Goal: Information Seeking & Learning: Learn about a topic

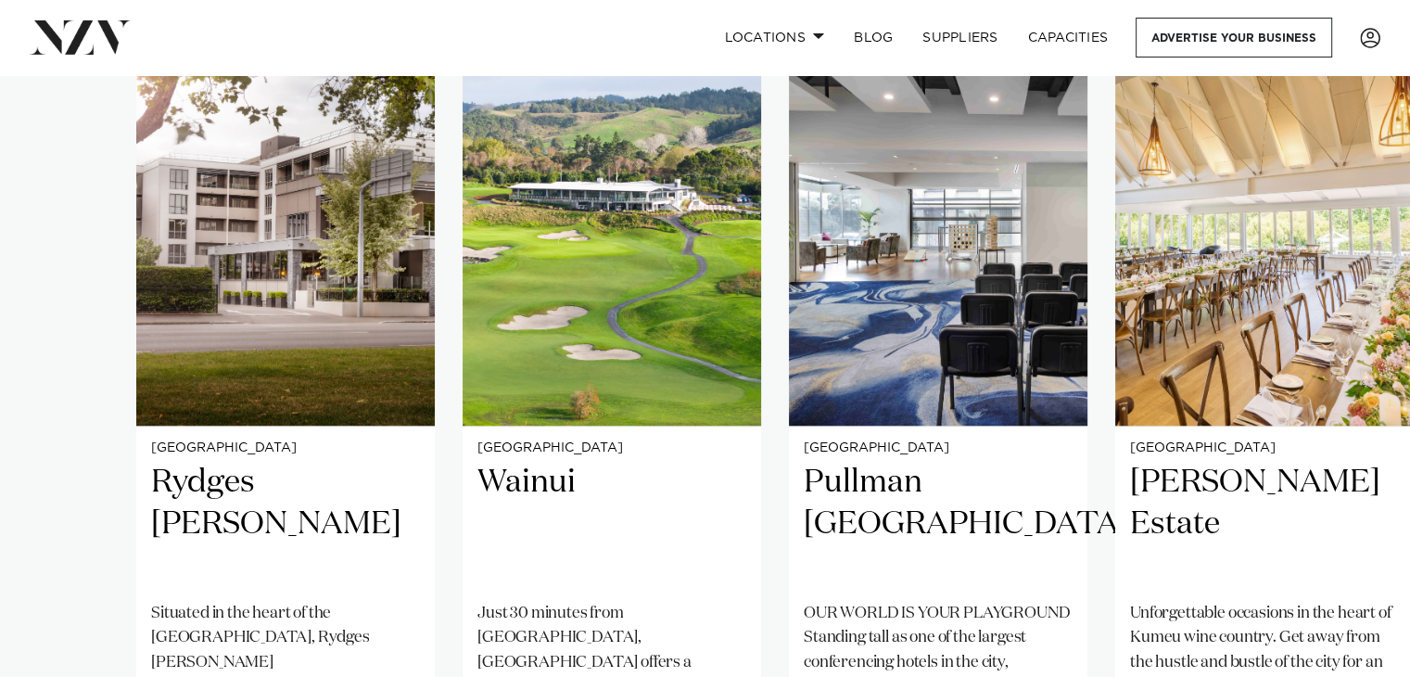
scroll to position [1372, 0]
click at [808, 34] on link "Locations" at bounding box center [774, 38] width 130 height 40
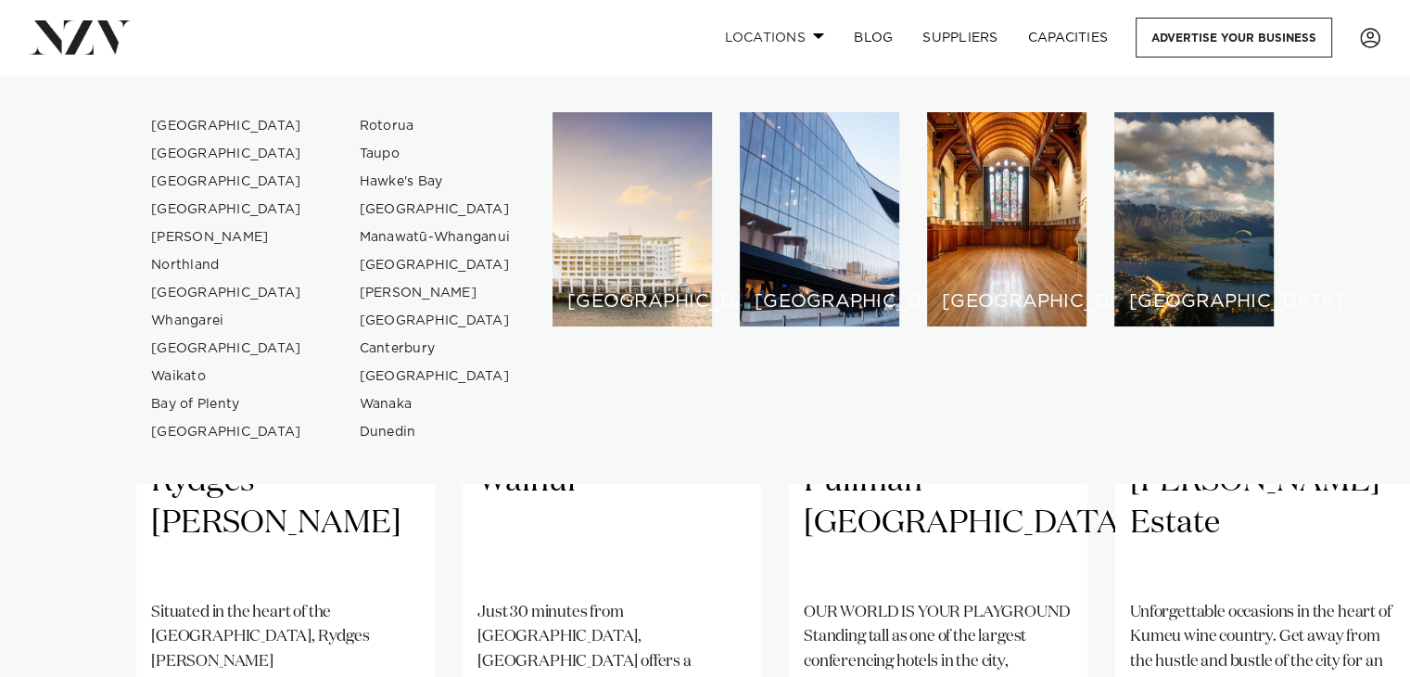
click at [808, 34] on link "Locations" at bounding box center [774, 38] width 130 height 40
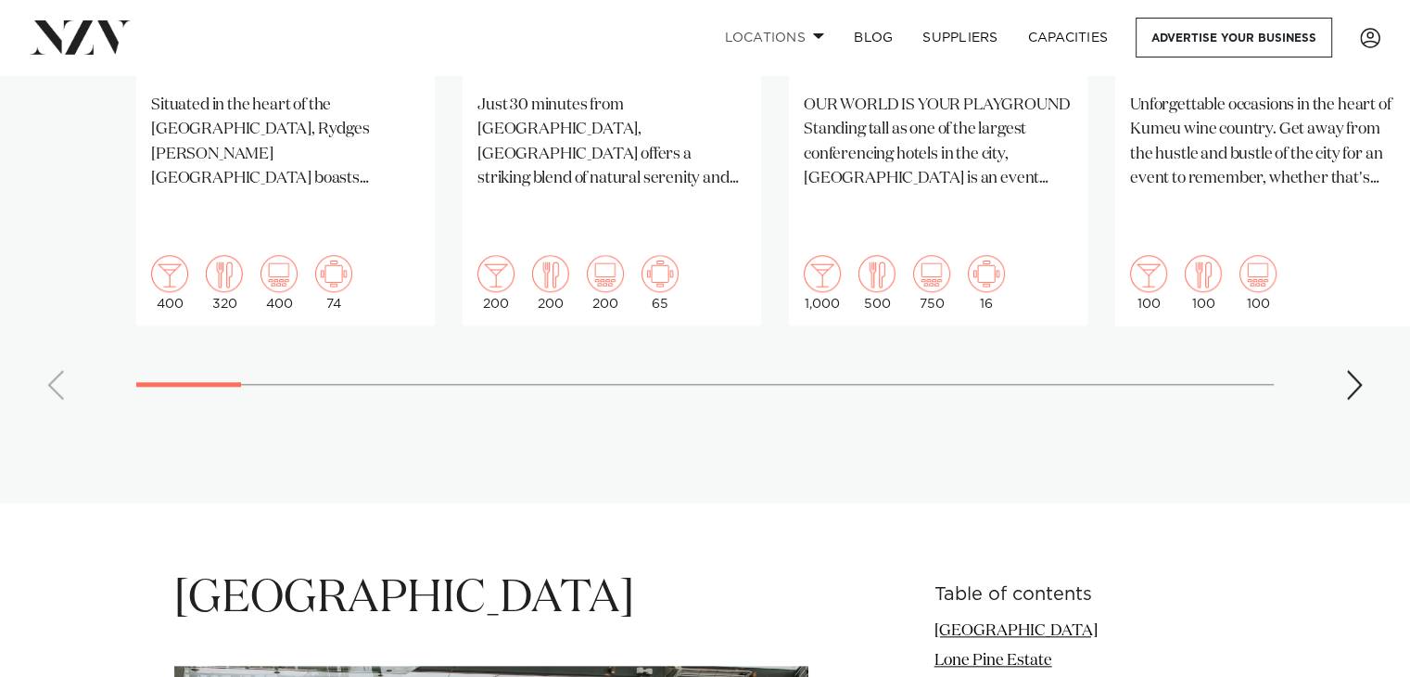
scroll to position [1878, 0]
click at [1351, 371] on div "Next slide" at bounding box center [1354, 386] width 19 height 30
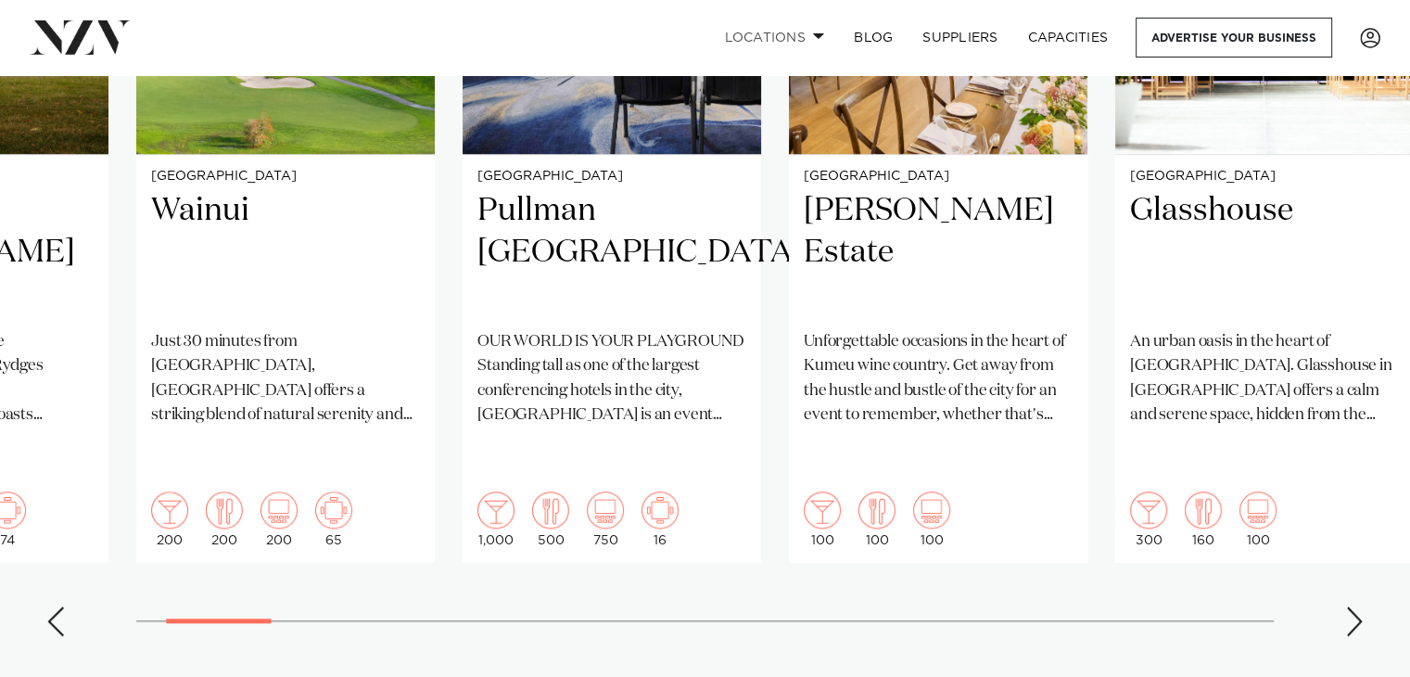
scroll to position [1628, 0]
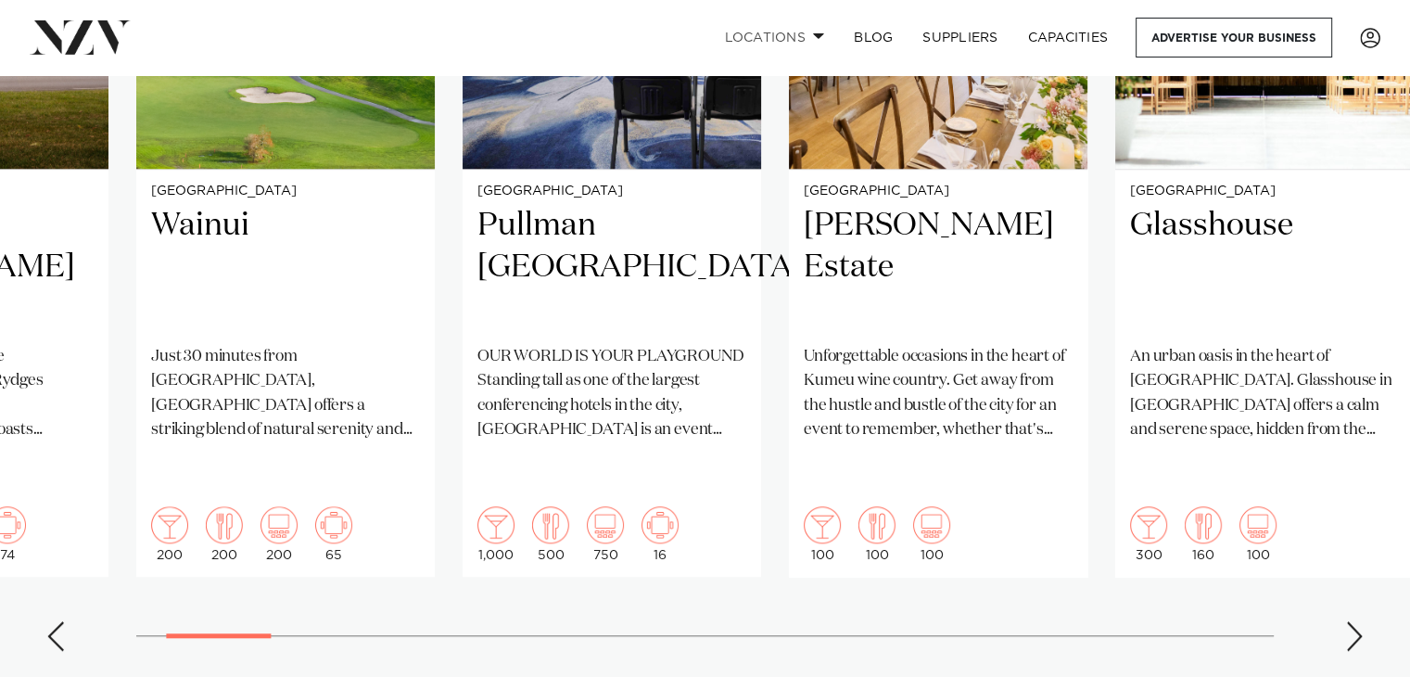
click at [1354, 621] on div "Next slide" at bounding box center [1354, 636] width 19 height 30
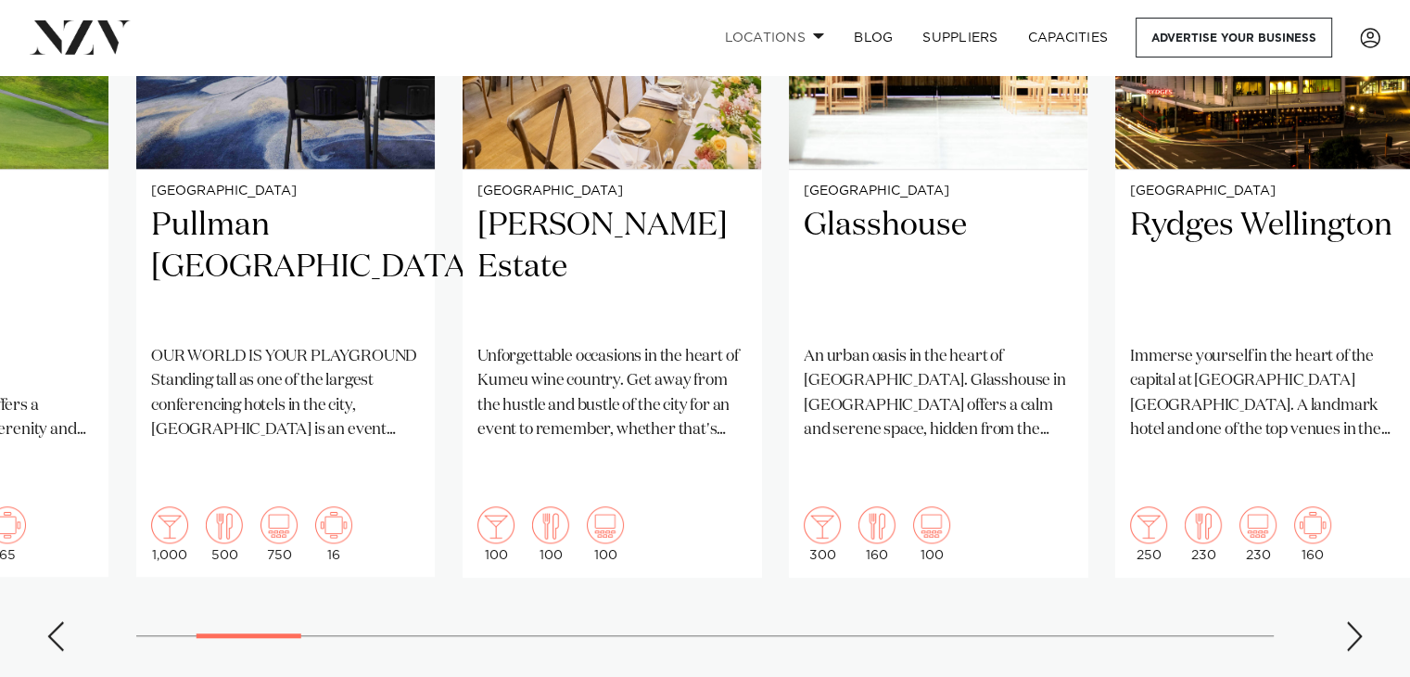
click at [1354, 621] on div "Next slide" at bounding box center [1354, 636] width 19 height 30
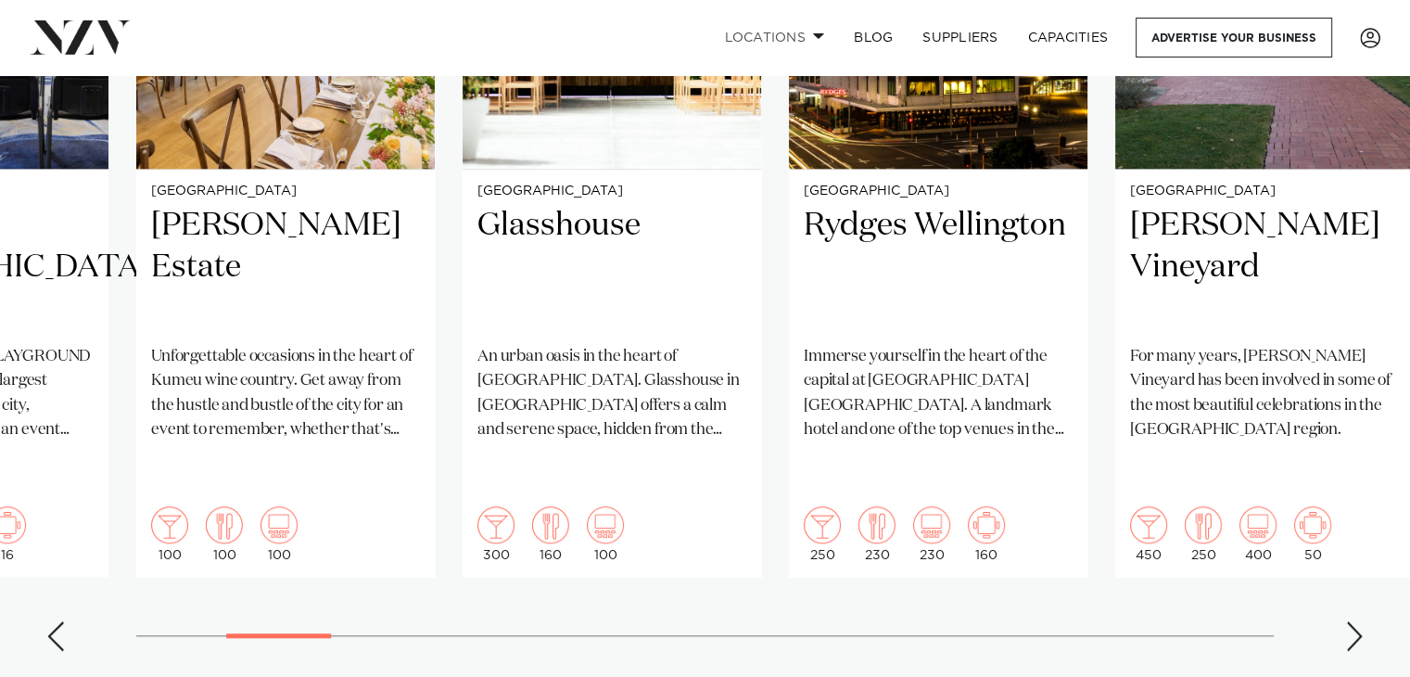
click at [1354, 621] on div "Next slide" at bounding box center [1354, 636] width 19 height 30
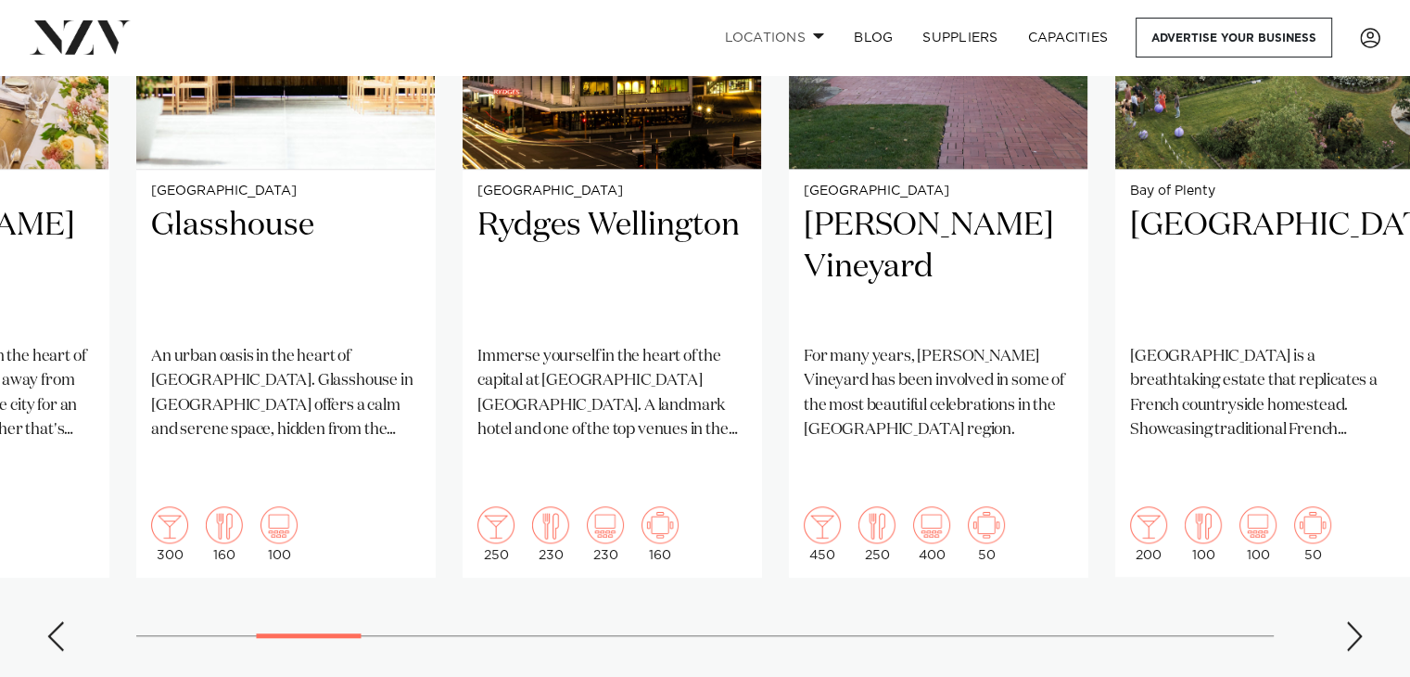
click at [1354, 621] on div "Next slide" at bounding box center [1354, 636] width 19 height 30
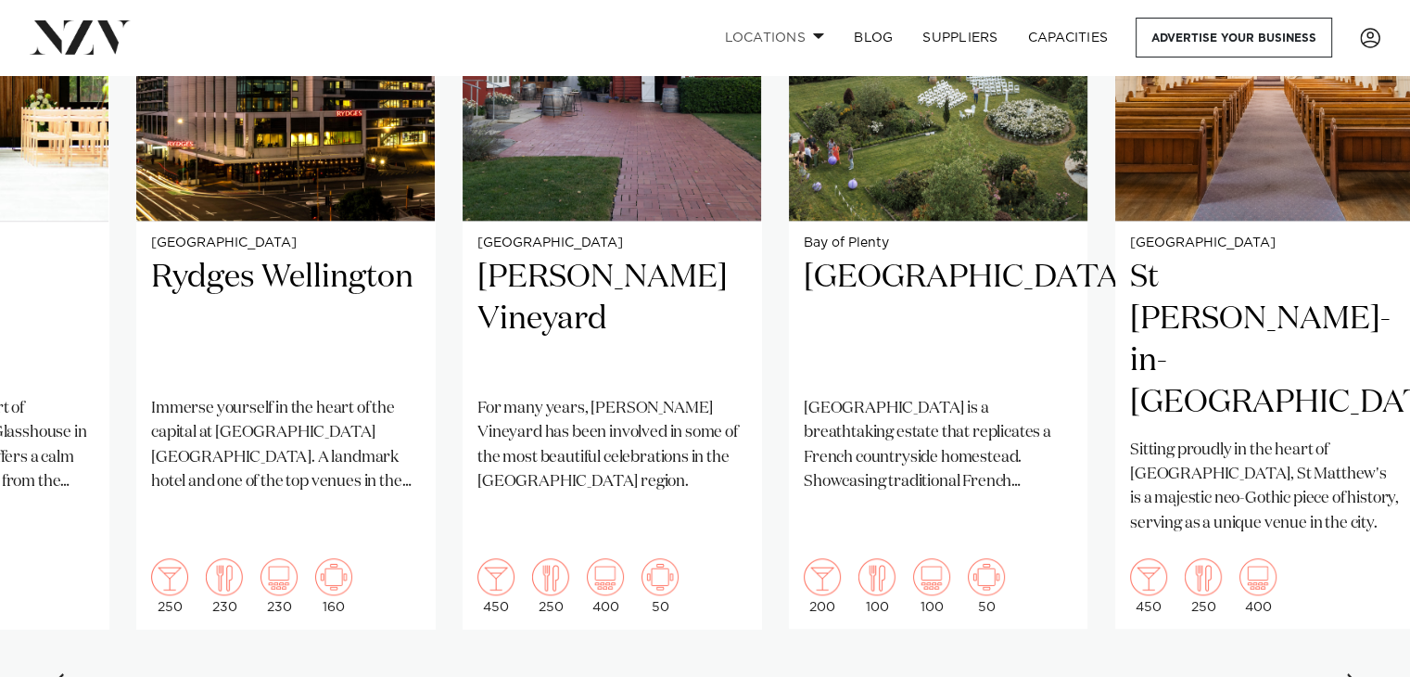
scroll to position [1578, 0]
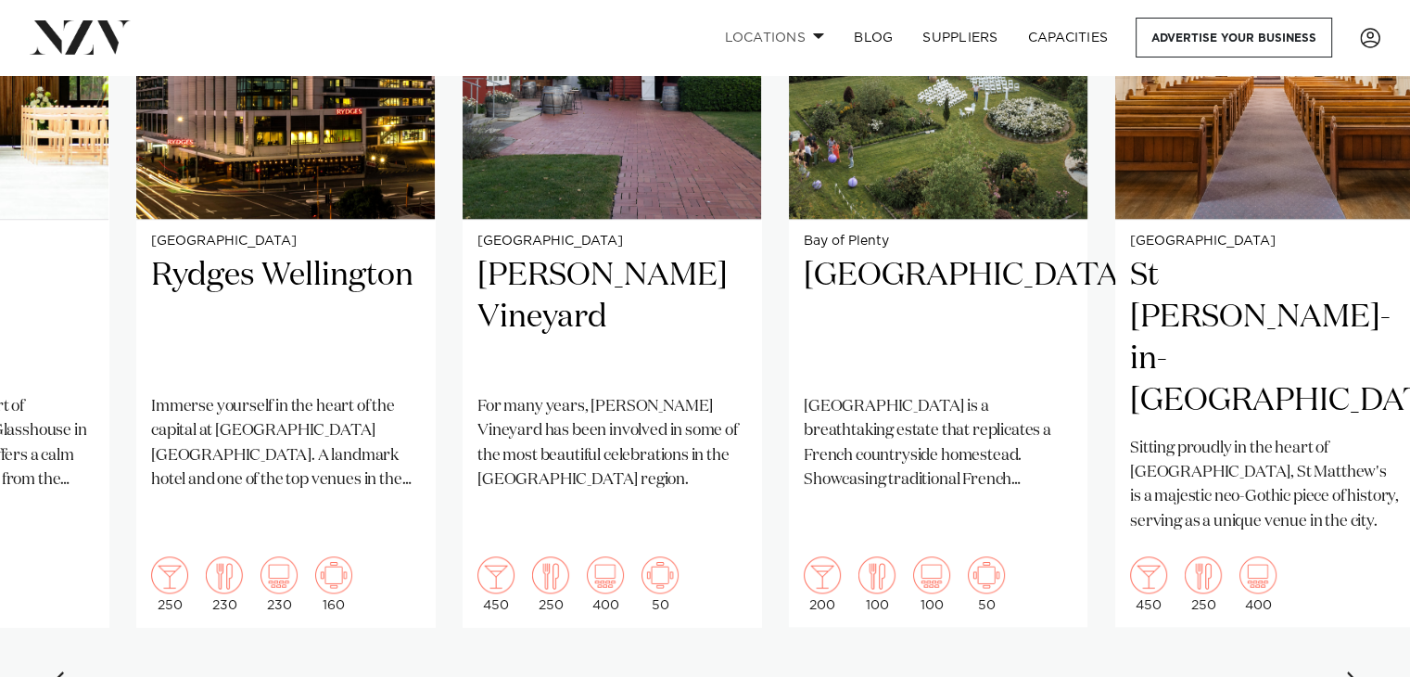
click at [1351, 671] on div "Next slide" at bounding box center [1354, 686] width 19 height 30
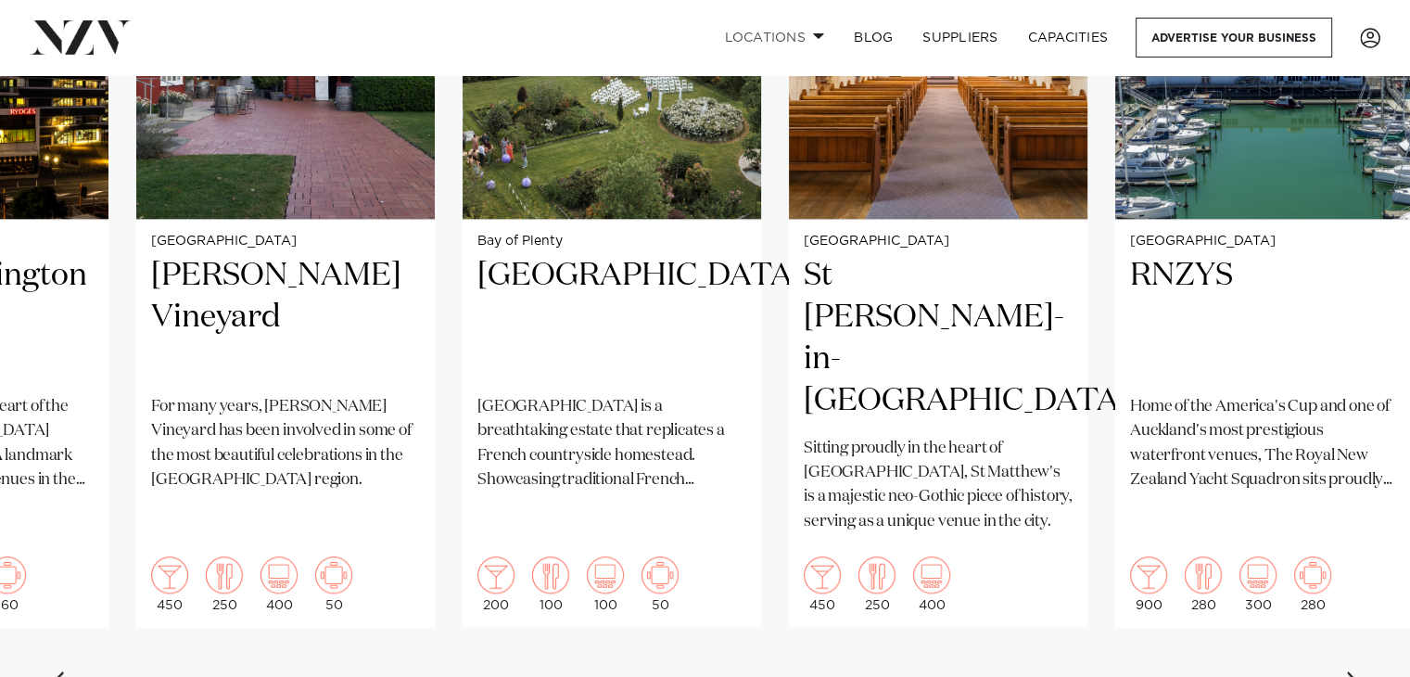
click at [1351, 671] on div "Next slide" at bounding box center [1354, 686] width 19 height 30
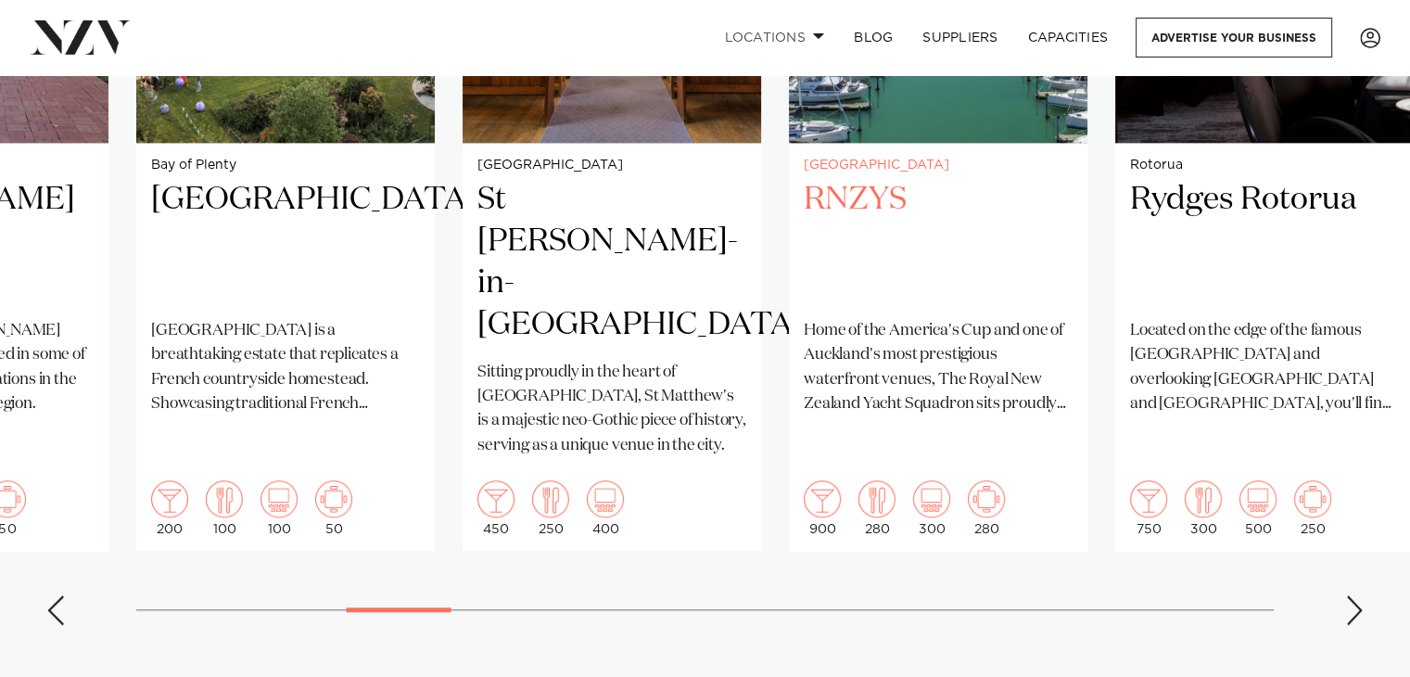
scroll to position [1668, 0]
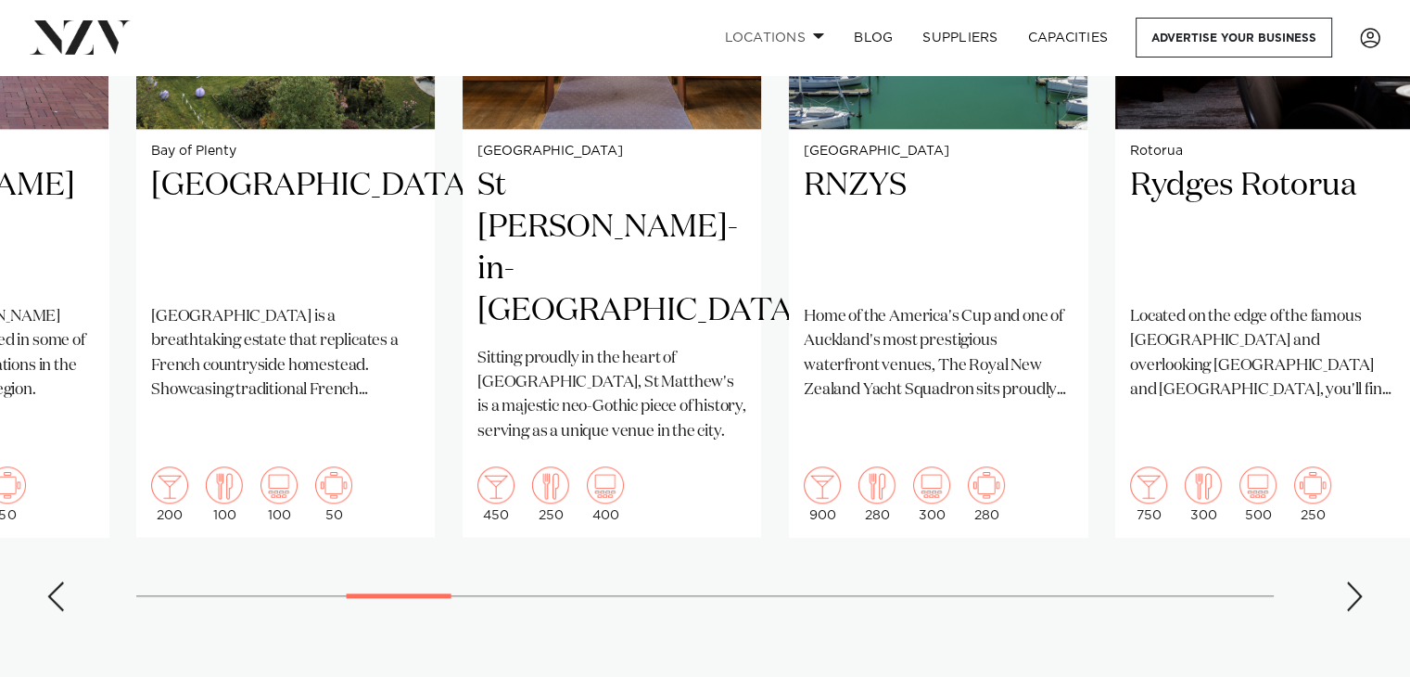
click at [1357, 581] on div "Next slide" at bounding box center [1354, 596] width 19 height 30
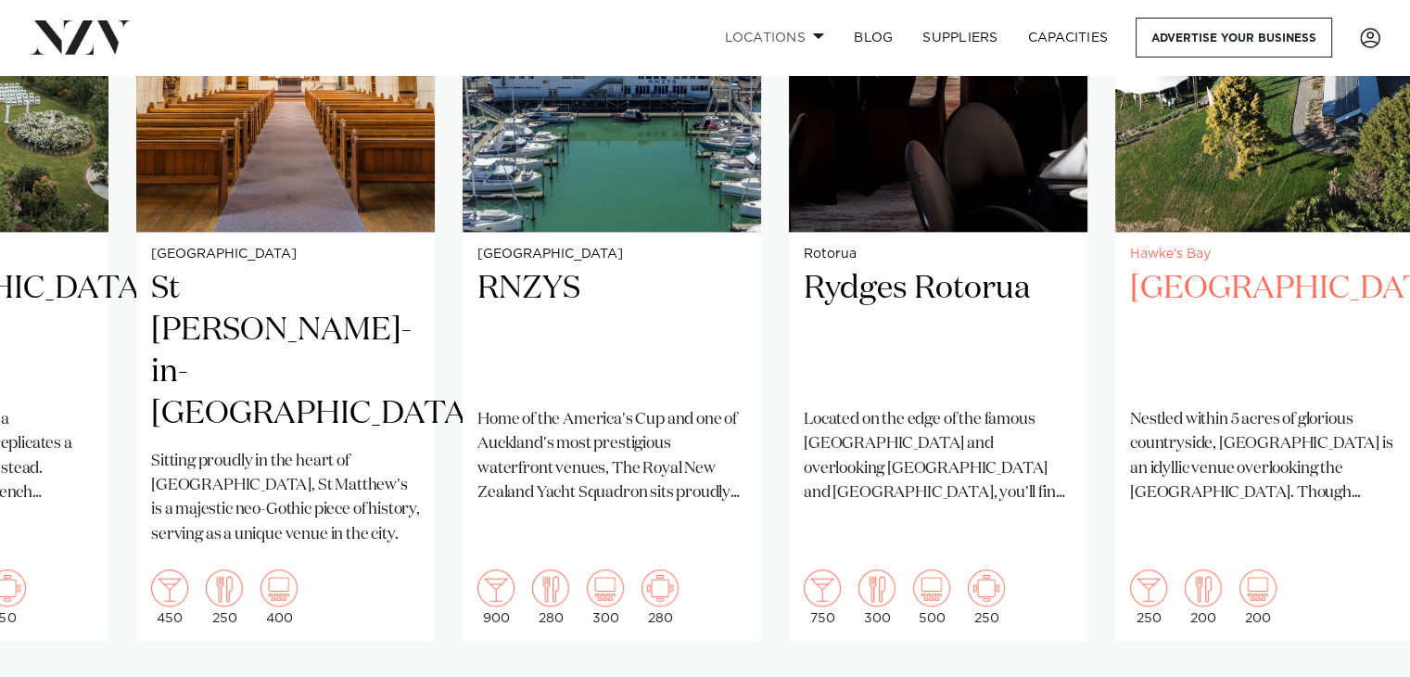
scroll to position [1583, 0]
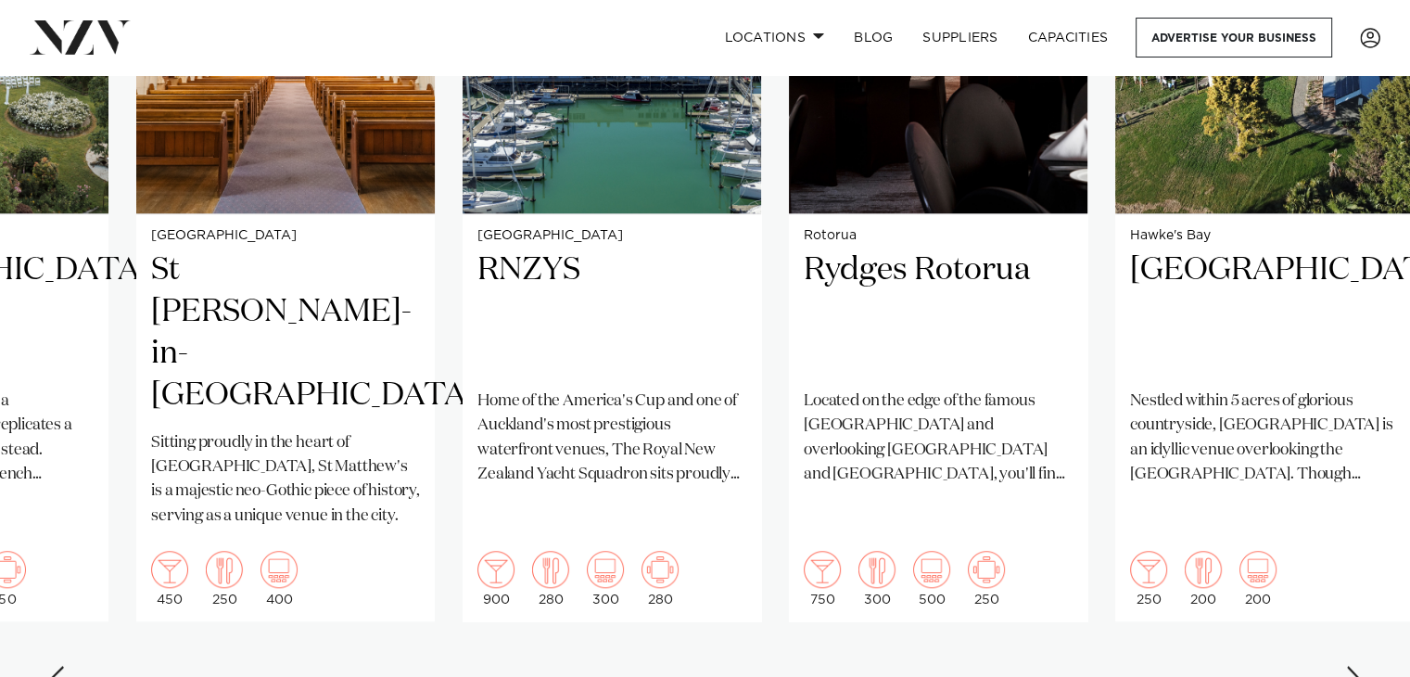
click at [1351, 665] on swiper-container "Christchurch Rydges Latimer Situated in the heart of the garden city, Rydges La…" at bounding box center [705, 261] width 1410 height 897
click at [1352, 666] on div "Next slide" at bounding box center [1354, 681] width 19 height 30
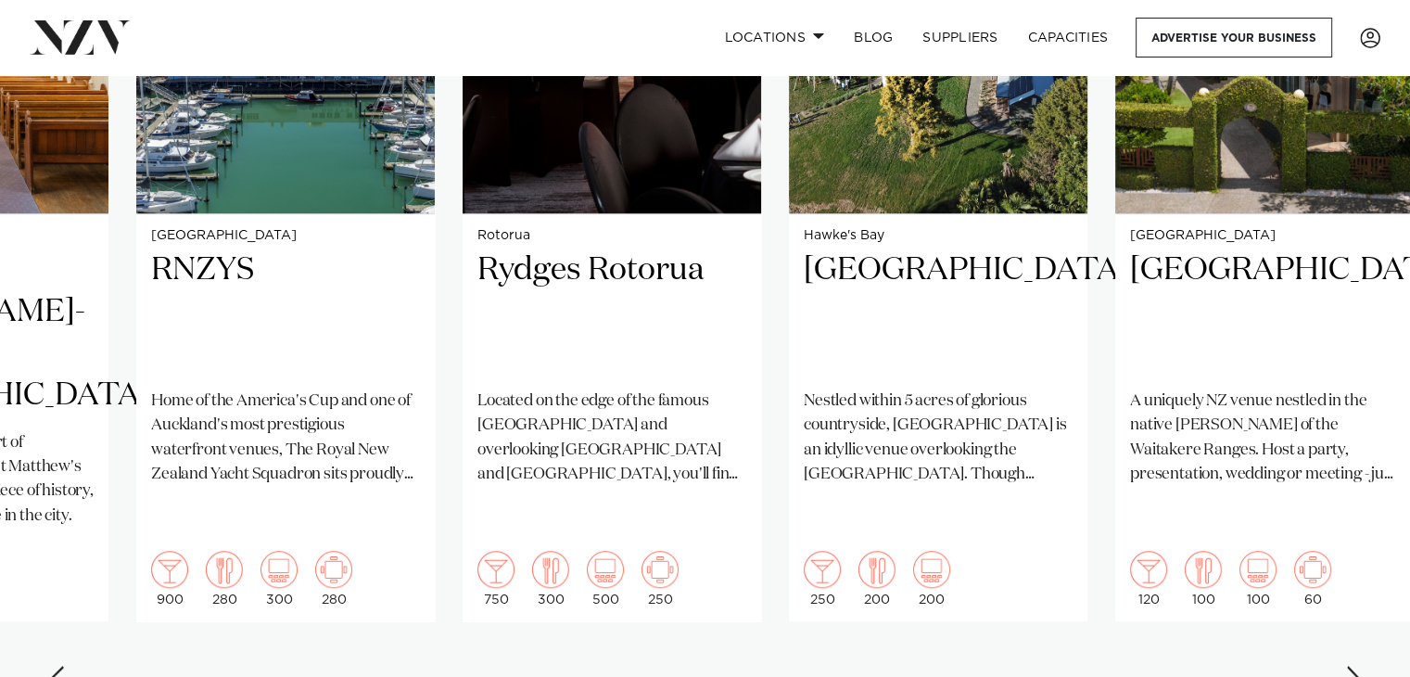
click at [1352, 666] on div "Next slide" at bounding box center [1354, 681] width 19 height 30
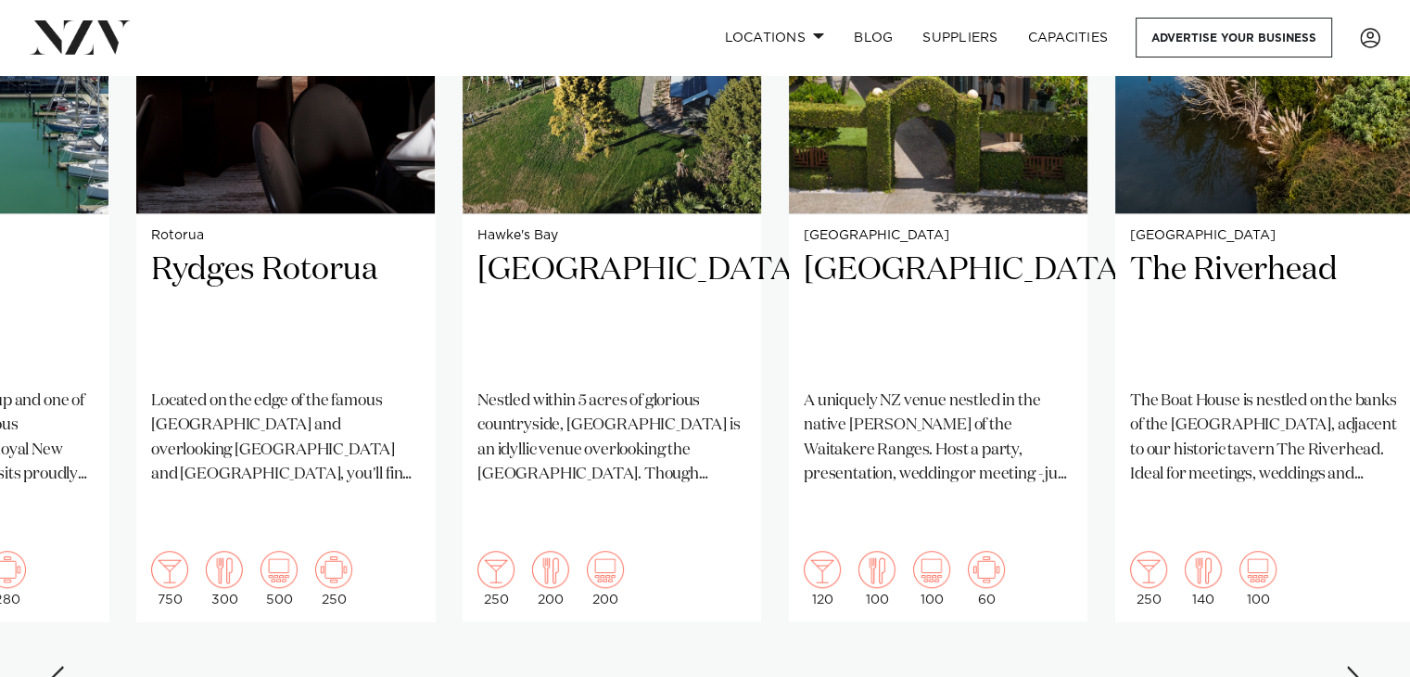
click at [1352, 666] on div "Next slide" at bounding box center [1354, 681] width 19 height 30
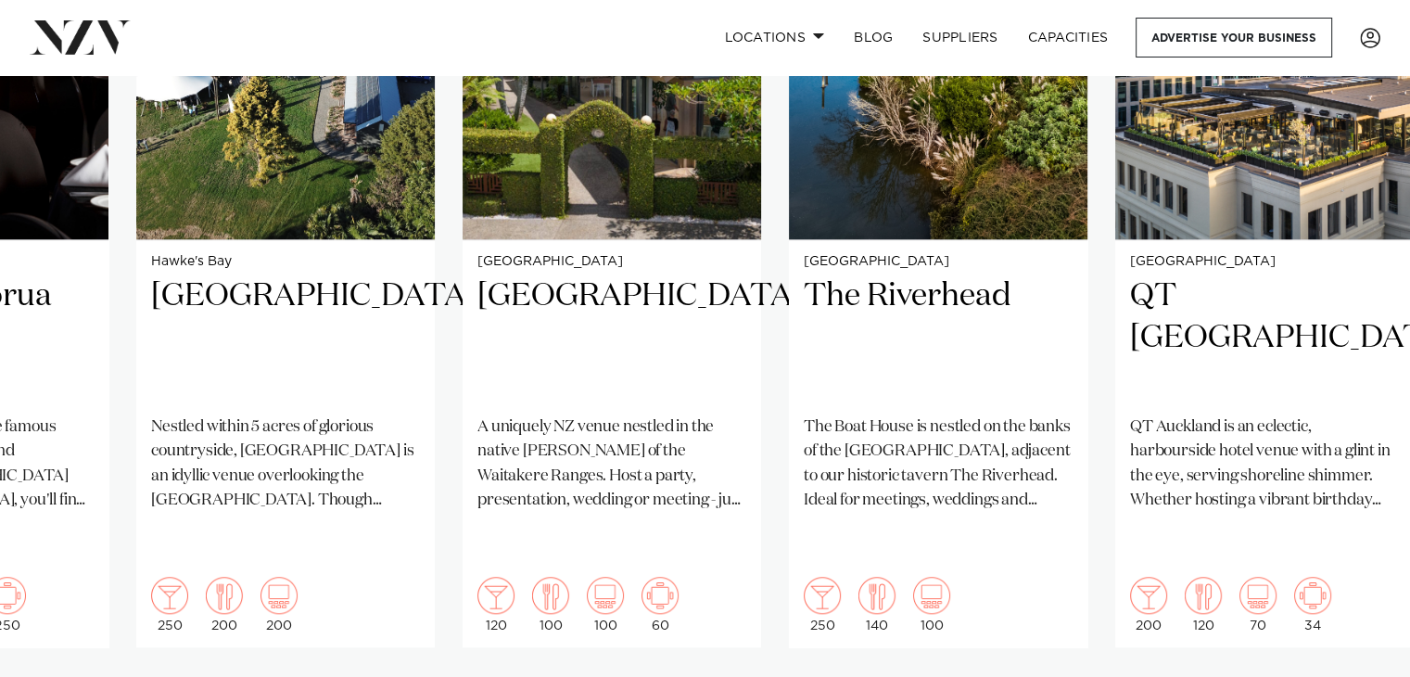
scroll to position [1565, 0]
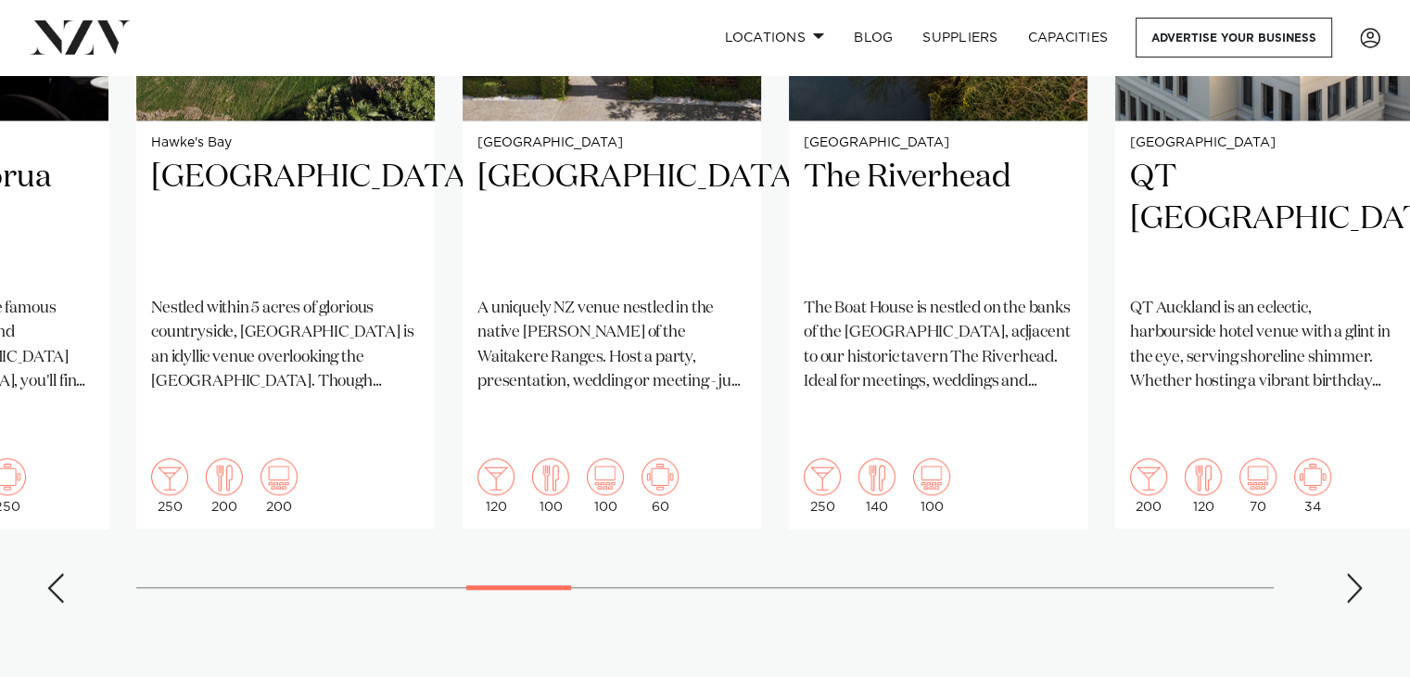
scroll to position [1676, 0]
click at [1361, 573] on div "Next slide" at bounding box center [1354, 588] width 19 height 30
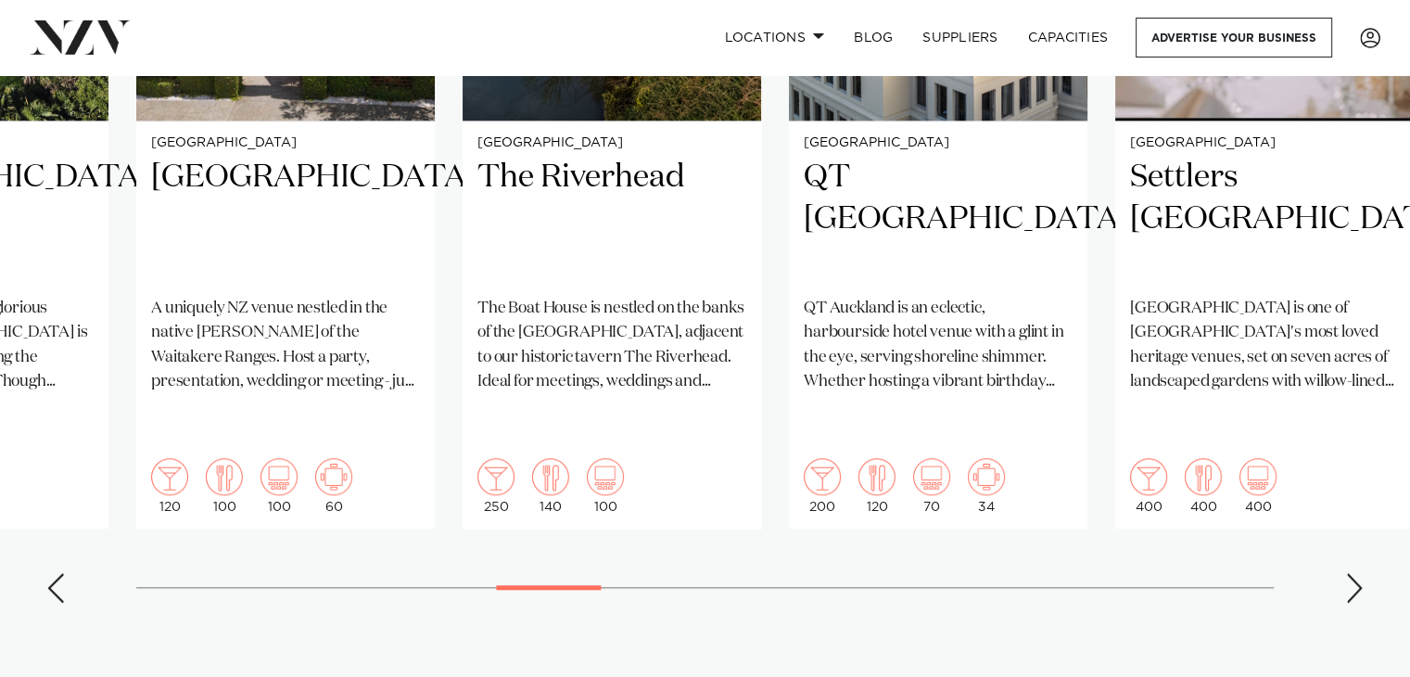
click at [1361, 573] on div "Next slide" at bounding box center [1354, 588] width 19 height 30
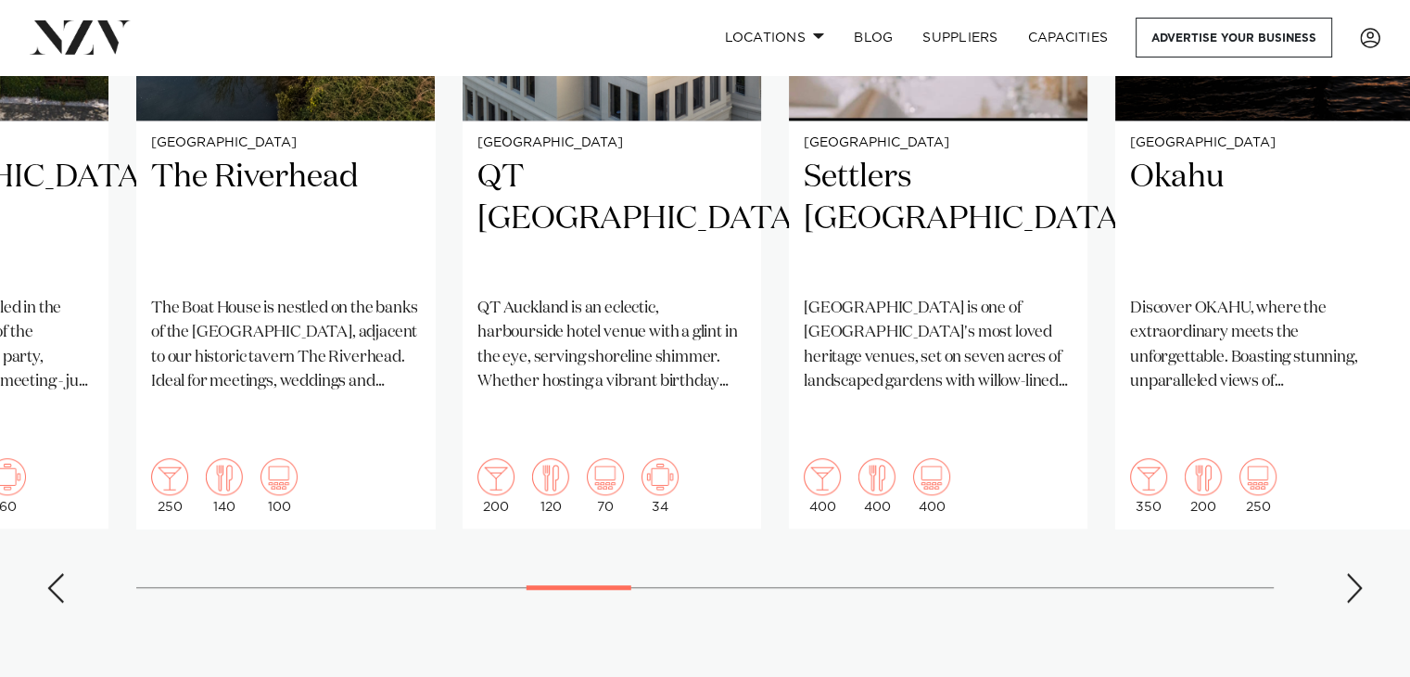
click at [1361, 573] on div "Next slide" at bounding box center [1354, 588] width 19 height 30
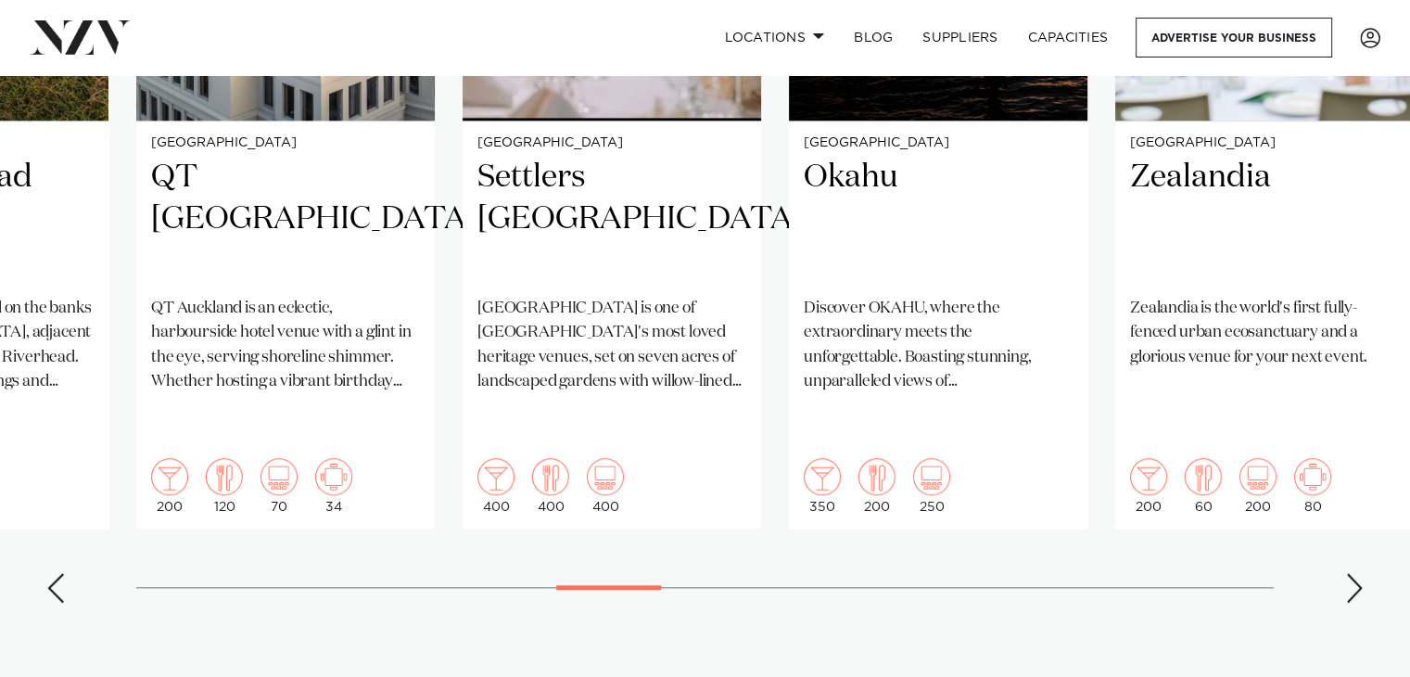
click at [1361, 573] on div "Next slide" at bounding box center [1354, 588] width 19 height 30
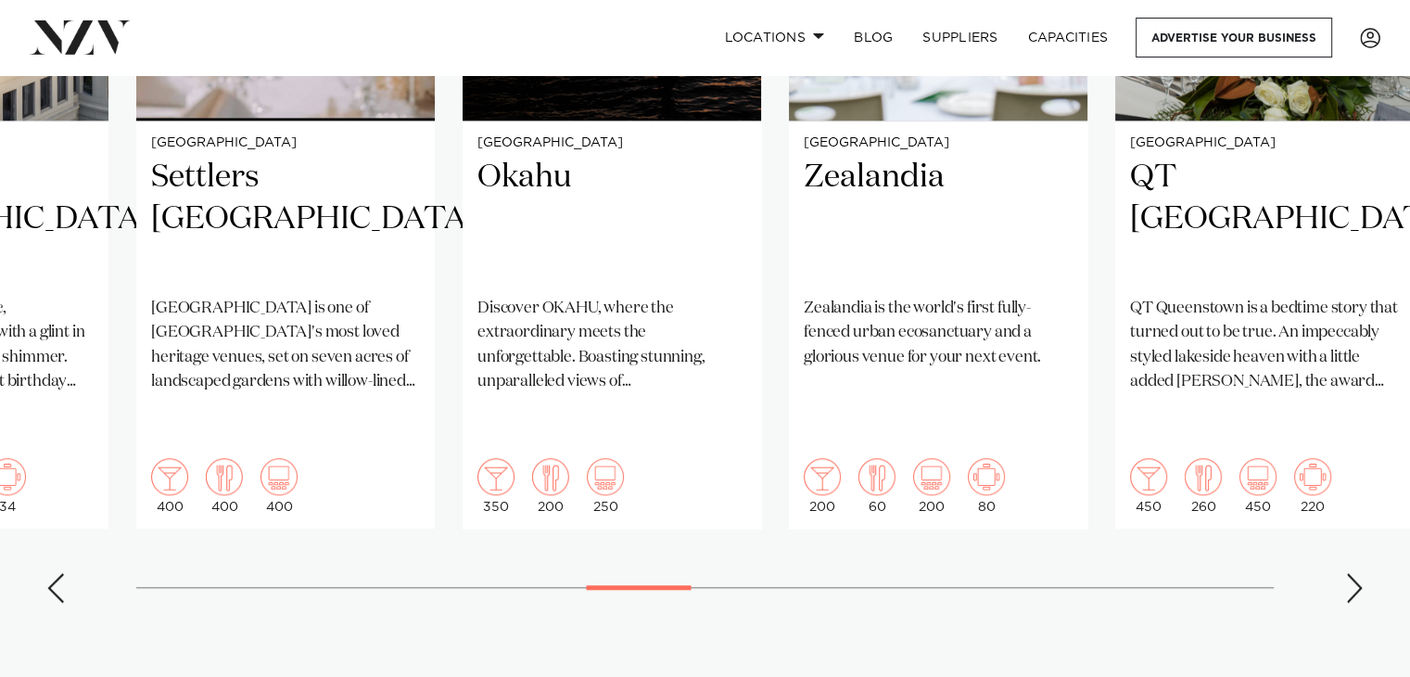
click at [1361, 573] on div "Next slide" at bounding box center [1354, 588] width 19 height 30
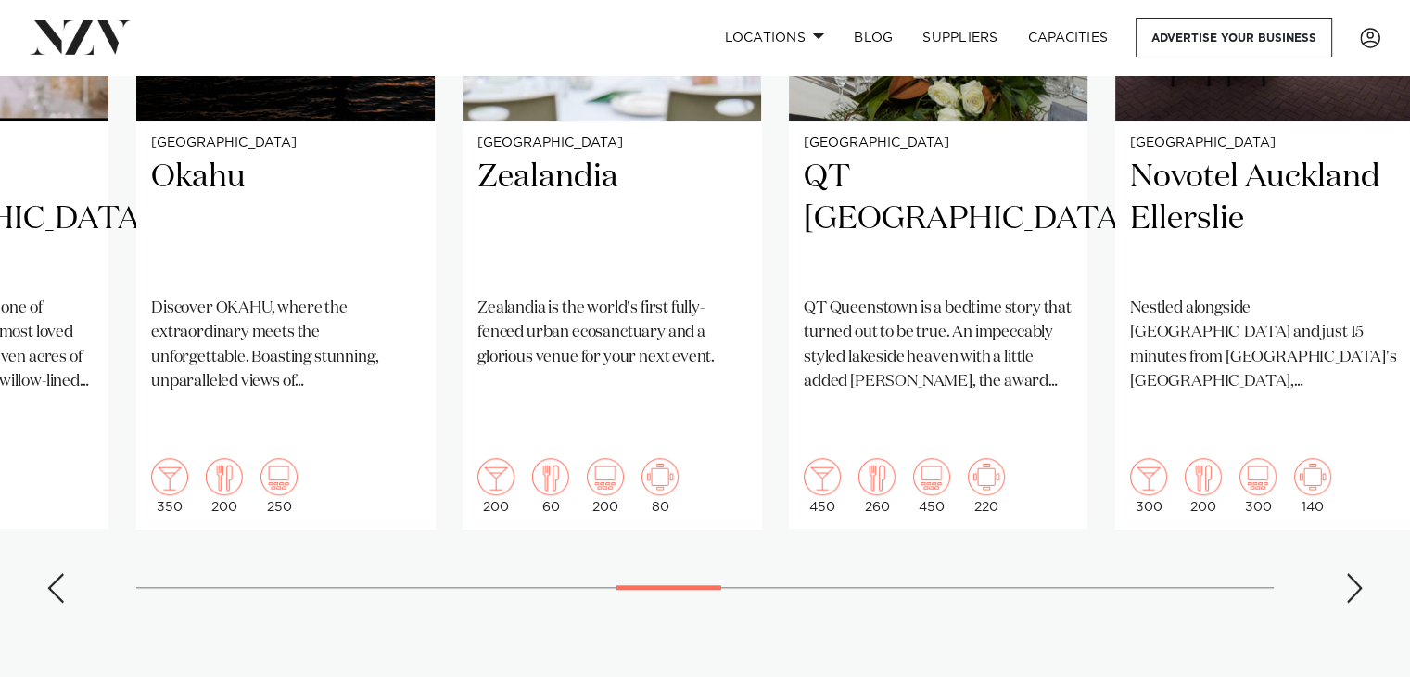
click at [1361, 573] on div "Next slide" at bounding box center [1354, 588] width 19 height 30
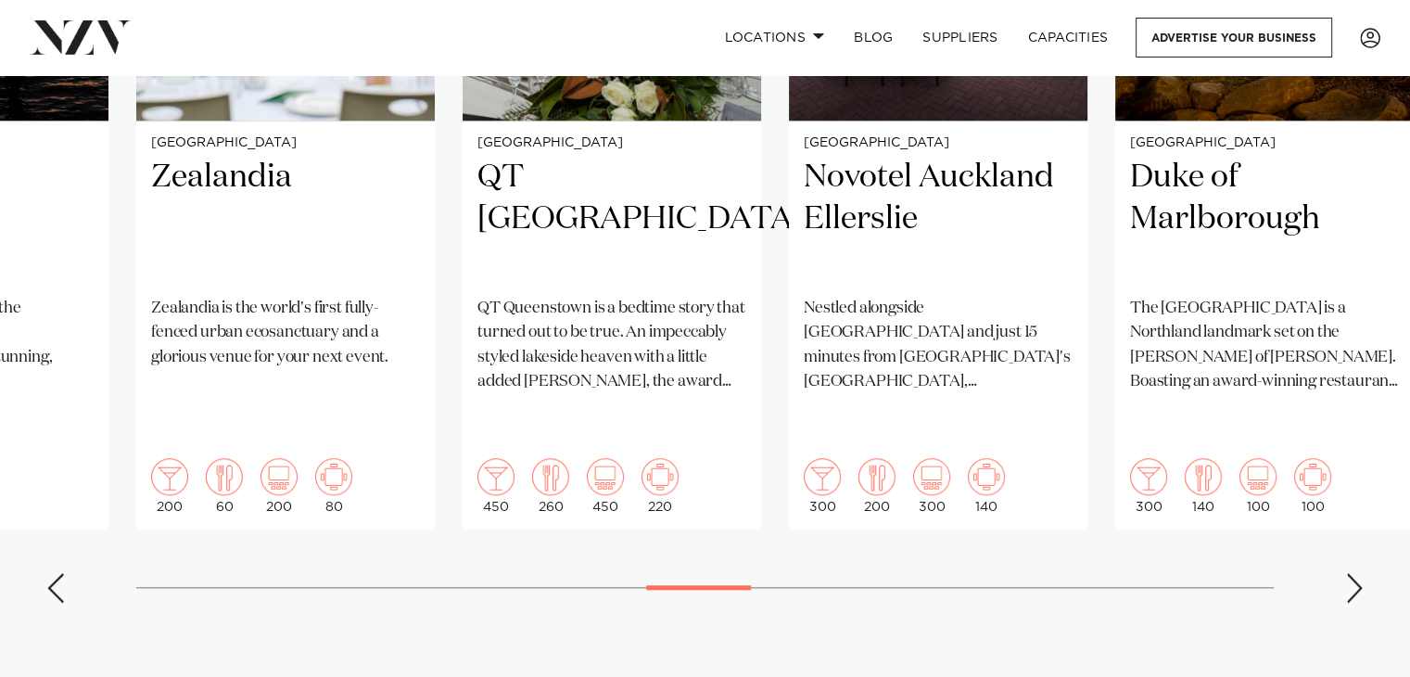
scroll to position [1672, 0]
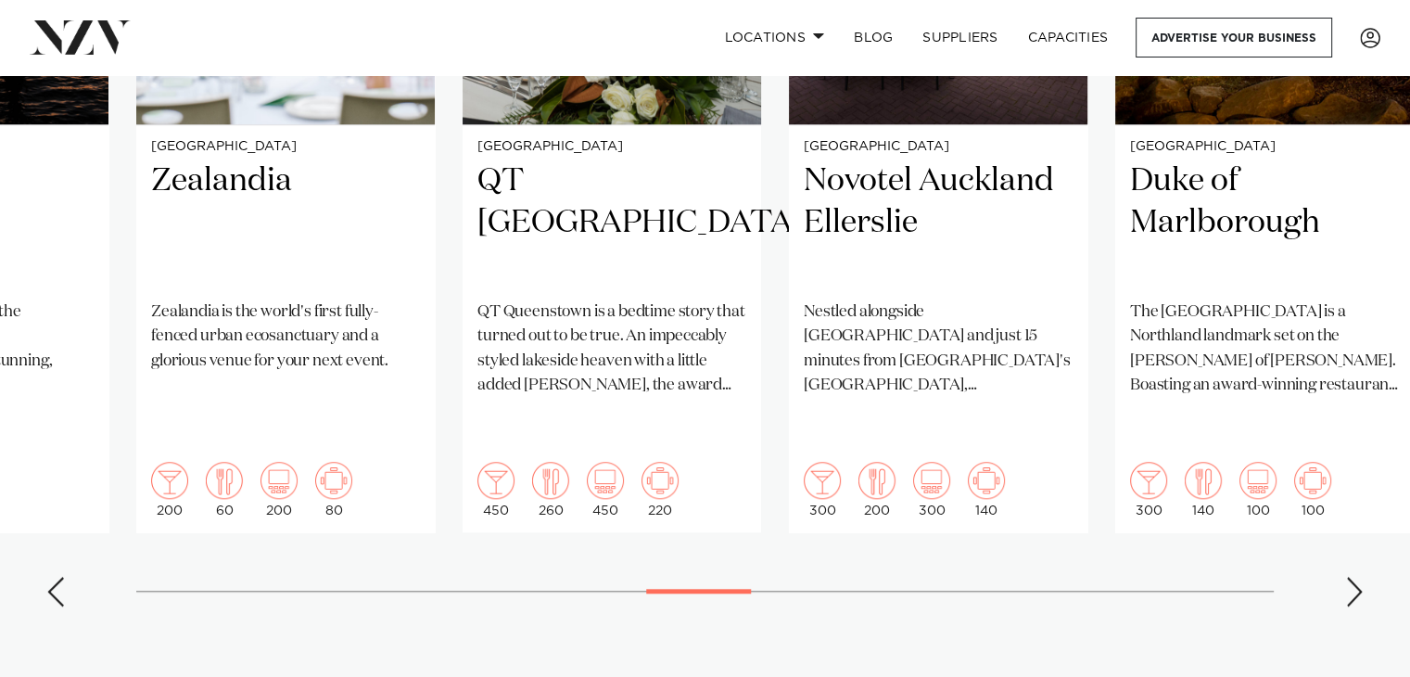
click at [1349, 577] on div "Next slide" at bounding box center [1354, 592] width 19 height 30
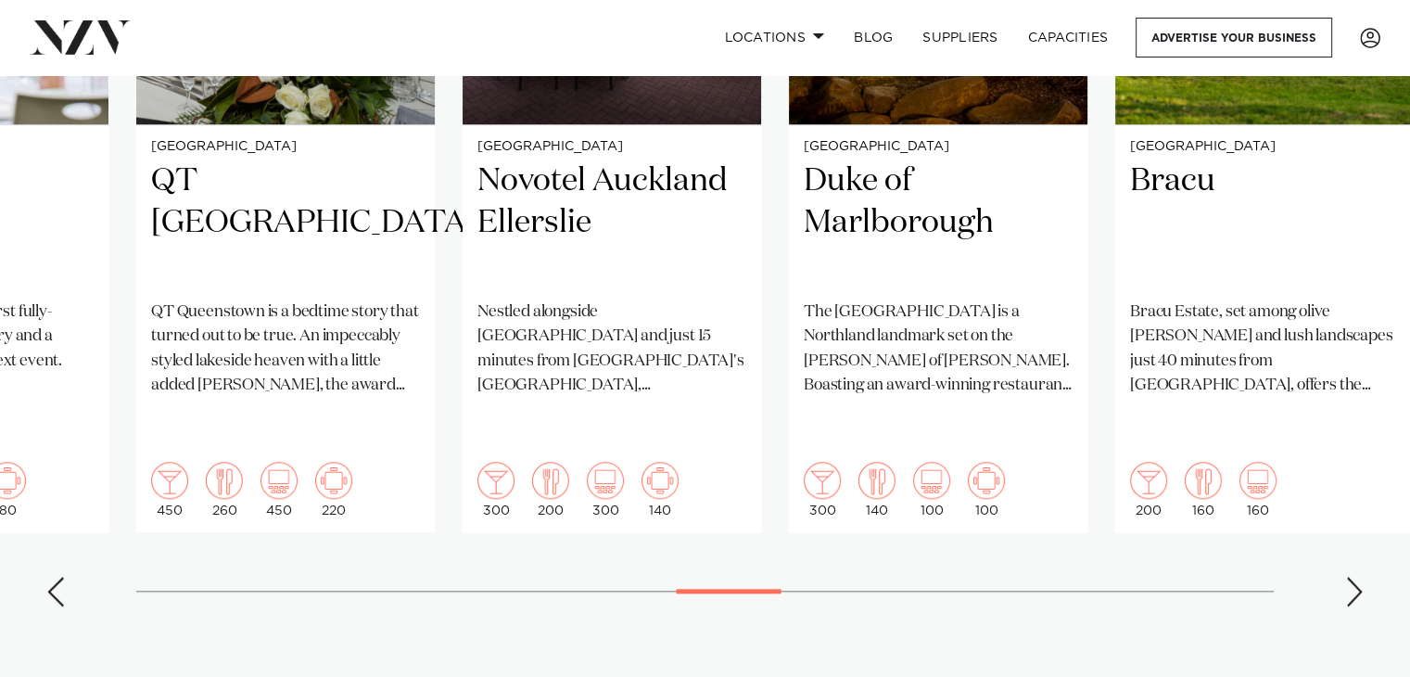
click at [1349, 577] on div "Next slide" at bounding box center [1354, 592] width 19 height 30
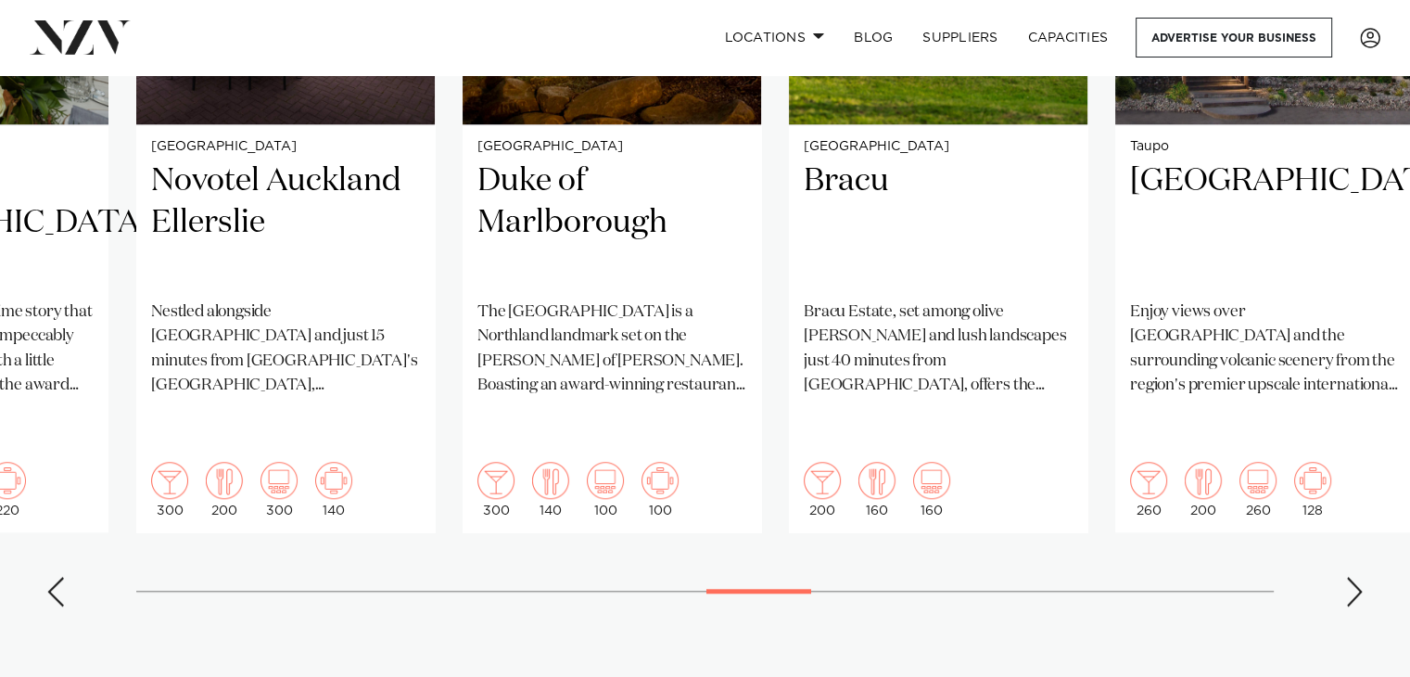
click at [1349, 577] on div "Next slide" at bounding box center [1354, 592] width 19 height 30
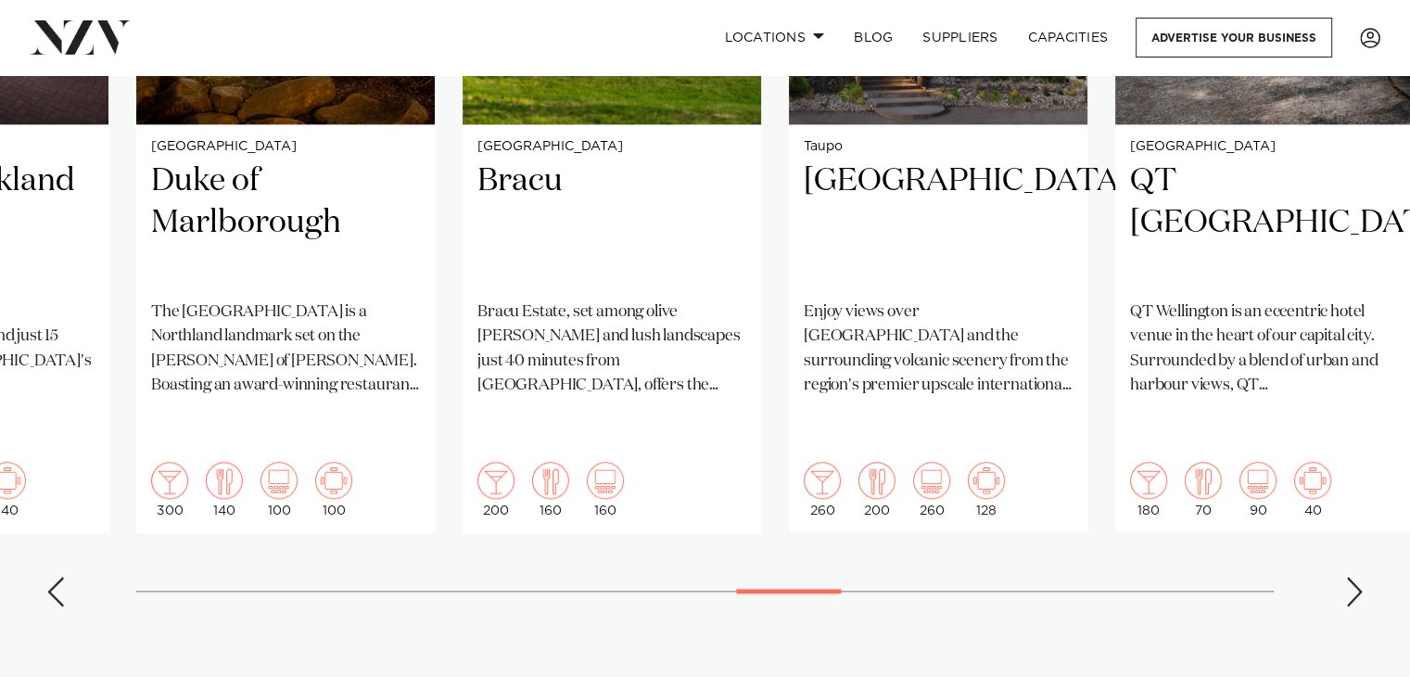
scroll to position [1665, 0]
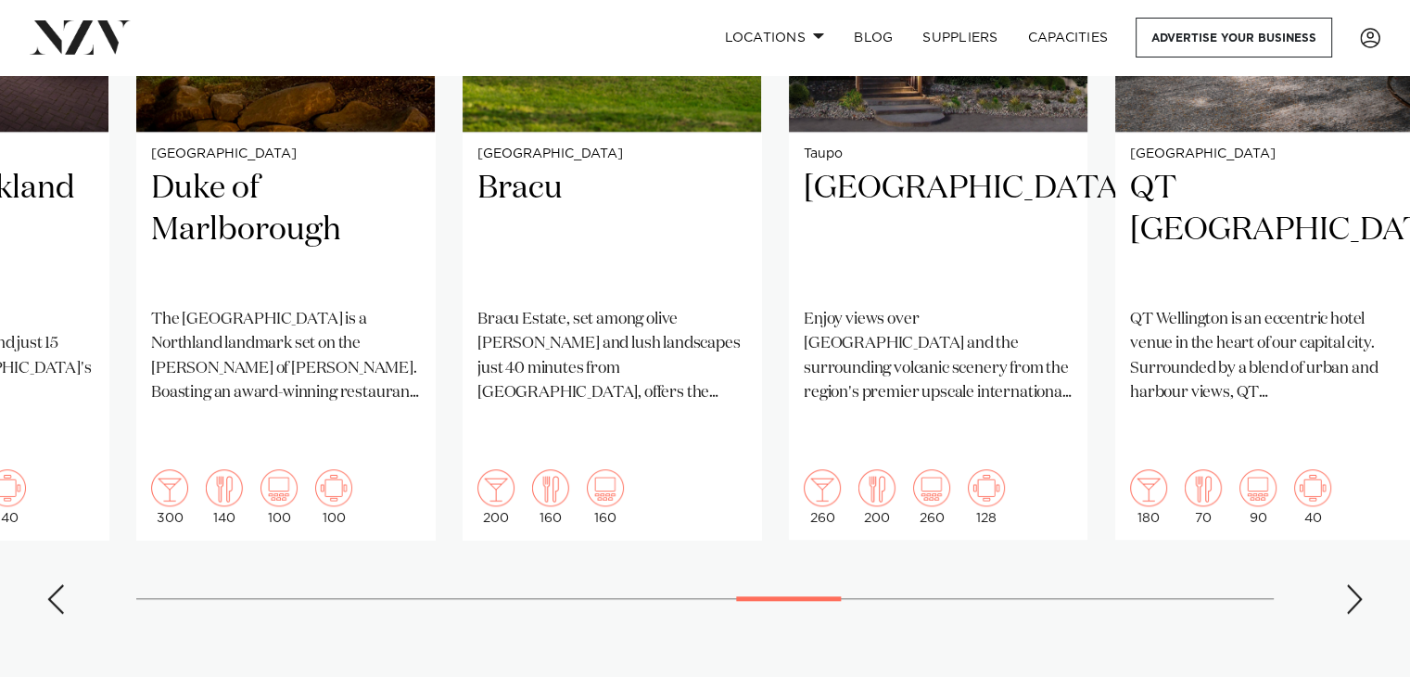
click at [1347, 575] on swiper-container "Christchurch Rydges Latimer Situated in the heart of the garden city, Rydges La…" at bounding box center [705, 179] width 1410 height 897
click at [1349, 584] on div "Next slide" at bounding box center [1354, 599] width 19 height 30
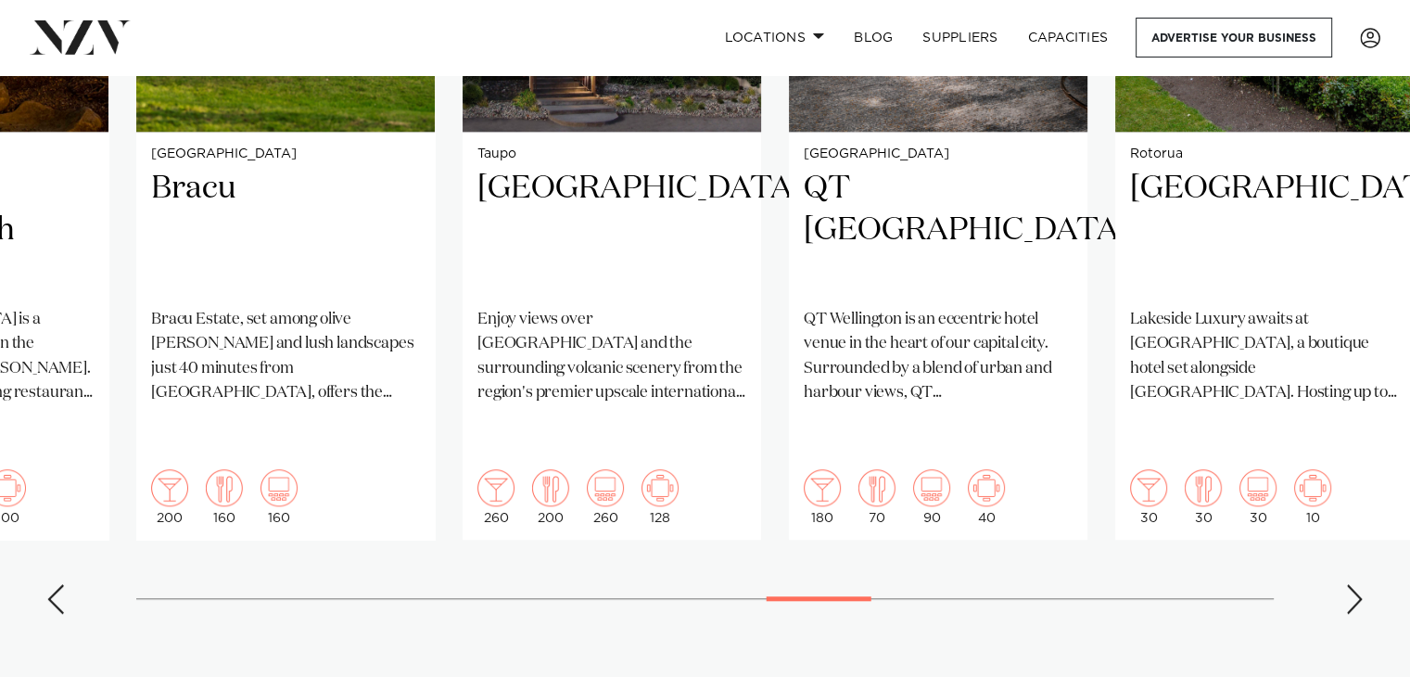
click at [1349, 584] on div "Next slide" at bounding box center [1354, 599] width 19 height 30
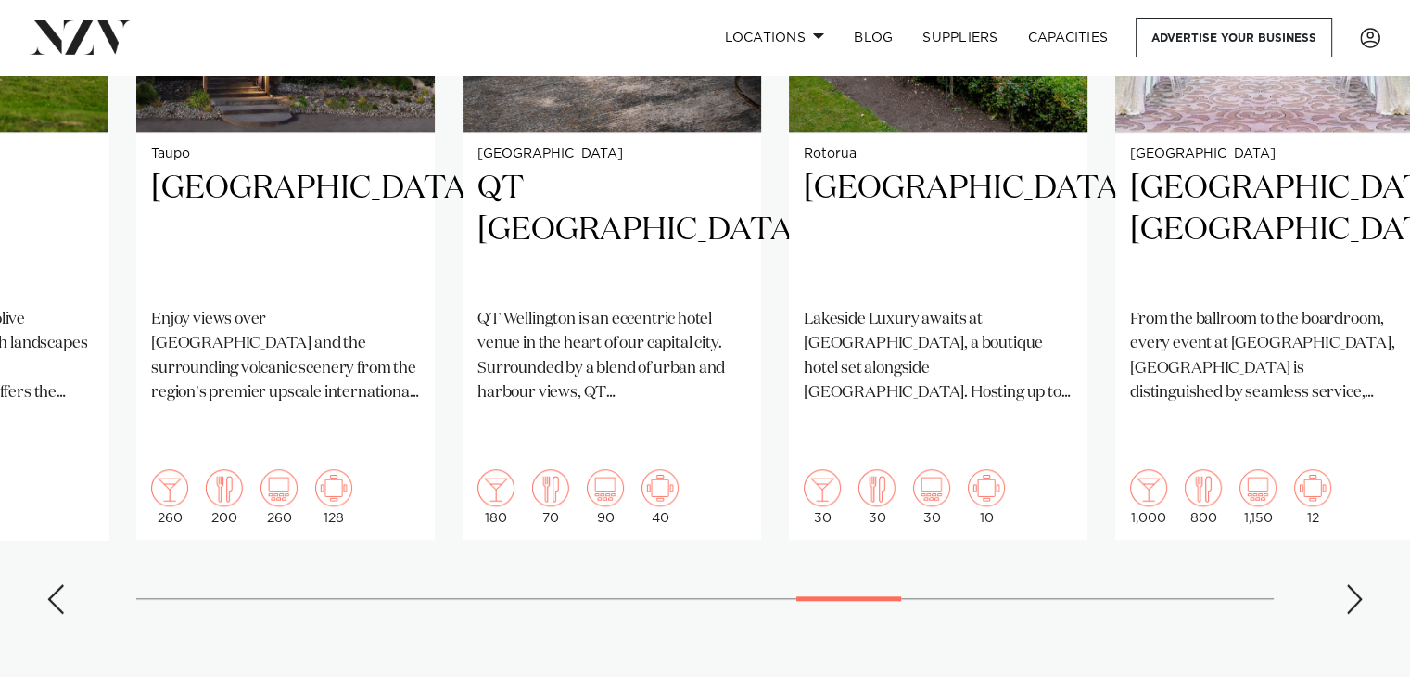
click at [1349, 584] on div "Next slide" at bounding box center [1354, 599] width 19 height 30
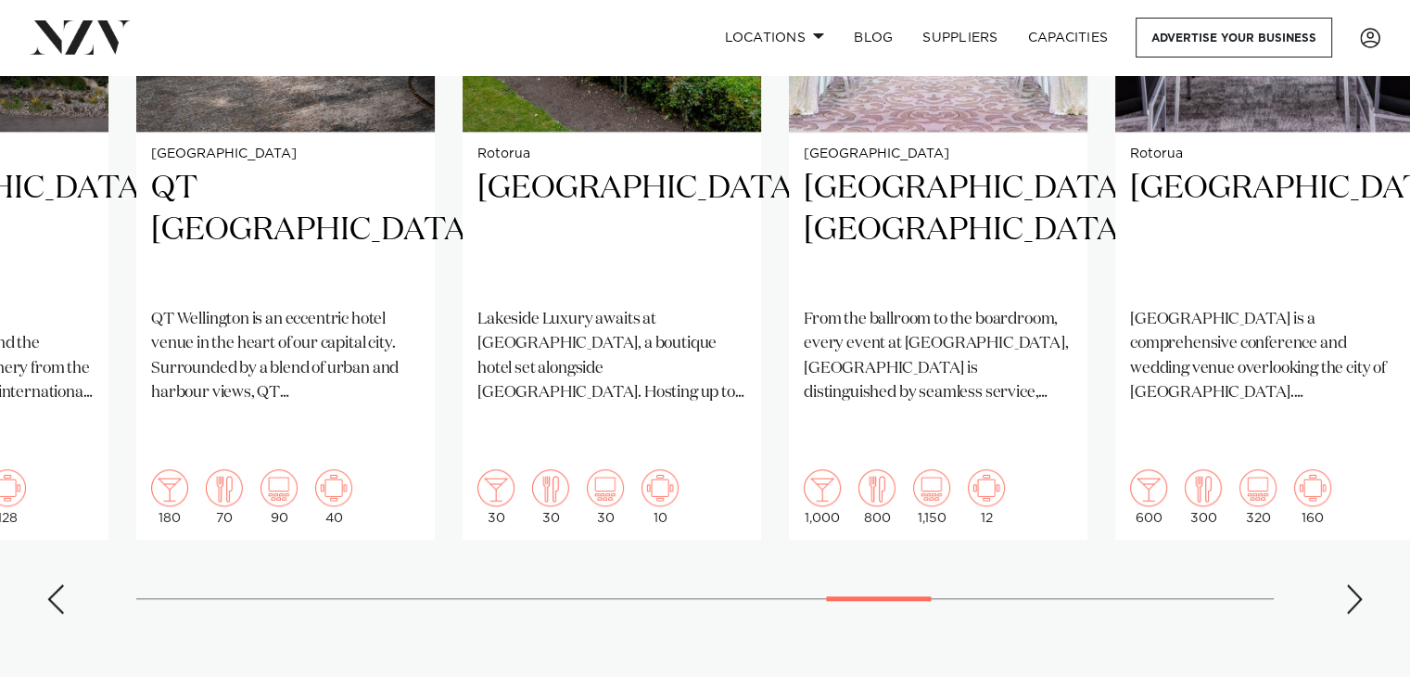
click at [1349, 584] on div "Next slide" at bounding box center [1354, 599] width 19 height 30
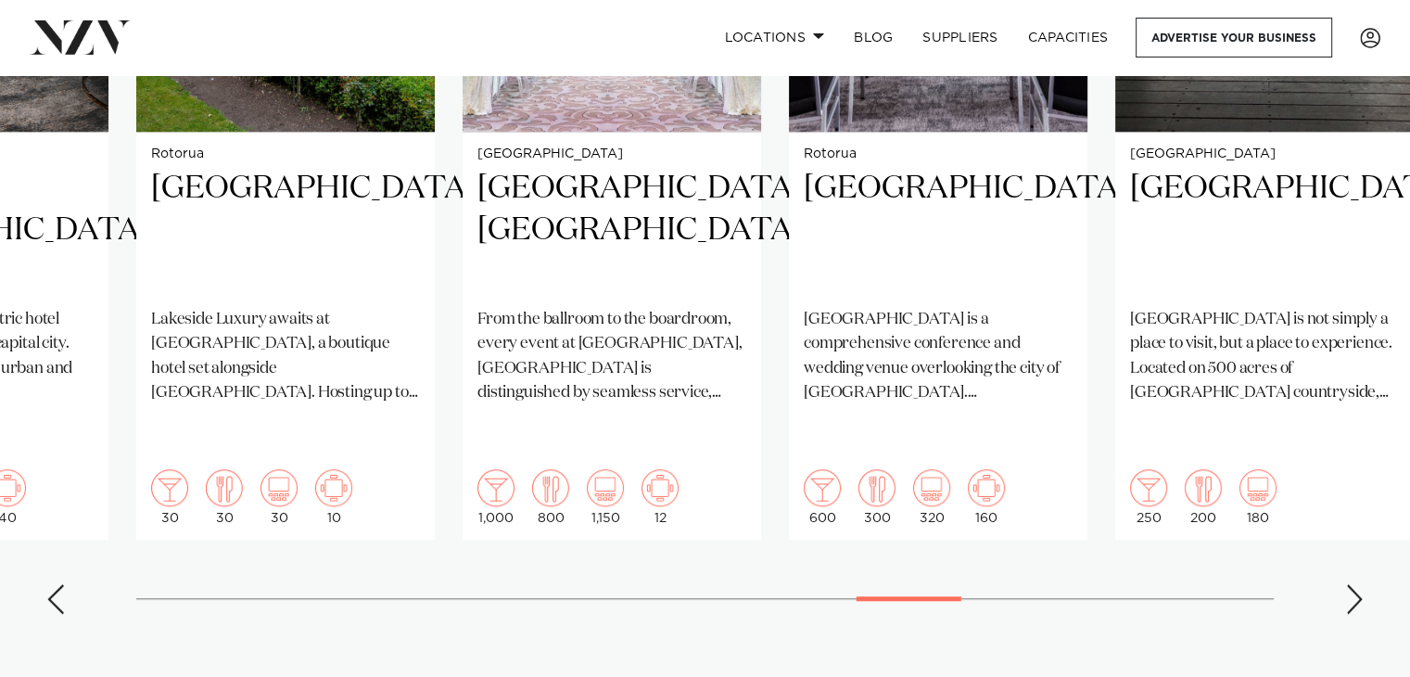
click at [1349, 584] on div "Next slide" at bounding box center [1354, 599] width 19 height 30
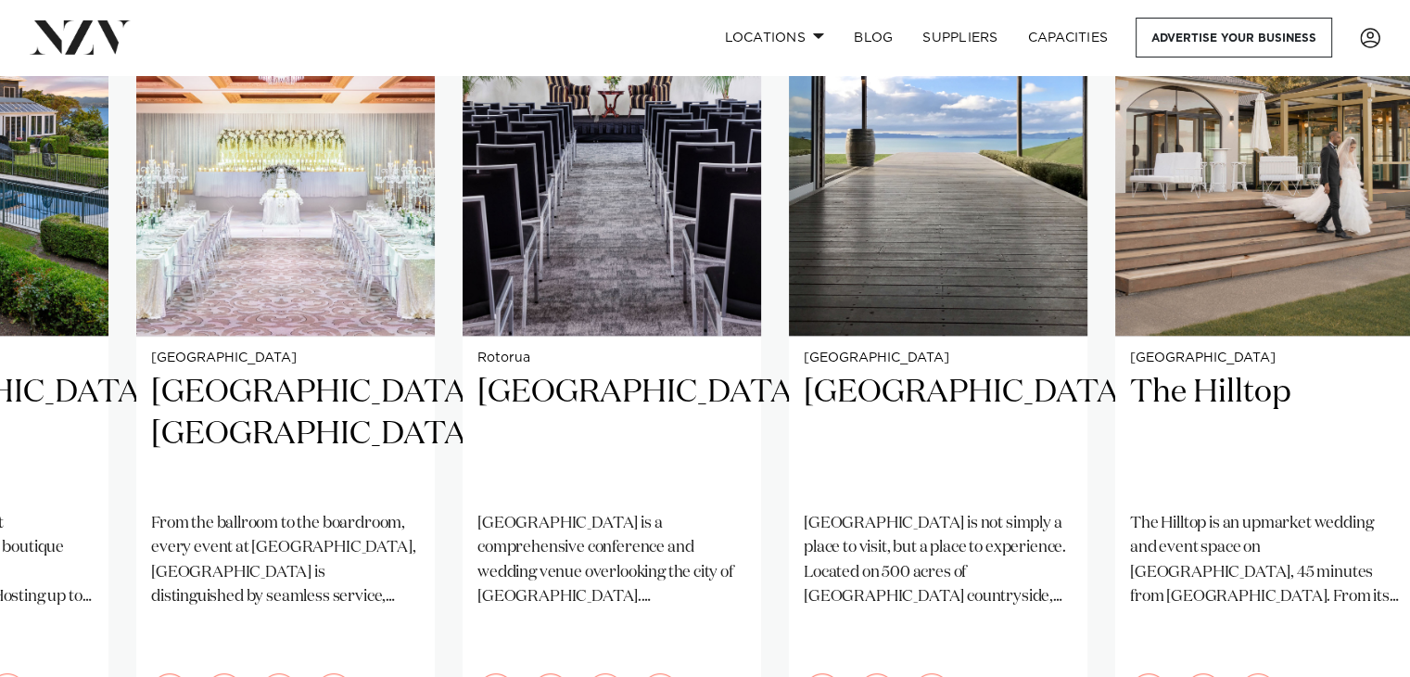
scroll to position [1435, 0]
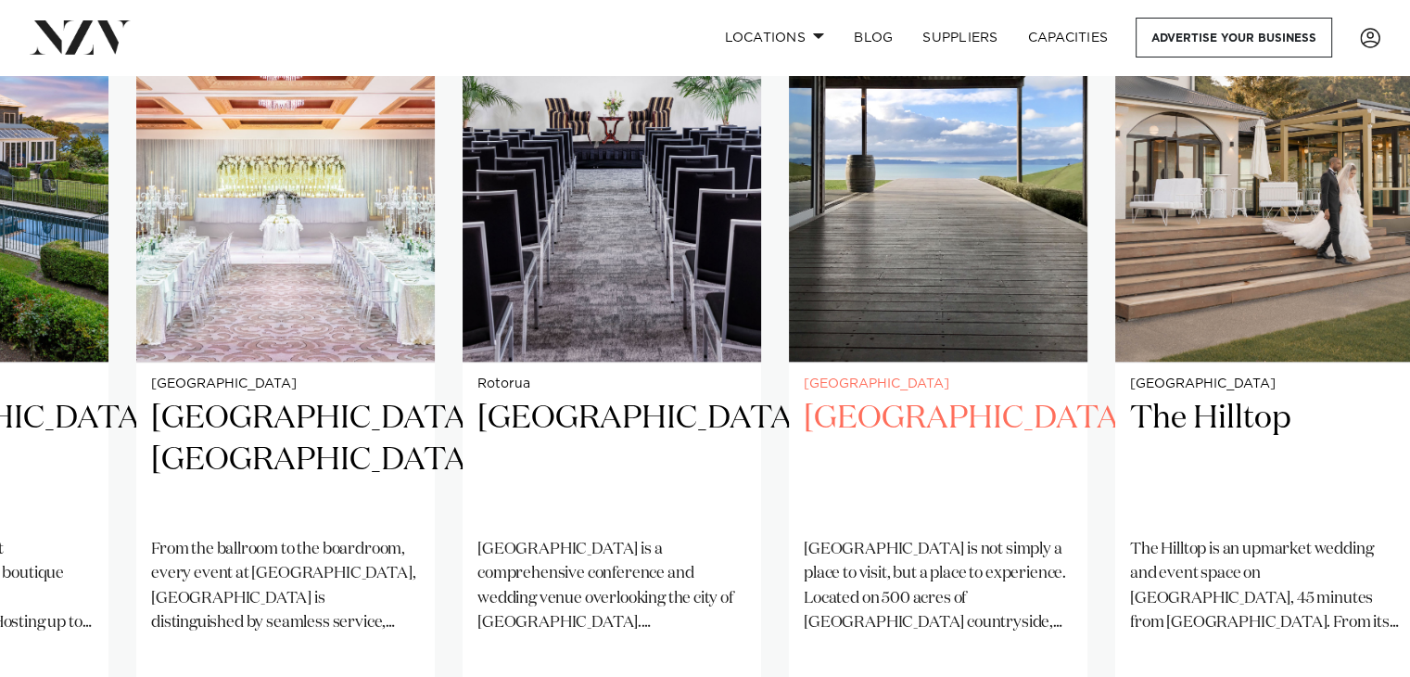
click at [920, 415] on h2 "Kauri Bay" at bounding box center [938, 460] width 269 height 125
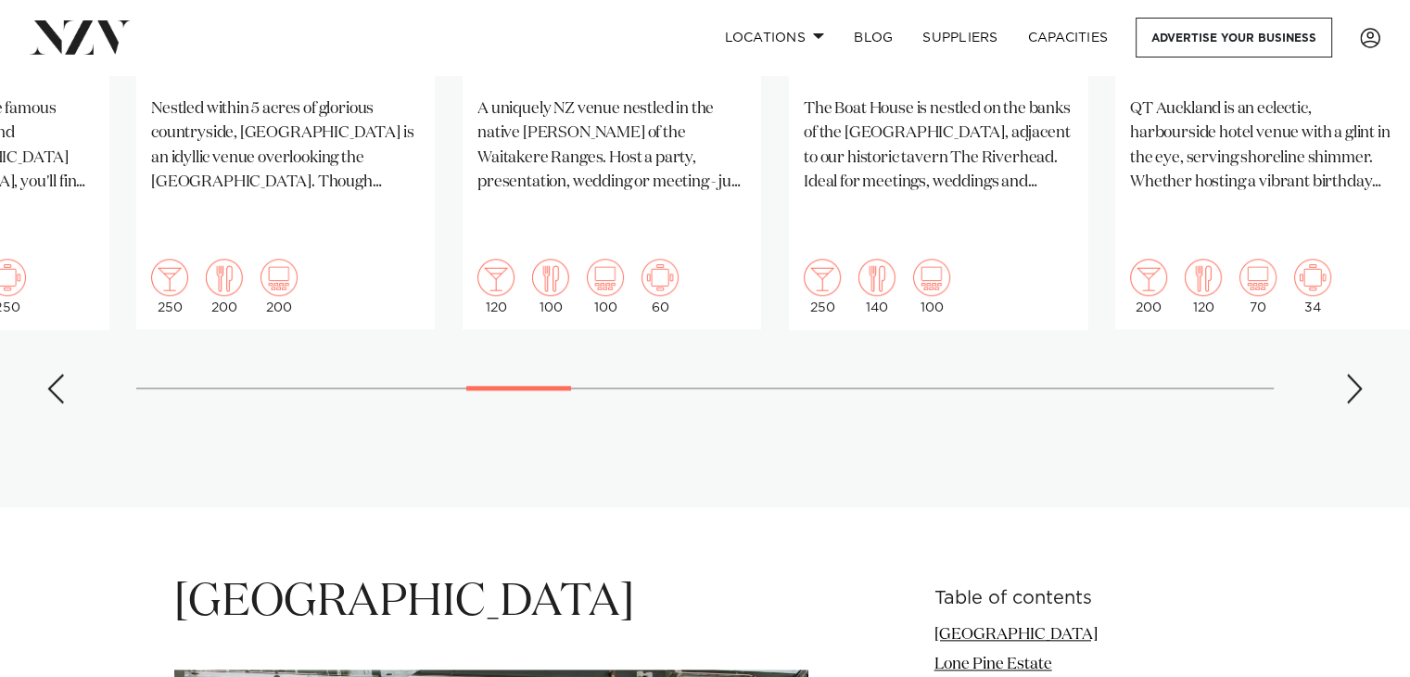
scroll to position [1876, 0]
click at [1350, 373] on div "Next slide" at bounding box center [1354, 388] width 19 height 30
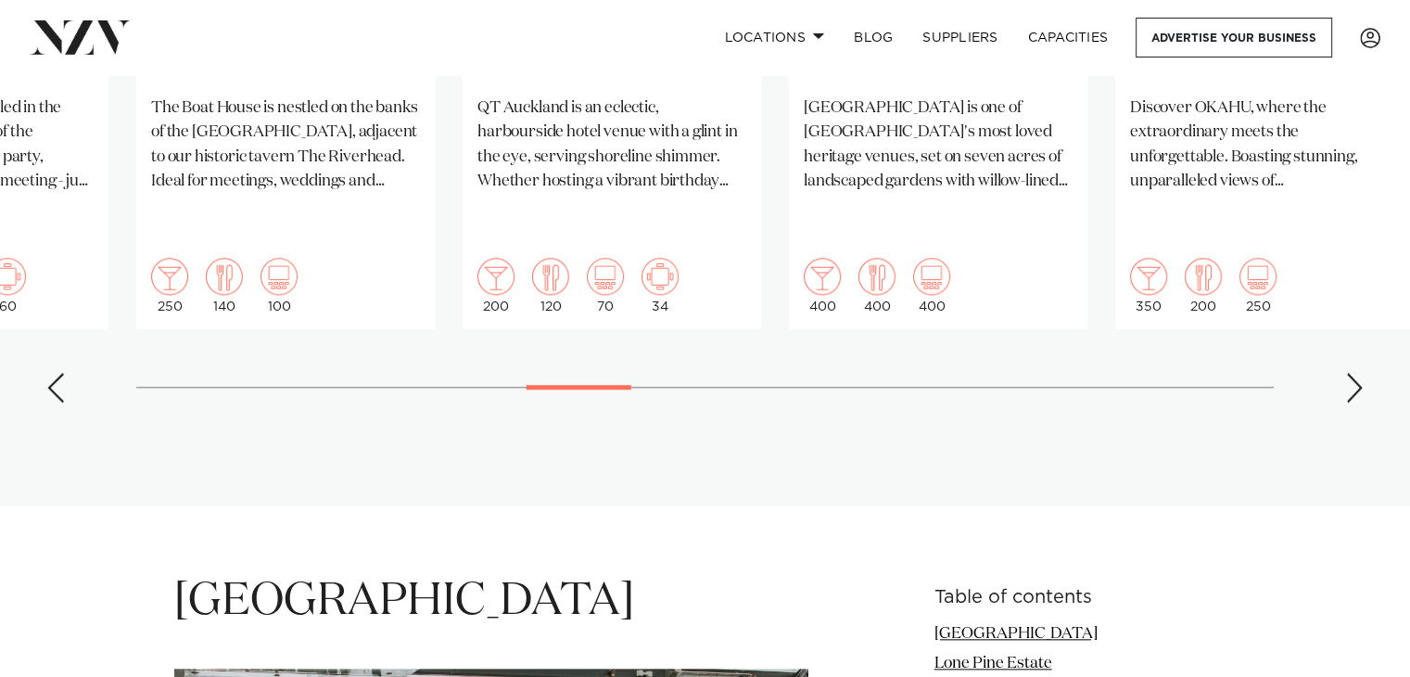
click at [1350, 373] on div "Next slide" at bounding box center [1354, 388] width 19 height 30
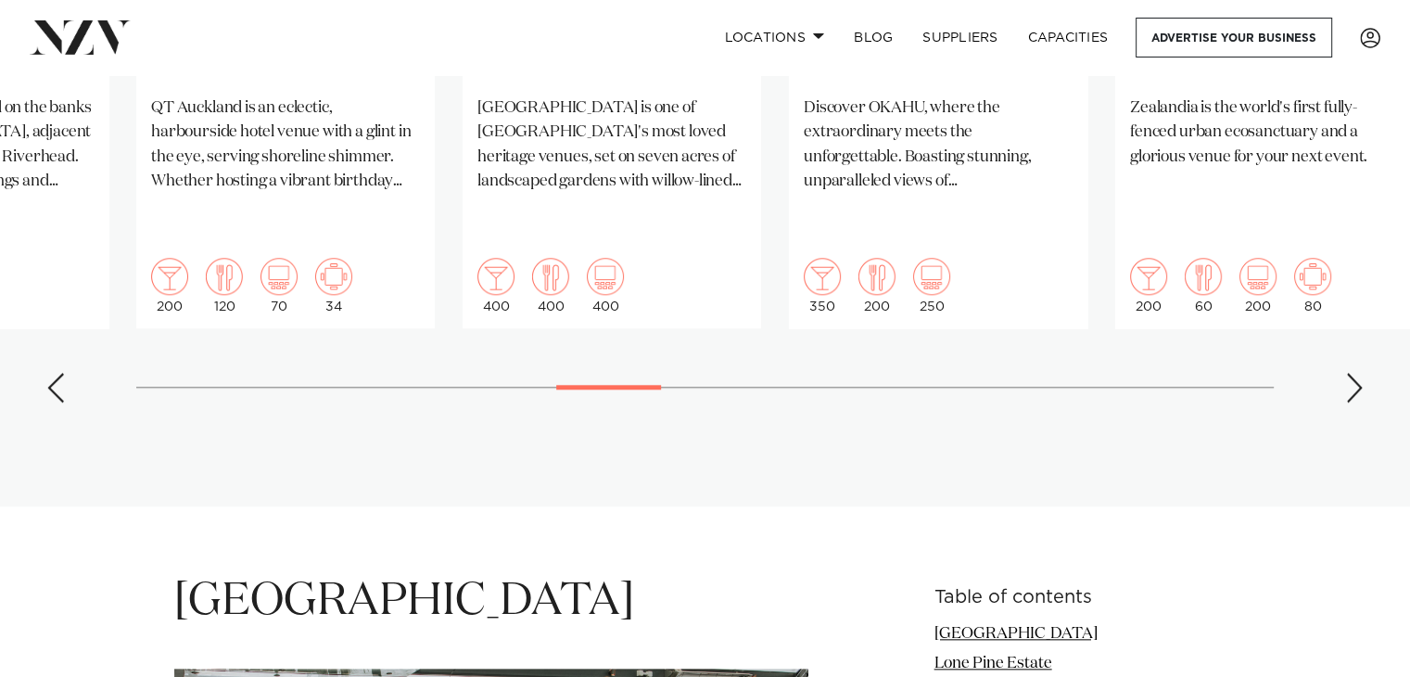
click at [1350, 373] on div "Next slide" at bounding box center [1354, 388] width 19 height 30
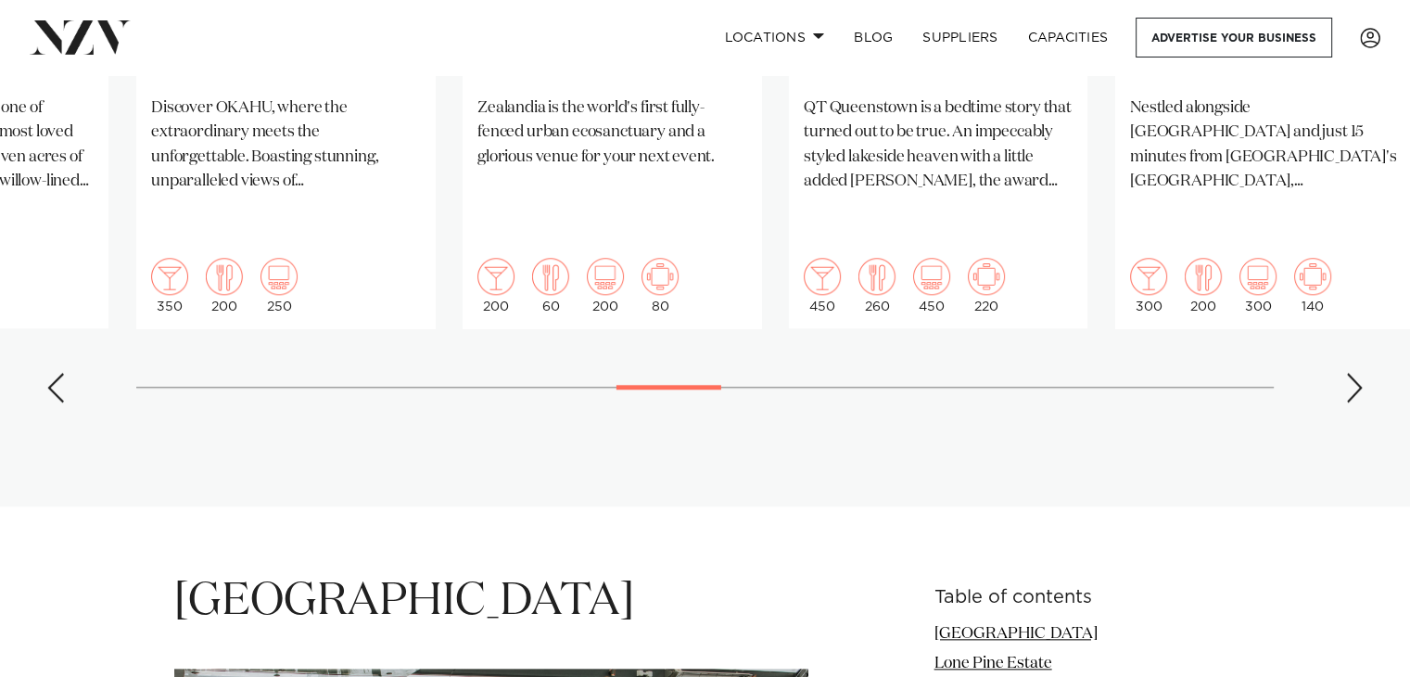
click at [1350, 373] on div "Next slide" at bounding box center [1354, 388] width 19 height 30
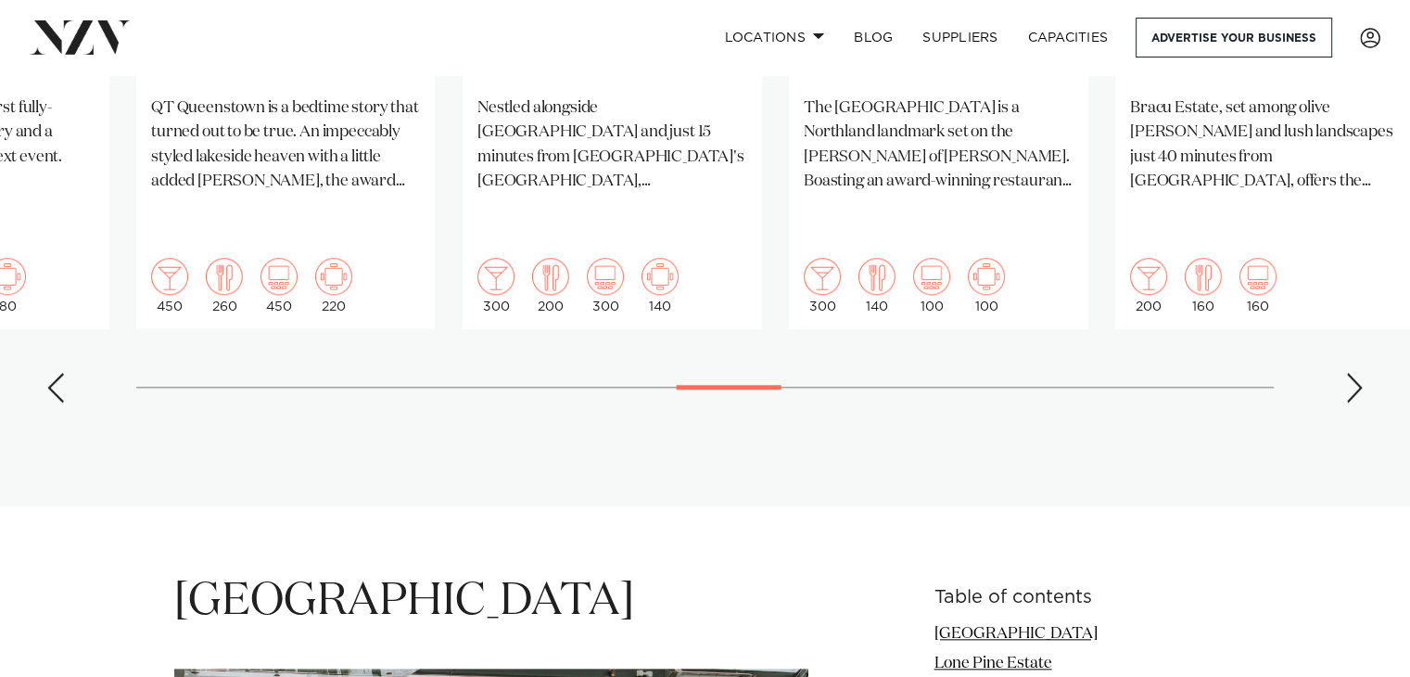
click at [1350, 373] on div "Next slide" at bounding box center [1354, 388] width 19 height 30
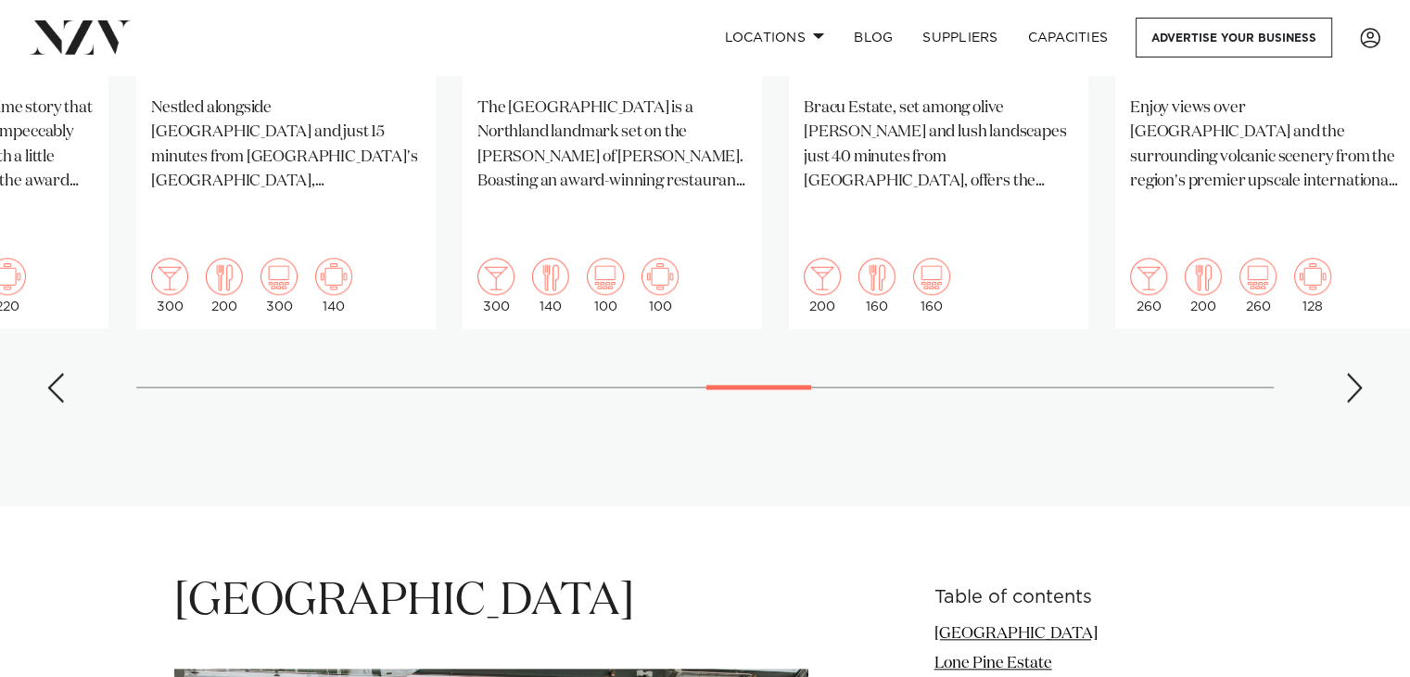
click at [1350, 373] on div "Next slide" at bounding box center [1354, 388] width 19 height 30
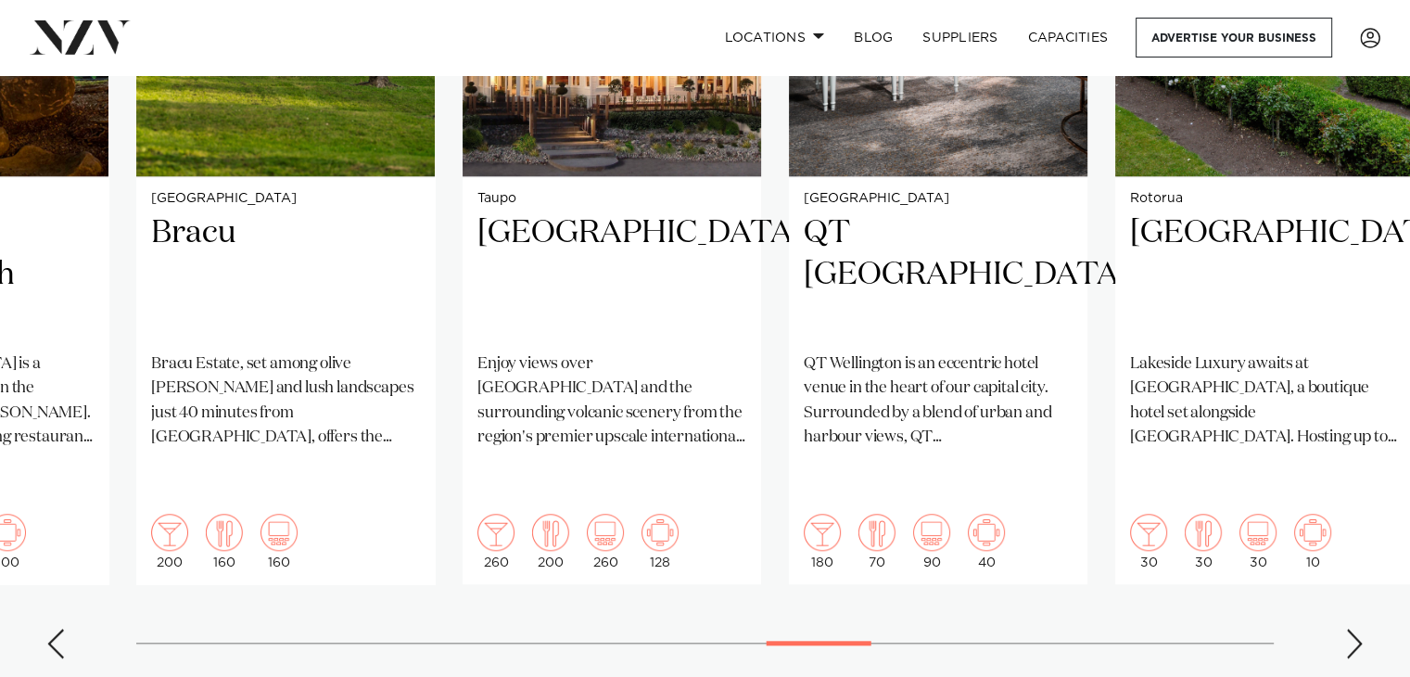
scroll to position [1618, 0]
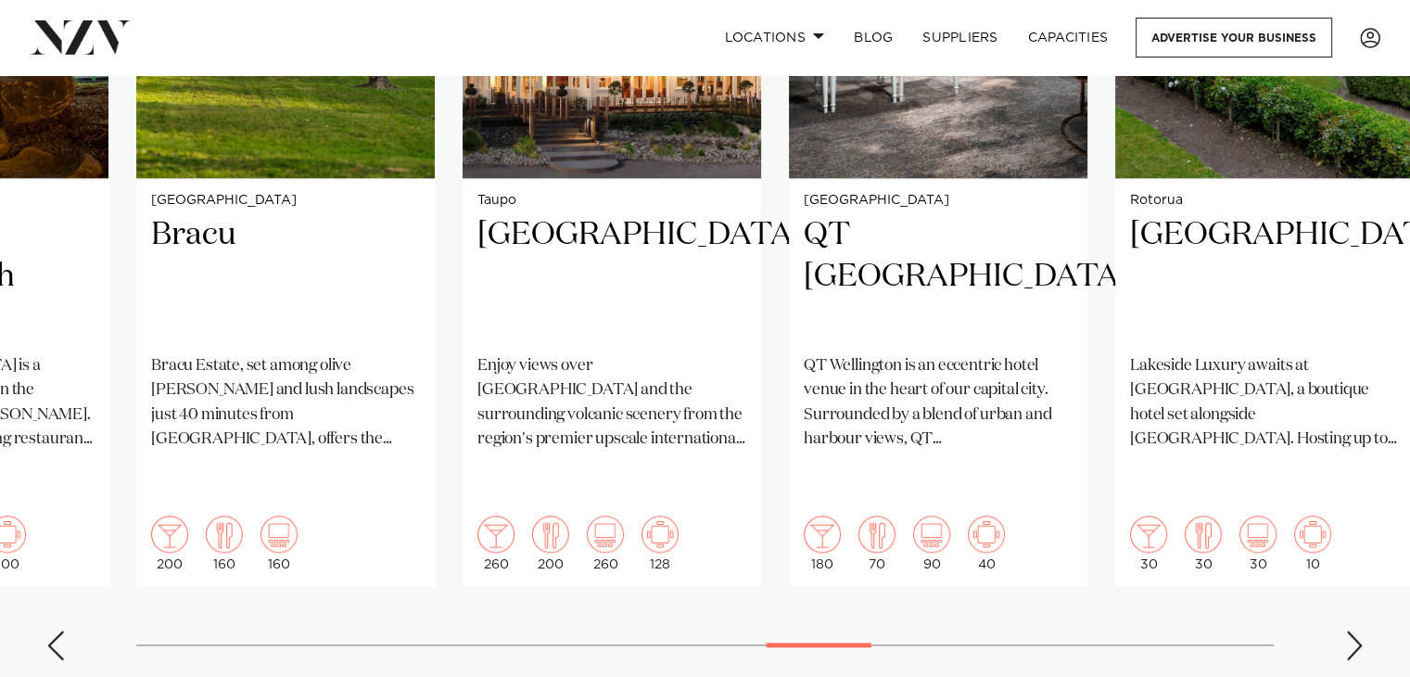
click at [1343, 591] on swiper-container "Christchurch Rydges Latimer Situated in the heart of the garden city, Rydges La…" at bounding box center [705, 226] width 1410 height 897
click at [1357, 630] on div "Next slide" at bounding box center [1354, 645] width 19 height 30
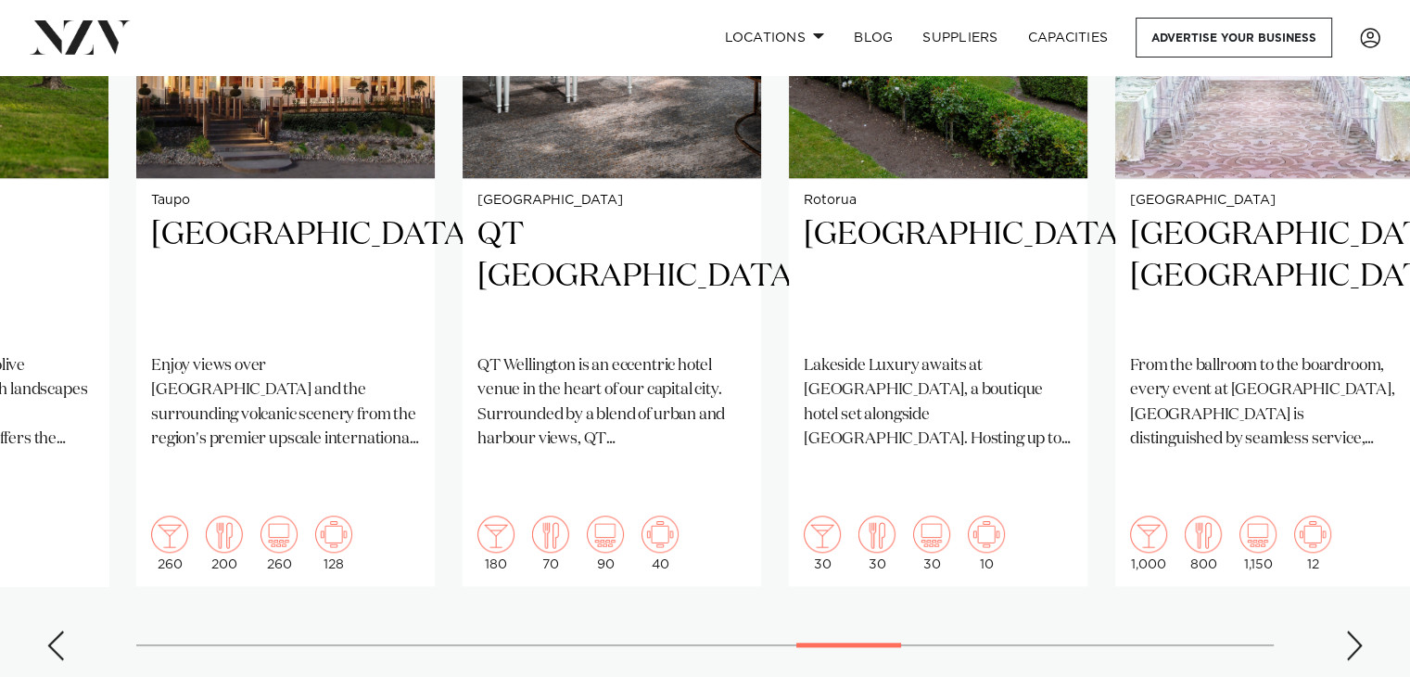
click at [1357, 630] on div "Next slide" at bounding box center [1354, 645] width 19 height 30
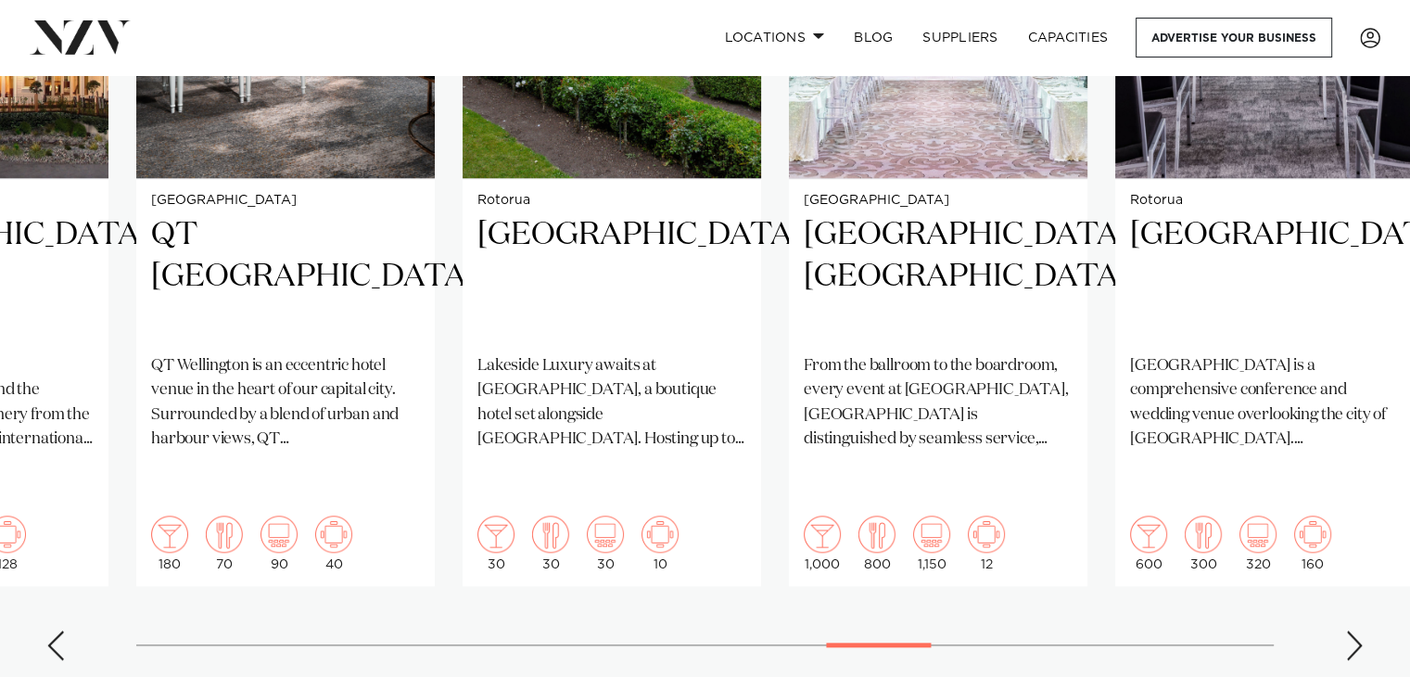
click at [1357, 630] on div "Next slide" at bounding box center [1354, 645] width 19 height 30
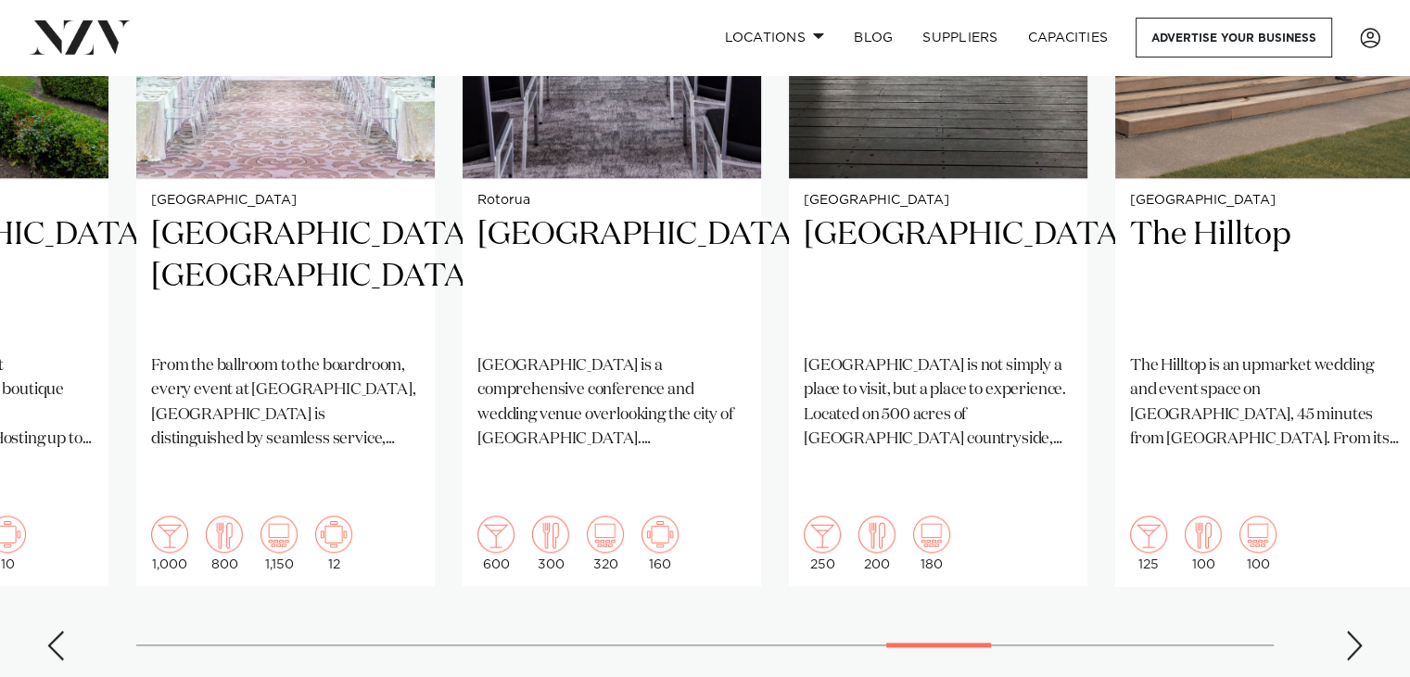
click at [1357, 630] on div "Next slide" at bounding box center [1354, 645] width 19 height 30
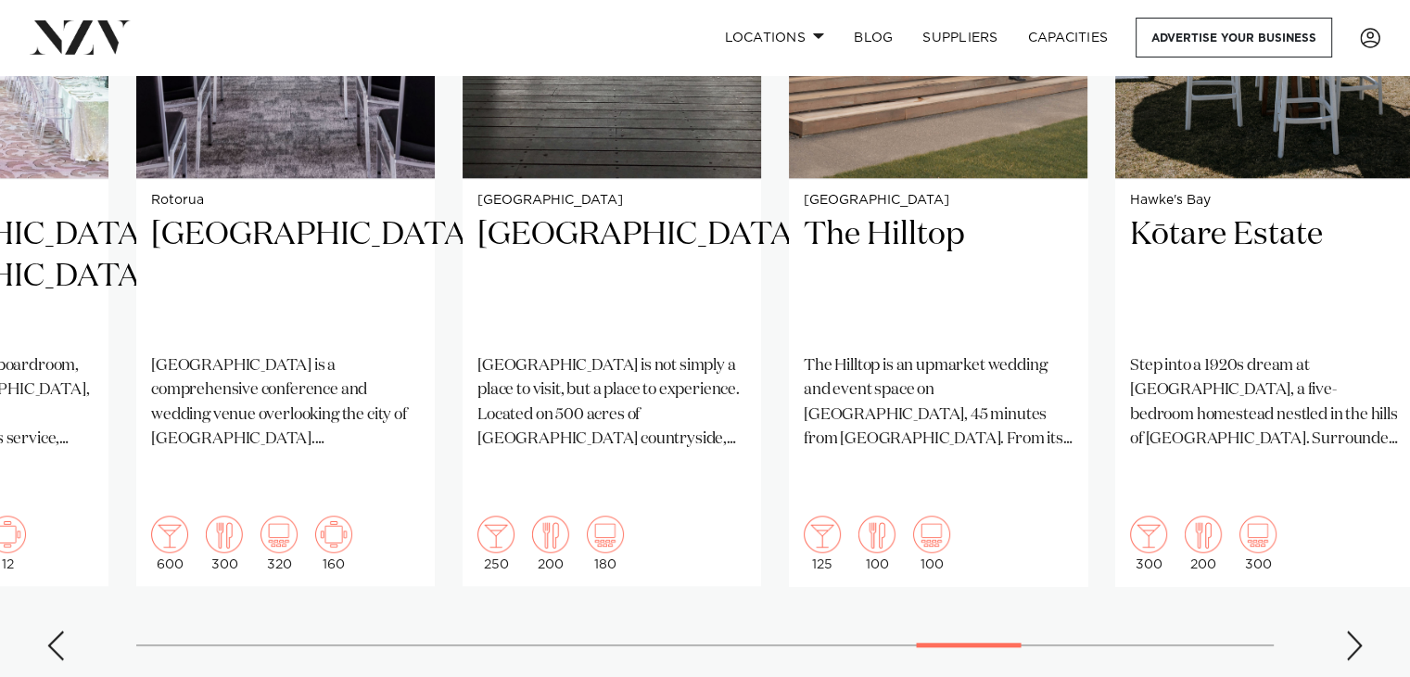
click at [1357, 630] on div "Next slide" at bounding box center [1354, 645] width 19 height 30
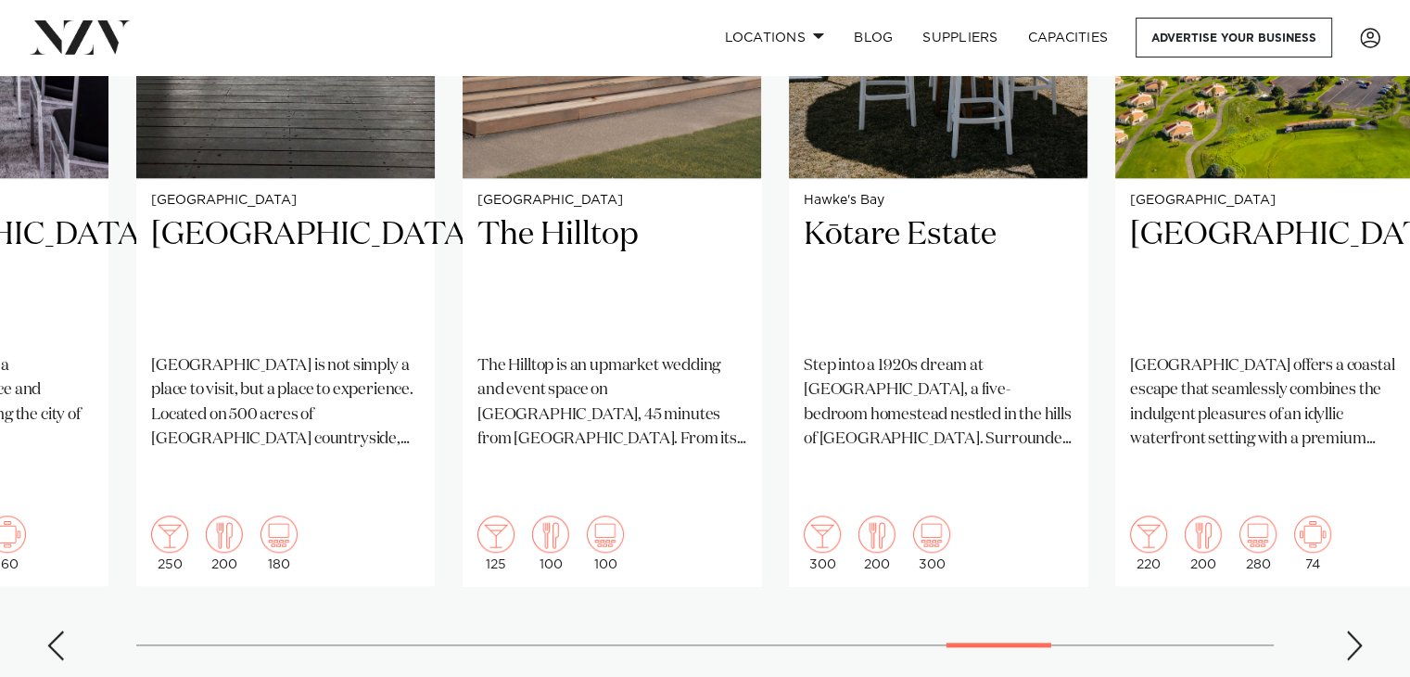
click at [1357, 630] on div "Next slide" at bounding box center [1354, 645] width 19 height 30
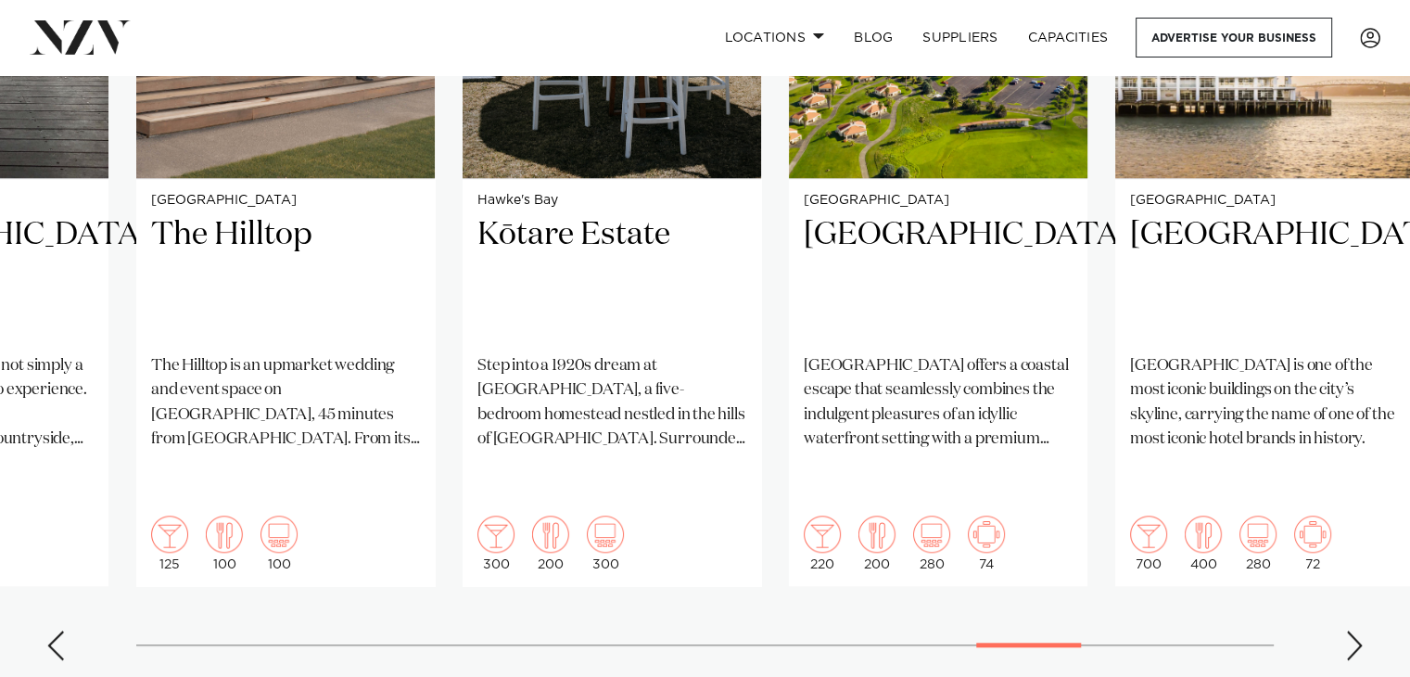
click at [1357, 630] on div "Next slide" at bounding box center [1354, 645] width 19 height 30
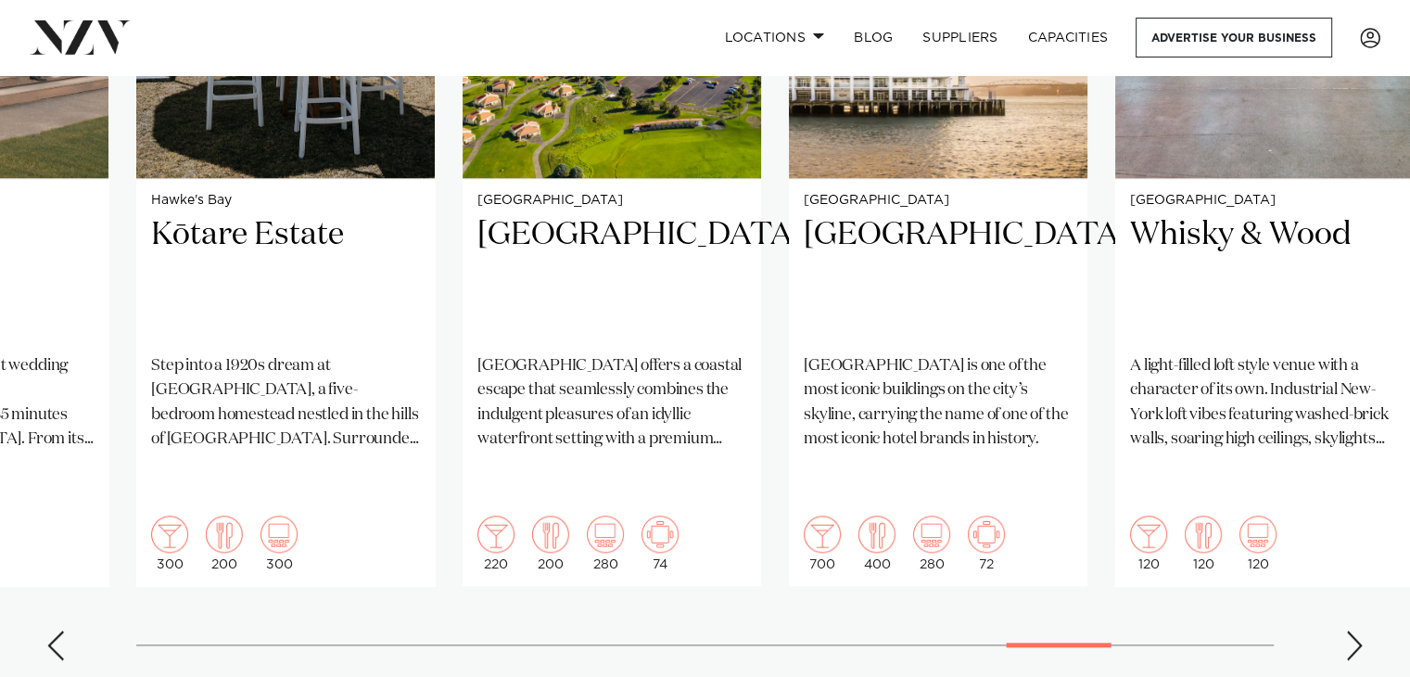
click at [1357, 630] on div "Next slide" at bounding box center [1354, 645] width 19 height 30
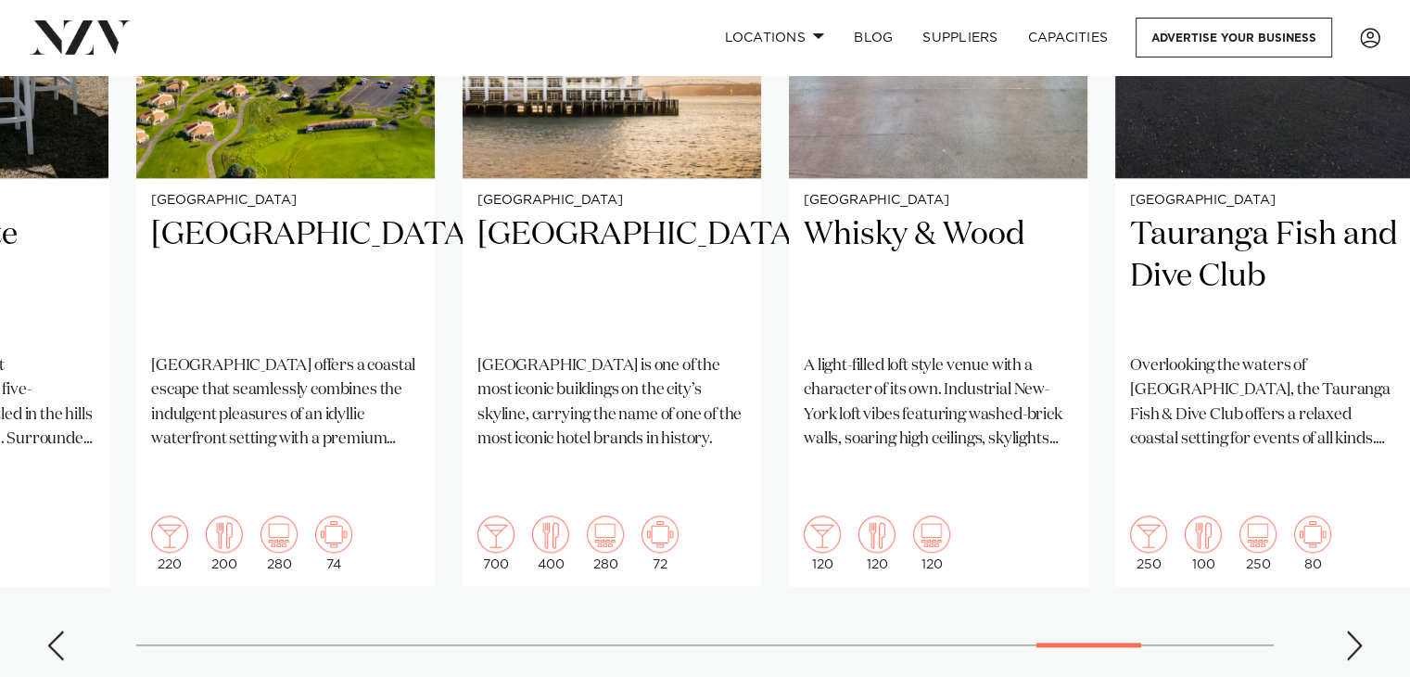
click at [1357, 630] on div "Next slide" at bounding box center [1354, 645] width 19 height 30
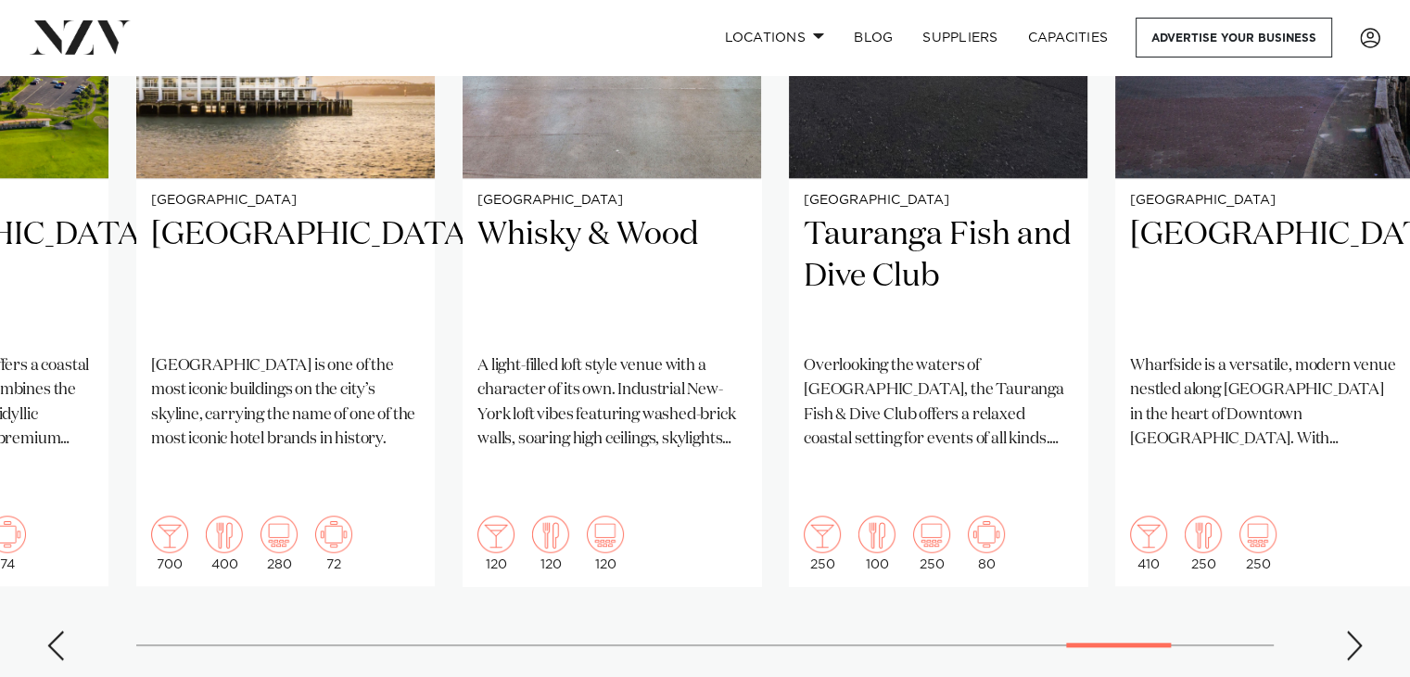
click at [1357, 630] on div "Next slide" at bounding box center [1354, 645] width 19 height 30
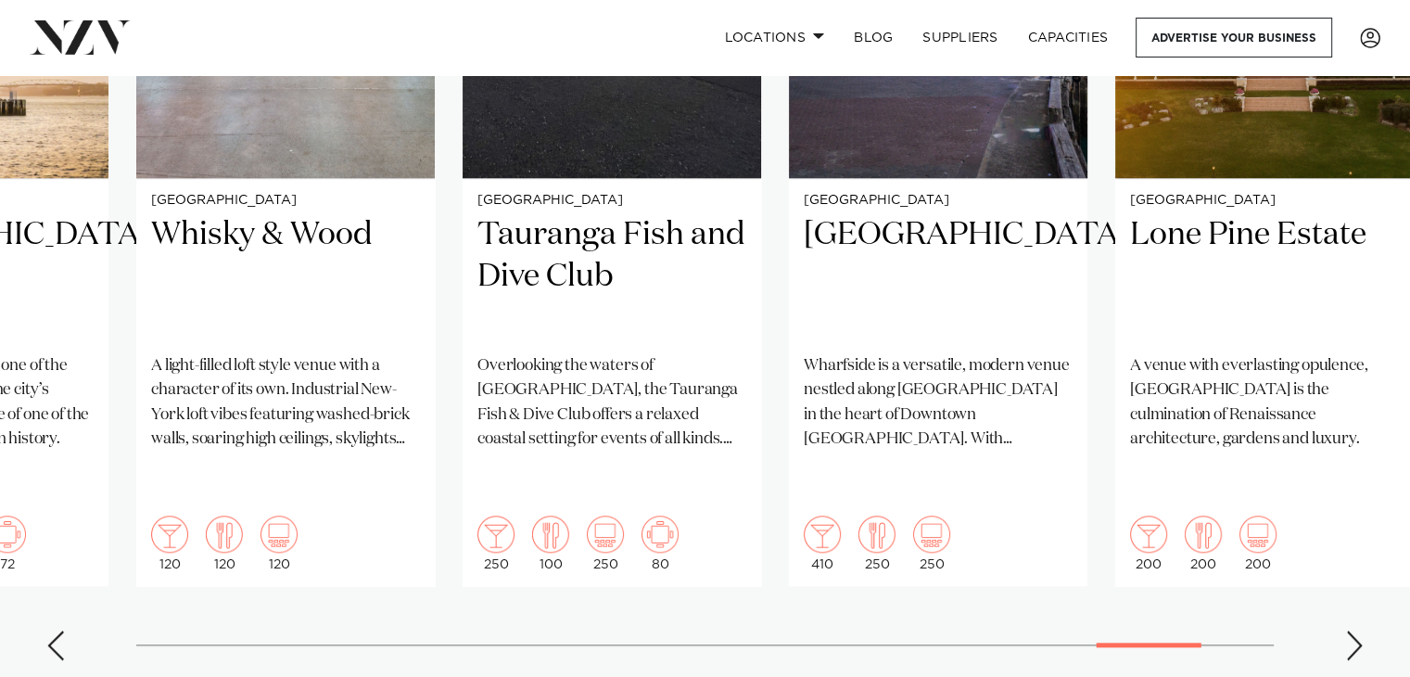
click at [1357, 630] on div "Next slide" at bounding box center [1354, 645] width 19 height 30
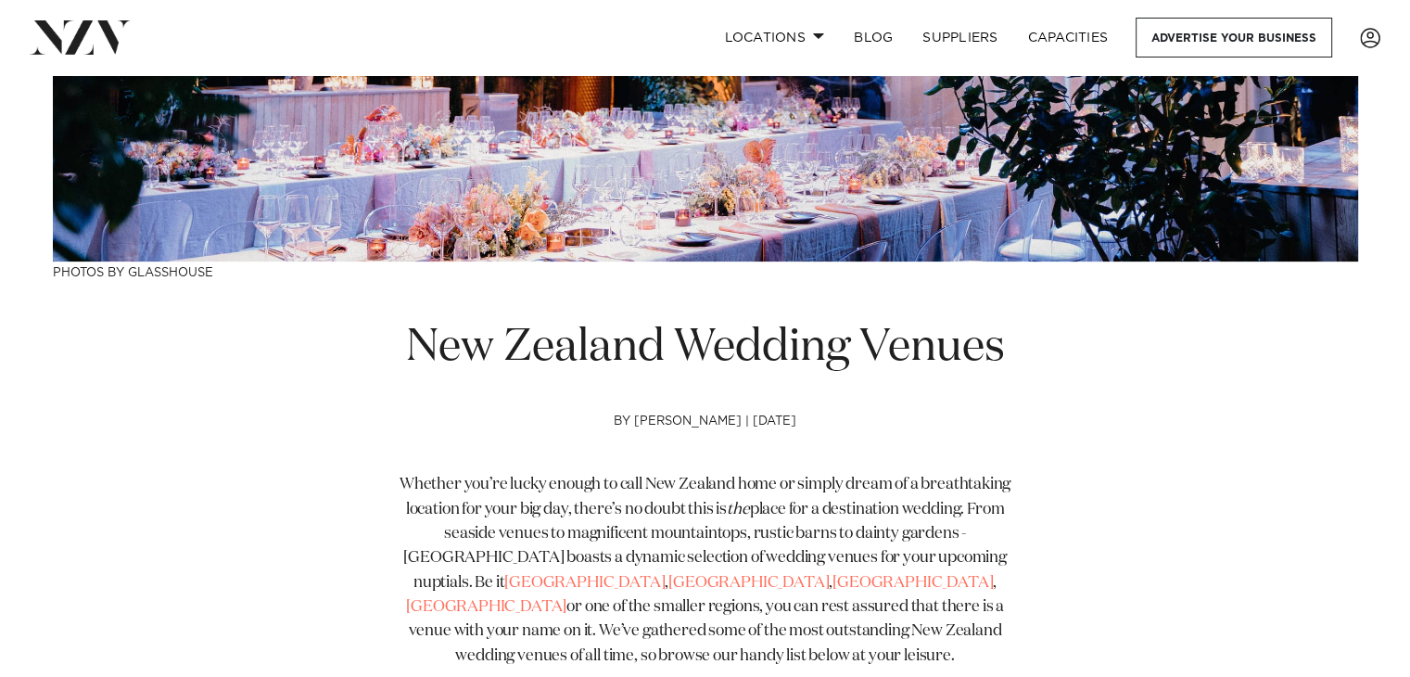
scroll to position [434, 0]
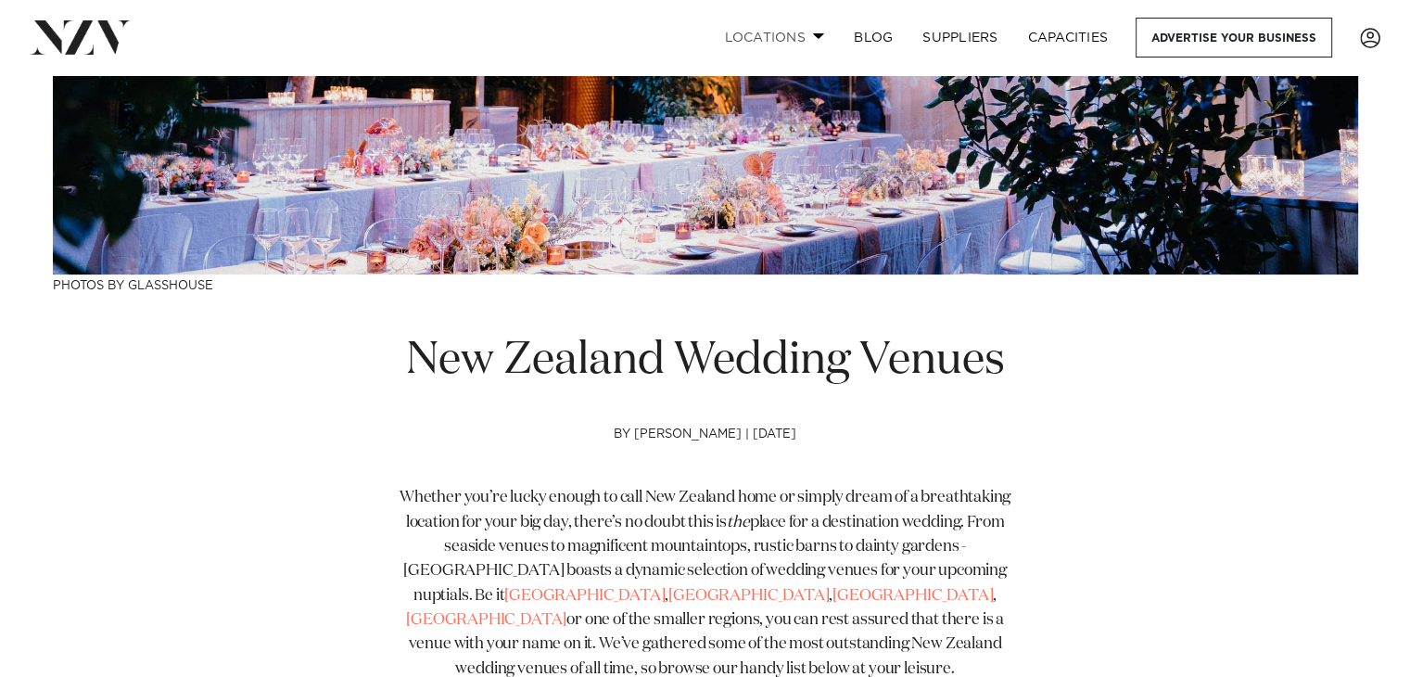
click at [786, 44] on link "Locations" at bounding box center [774, 38] width 130 height 40
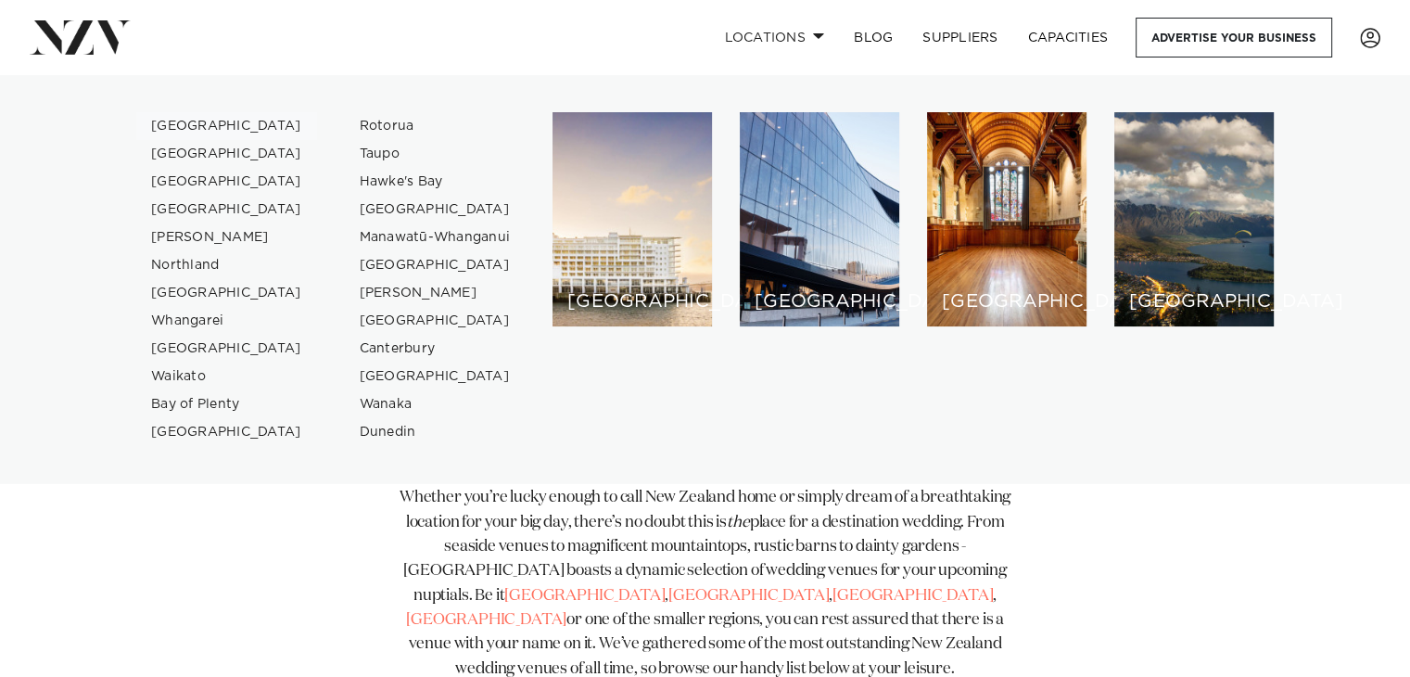
click at [208, 121] on link "[GEOGRAPHIC_DATA]" at bounding box center [226, 126] width 181 height 28
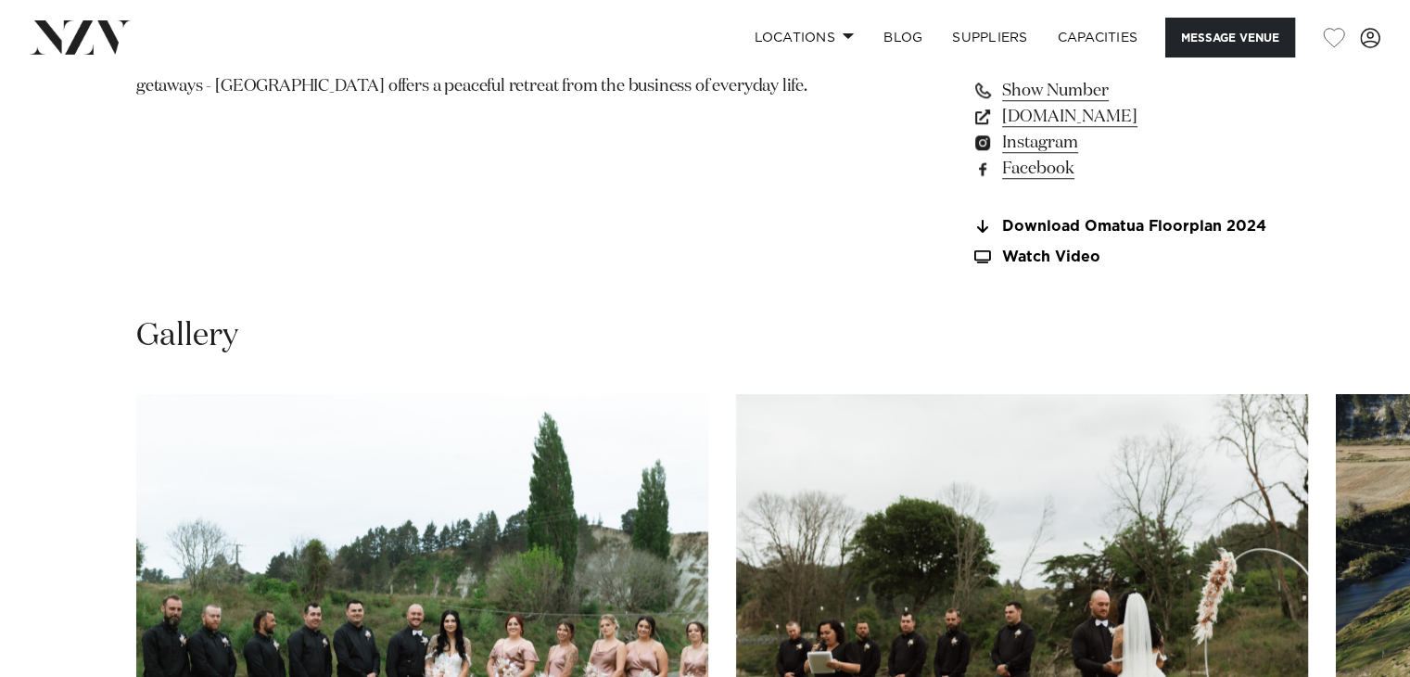
scroll to position [1565, 0]
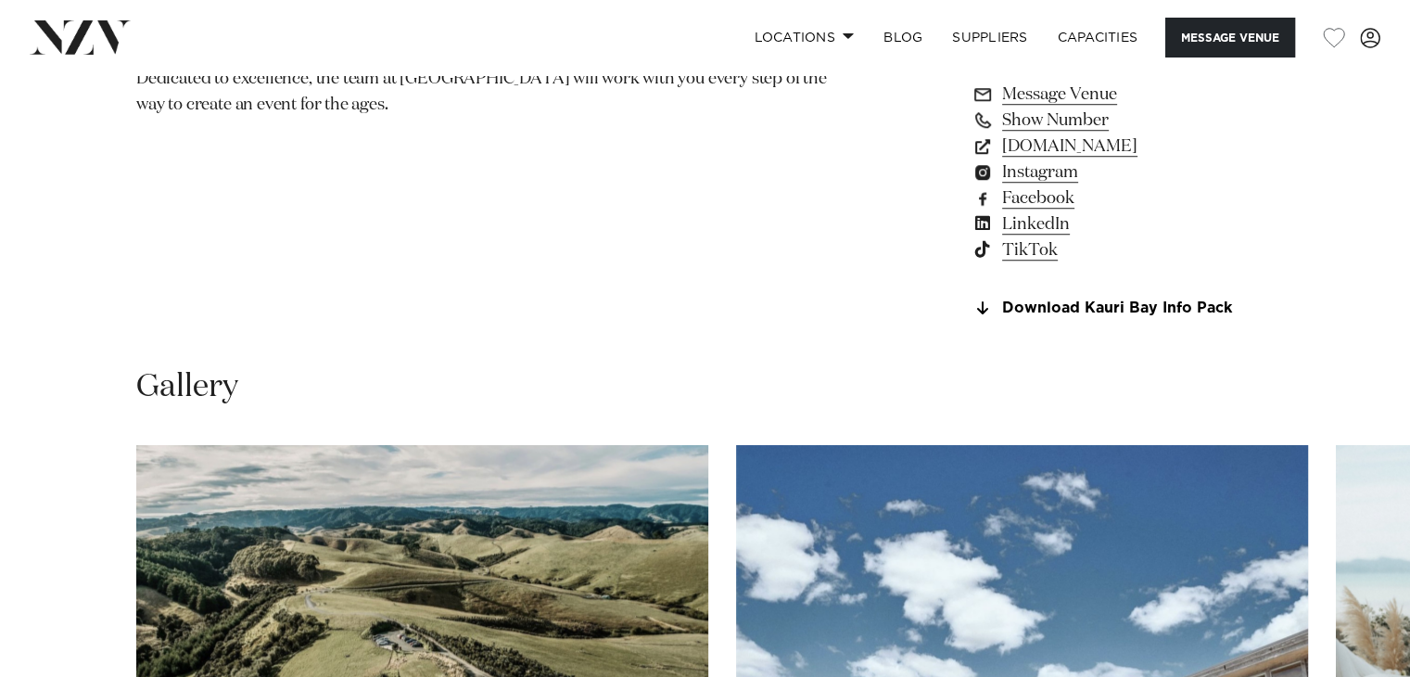
scroll to position [1483, 0]
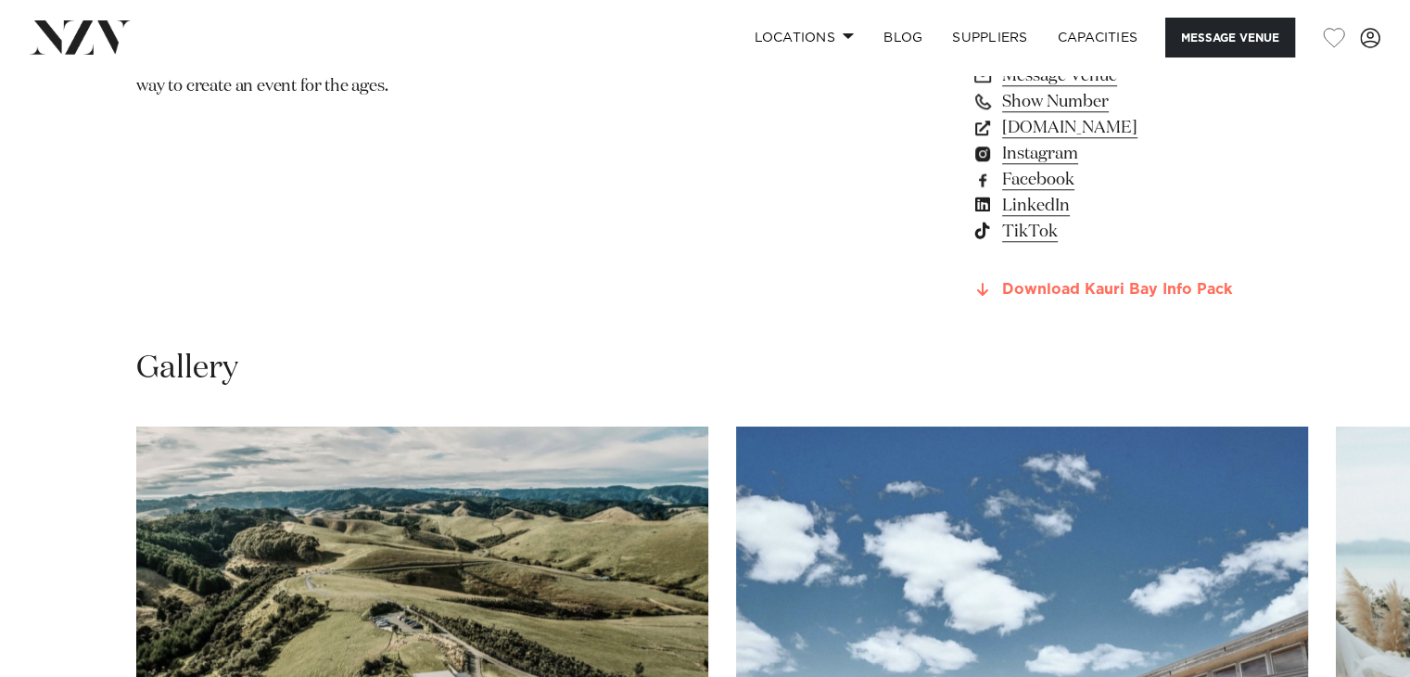
click at [1024, 293] on link "Download Kauri Bay Info Pack" at bounding box center [1122, 290] width 302 height 17
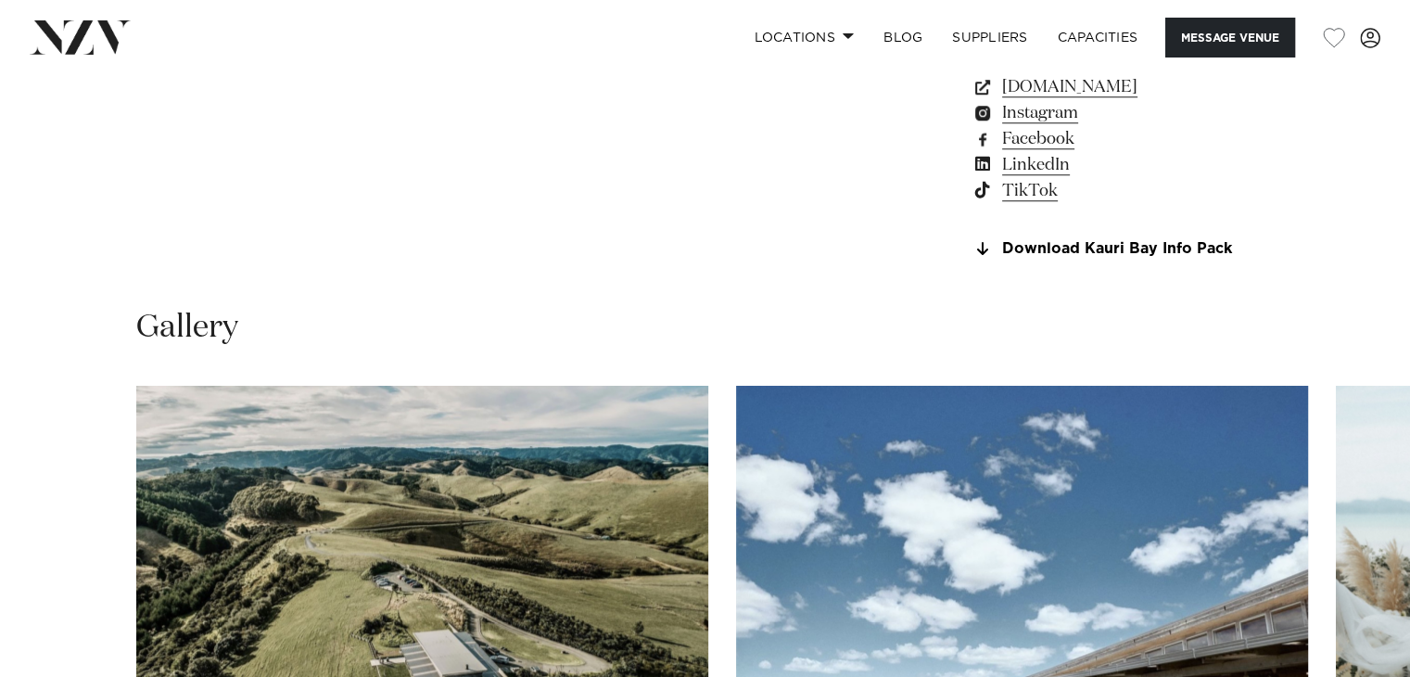
scroll to position [1523, 0]
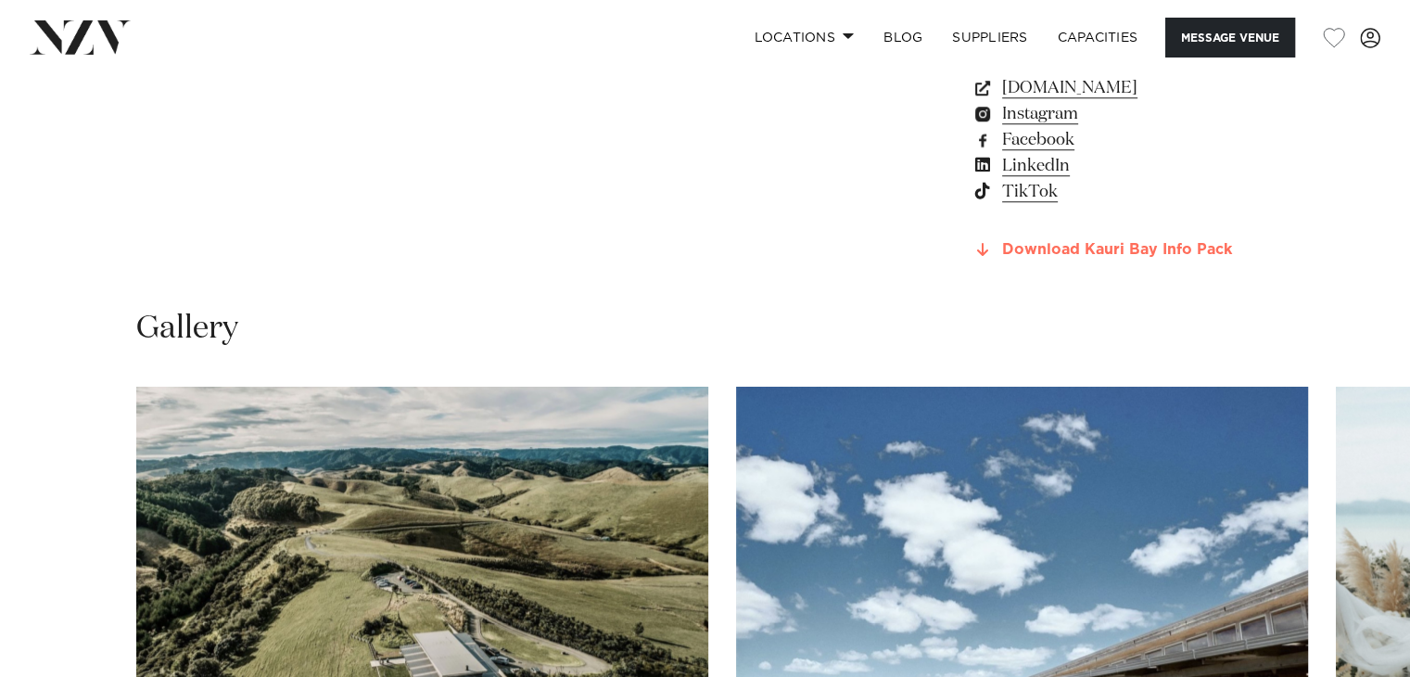
click at [1079, 246] on link "Download Kauri Bay Info Pack" at bounding box center [1122, 250] width 302 height 17
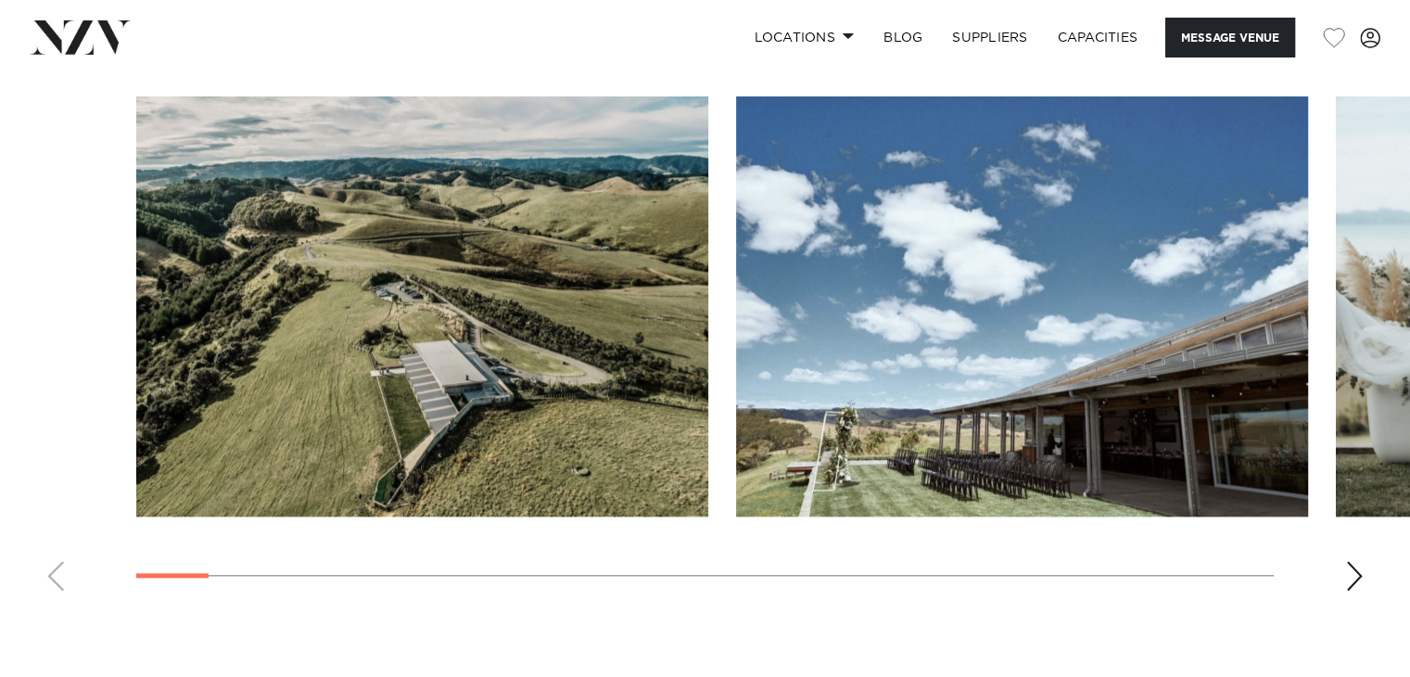
click at [1353, 568] on div "Next slide" at bounding box center [1354, 576] width 19 height 30
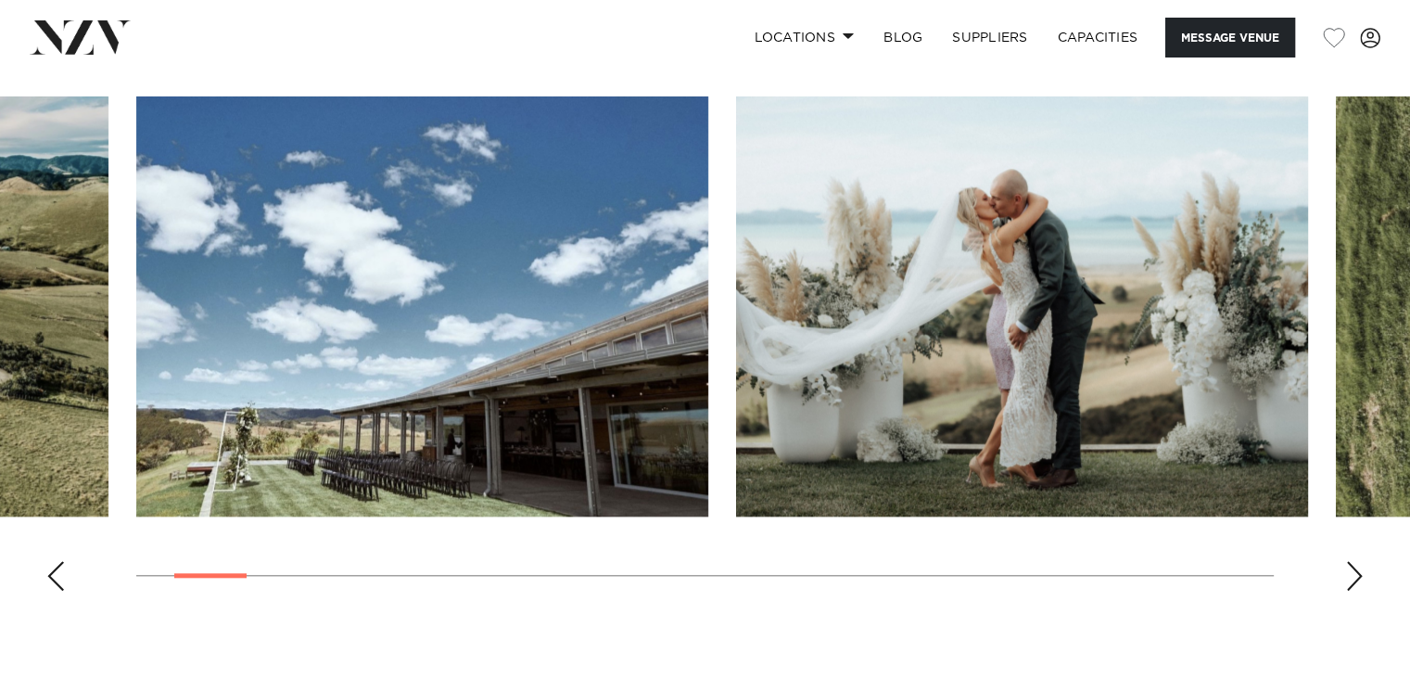
click at [1353, 568] on div "Next slide" at bounding box center [1354, 576] width 19 height 30
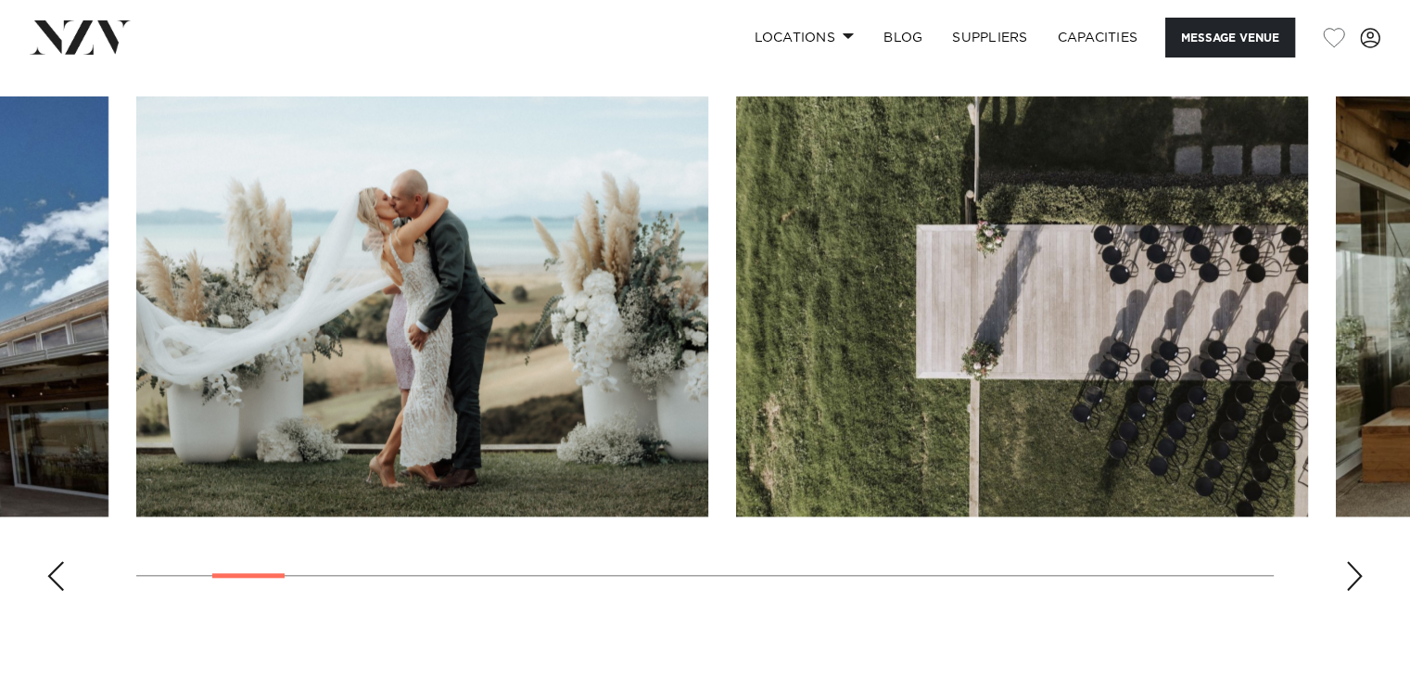
click at [1353, 568] on div "Next slide" at bounding box center [1354, 576] width 19 height 30
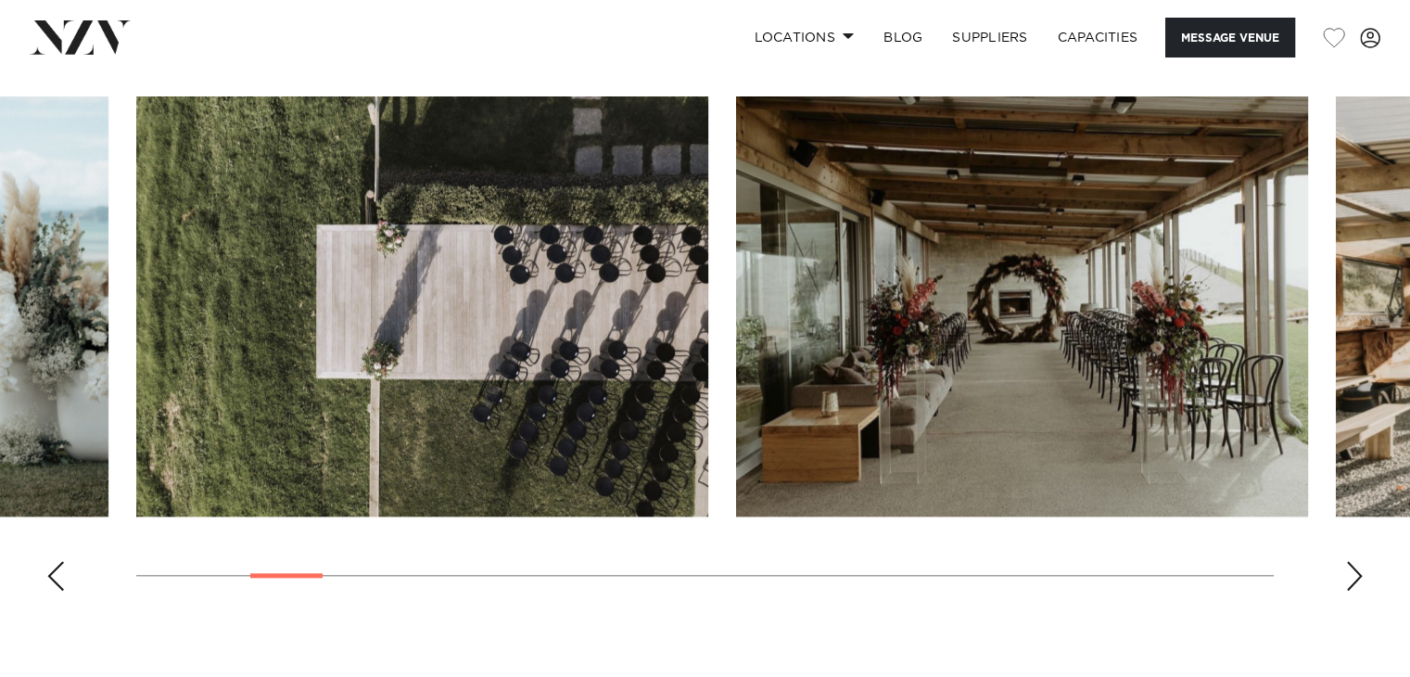
click at [1353, 568] on div "Next slide" at bounding box center [1354, 576] width 19 height 30
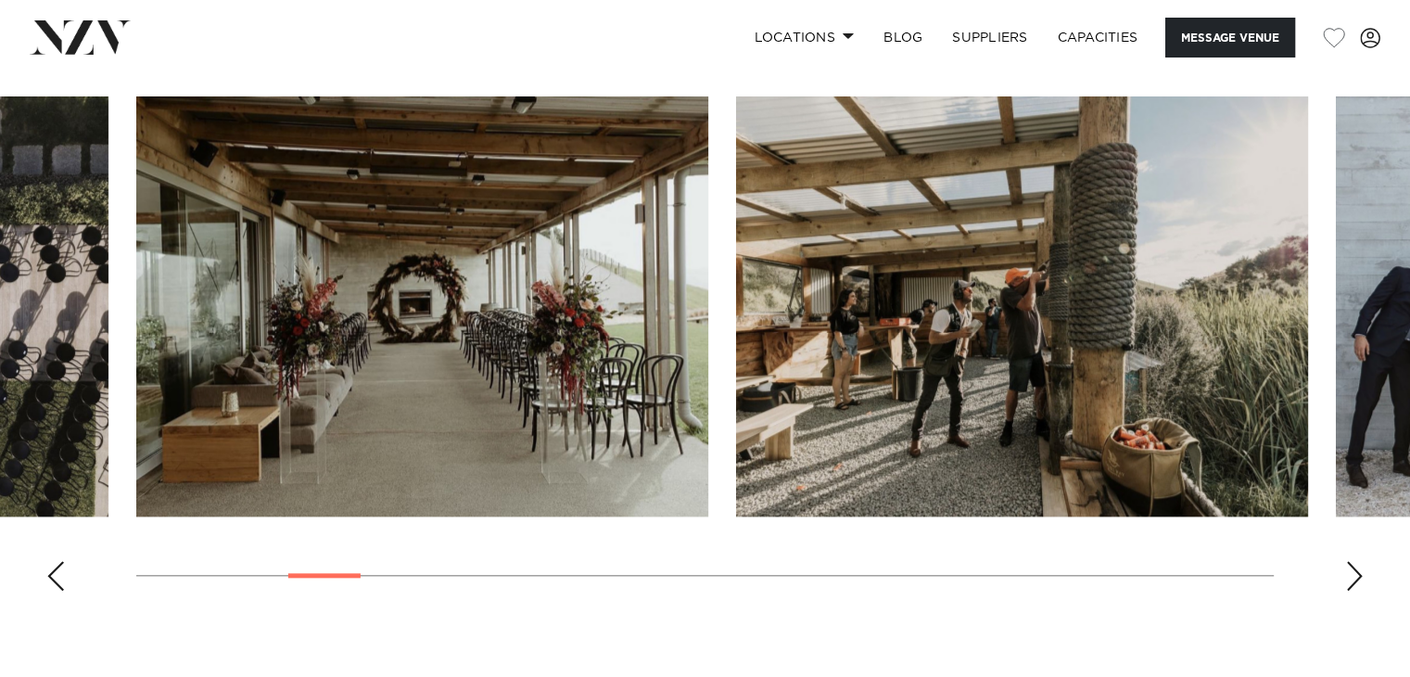
click at [1353, 568] on div "Next slide" at bounding box center [1354, 576] width 19 height 30
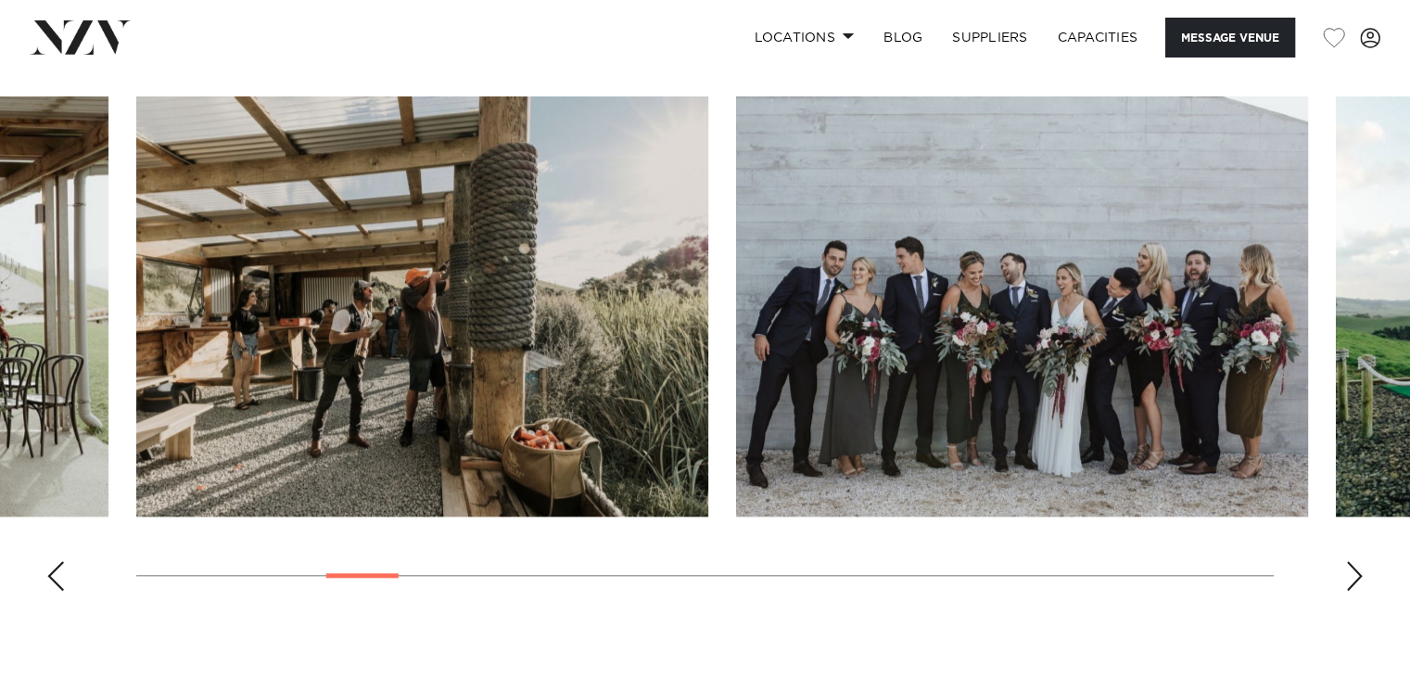
click at [1353, 568] on div "Next slide" at bounding box center [1354, 576] width 19 height 30
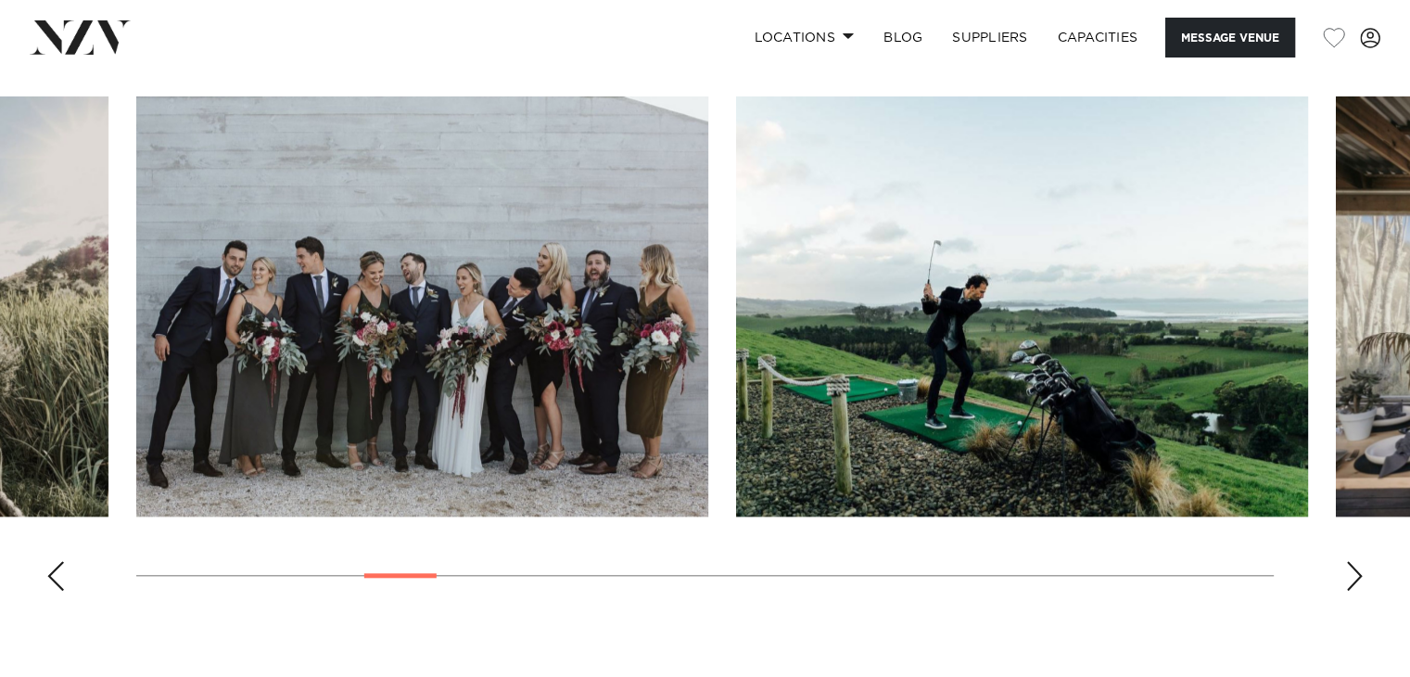
click at [1353, 568] on div "Next slide" at bounding box center [1354, 576] width 19 height 30
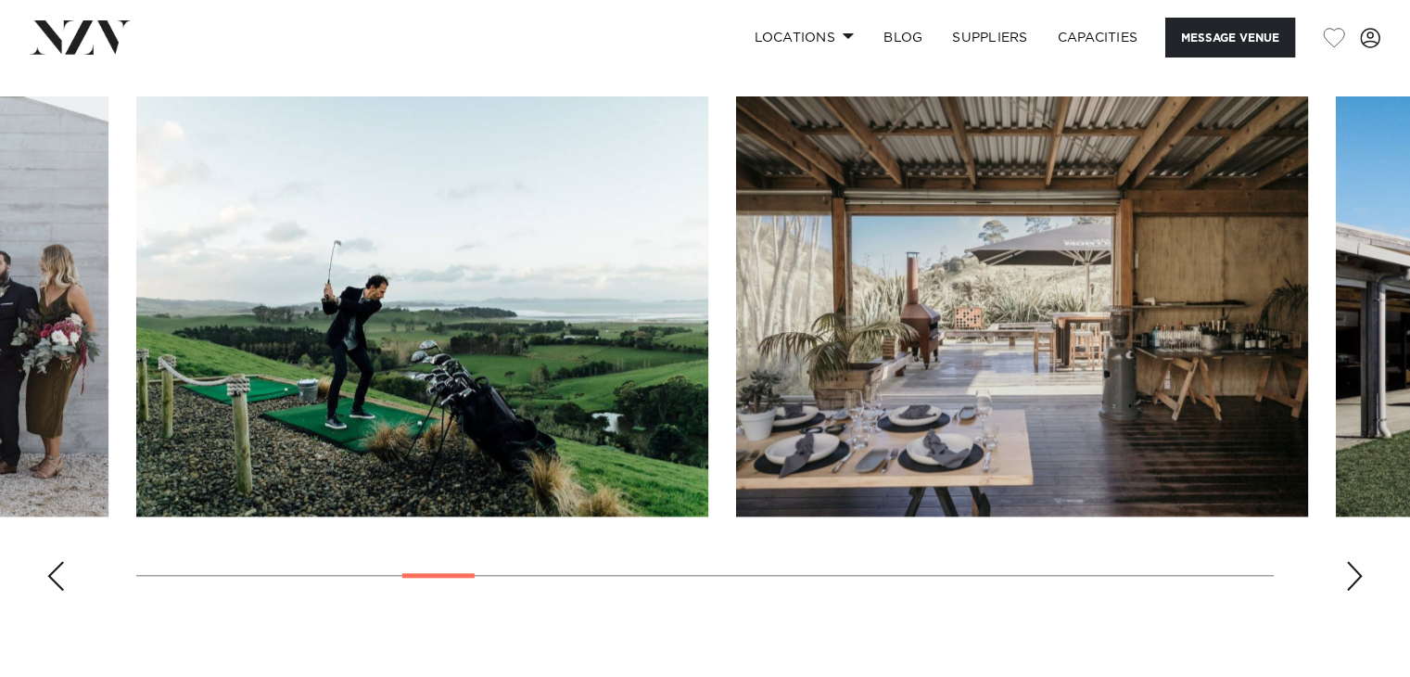
click at [1353, 568] on div "Next slide" at bounding box center [1354, 576] width 19 height 30
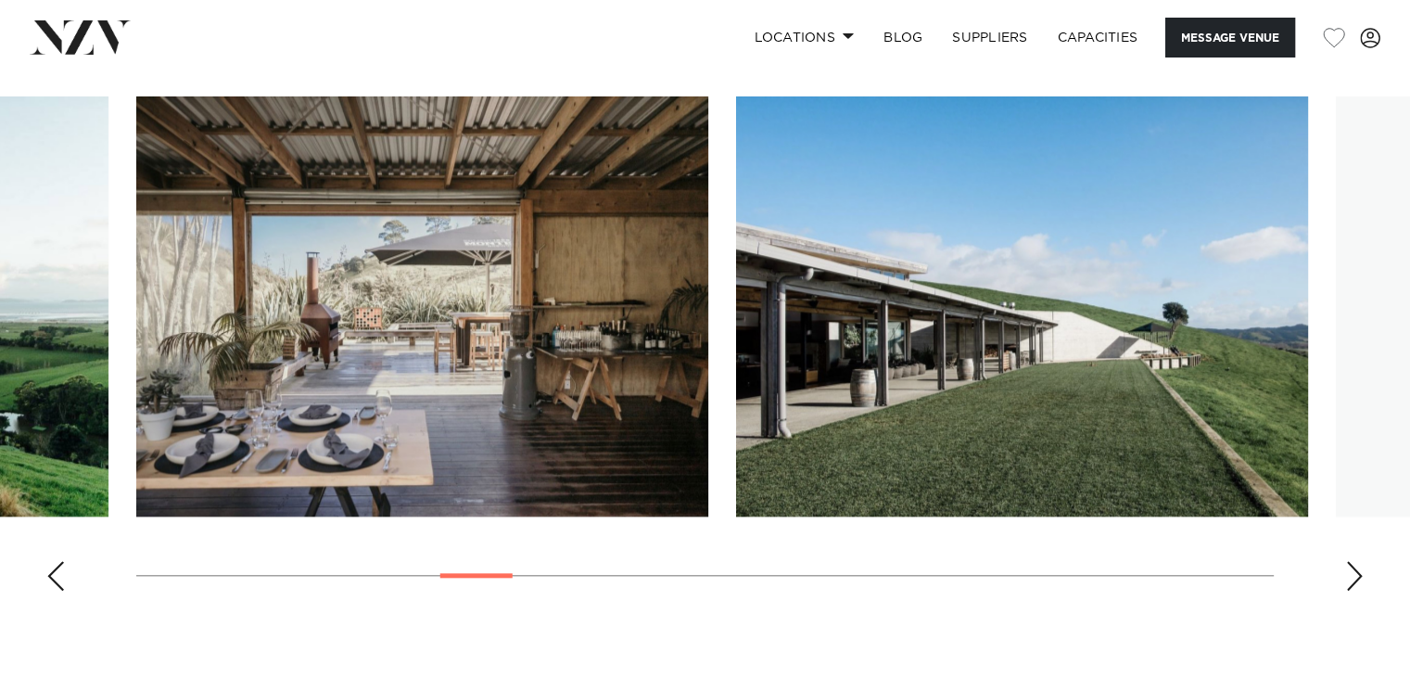
click at [1353, 568] on div "Next slide" at bounding box center [1354, 576] width 19 height 30
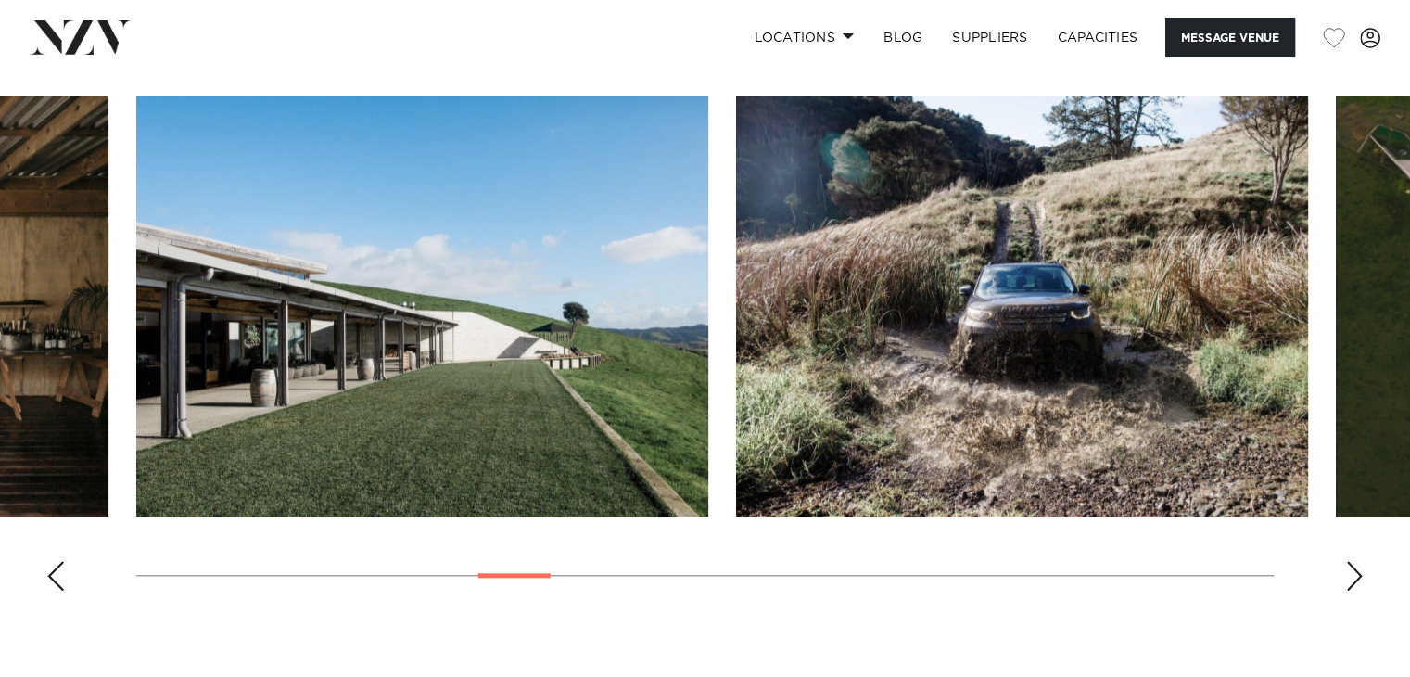
click at [1353, 568] on div "Next slide" at bounding box center [1354, 576] width 19 height 30
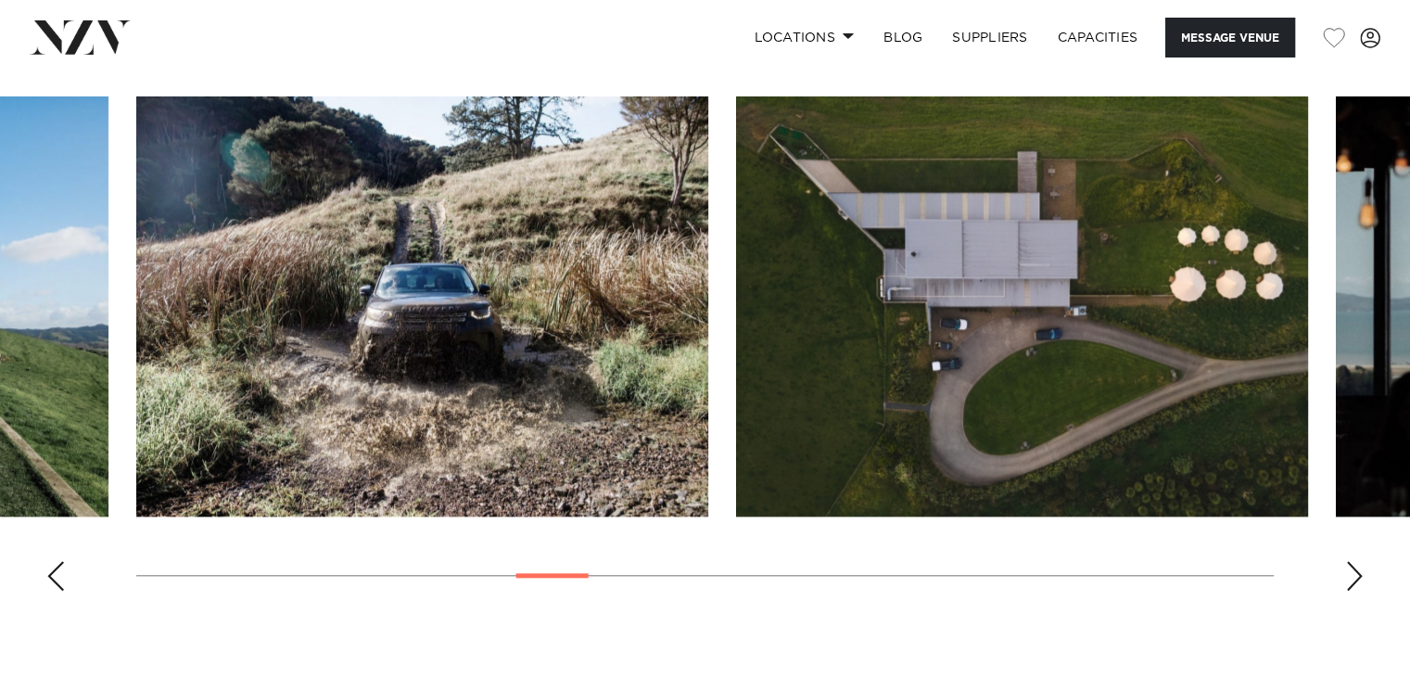
click at [1353, 568] on div "Next slide" at bounding box center [1354, 576] width 19 height 30
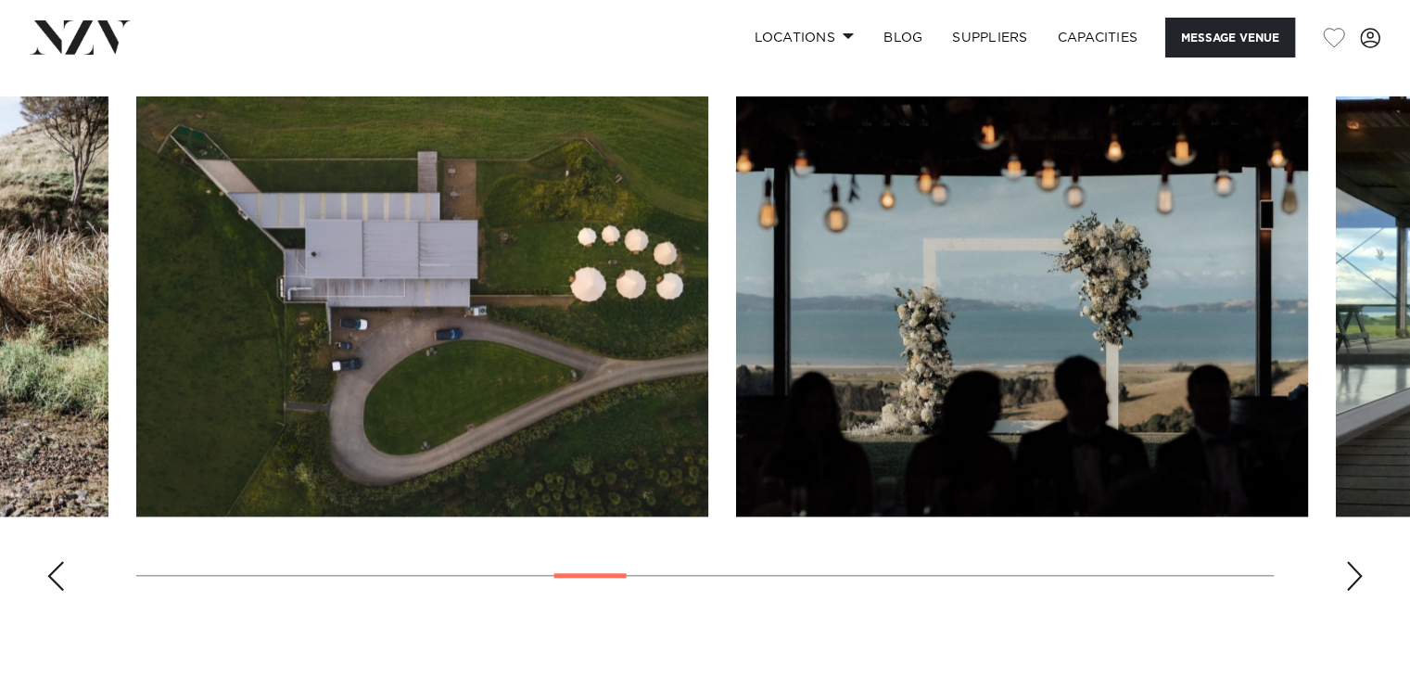
click at [1353, 568] on div "Next slide" at bounding box center [1354, 576] width 19 height 30
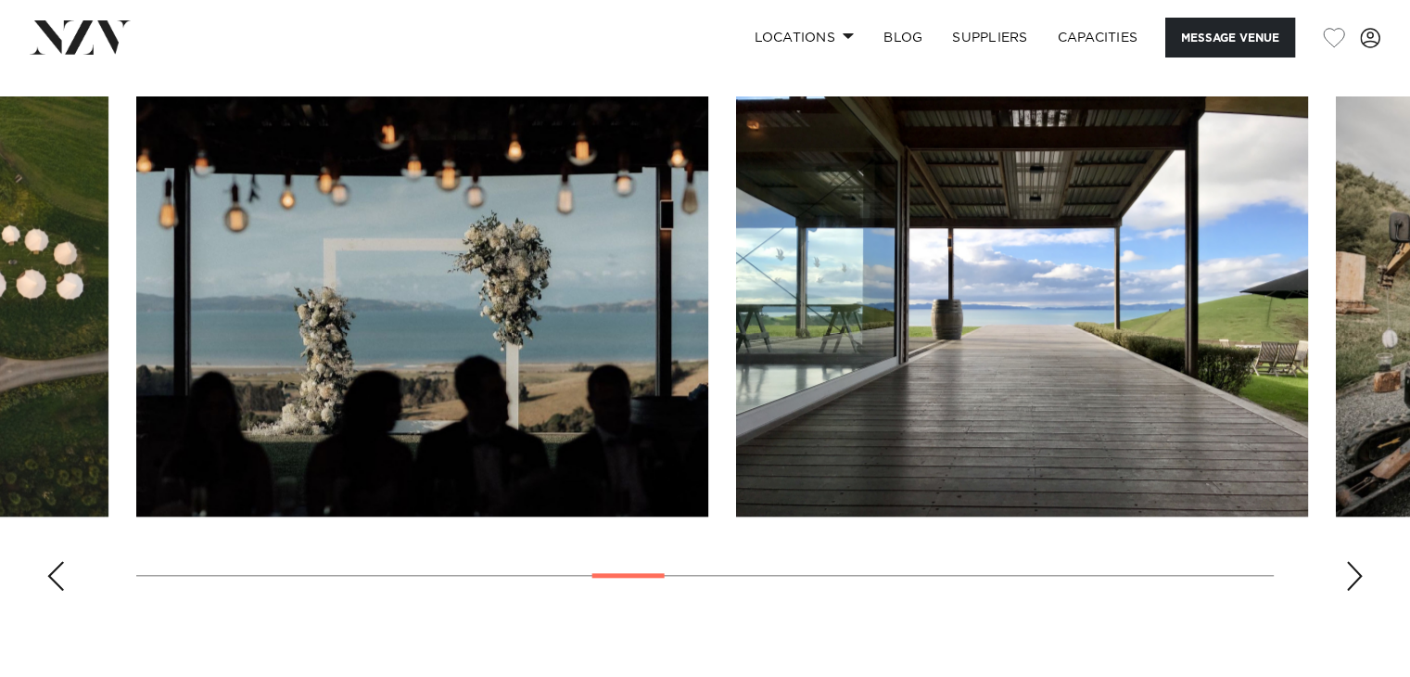
click at [1353, 568] on div "Next slide" at bounding box center [1354, 576] width 19 height 30
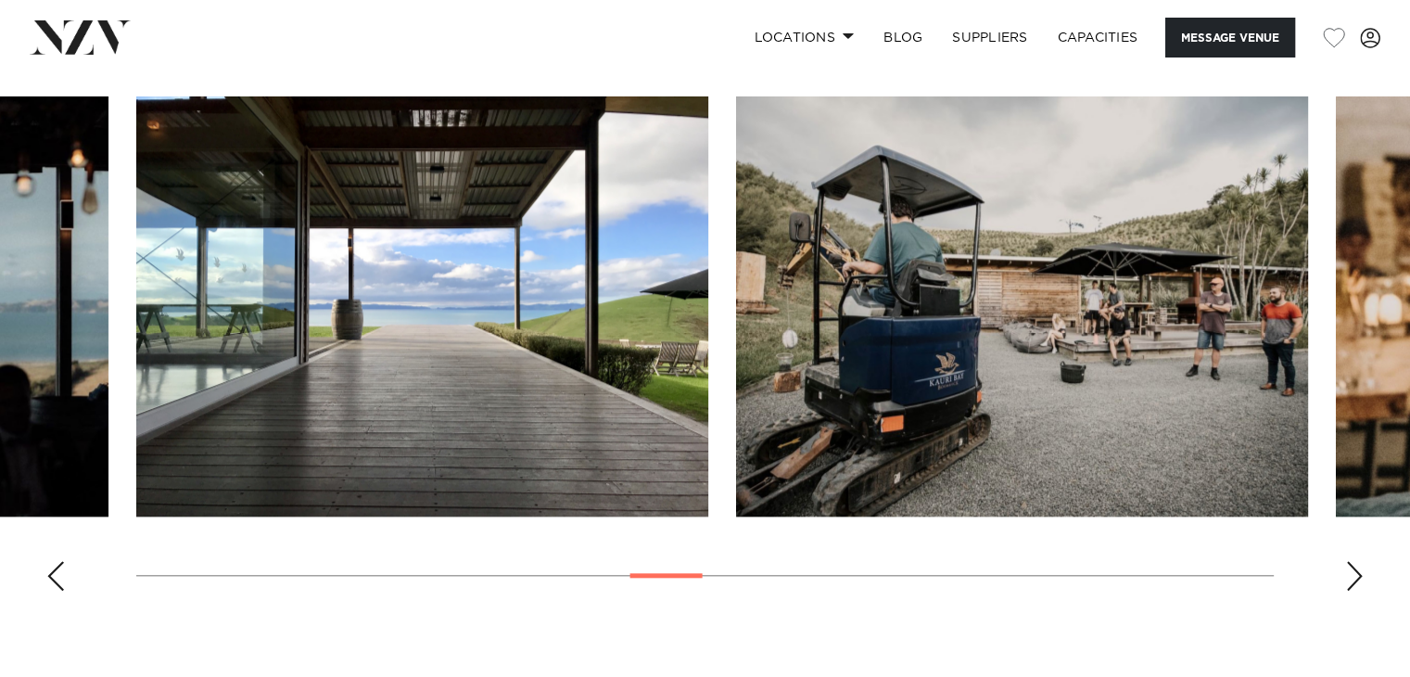
click at [1353, 568] on div "Next slide" at bounding box center [1354, 576] width 19 height 30
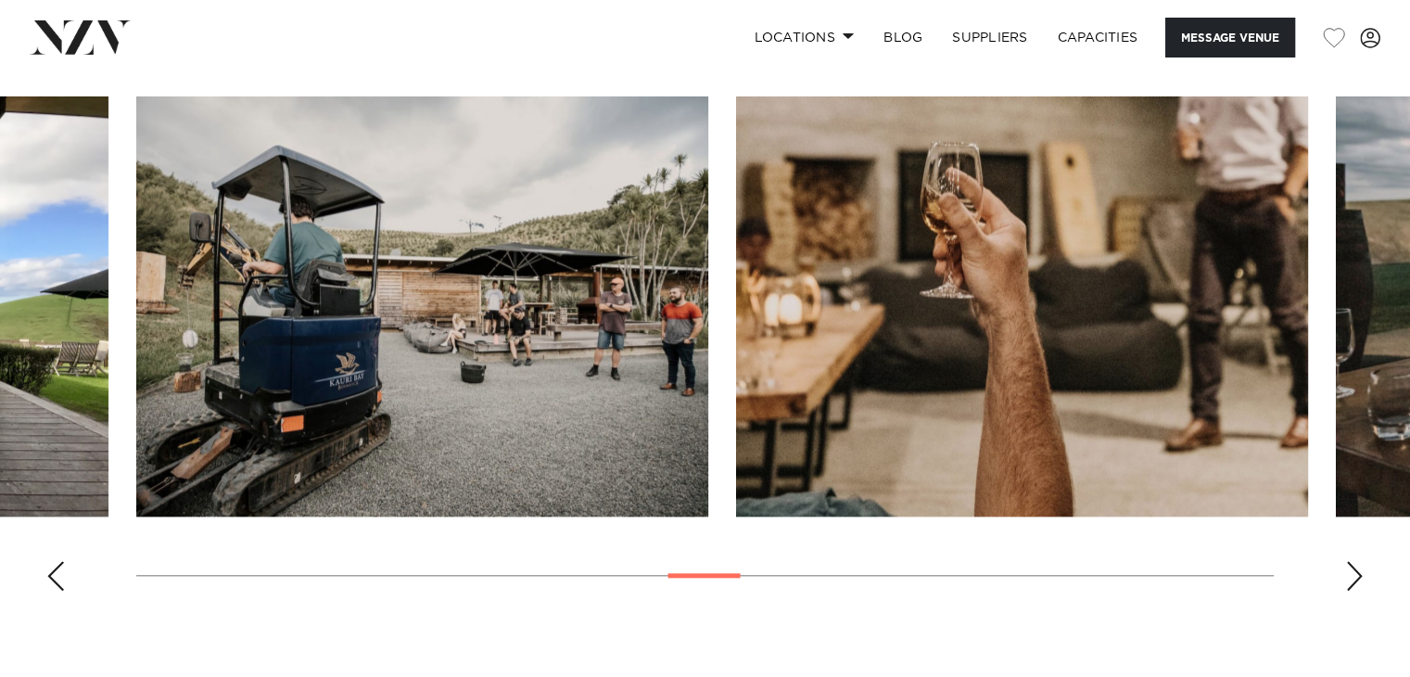
click at [1353, 568] on div "Next slide" at bounding box center [1354, 576] width 19 height 30
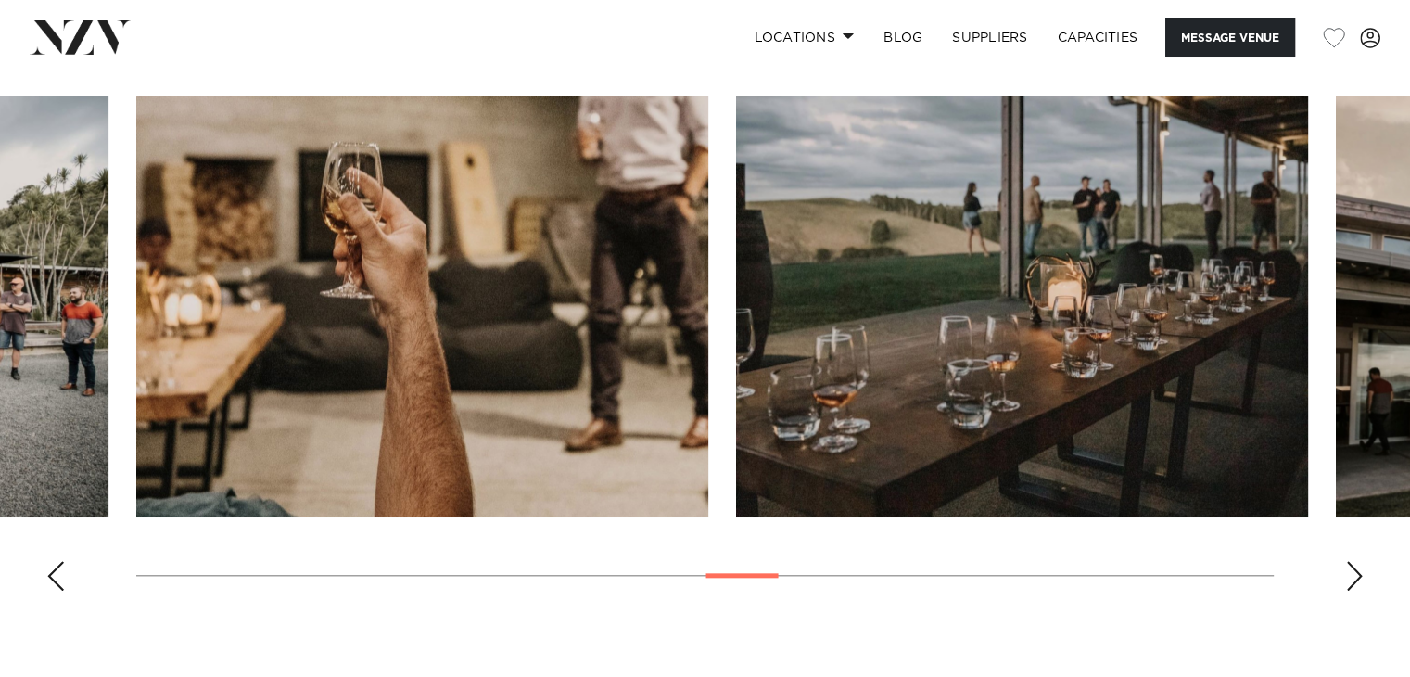
click at [1353, 568] on div "Next slide" at bounding box center [1354, 576] width 19 height 30
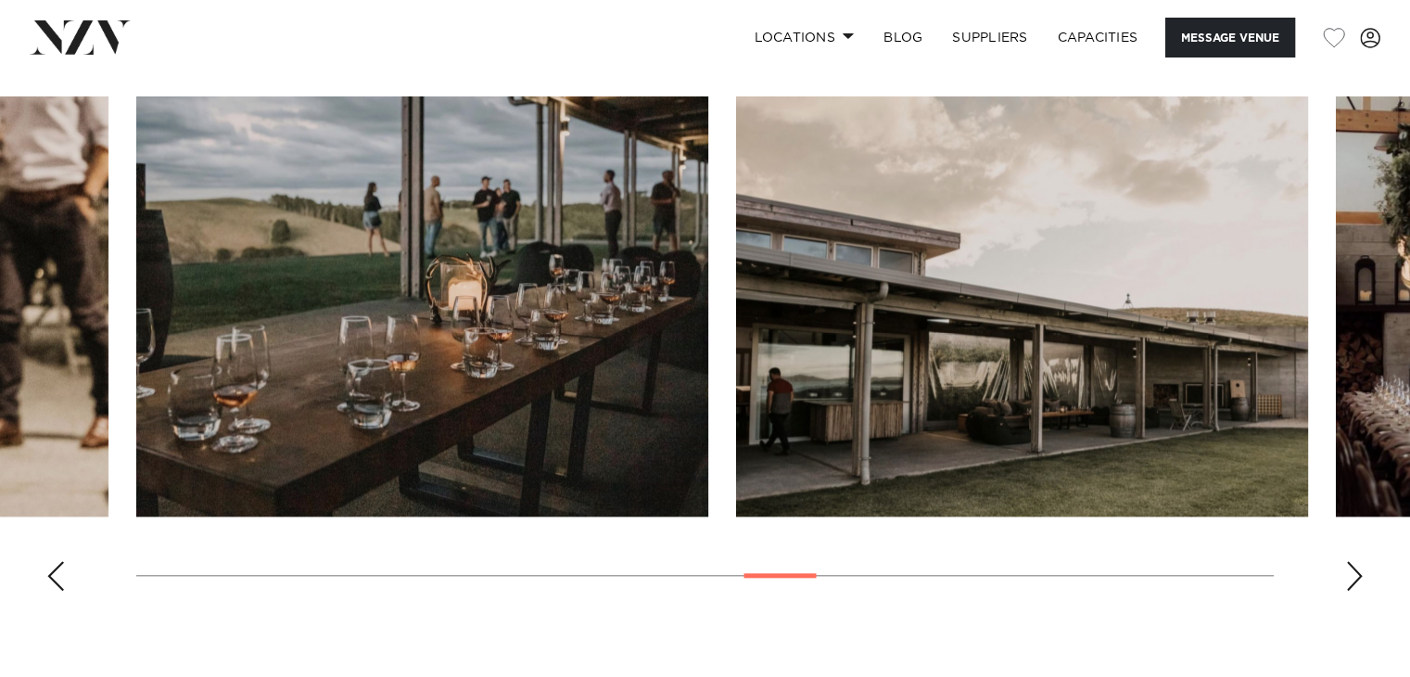
click at [1353, 568] on div "Next slide" at bounding box center [1354, 576] width 19 height 30
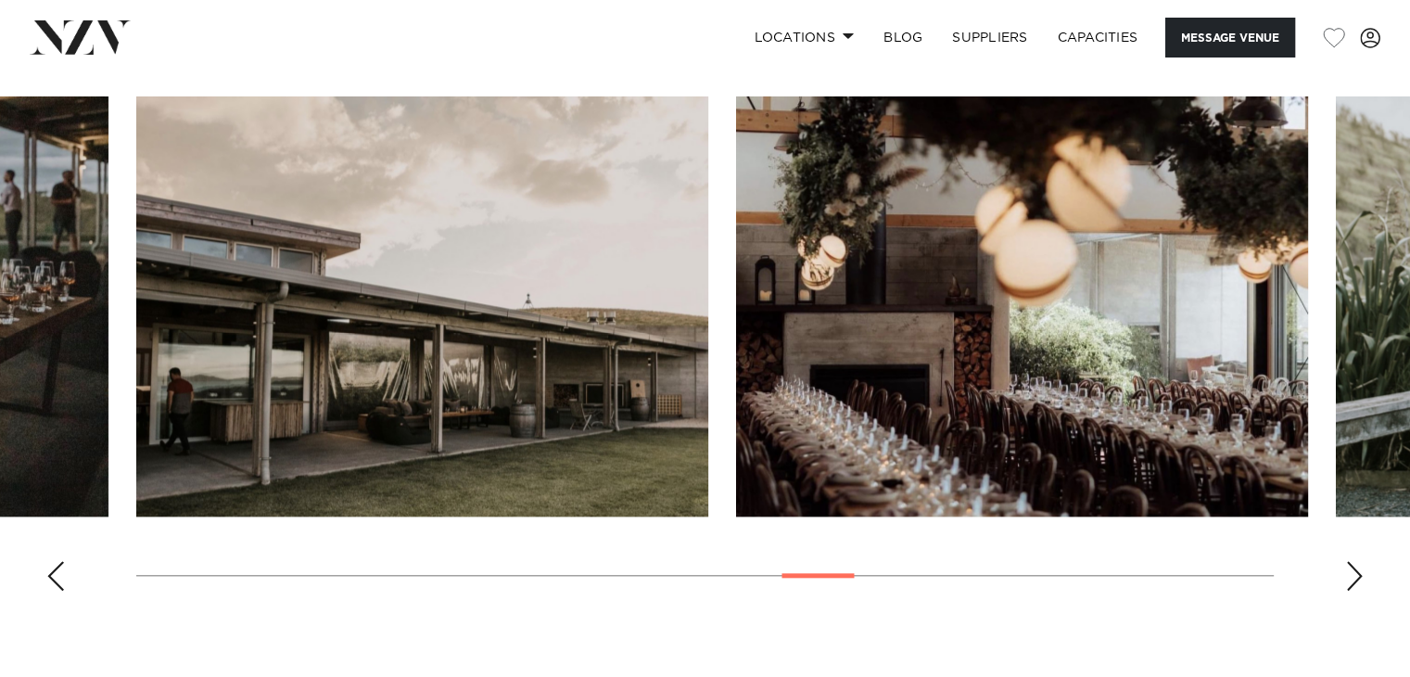
click at [1353, 568] on div "Next slide" at bounding box center [1354, 576] width 19 height 30
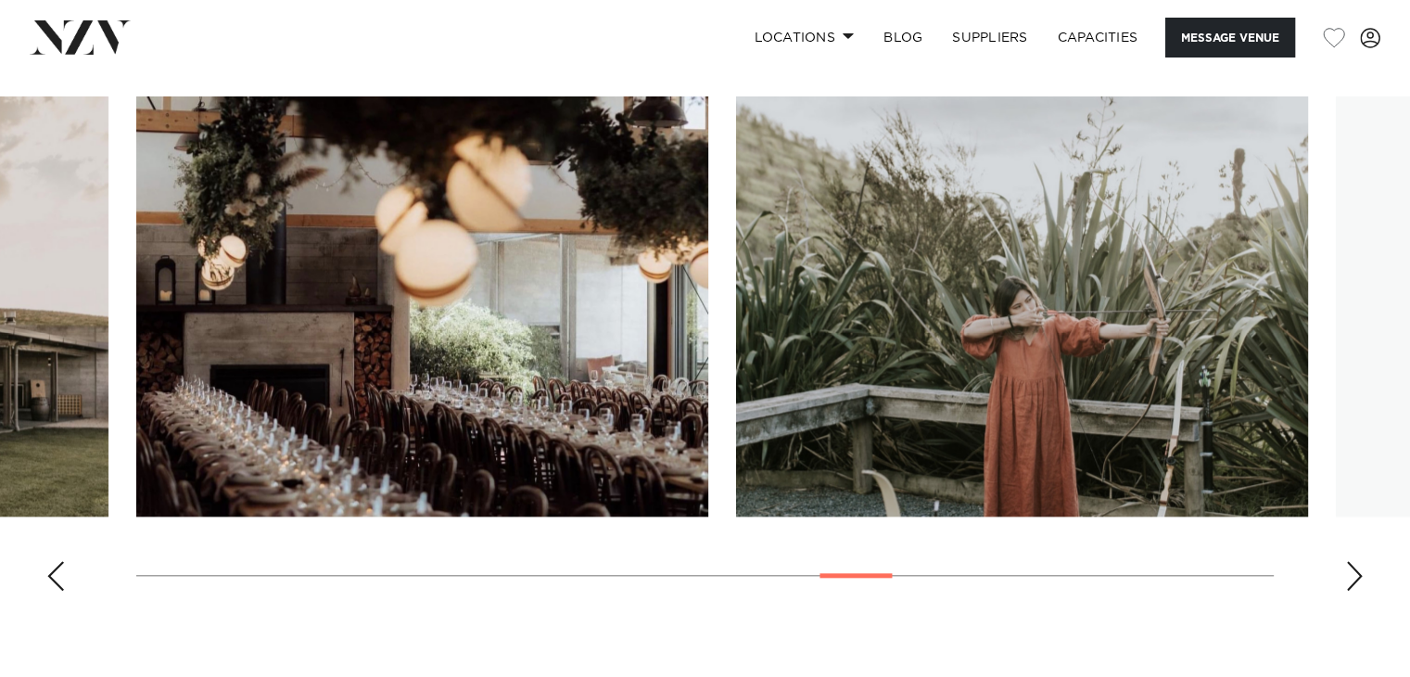
click at [1353, 568] on div "Next slide" at bounding box center [1354, 576] width 19 height 30
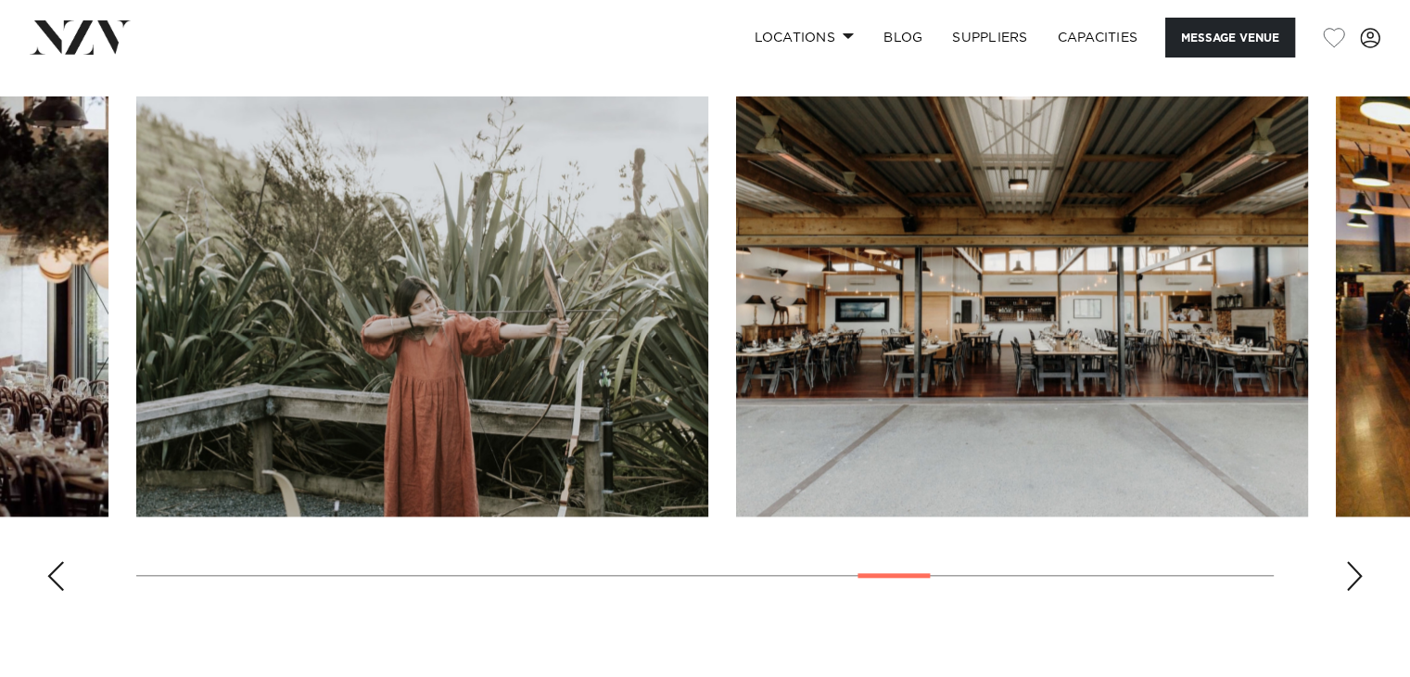
click at [1353, 568] on div "Next slide" at bounding box center [1354, 576] width 19 height 30
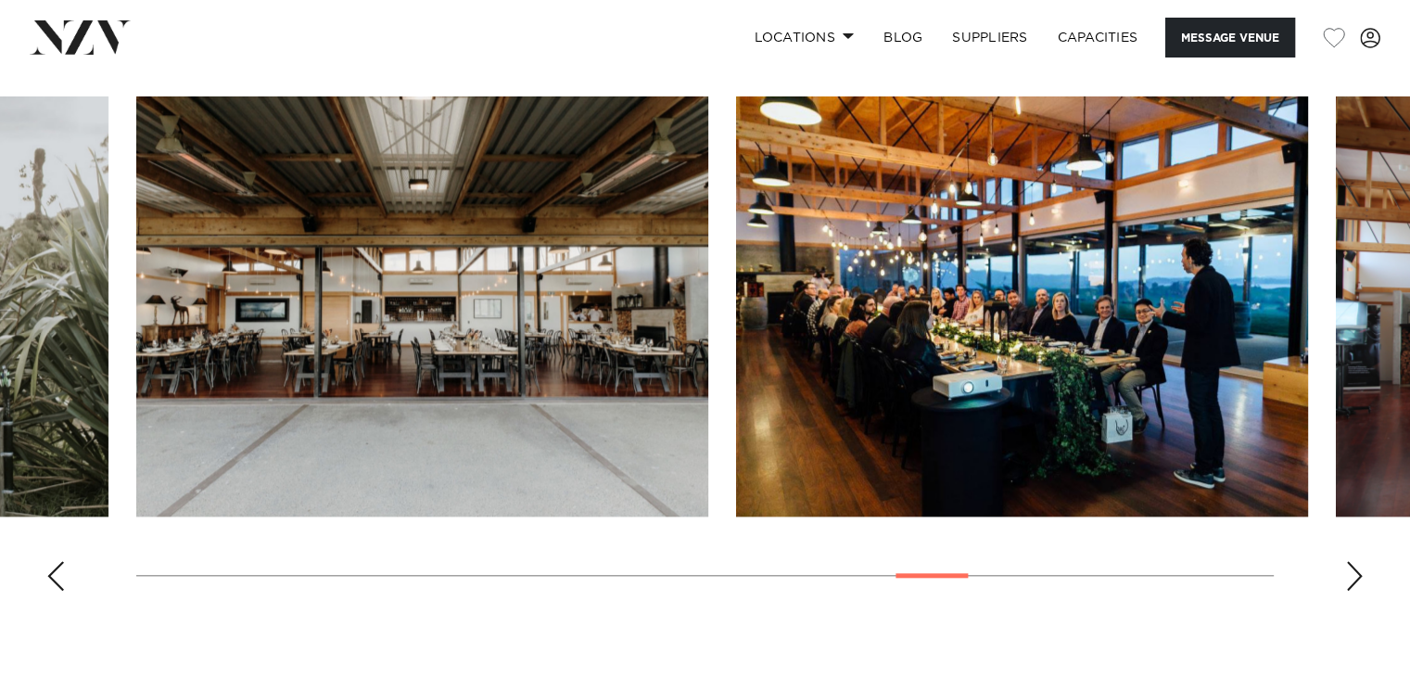
click at [1353, 568] on div "Next slide" at bounding box center [1354, 576] width 19 height 30
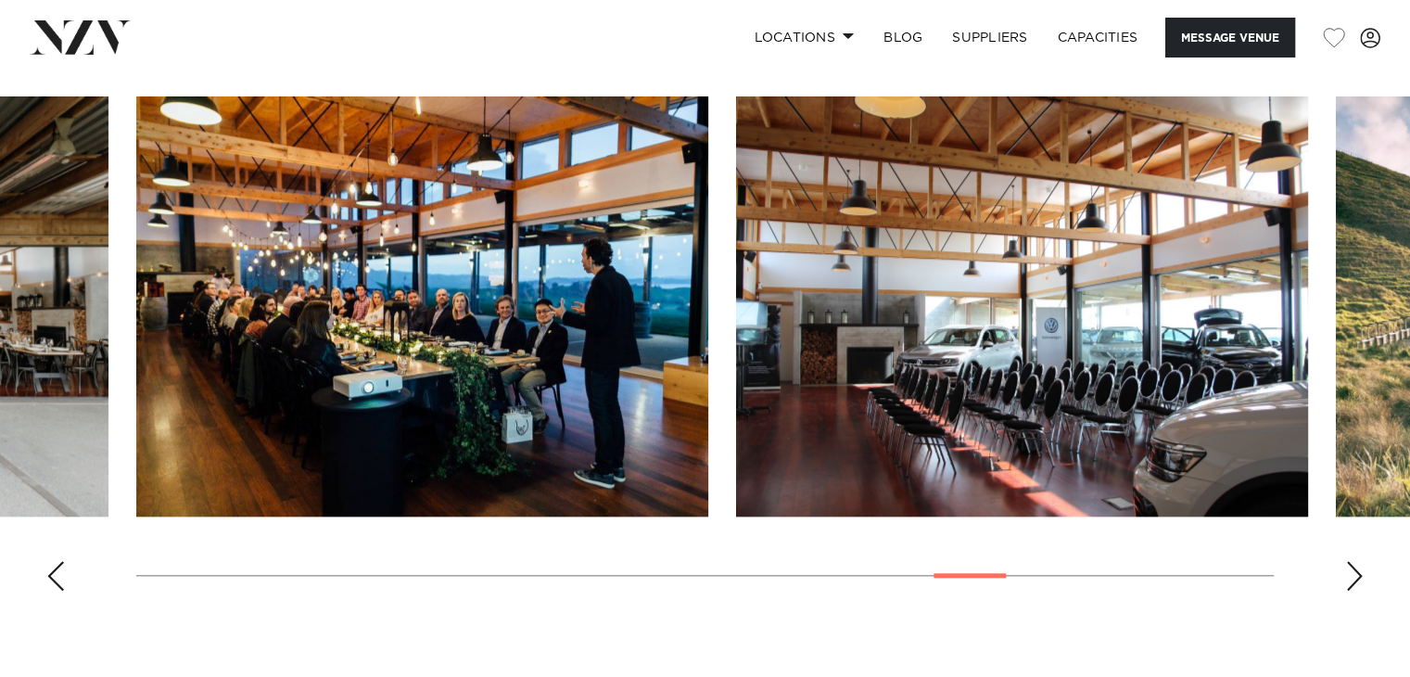
click at [1353, 568] on div "Next slide" at bounding box center [1354, 576] width 19 height 30
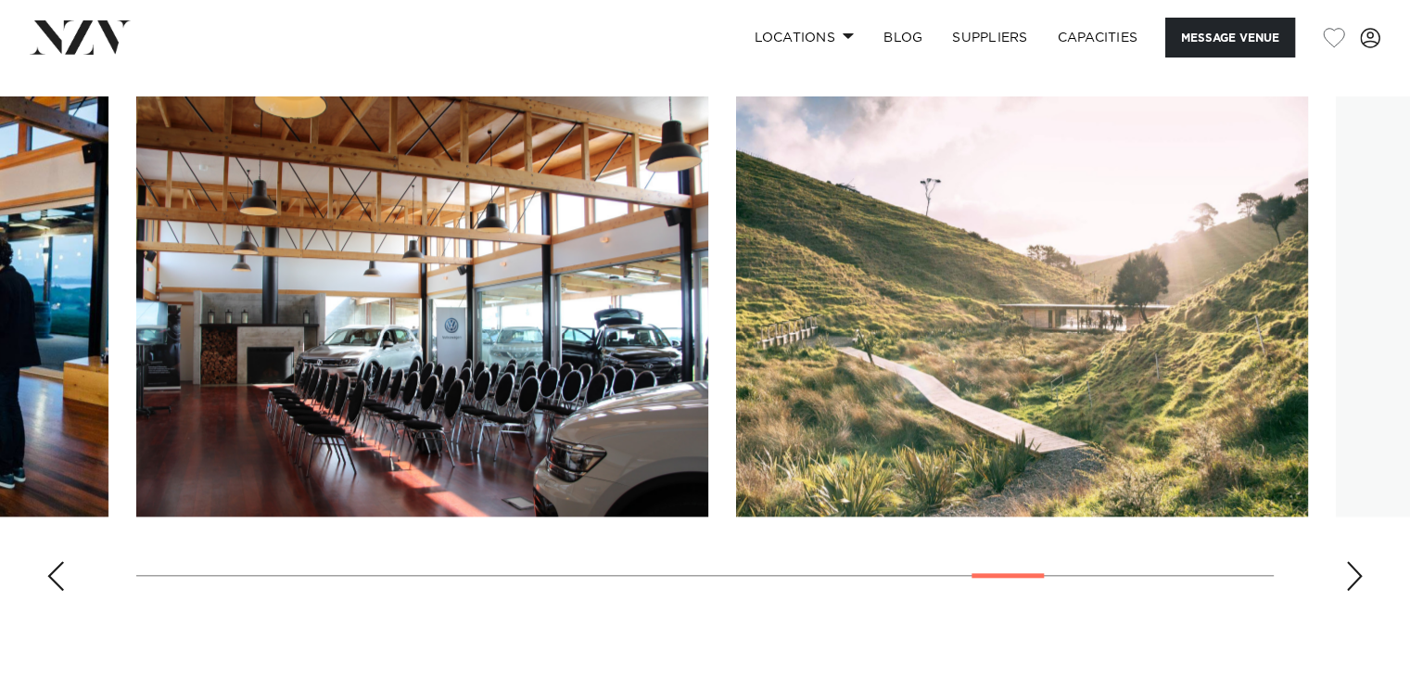
click at [1353, 568] on div "Next slide" at bounding box center [1354, 576] width 19 height 30
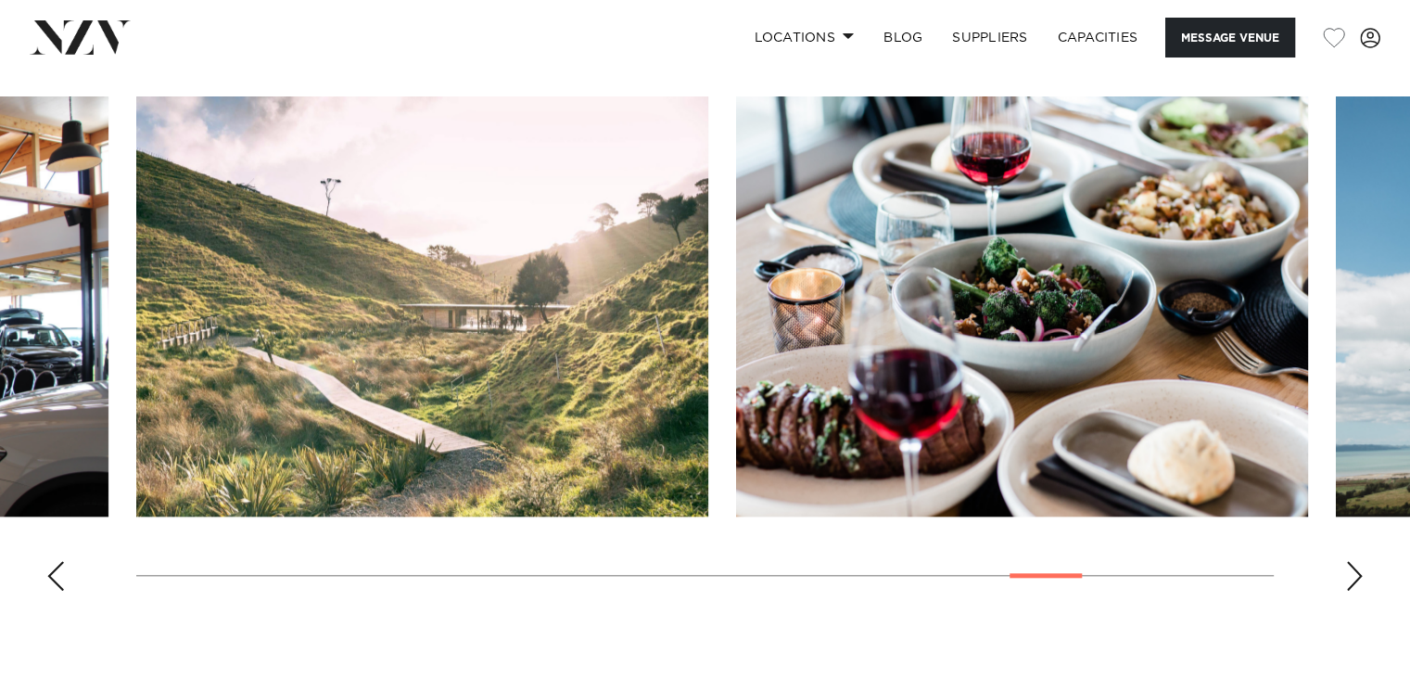
click at [1353, 568] on div "Next slide" at bounding box center [1354, 576] width 19 height 30
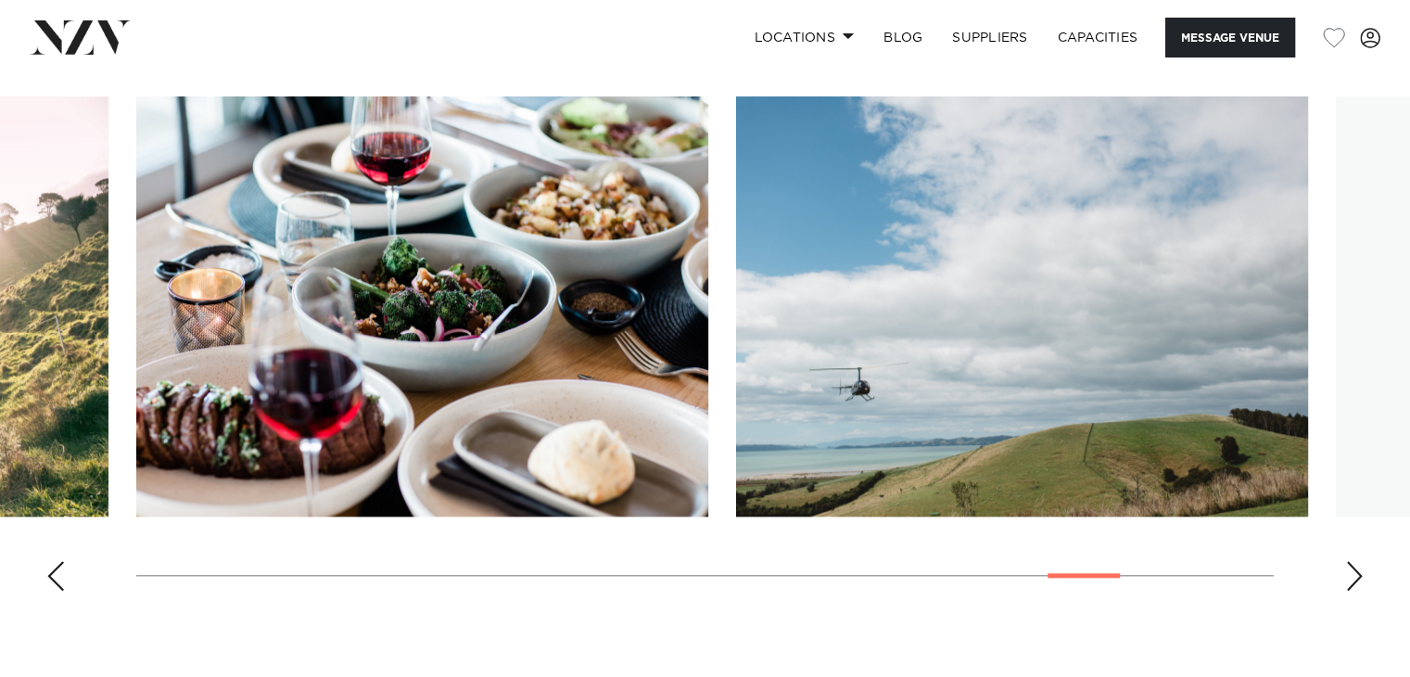
click at [1353, 568] on div "Next slide" at bounding box center [1354, 576] width 19 height 30
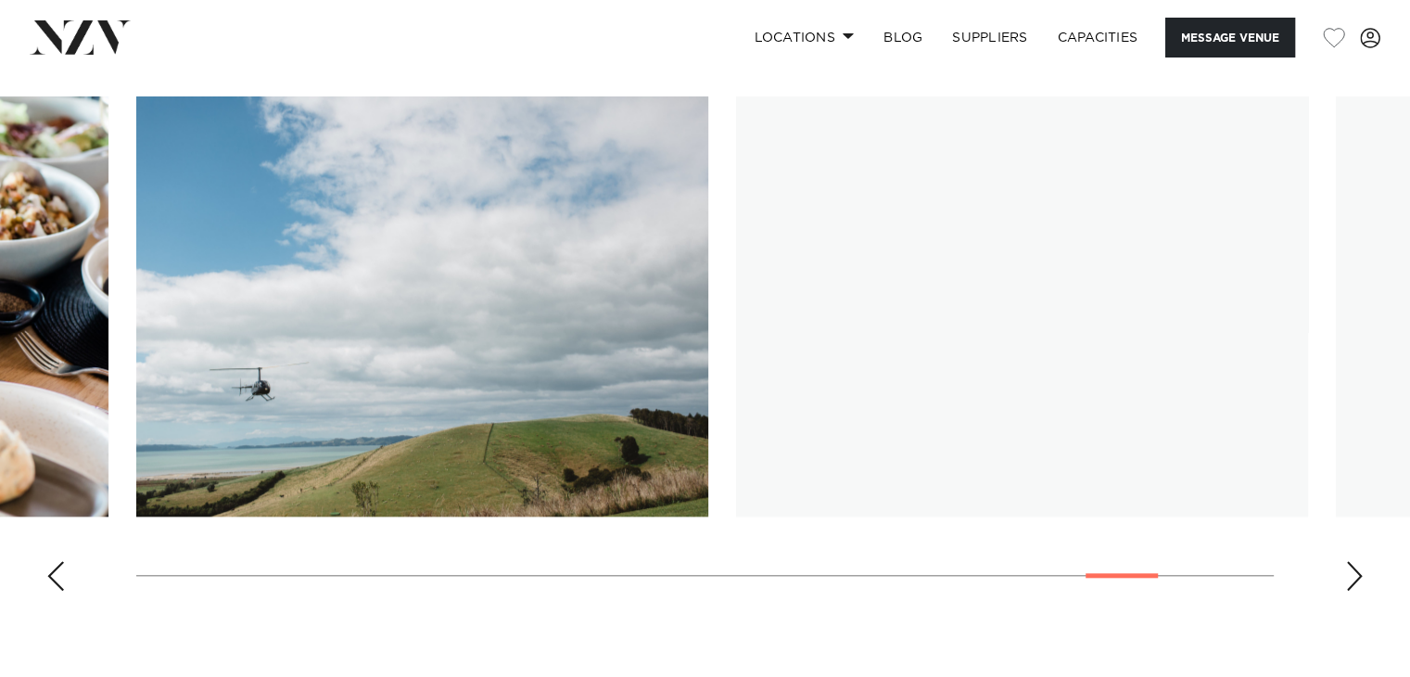
click at [1353, 568] on div "Next slide" at bounding box center [1354, 576] width 19 height 30
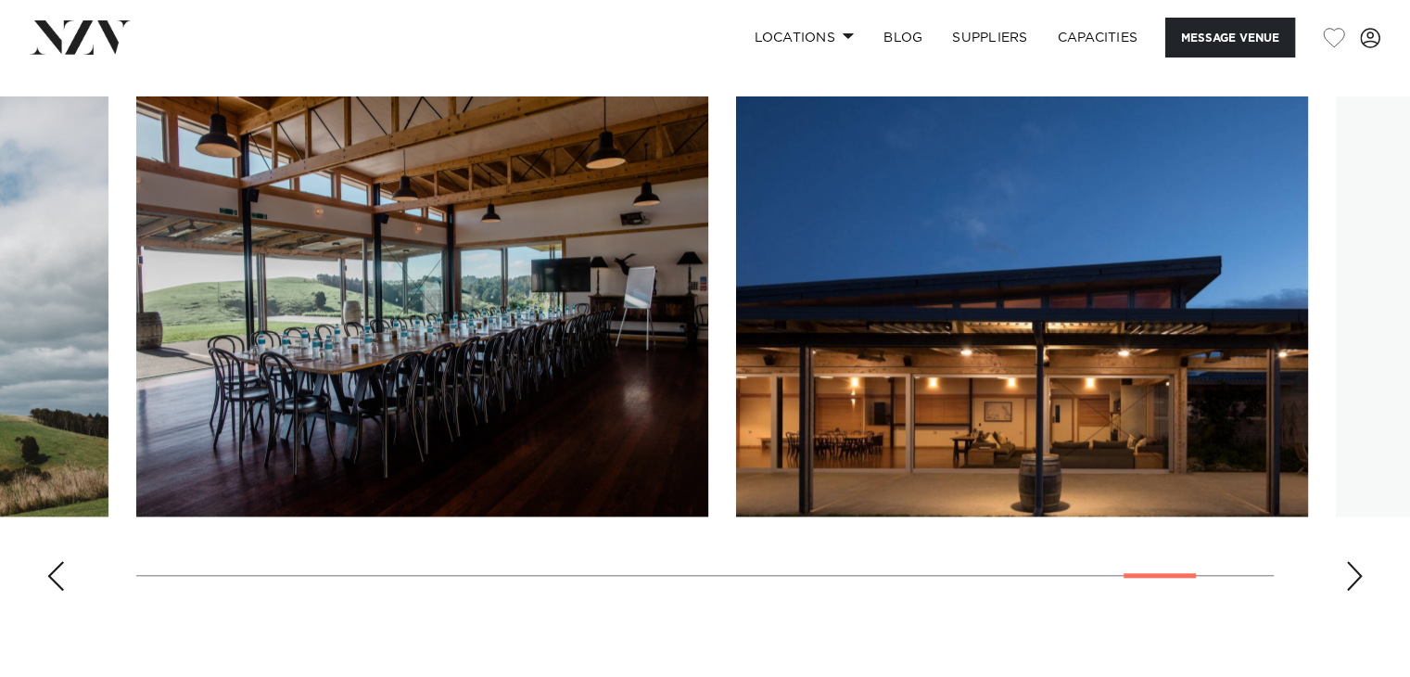
click at [1353, 568] on div "Next slide" at bounding box center [1354, 576] width 19 height 30
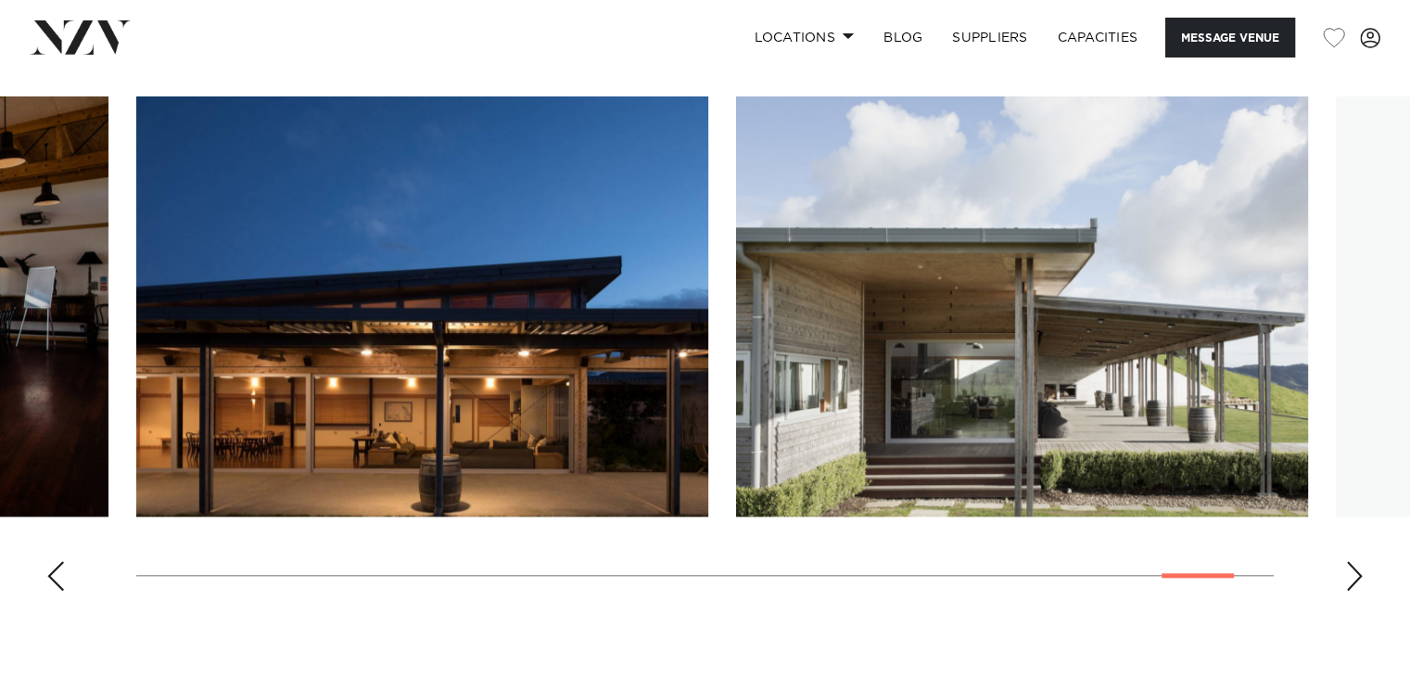
click at [1353, 568] on div "Next slide" at bounding box center [1354, 576] width 19 height 30
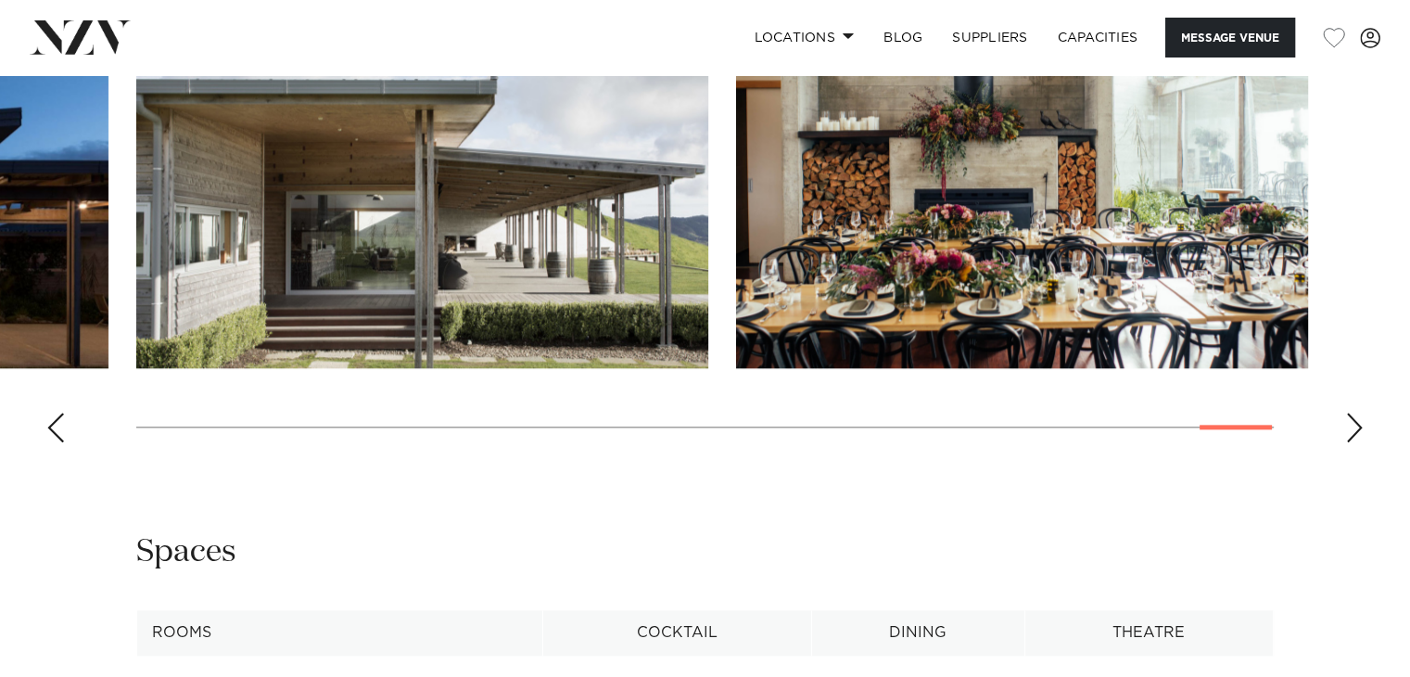
scroll to position [1965, 0]
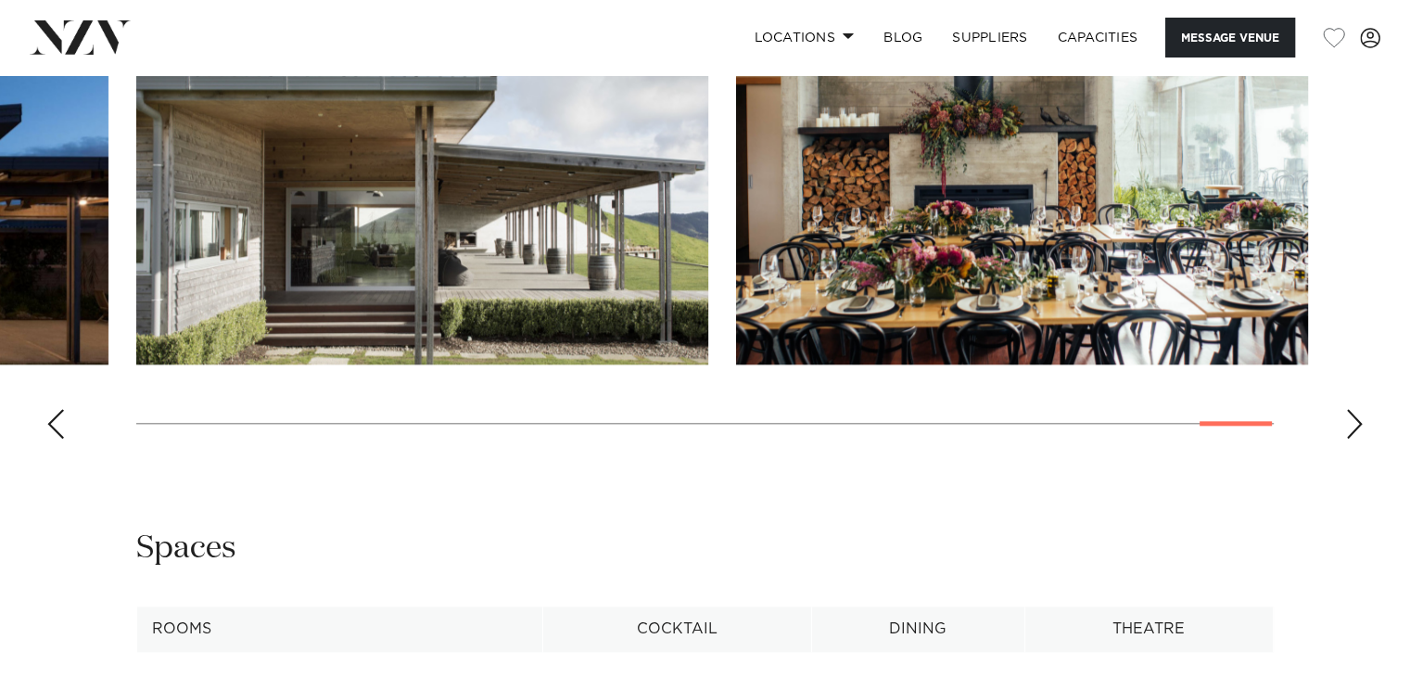
click at [1345, 417] on div "Next slide" at bounding box center [1354, 424] width 19 height 30
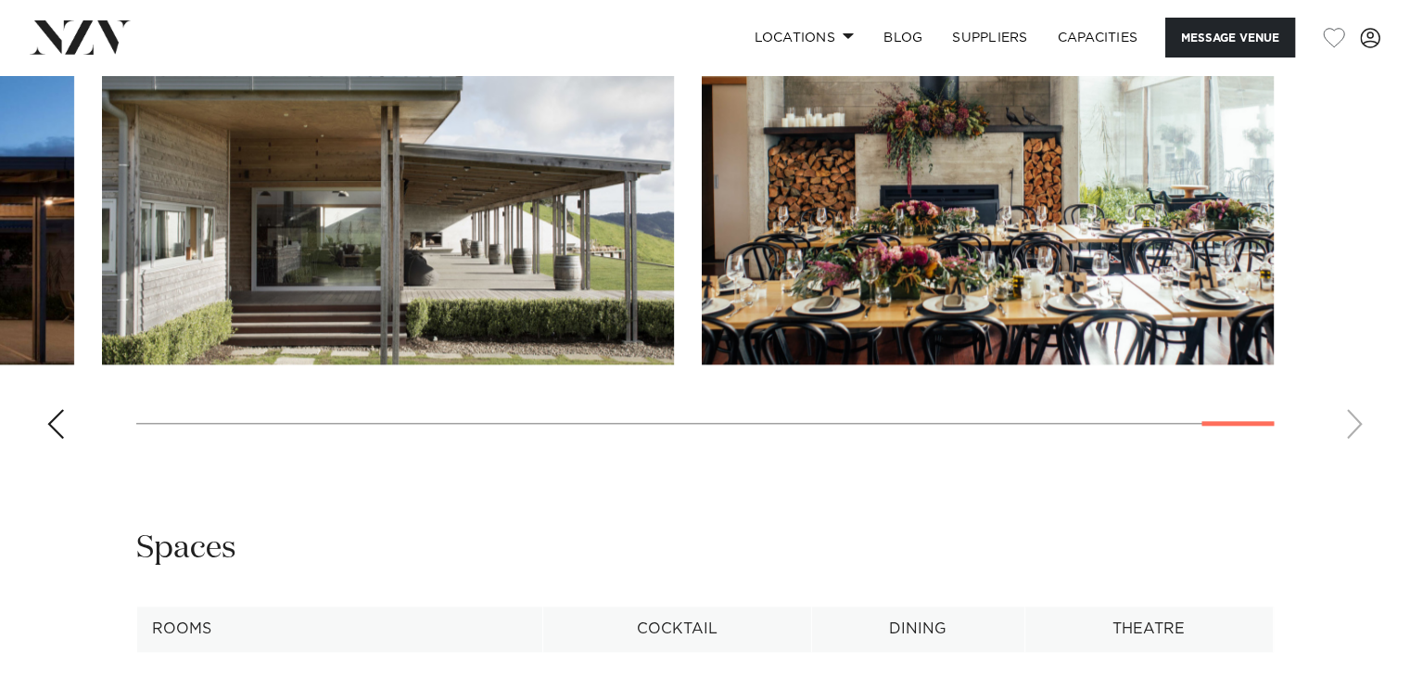
click at [1344, 417] on swiper-container at bounding box center [705, 198] width 1410 height 509
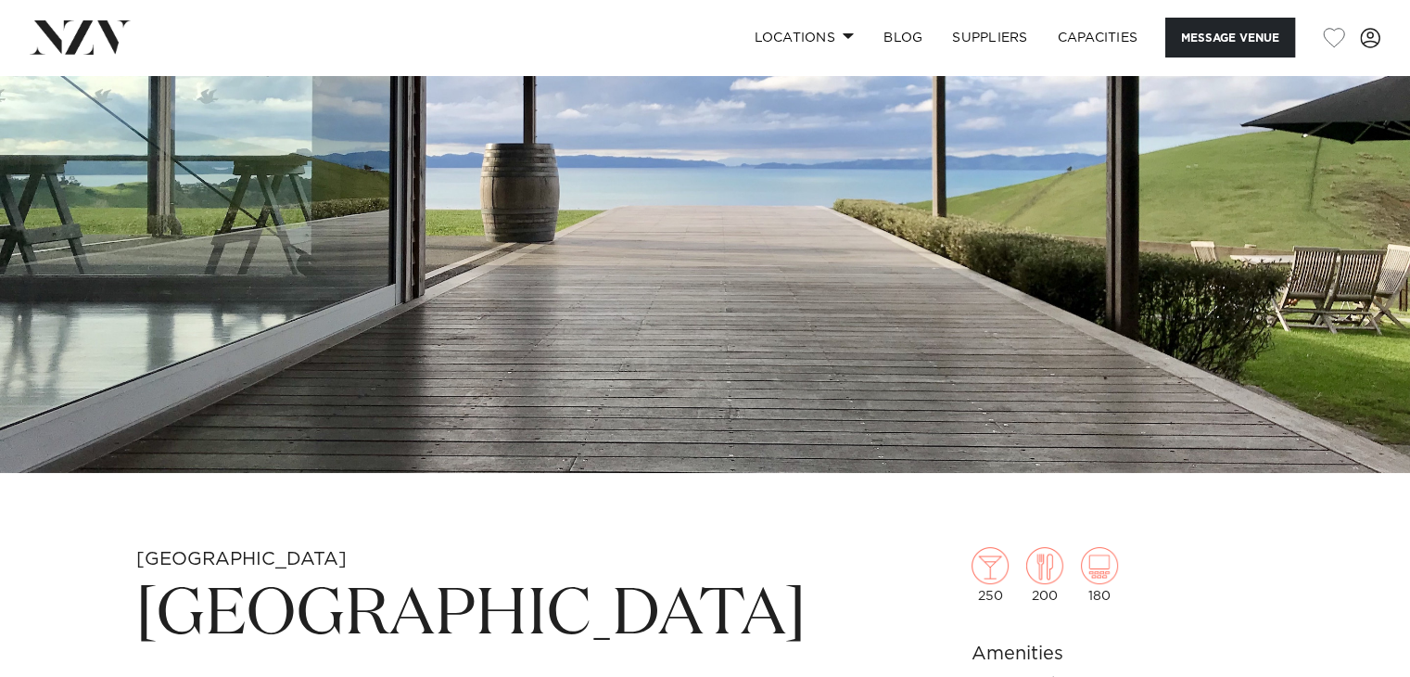
scroll to position [254, 0]
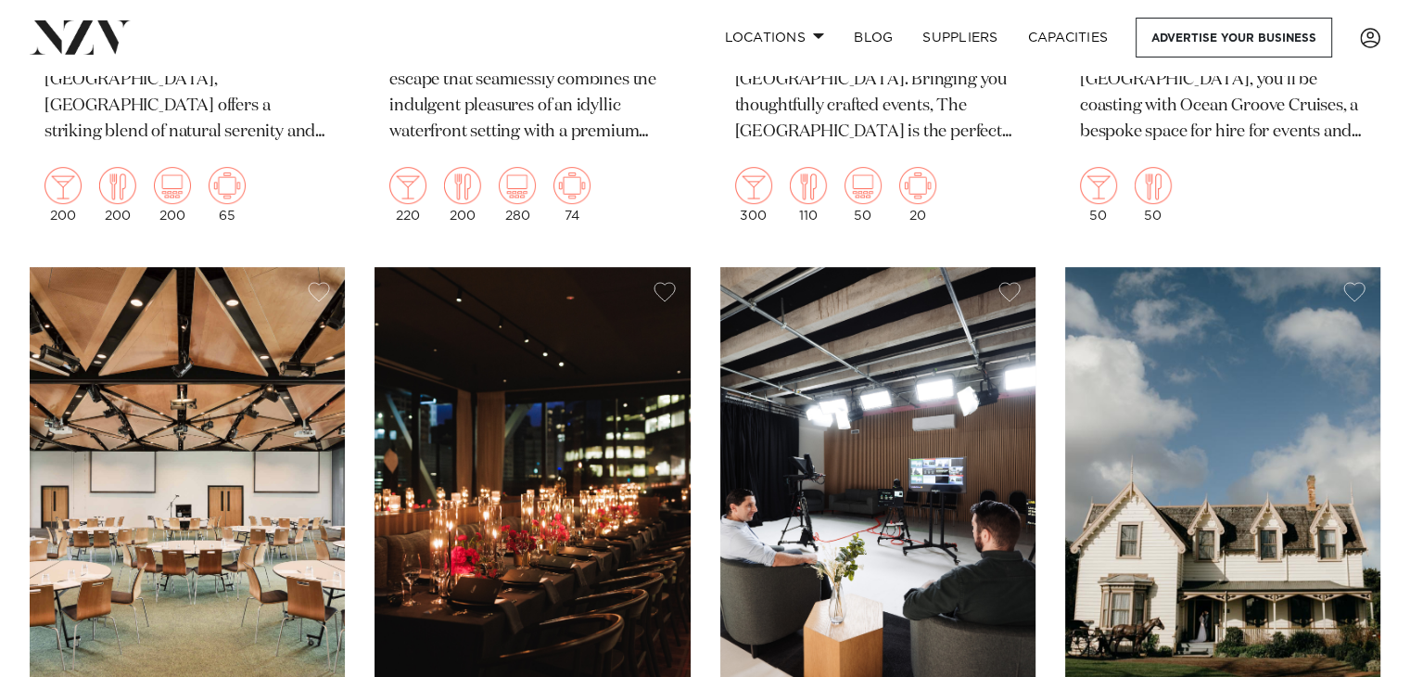
scroll to position [8049, 0]
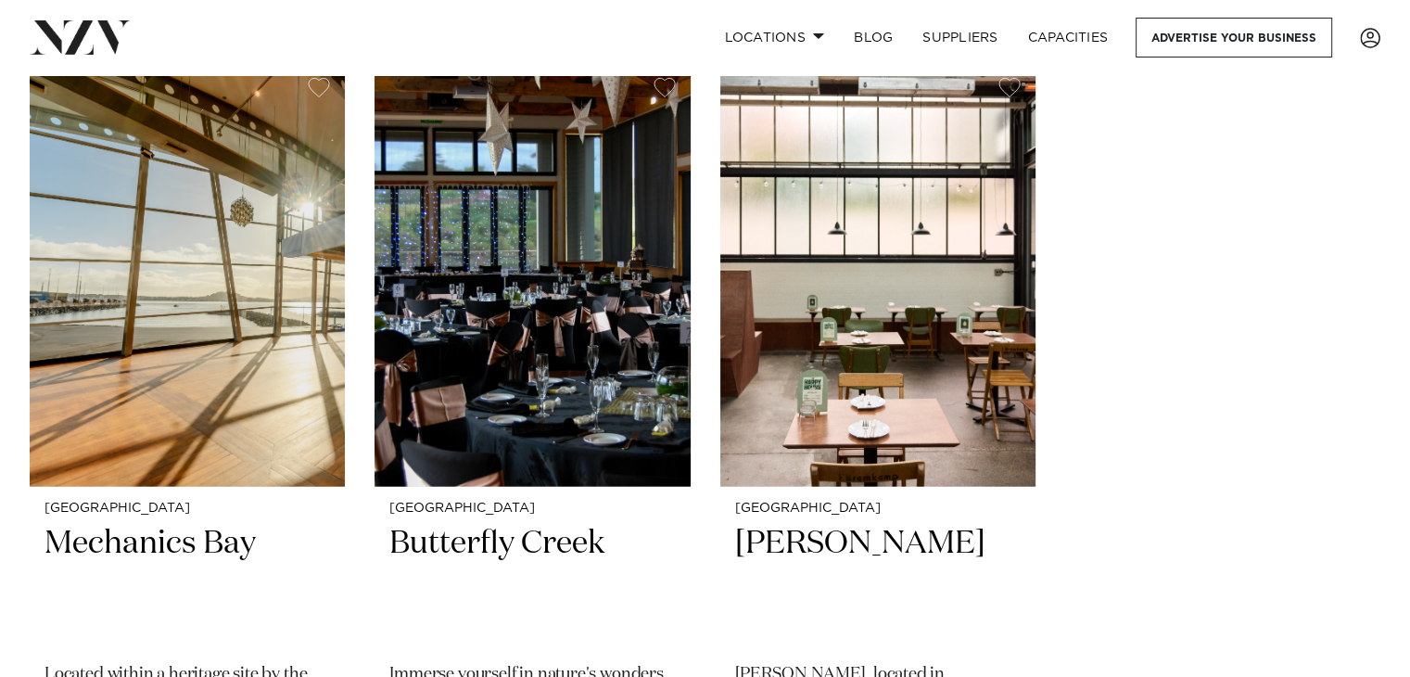
scroll to position [25157, 0]
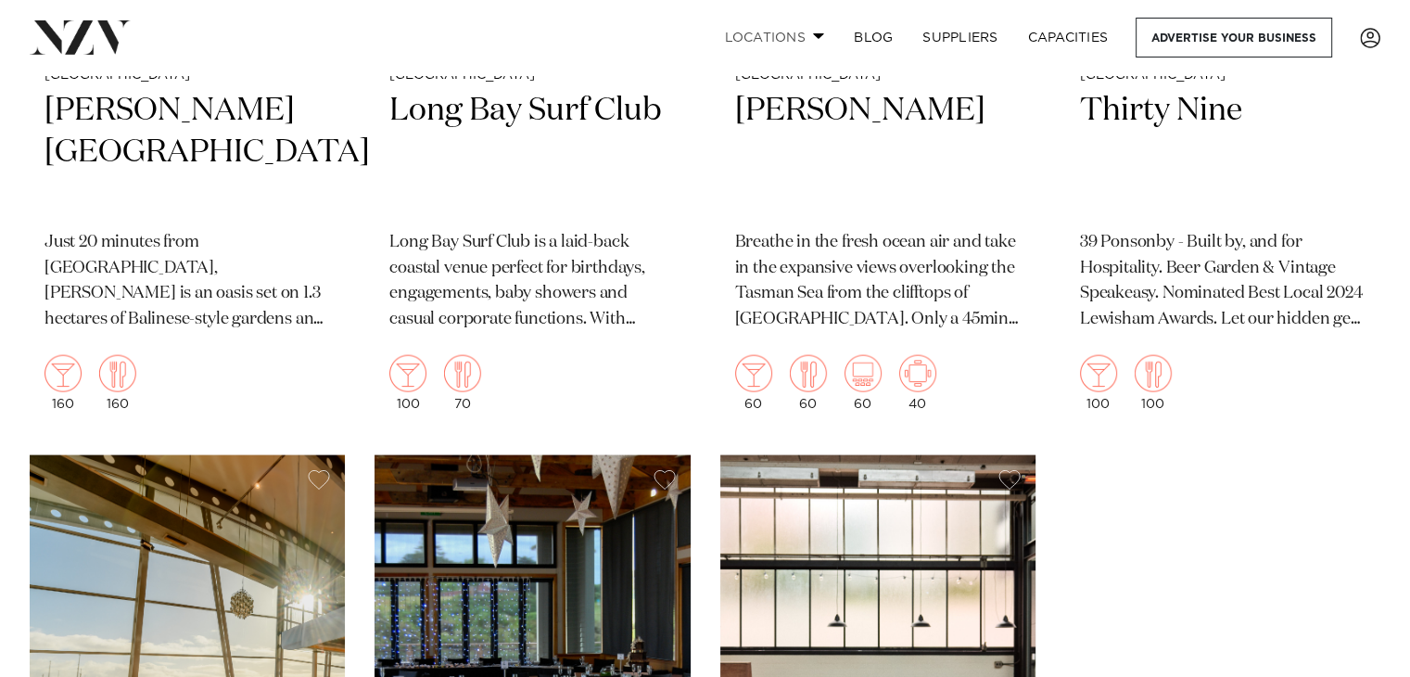
click at [754, 27] on link "Locations" at bounding box center [774, 38] width 130 height 40
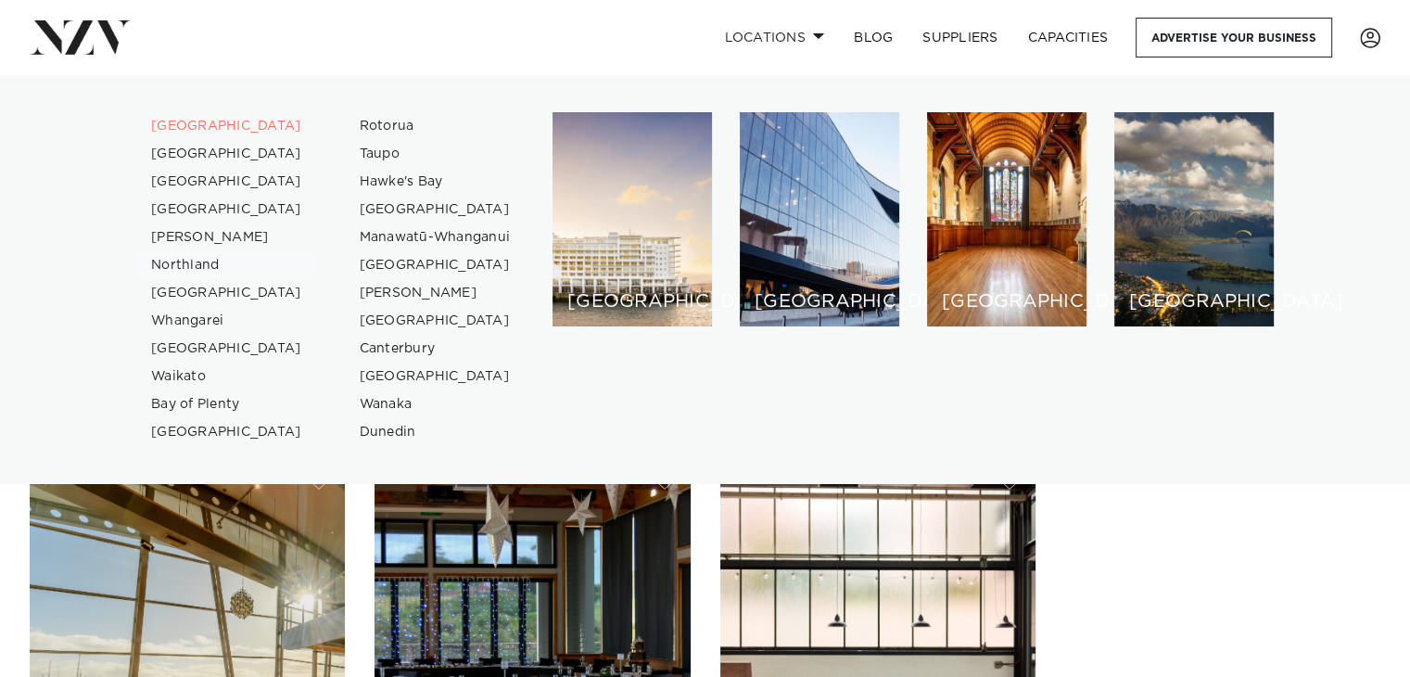
click at [201, 256] on link "Northland" at bounding box center [226, 265] width 181 height 28
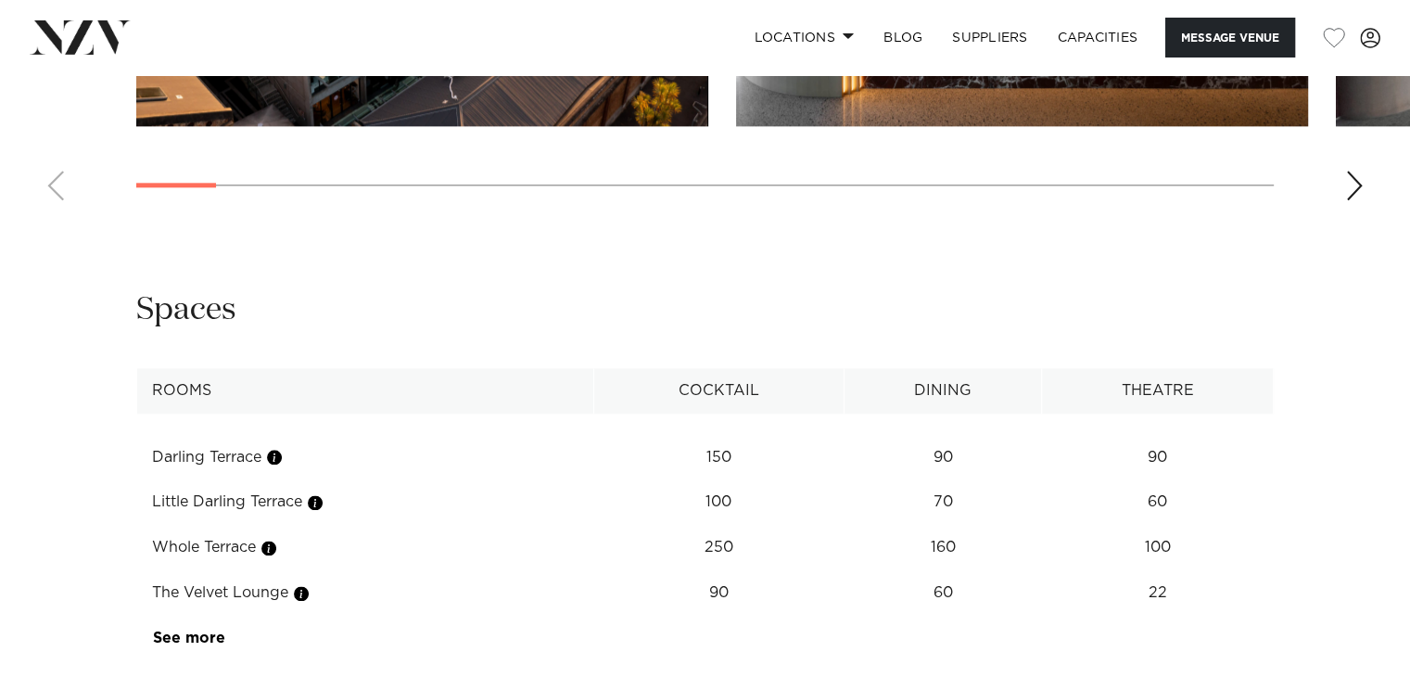
scroll to position [2178, 0]
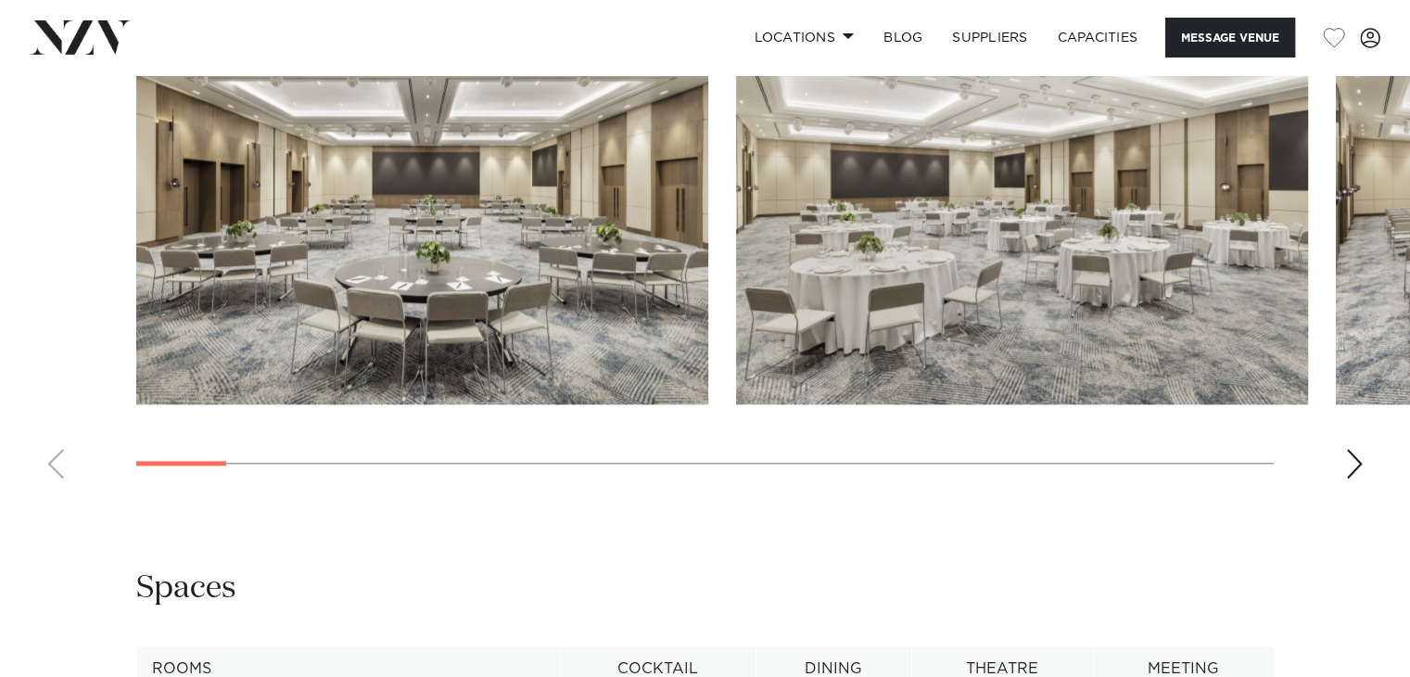
scroll to position [1895, 0]
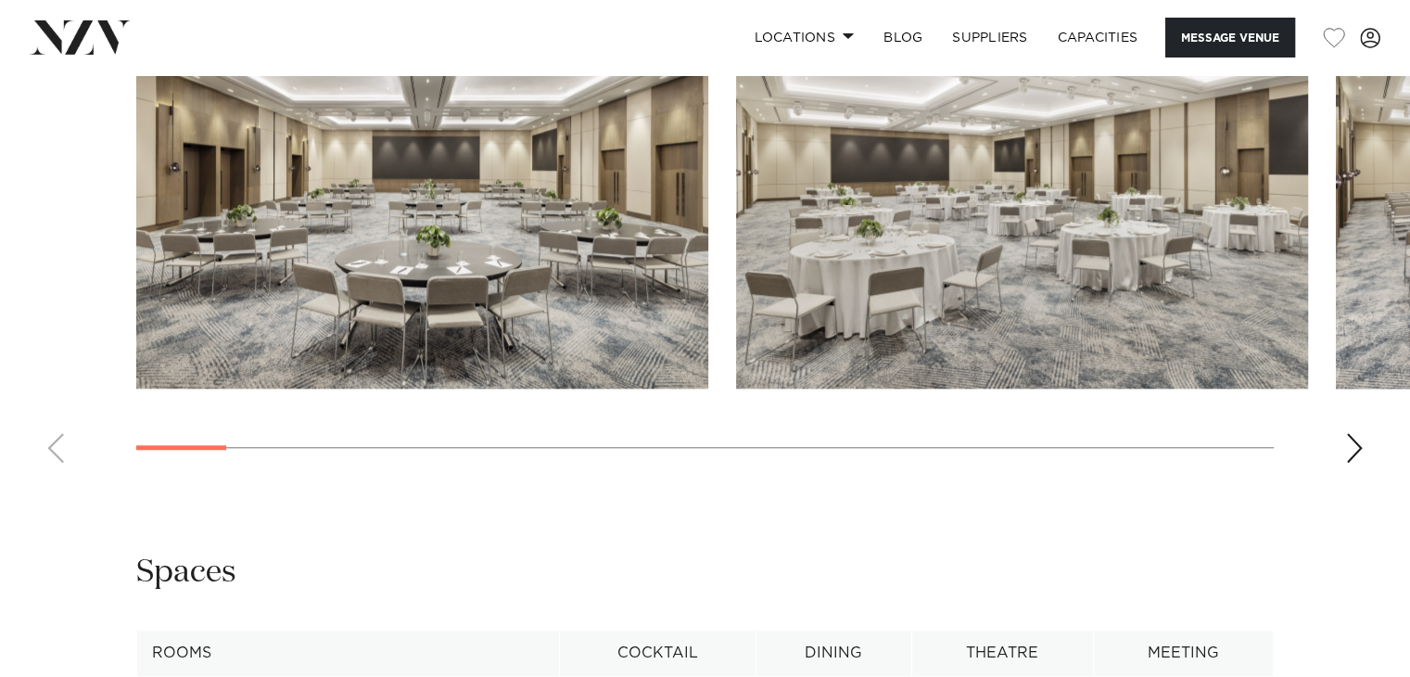
click at [1353, 443] on div "Next slide" at bounding box center [1354, 448] width 19 height 30
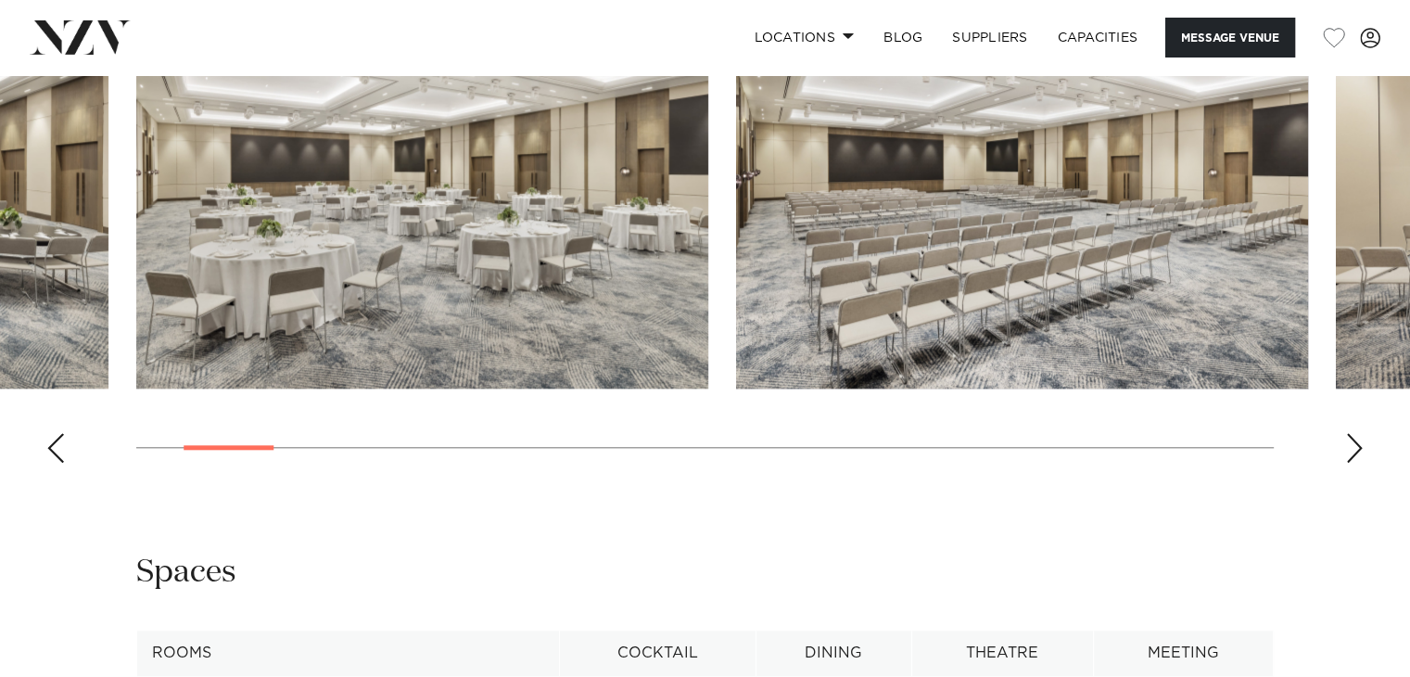
click at [1353, 443] on div "Next slide" at bounding box center [1354, 448] width 19 height 30
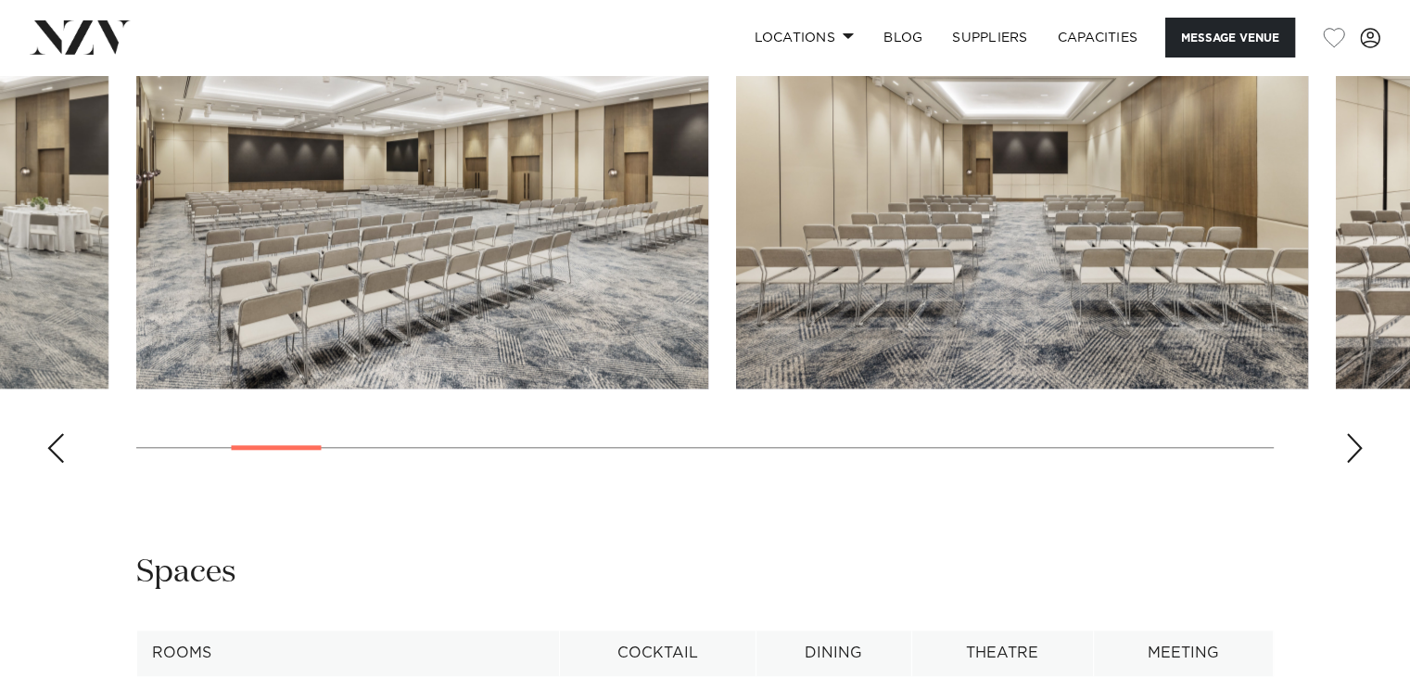
click at [1353, 443] on div "Next slide" at bounding box center [1354, 448] width 19 height 30
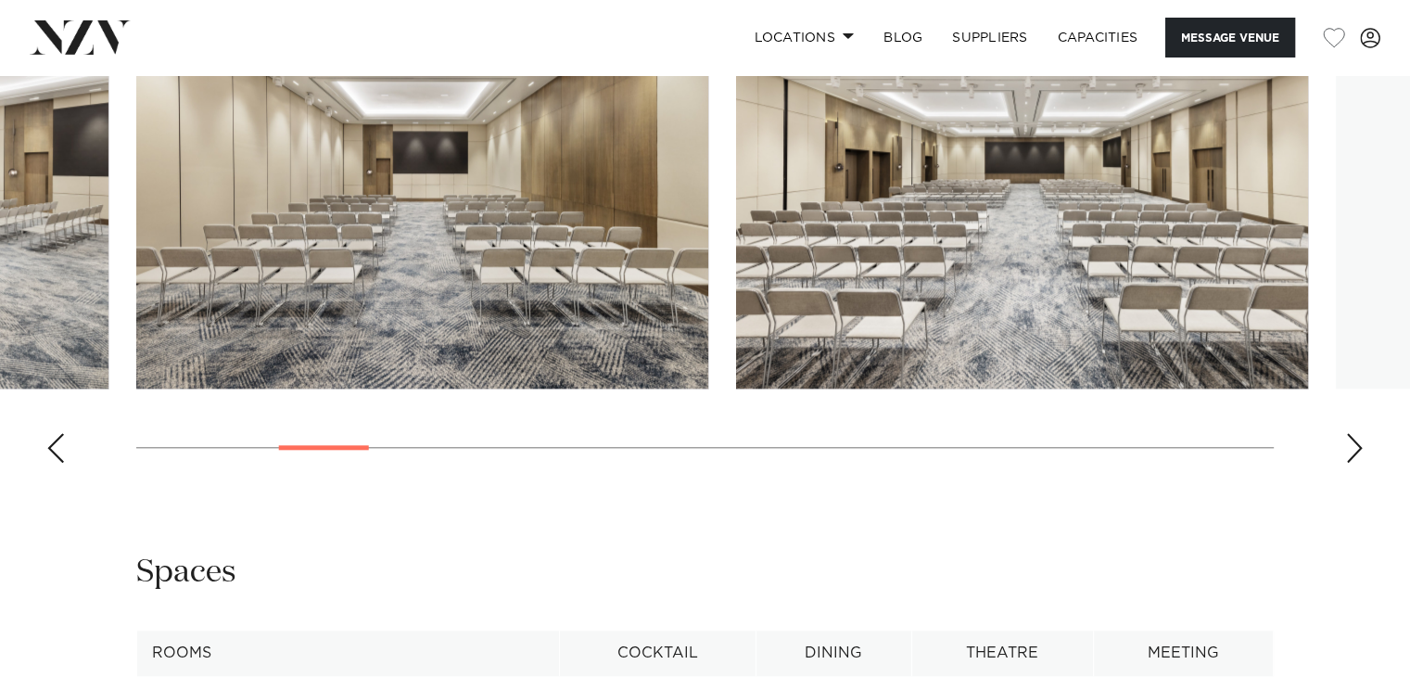
click at [1353, 443] on div "Next slide" at bounding box center [1354, 448] width 19 height 30
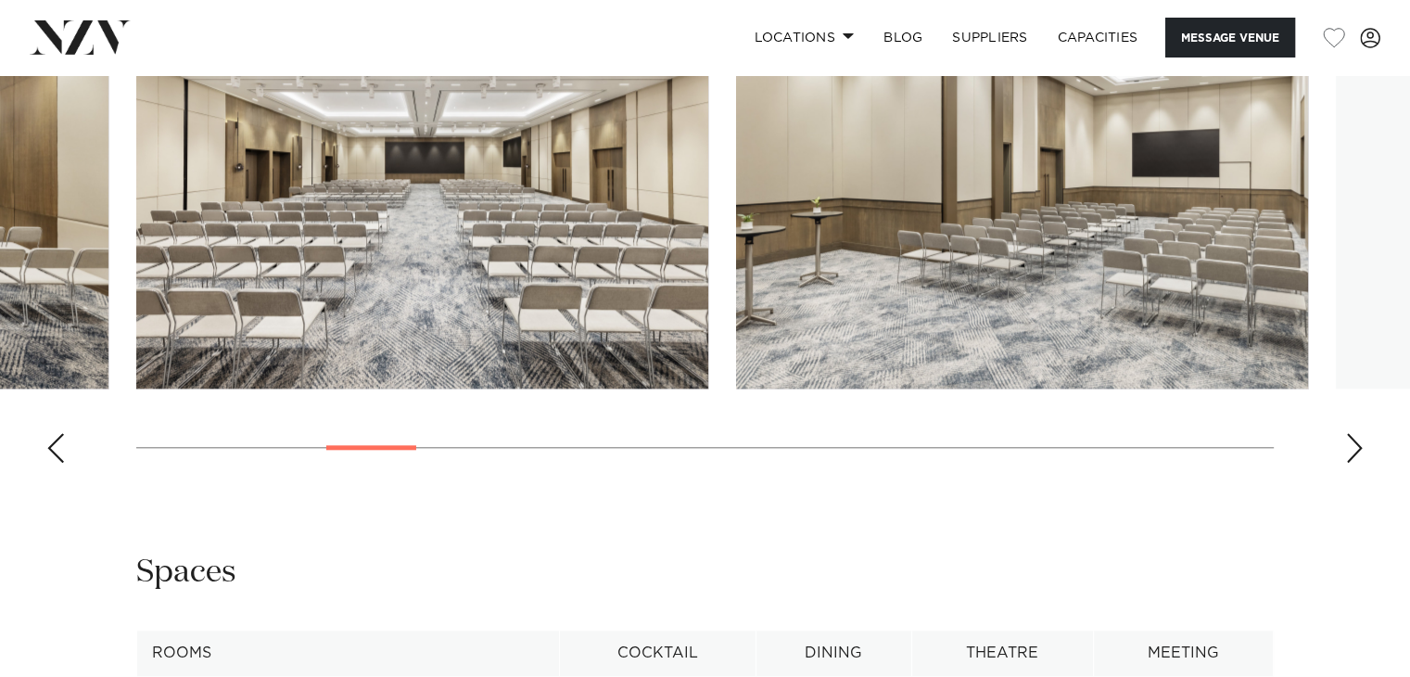
click at [1353, 443] on div "Next slide" at bounding box center [1354, 448] width 19 height 30
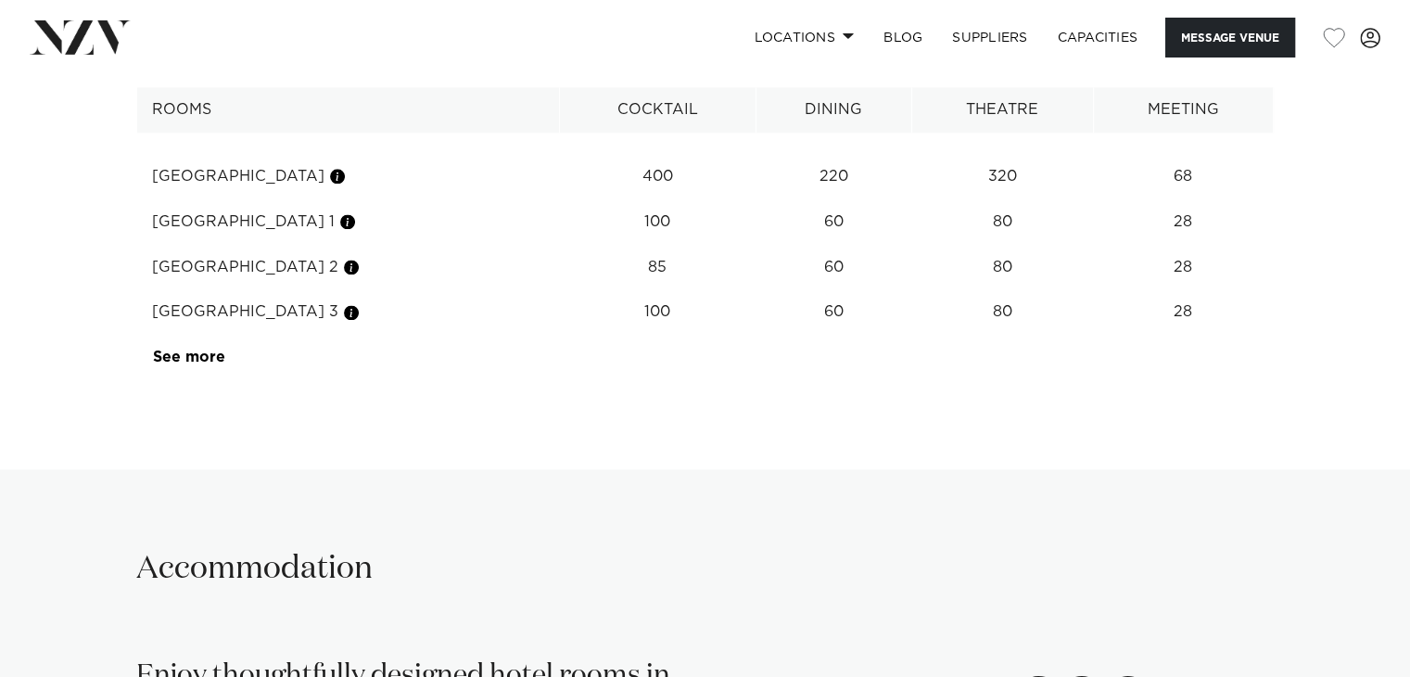
scroll to position [2484, 0]
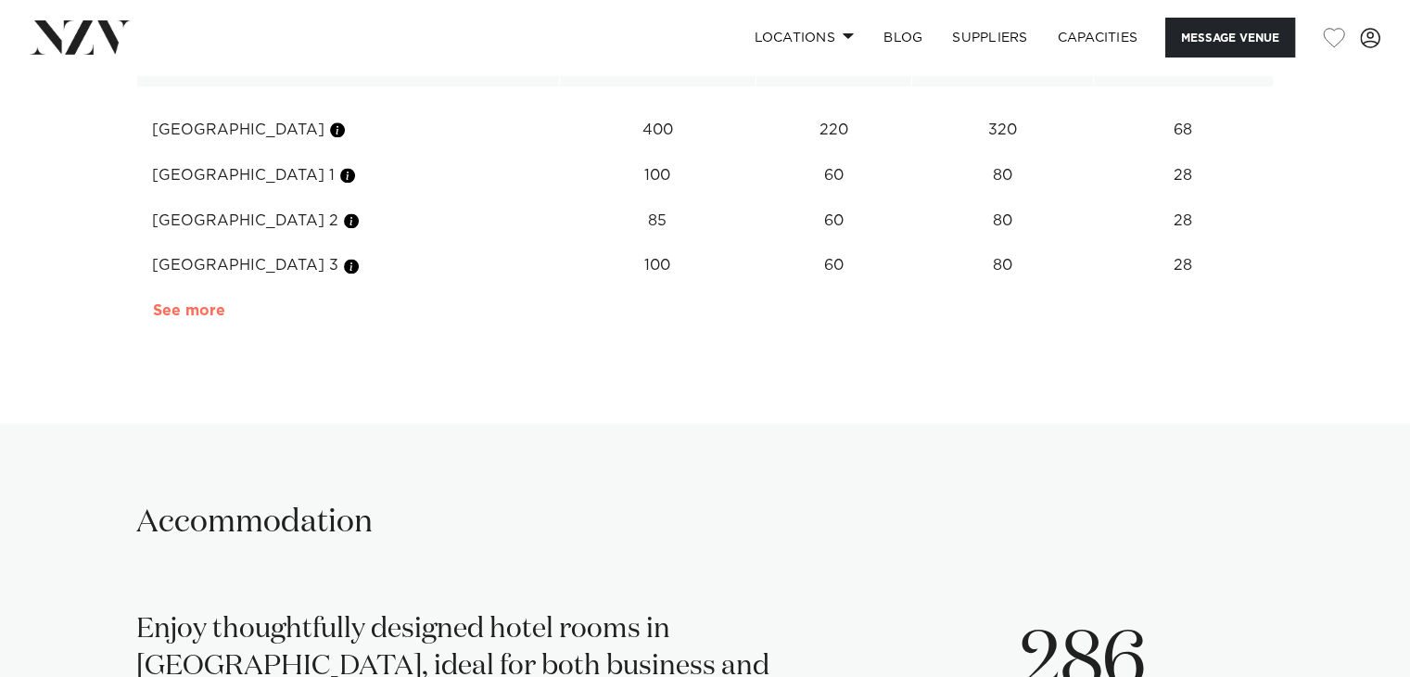
click at [190, 308] on link "See more" at bounding box center [225, 310] width 145 height 15
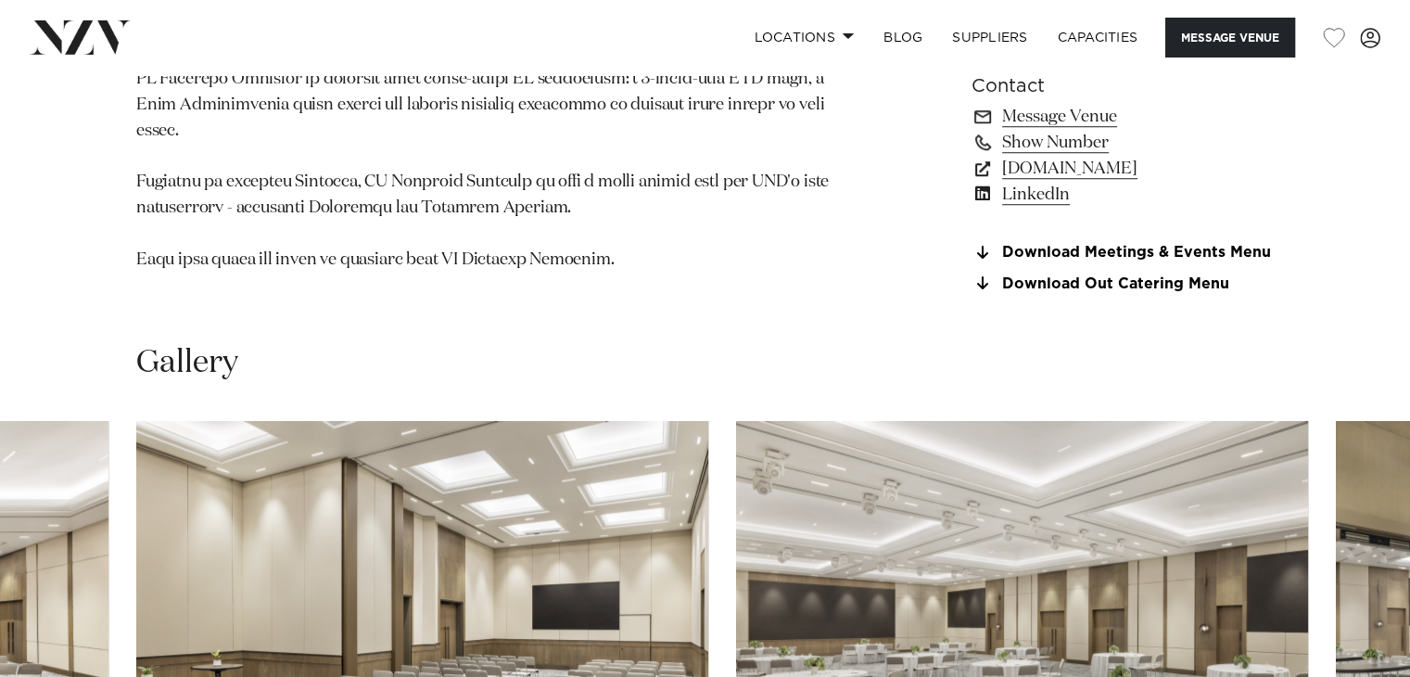
scroll to position [1441, 0]
click at [1038, 249] on link "Download Meetings & Events Menu" at bounding box center [1122, 254] width 302 height 17
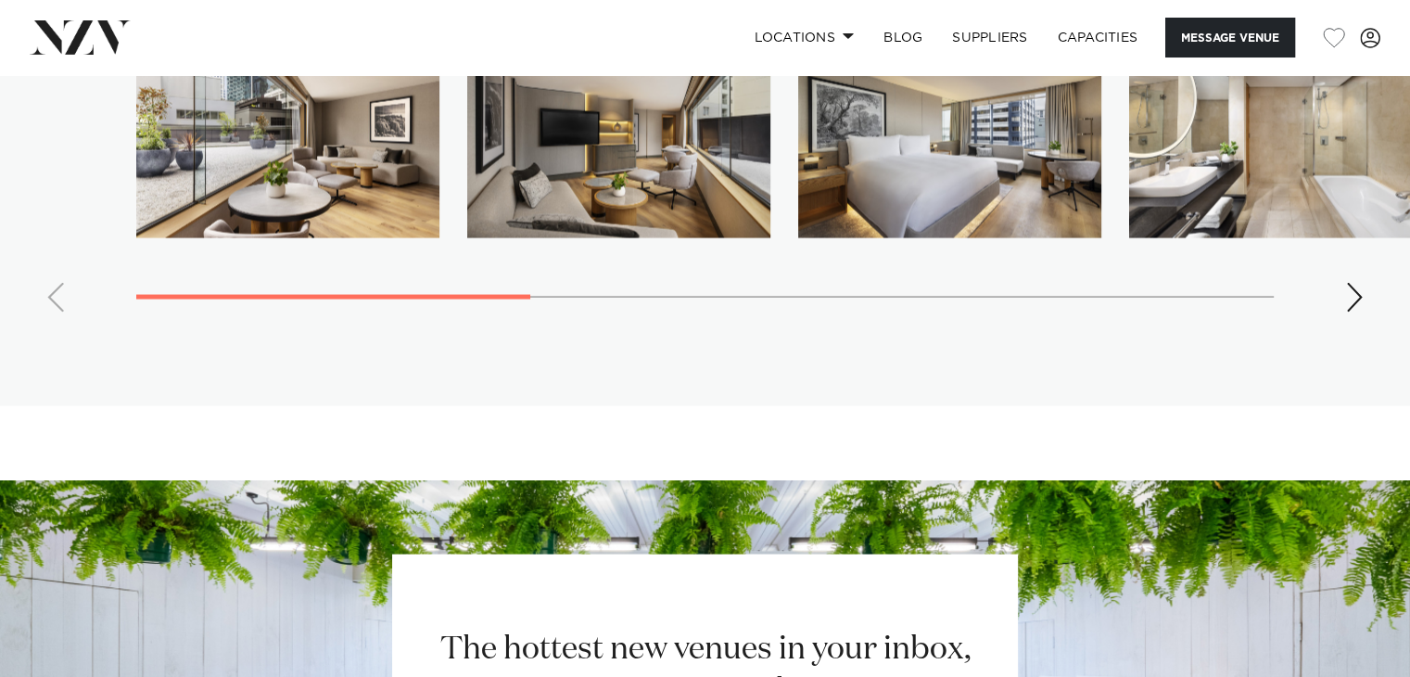
scroll to position [3689, 0]
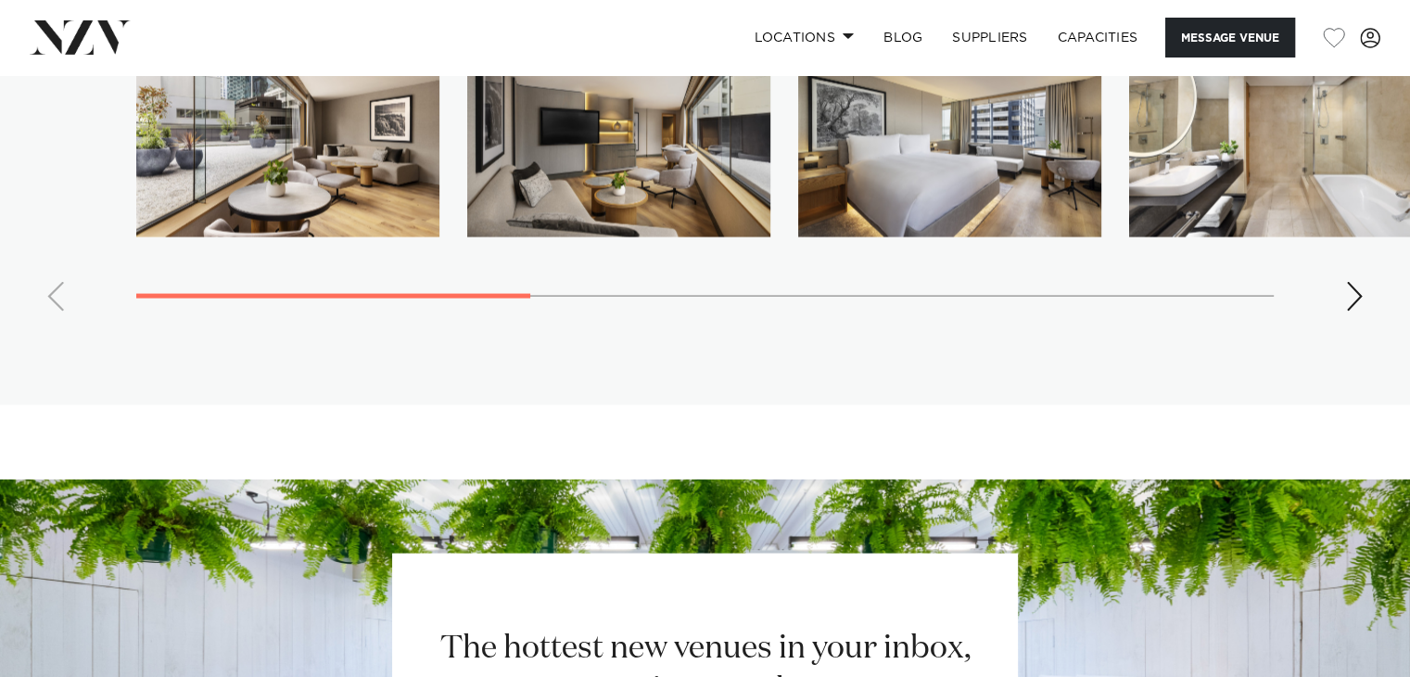
click at [1372, 272] on swiper-container at bounding box center [705, 179] width 1410 height 294
click at [1366, 263] on swiper-container at bounding box center [705, 179] width 1410 height 294
click at [1357, 282] on div "Next slide" at bounding box center [1354, 297] width 19 height 30
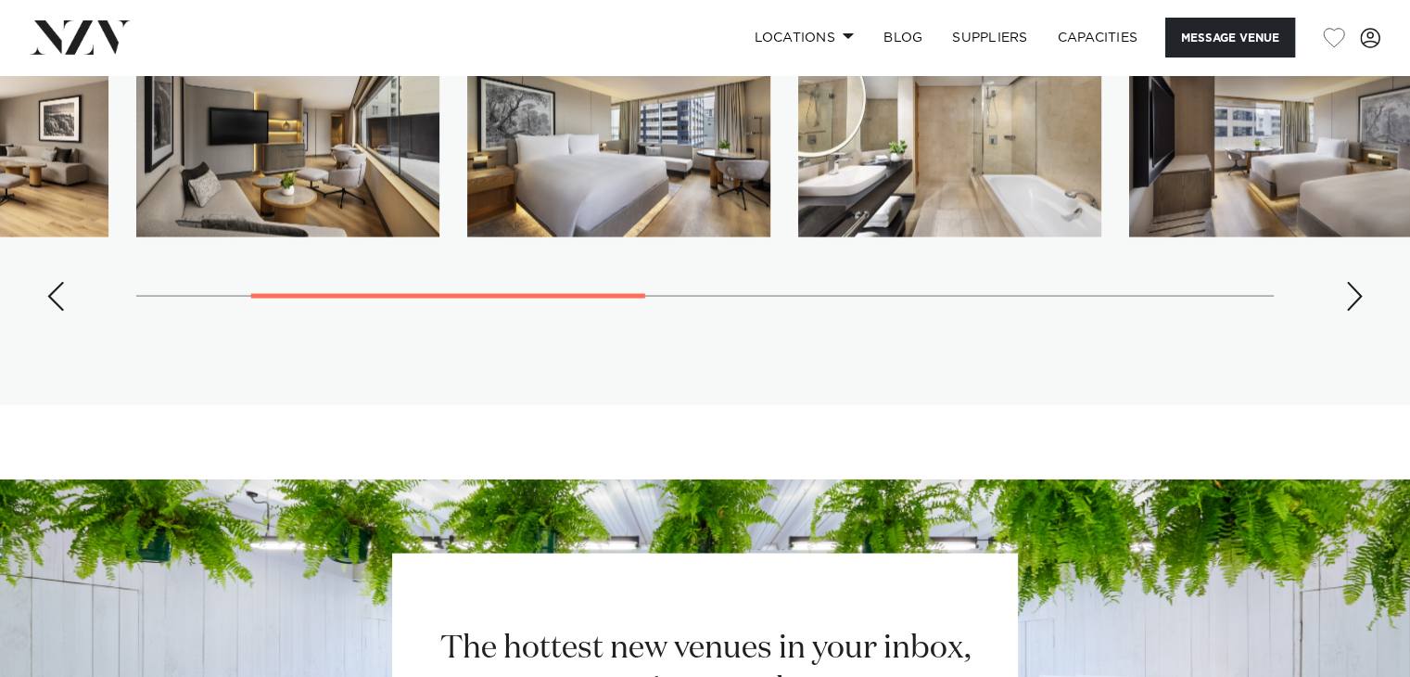
click at [1357, 282] on div "Next slide" at bounding box center [1354, 297] width 19 height 30
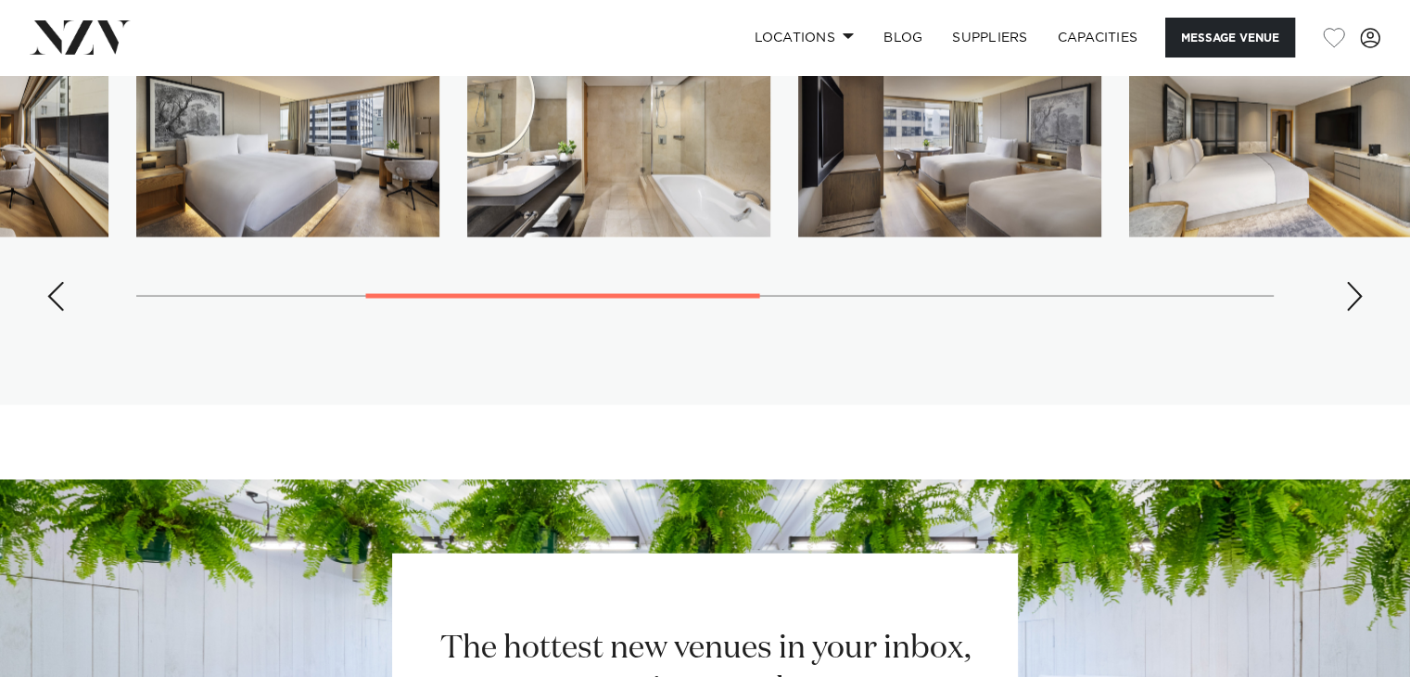
click at [1357, 282] on div "Next slide" at bounding box center [1354, 297] width 19 height 30
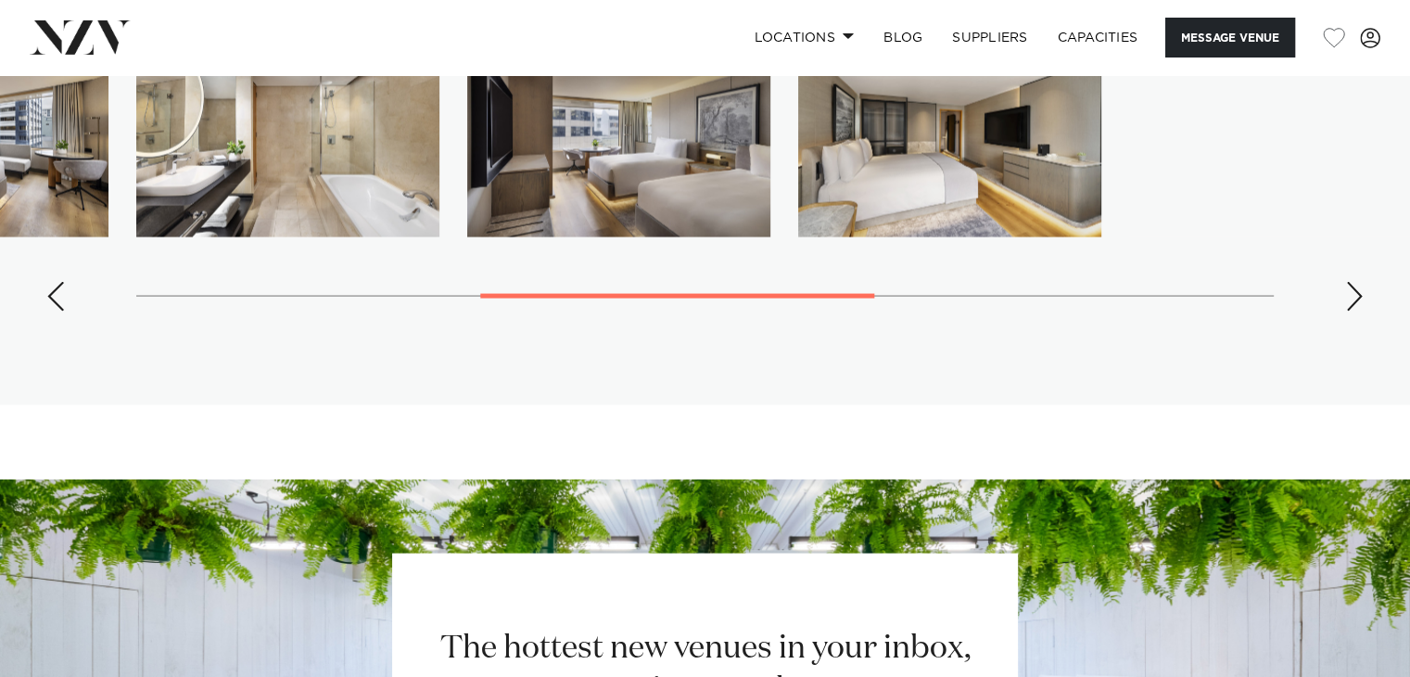
click at [1357, 282] on div "Next slide" at bounding box center [1354, 297] width 19 height 30
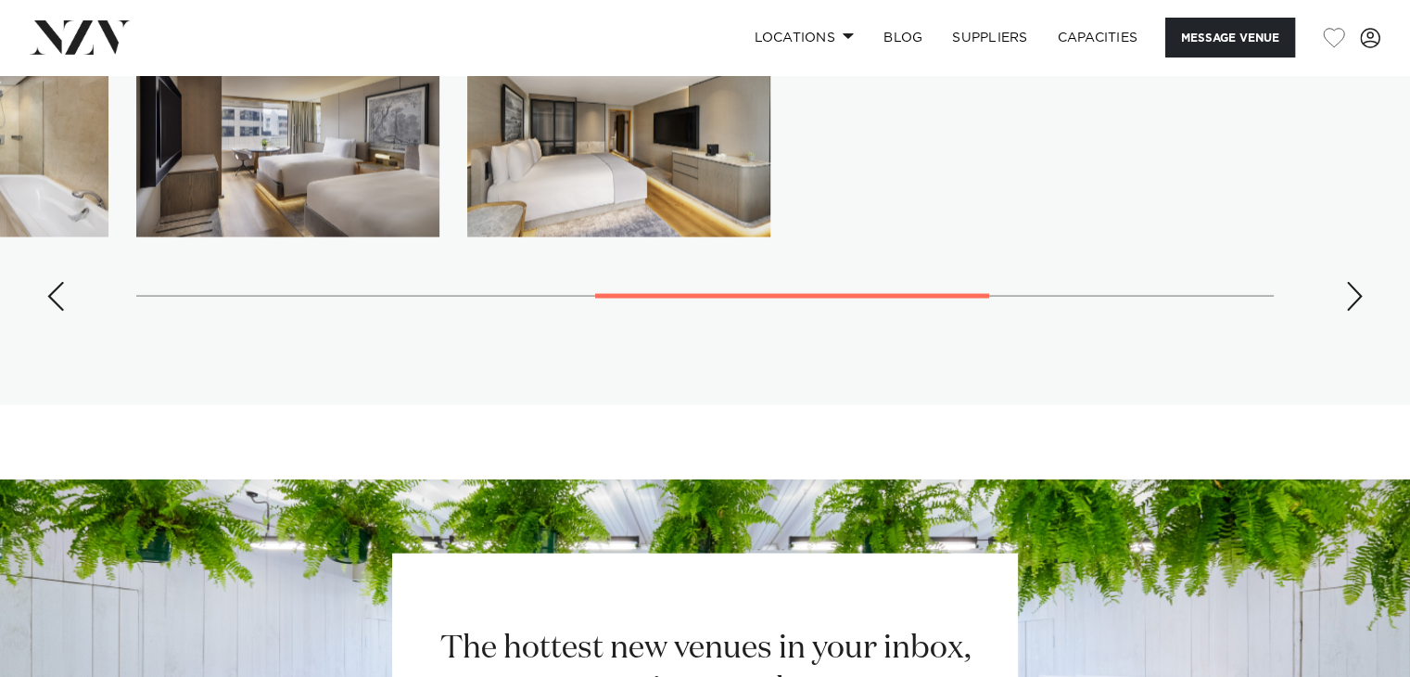
click at [1357, 282] on div "Next slide" at bounding box center [1354, 297] width 19 height 30
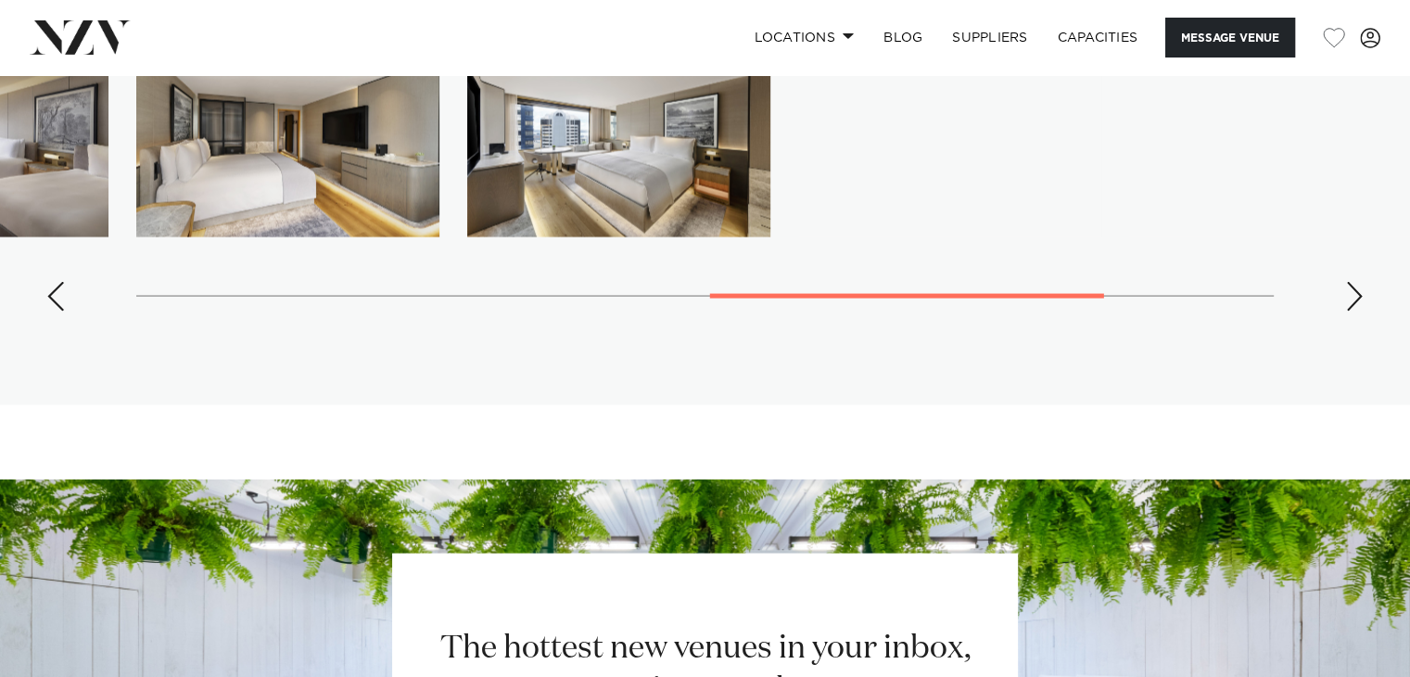
click at [1357, 282] on div "Next slide" at bounding box center [1354, 297] width 19 height 30
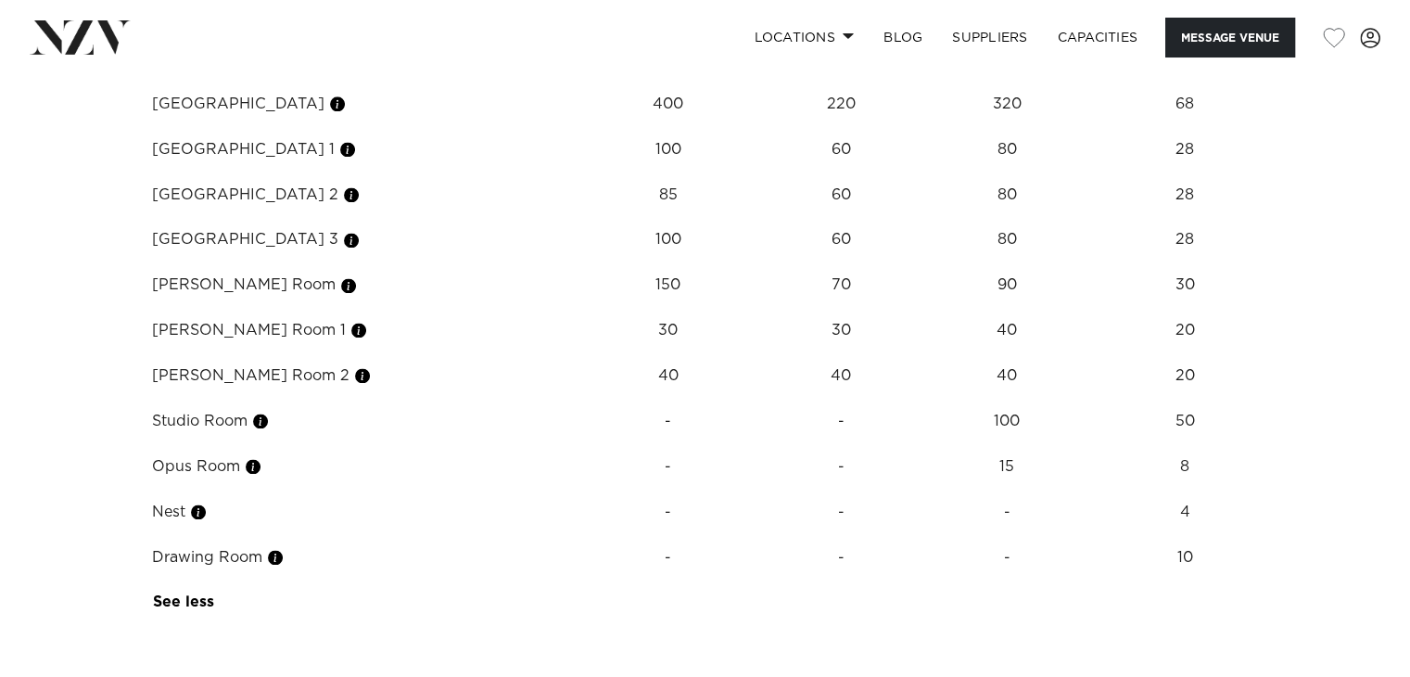
scroll to position [2404, 0]
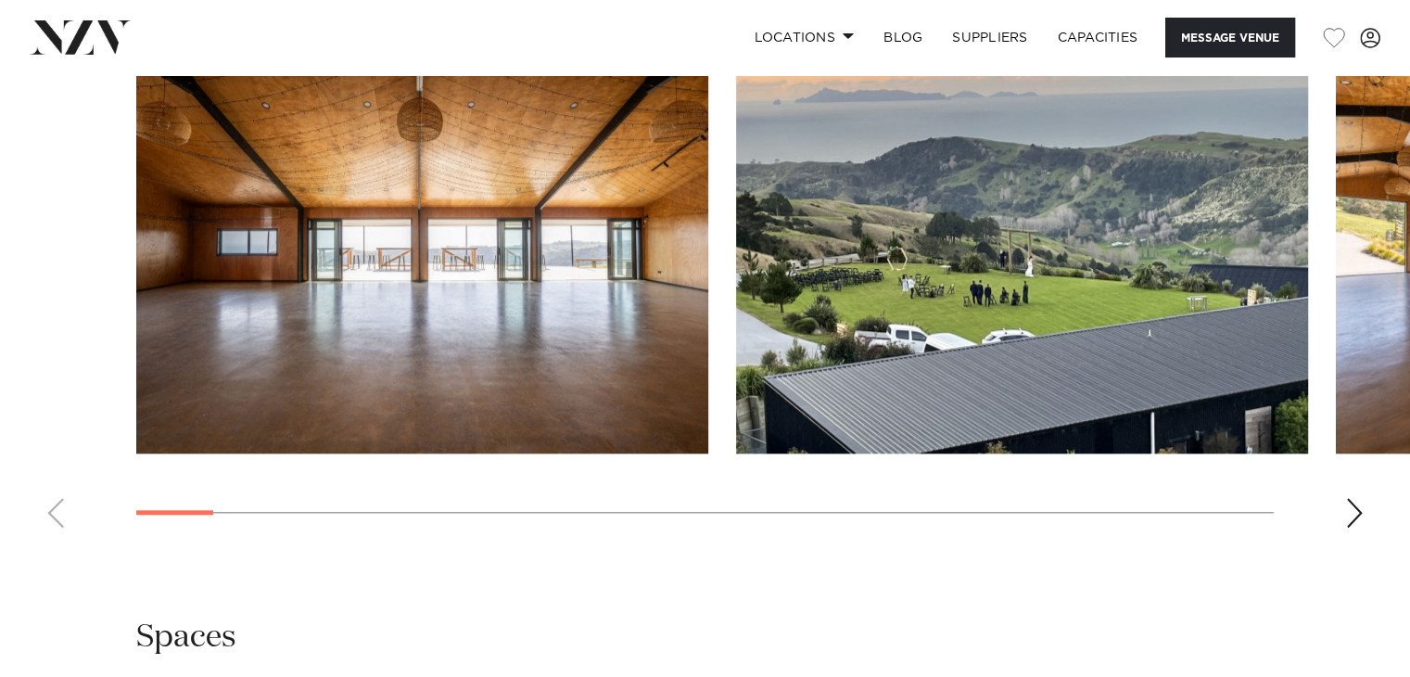
scroll to position [1861, 0]
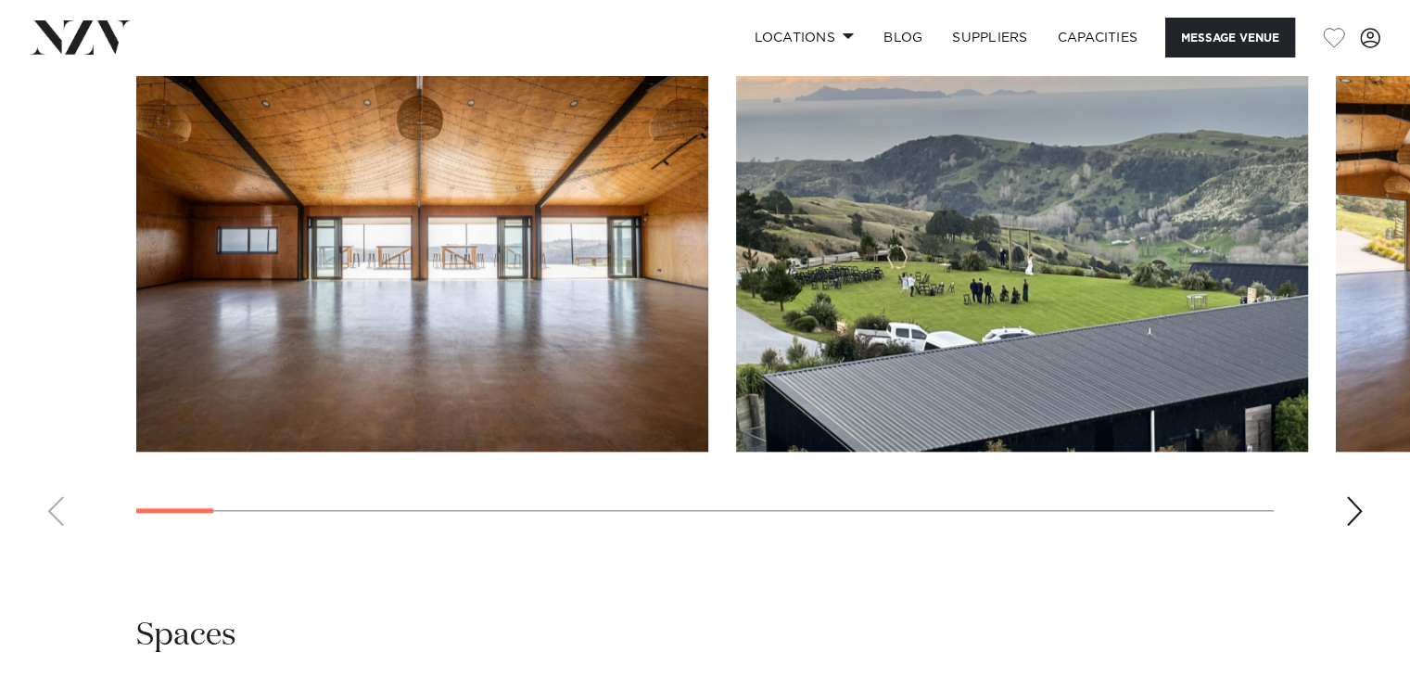
click at [1361, 513] on div "Next slide" at bounding box center [1354, 511] width 19 height 30
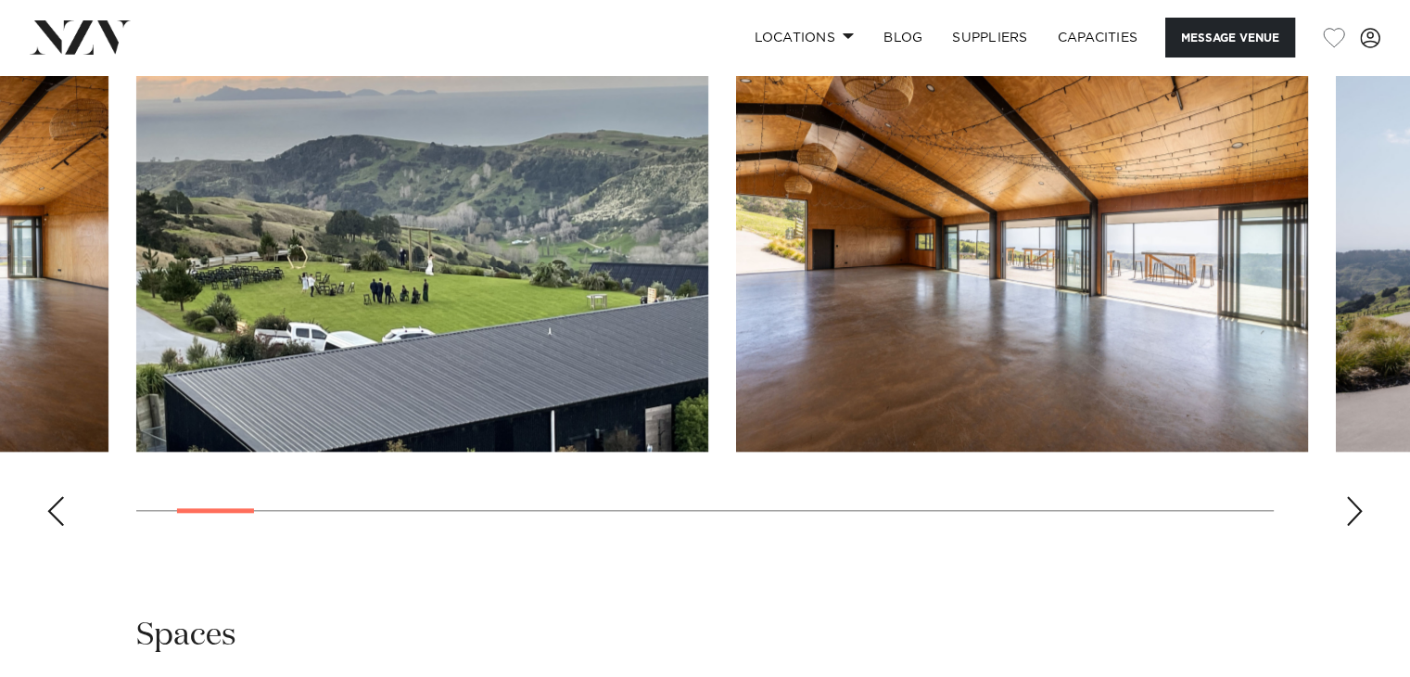
click at [1361, 513] on div "Next slide" at bounding box center [1354, 511] width 19 height 30
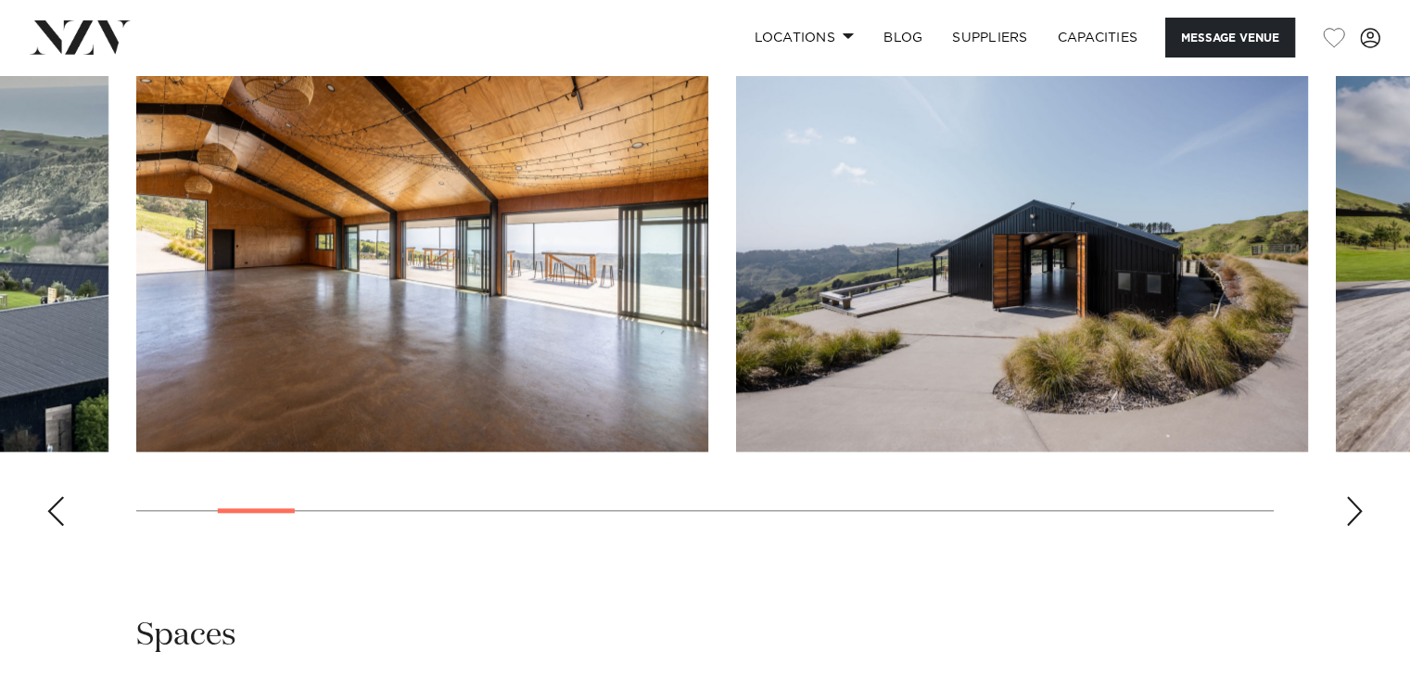
click at [1361, 513] on div "Next slide" at bounding box center [1354, 511] width 19 height 30
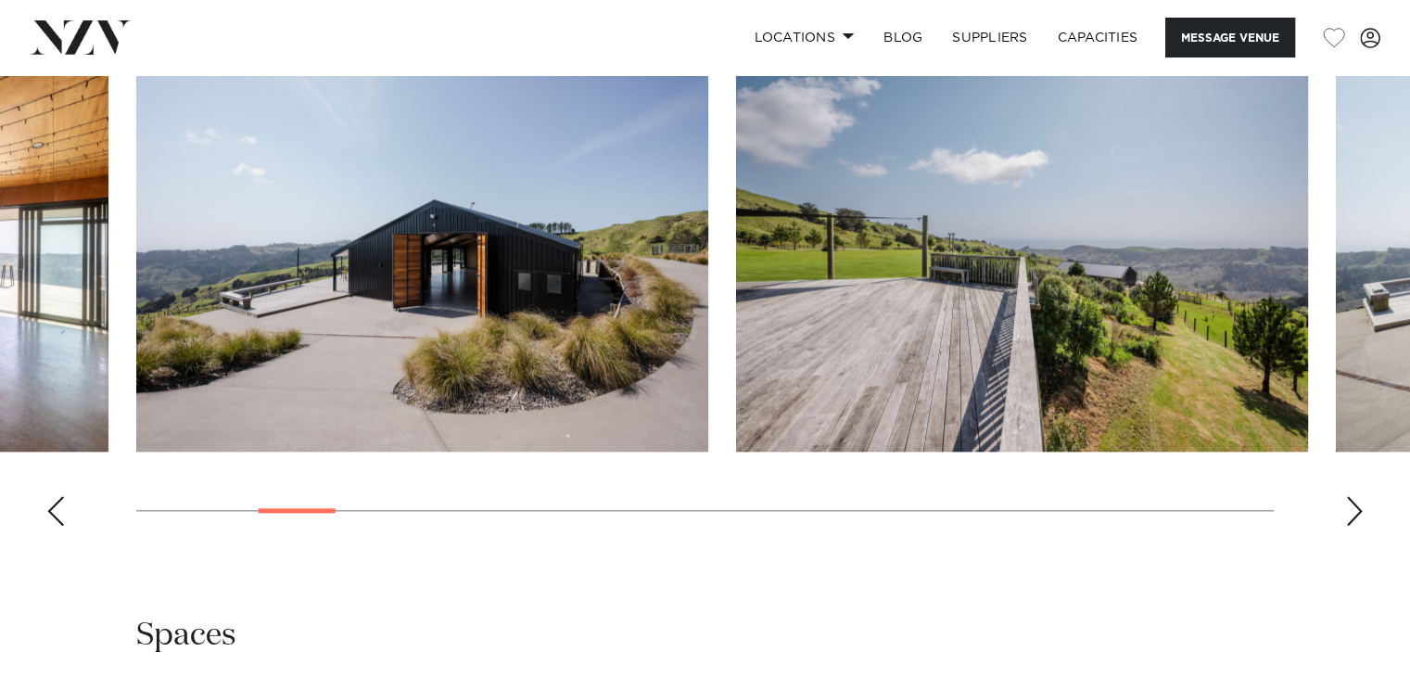
click at [1361, 513] on div "Next slide" at bounding box center [1354, 511] width 19 height 30
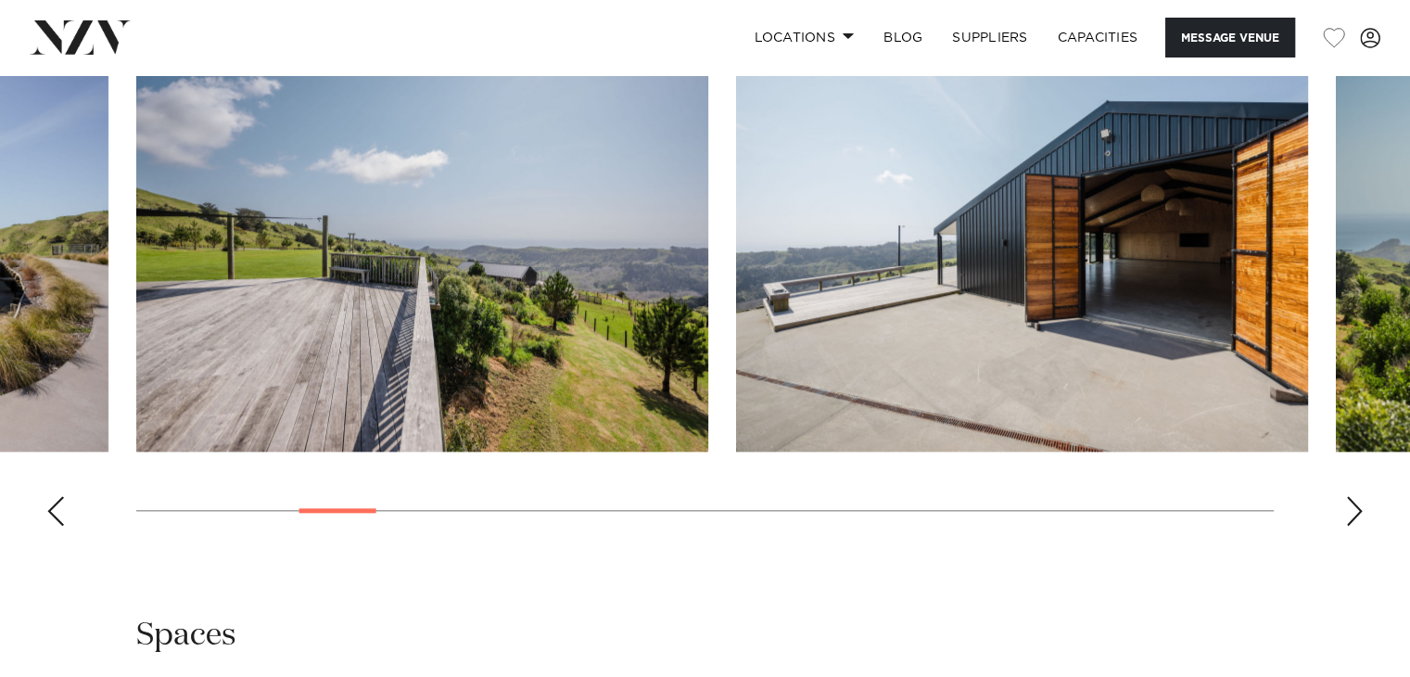
click at [1361, 513] on div "Next slide" at bounding box center [1354, 511] width 19 height 30
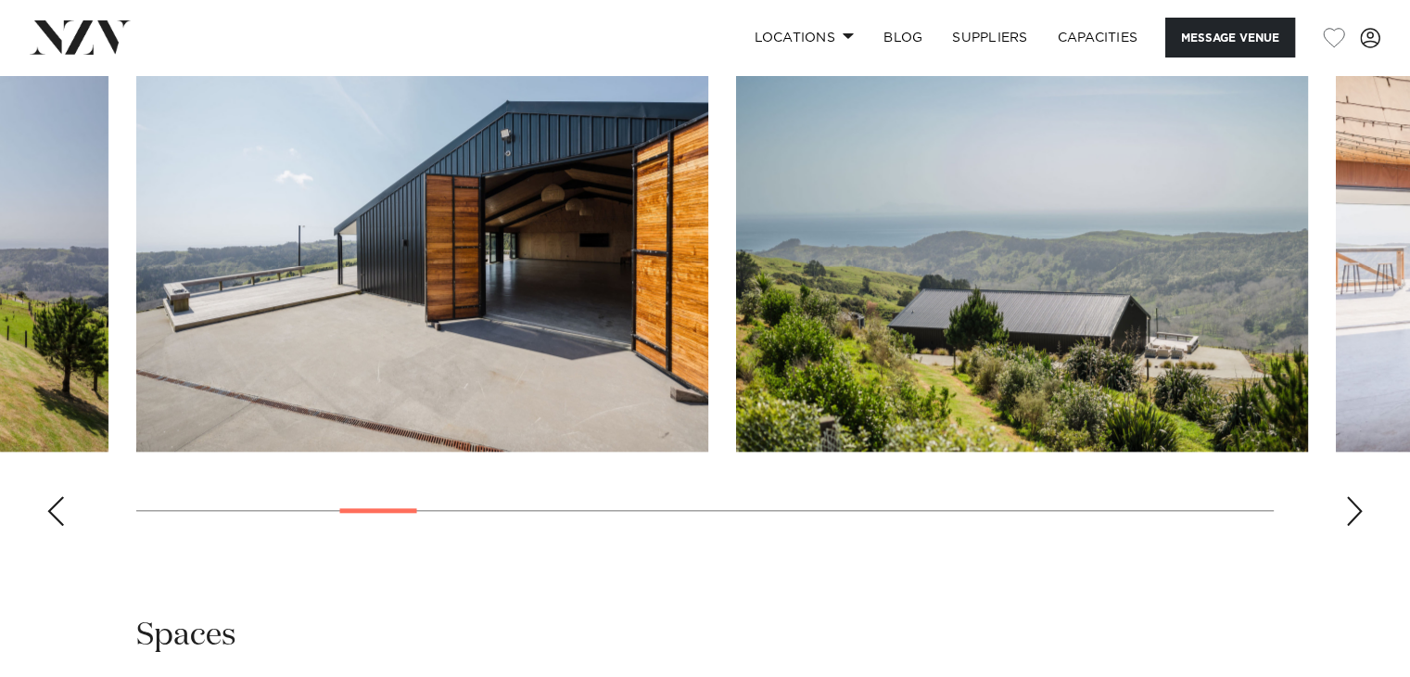
click at [1361, 513] on div "Next slide" at bounding box center [1354, 511] width 19 height 30
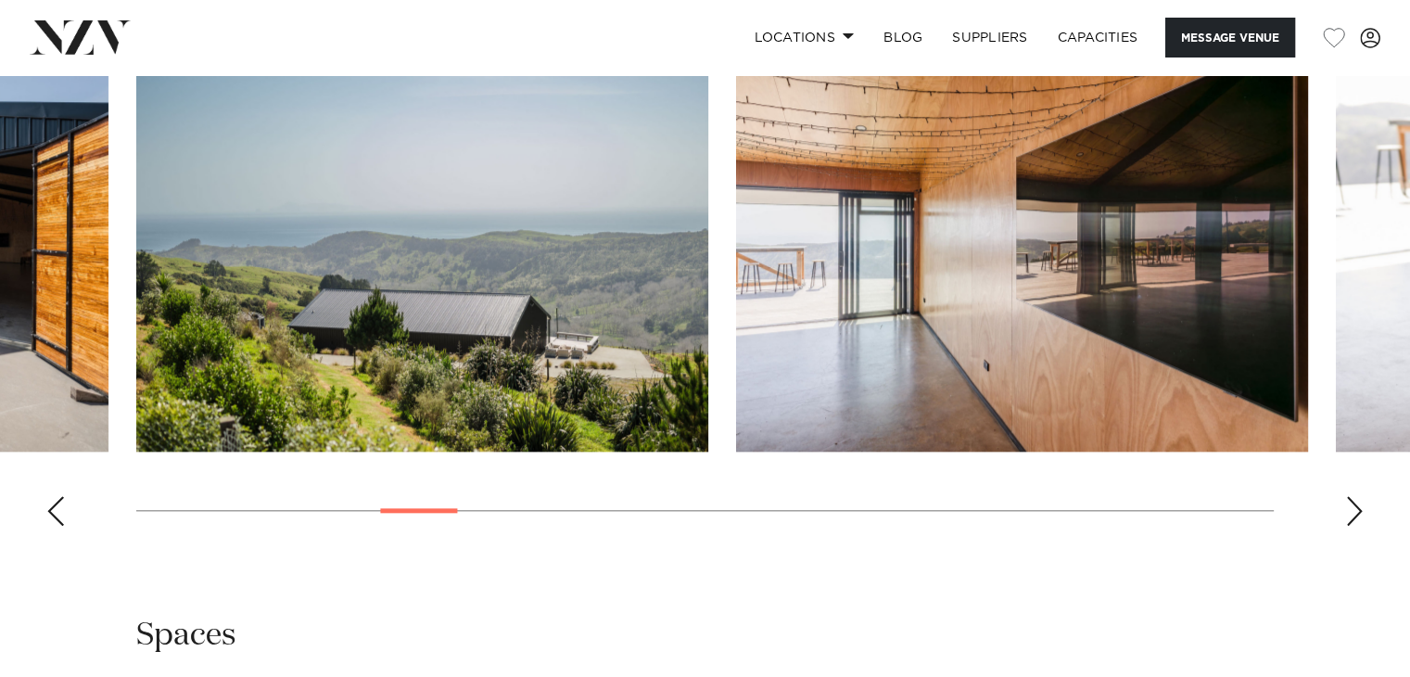
click at [1361, 513] on div "Next slide" at bounding box center [1354, 511] width 19 height 30
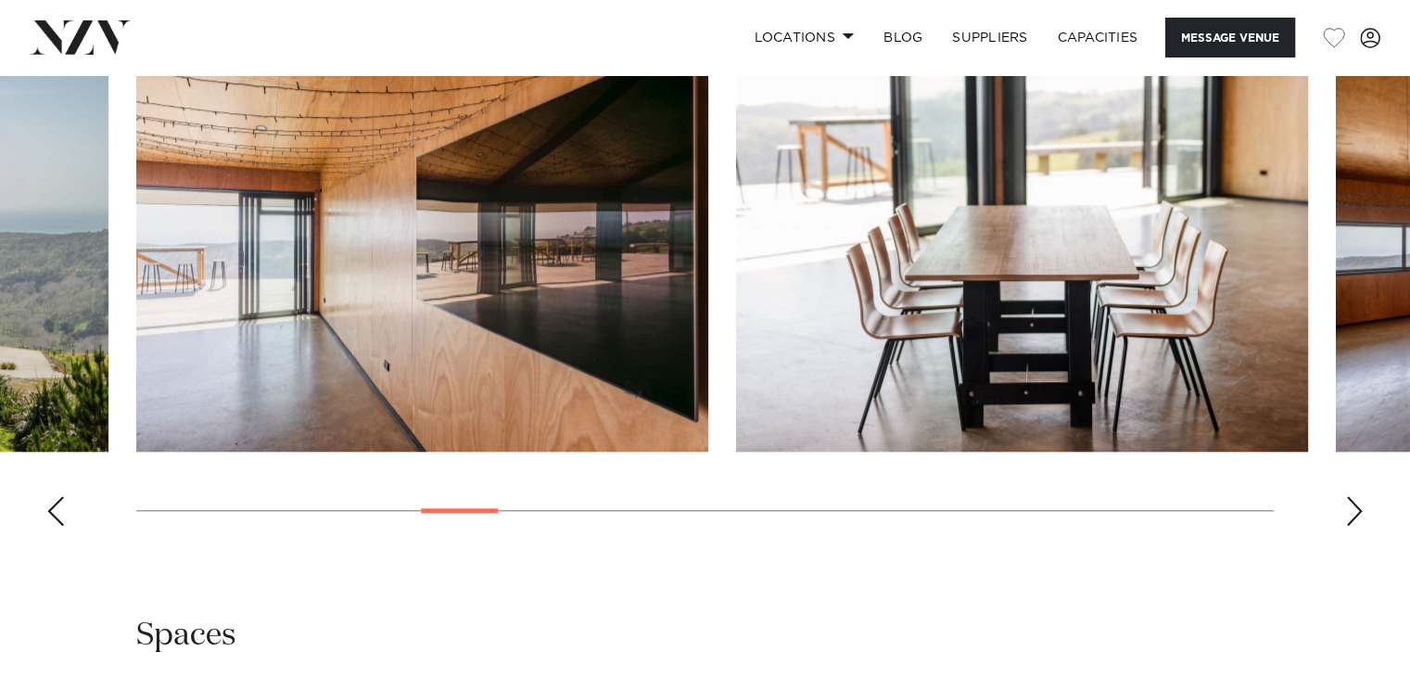
click at [1361, 513] on div "Next slide" at bounding box center [1354, 511] width 19 height 30
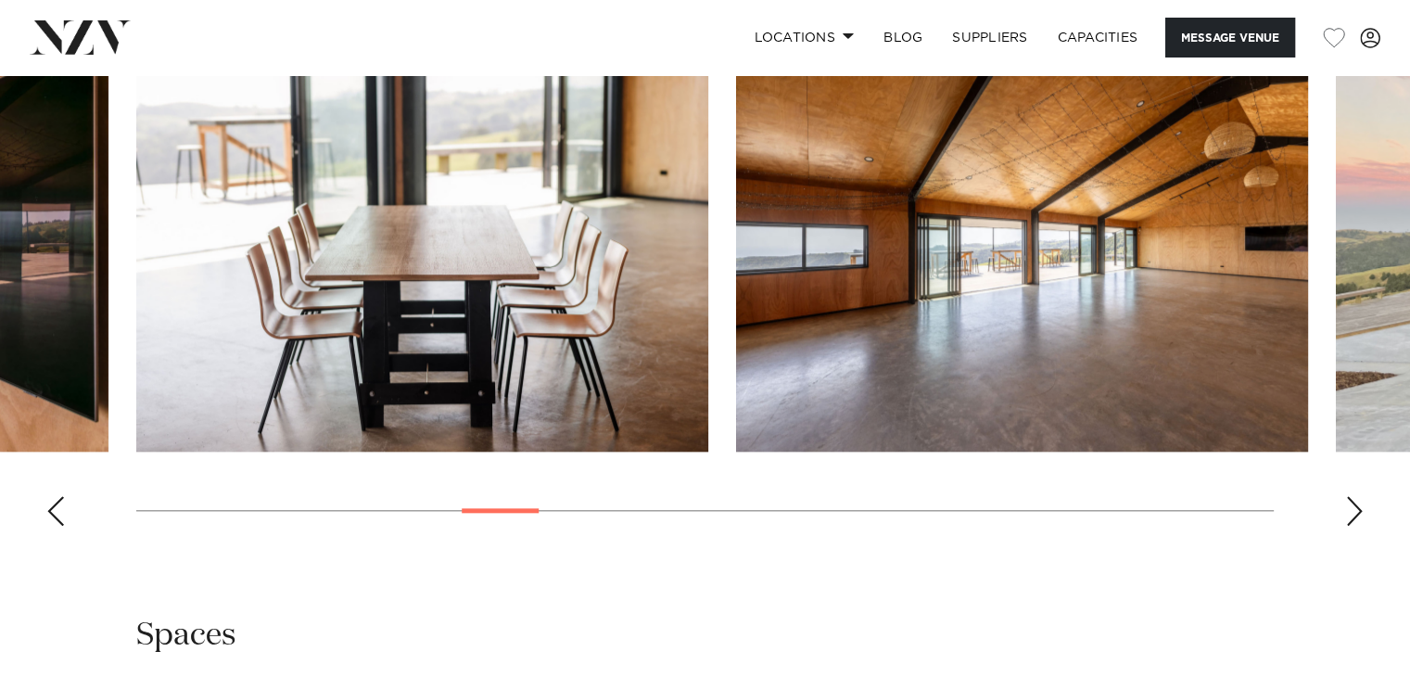
click at [1361, 513] on div "Next slide" at bounding box center [1354, 511] width 19 height 30
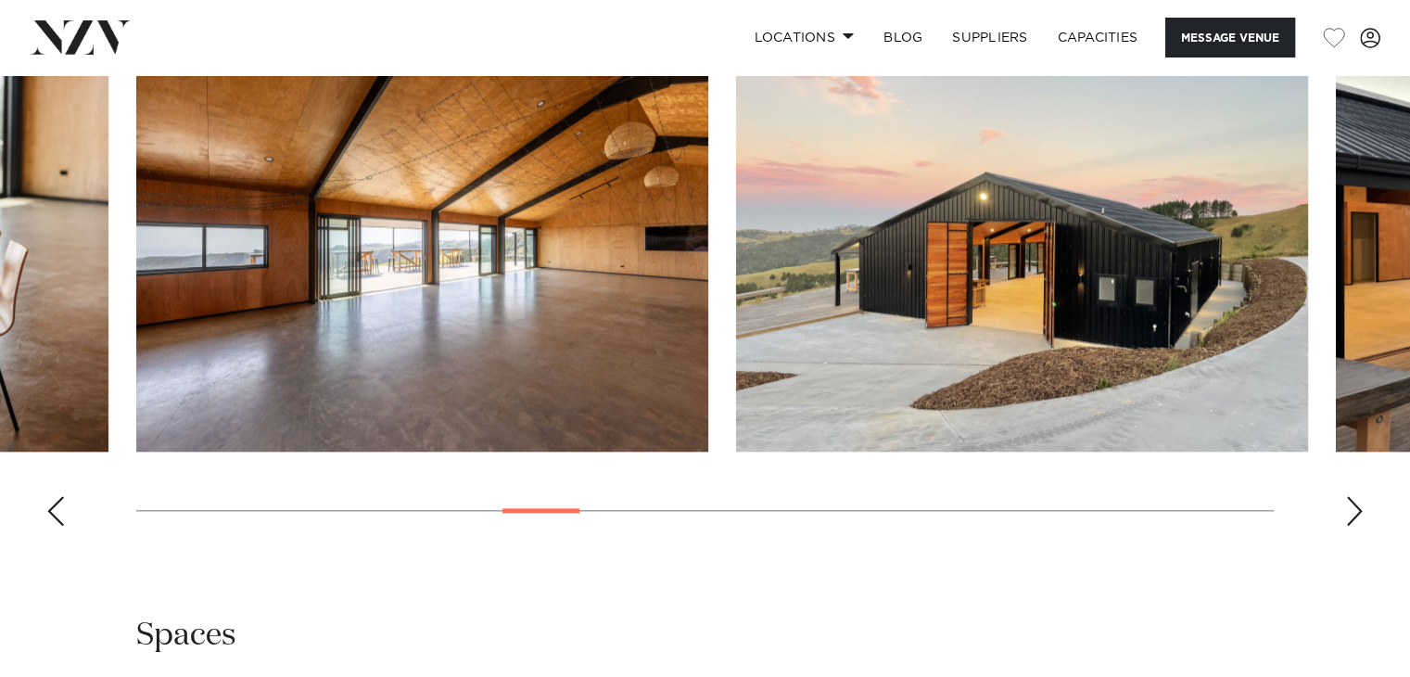
click at [1361, 513] on div "Next slide" at bounding box center [1354, 511] width 19 height 30
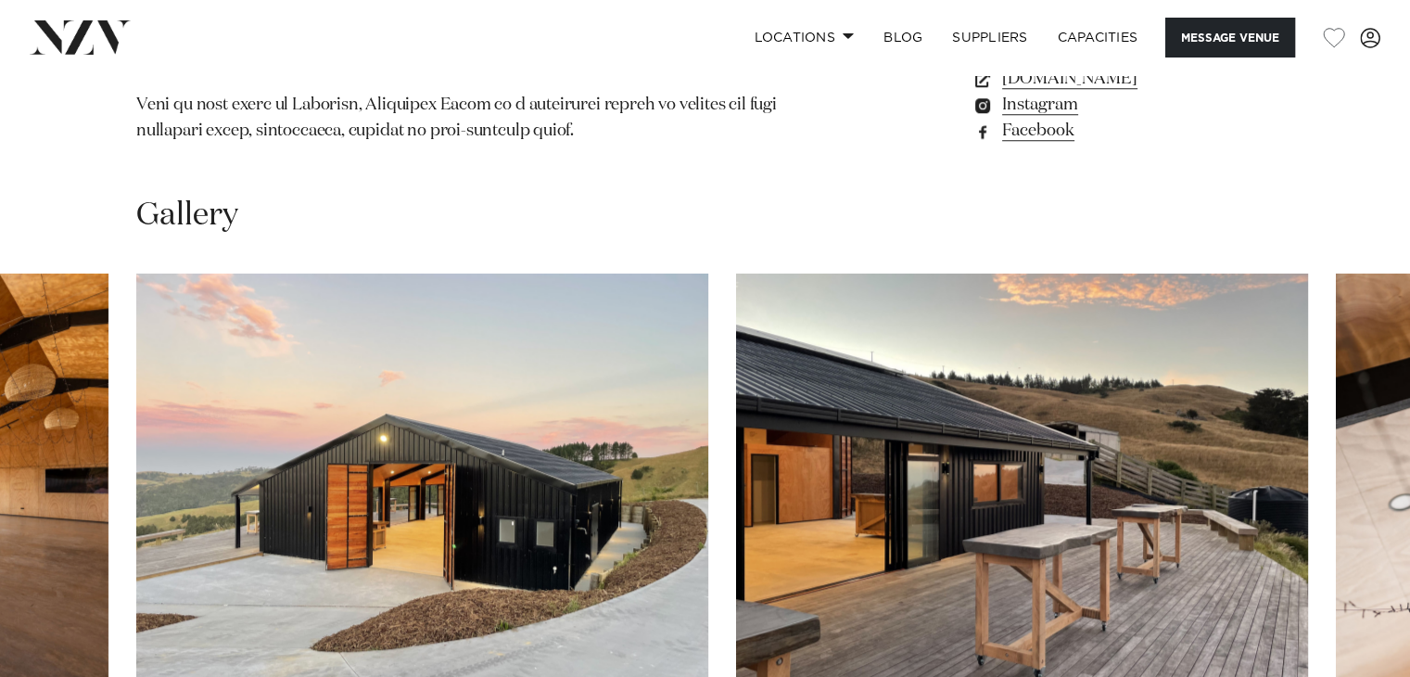
scroll to position [1618, 0]
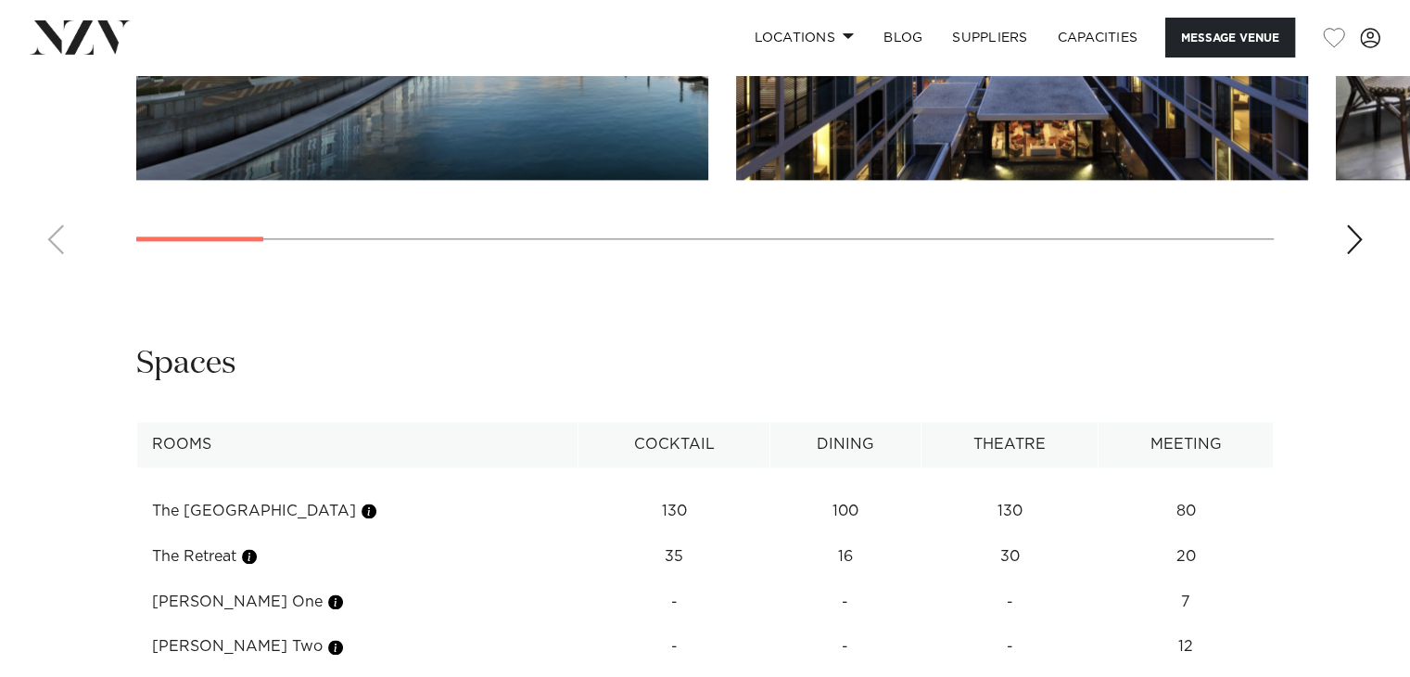
scroll to position [2545, 0]
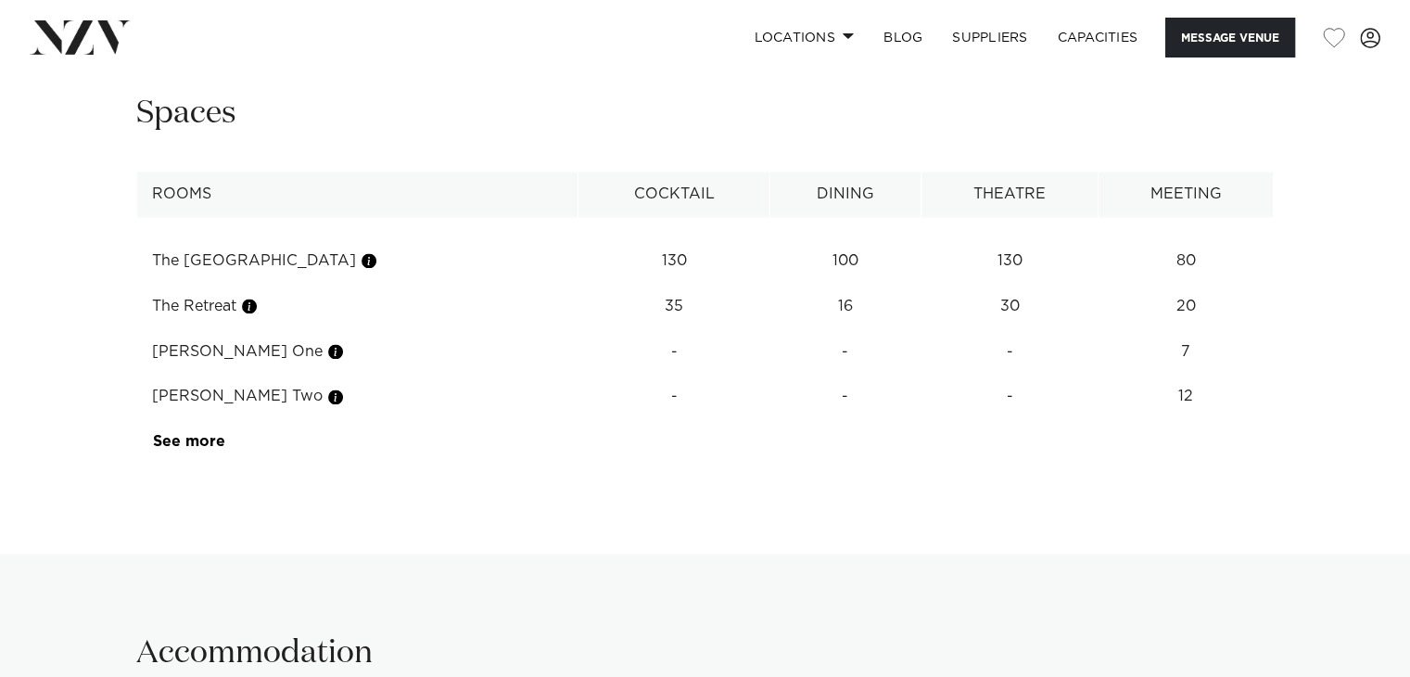
click at [182, 464] on td "See more" at bounding box center [224, 441] width 175 height 45
click at [184, 449] on link "See more" at bounding box center [225, 441] width 145 height 15
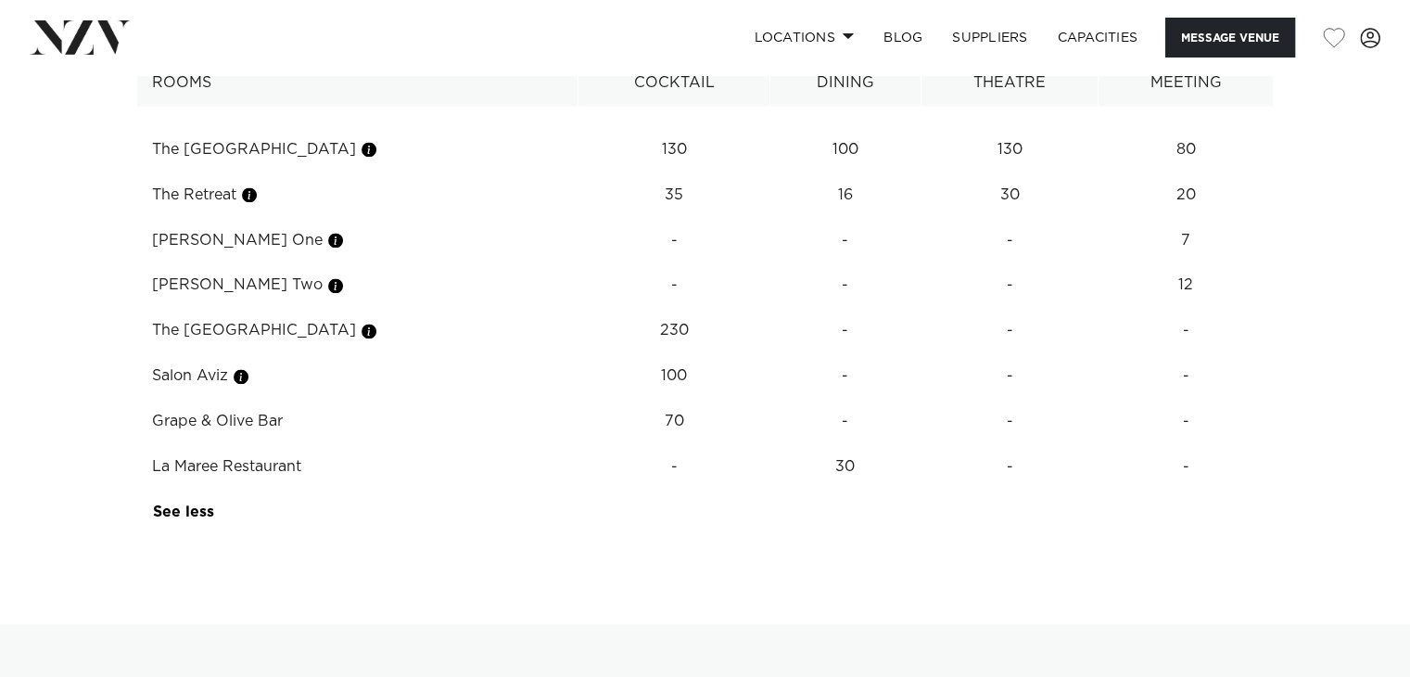
scroll to position [2876, 0]
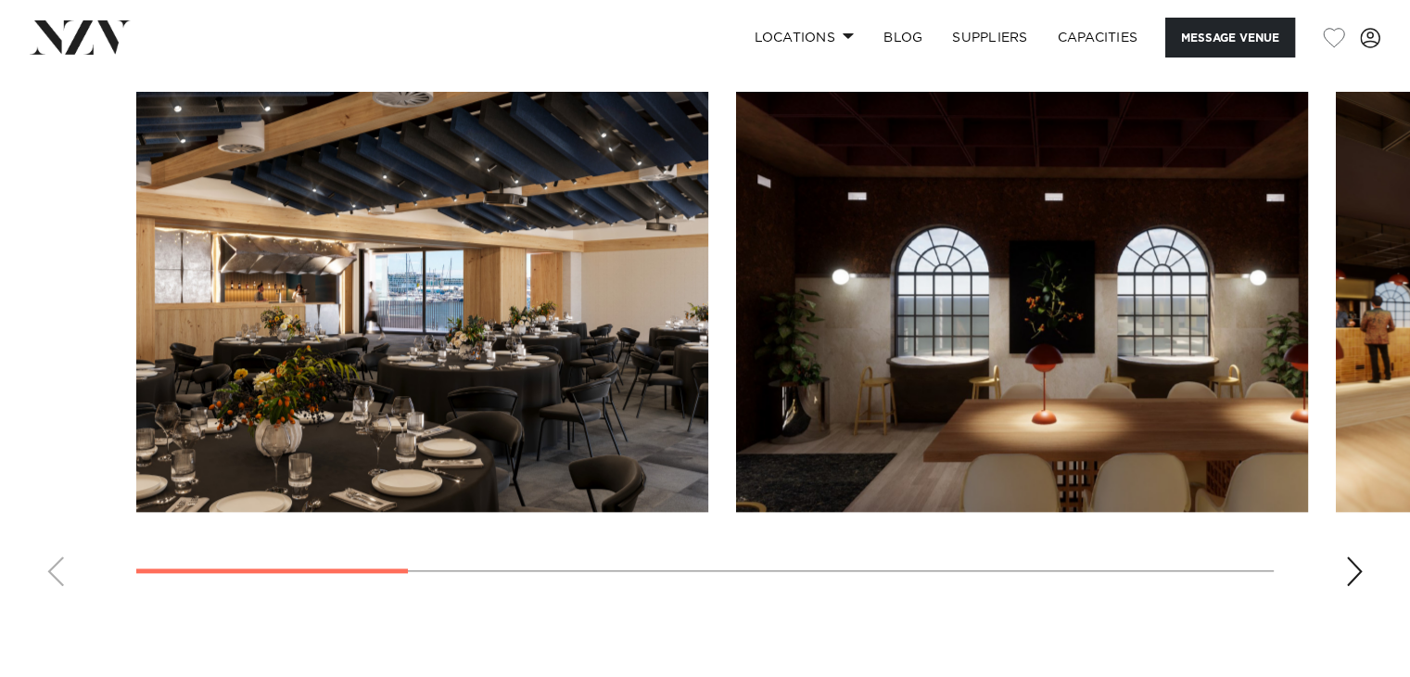
scroll to position [1739, 0]
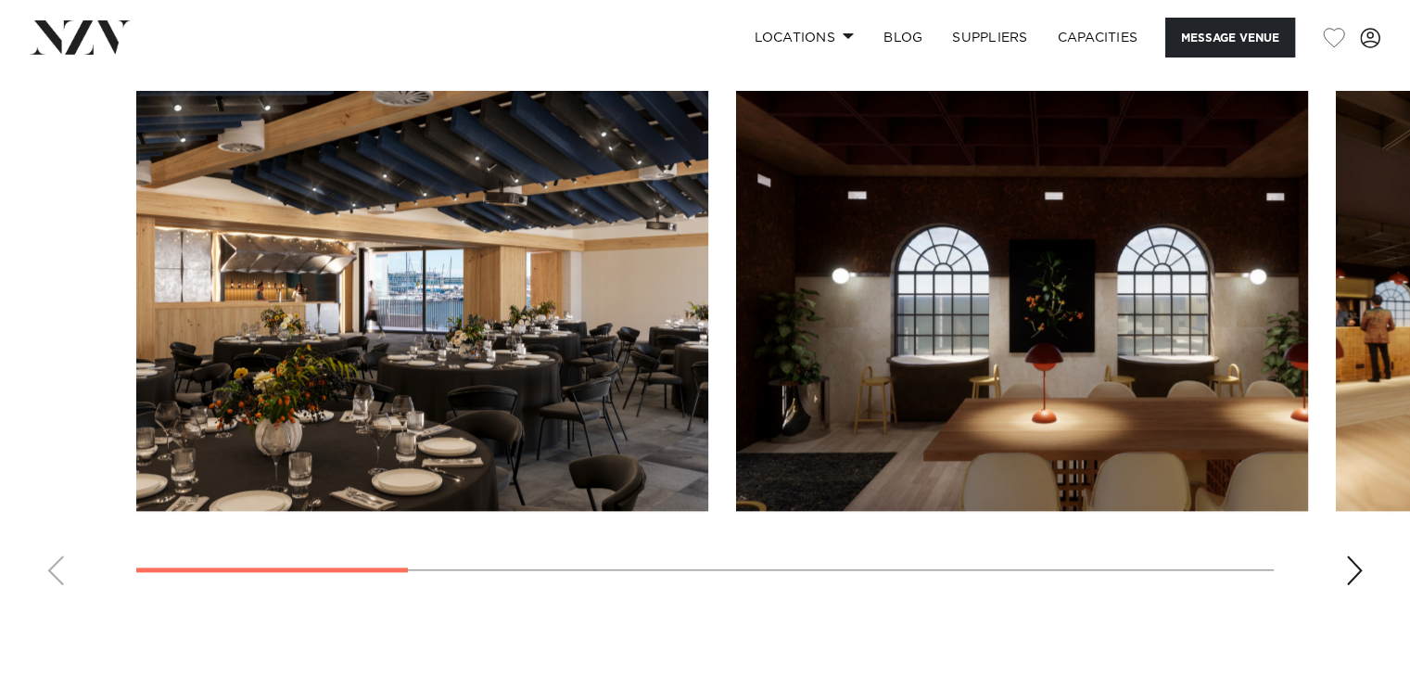
click at [1350, 570] on div "Next slide" at bounding box center [1354, 570] width 19 height 30
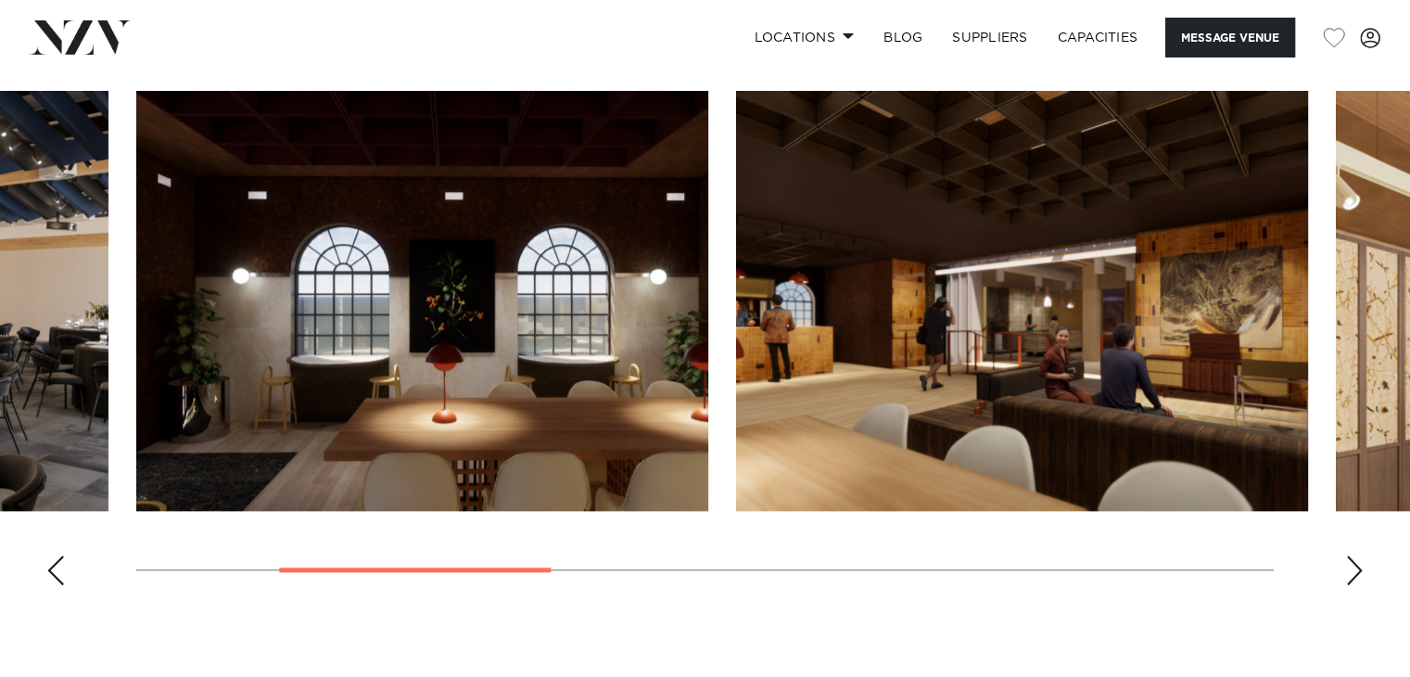
click at [1350, 570] on div "Next slide" at bounding box center [1354, 570] width 19 height 30
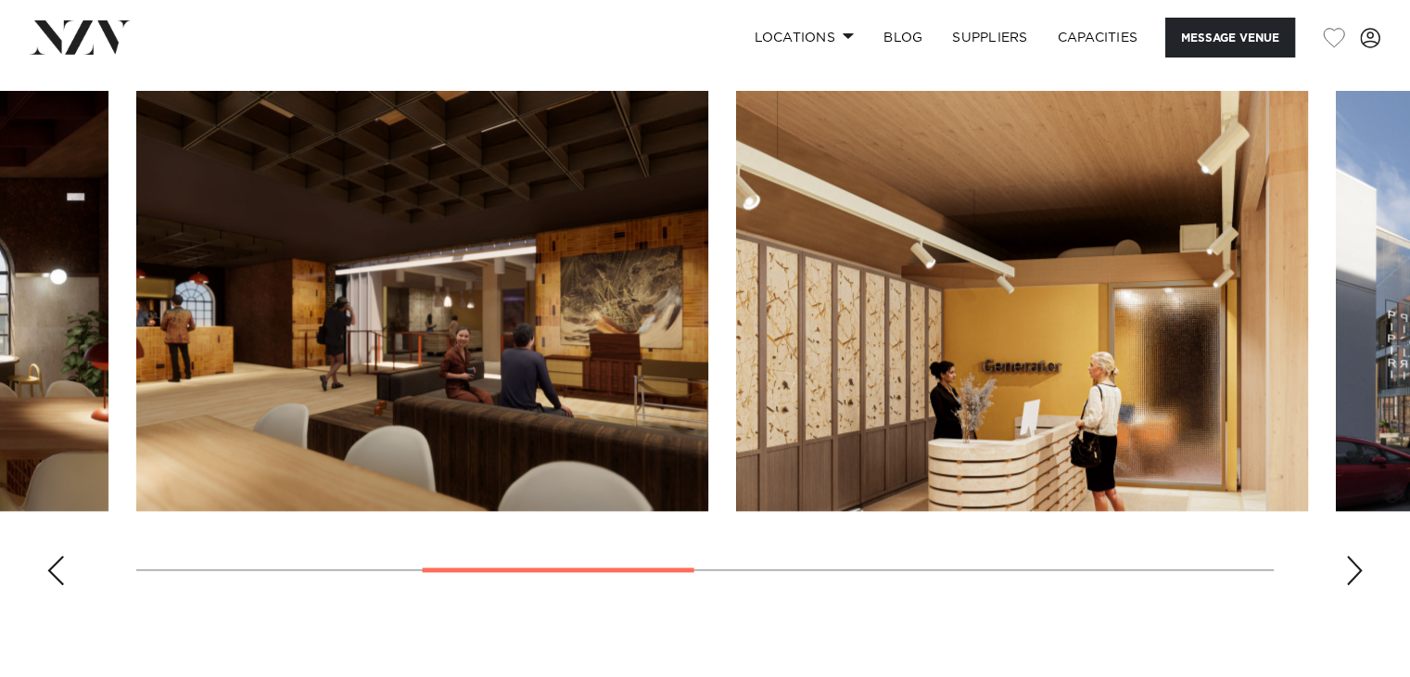
click at [1350, 570] on div "Next slide" at bounding box center [1354, 570] width 19 height 30
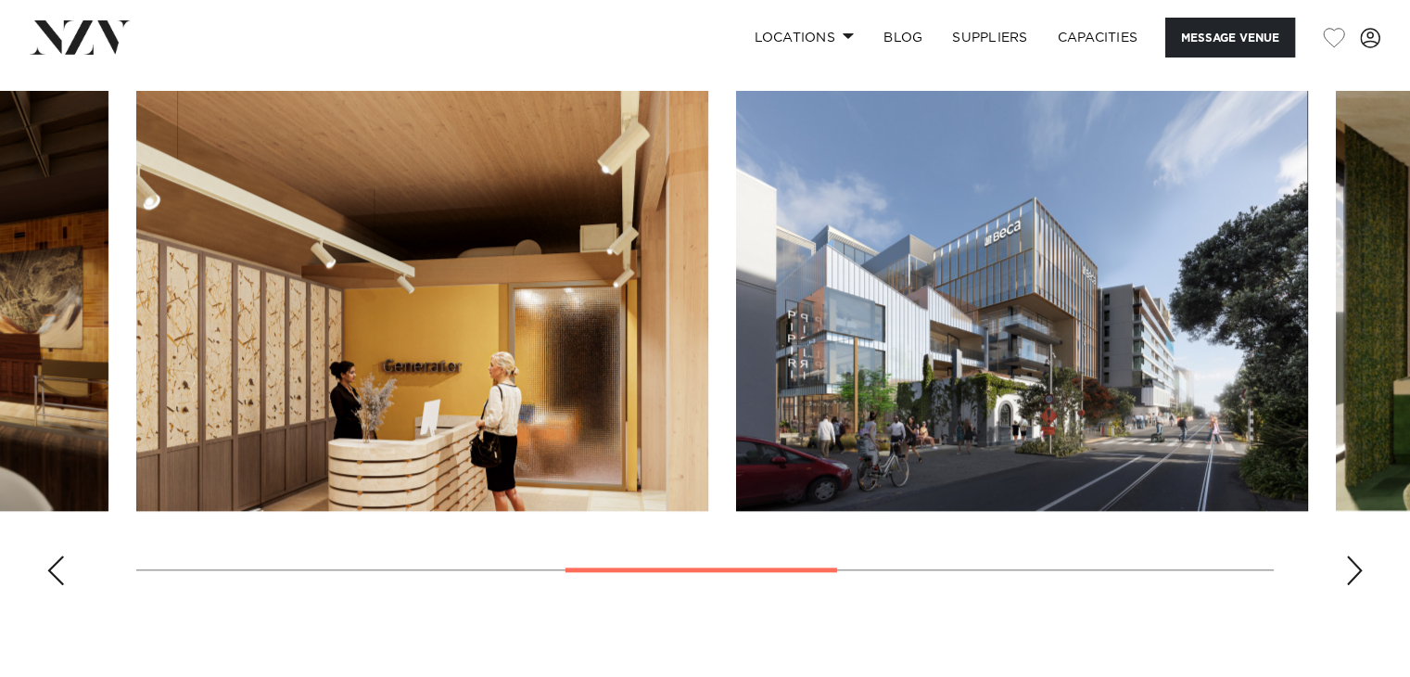
click at [1350, 570] on div "Next slide" at bounding box center [1354, 570] width 19 height 30
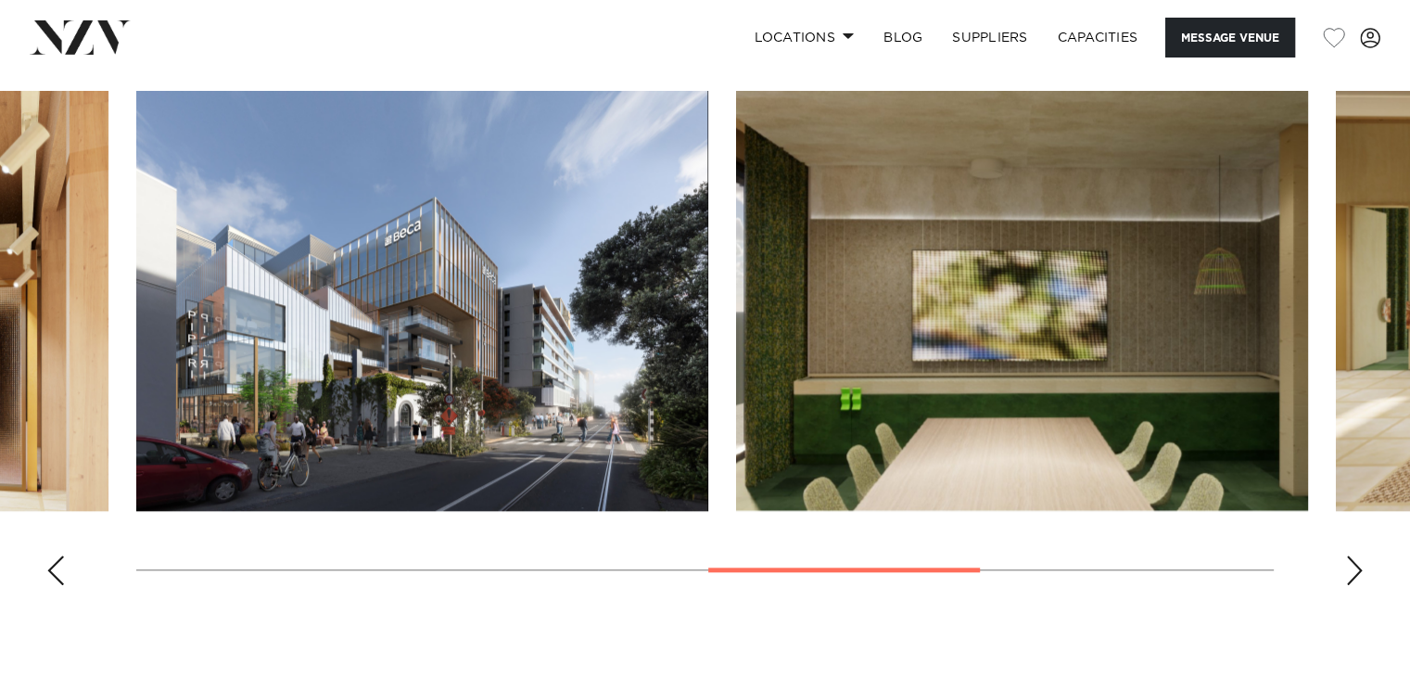
click at [1350, 570] on div "Next slide" at bounding box center [1354, 570] width 19 height 30
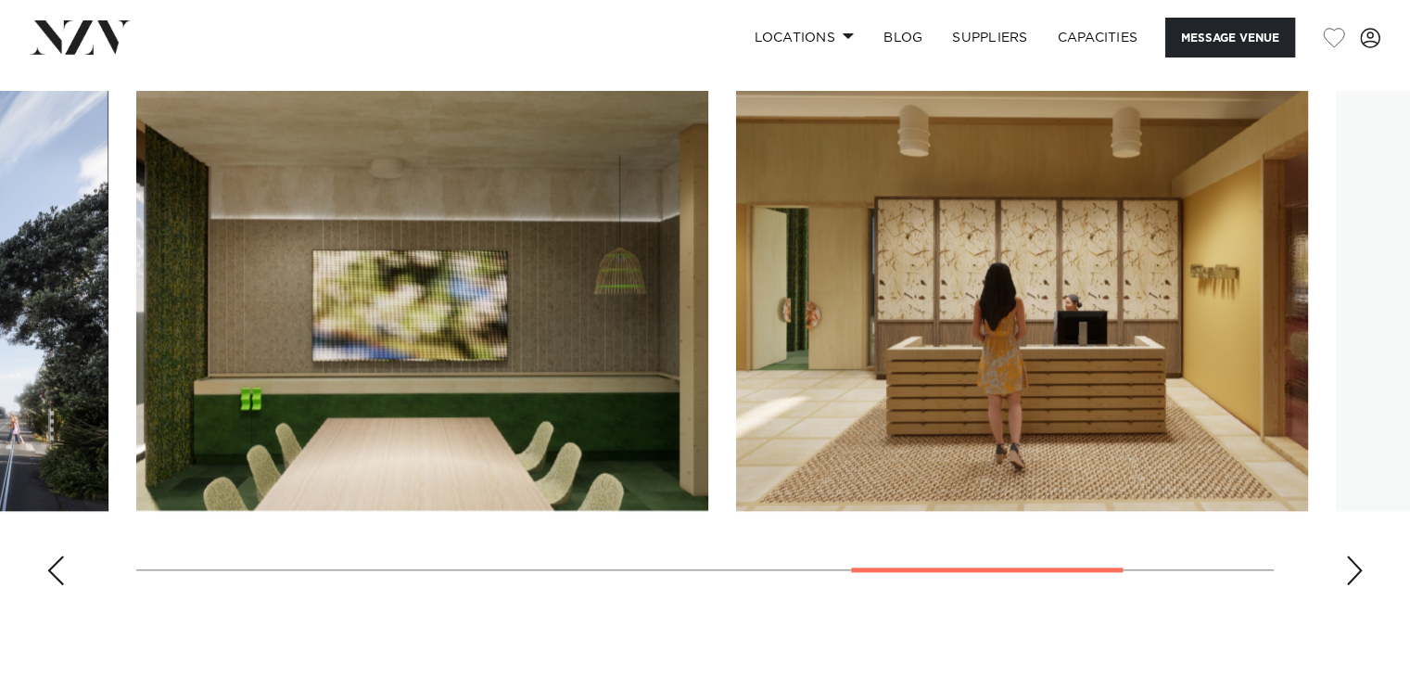
click at [1350, 570] on div "Next slide" at bounding box center [1354, 570] width 19 height 30
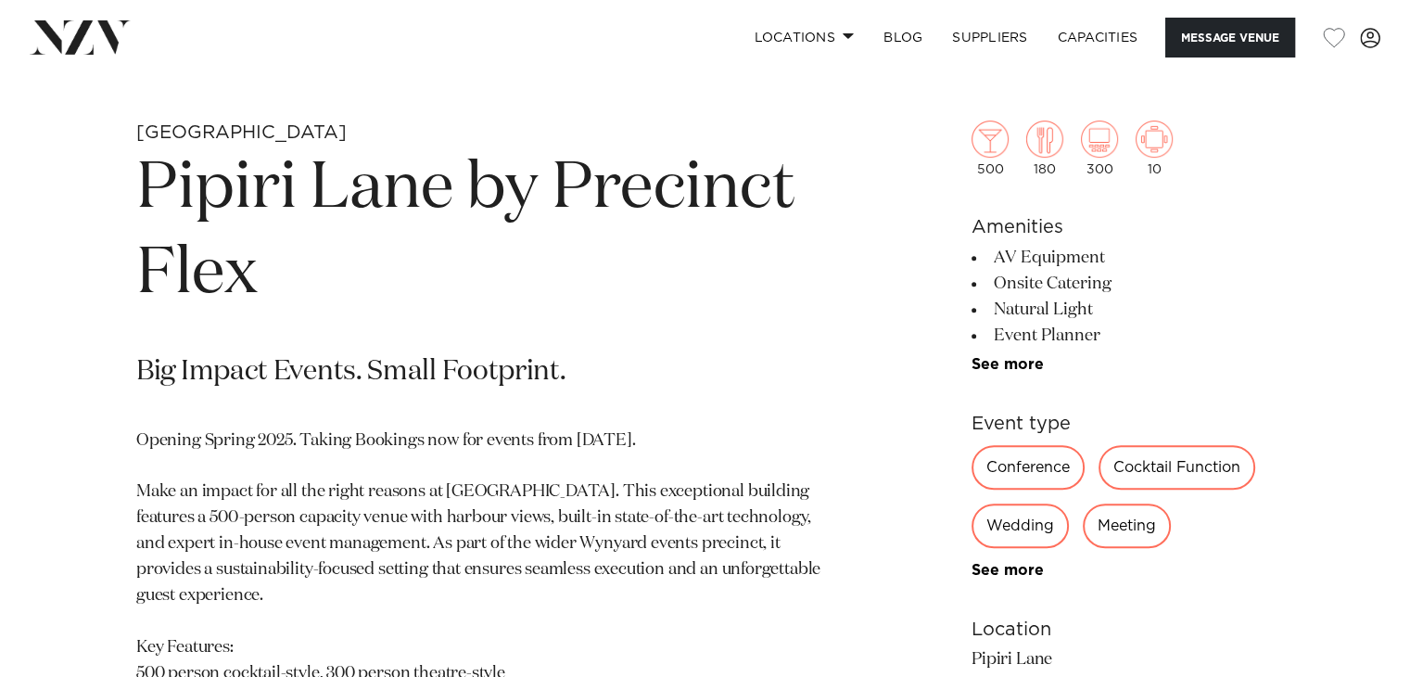
scroll to position [688, 0]
click at [980, 375] on div "500 180 300 10 Amenities AV Equipment Onsite Catering Natural Light Event Plann…" at bounding box center [1122, 512] width 302 height 930
click at [988, 369] on link "See more" at bounding box center [1043, 366] width 145 height 15
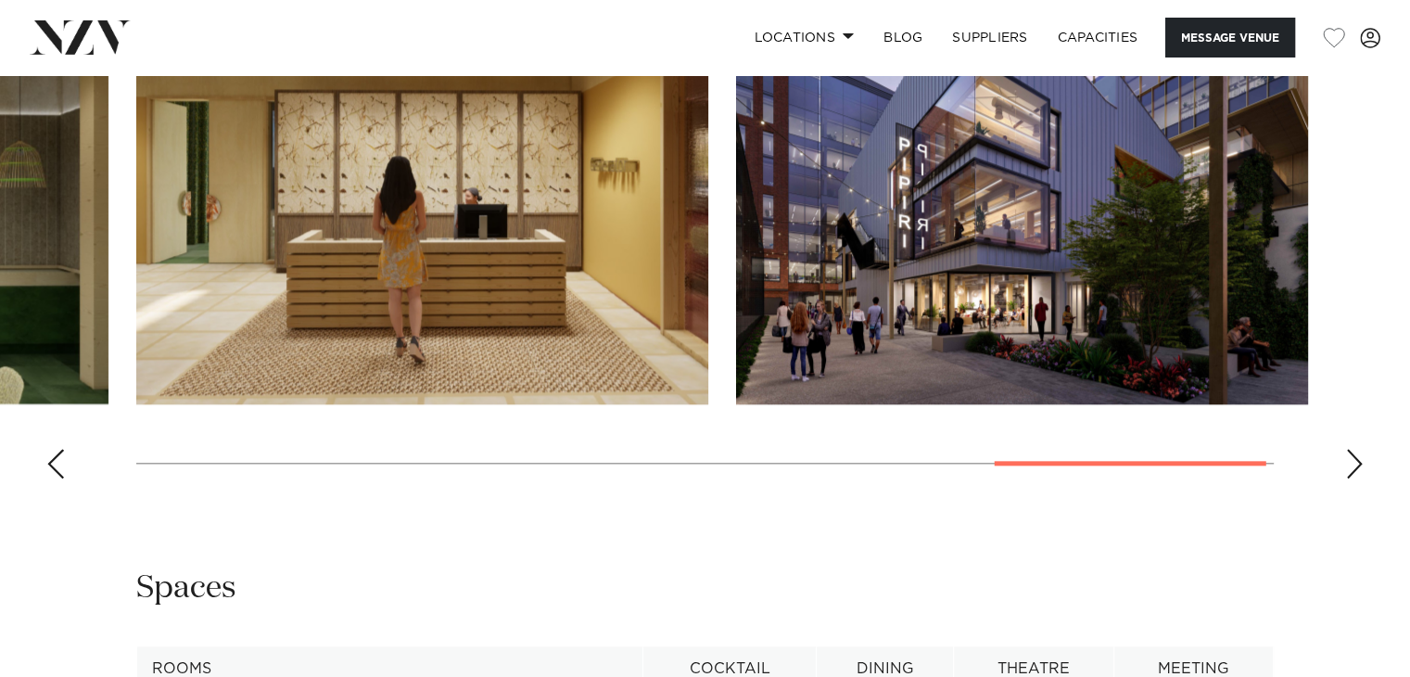
scroll to position [1953, 0]
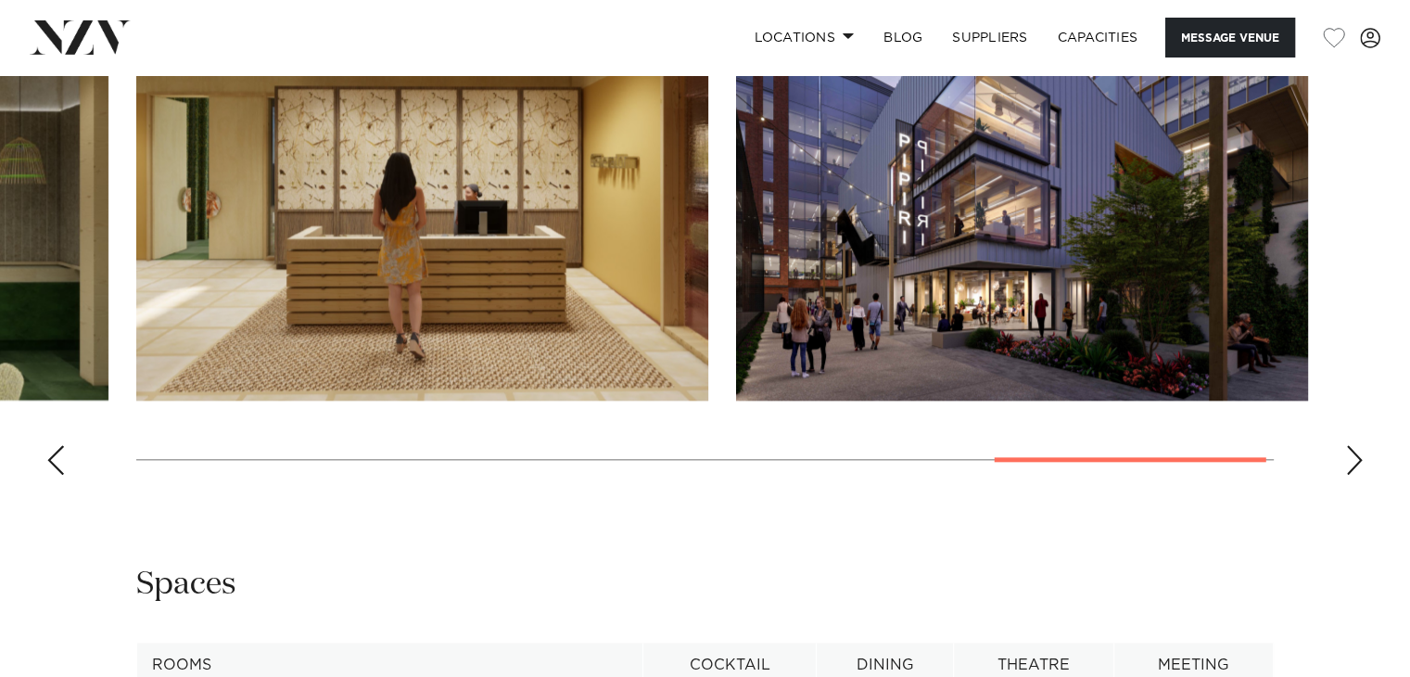
click at [1358, 465] on div "Next slide" at bounding box center [1354, 460] width 19 height 30
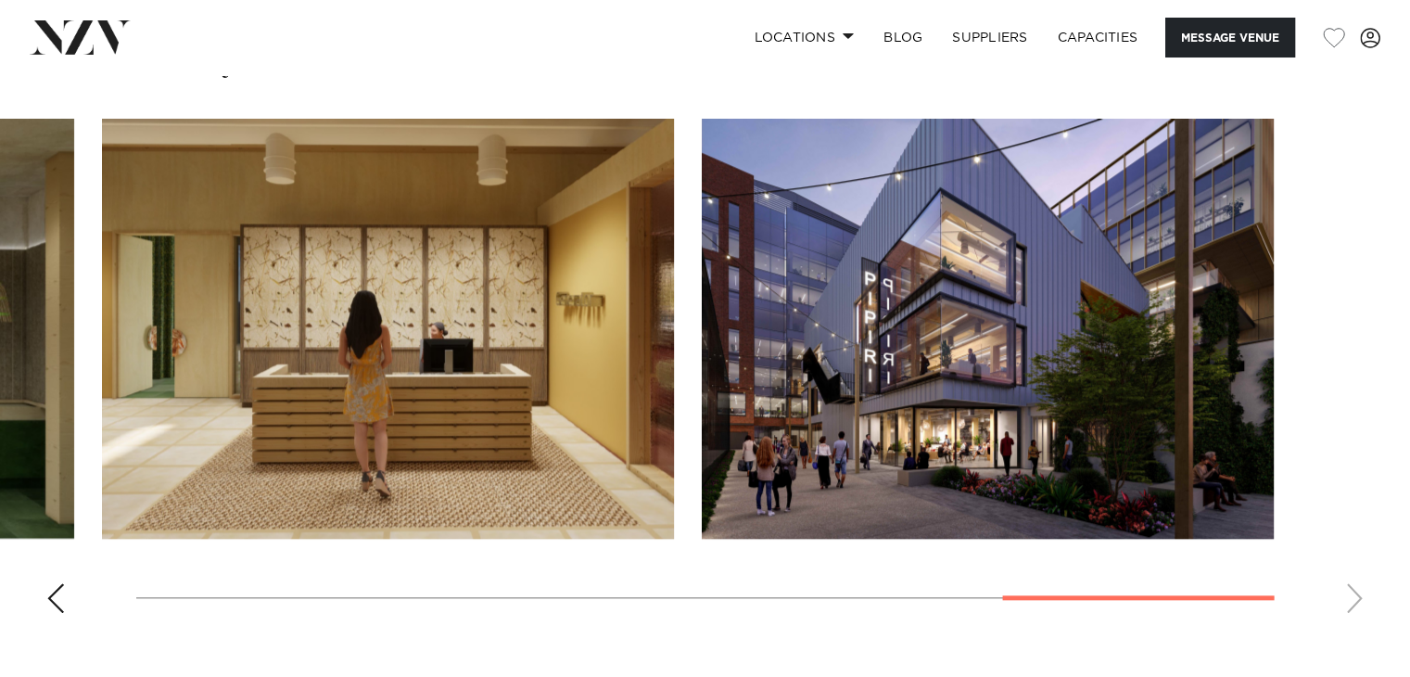
scroll to position [1819, 0]
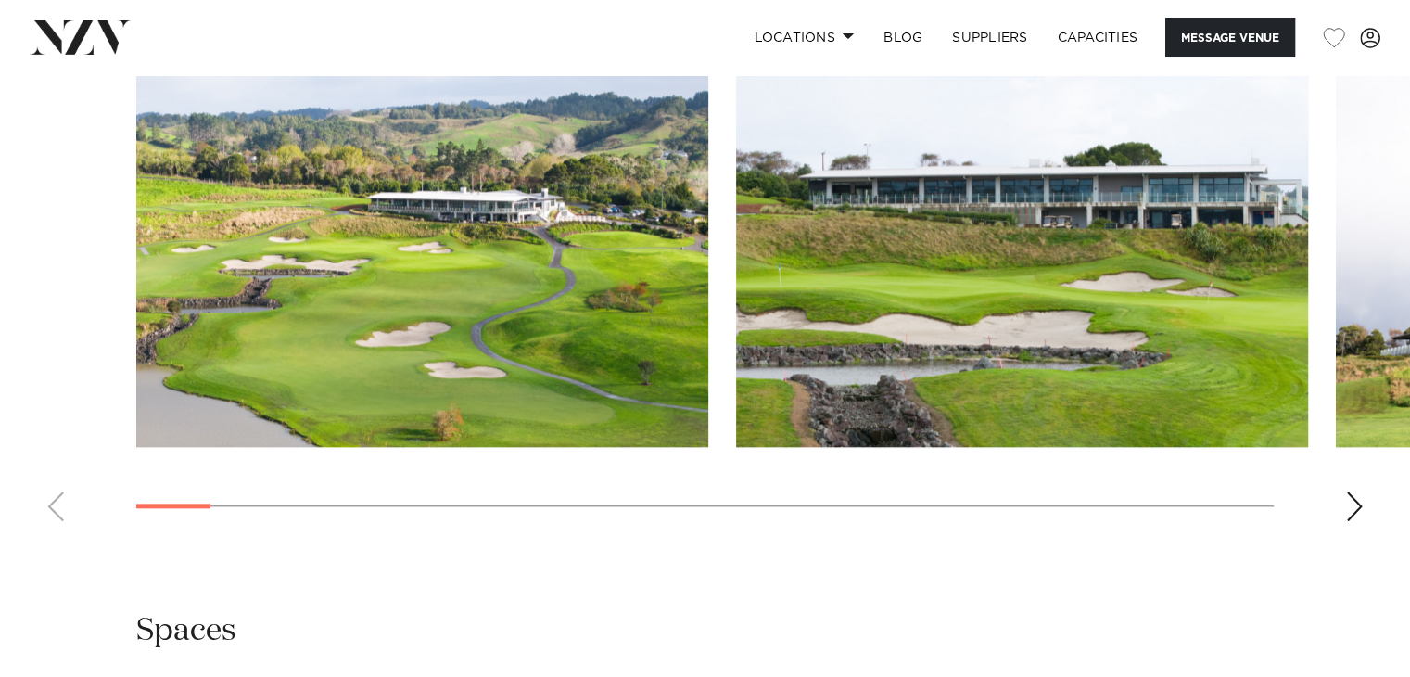
scroll to position [1858, 0]
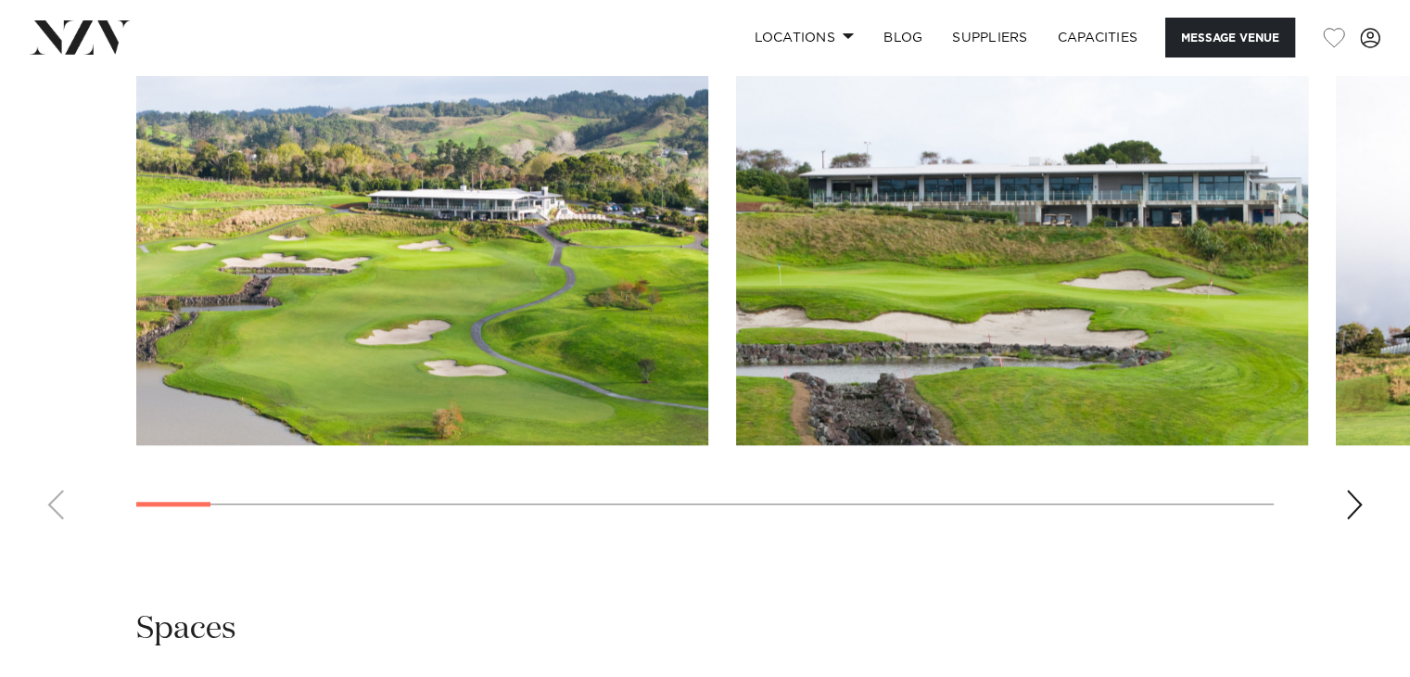
click at [1355, 509] on div "Next slide" at bounding box center [1354, 504] width 19 height 30
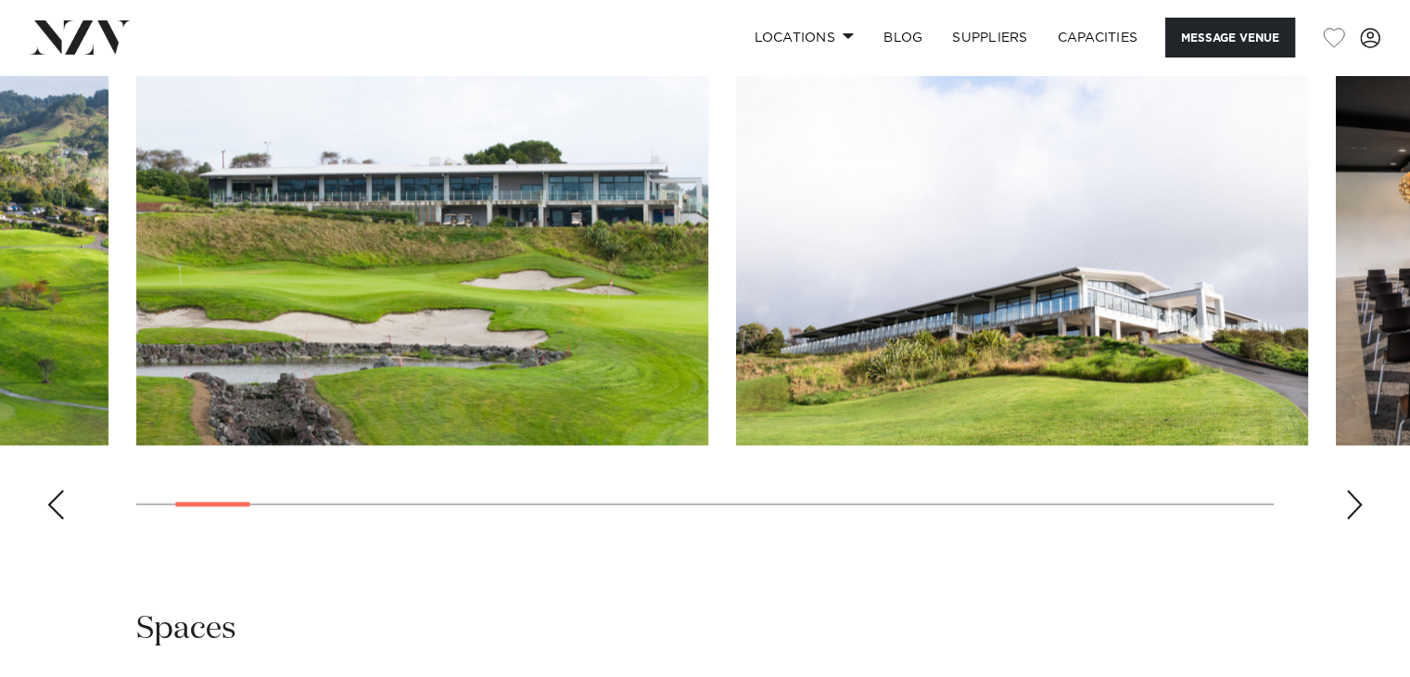
click at [1355, 509] on div "Next slide" at bounding box center [1354, 504] width 19 height 30
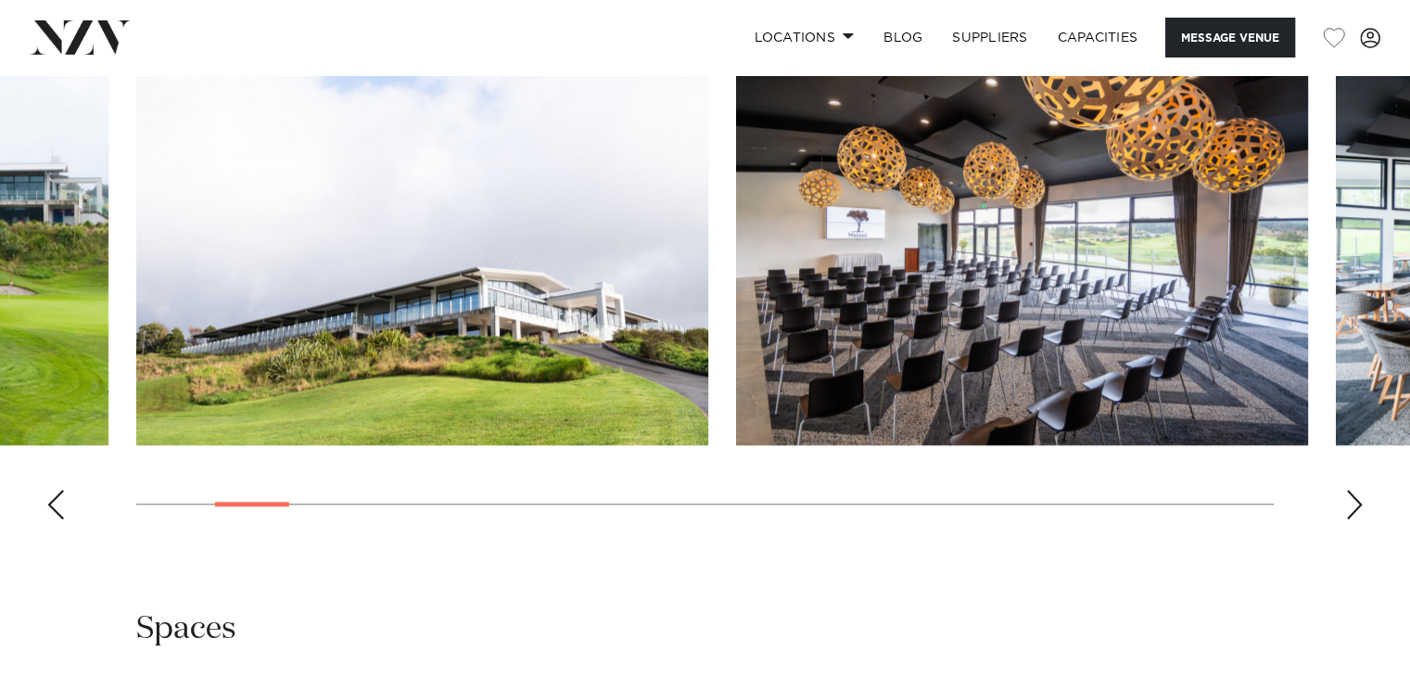
click at [1355, 509] on div "Next slide" at bounding box center [1354, 504] width 19 height 30
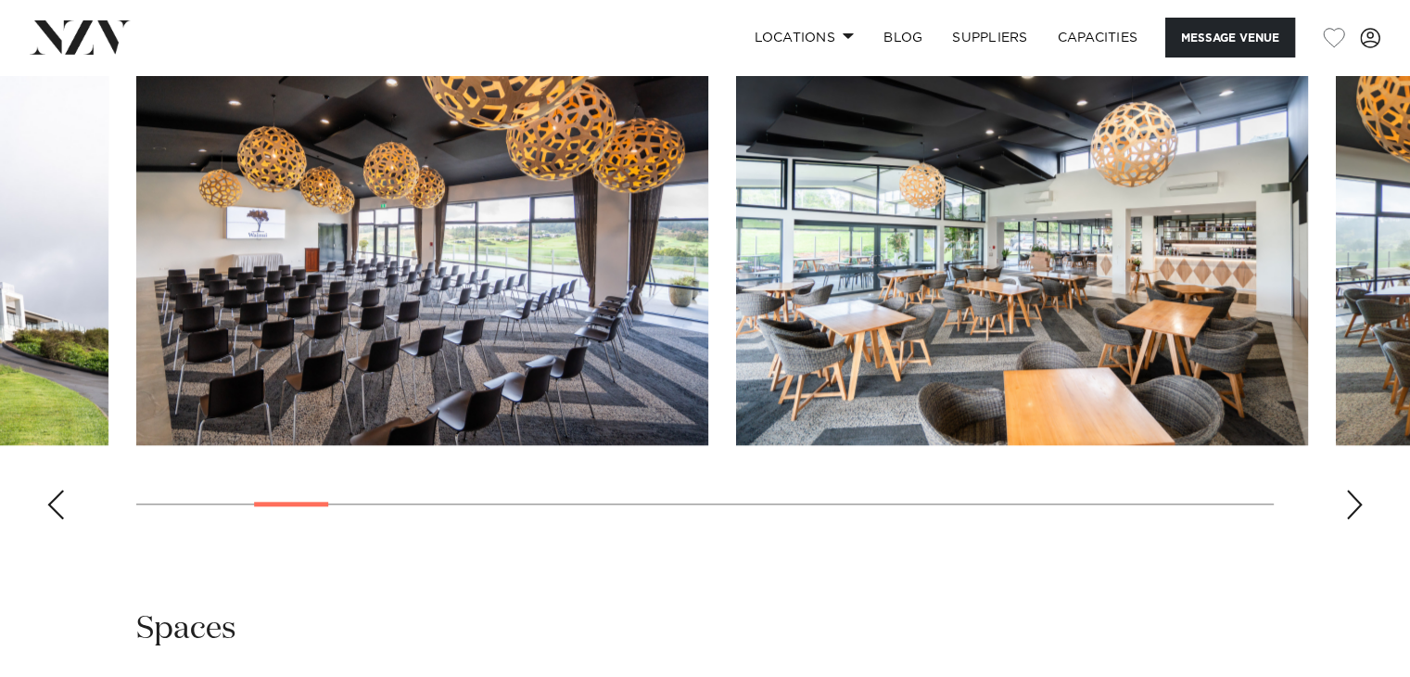
click at [1355, 509] on div "Next slide" at bounding box center [1354, 504] width 19 height 30
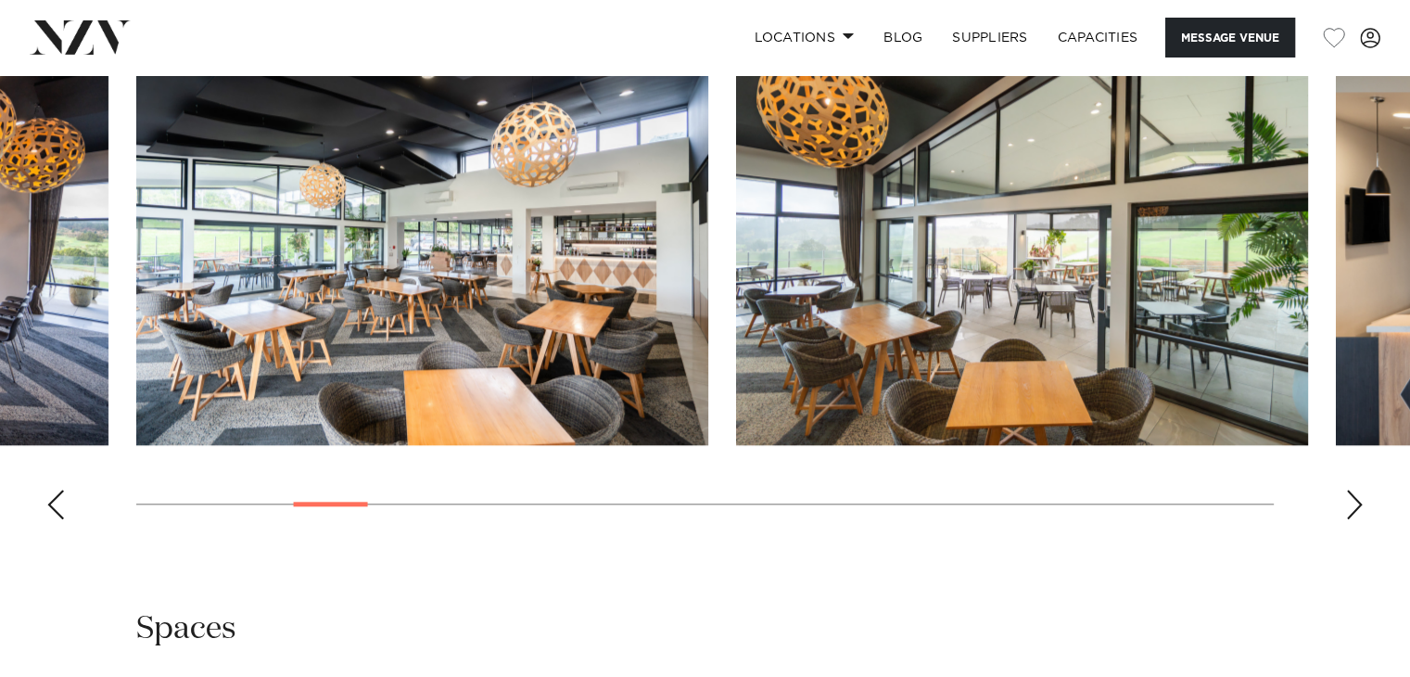
click at [1355, 509] on div "Next slide" at bounding box center [1354, 504] width 19 height 30
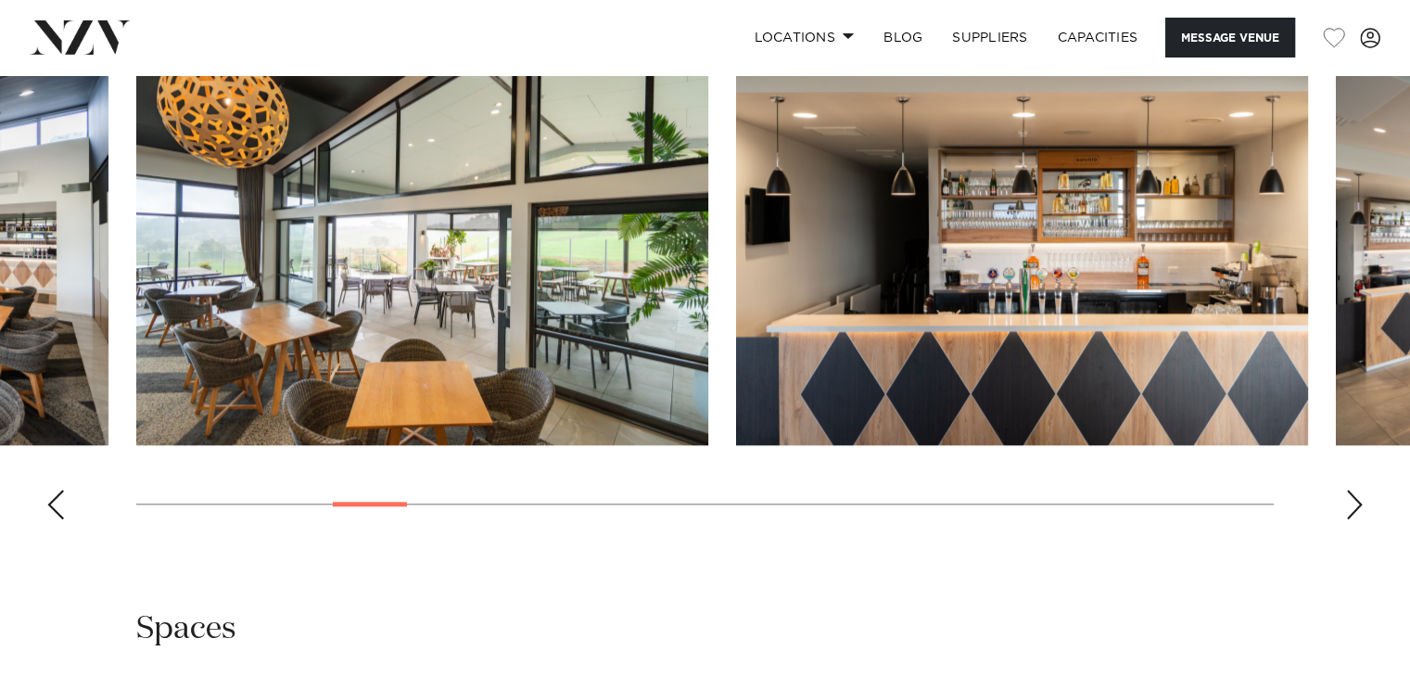
click at [1355, 509] on div "Next slide" at bounding box center [1354, 504] width 19 height 30
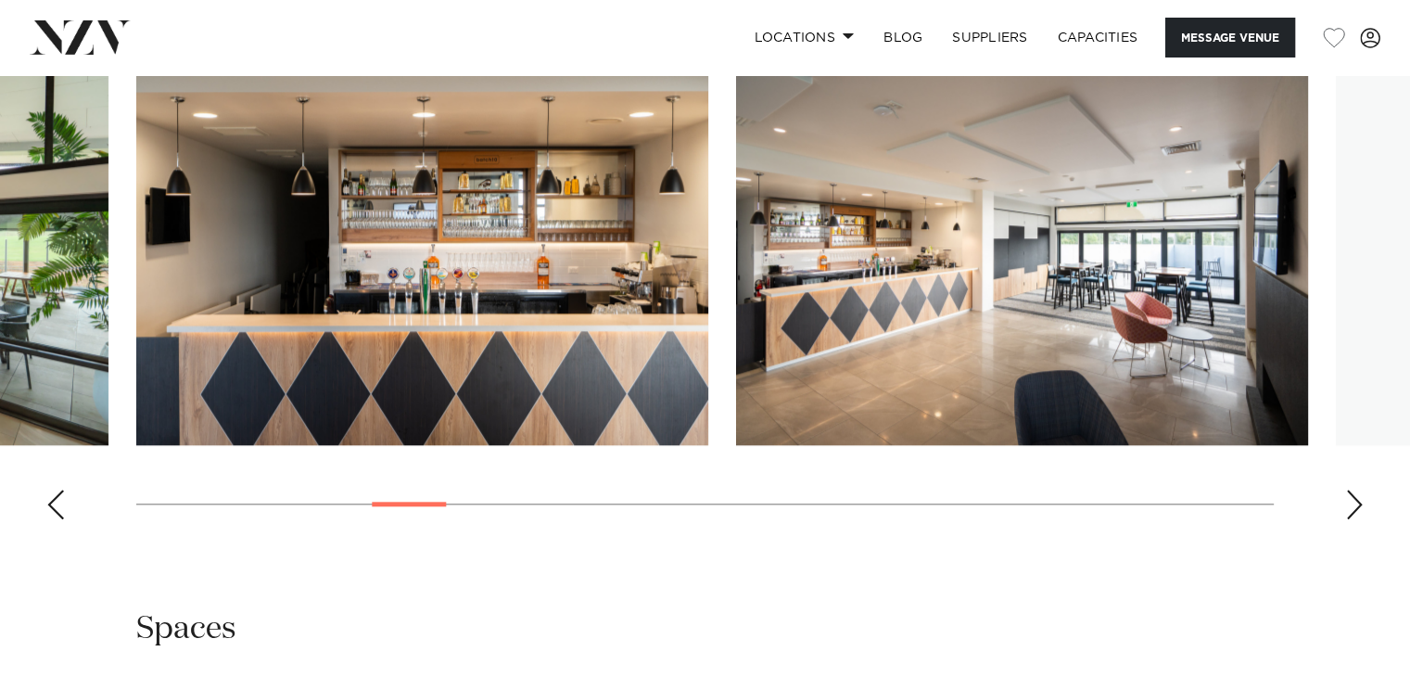
click at [1355, 509] on div "Next slide" at bounding box center [1354, 504] width 19 height 30
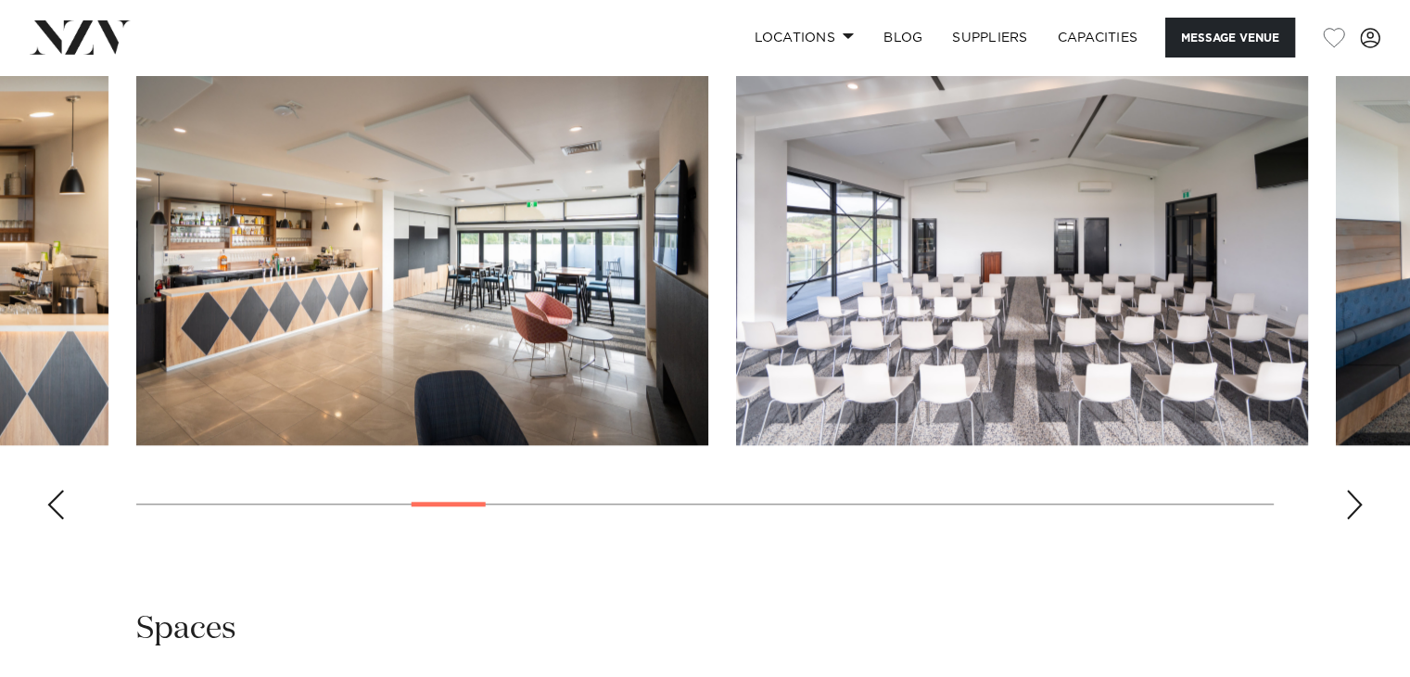
click at [1355, 509] on div "Next slide" at bounding box center [1354, 504] width 19 height 30
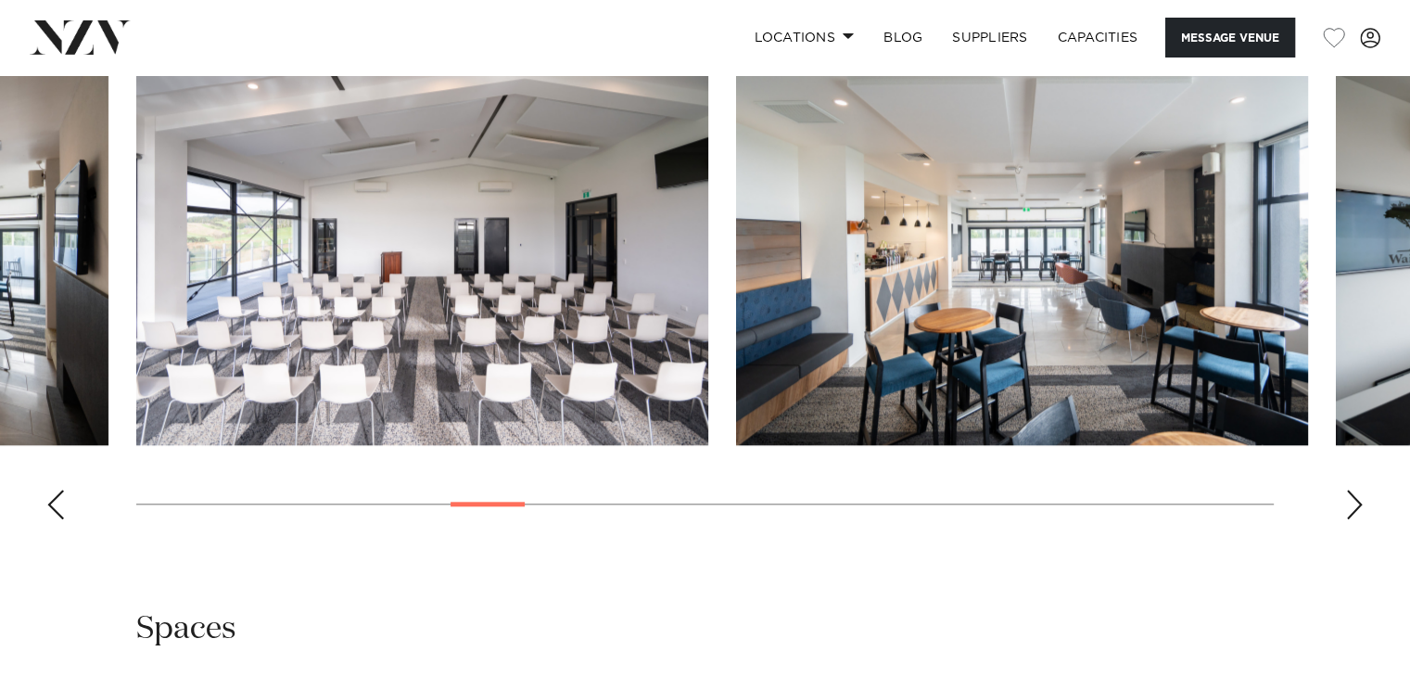
click at [1355, 509] on div "Next slide" at bounding box center [1354, 504] width 19 height 30
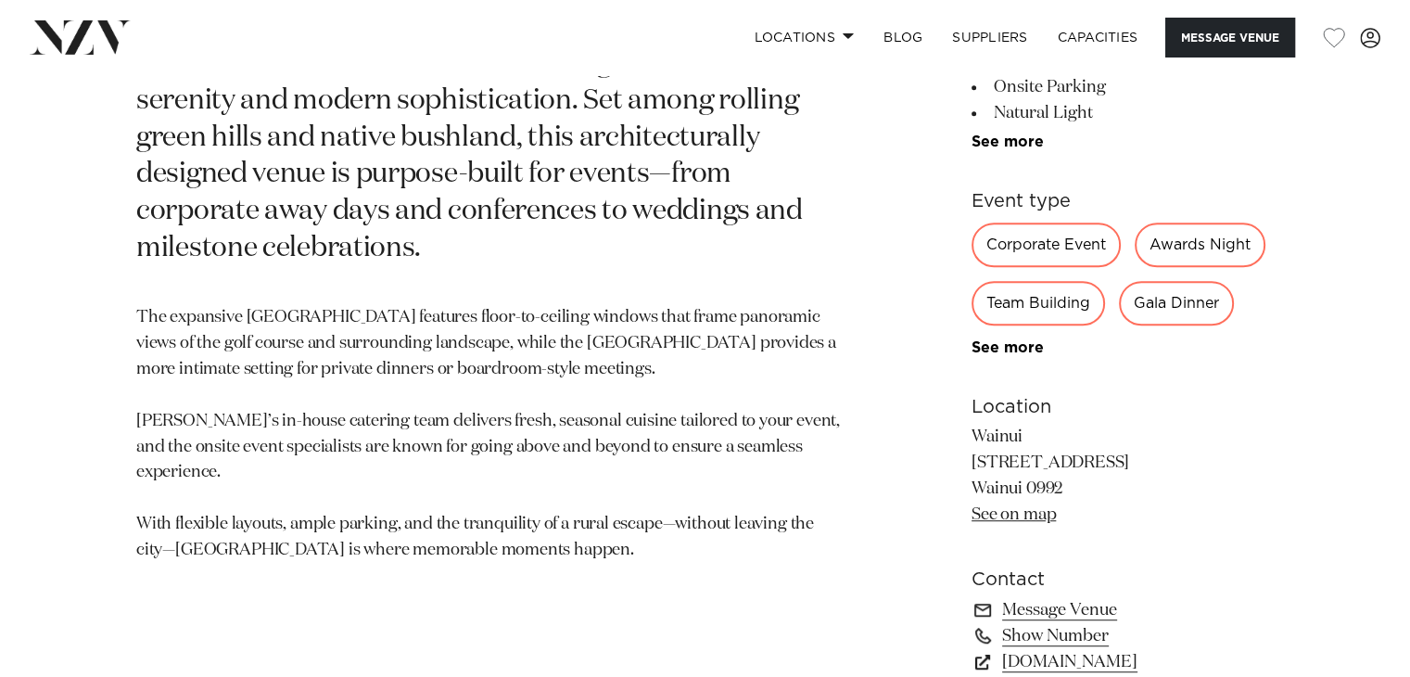
scroll to position [1116, 0]
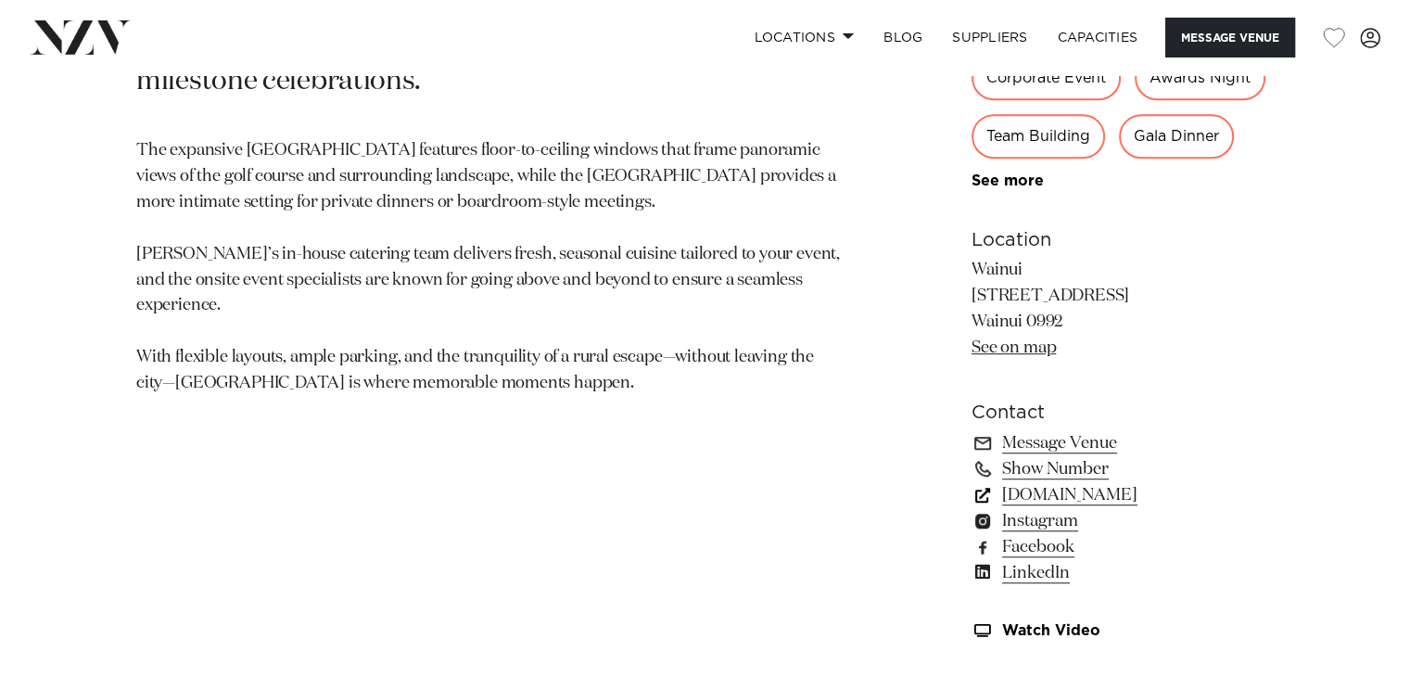
click at [1047, 492] on link "[DOMAIN_NAME]" at bounding box center [1122, 495] width 302 height 26
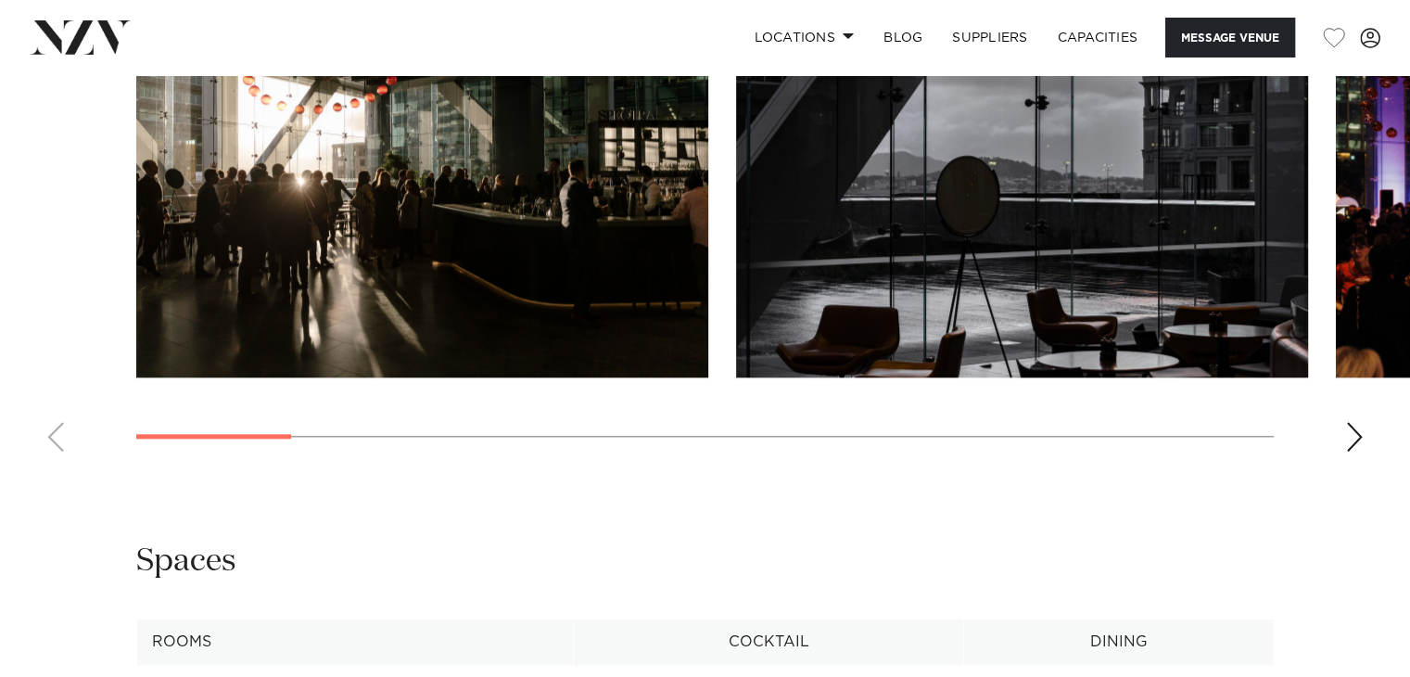
scroll to position [2217, 0]
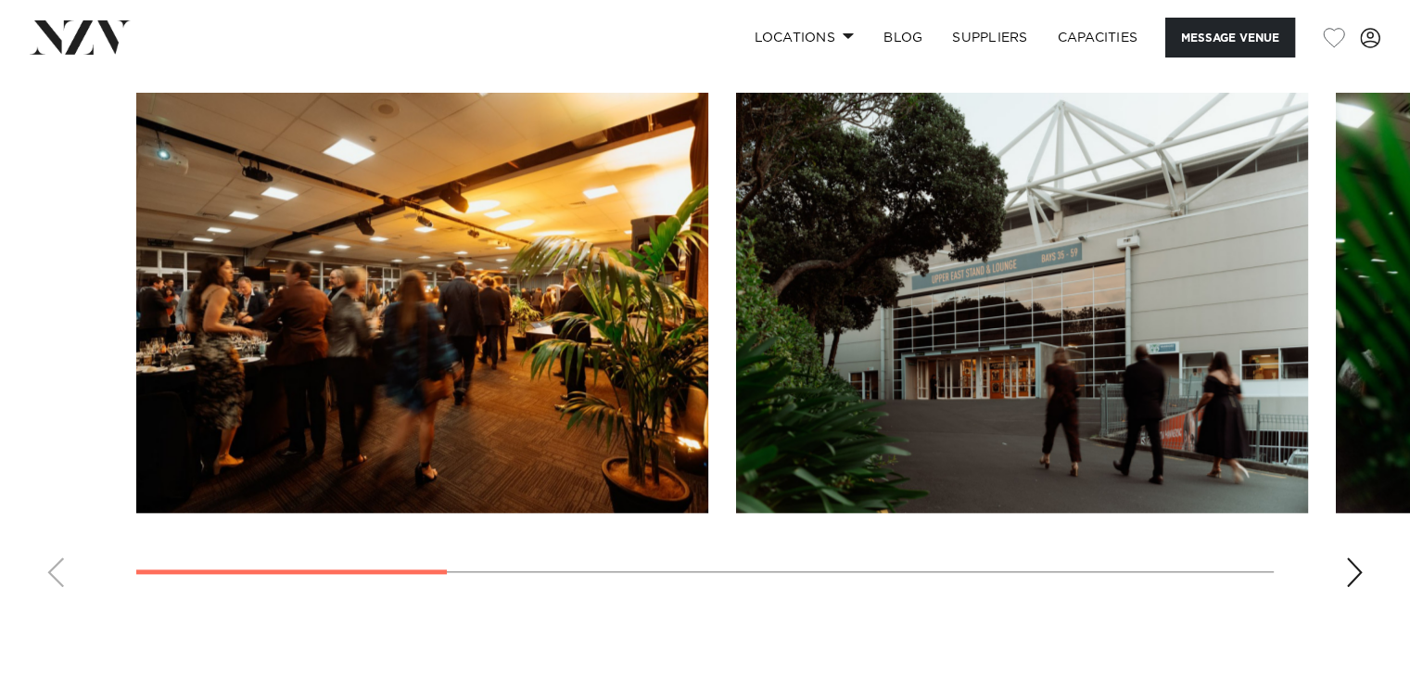
scroll to position [1850, 0]
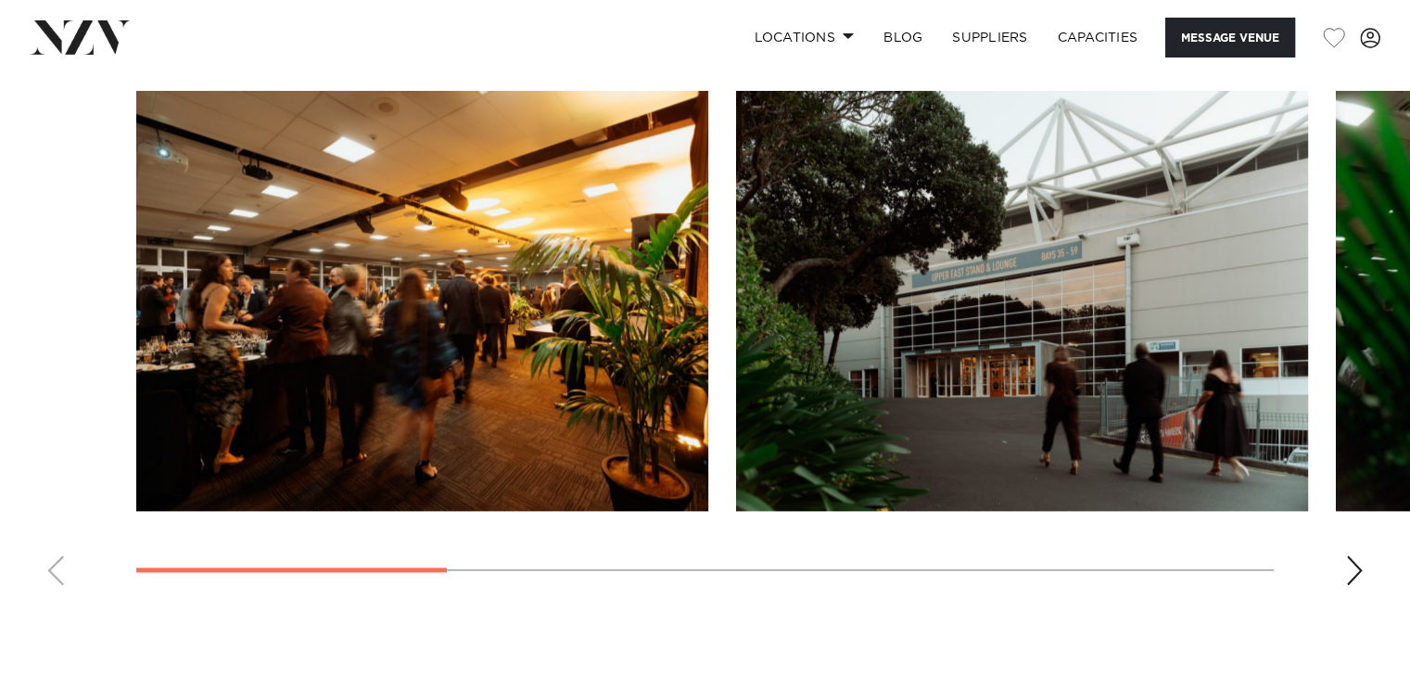
click at [1355, 555] on div "Next slide" at bounding box center [1354, 570] width 19 height 30
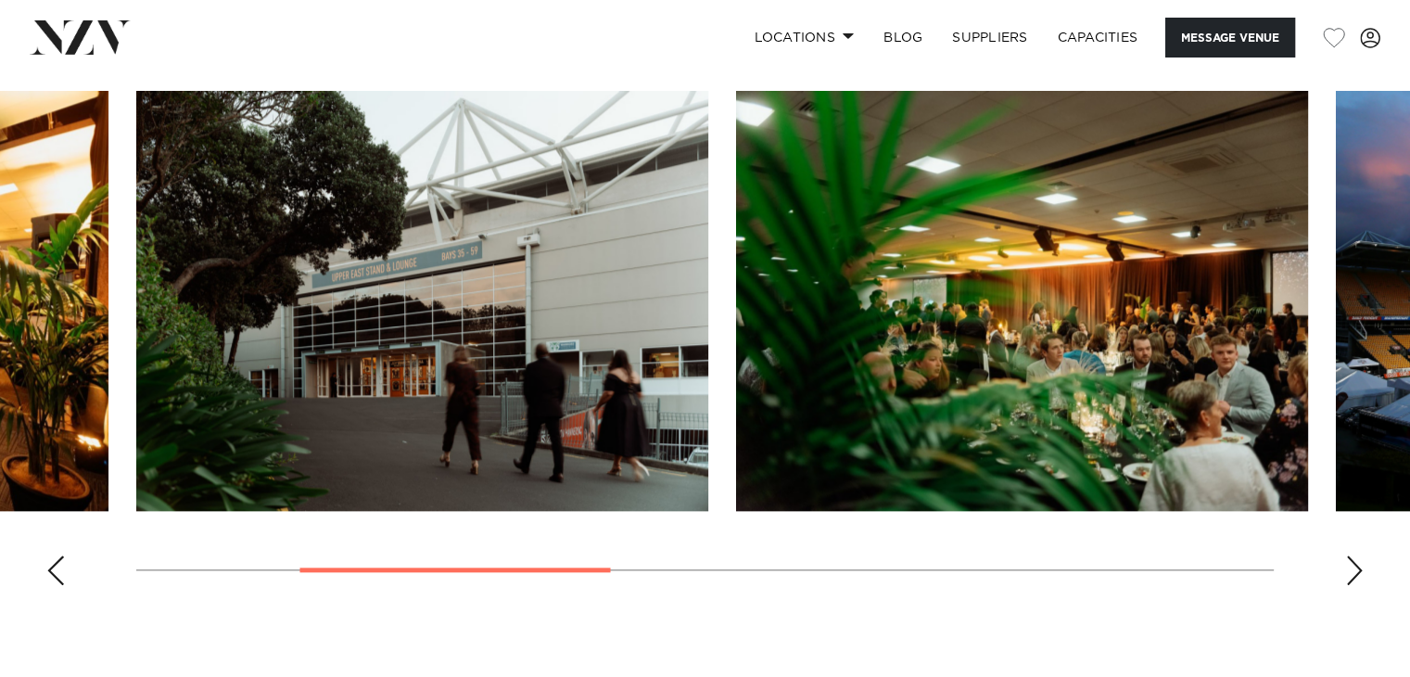
click at [1353, 555] on div "Next slide" at bounding box center [1354, 570] width 19 height 30
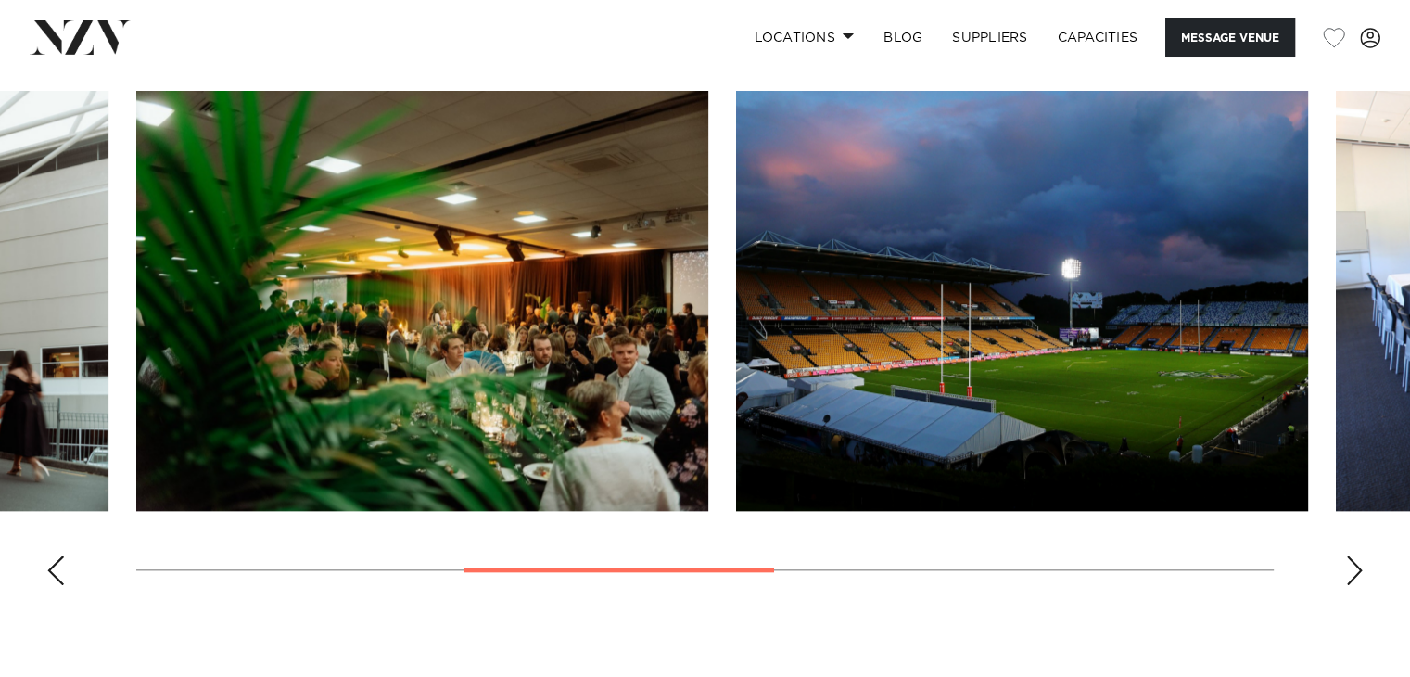
click at [1353, 555] on div "Next slide" at bounding box center [1354, 570] width 19 height 30
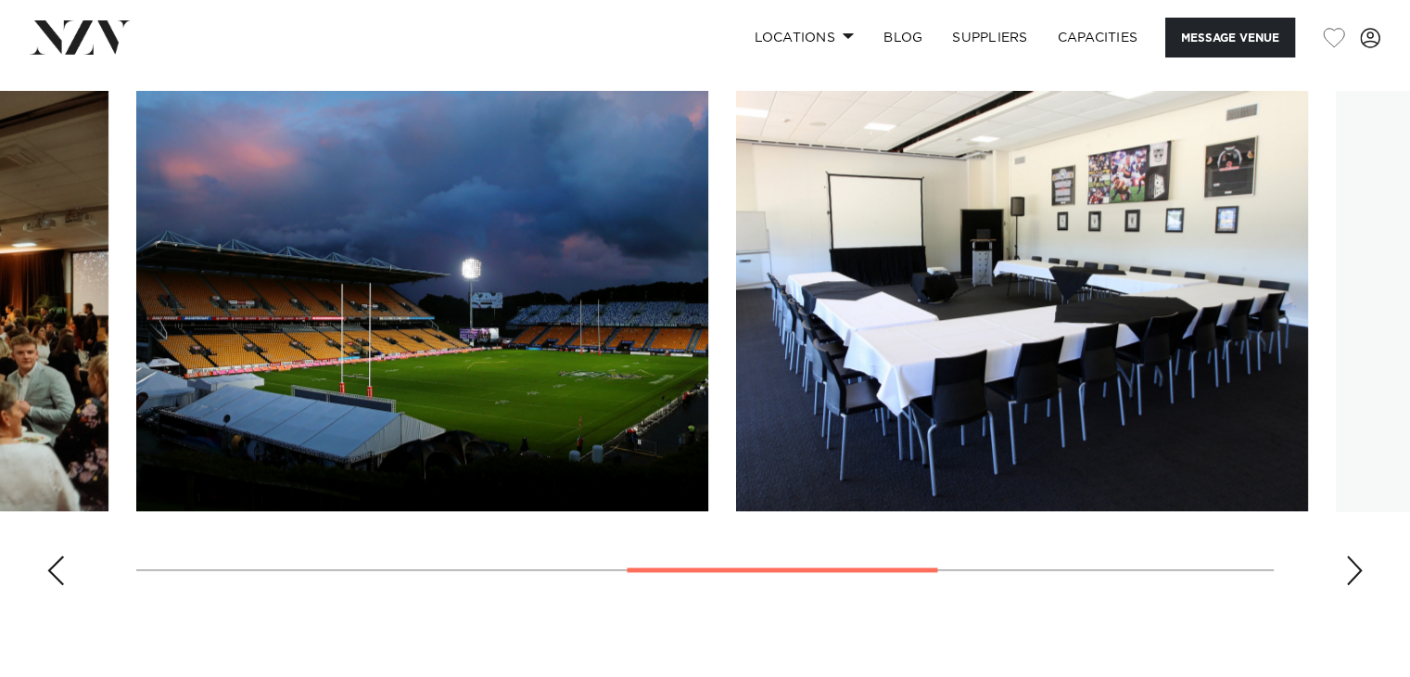
click at [1353, 555] on div "Next slide" at bounding box center [1354, 570] width 19 height 30
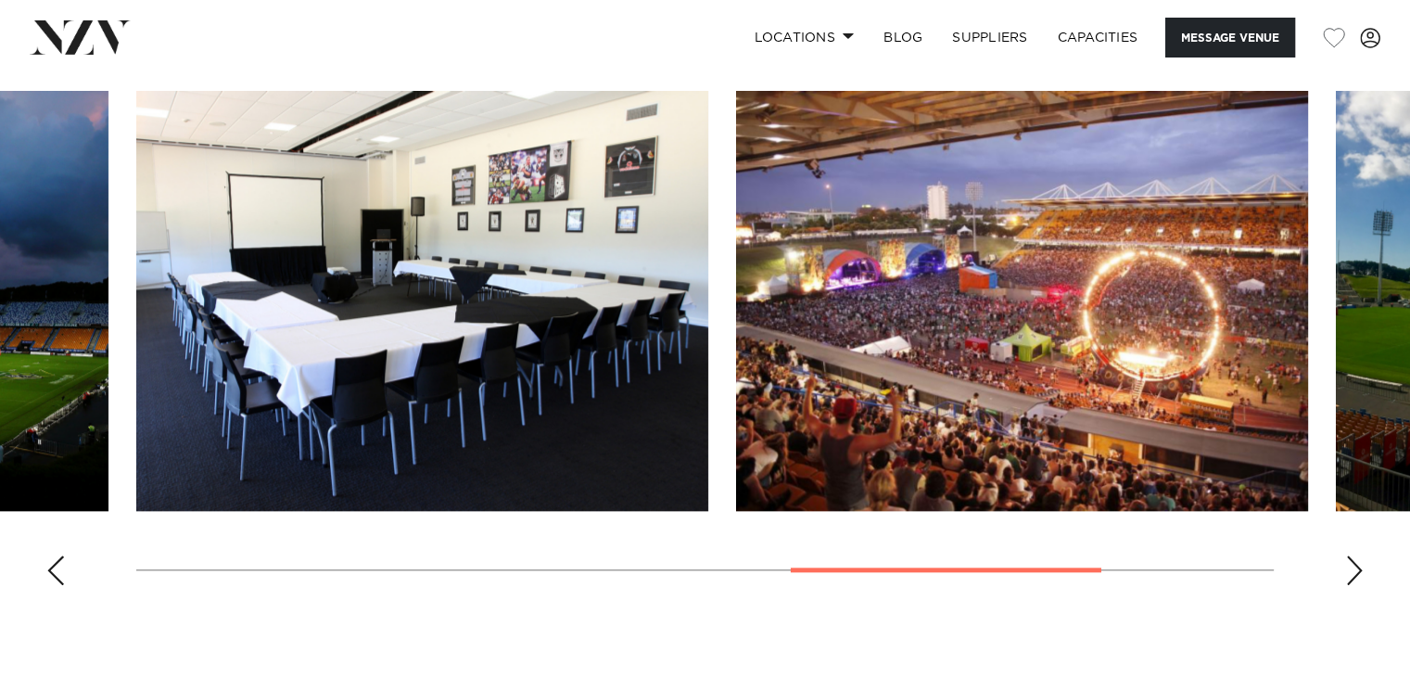
click at [1353, 555] on div "Next slide" at bounding box center [1354, 570] width 19 height 30
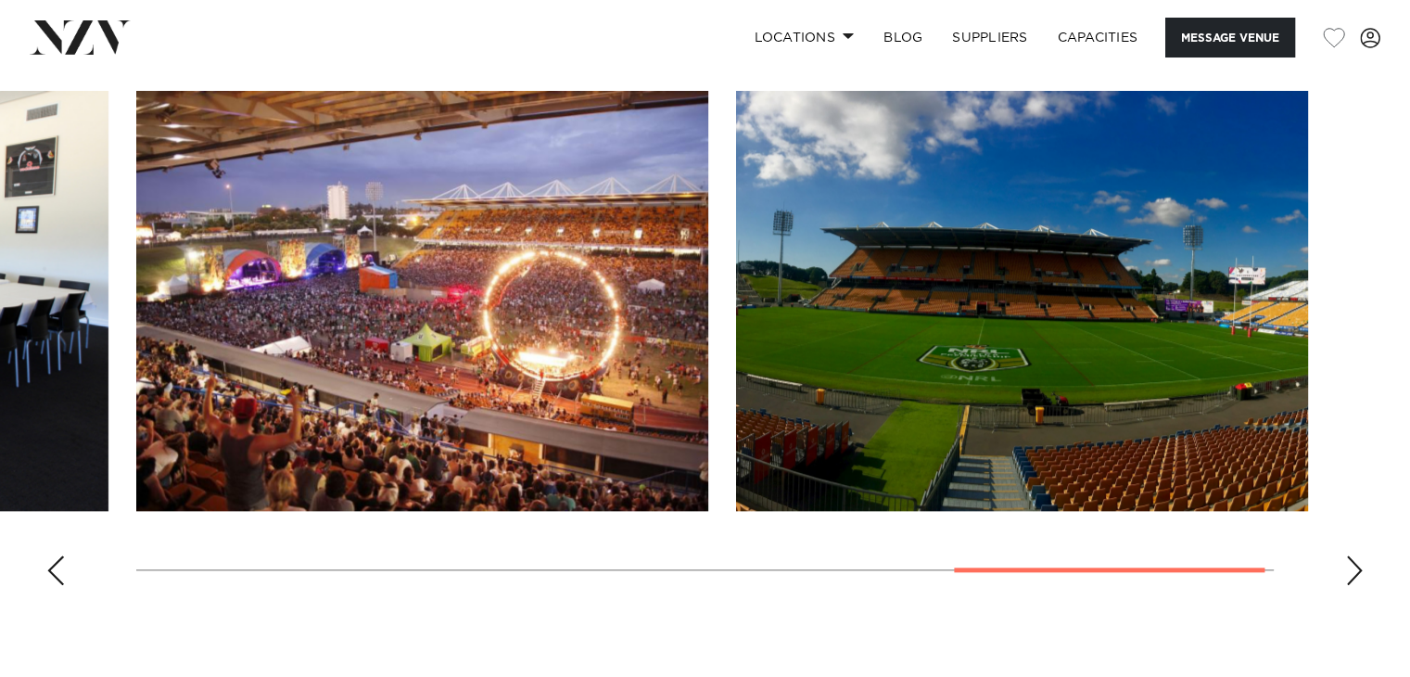
click at [1353, 555] on div "Next slide" at bounding box center [1354, 570] width 19 height 30
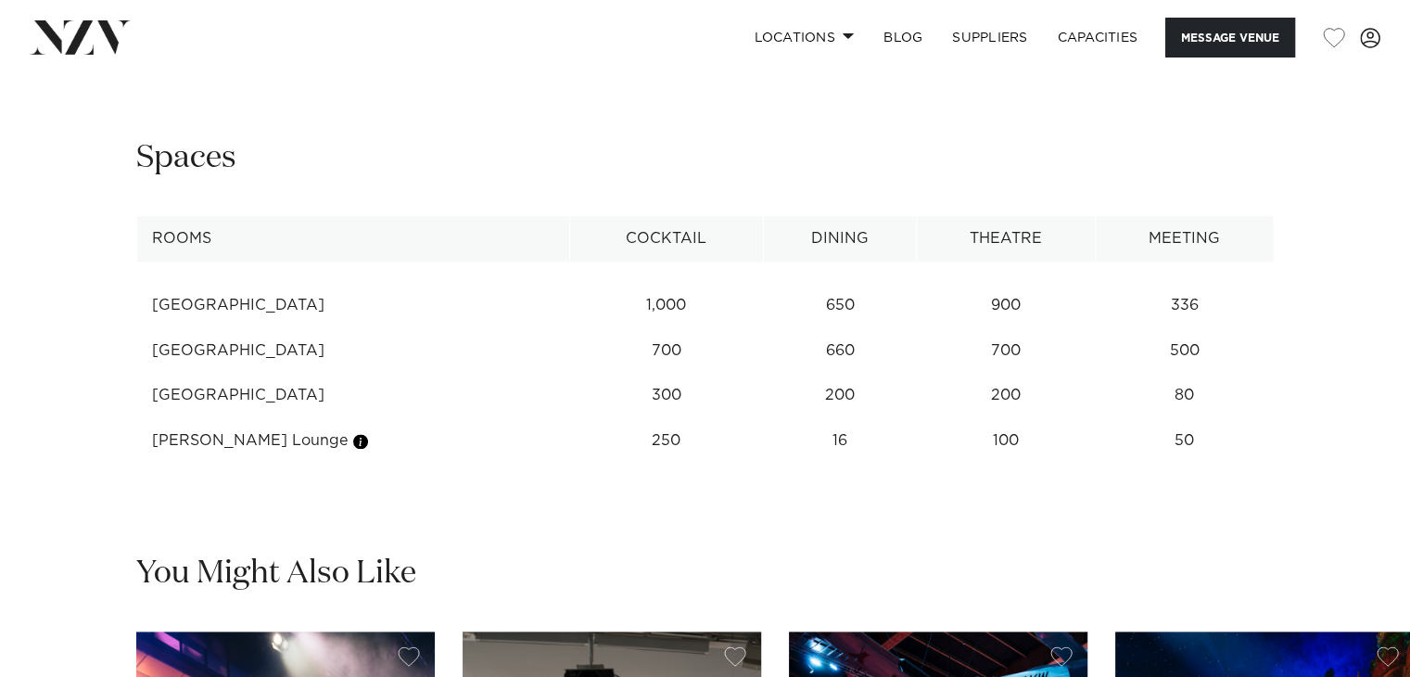
scroll to position [2386, 0]
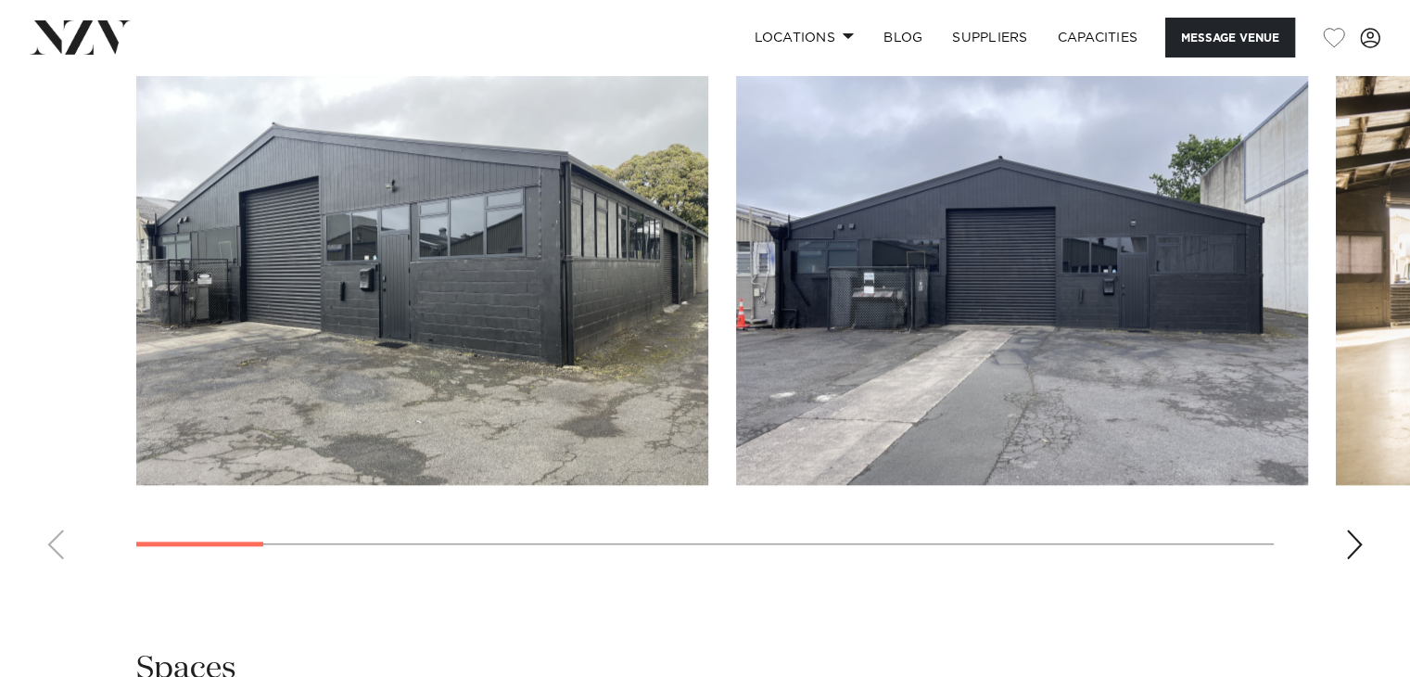
scroll to position [1715, 0]
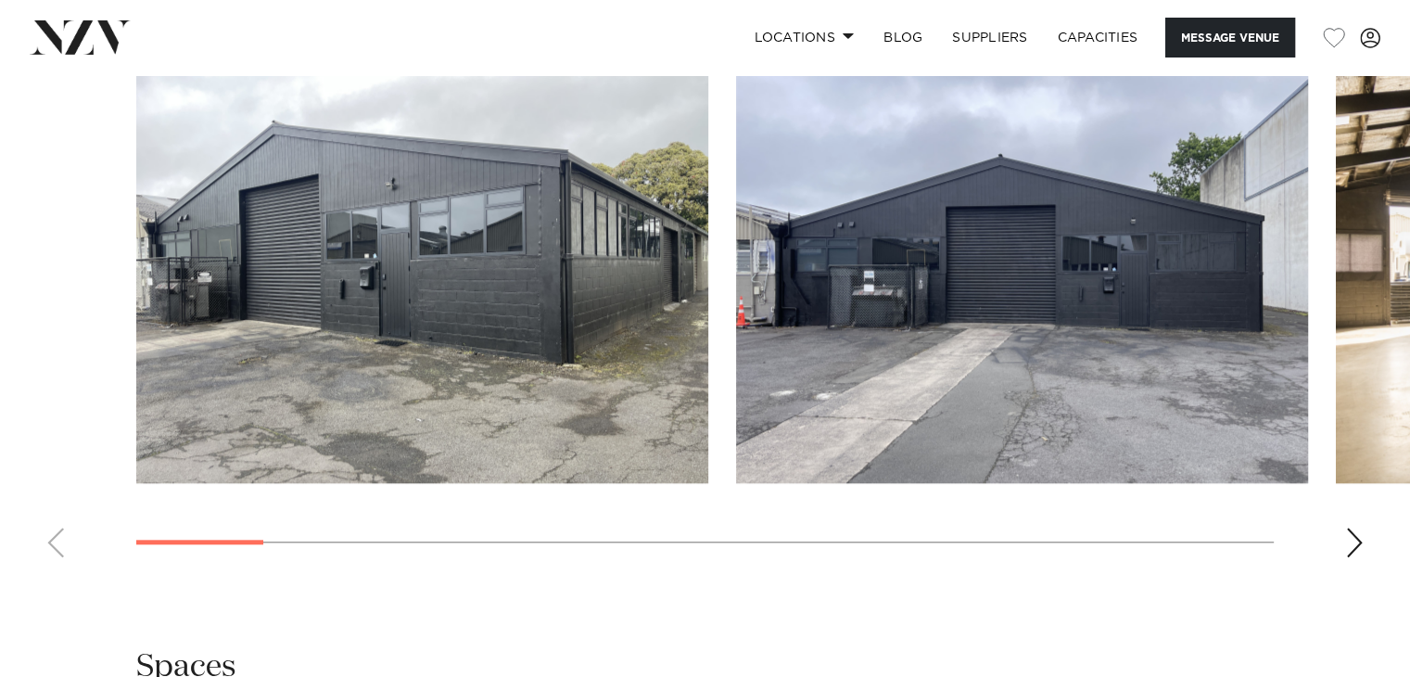
click at [1353, 540] on div "Next slide" at bounding box center [1354, 542] width 19 height 30
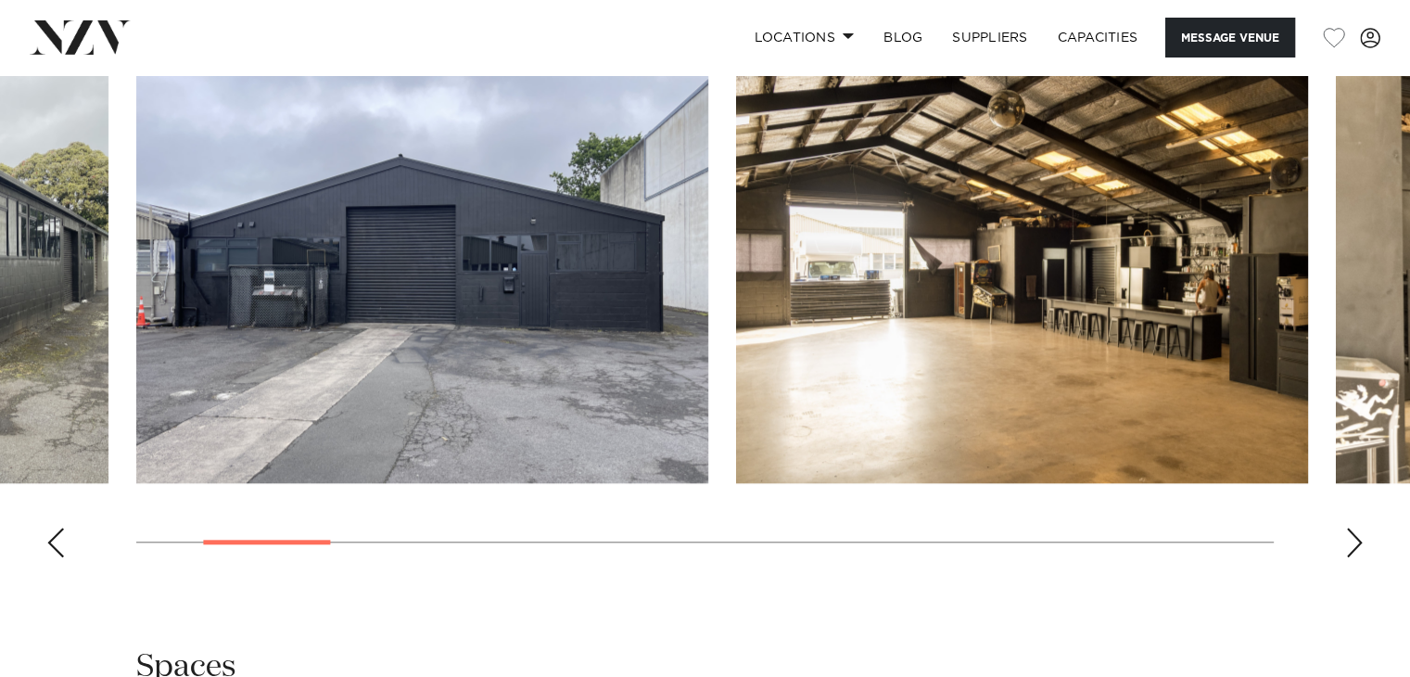
click at [1353, 540] on div "Next slide" at bounding box center [1354, 542] width 19 height 30
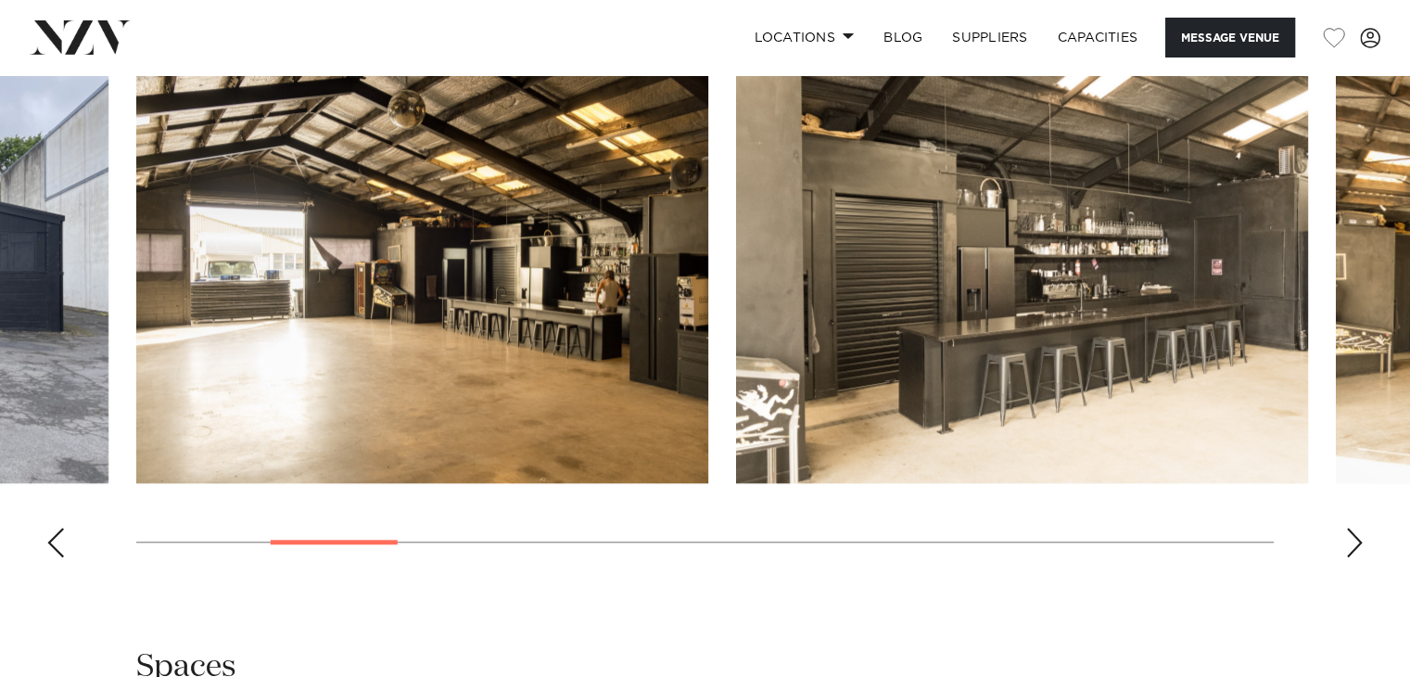
click at [1353, 540] on div "Next slide" at bounding box center [1354, 542] width 19 height 30
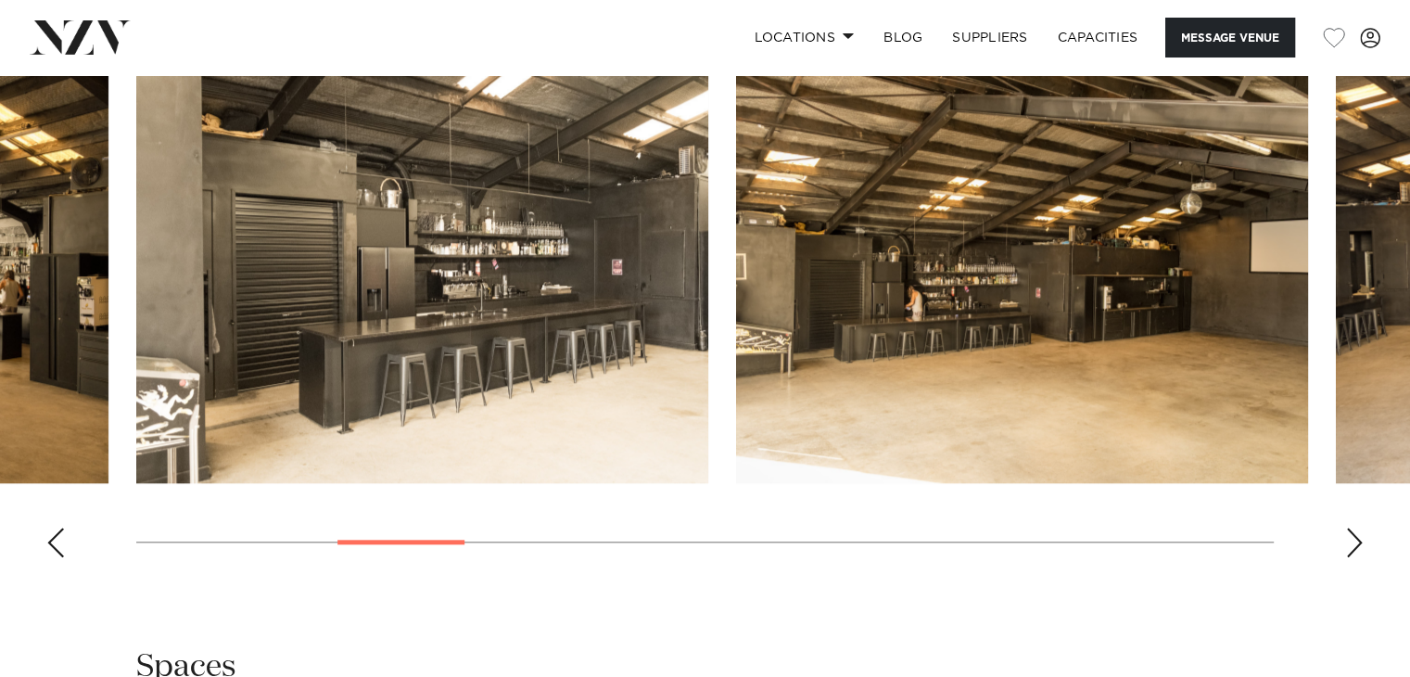
click at [1356, 540] on div "Next slide" at bounding box center [1354, 542] width 19 height 30
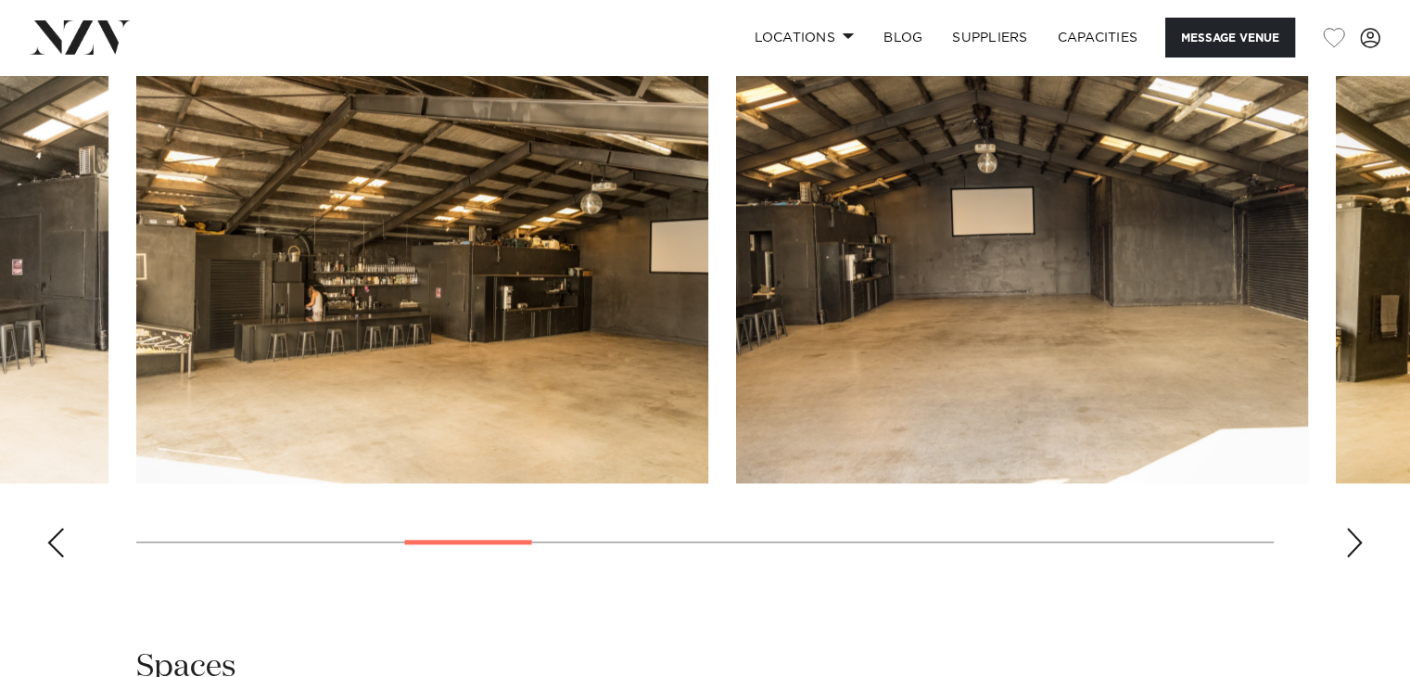
click at [1356, 540] on div "Next slide" at bounding box center [1354, 542] width 19 height 30
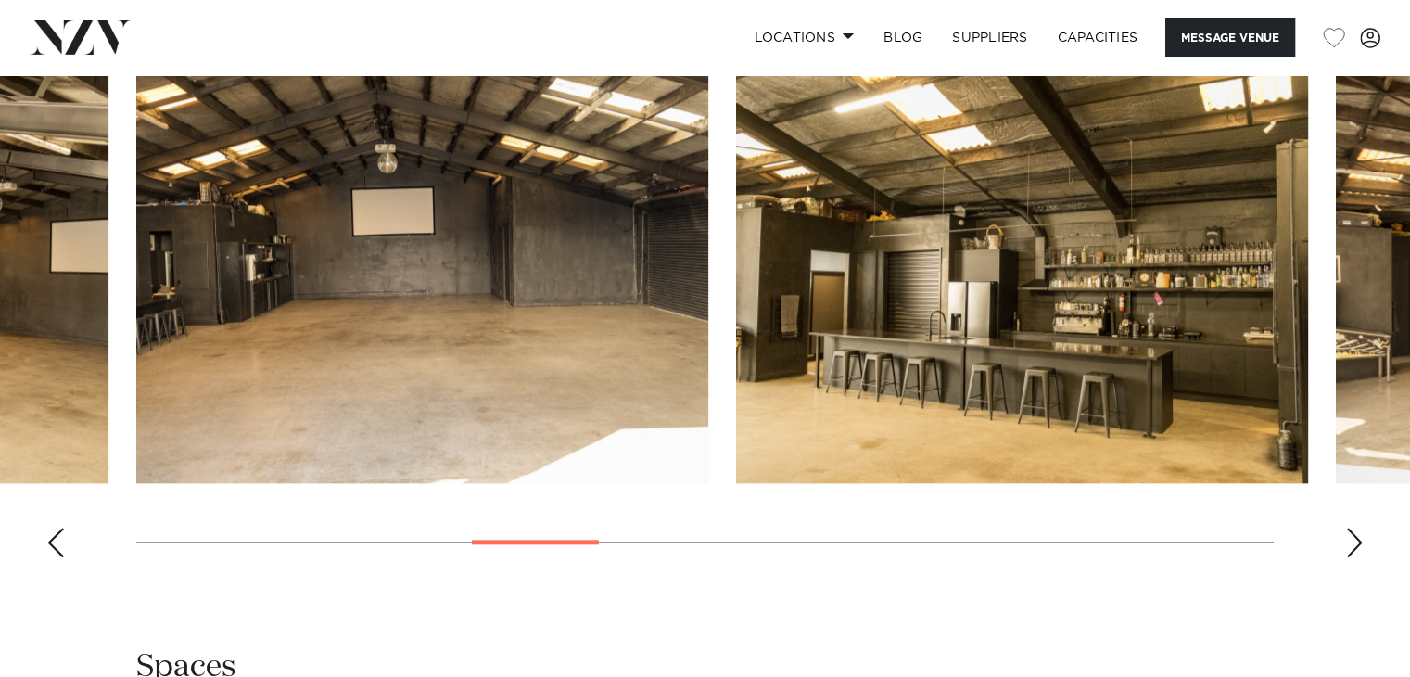
click at [1356, 540] on div "Next slide" at bounding box center [1354, 542] width 19 height 30
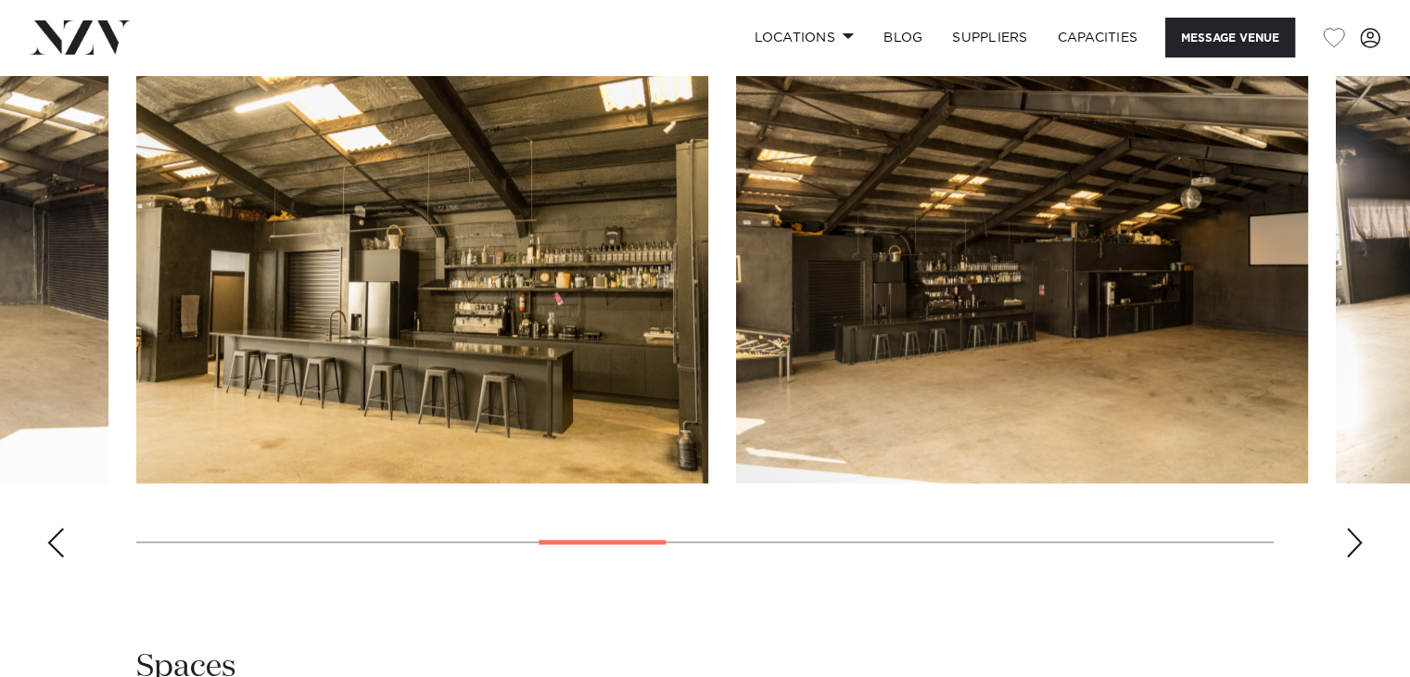
click at [1356, 540] on div "Next slide" at bounding box center [1354, 542] width 19 height 30
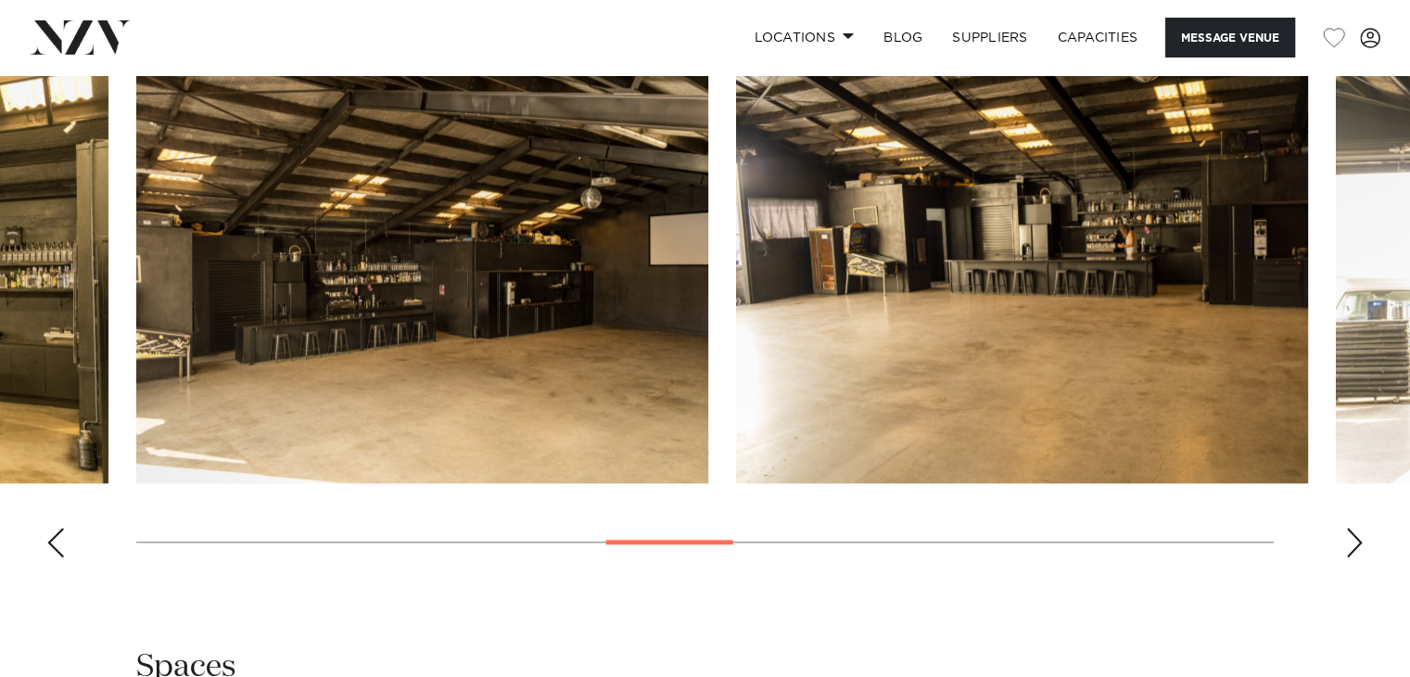
click at [1356, 540] on div "Next slide" at bounding box center [1354, 542] width 19 height 30
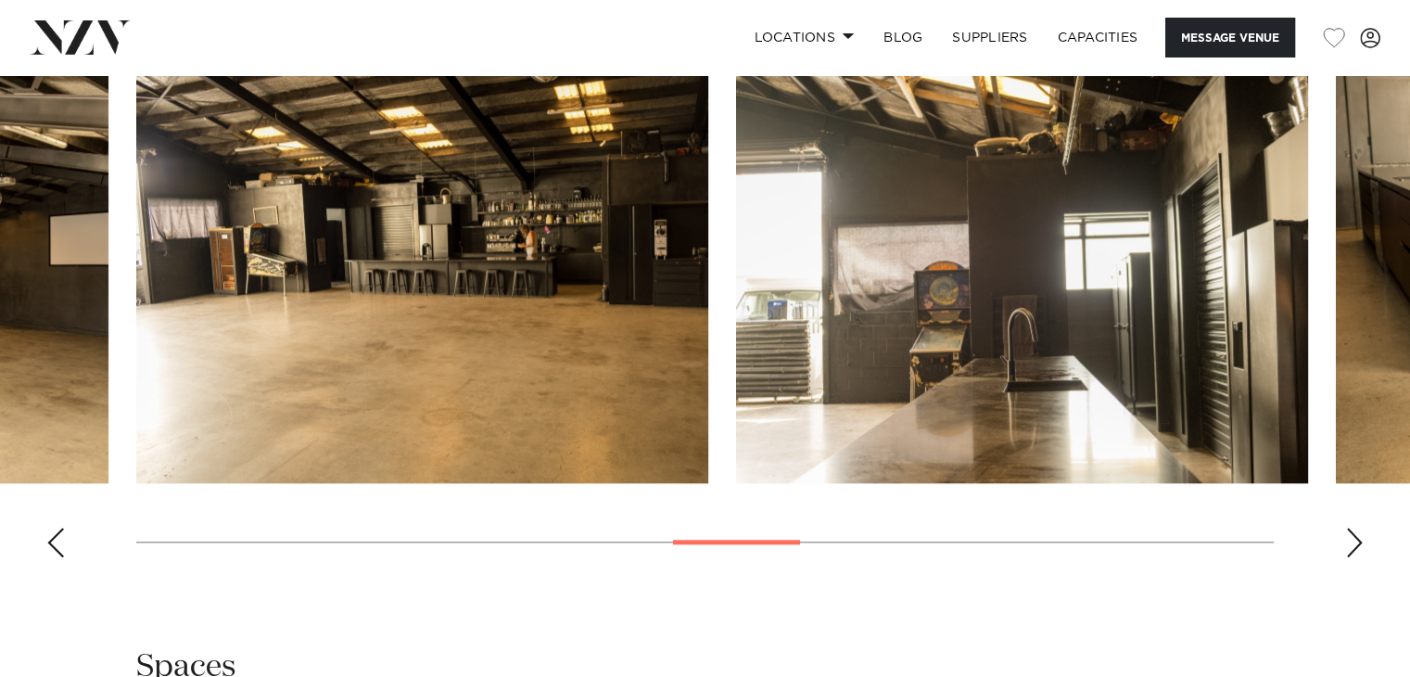
click at [1356, 540] on div "Next slide" at bounding box center [1354, 542] width 19 height 30
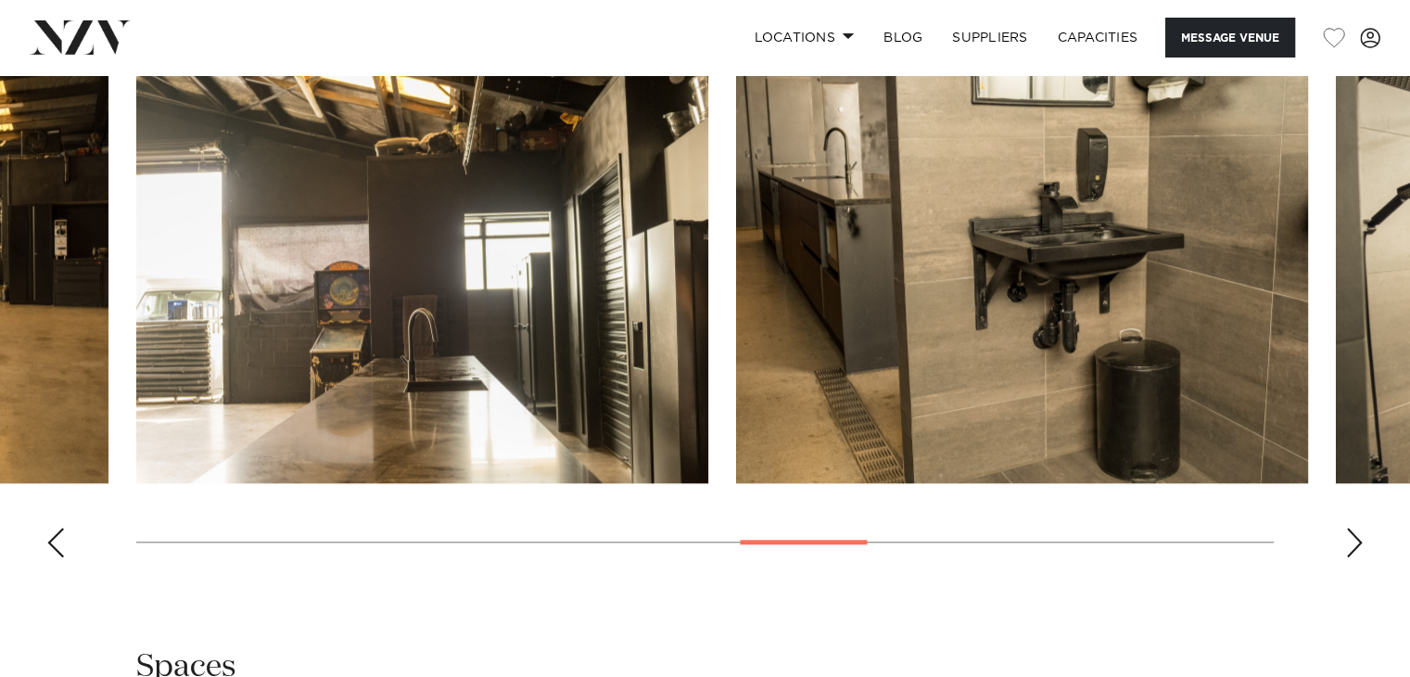
click at [1356, 540] on div "Next slide" at bounding box center [1354, 542] width 19 height 30
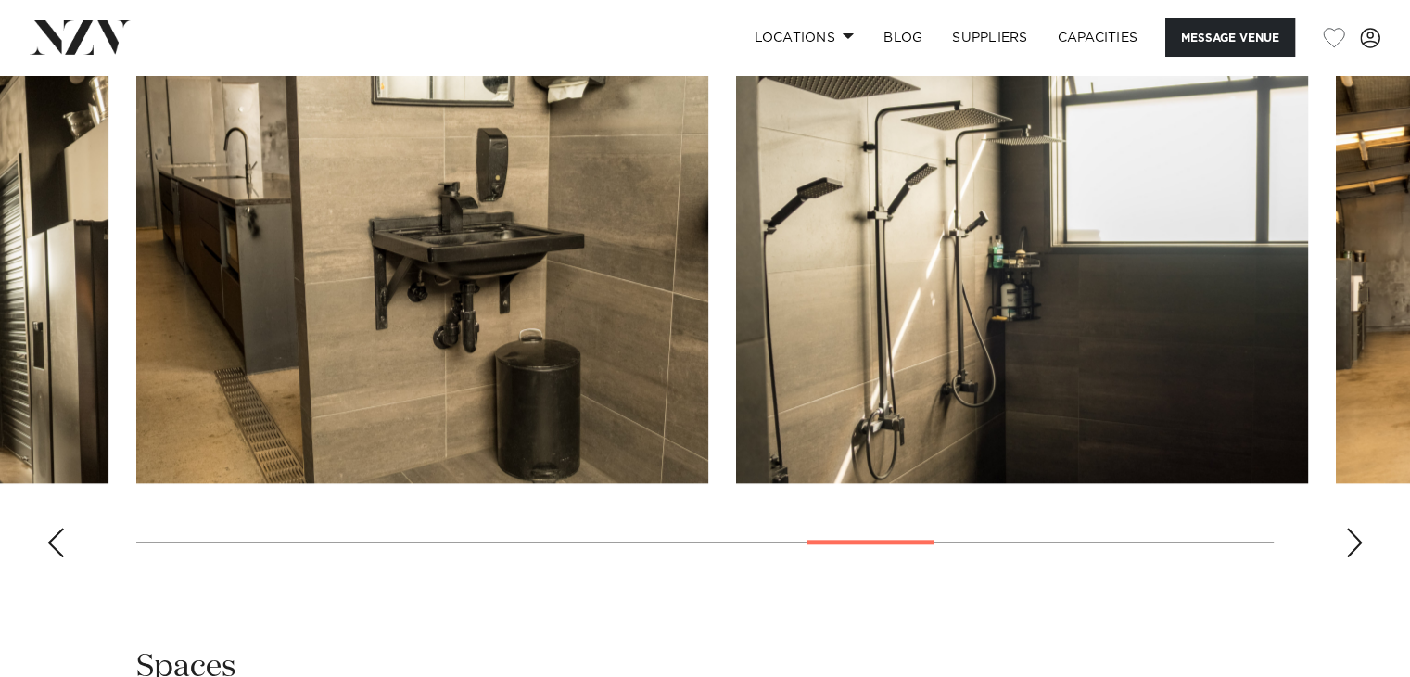
click at [1360, 539] on div "Next slide" at bounding box center [1354, 542] width 19 height 30
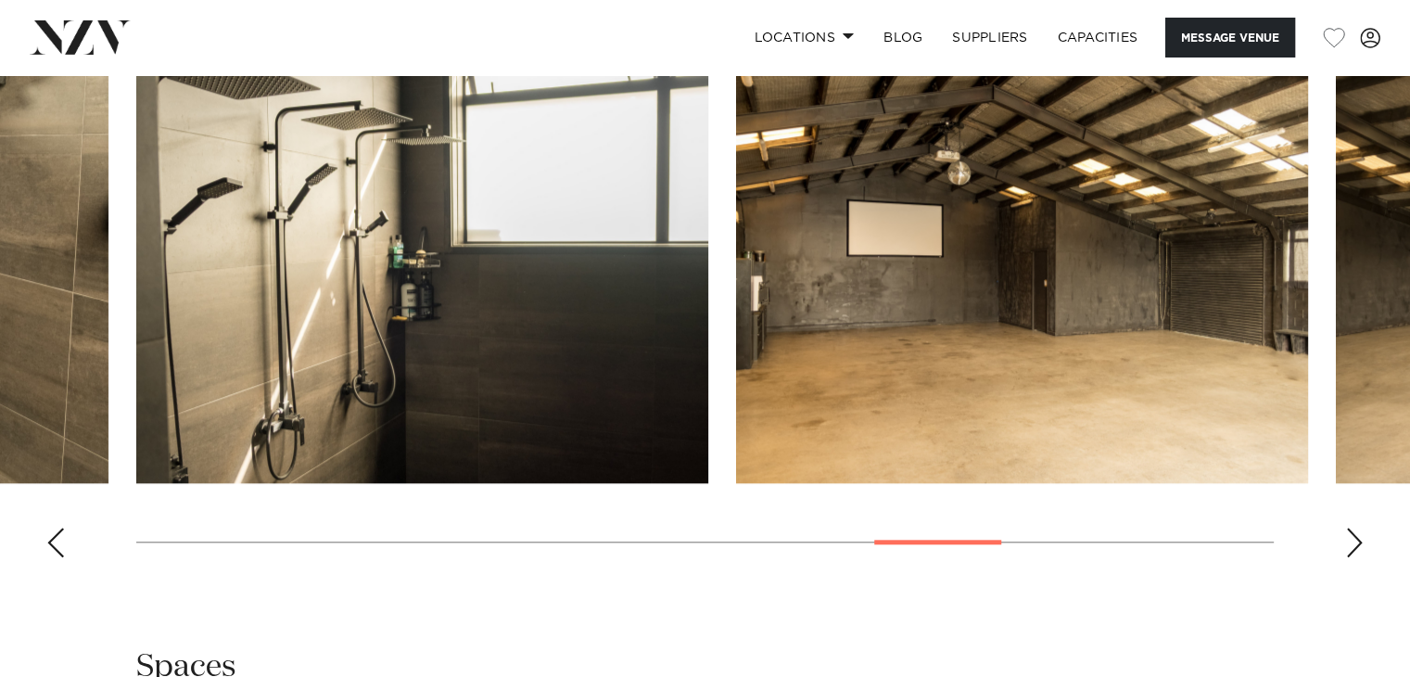
click at [1369, 536] on swiper-container at bounding box center [705, 317] width 1410 height 509
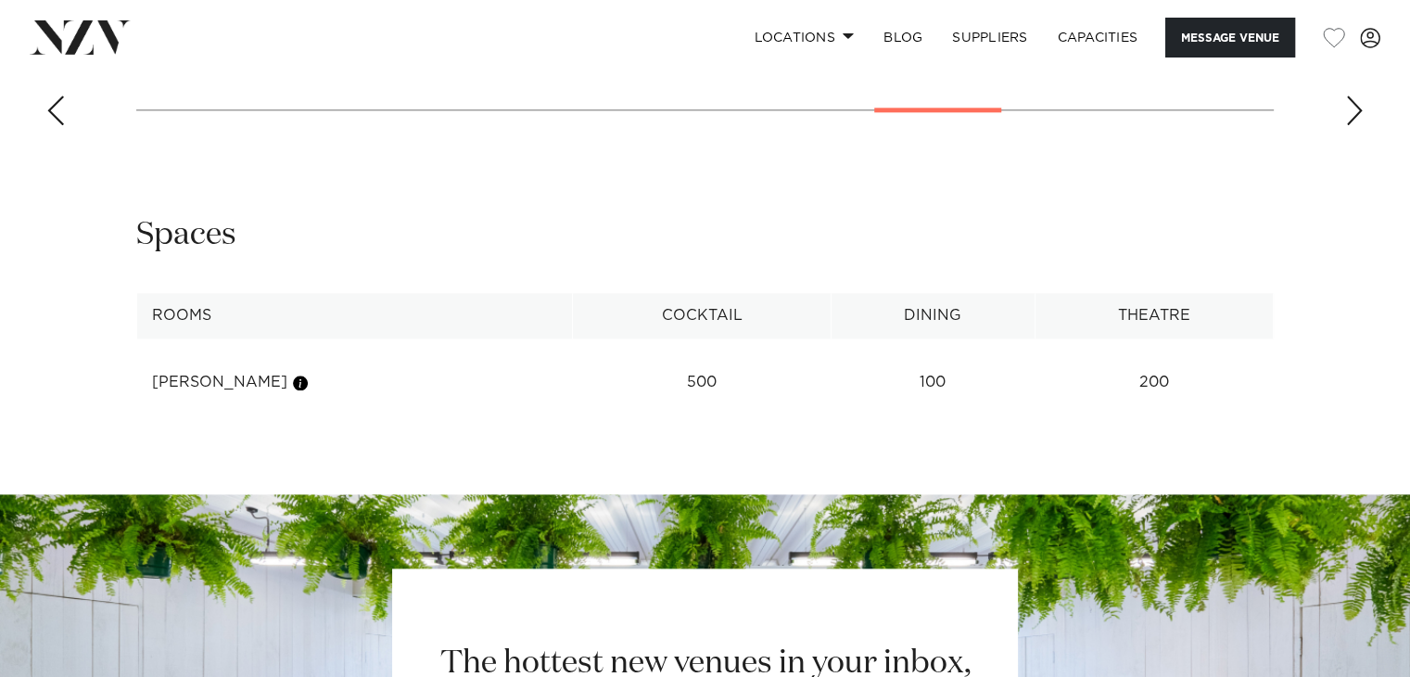
scroll to position [2147, 0]
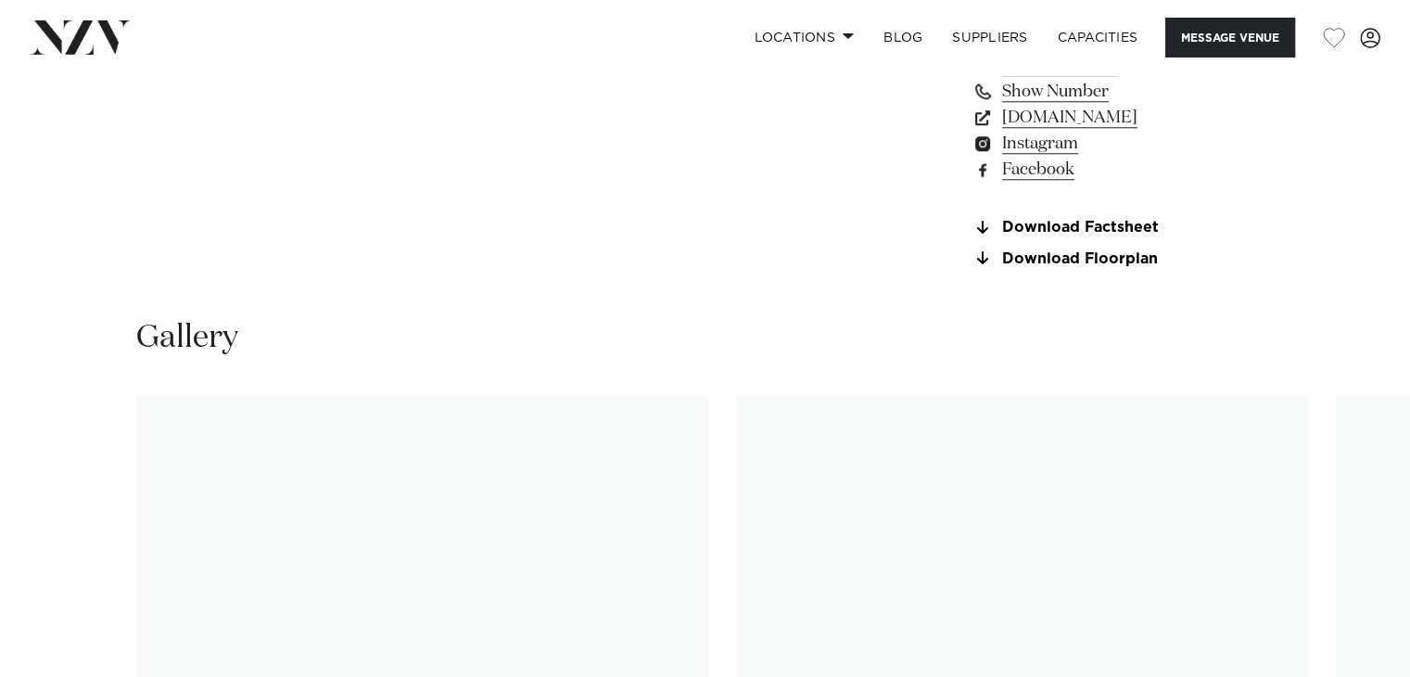
scroll to position [1869, 0]
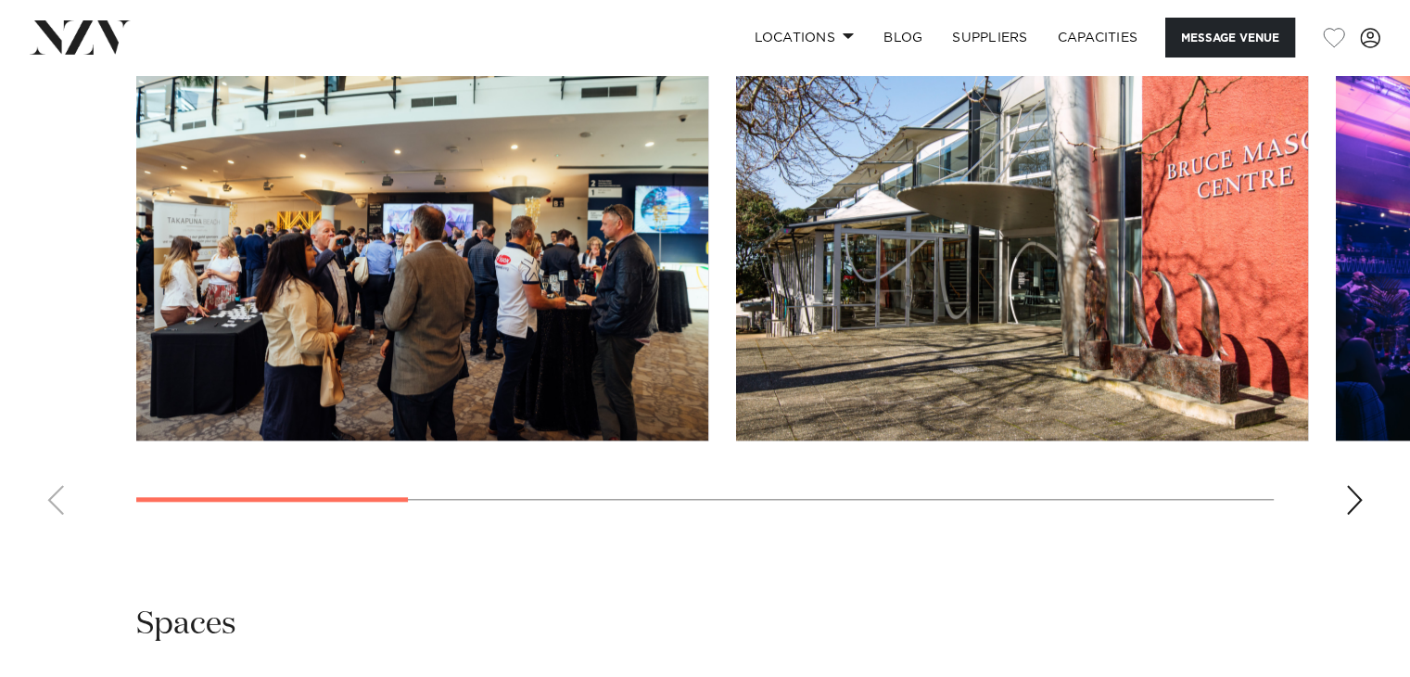
click at [1345, 485] on div "Next slide" at bounding box center [1354, 500] width 19 height 30
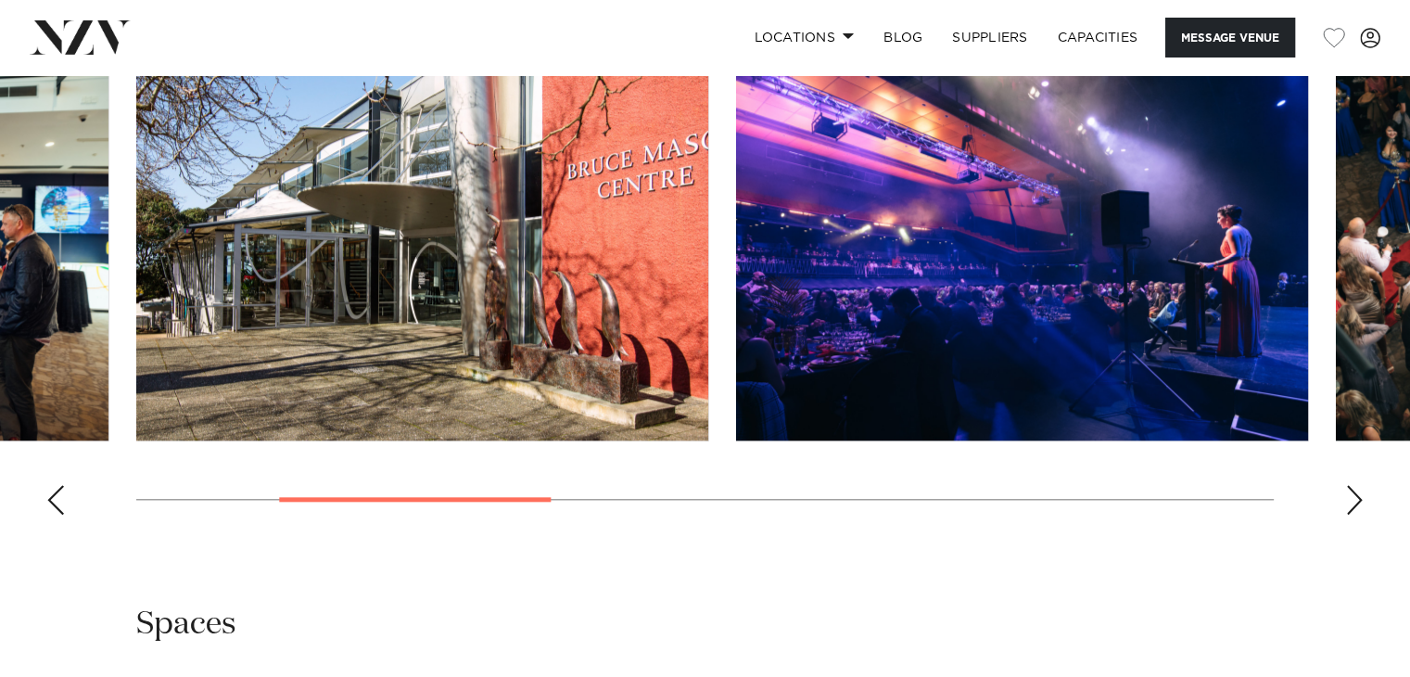
click at [1345, 485] on div "Next slide" at bounding box center [1354, 500] width 19 height 30
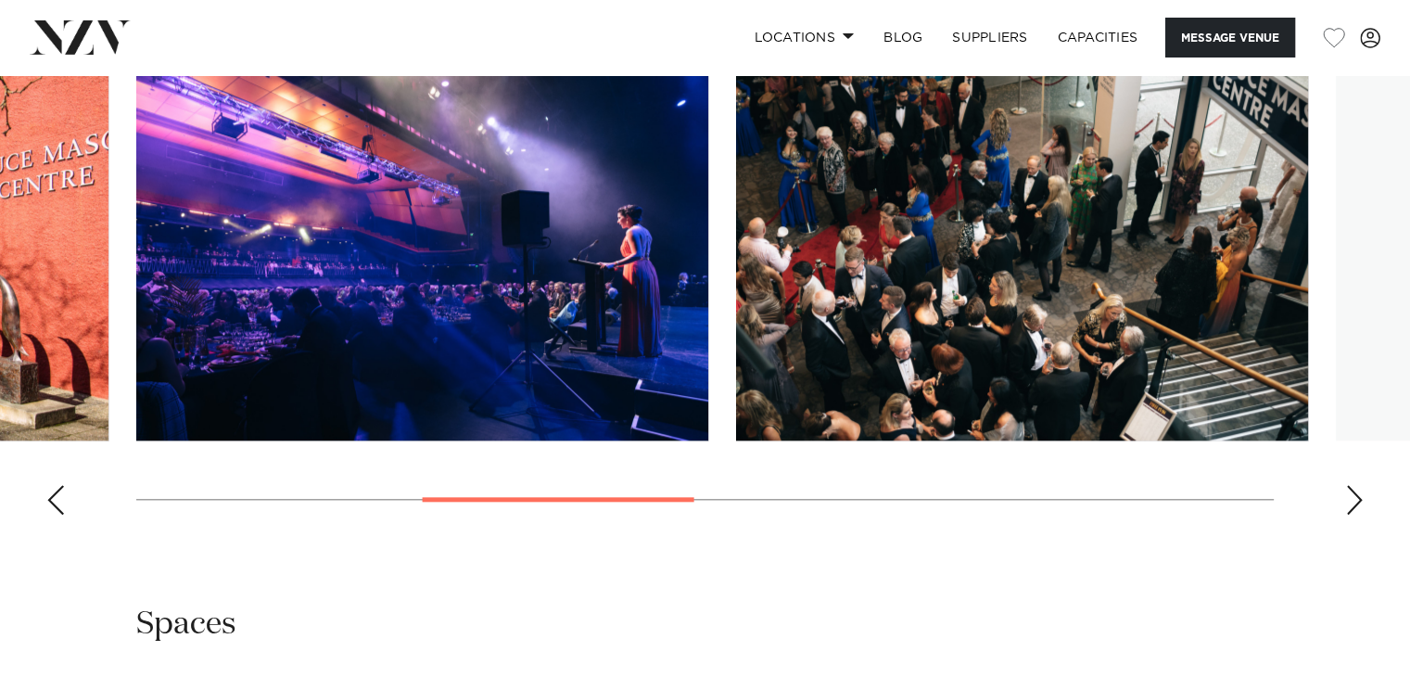
click at [1345, 485] on div "Next slide" at bounding box center [1354, 500] width 19 height 30
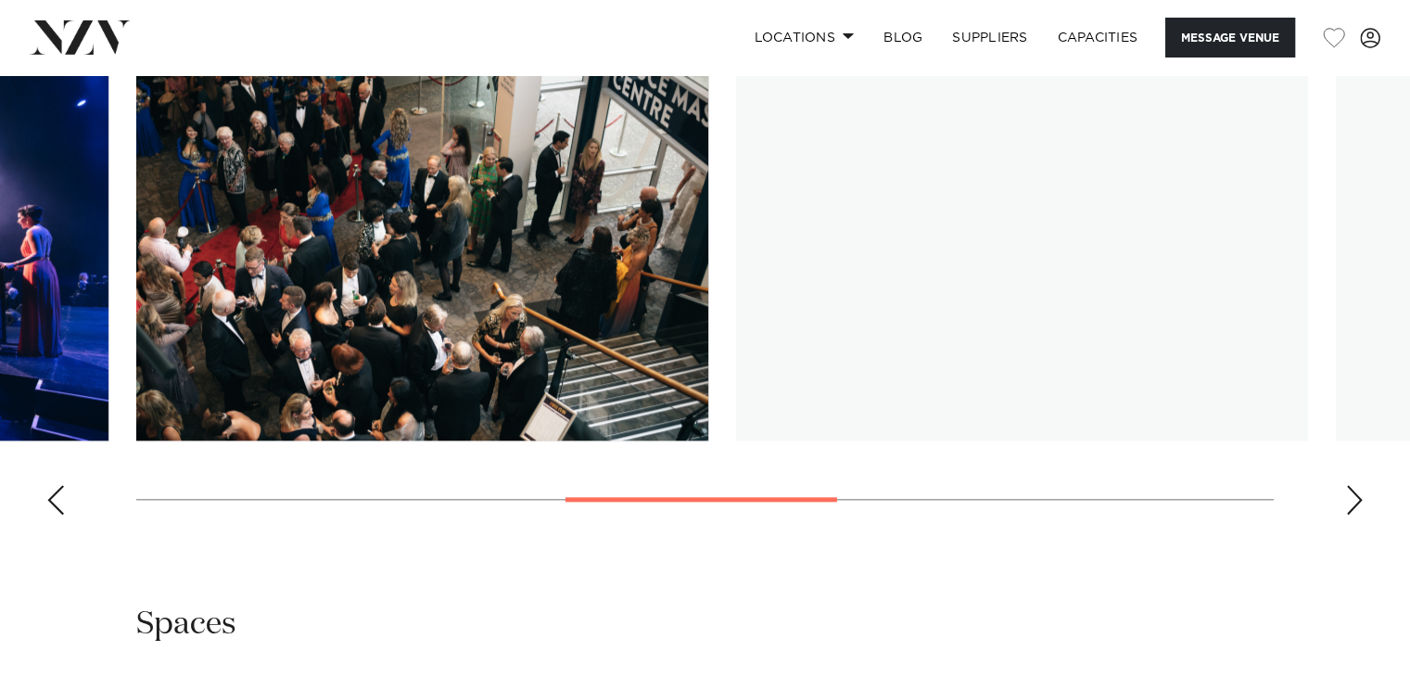
click at [1345, 485] on div "Next slide" at bounding box center [1354, 500] width 19 height 30
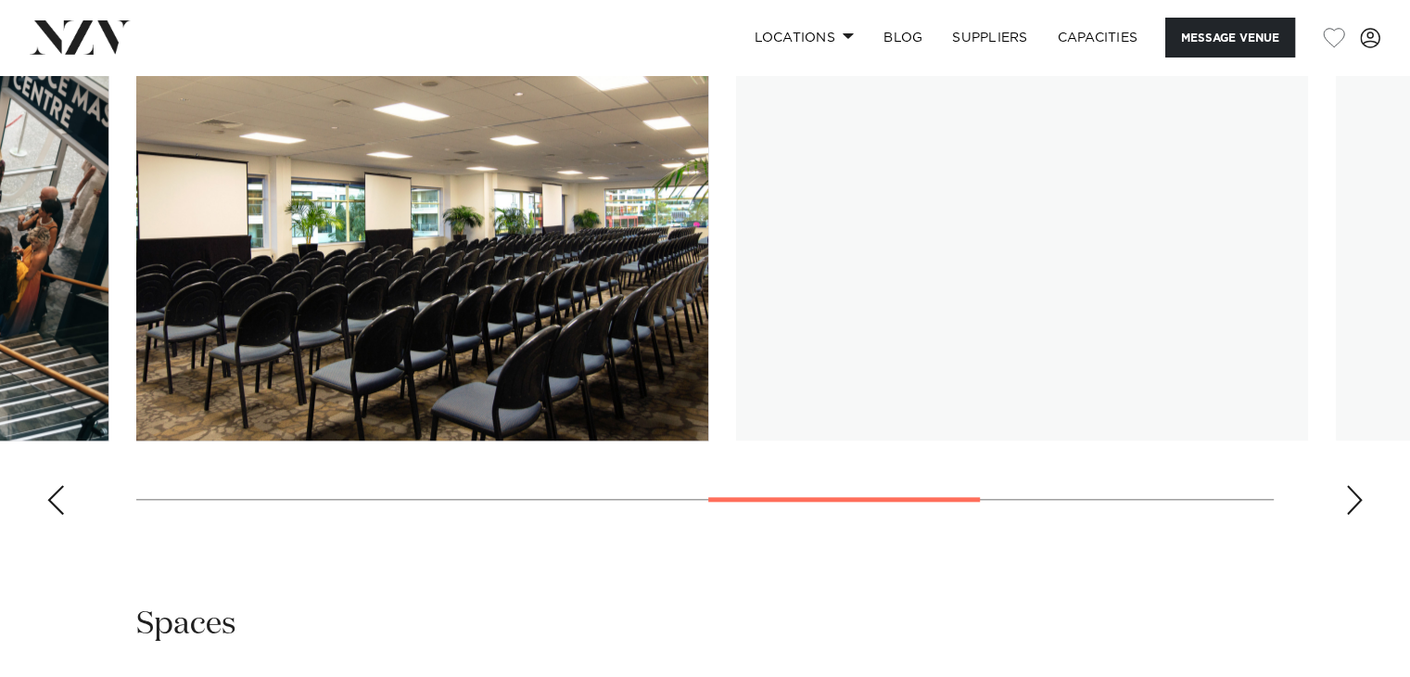
click at [1345, 485] on div "Next slide" at bounding box center [1354, 500] width 19 height 30
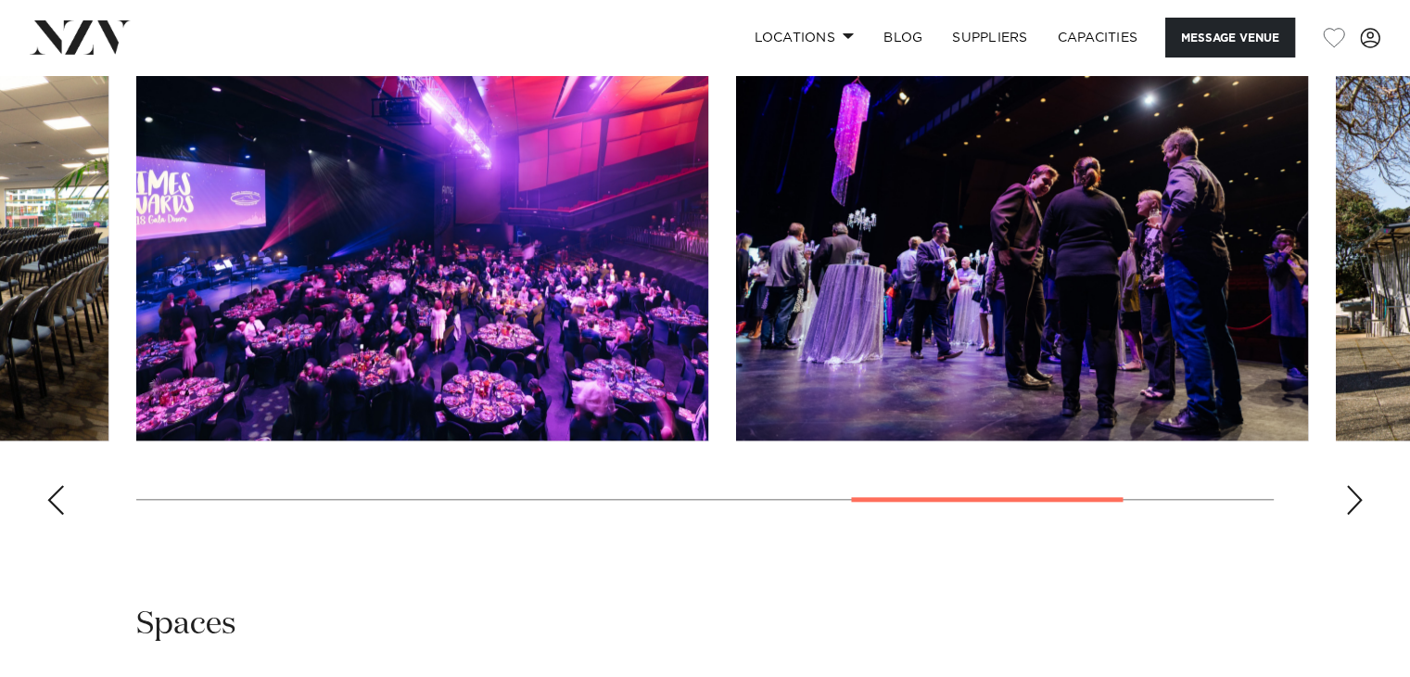
click at [50, 494] on div "Previous slide" at bounding box center [55, 500] width 19 height 30
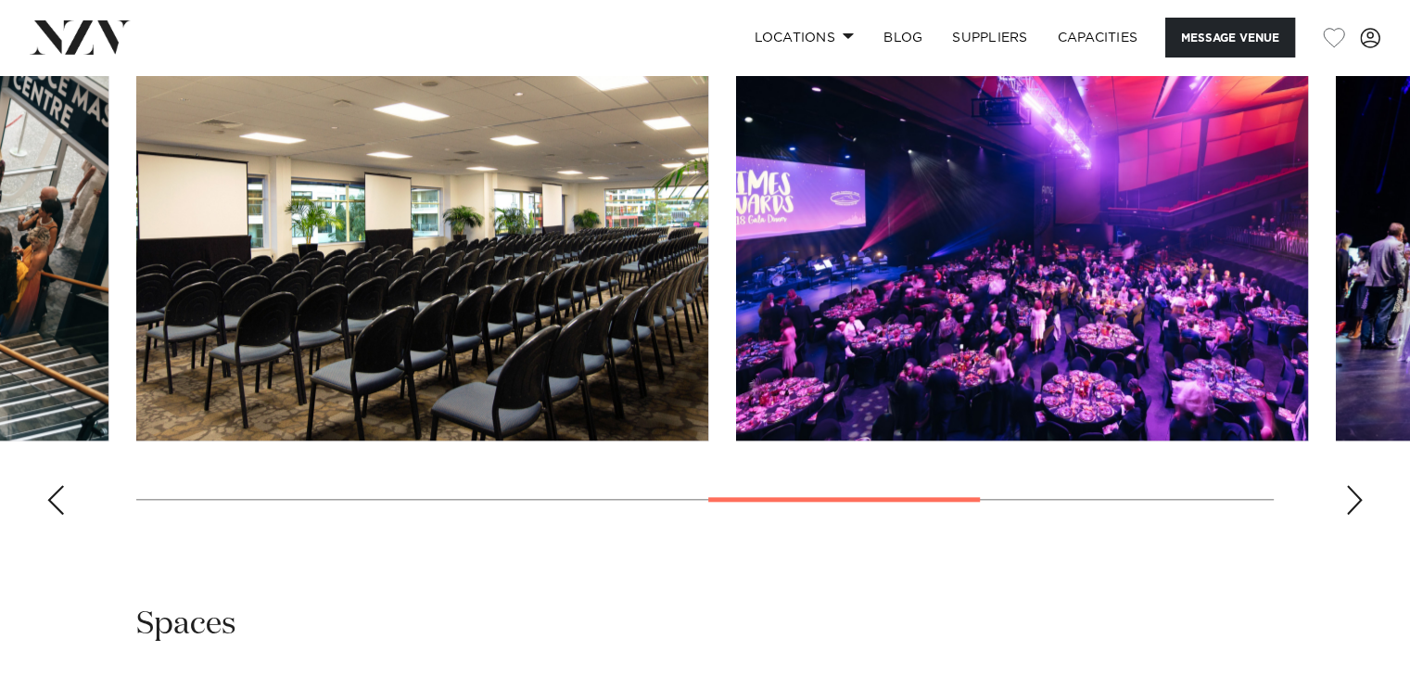
scroll to position [1838, 0]
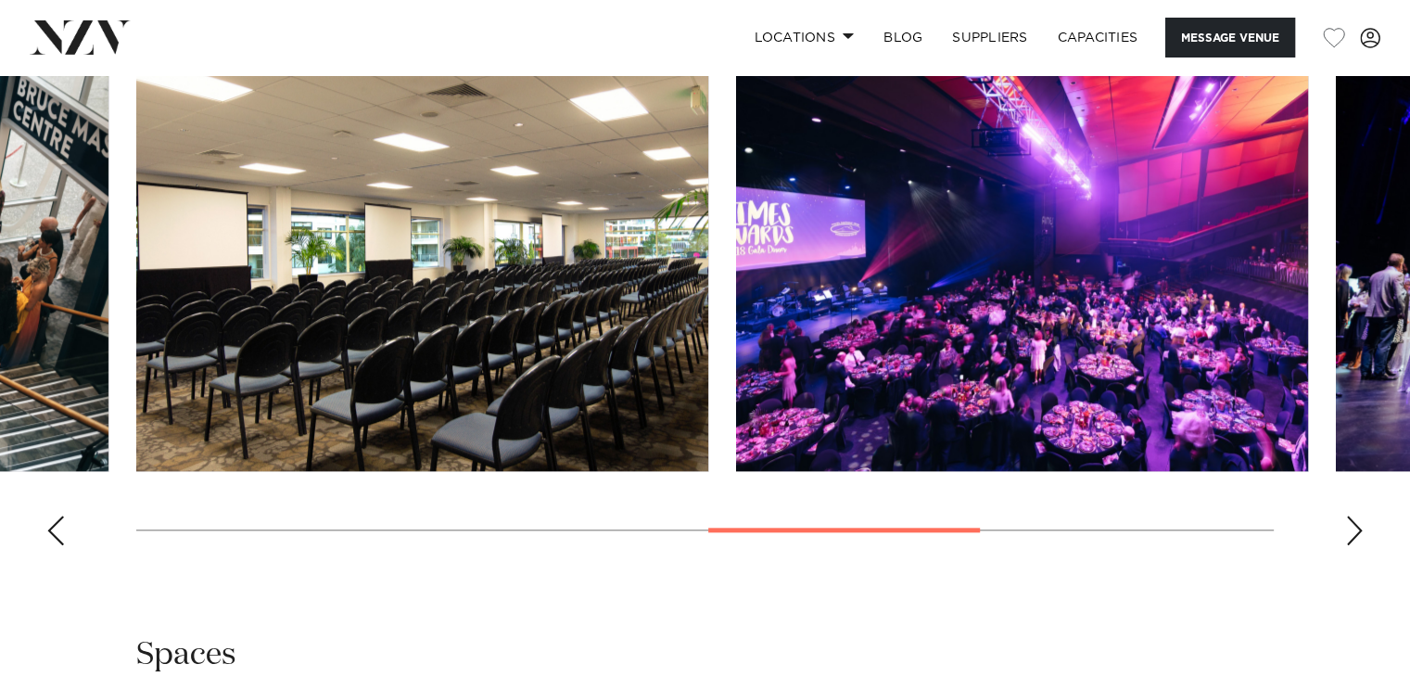
click at [1350, 524] on div "Next slide" at bounding box center [1354, 530] width 19 height 30
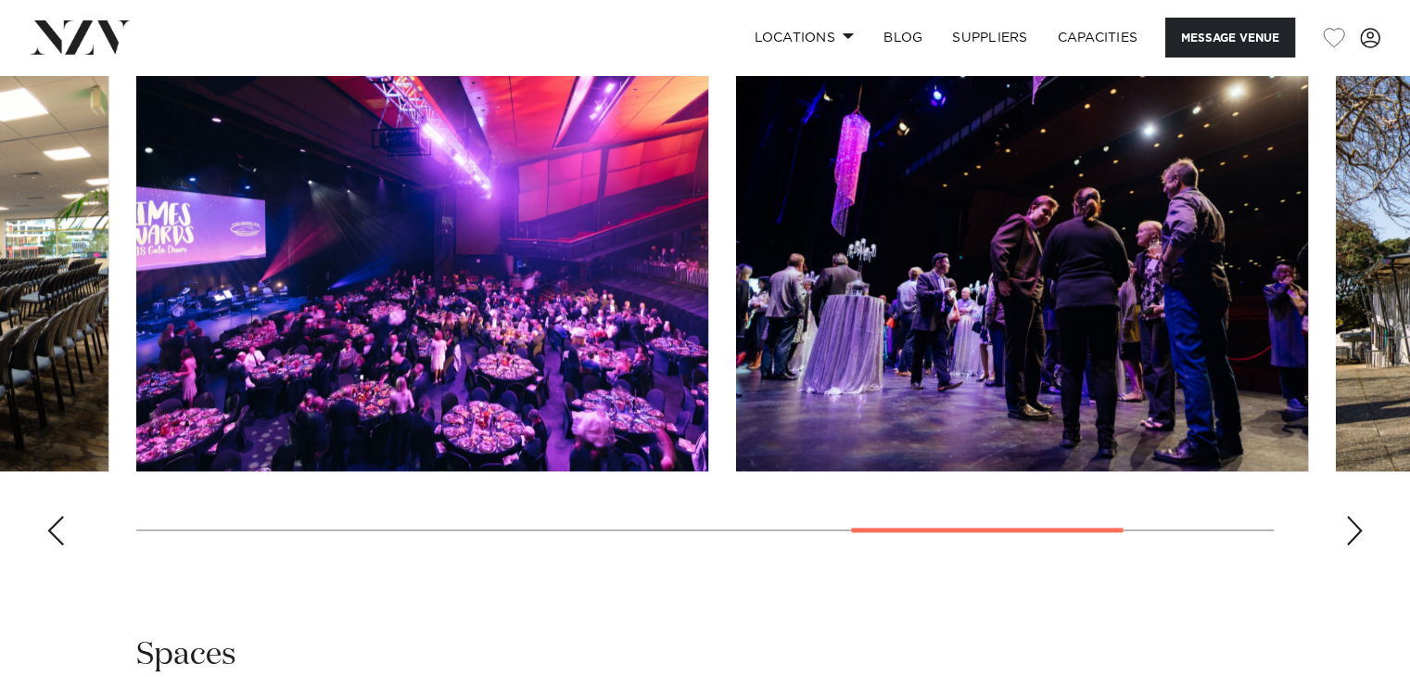
click at [1361, 522] on div "Next slide" at bounding box center [1354, 530] width 19 height 30
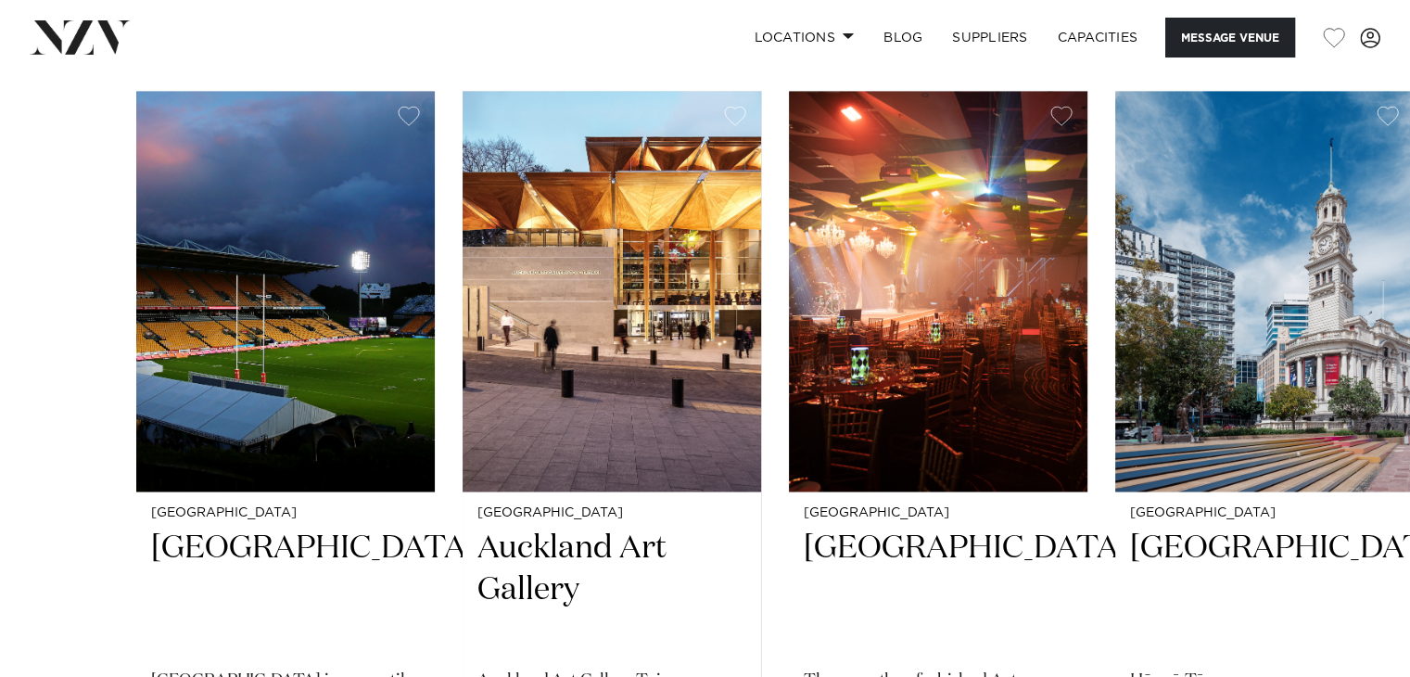
scroll to position [2922, 0]
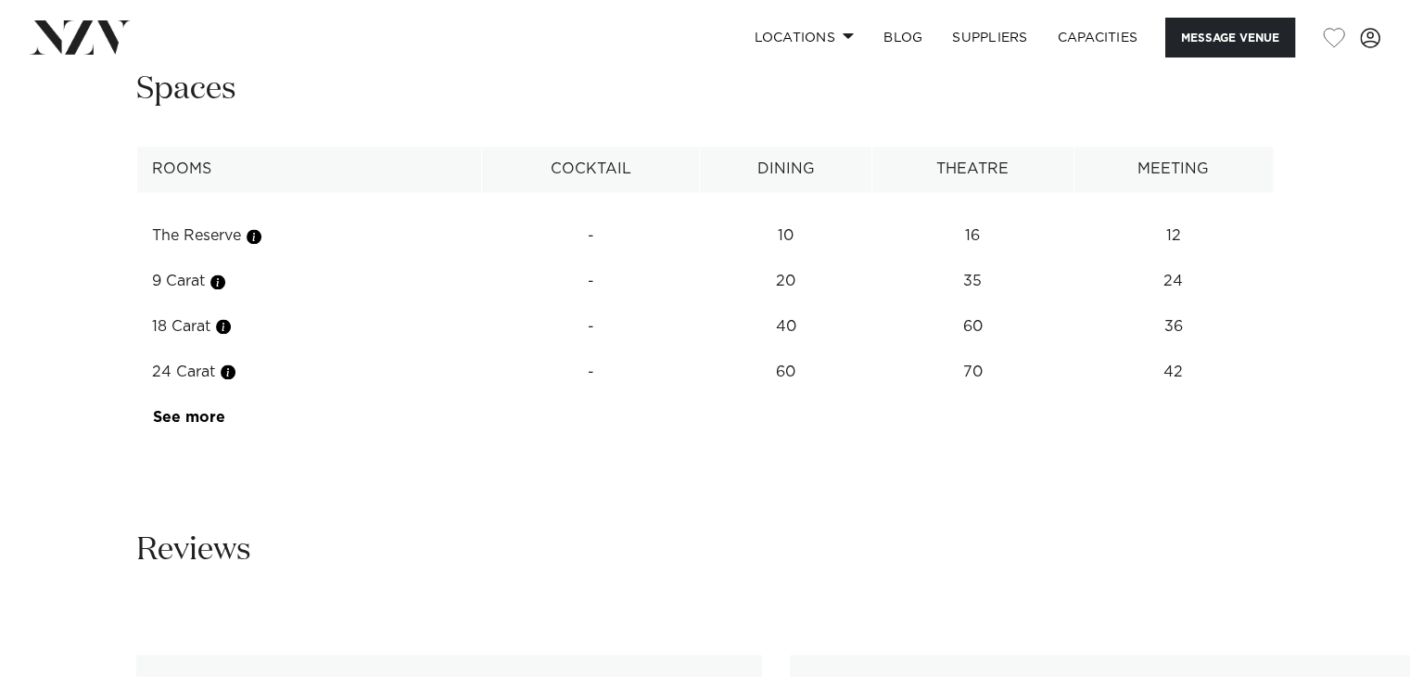
scroll to position [2669, 0]
click at [183, 414] on link "See more" at bounding box center [225, 414] width 145 height 15
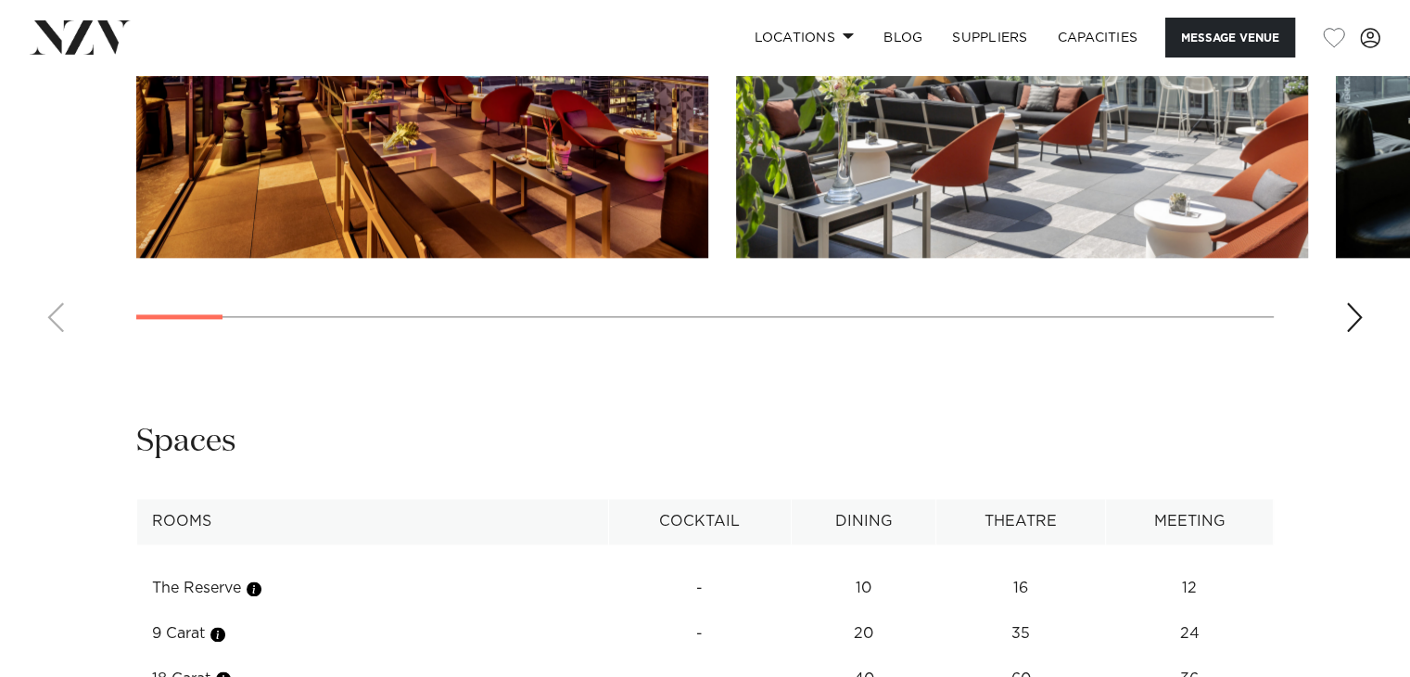
scroll to position [2314, 0]
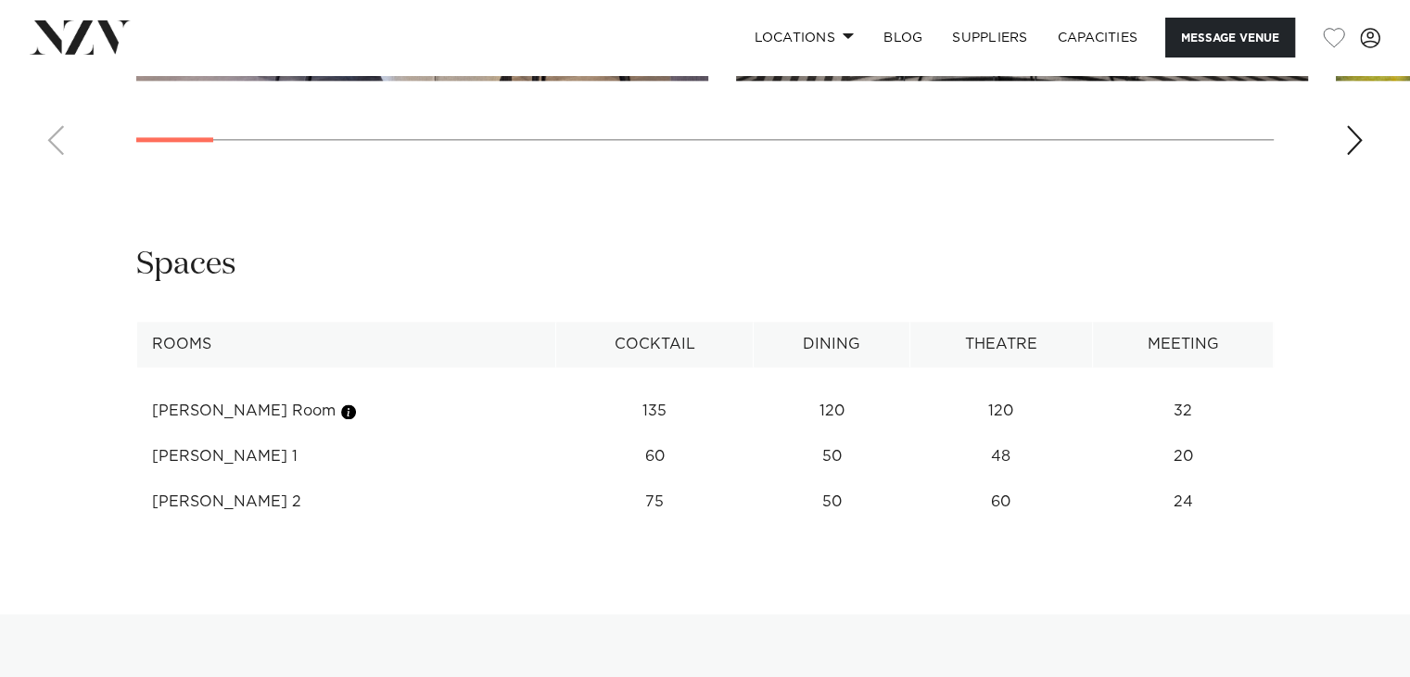
scroll to position [2388, 0]
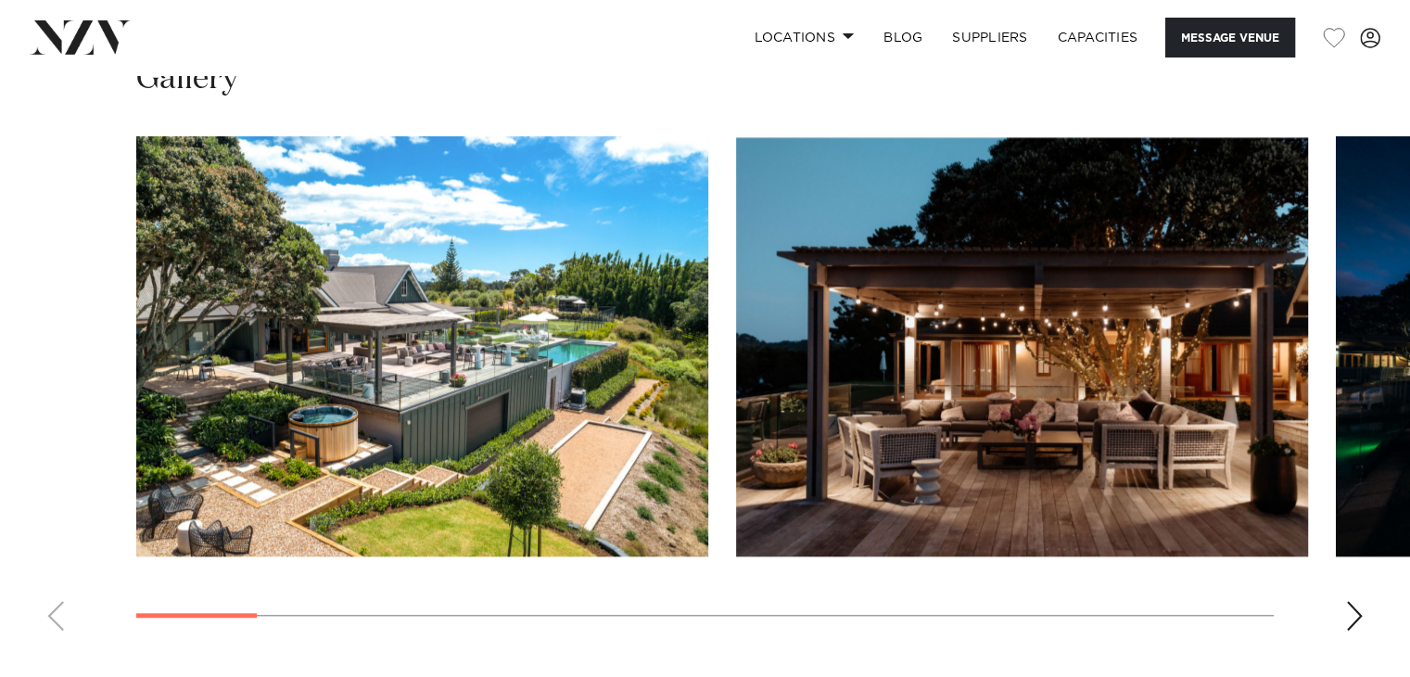
scroll to position [1715, 0]
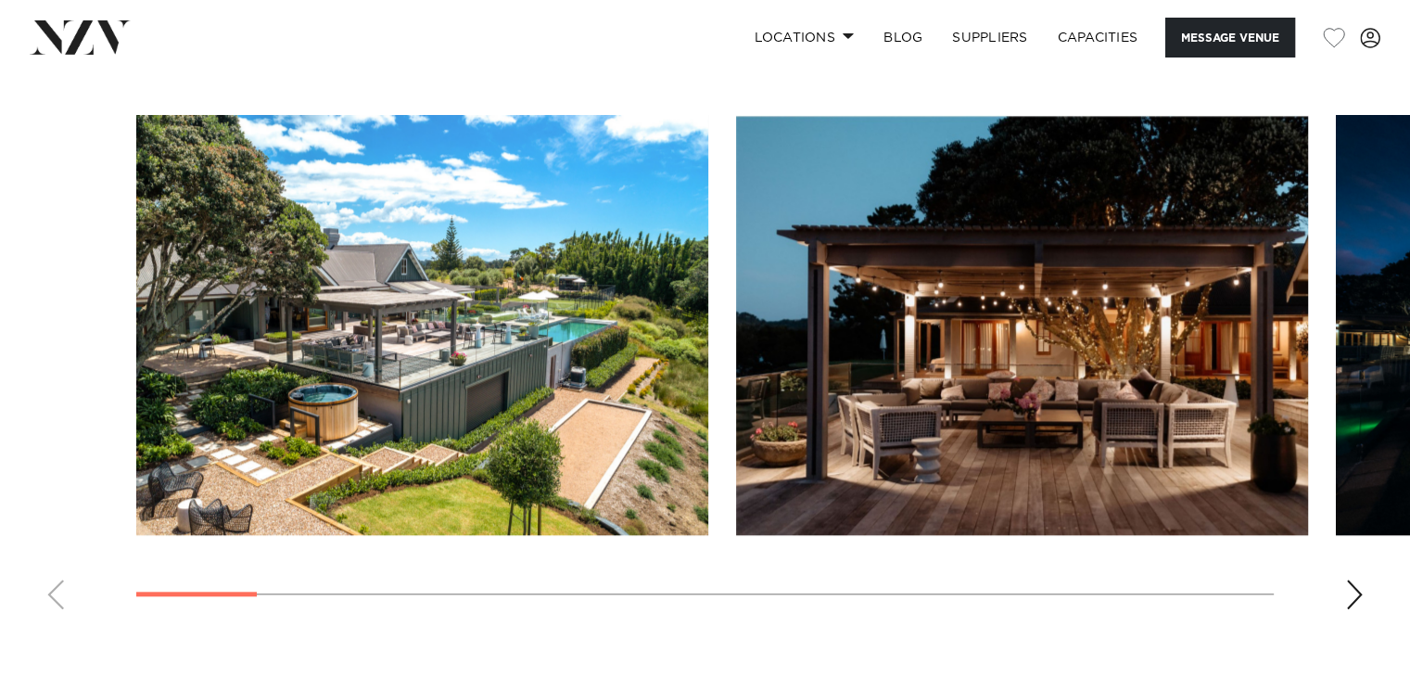
click at [1350, 583] on div "Next slide" at bounding box center [1354, 594] width 19 height 30
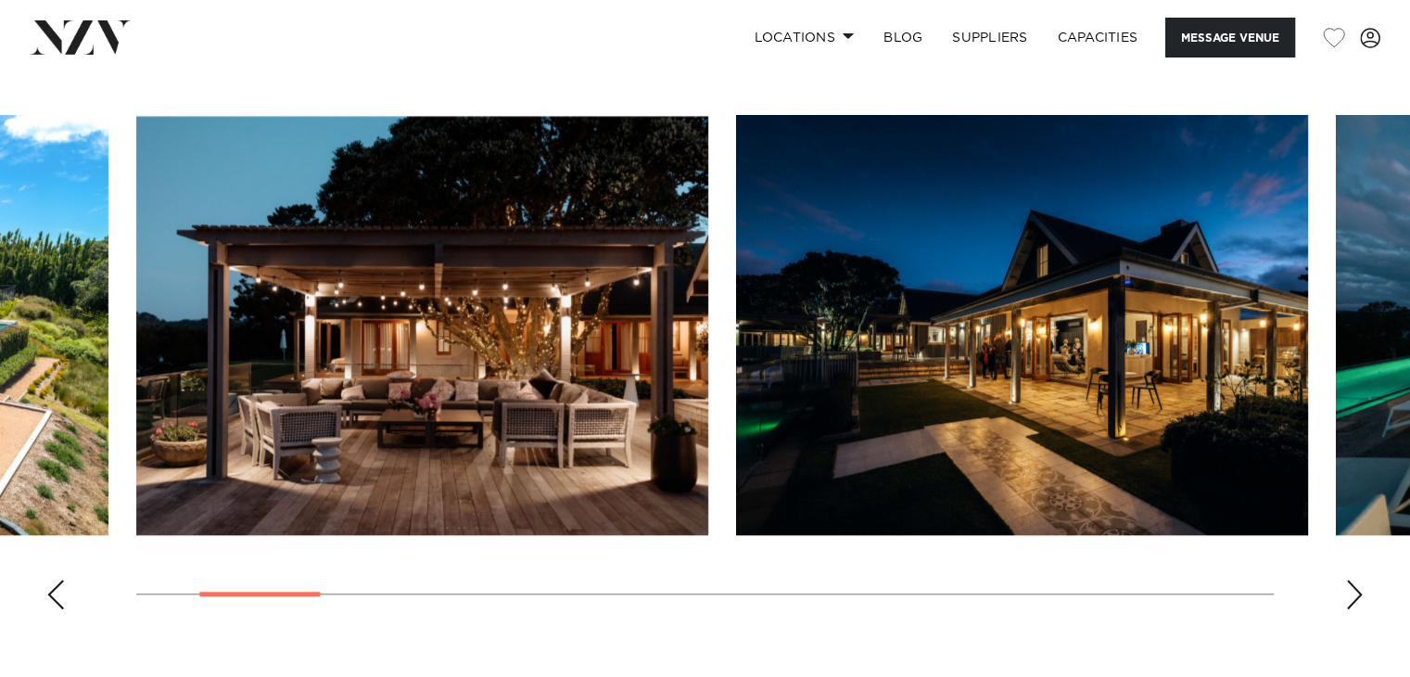
click at [1350, 583] on div "Next slide" at bounding box center [1354, 594] width 19 height 30
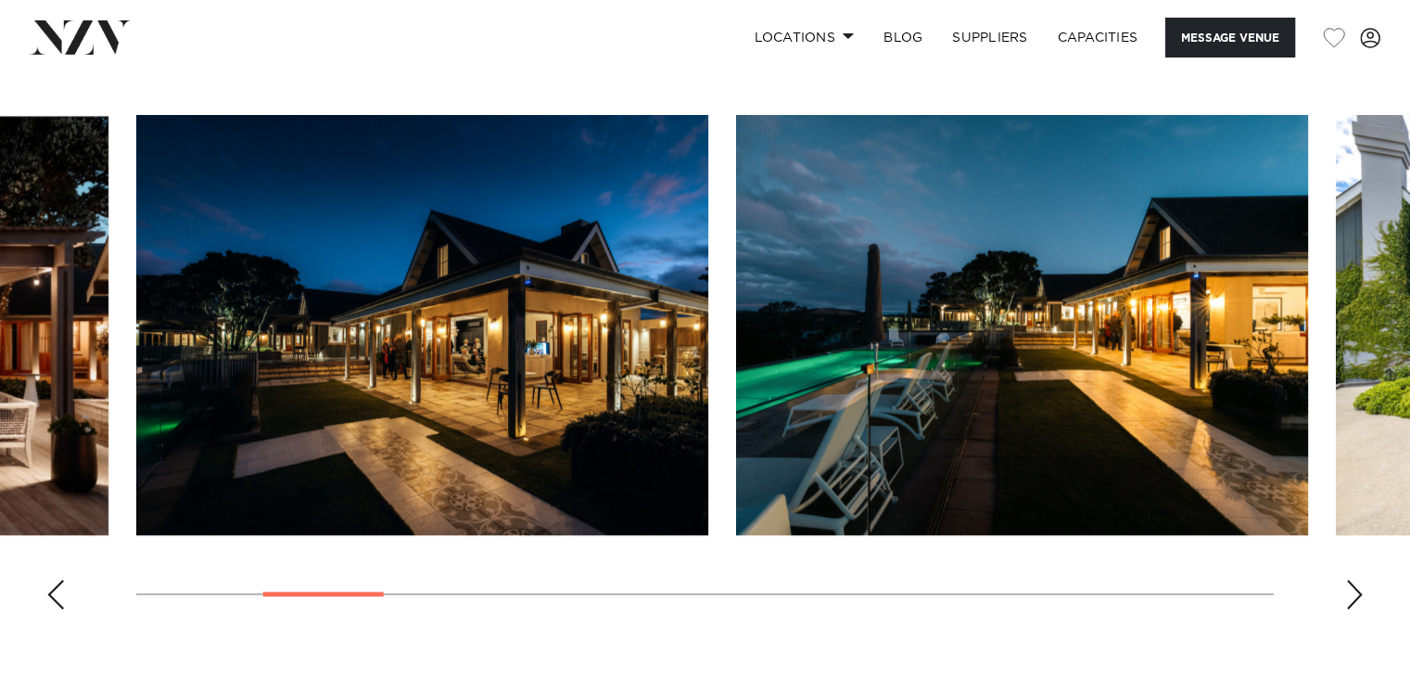
click at [1350, 583] on div "Next slide" at bounding box center [1354, 594] width 19 height 30
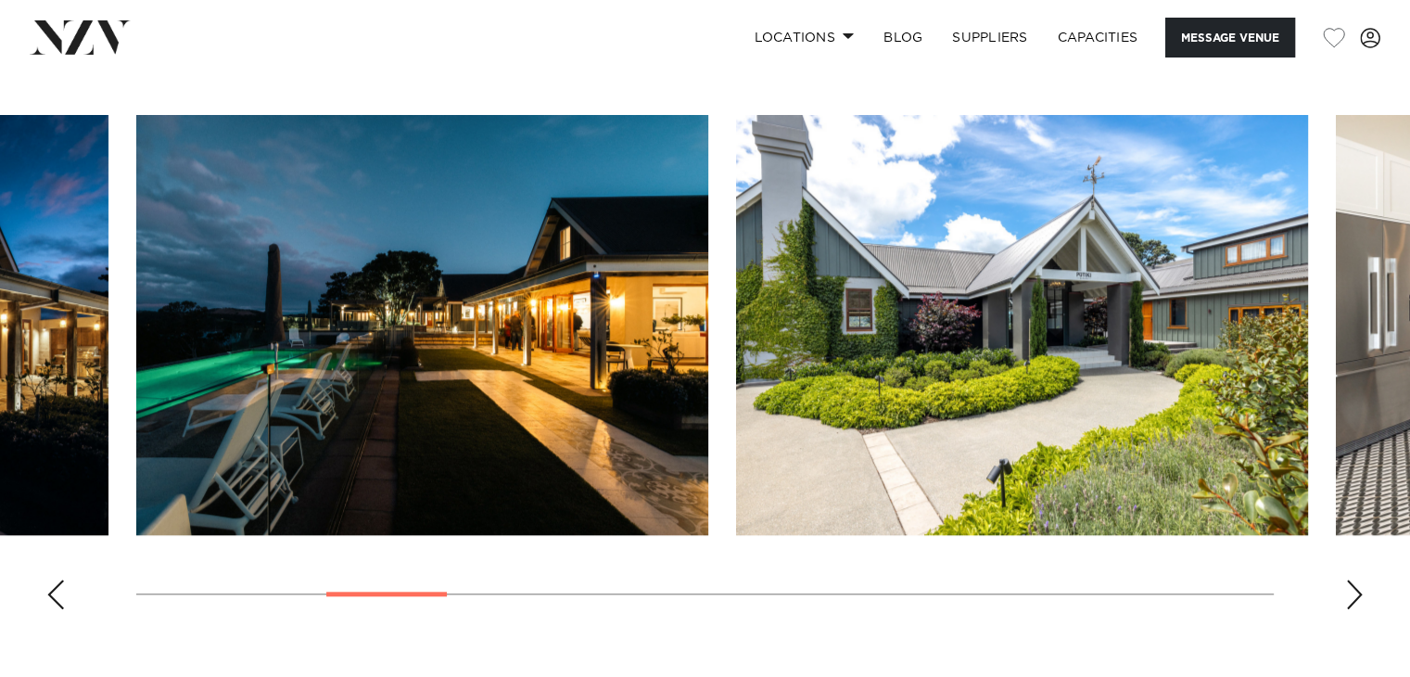
click at [1350, 583] on div "Next slide" at bounding box center [1354, 594] width 19 height 30
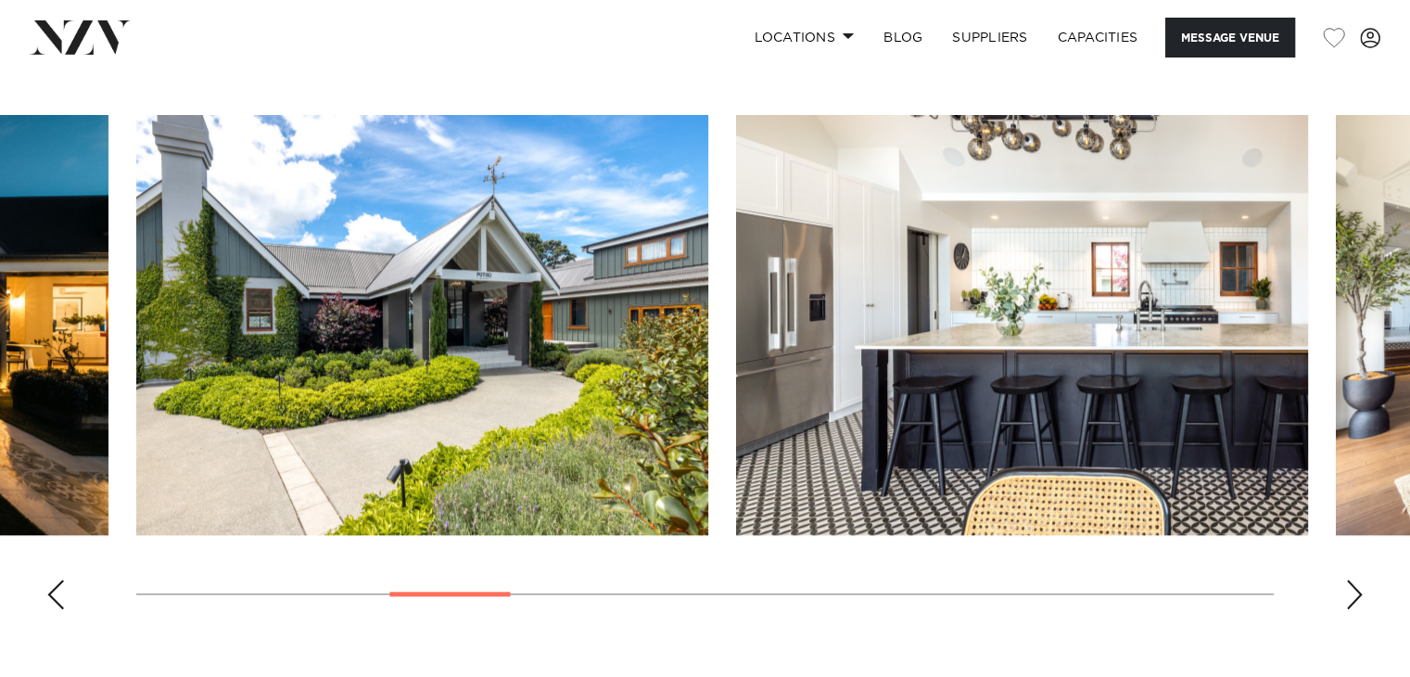
click at [1350, 583] on div "Next slide" at bounding box center [1354, 594] width 19 height 30
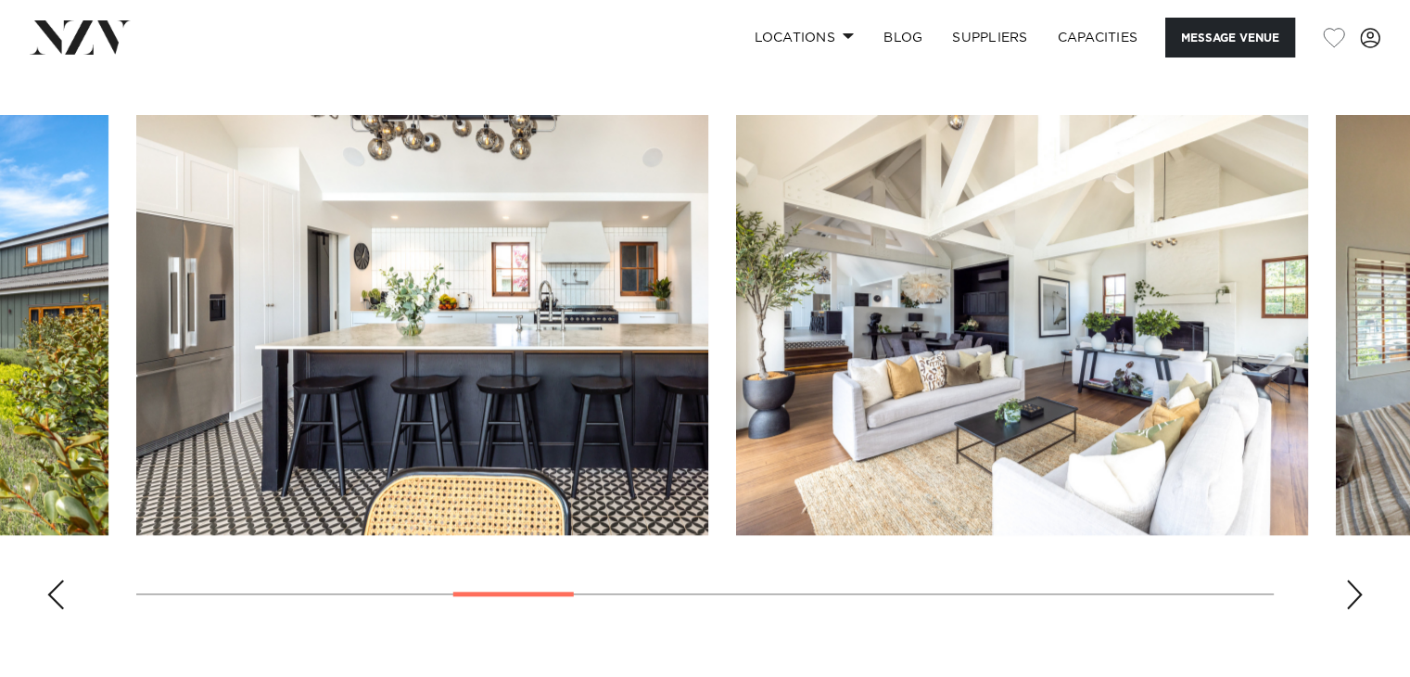
click at [1350, 583] on div "Next slide" at bounding box center [1354, 594] width 19 height 30
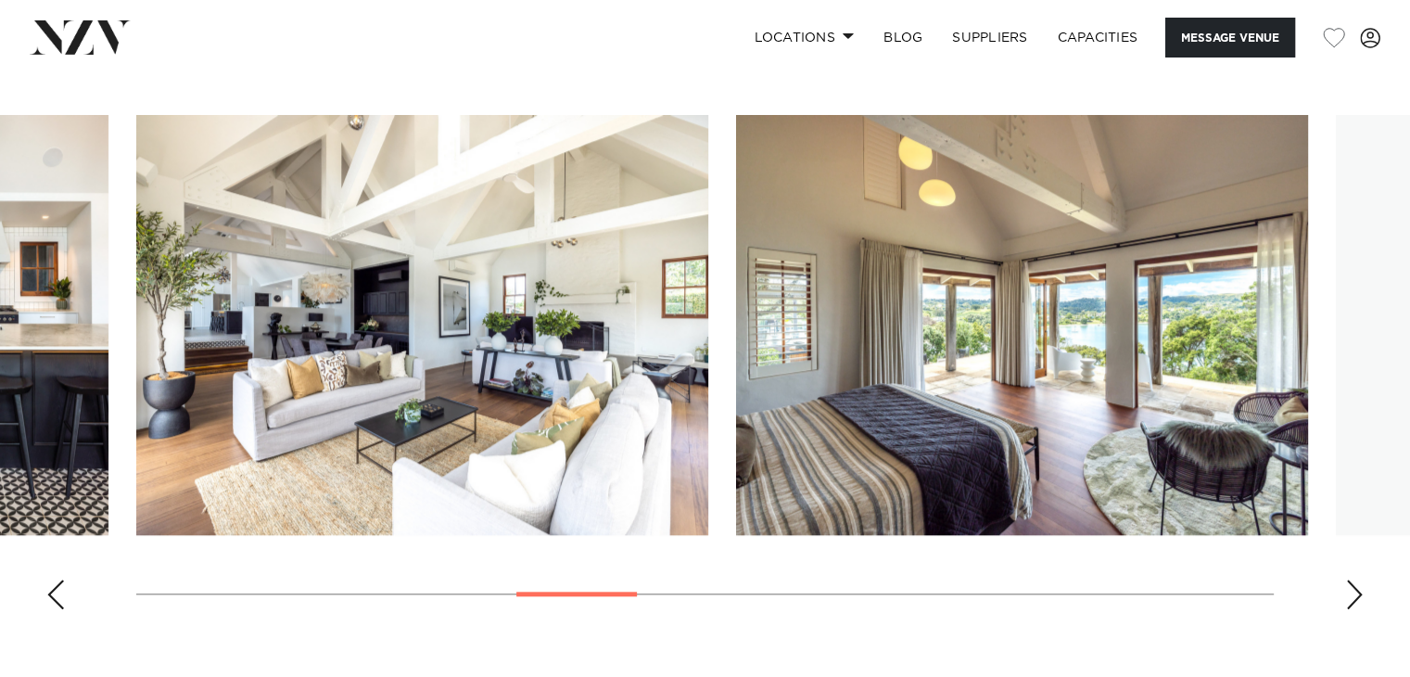
click at [1350, 583] on div "Next slide" at bounding box center [1354, 594] width 19 height 30
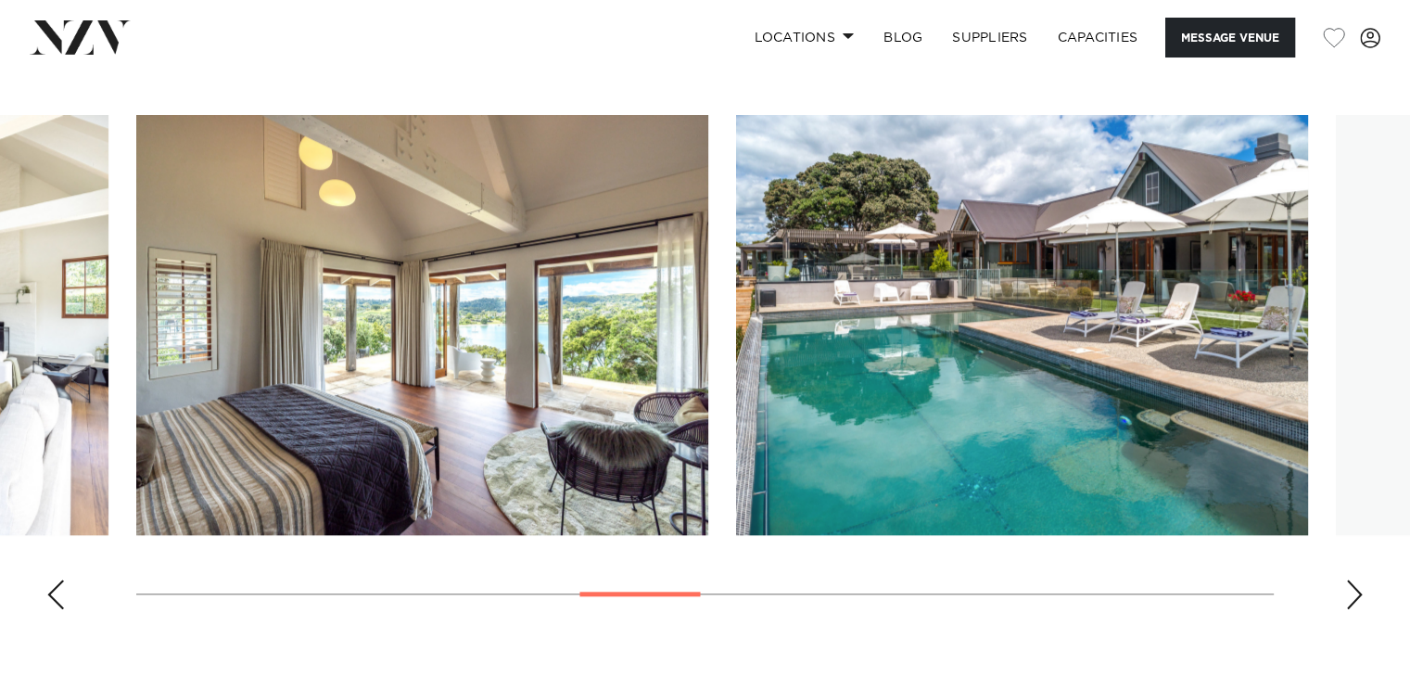
click at [1350, 583] on div "Next slide" at bounding box center [1354, 594] width 19 height 30
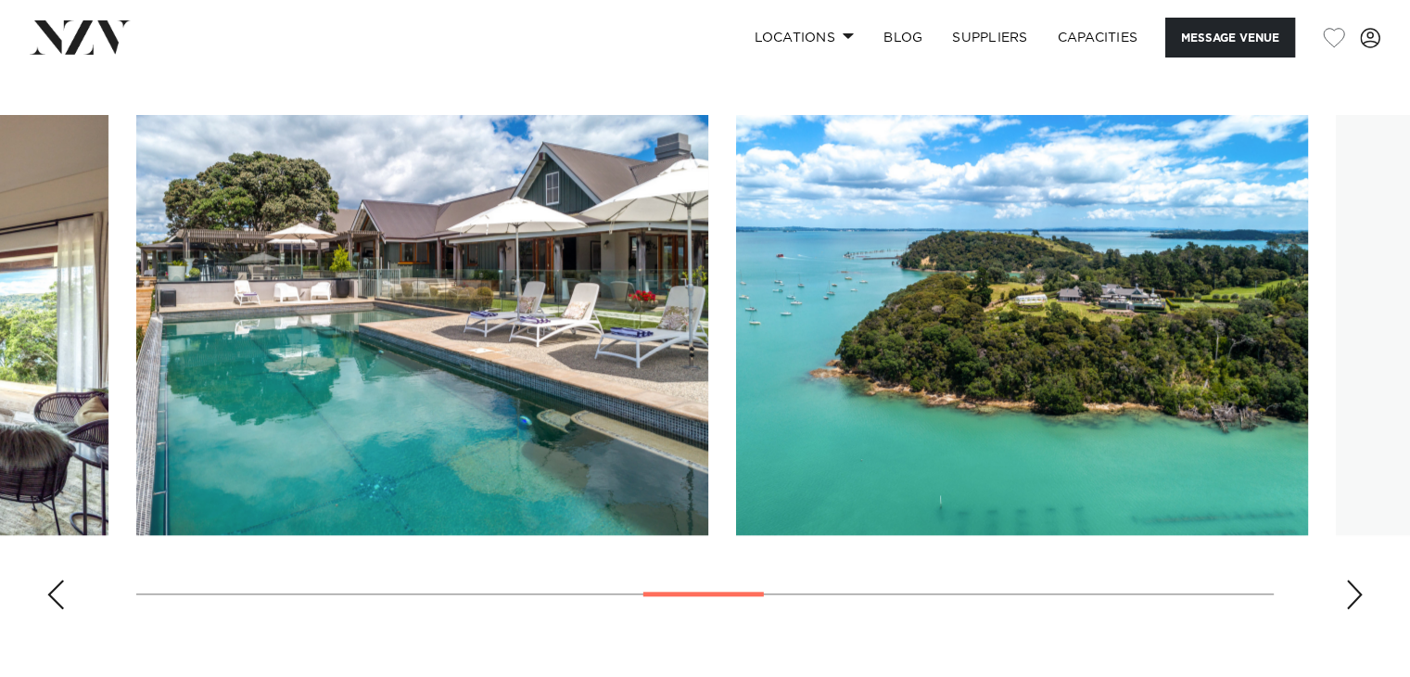
click at [1350, 583] on div "Next slide" at bounding box center [1354, 594] width 19 height 30
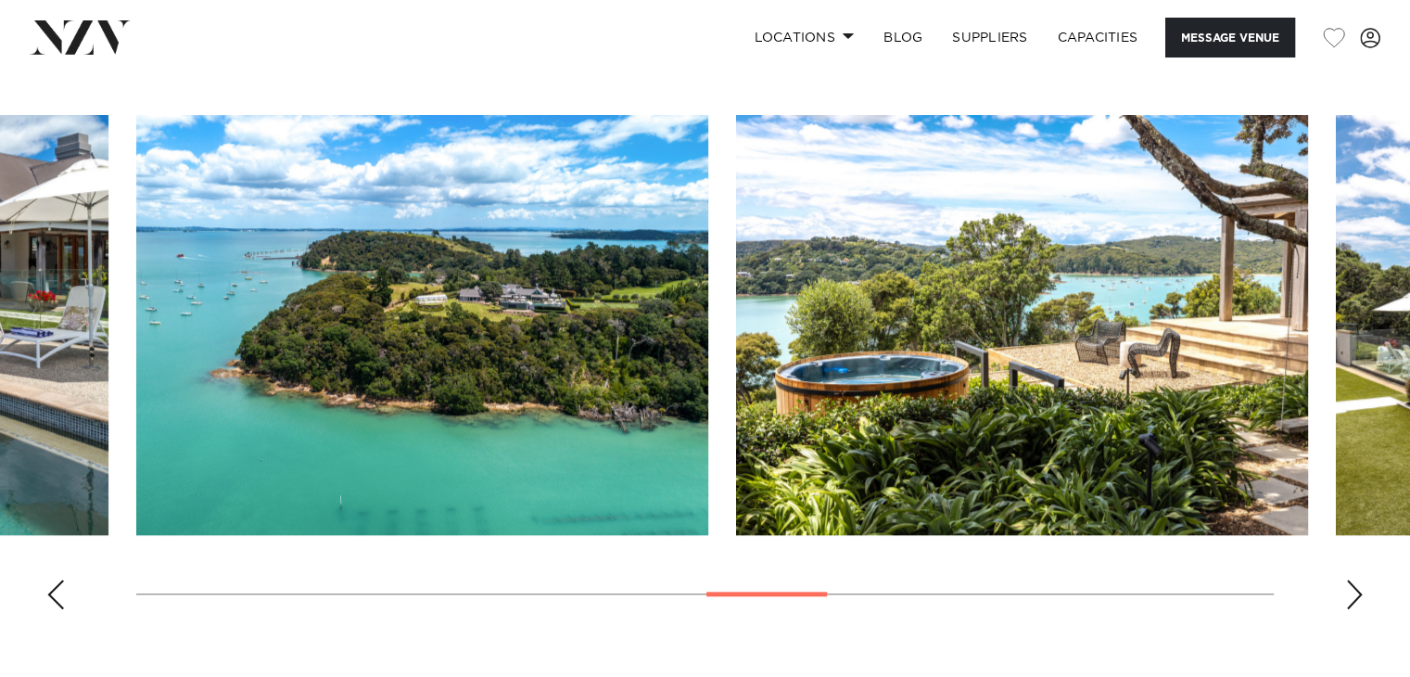
click at [1350, 583] on div "Next slide" at bounding box center [1354, 594] width 19 height 30
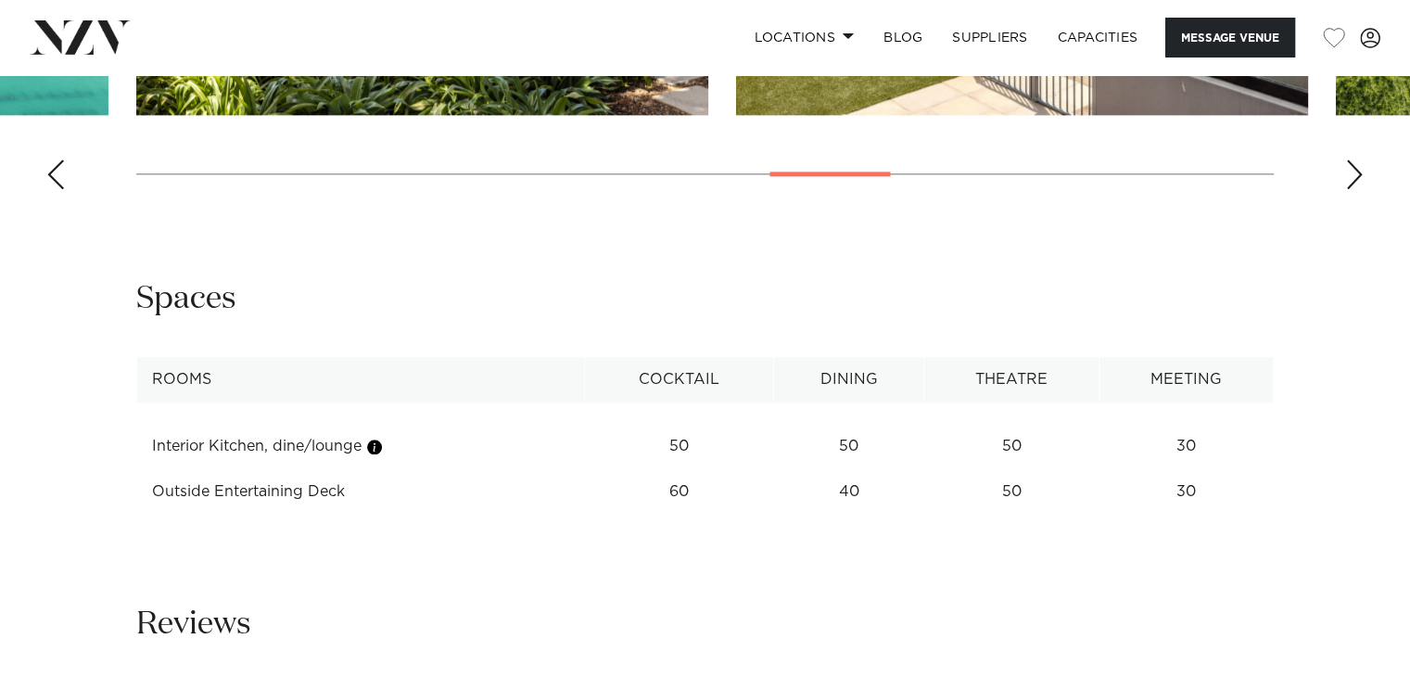
scroll to position [2167, 0]
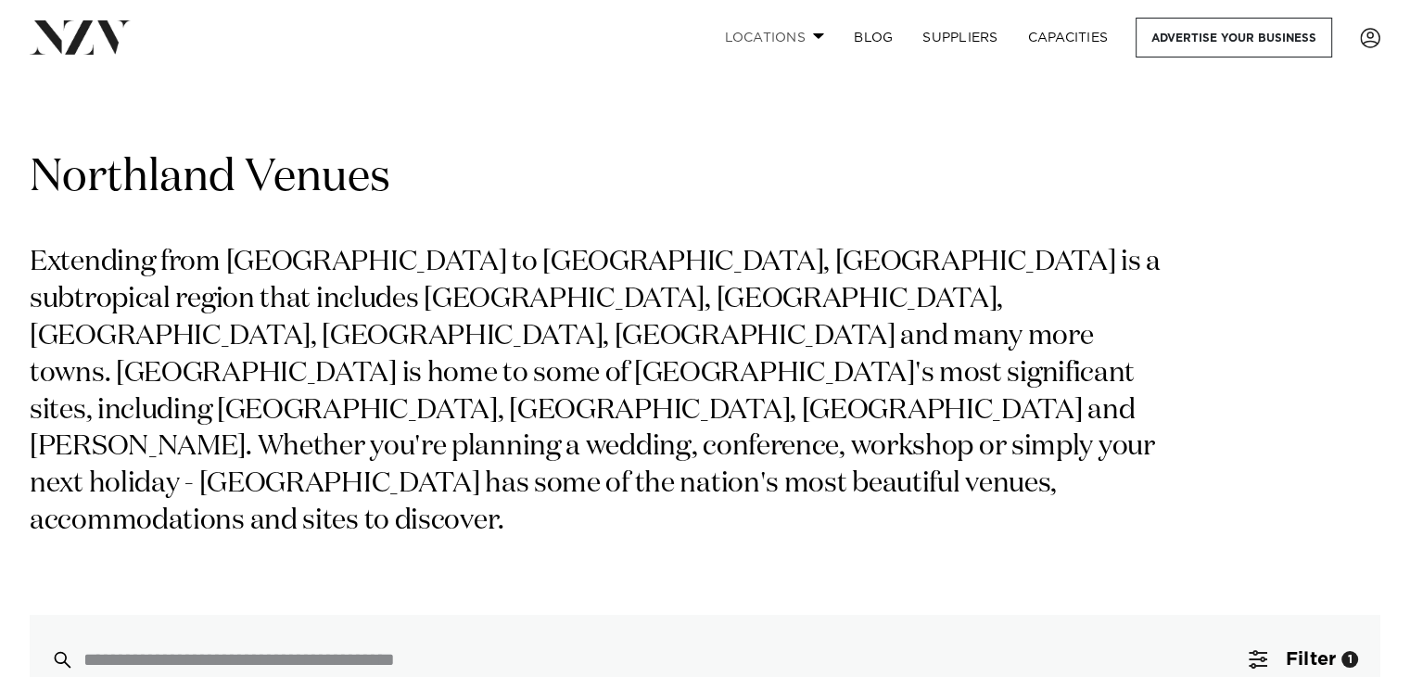
click at [797, 29] on link "Locations" at bounding box center [774, 38] width 130 height 40
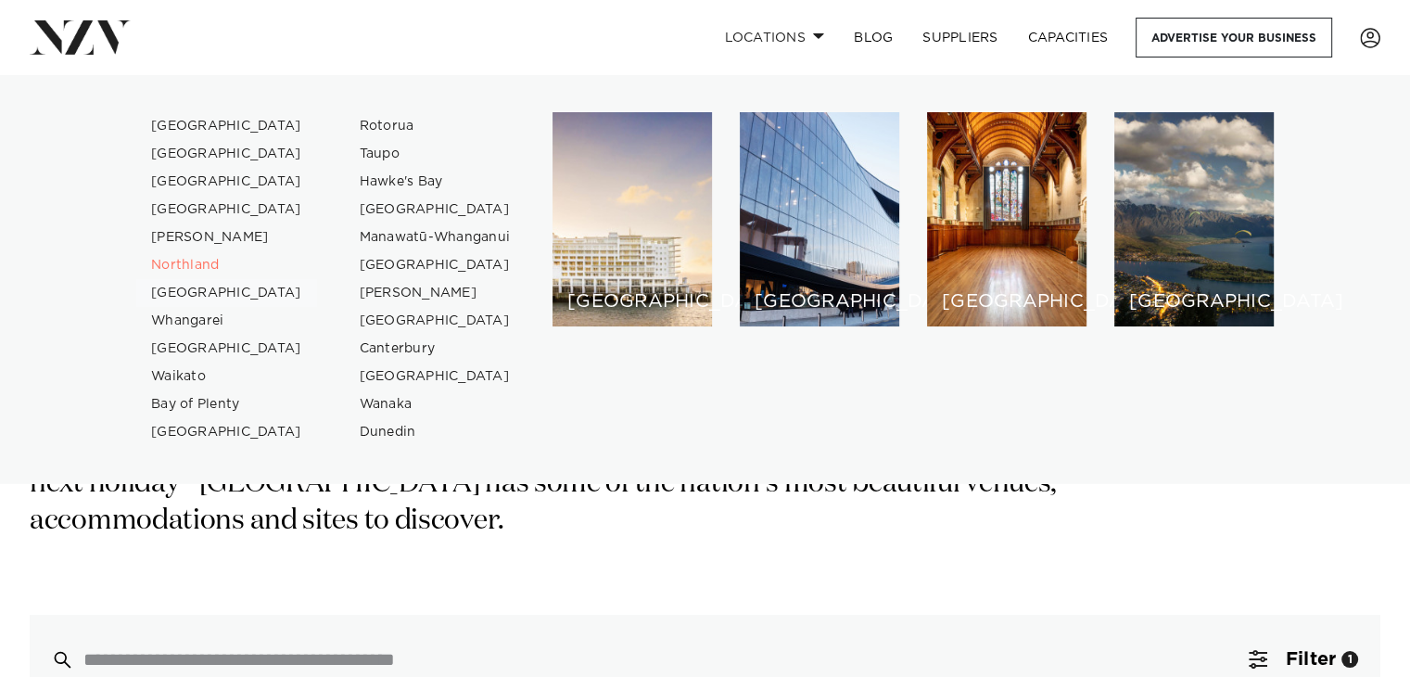
click at [222, 297] on link "[GEOGRAPHIC_DATA]" at bounding box center [226, 293] width 181 height 28
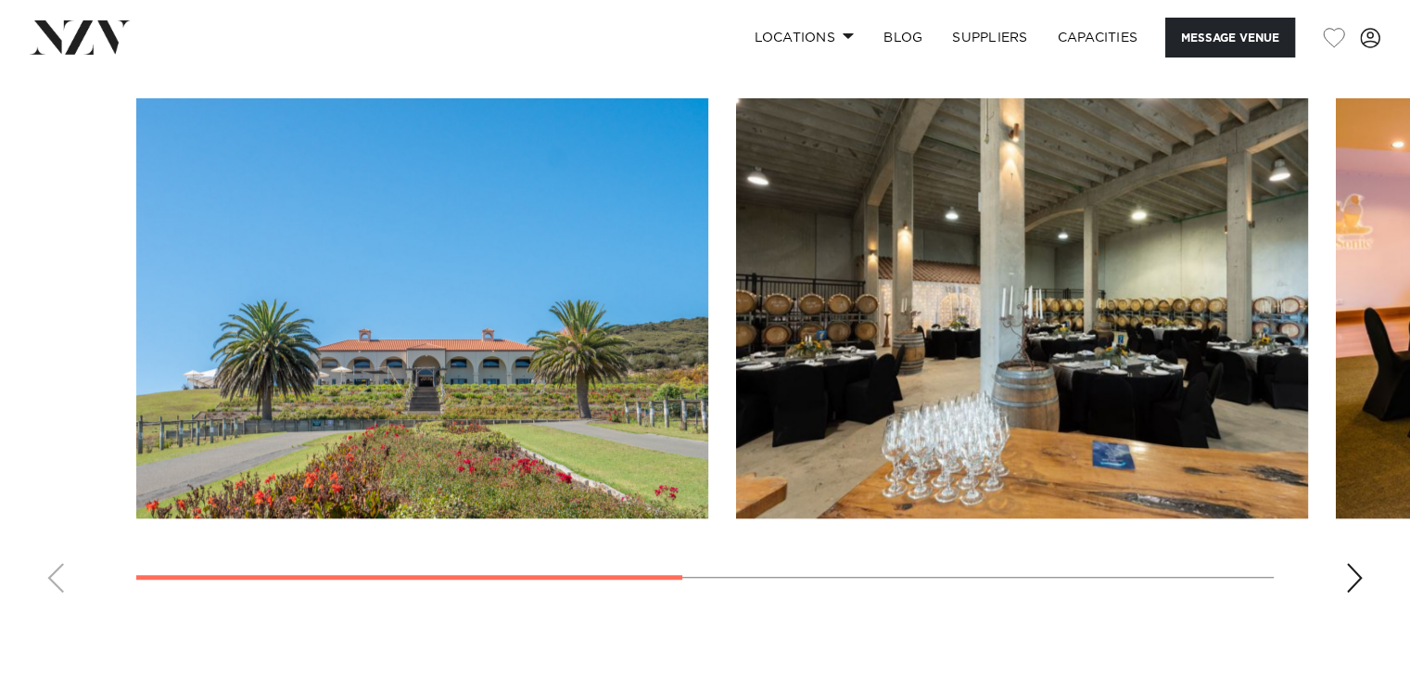
scroll to position [1407, 0]
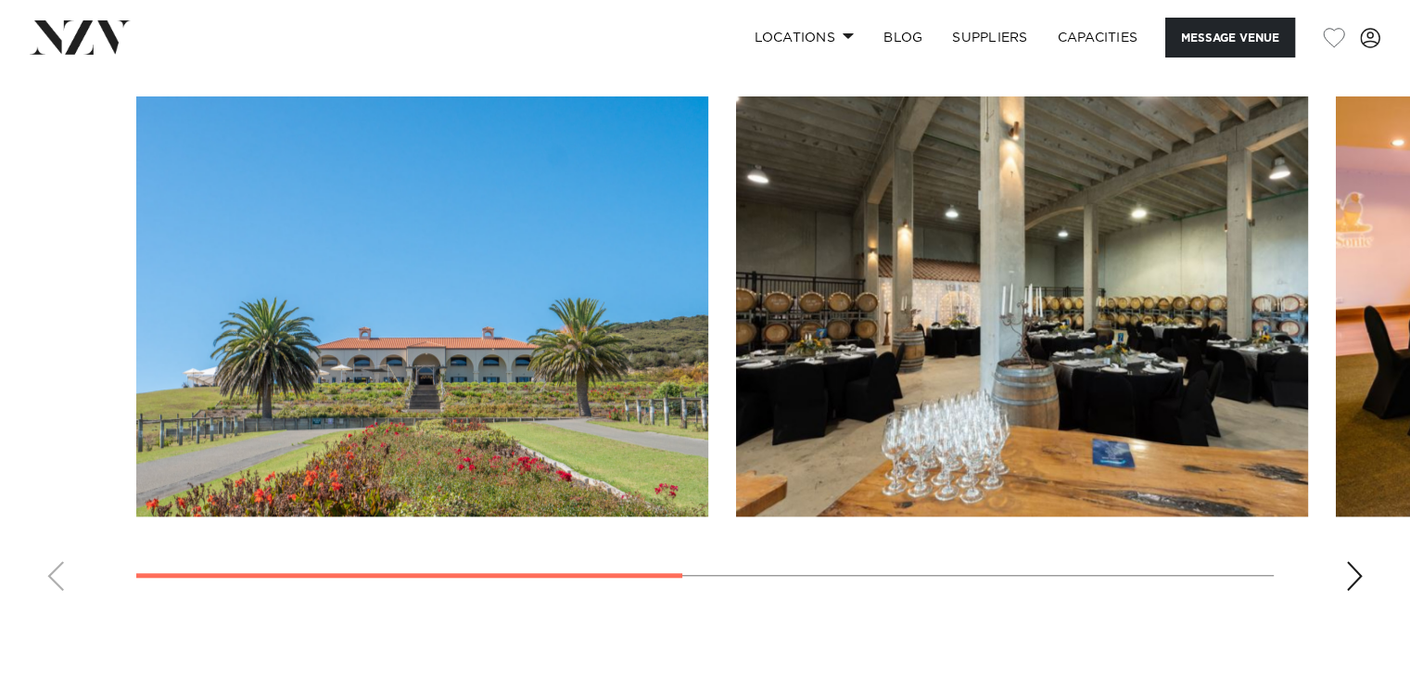
click at [1340, 568] on swiper-container at bounding box center [705, 350] width 1410 height 509
click at [1357, 572] on div "Next slide" at bounding box center [1354, 576] width 19 height 30
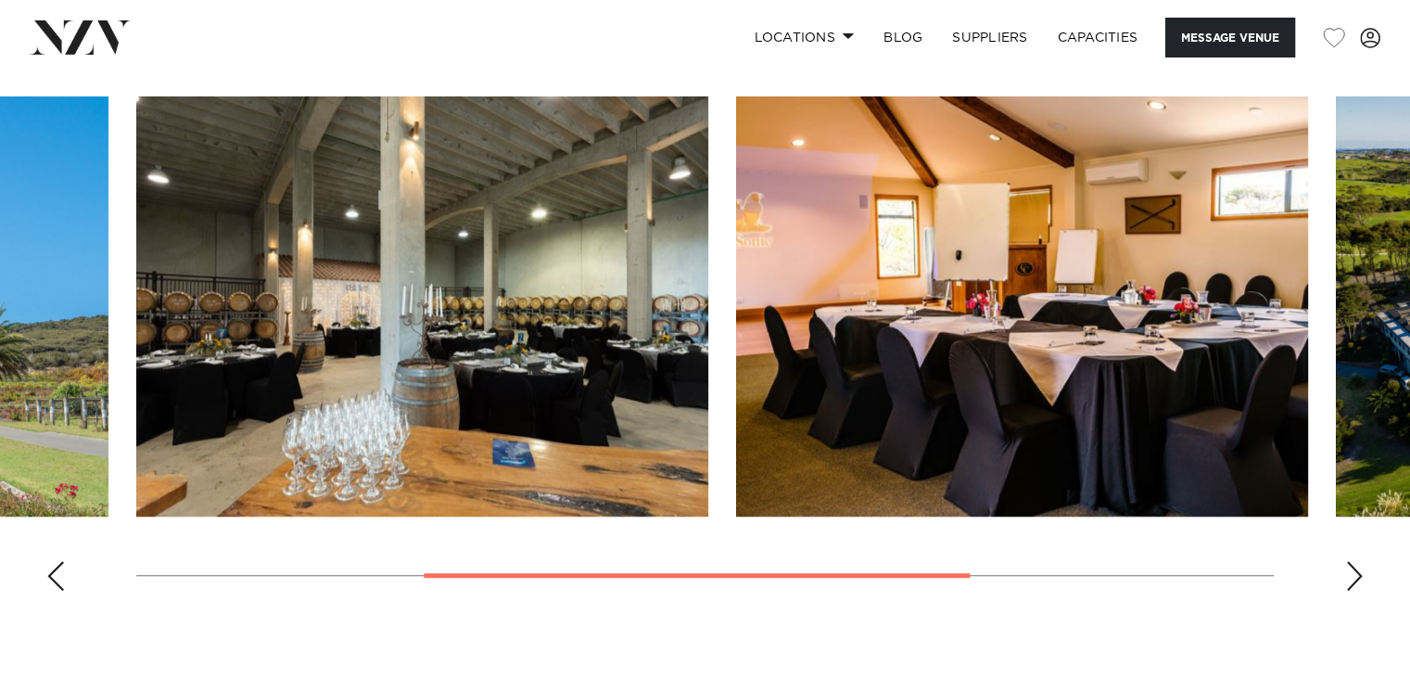
click at [1357, 572] on div "Next slide" at bounding box center [1354, 576] width 19 height 30
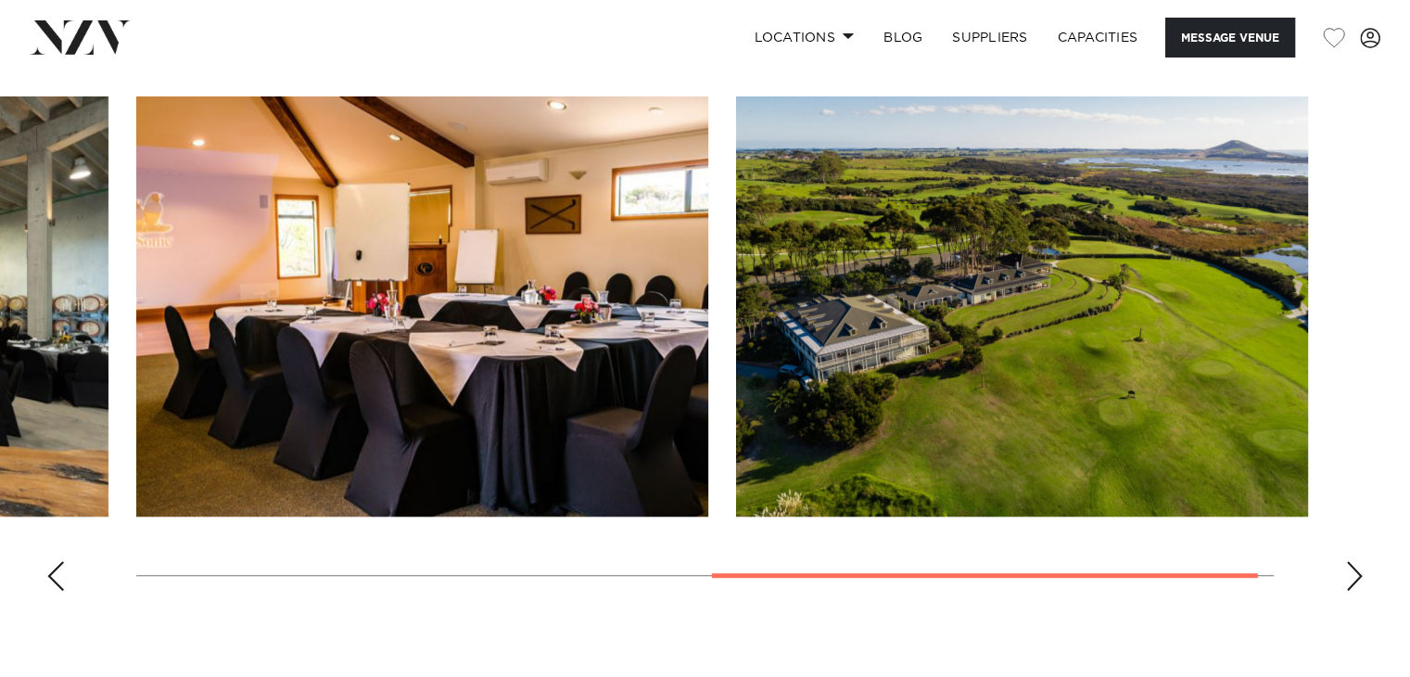
click at [1357, 572] on div "Next slide" at bounding box center [1354, 576] width 19 height 30
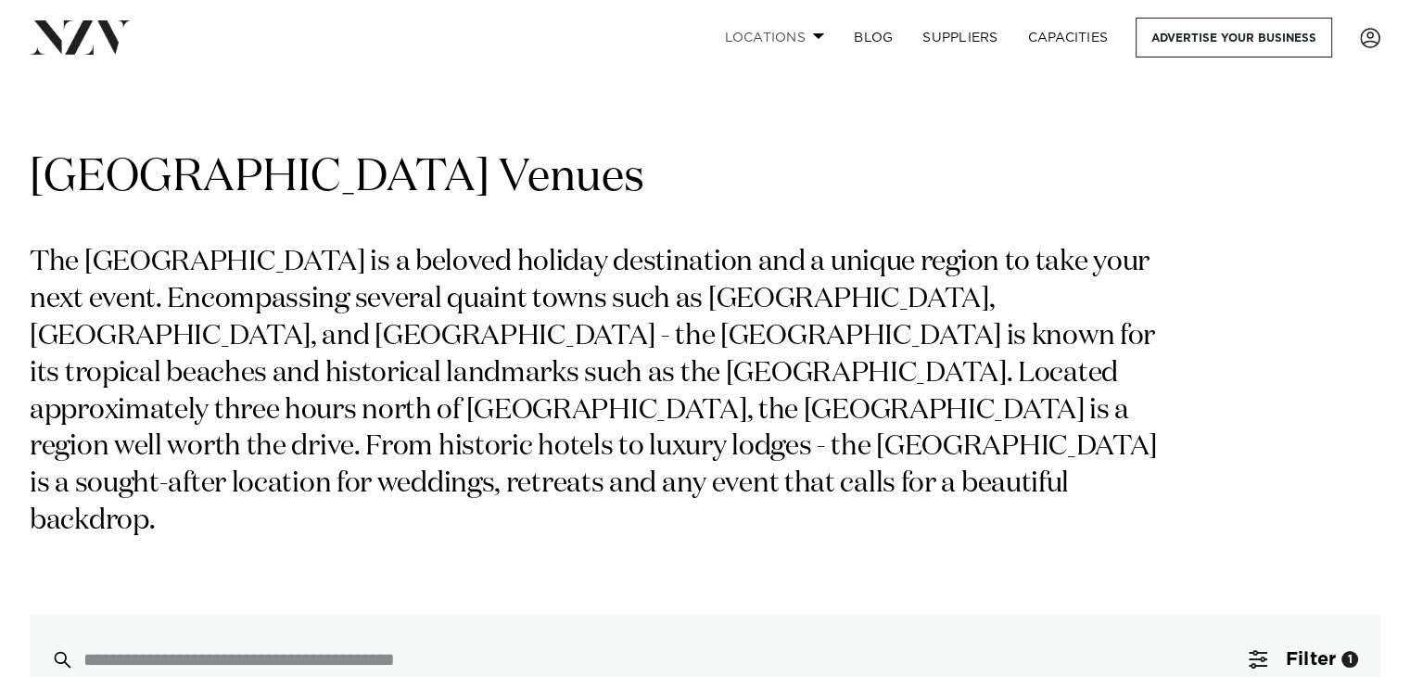
click at [810, 38] on link "Locations" at bounding box center [774, 38] width 130 height 40
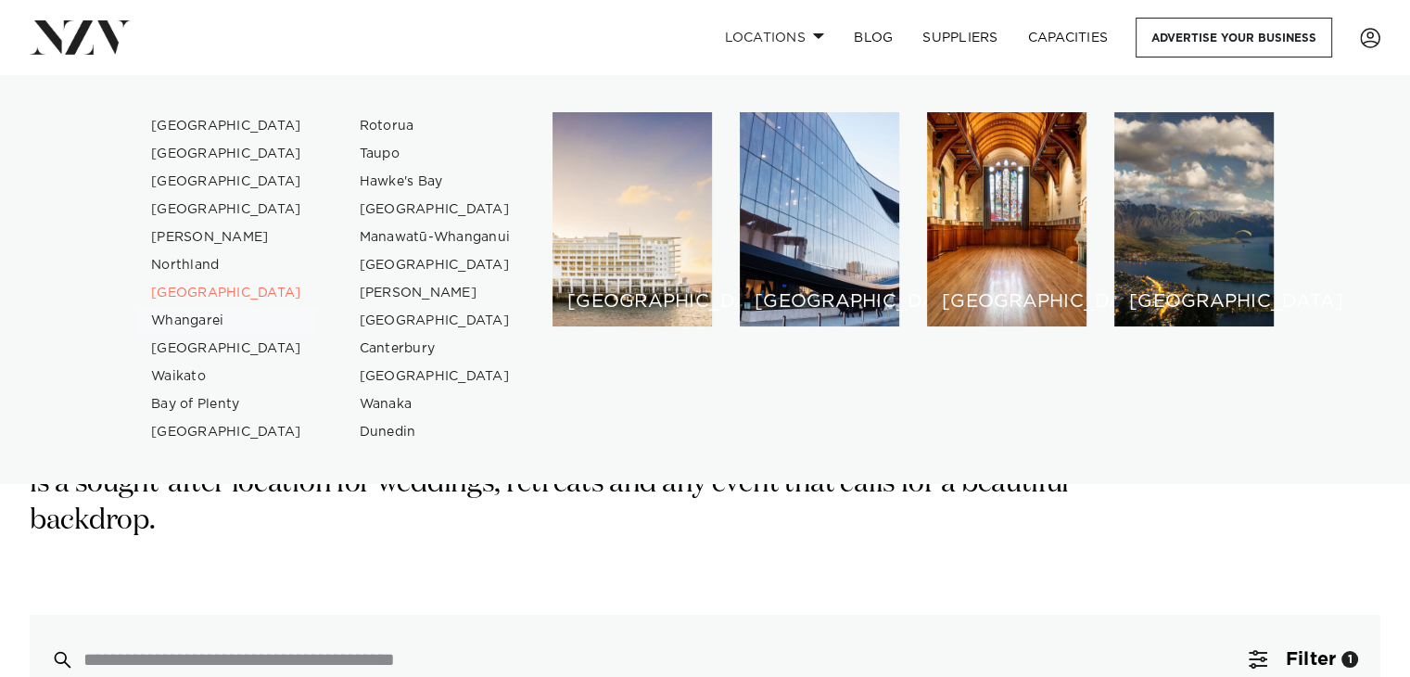
click at [215, 311] on link "Whangarei" at bounding box center [226, 321] width 181 height 28
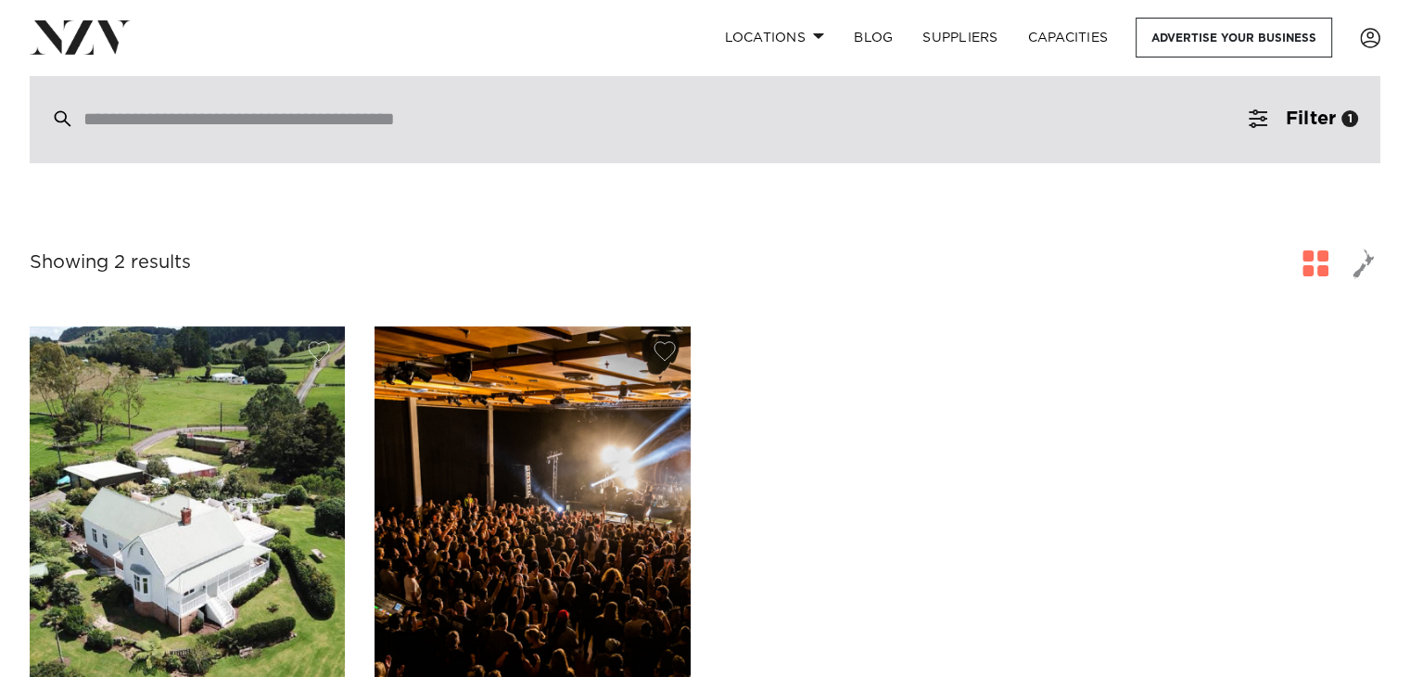
scroll to position [169, 0]
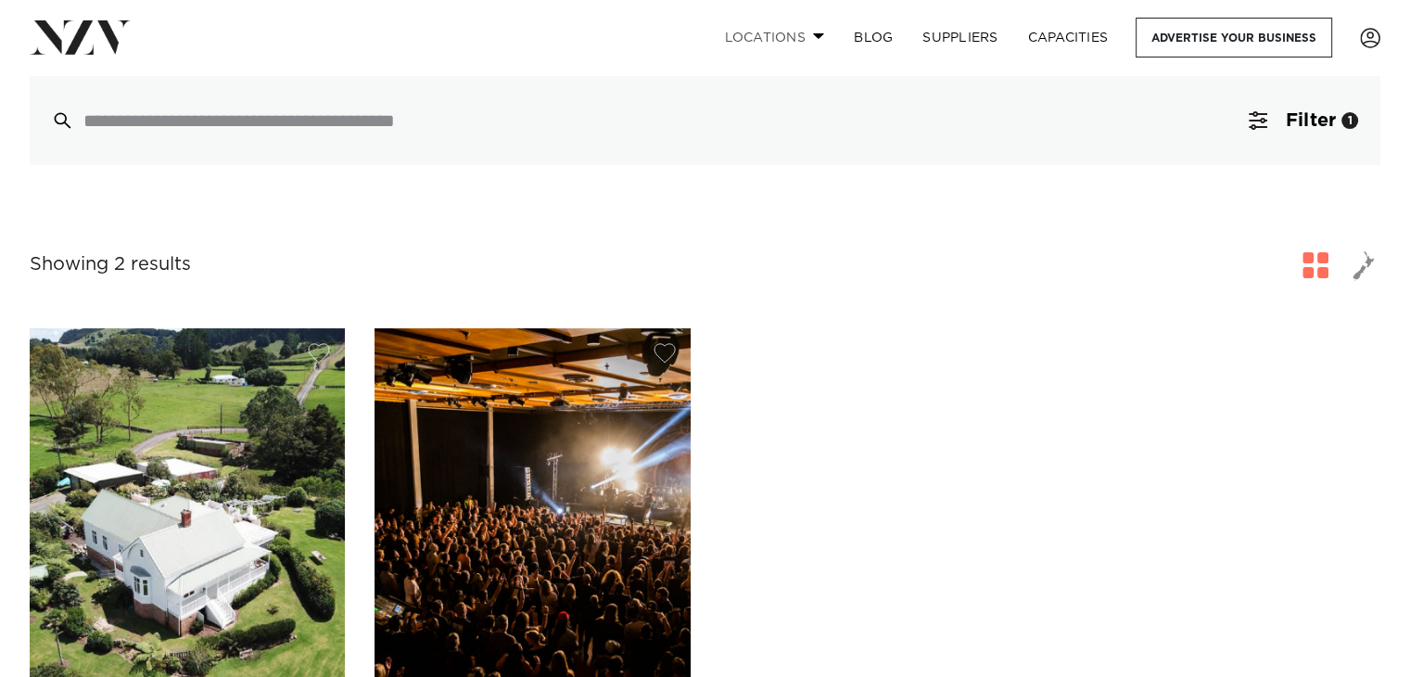
click at [793, 40] on link "Locations" at bounding box center [774, 38] width 130 height 40
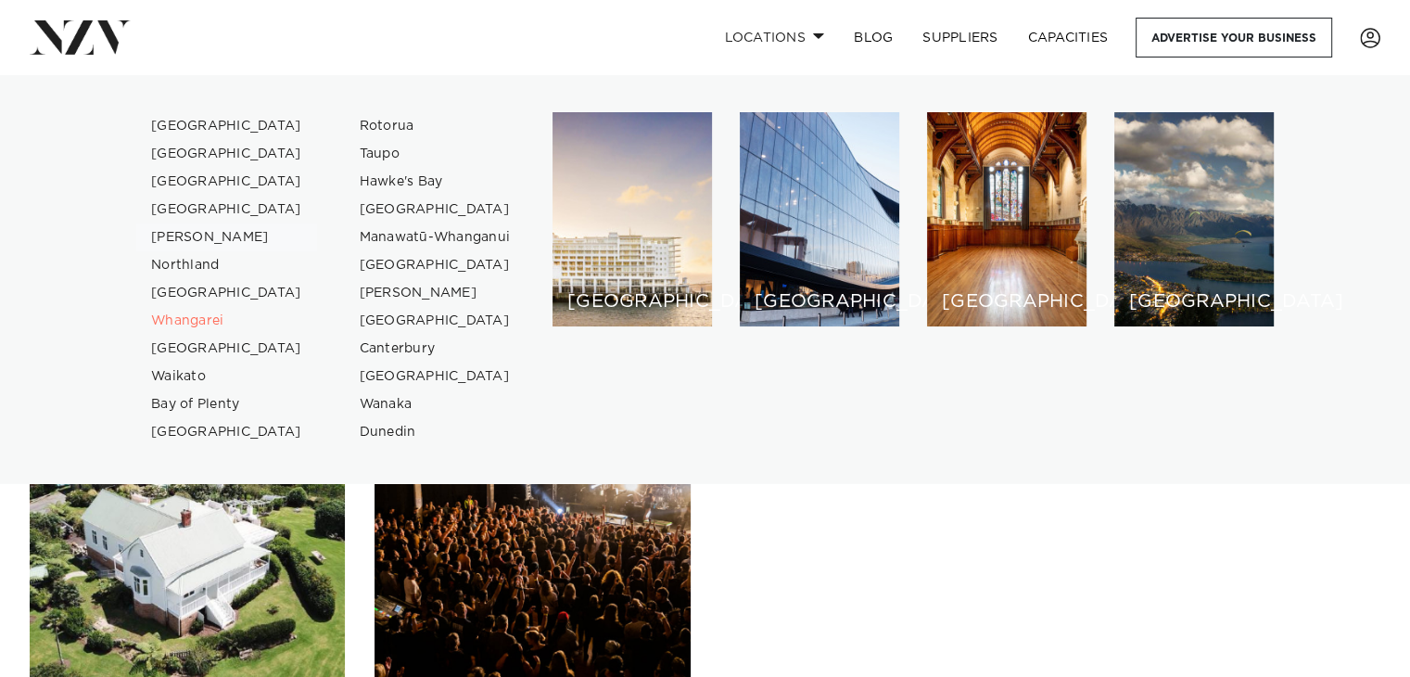
click at [194, 236] on link "[PERSON_NAME]" at bounding box center [226, 237] width 181 height 28
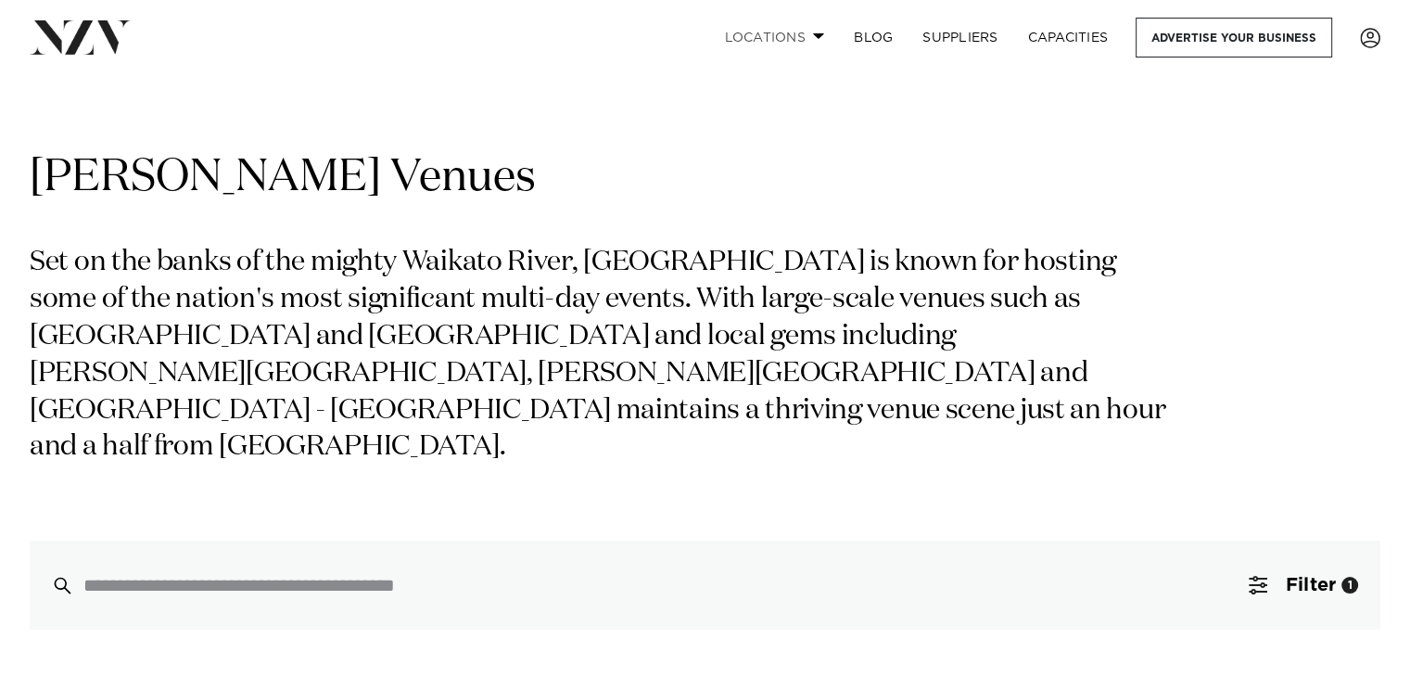
click at [749, 44] on link "Locations" at bounding box center [774, 38] width 130 height 40
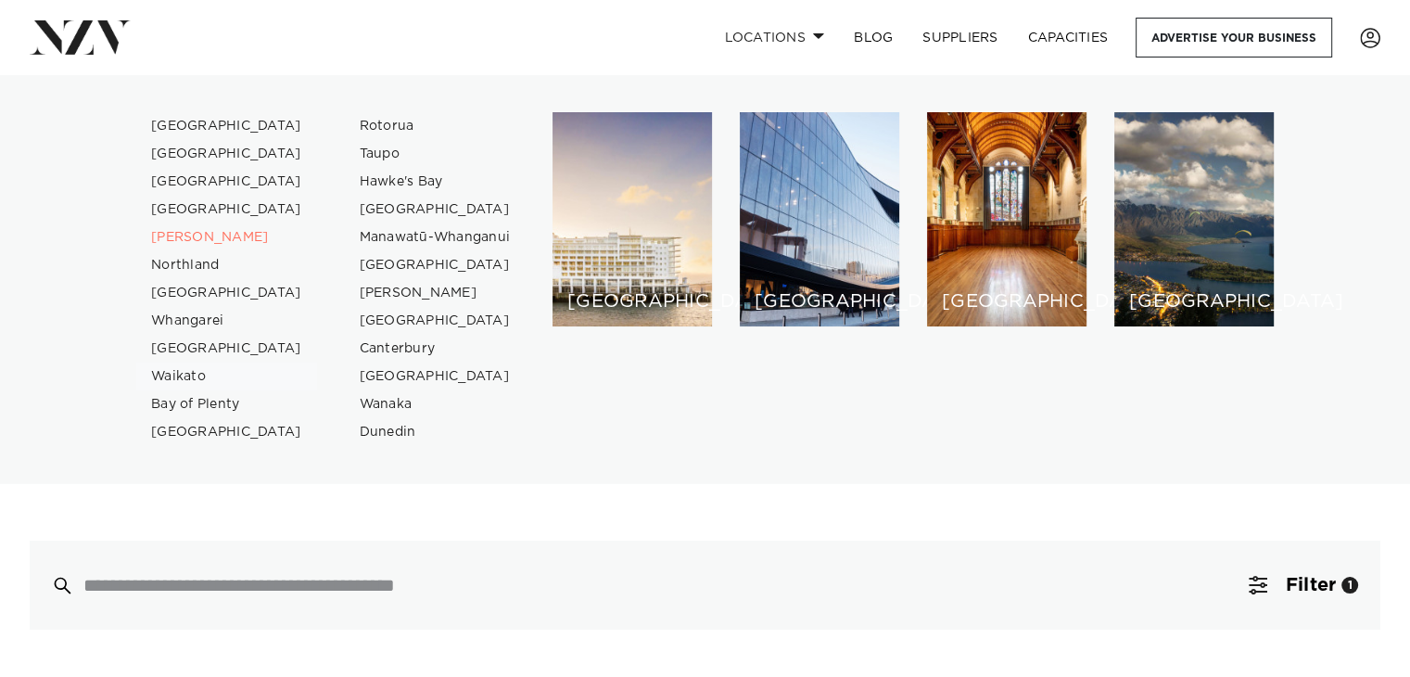
click at [190, 370] on link "Waikato" at bounding box center [226, 376] width 181 height 28
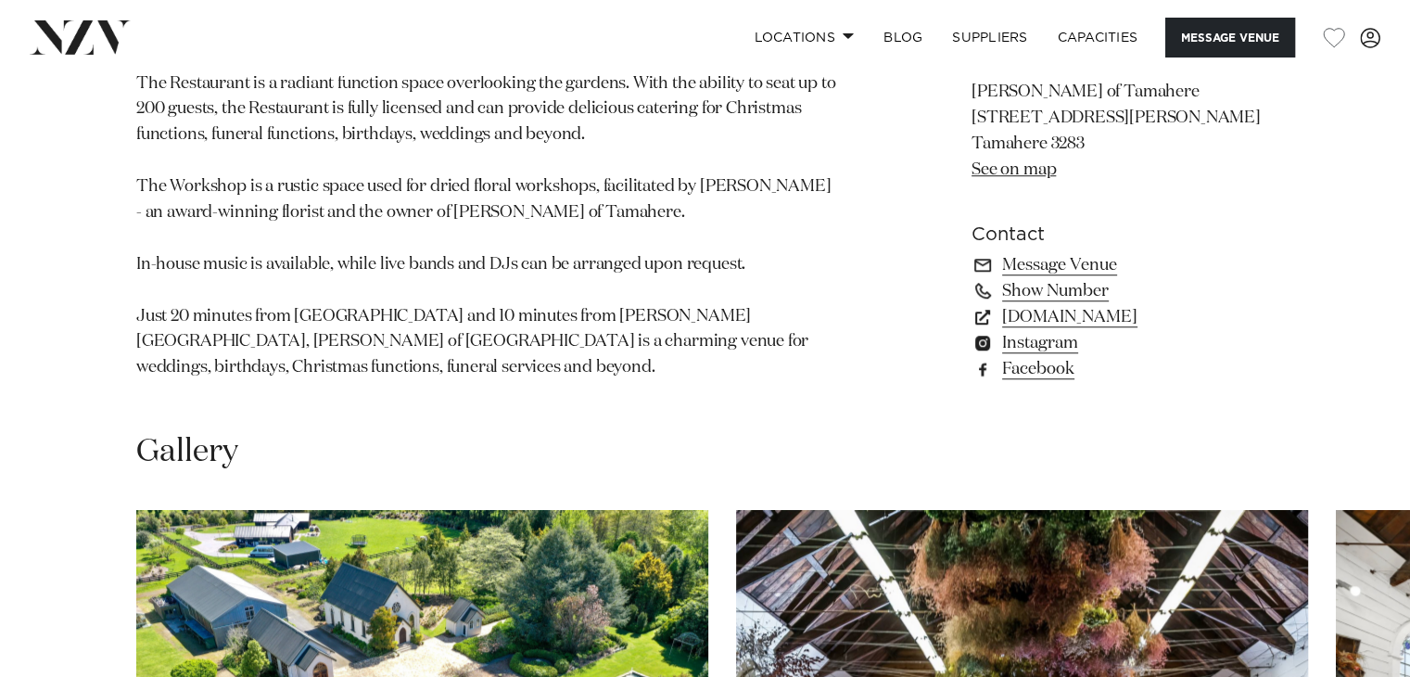
scroll to position [1693, 0]
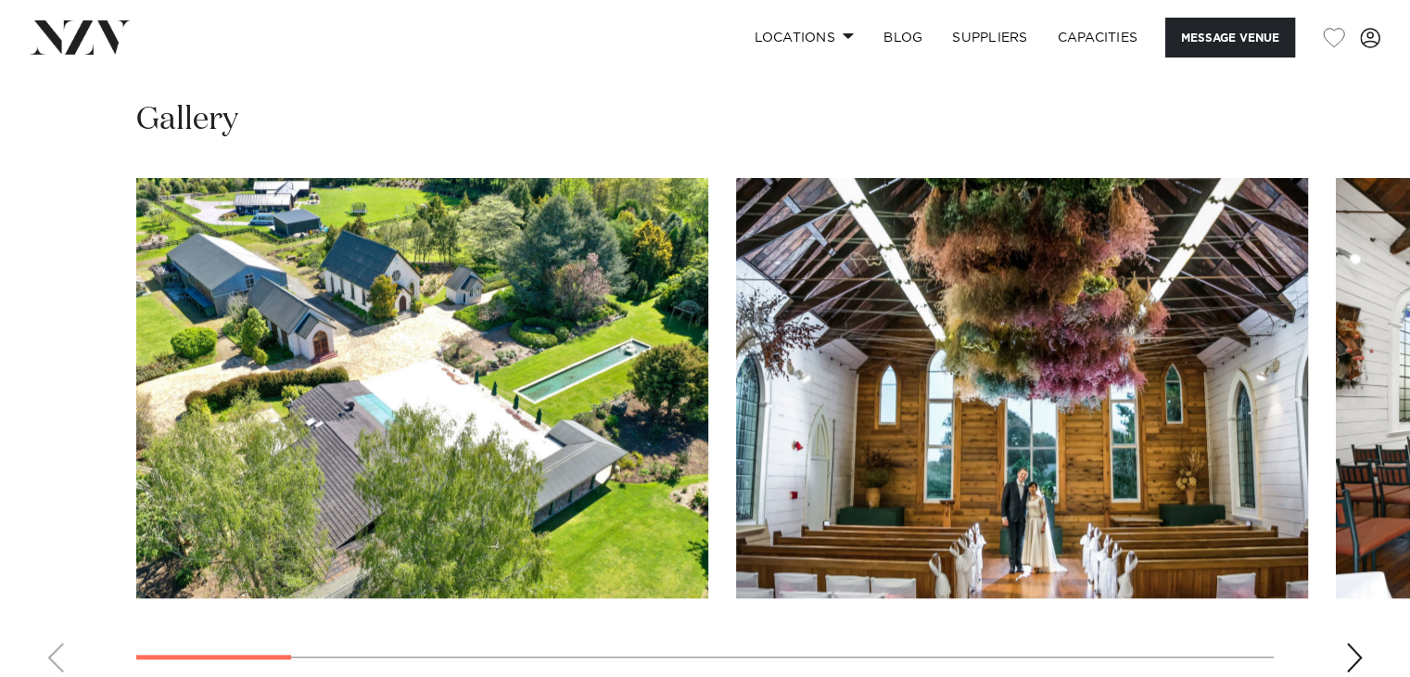
click at [1351, 642] on div "Next slide" at bounding box center [1354, 657] width 19 height 30
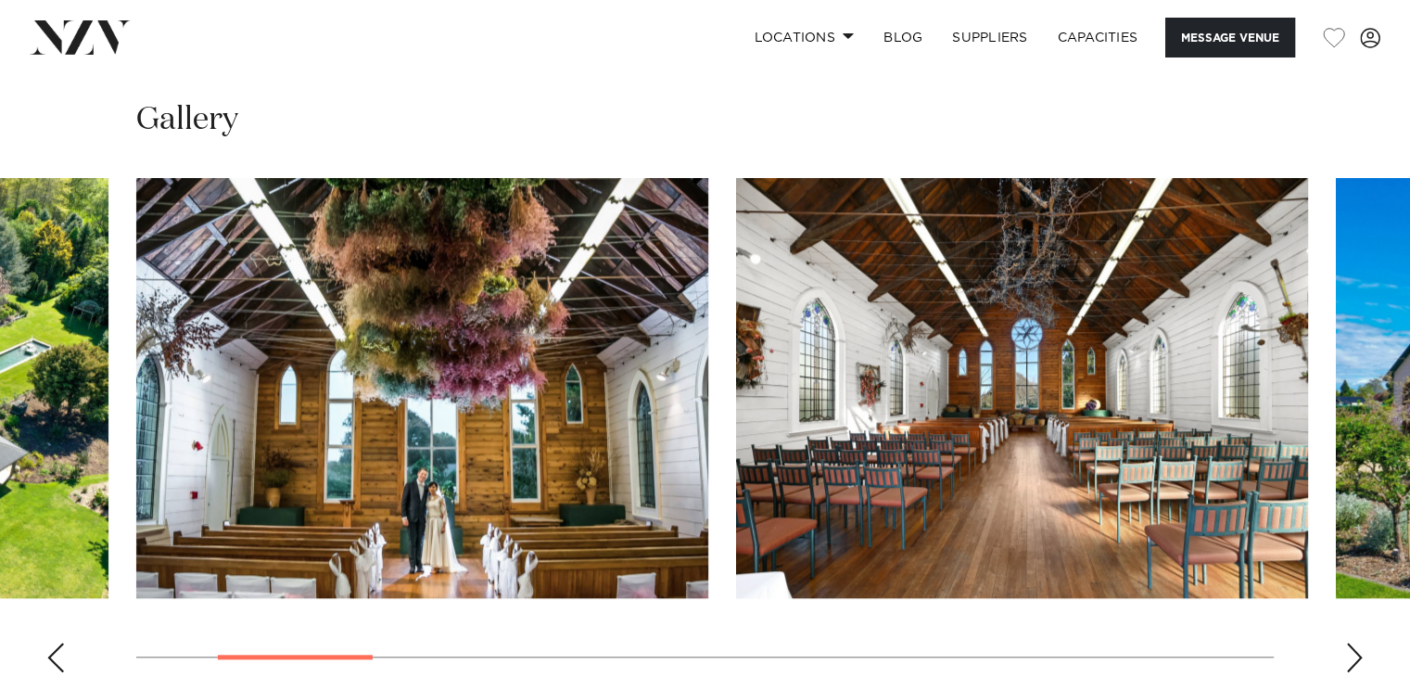
click at [1351, 642] on div "Next slide" at bounding box center [1354, 657] width 19 height 30
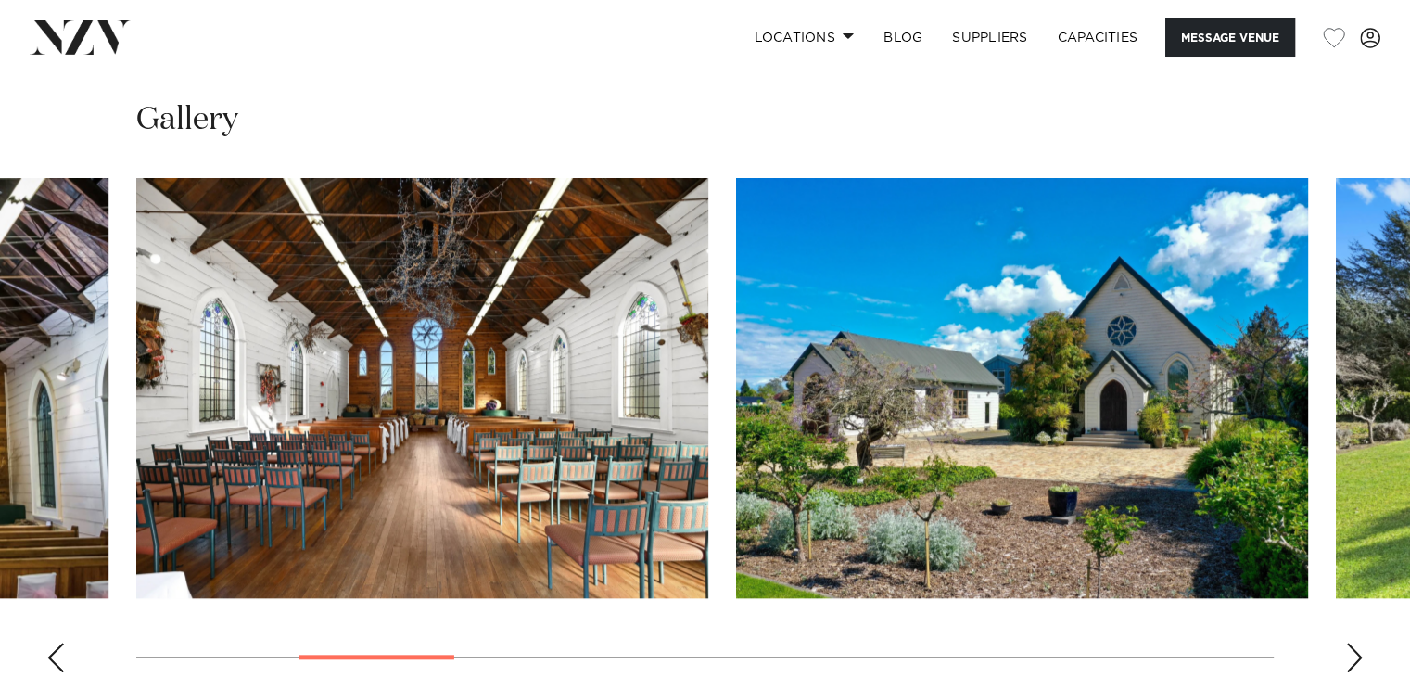
click at [1351, 642] on div "Next slide" at bounding box center [1354, 657] width 19 height 30
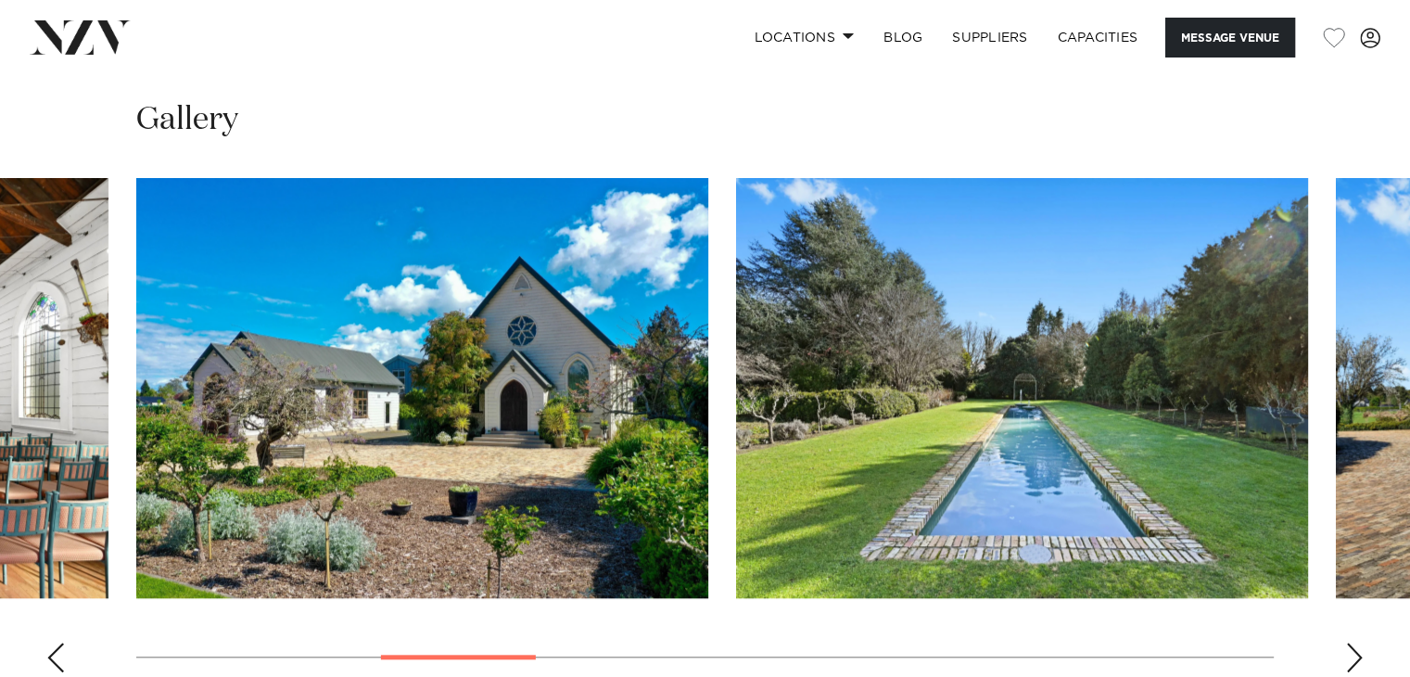
click at [1351, 642] on div "Next slide" at bounding box center [1354, 657] width 19 height 30
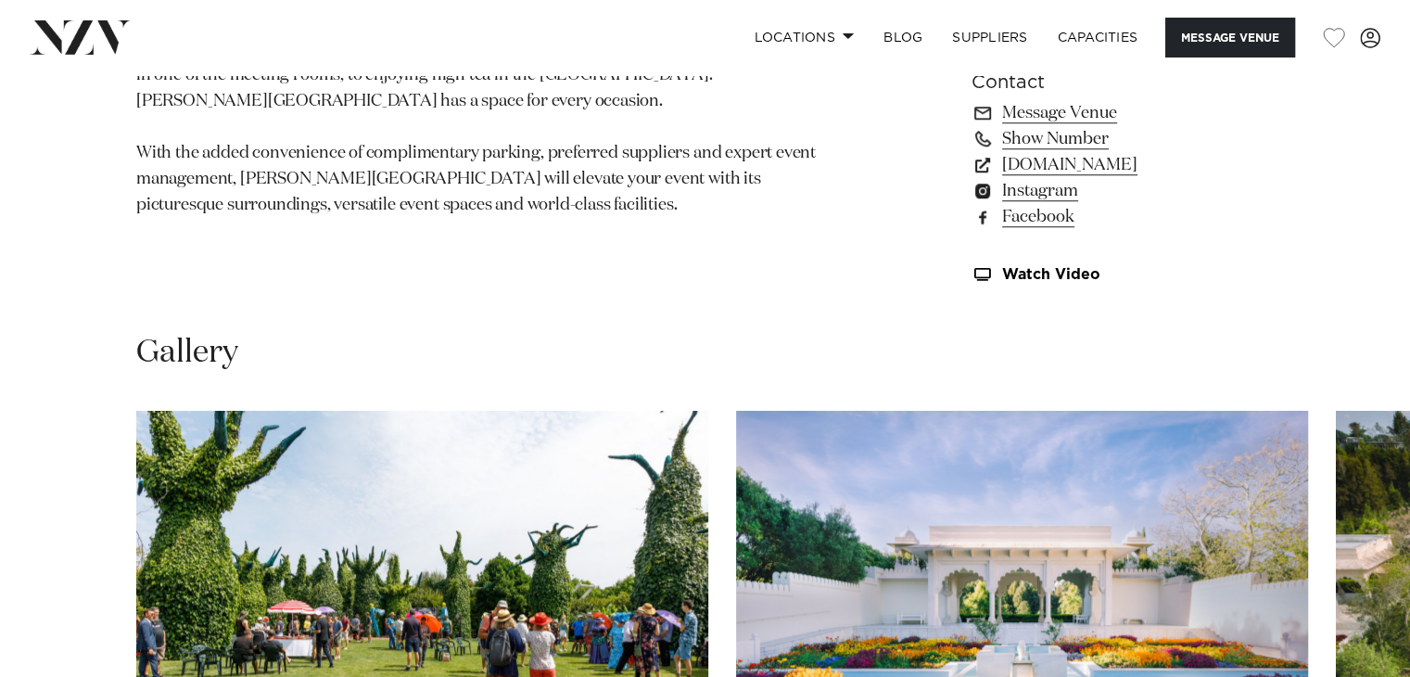
scroll to position [1713, 0]
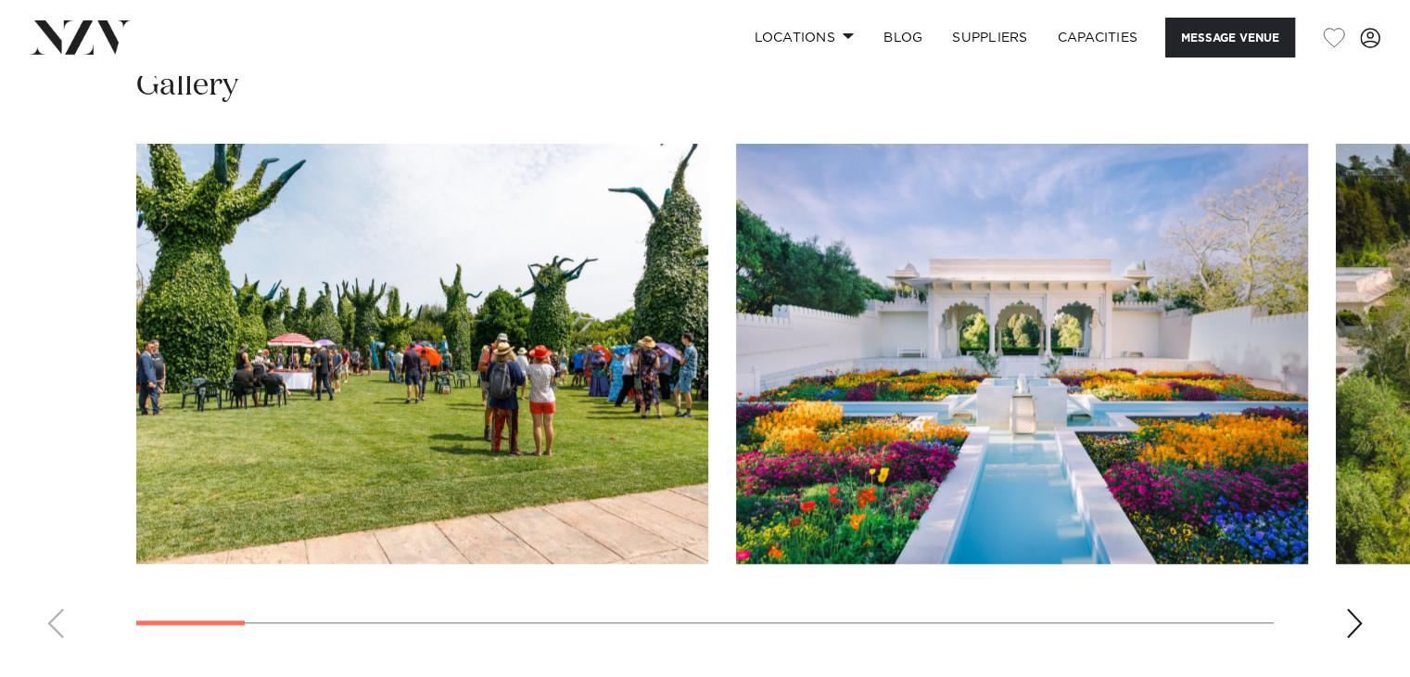
click at [1357, 615] on div "Next slide" at bounding box center [1354, 623] width 19 height 30
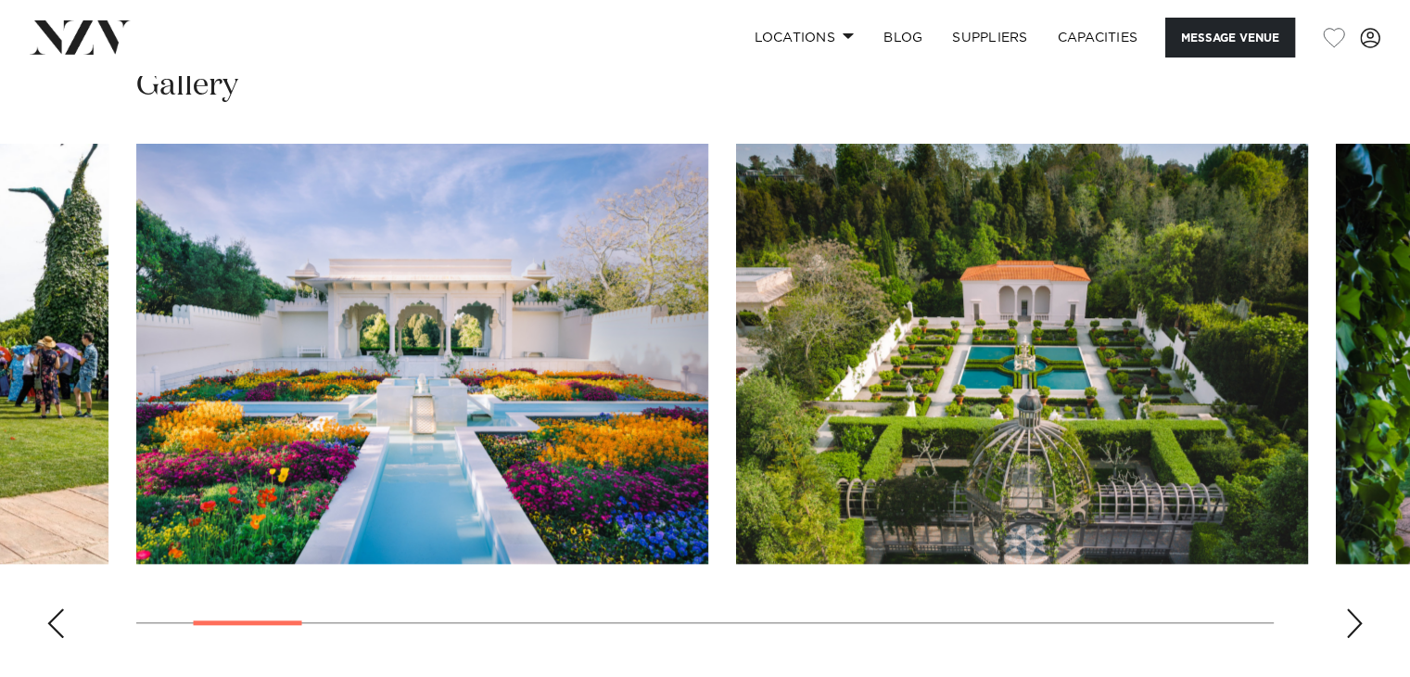
click at [1357, 615] on div "Next slide" at bounding box center [1354, 623] width 19 height 30
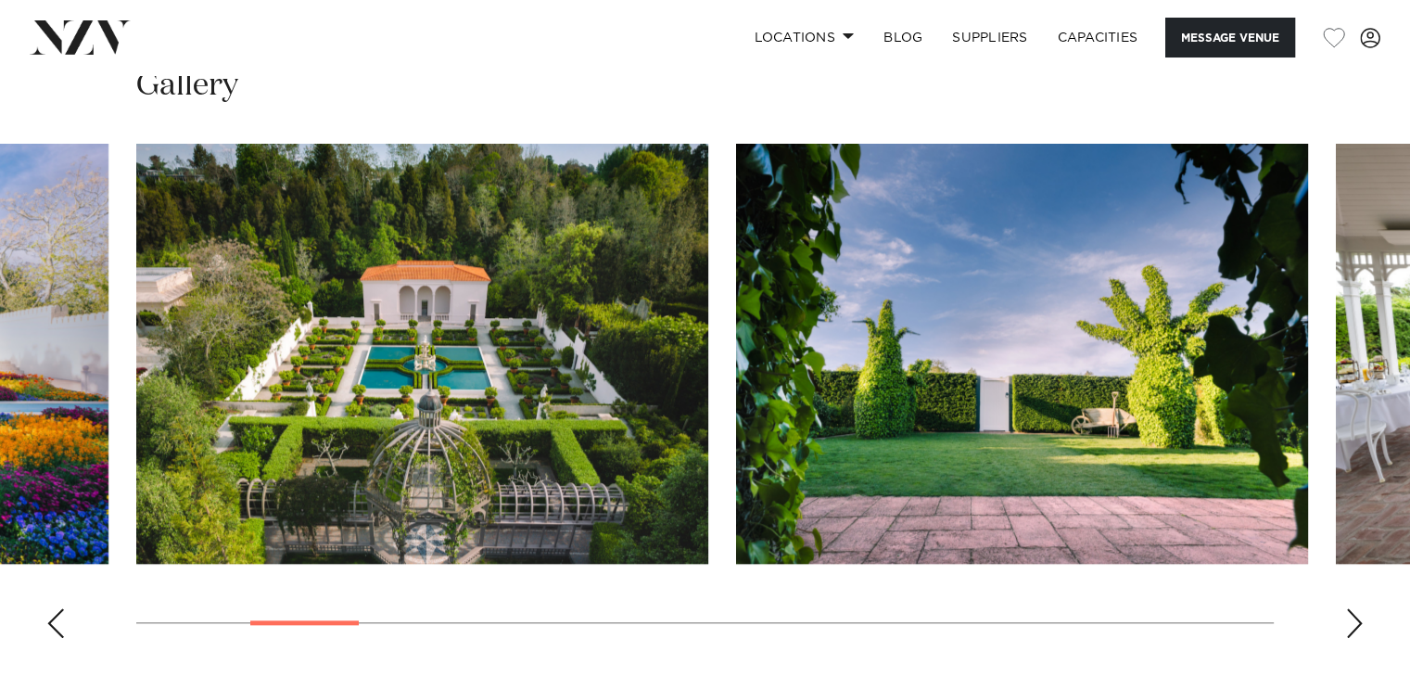
click at [1357, 615] on div "Next slide" at bounding box center [1354, 623] width 19 height 30
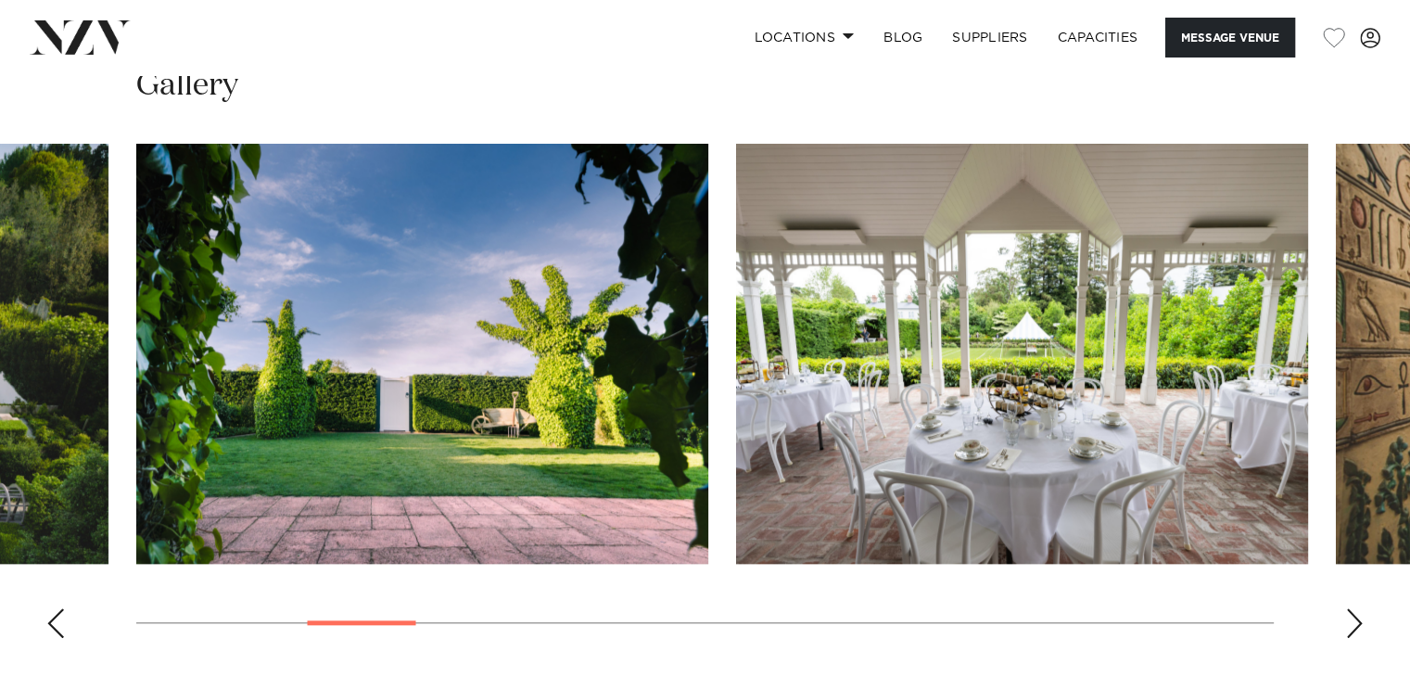
click at [1357, 615] on div "Next slide" at bounding box center [1354, 623] width 19 height 30
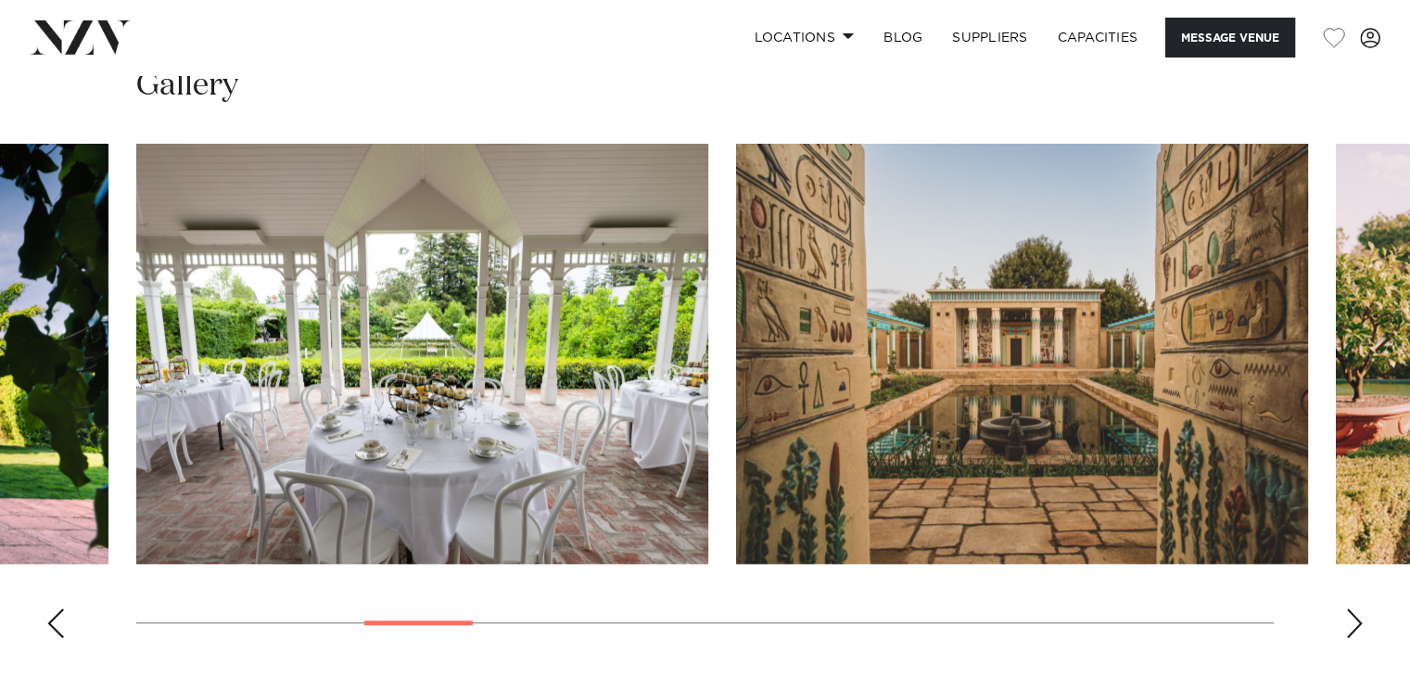
click at [1357, 615] on div "Next slide" at bounding box center [1354, 623] width 19 height 30
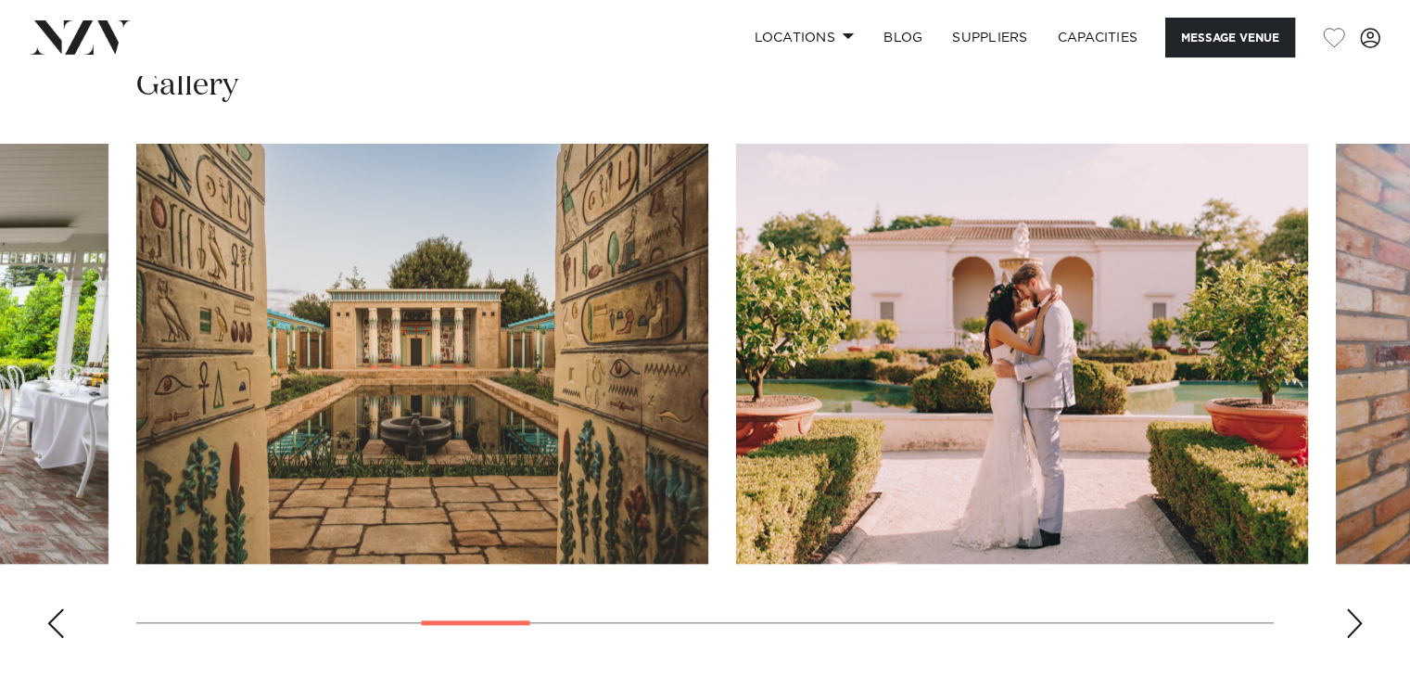
click at [1357, 615] on div "Next slide" at bounding box center [1354, 623] width 19 height 30
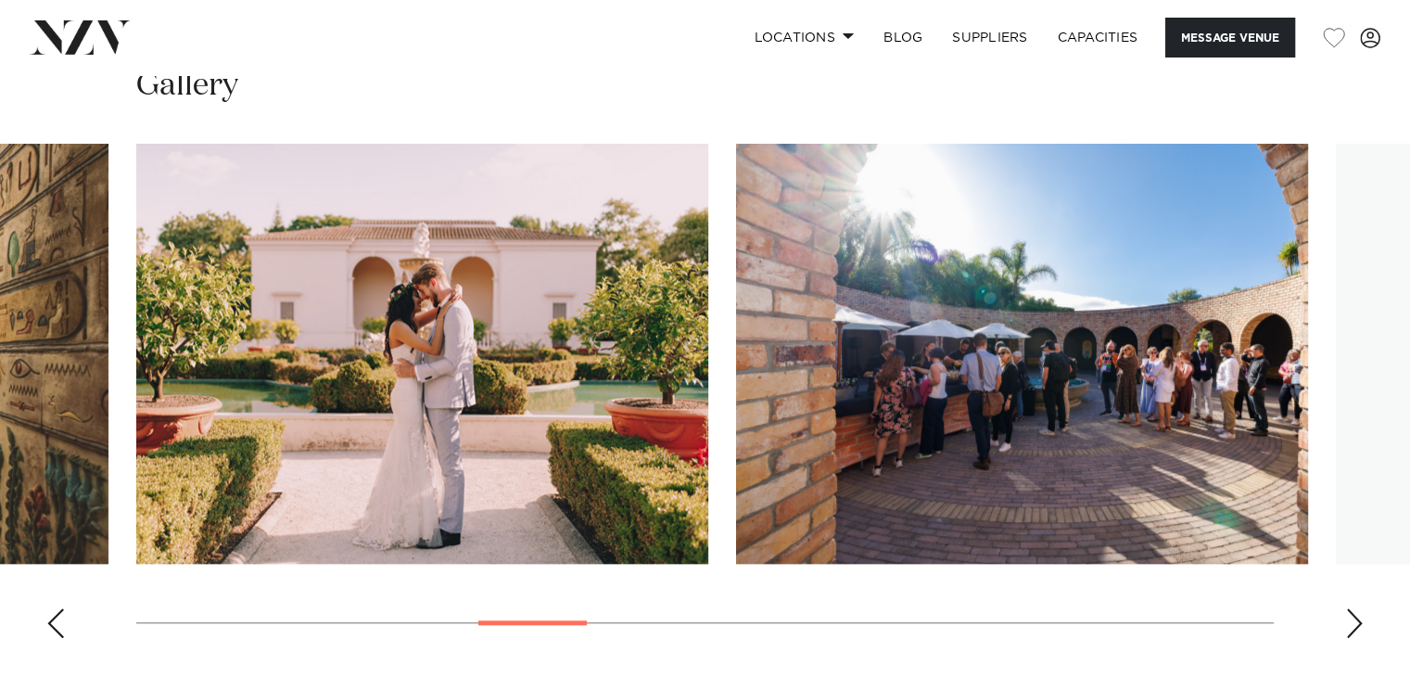
click at [1357, 615] on div "Next slide" at bounding box center [1354, 623] width 19 height 30
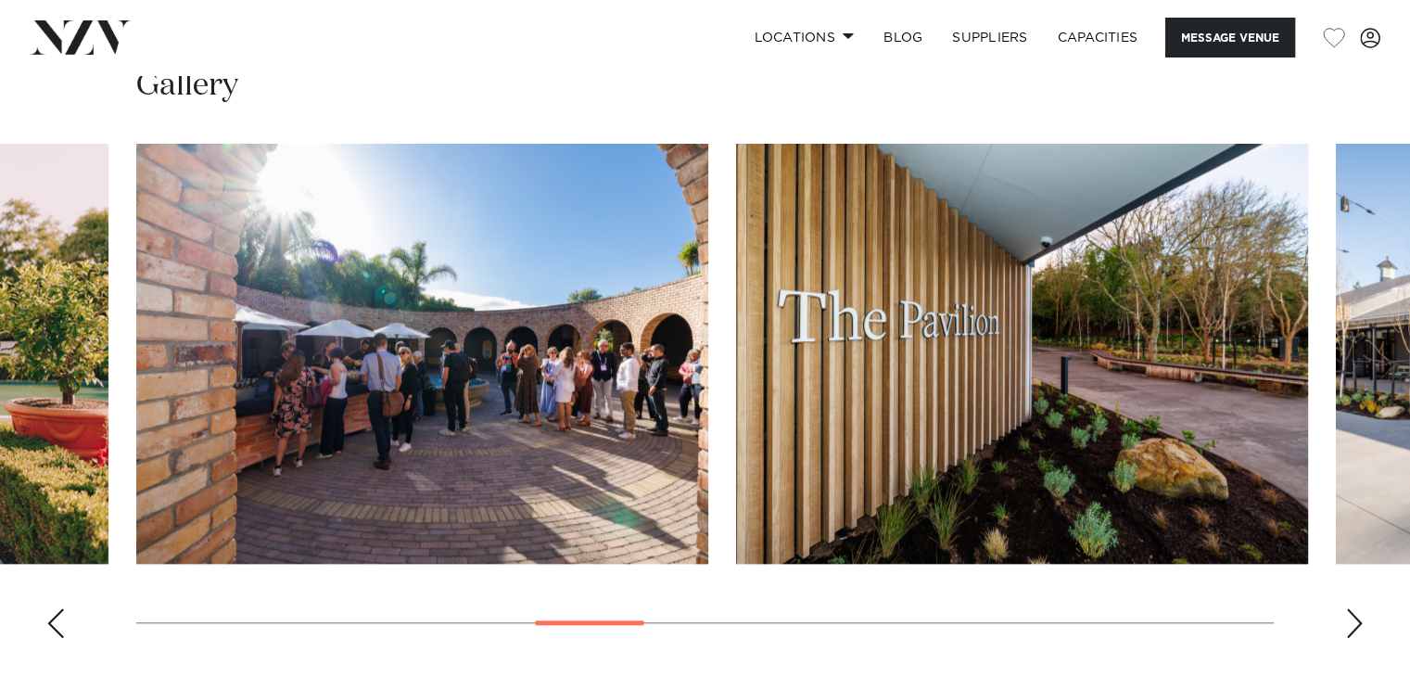
click at [1357, 615] on div "Next slide" at bounding box center [1354, 623] width 19 height 30
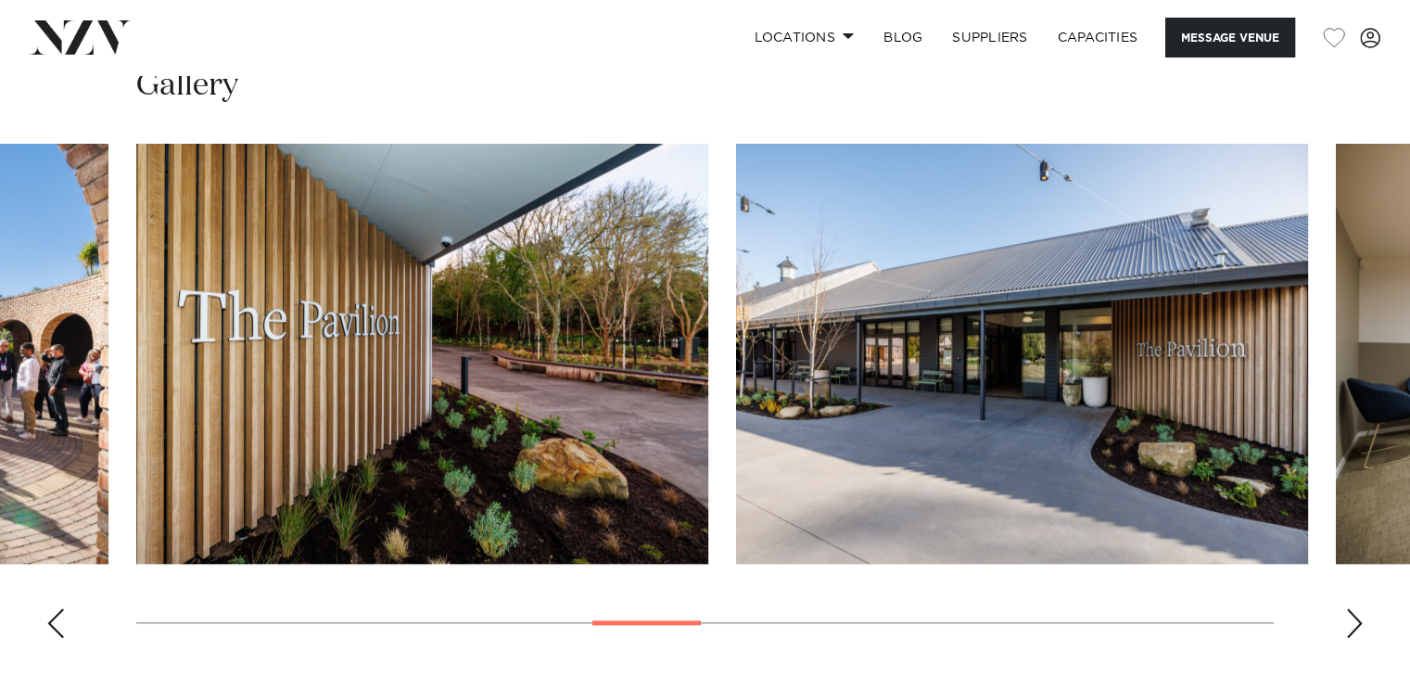
click at [1357, 615] on div "Next slide" at bounding box center [1354, 623] width 19 height 30
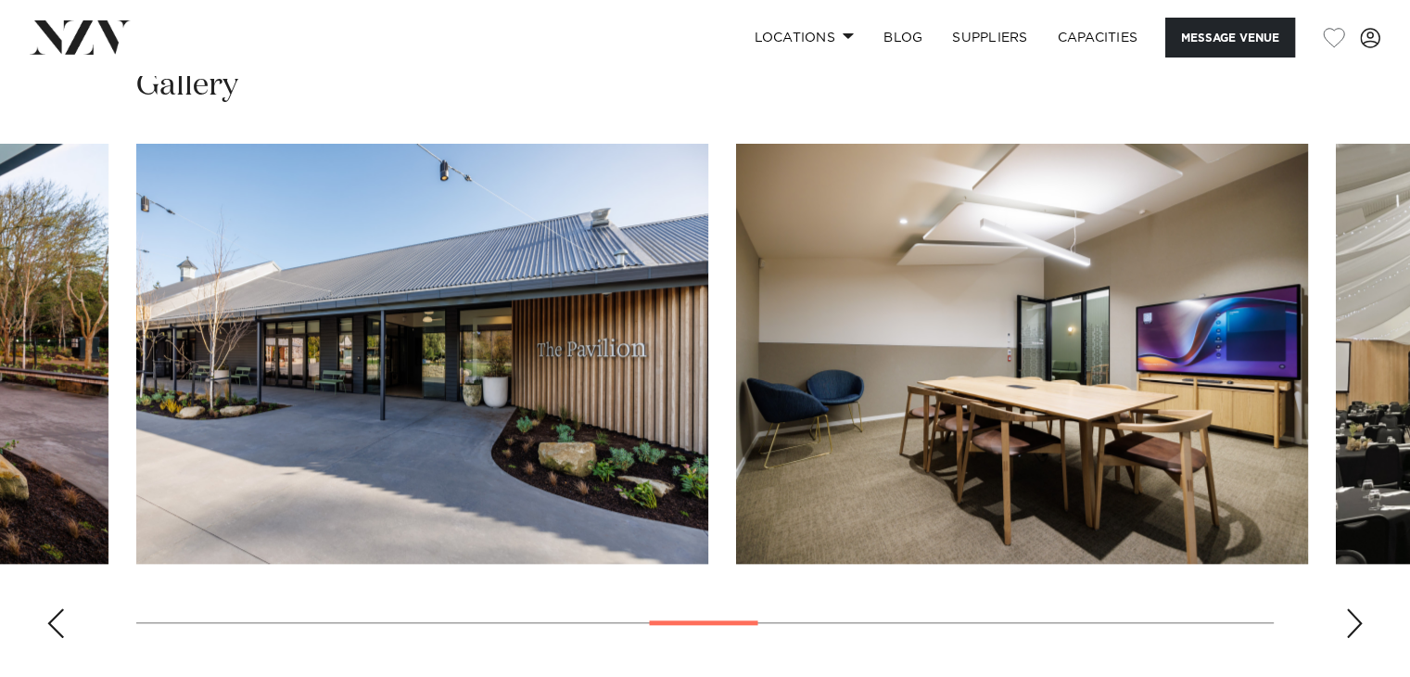
click at [1357, 615] on div "Next slide" at bounding box center [1354, 623] width 19 height 30
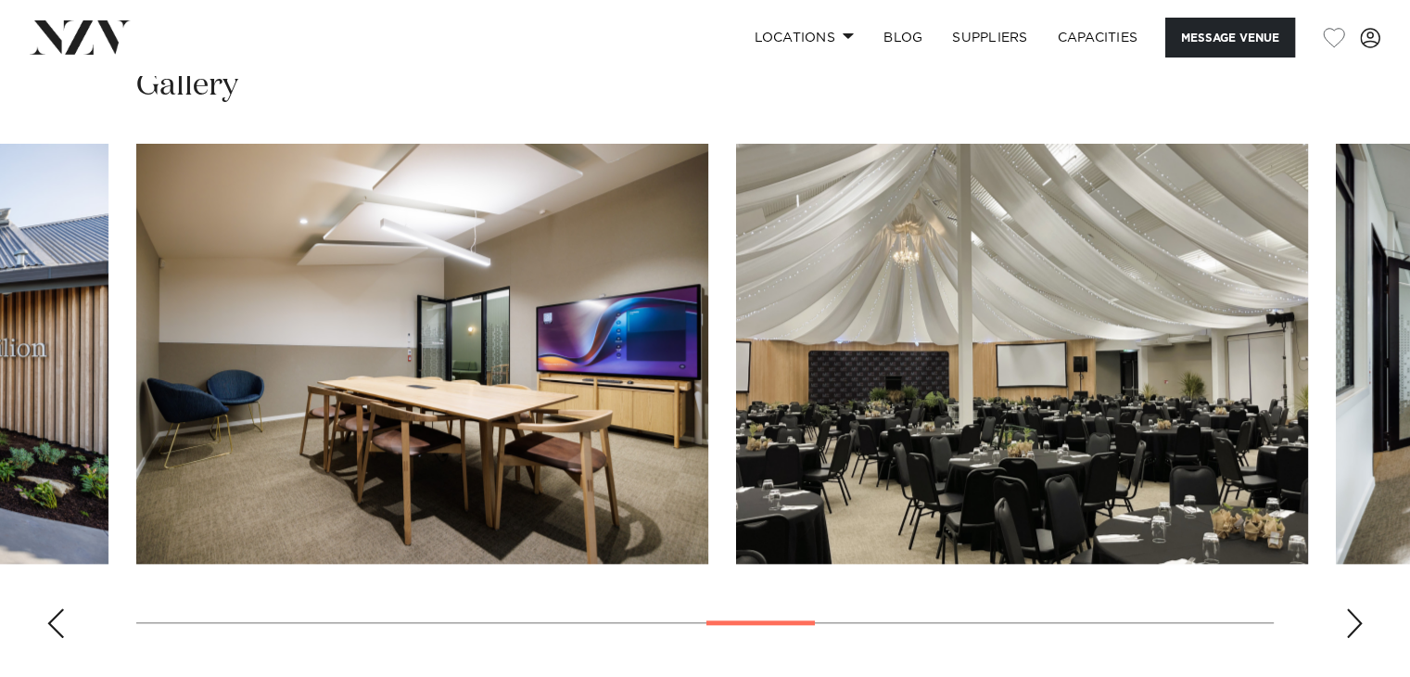
click at [1357, 615] on div "Next slide" at bounding box center [1354, 623] width 19 height 30
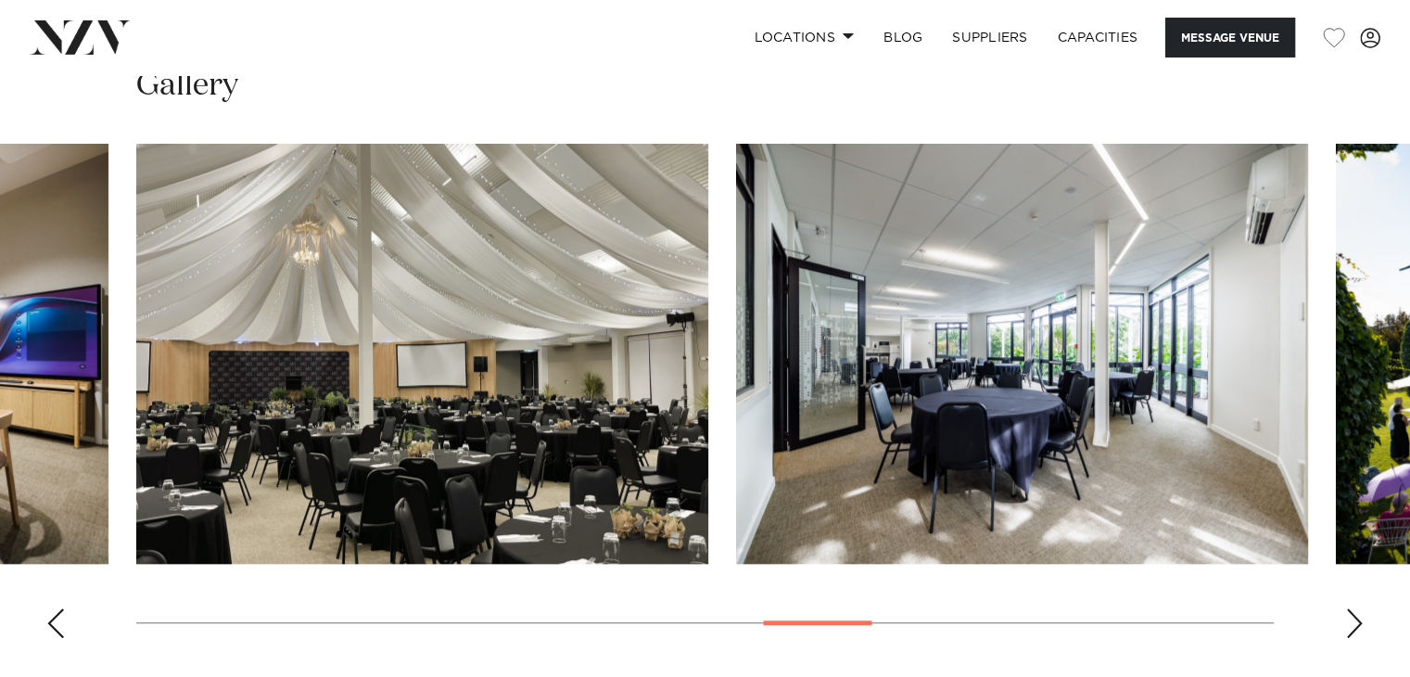
click at [646, 407] on img "12 / 20" at bounding box center [422, 354] width 572 height 420
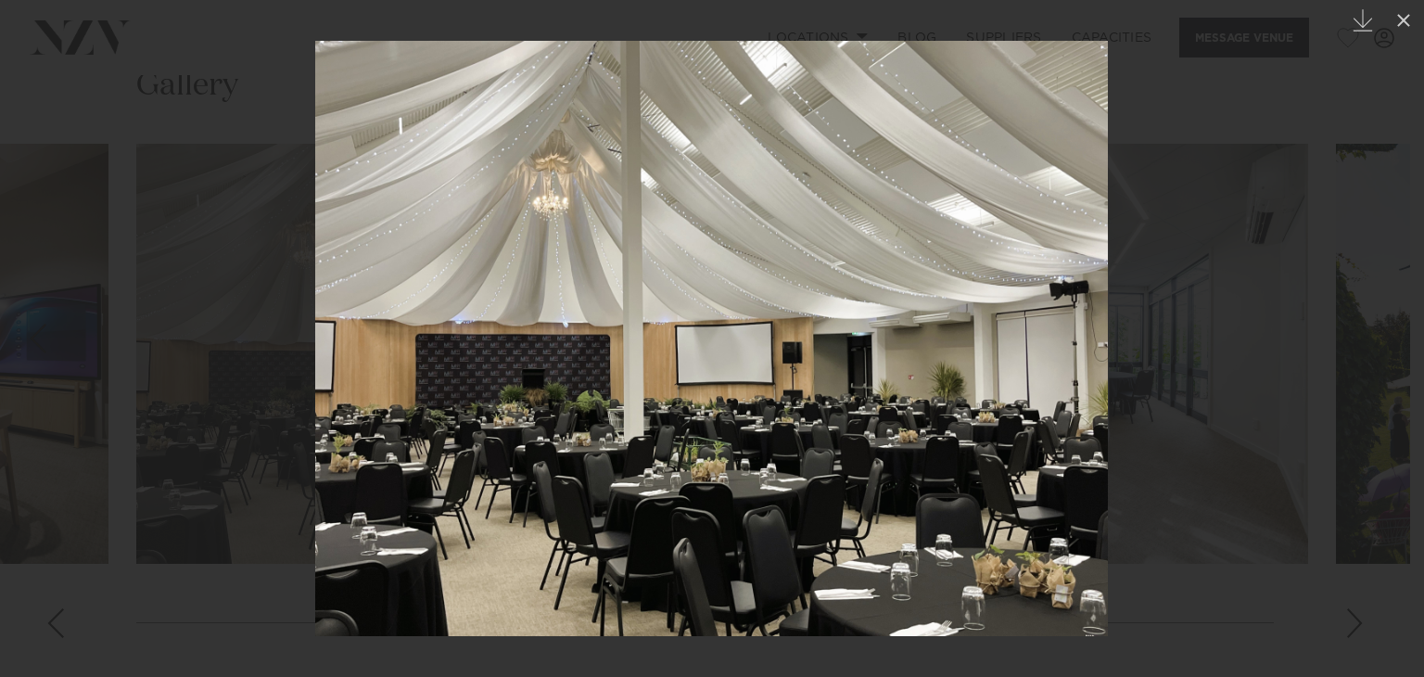
click at [1313, 597] on div at bounding box center [712, 338] width 1424 height 677
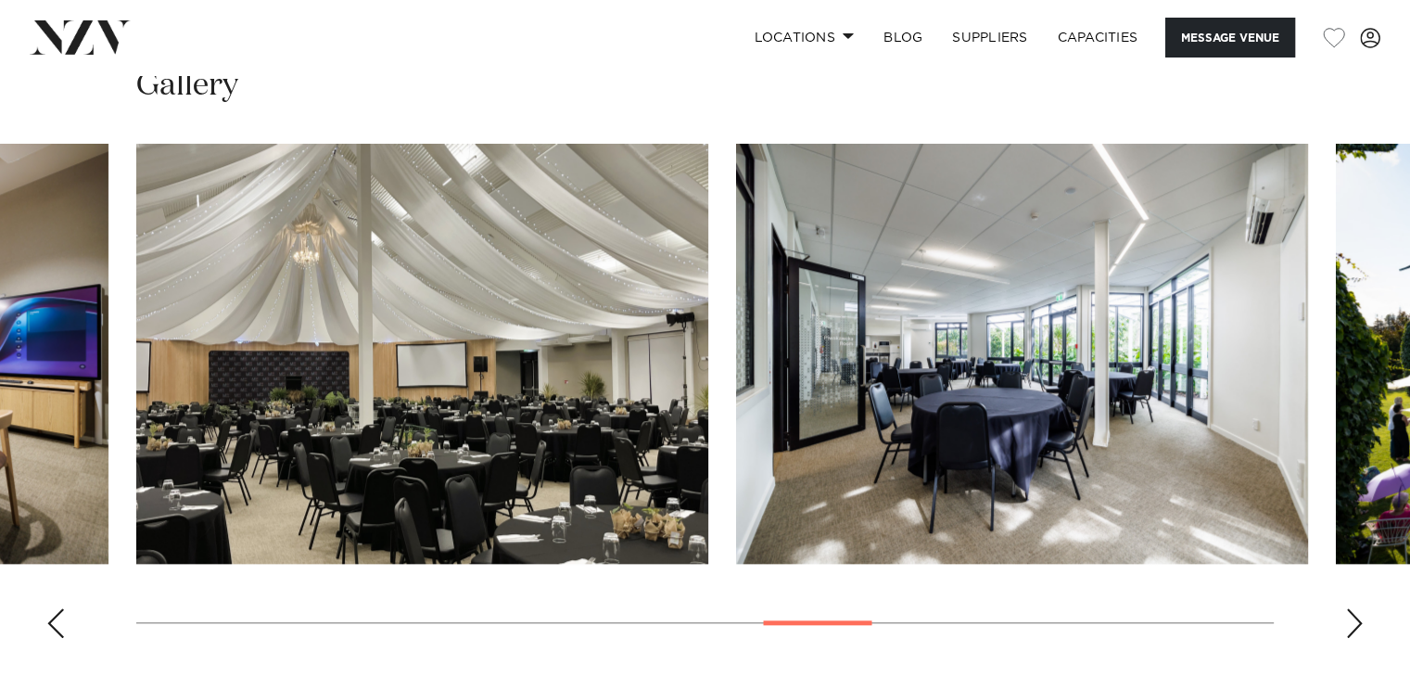
click at [1350, 628] on div "Next slide" at bounding box center [1354, 623] width 19 height 30
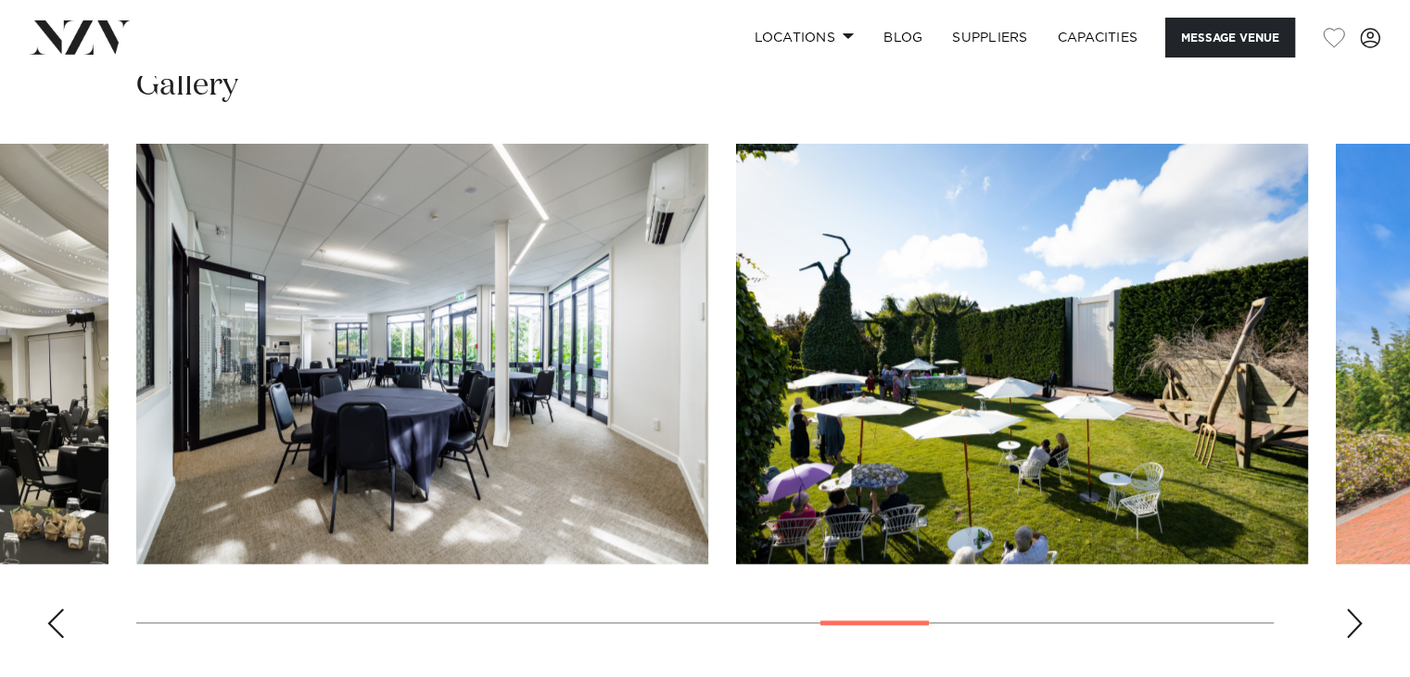
click at [1350, 628] on div "Next slide" at bounding box center [1354, 623] width 19 height 30
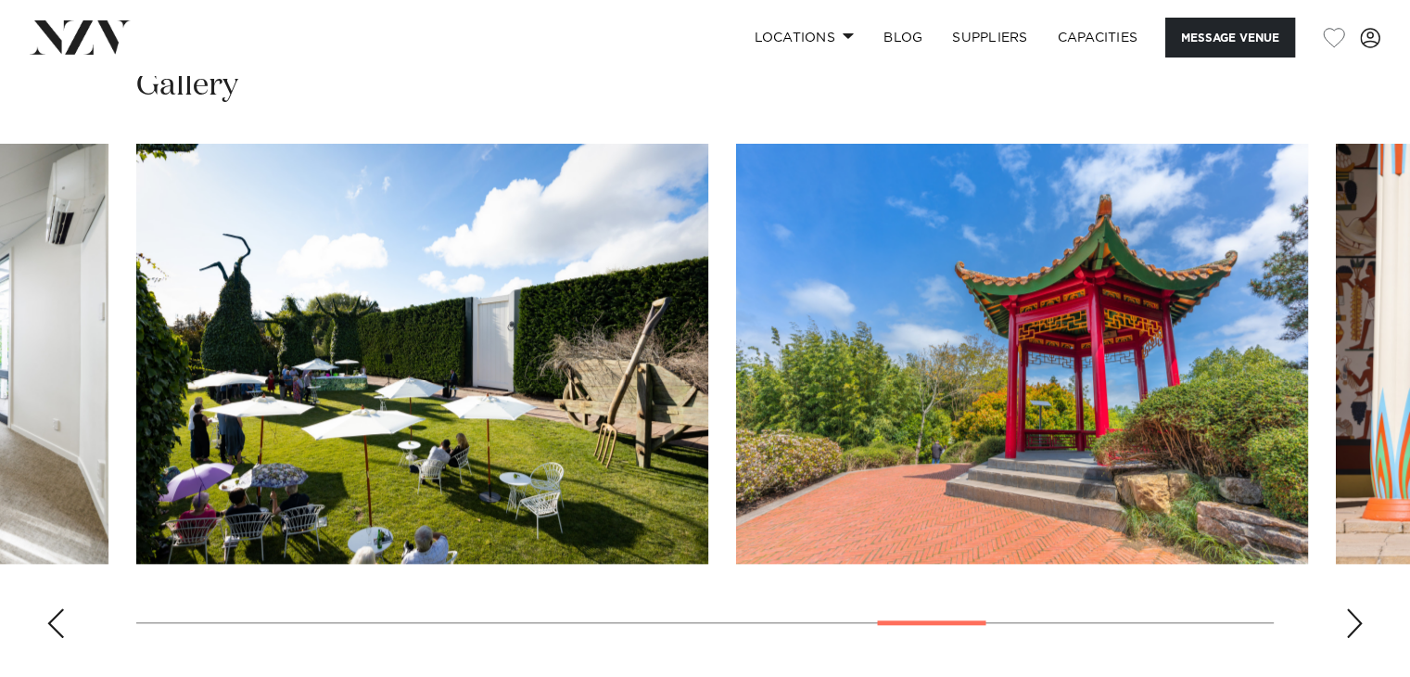
click at [1350, 628] on div "Next slide" at bounding box center [1354, 623] width 19 height 30
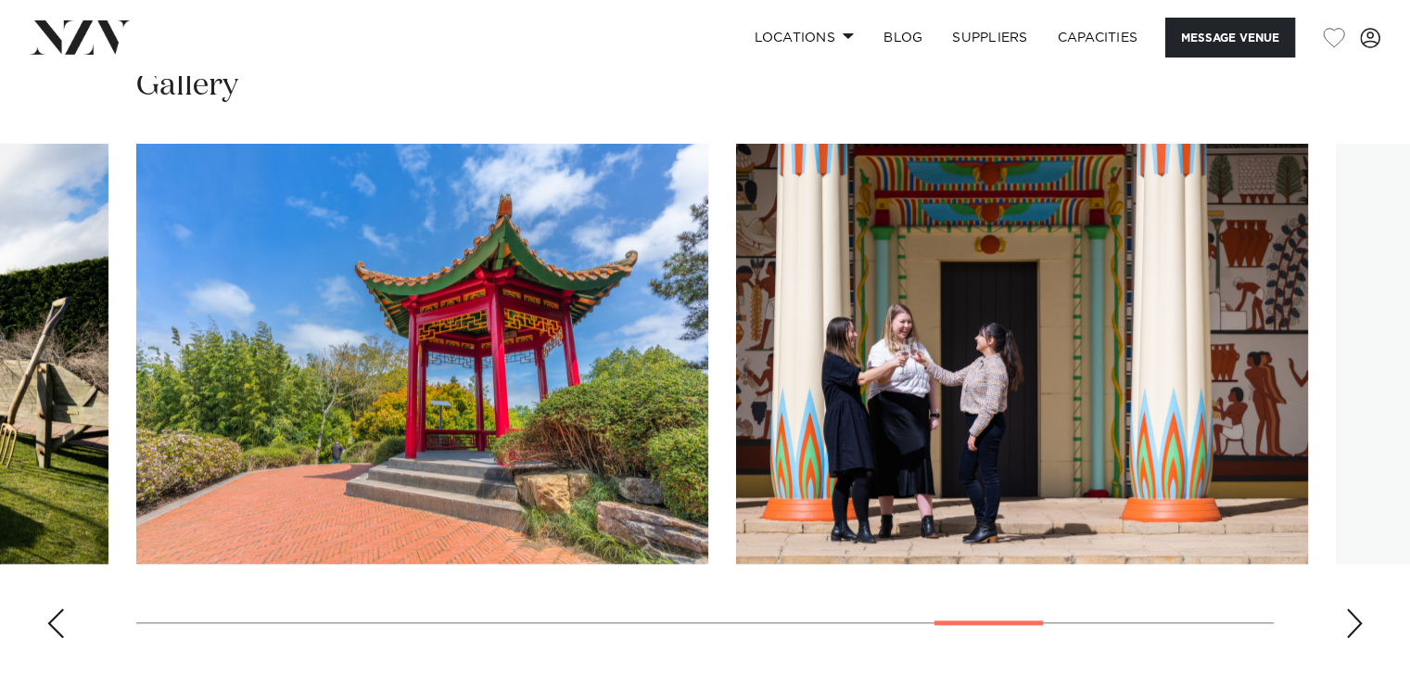
click at [1350, 628] on div "Next slide" at bounding box center [1354, 623] width 19 height 30
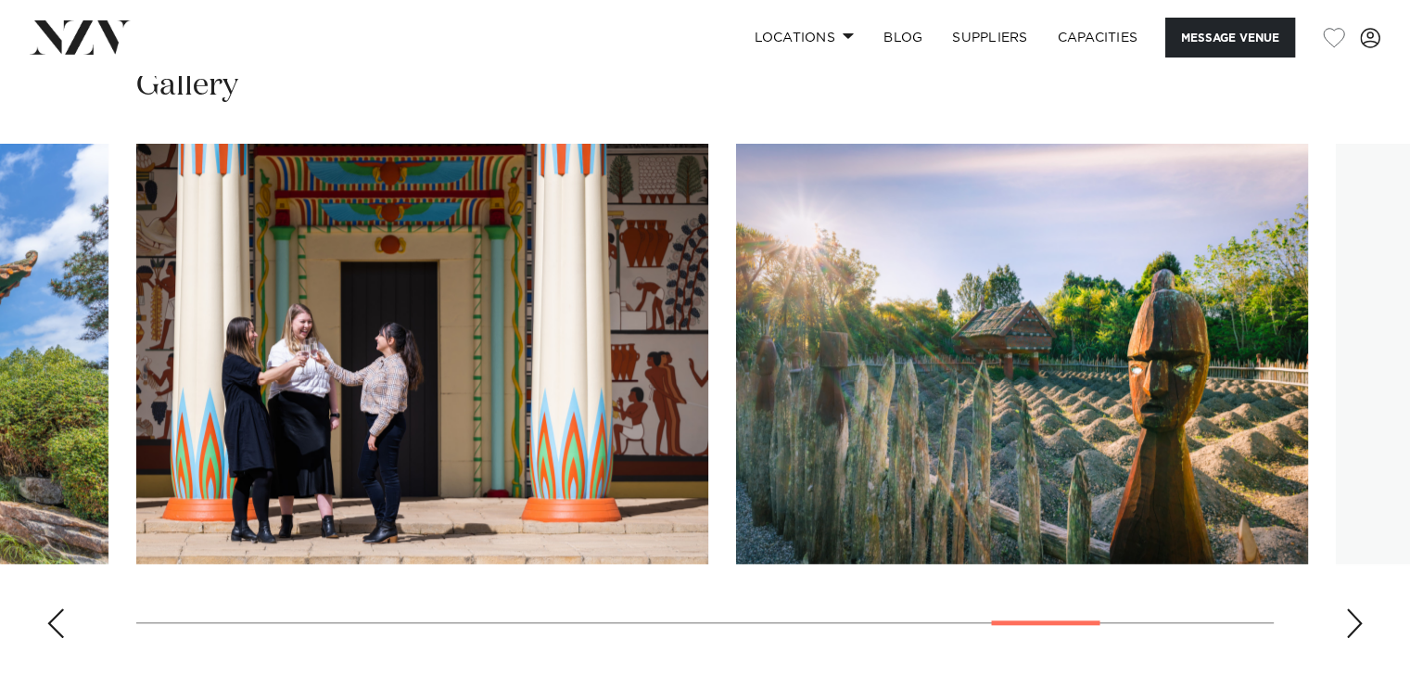
click at [1350, 628] on div "Next slide" at bounding box center [1354, 623] width 19 height 30
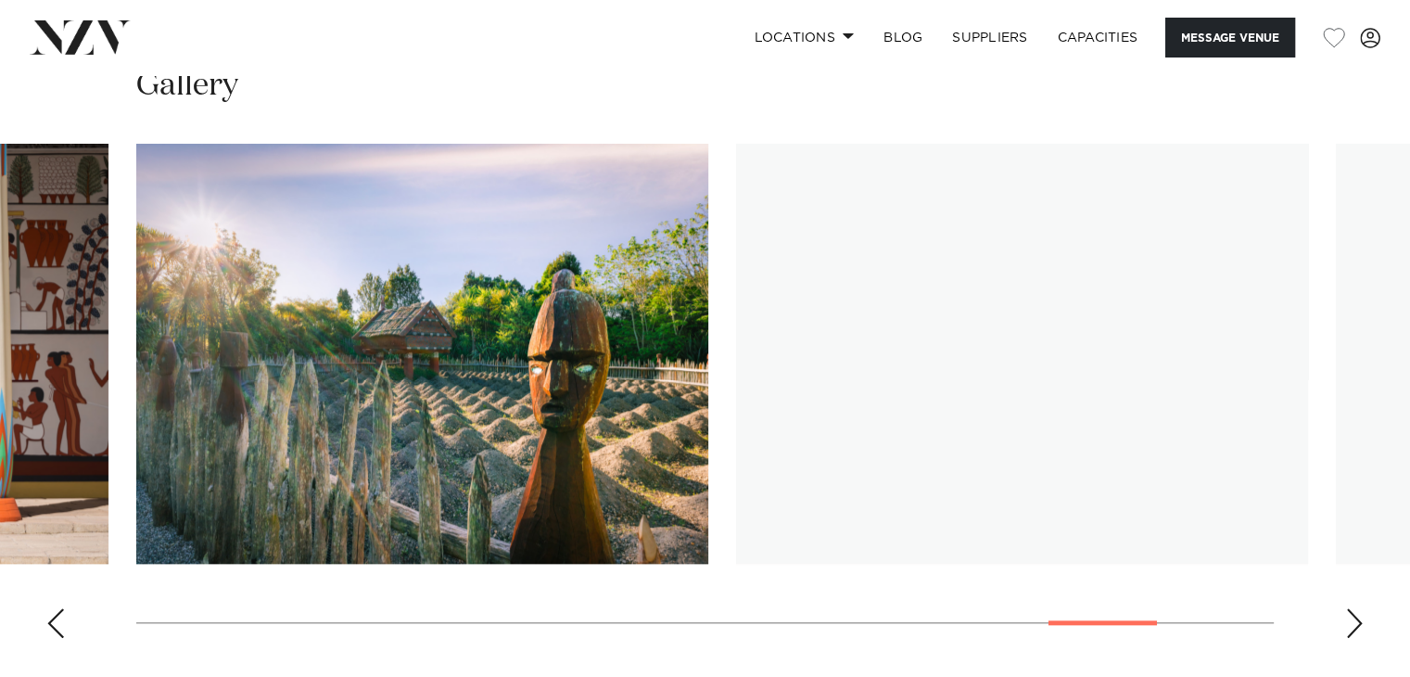
click at [1350, 628] on div "Next slide" at bounding box center [1354, 623] width 19 height 30
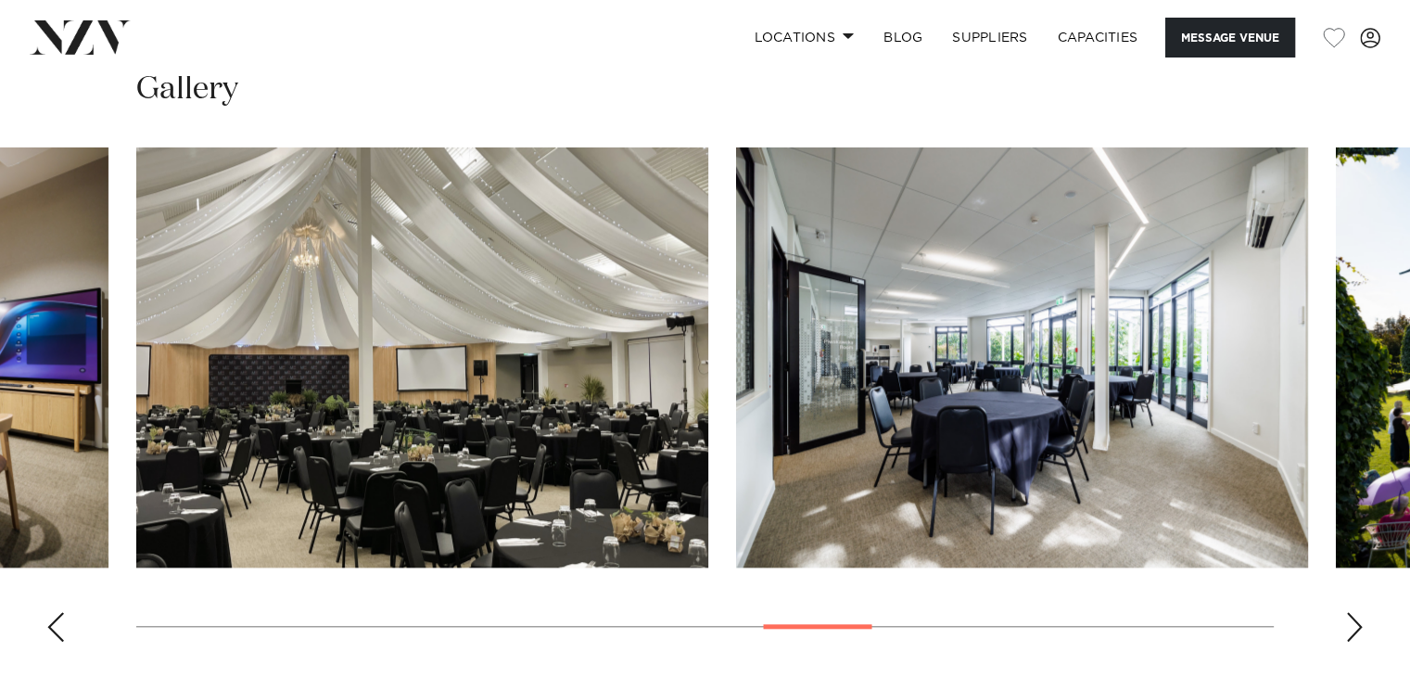
scroll to position [1871, 0]
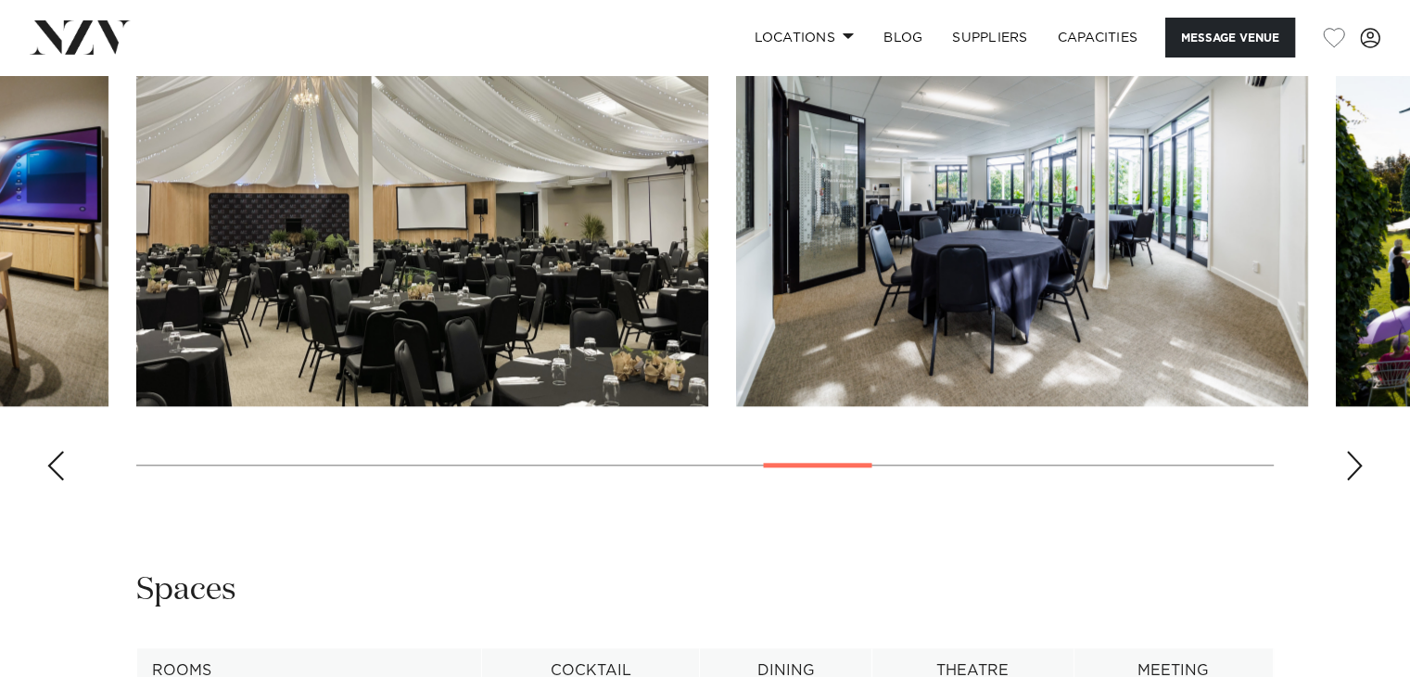
click at [1353, 472] on div "Next slide" at bounding box center [1354, 465] width 19 height 30
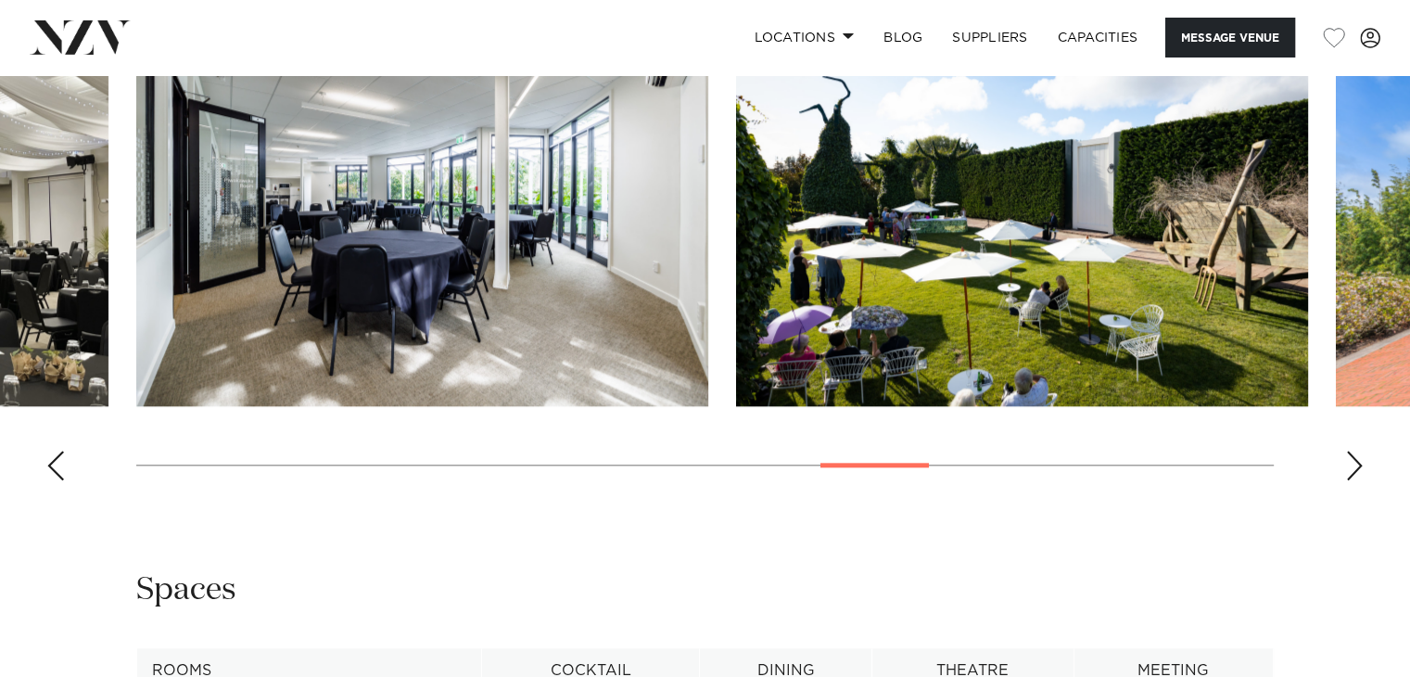
click at [1353, 472] on div "Next slide" at bounding box center [1354, 465] width 19 height 30
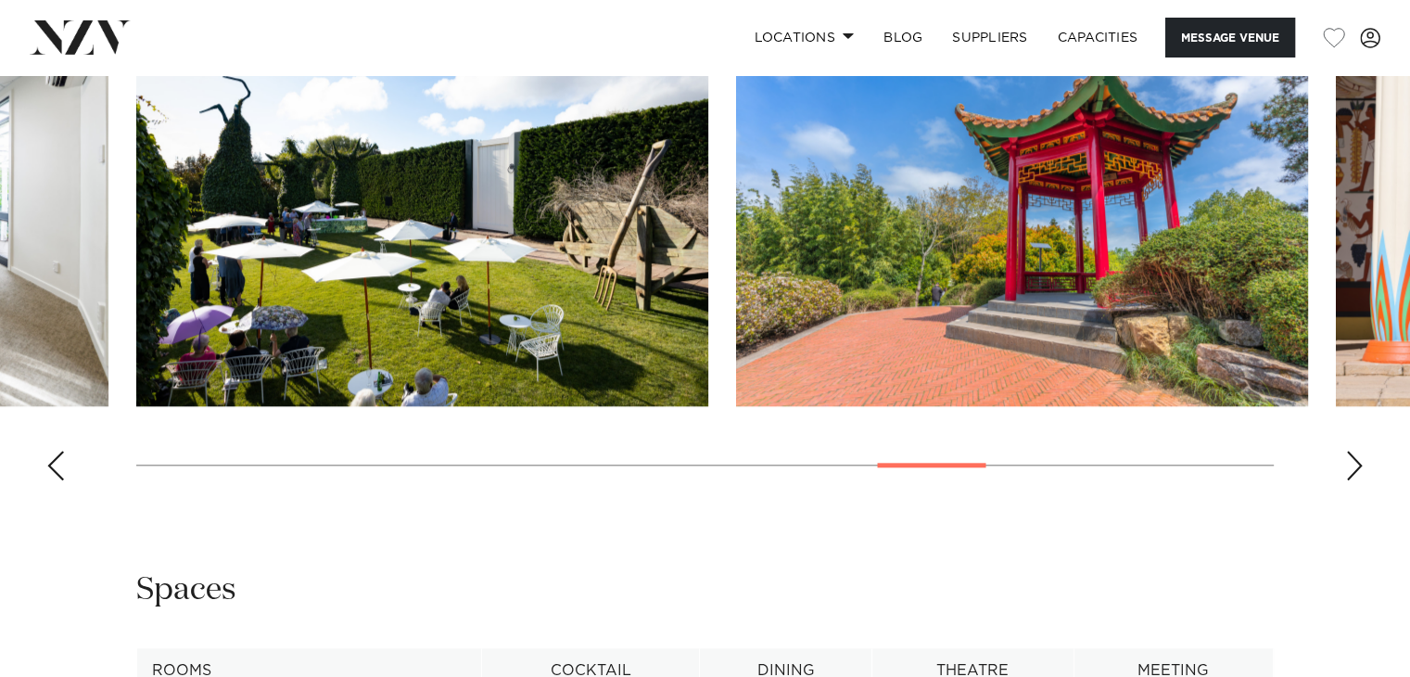
click at [1353, 472] on div "Next slide" at bounding box center [1354, 465] width 19 height 30
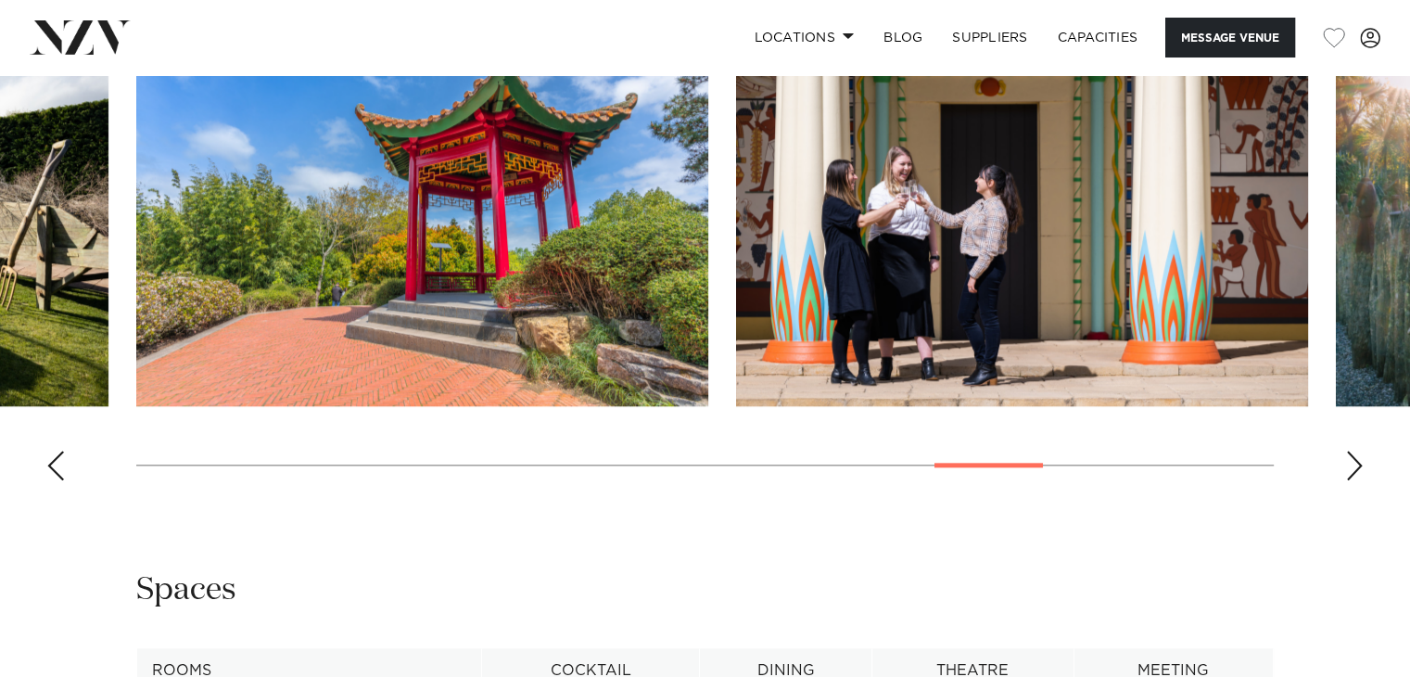
click at [1353, 472] on div "Next slide" at bounding box center [1354, 465] width 19 height 30
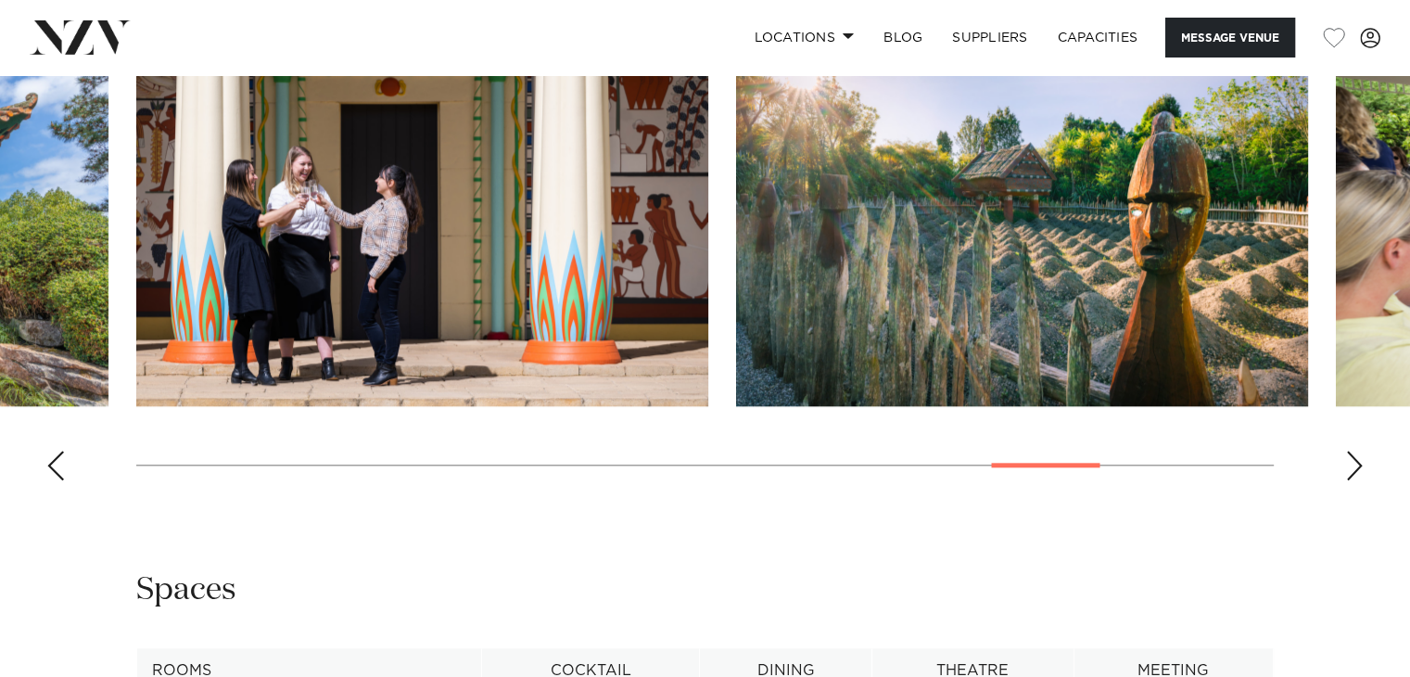
click at [1353, 472] on div "Next slide" at bounding box center [1354, 465] width 19 height 30
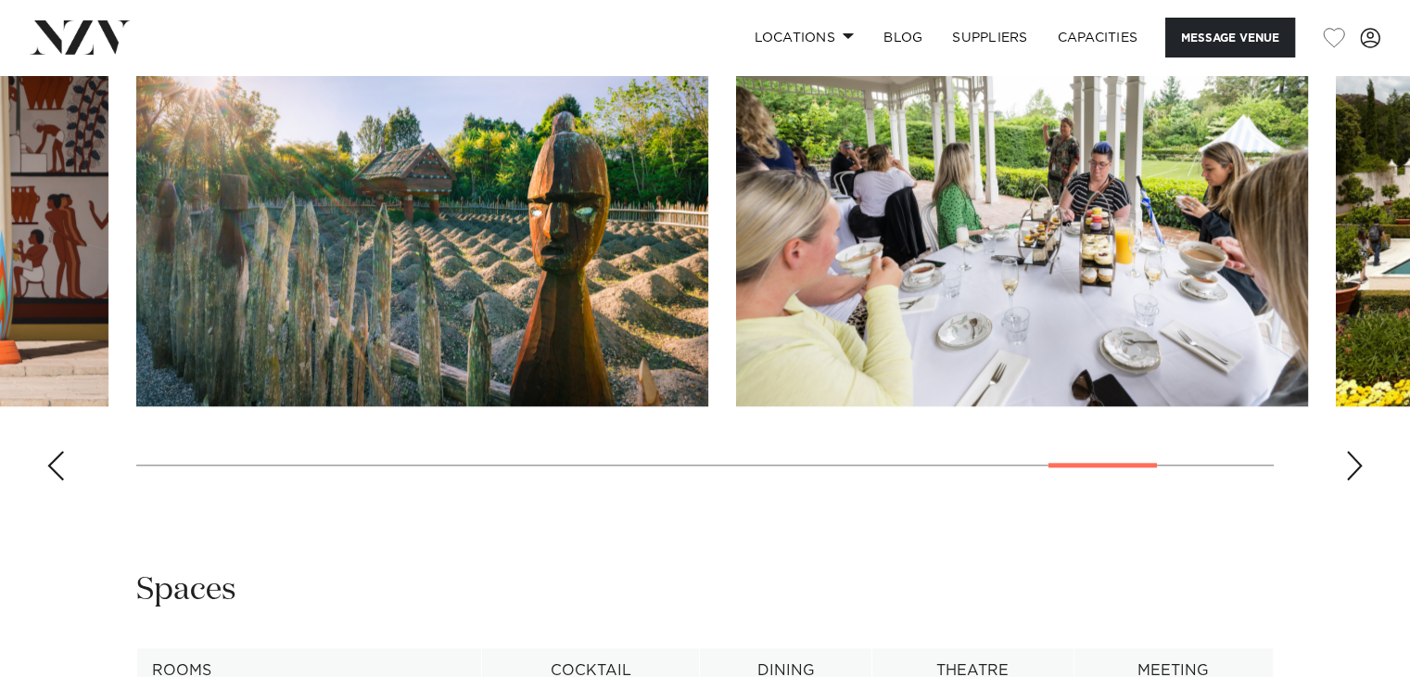
click at [1353, 472] on div "Next slide" at bounding box center [1354, 465] width 19 height 30
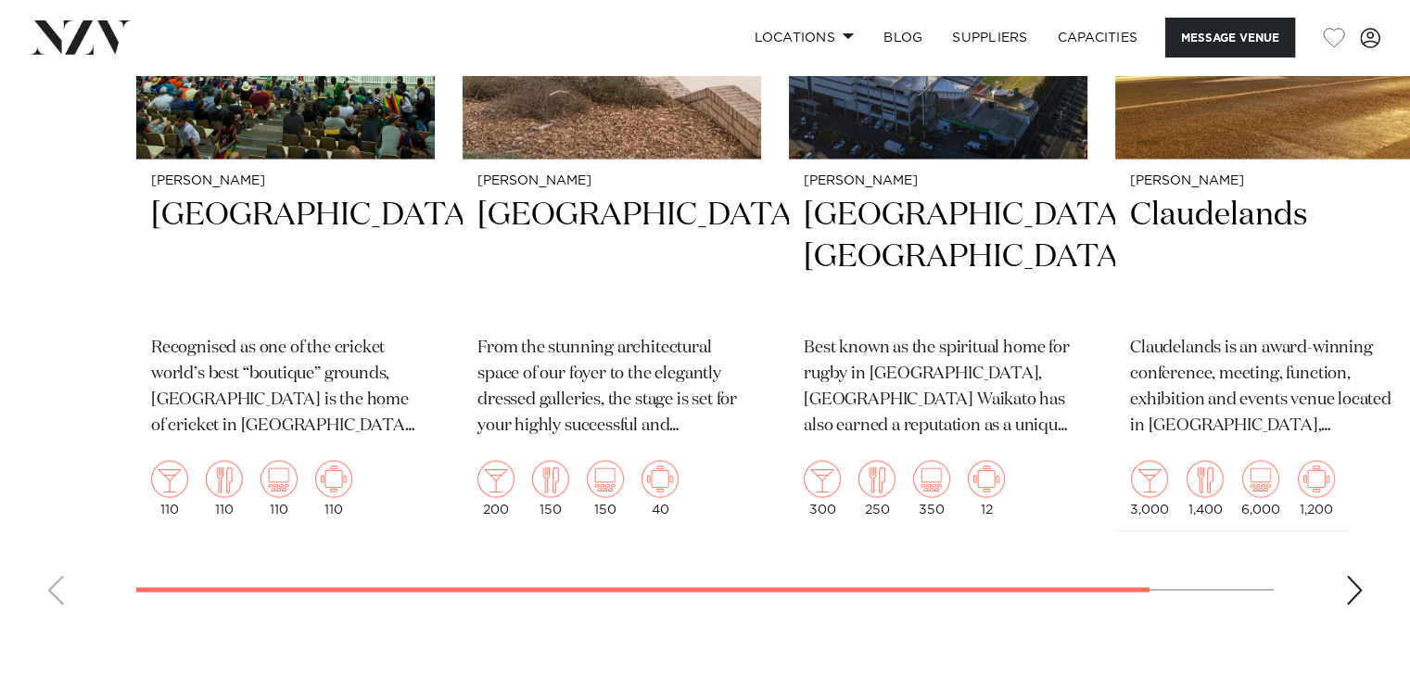
scroll to position [3233, 0]
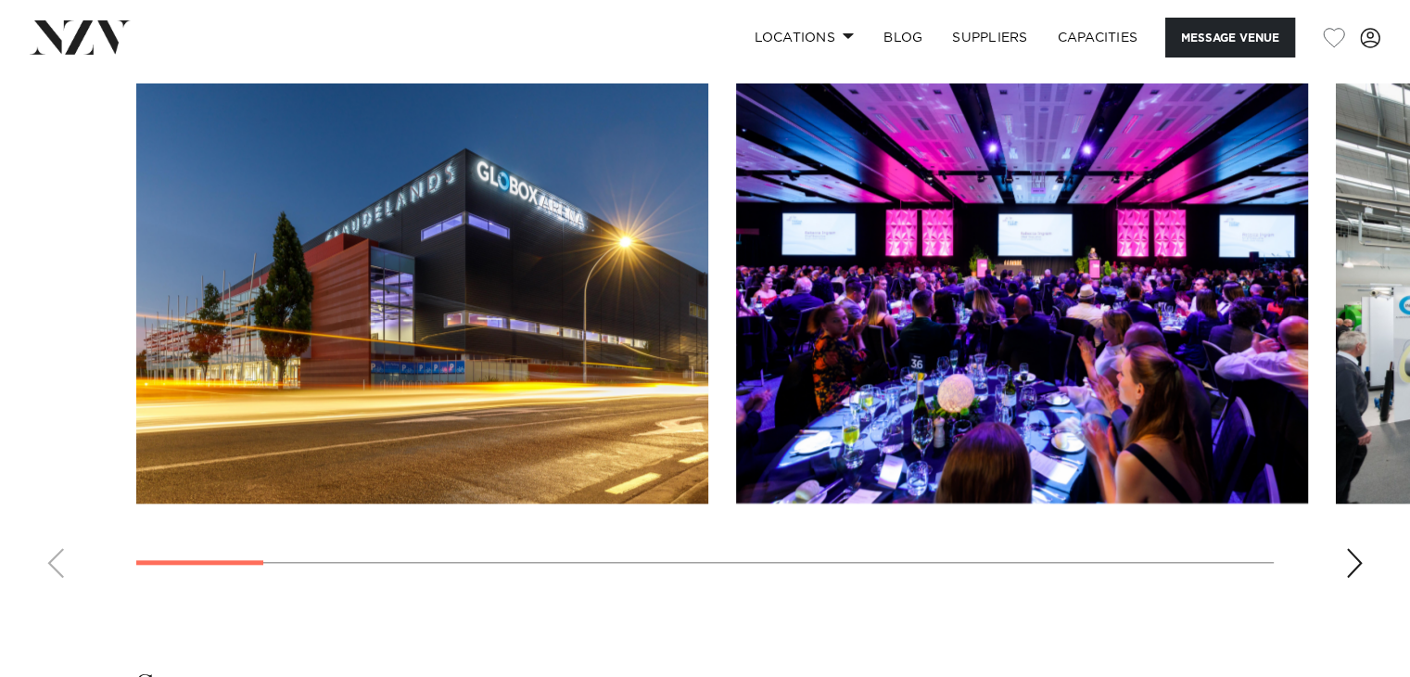
scroll to position [1811, 0]
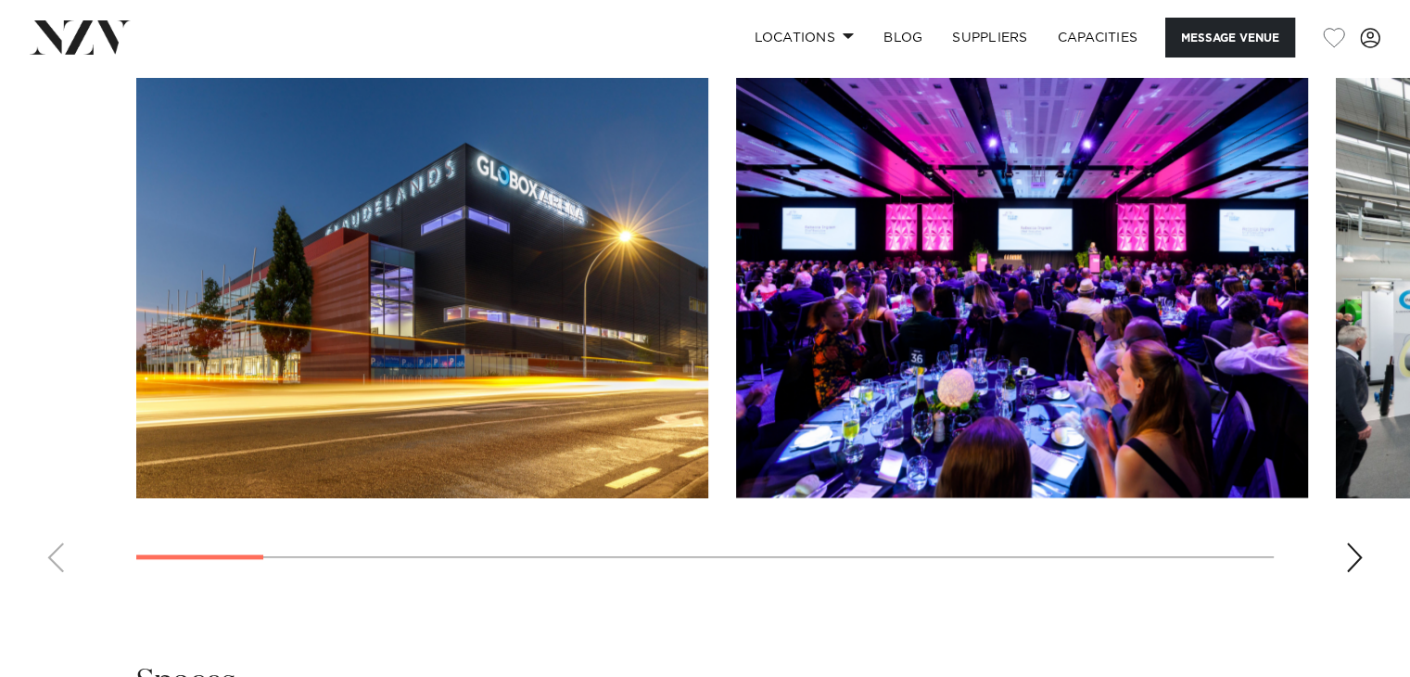
click at [1340, 565] on swiper-container at bounding box center [705, 332] width 1410 height 509
click at [1350, 557] on div "Next slide" at bounding box center [1354, 557] width 19 height 30
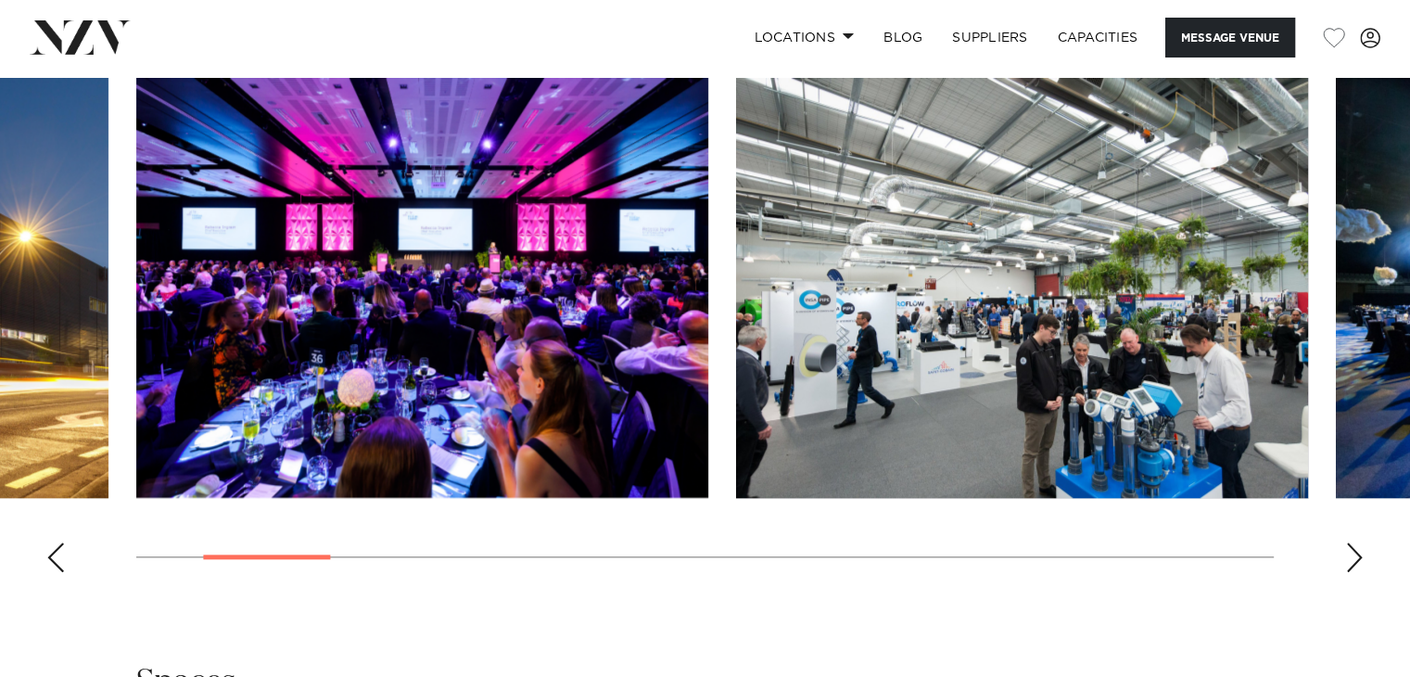
click at [1350, 557] on div "Next slide" at bounding box center [1354, 557] width 19 height 30
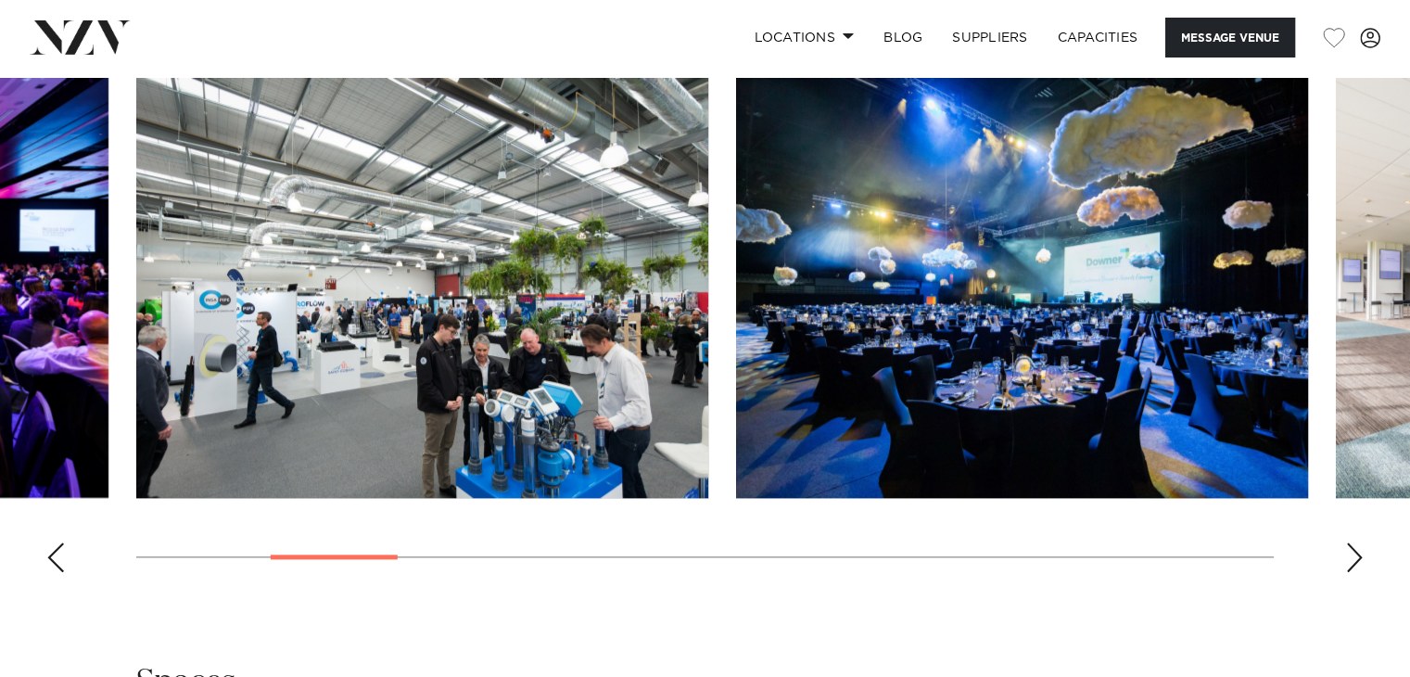
click at [1350, 557] on div "Next slide" at bounding box center [1354, 557] width 19 height 30
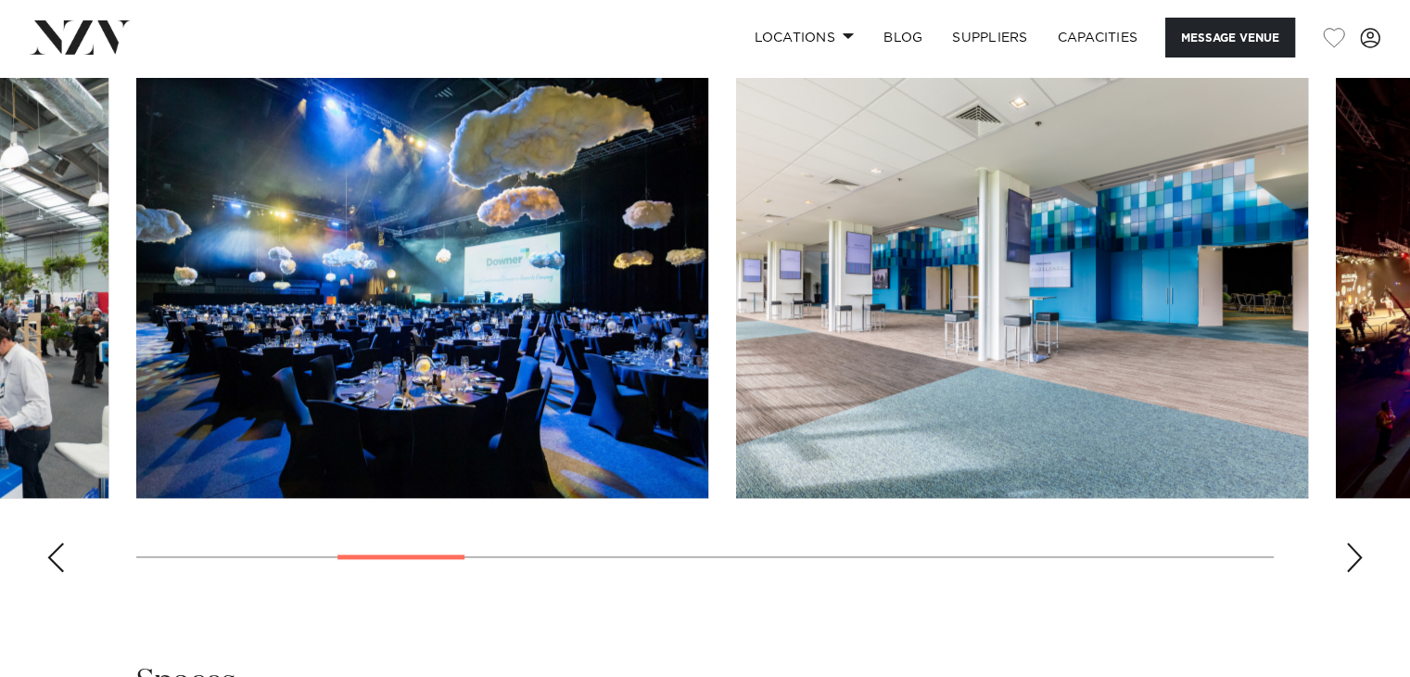
click at [1350, 557] on div "Next slide" at bounding box center [1354, 557] width 19 height 30
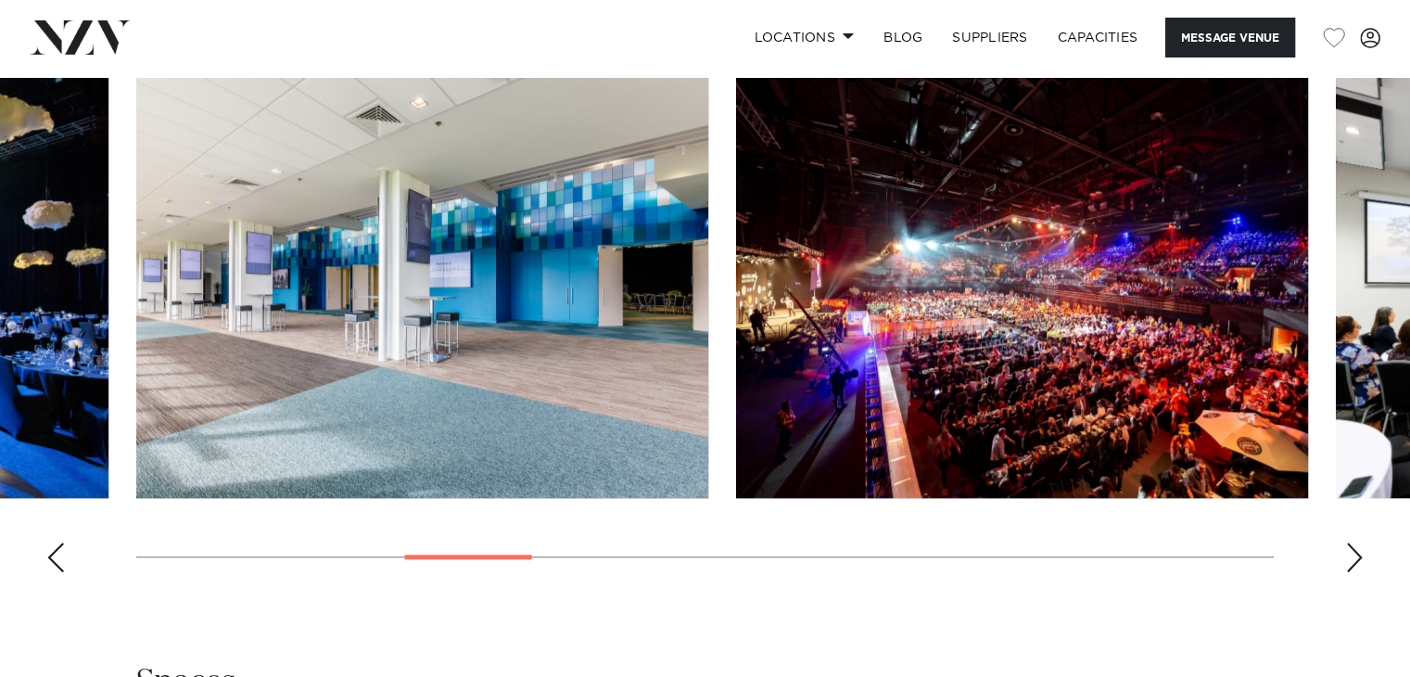
click at [1350, 557] on div "Next slide" at bounding box center [1354, 557] width 19 height 30
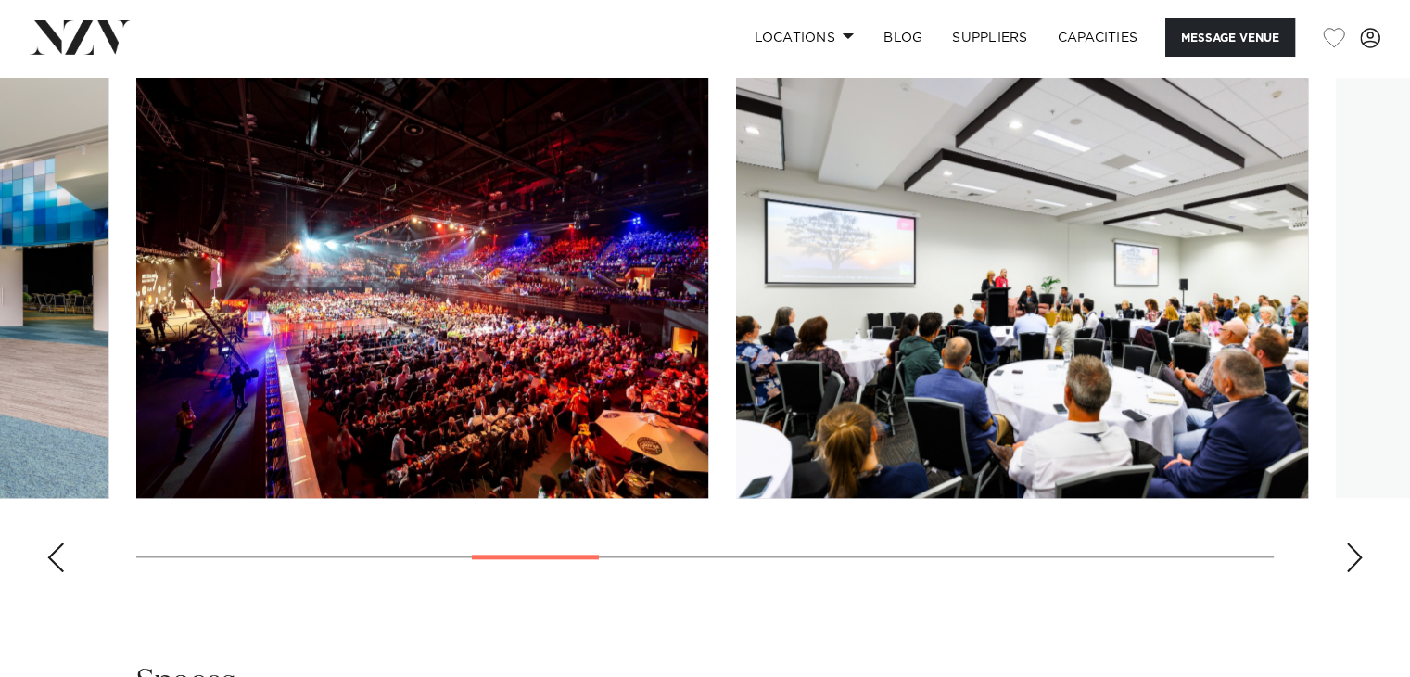
click at [1350, 557] on div "Next slide" at bounding box center [1354, 557] width 19 height 30
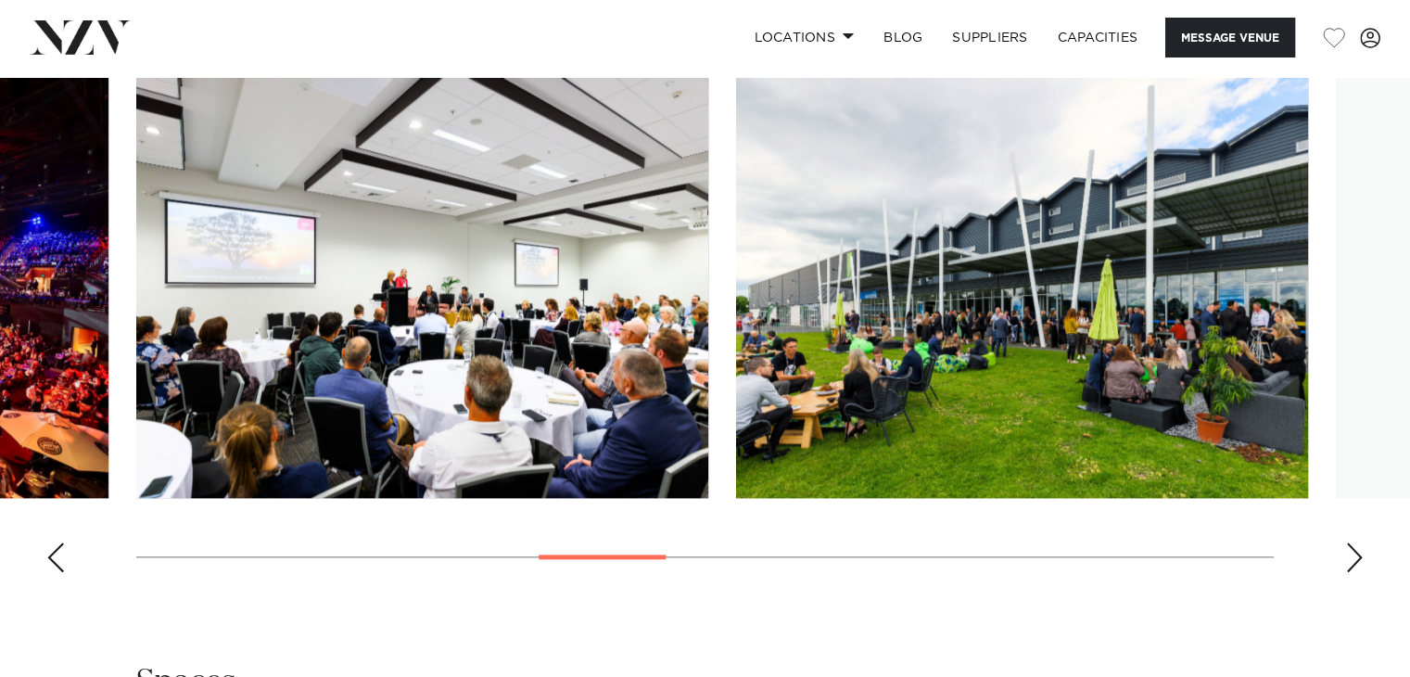
click at [1350, 557] on div "Next slide" at bounding box center [1354, 557] width 19 height 30
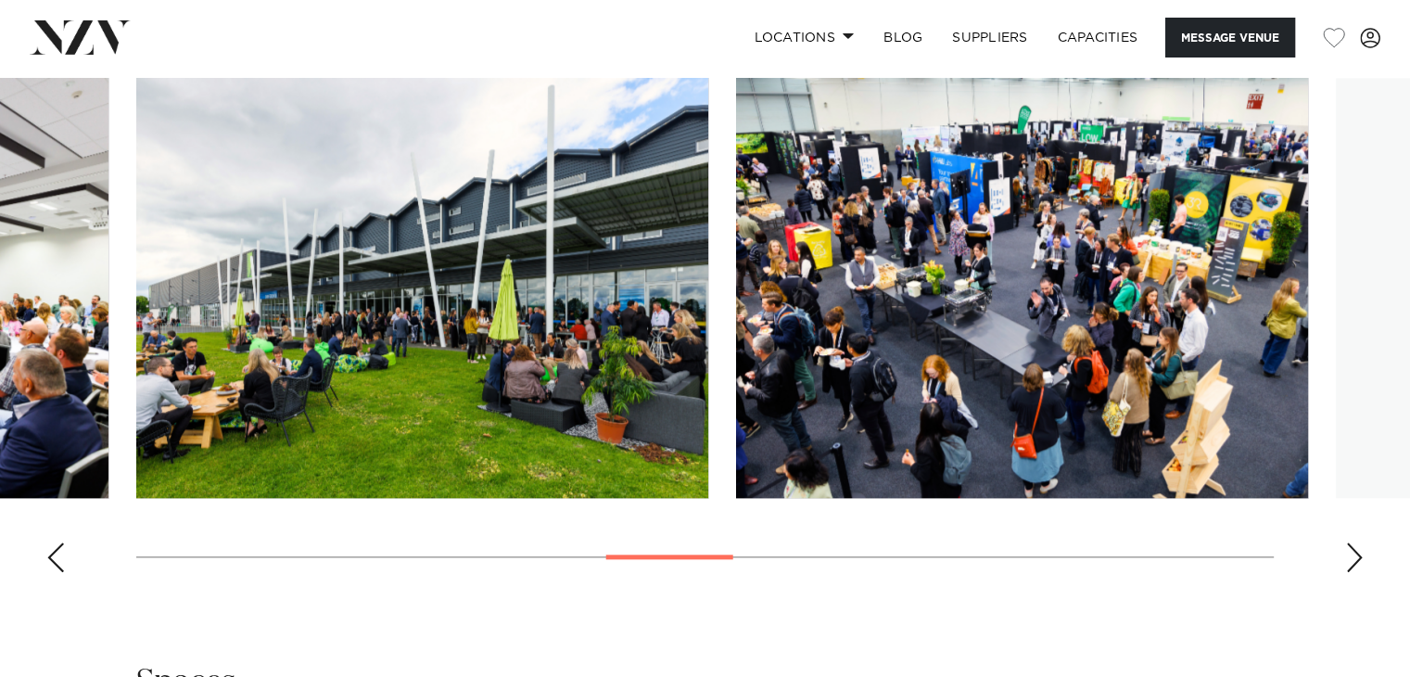
click at [1350, 557] on div "Next slide" at bounding box center [1354, 557] width 19 height 30
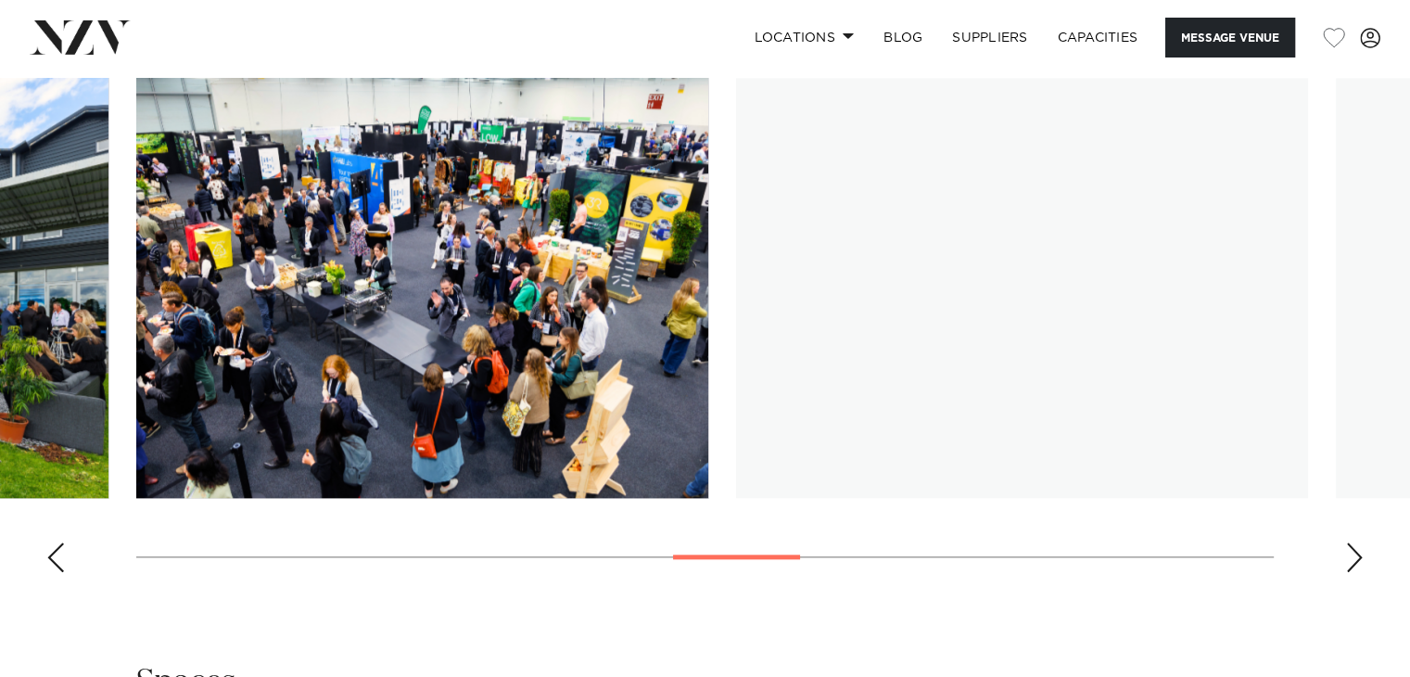
click at [1350, 557] on div "Next slide" at bounding box center [1354, 557] width 19 height 30
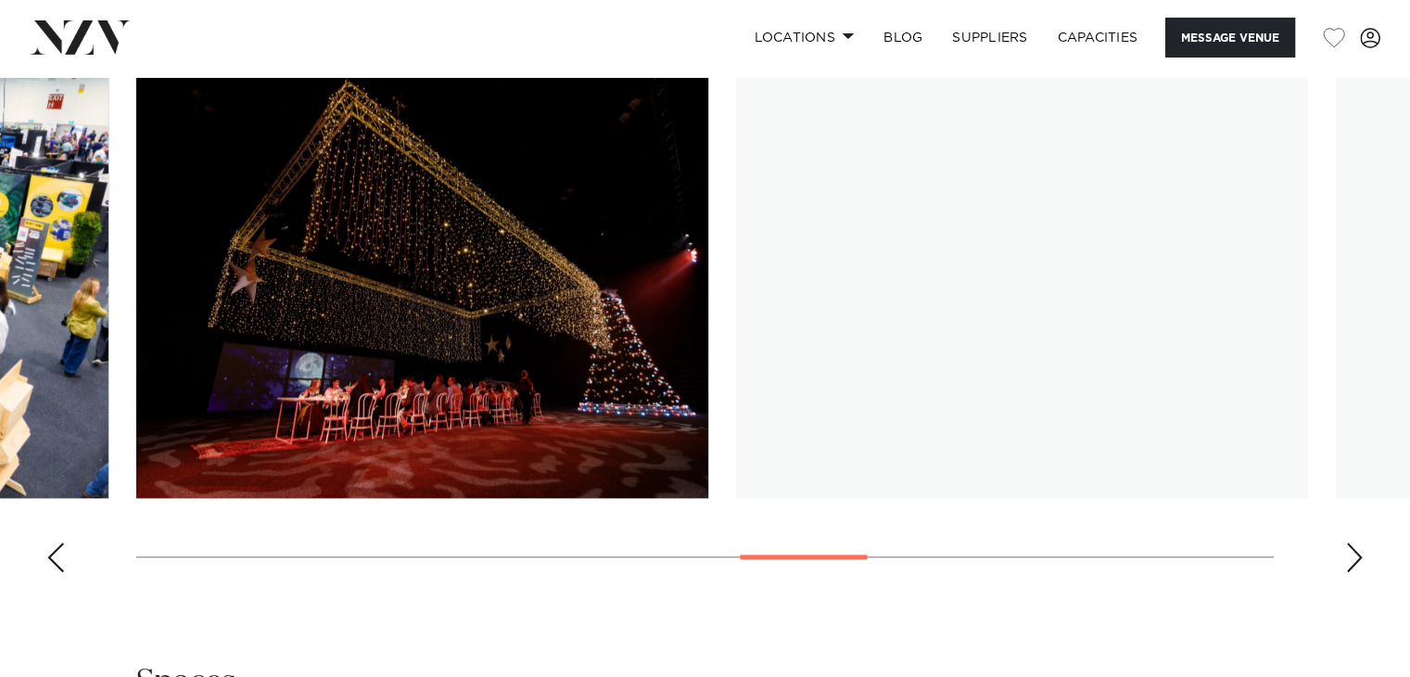
click at [1350, 557] on div "Next slide" at bounding box center [1354, 557] width 19 height 30
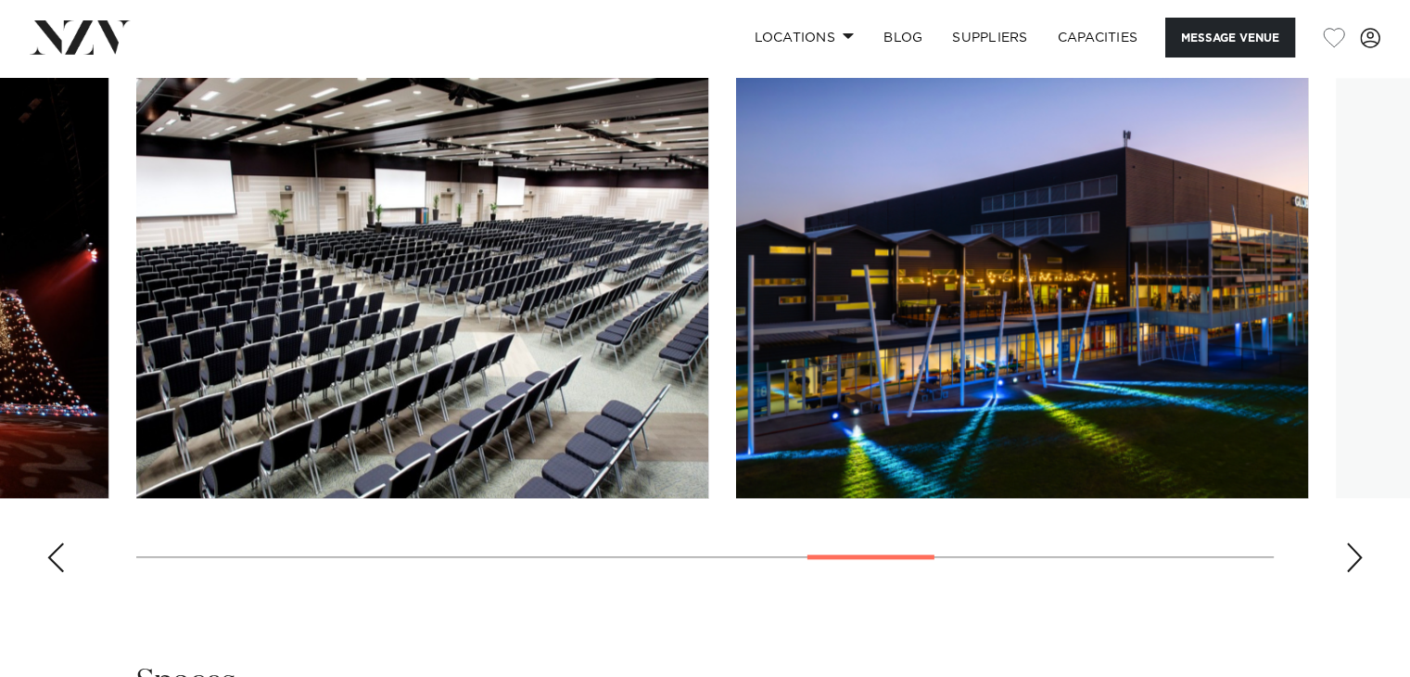
click at [1350, 557] on div "Next slide" at bounding box center [1354, 557] width 19 height 30
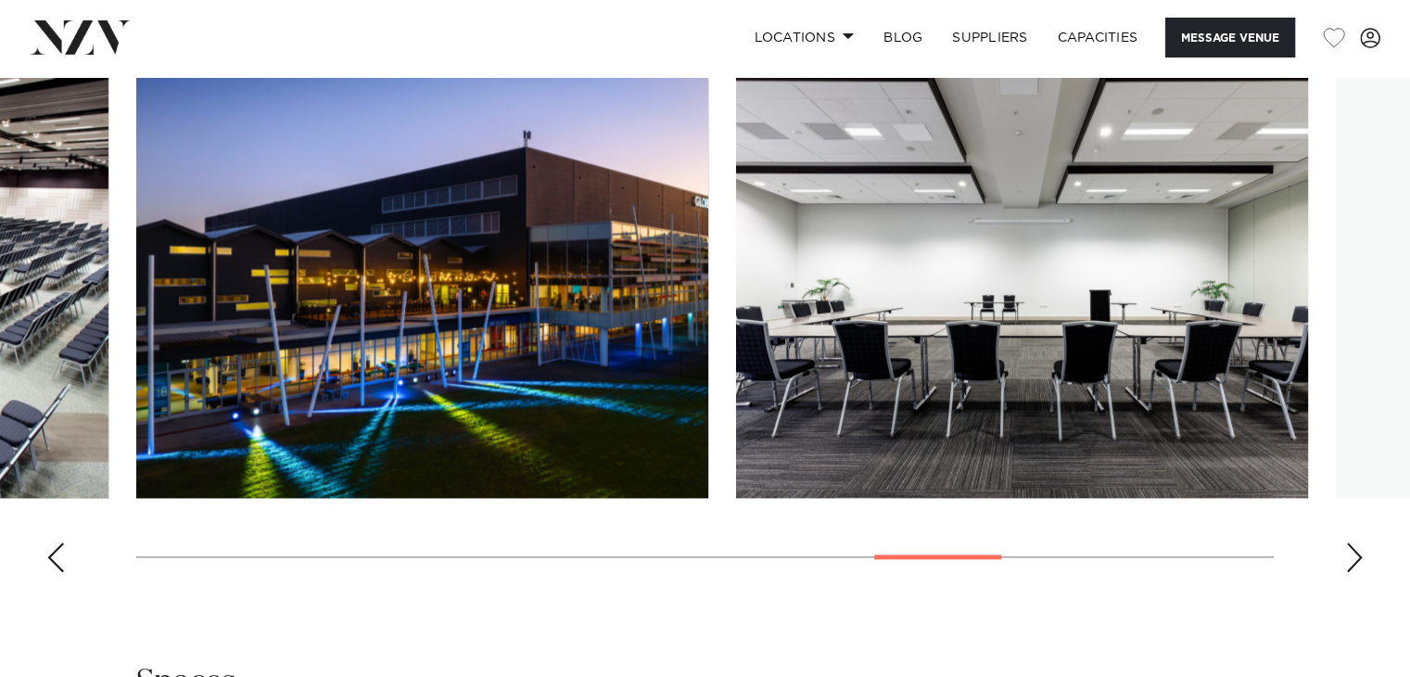
click at [1350, 557] on div "Next slide" at bounding box center [1354, 557] width 19 height 30
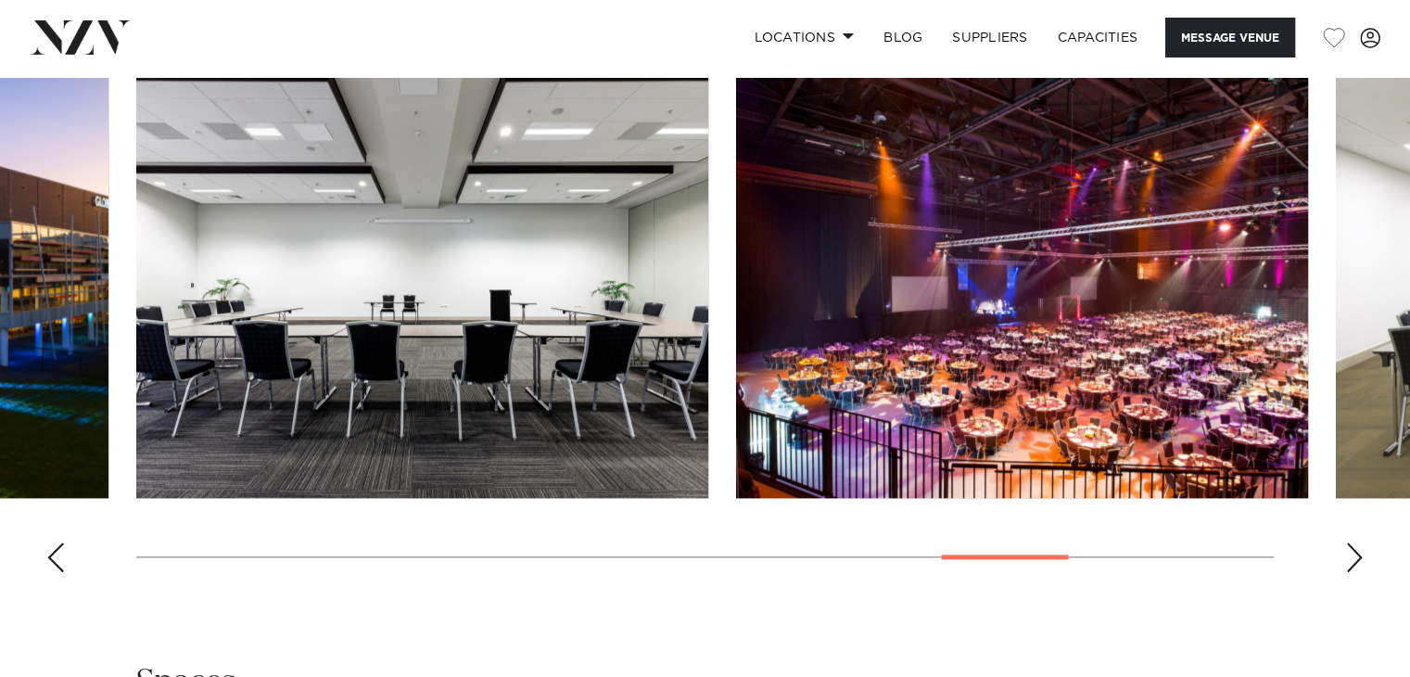
click at [1350, 557] on div "Next slide" at bounding box center [1354, 557] width 19 height 30
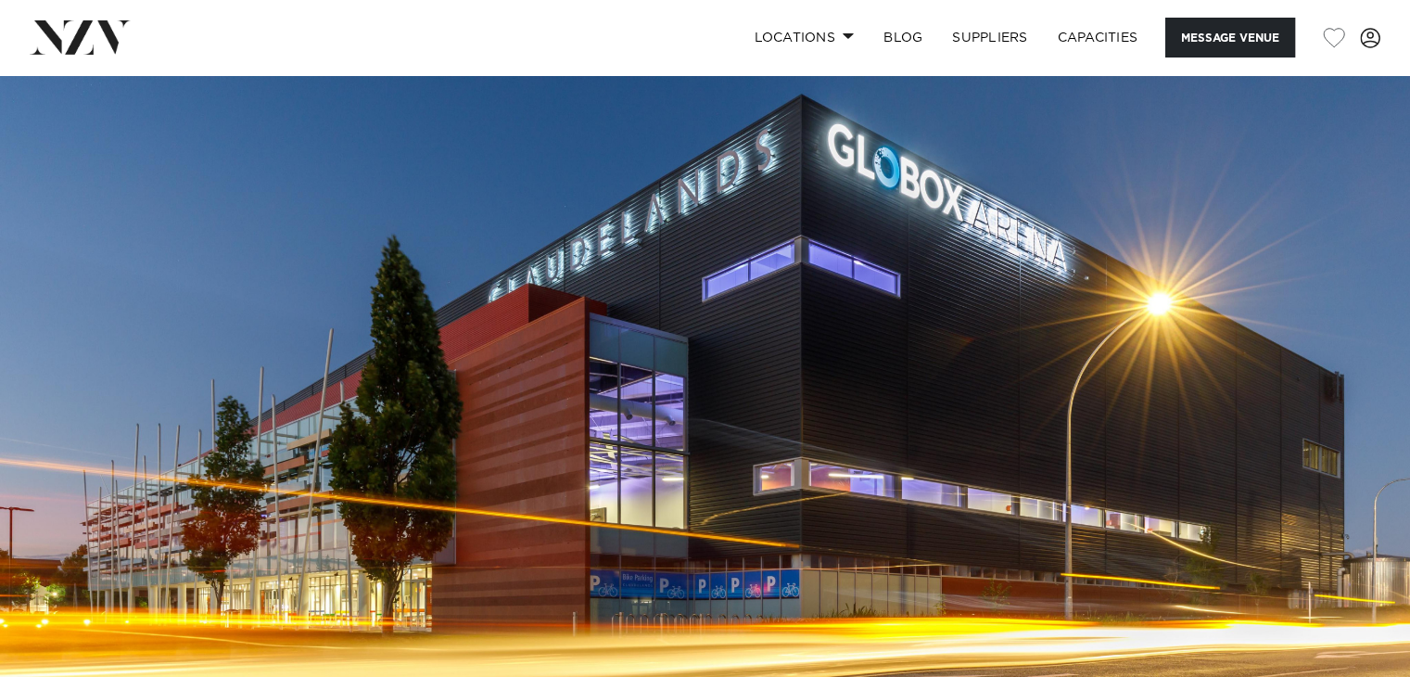
scroll to position [0, 0]
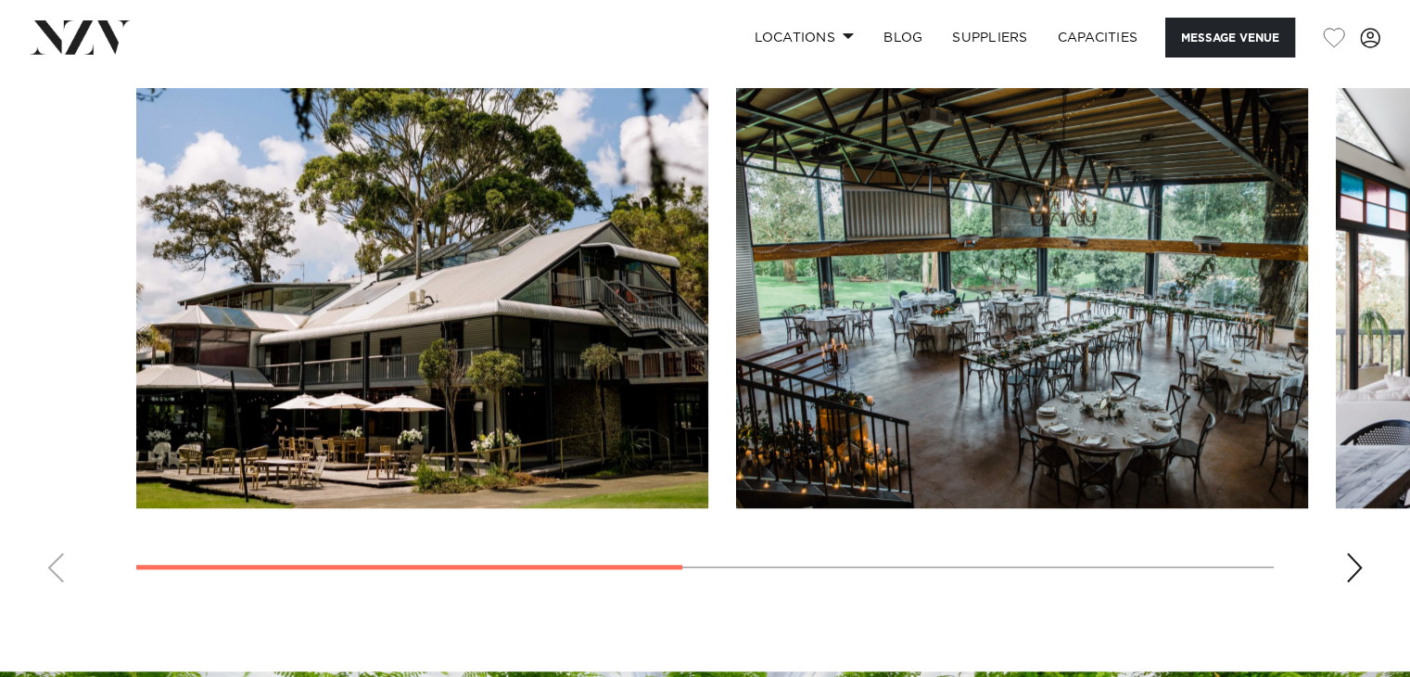
scroll to position [1470, 0]
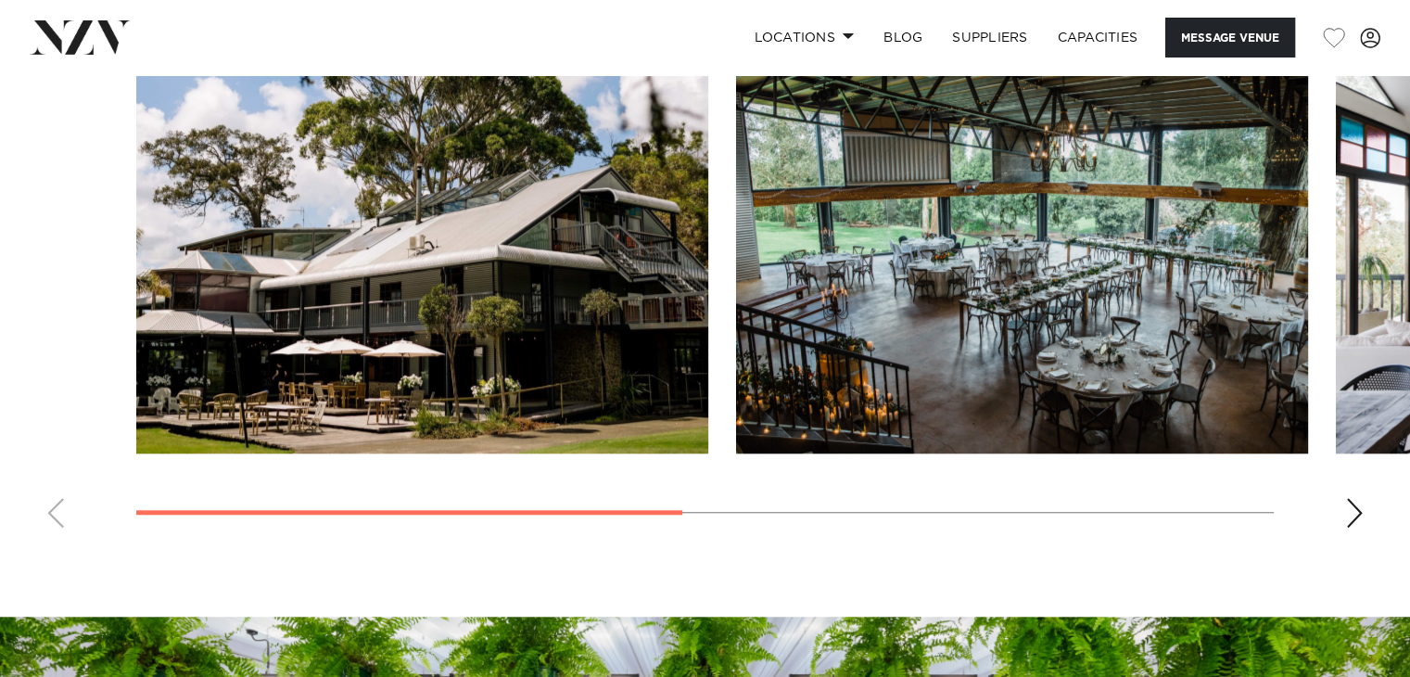
click at [1354, 508] on div "Next slide" at bounding box center [1354, 513] width 19 height 30
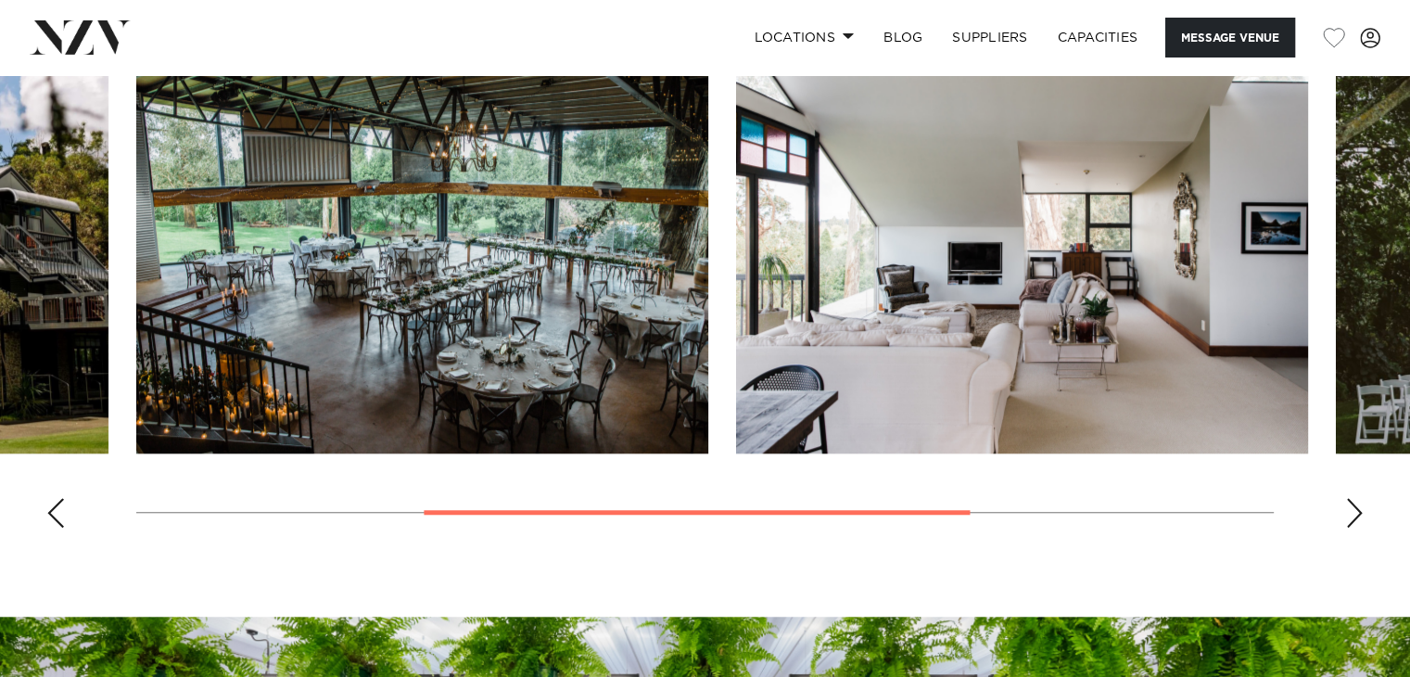
click at [1354, 508] on div "Next slide" at bounding box center [1354, 513] width 19 height 30
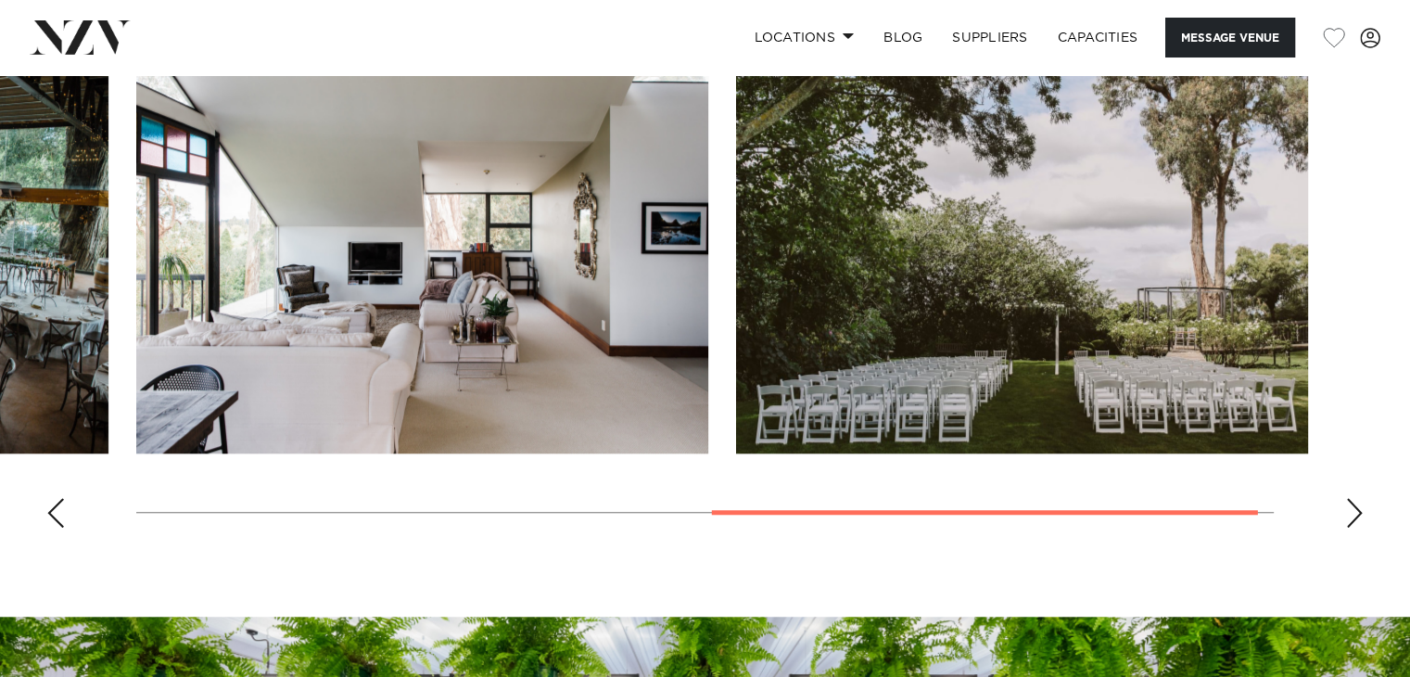
click at [1354, 508] on div "Next slide" at bounding box center [1354, 513] width 19 height 30
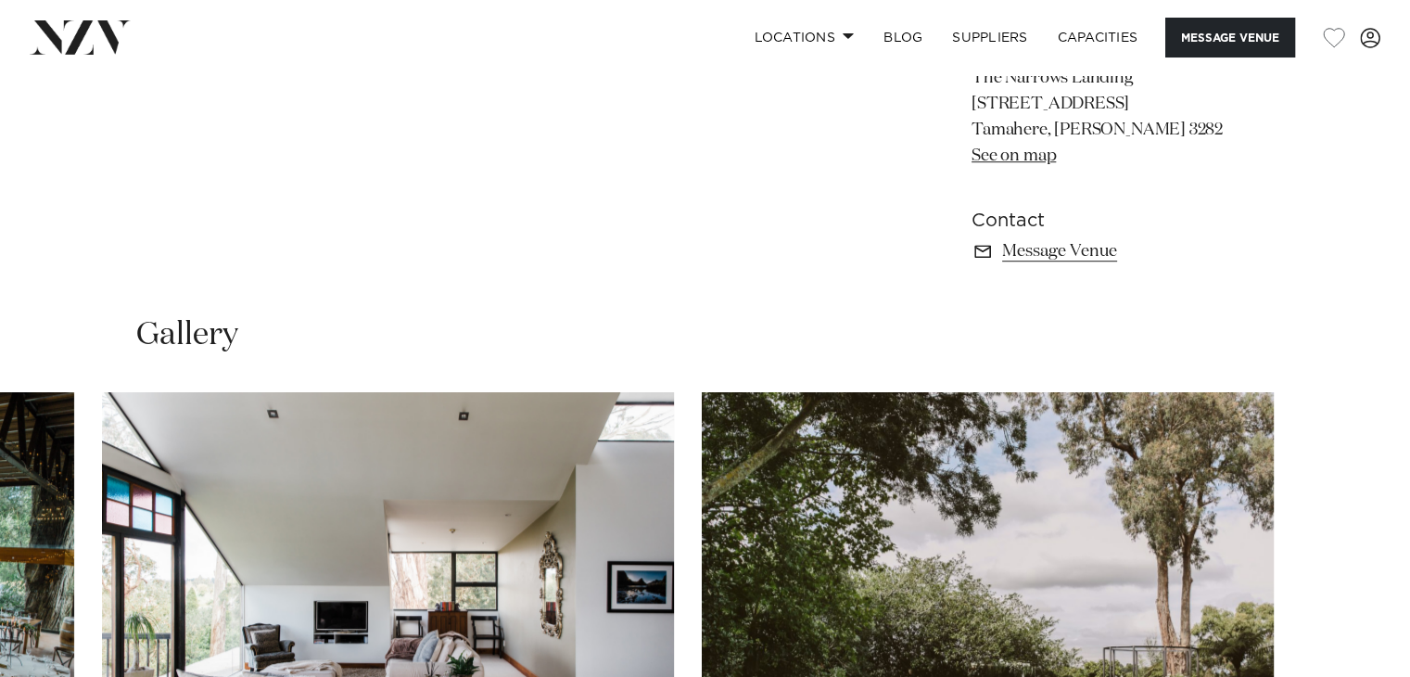
scroll to position [1112, 0]
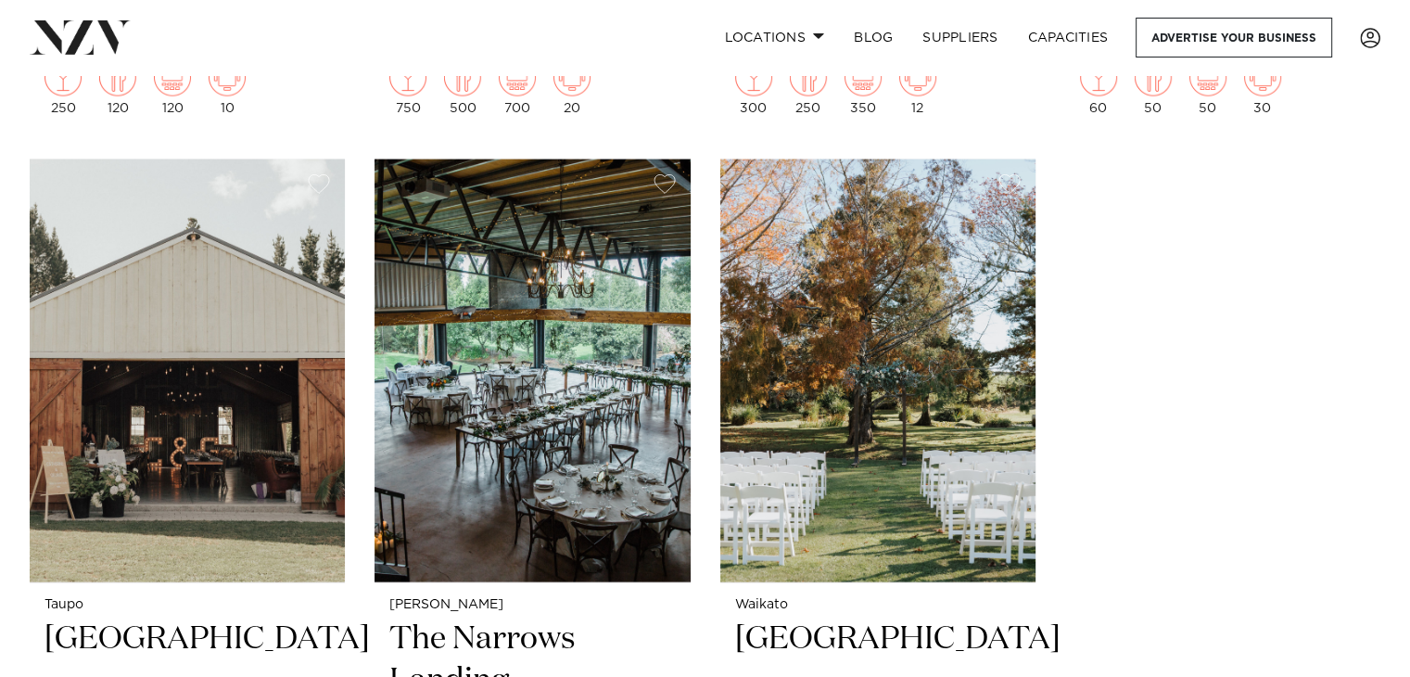
scroll to position [4004, 0]
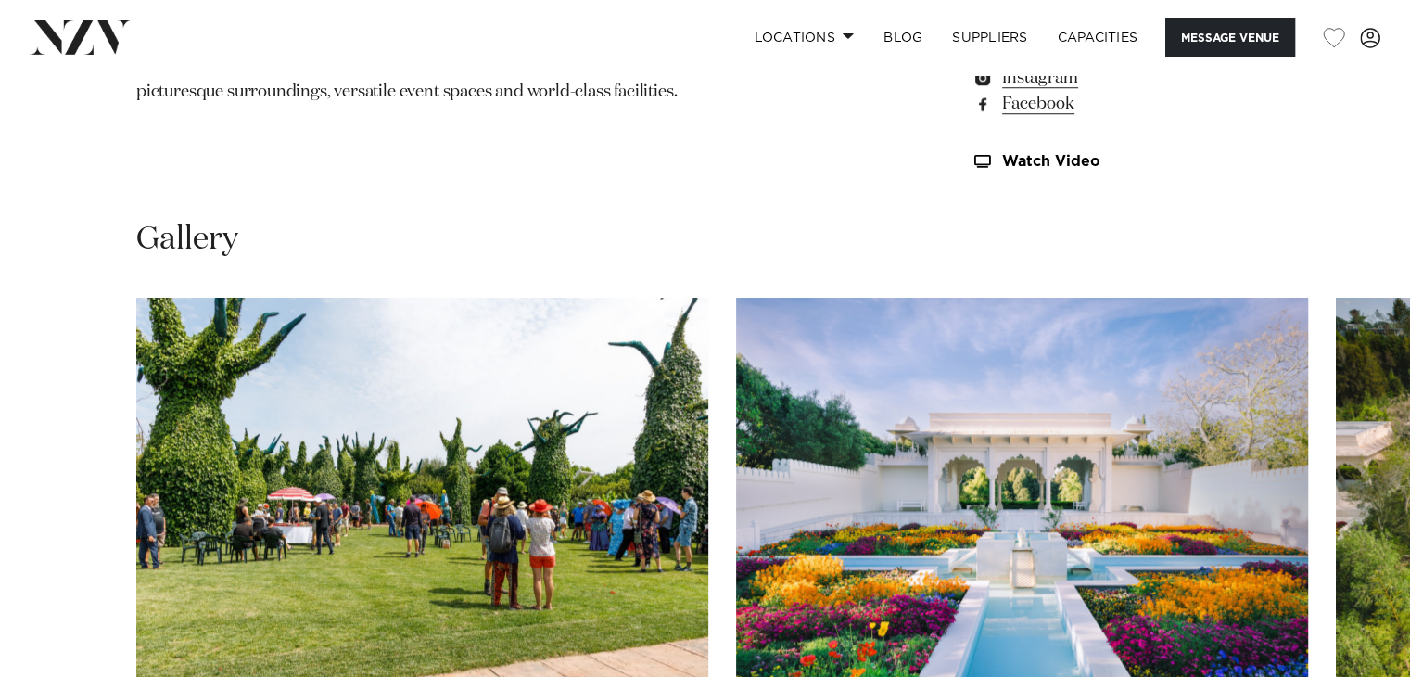
scroll to position [1643, 0]
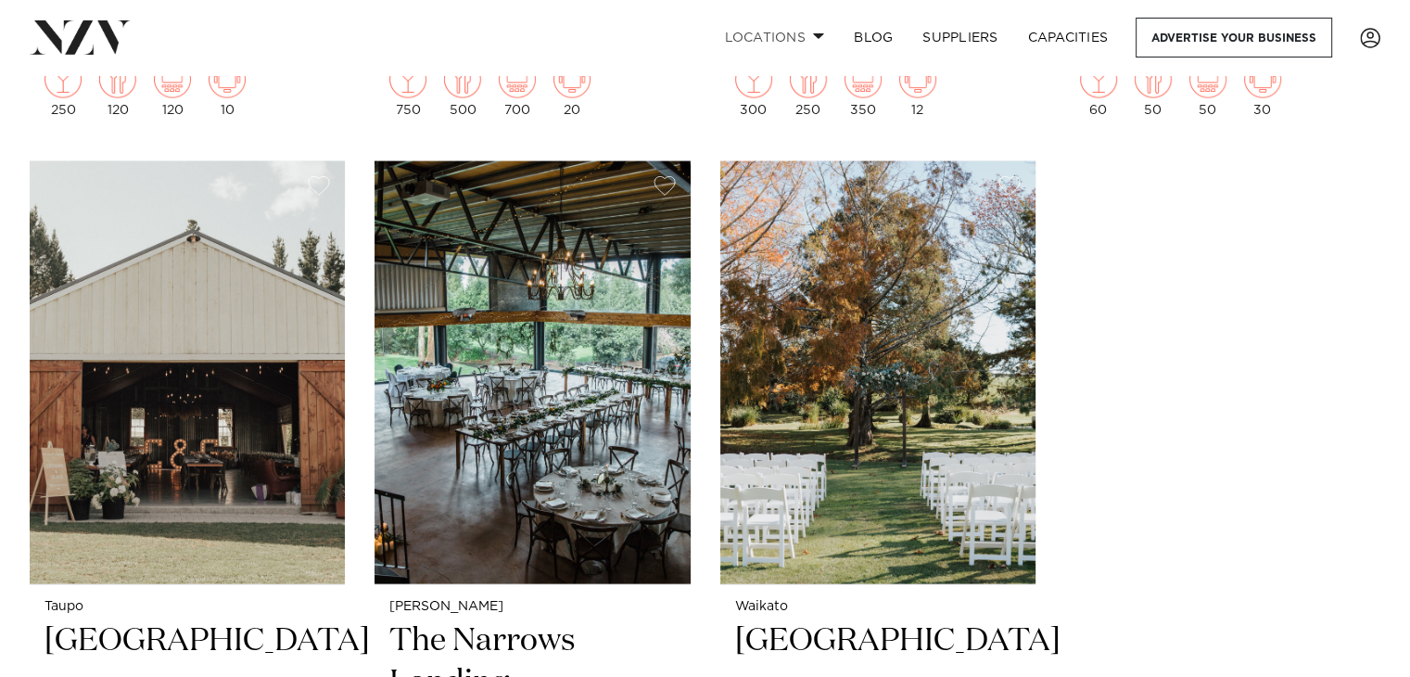
click at [738, 23] on link "Locations" at bounding box center [774, 38] width 130 height 40
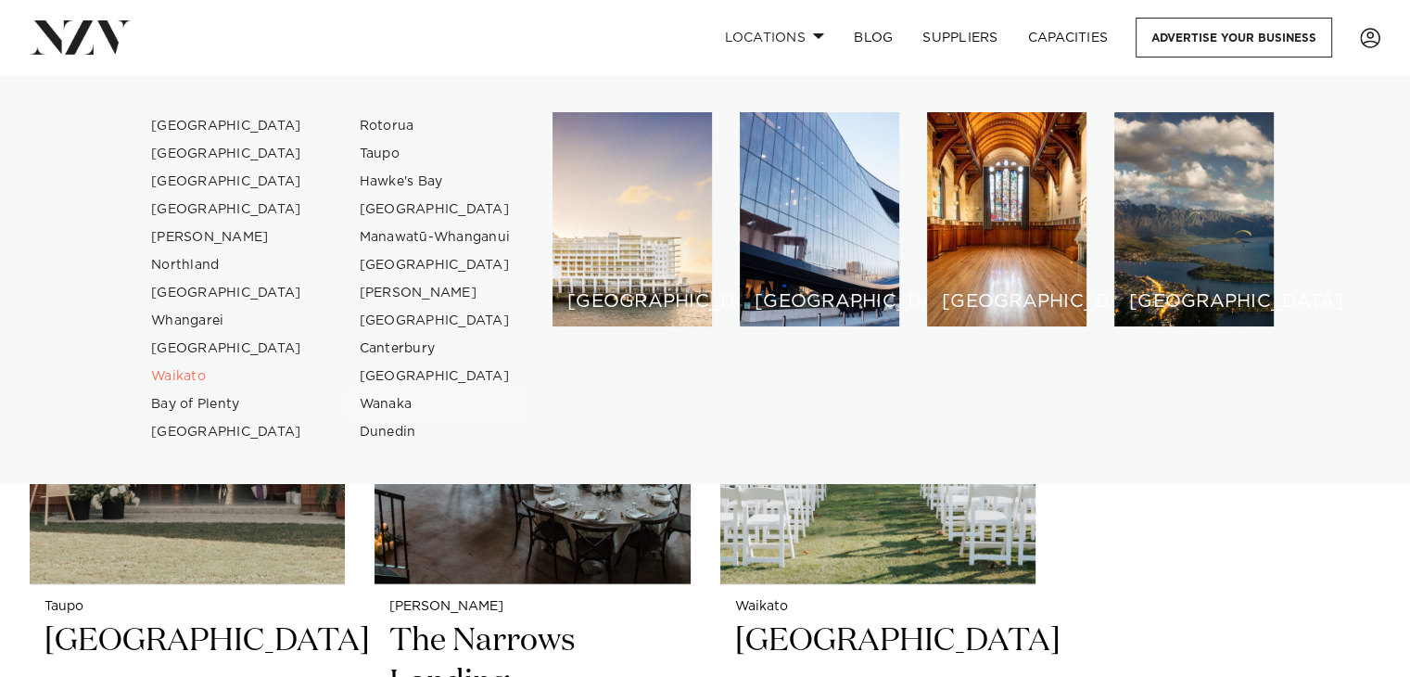
click at [394, 404] on link "Wanaka" at bounding box center [435, 404] width 181 height 28
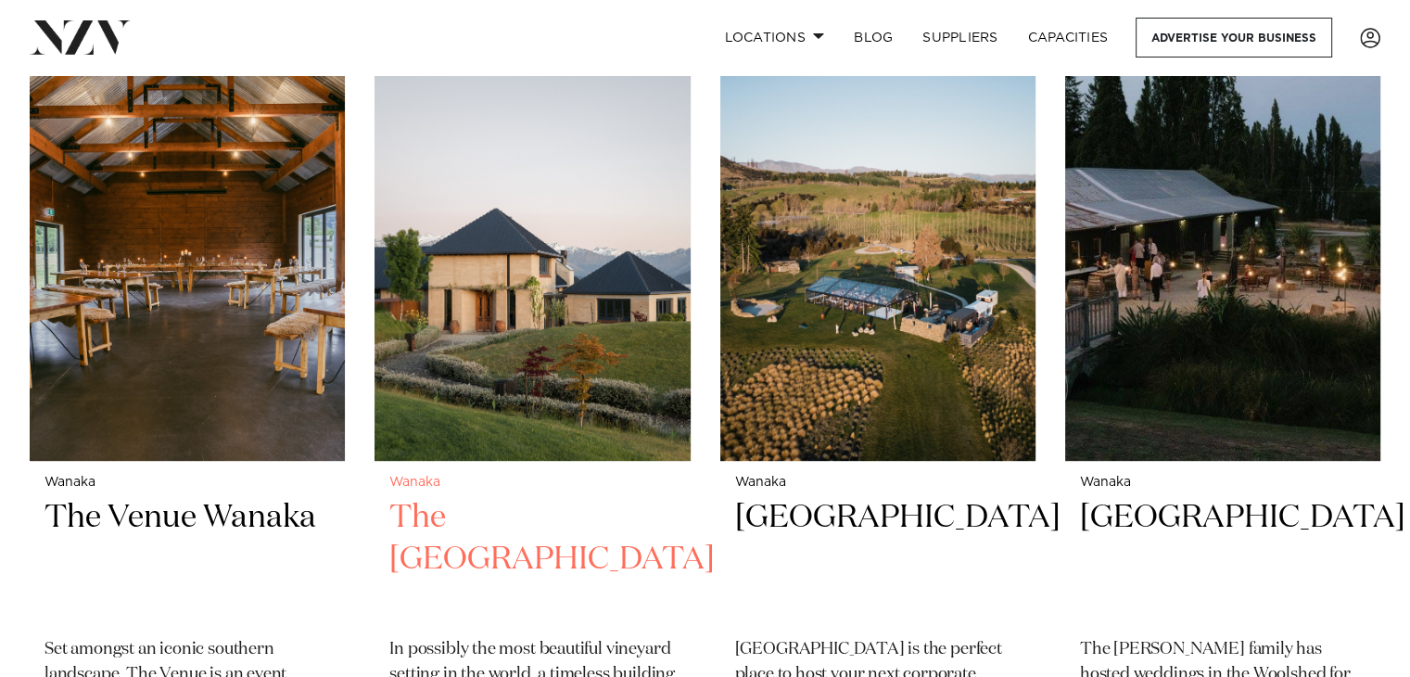
scroll to position [708, 0]
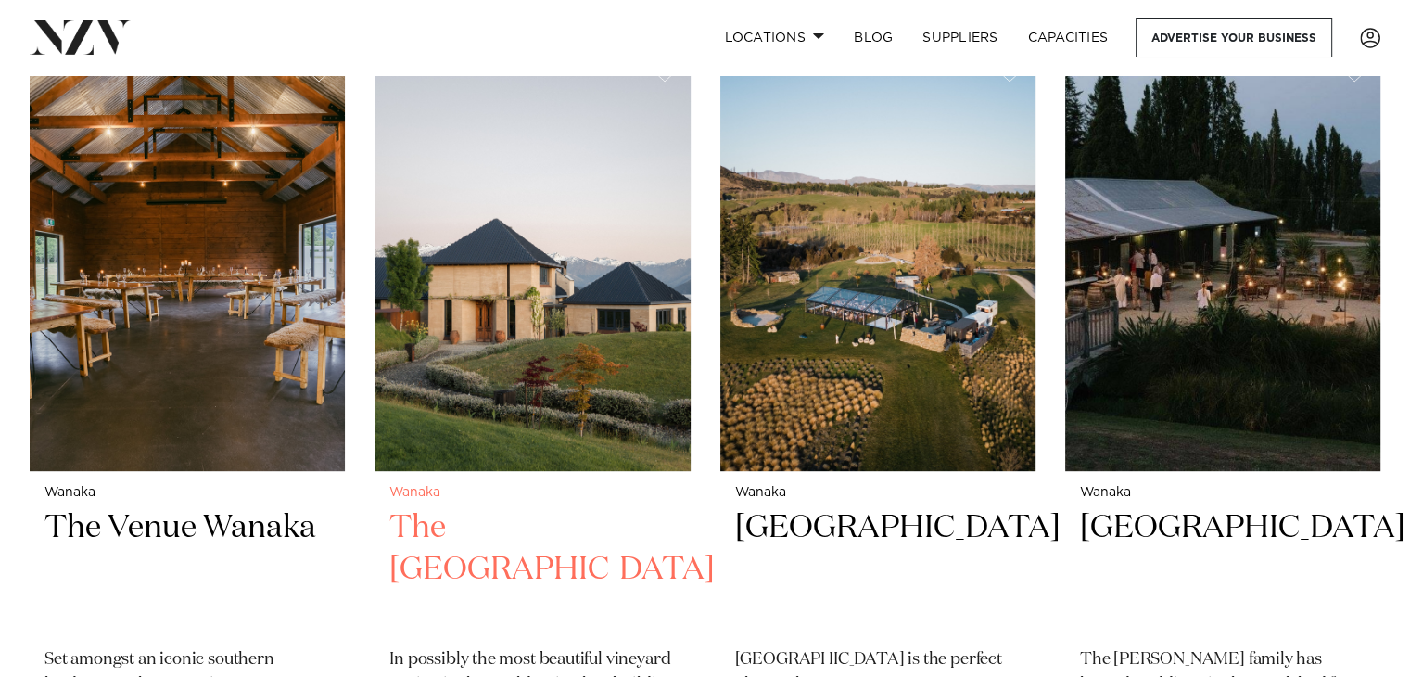
click at [565, 507] on h2 "The [GEOGRAPHIC_DATA]" at bounding box center [531, 569] width 285 height 125
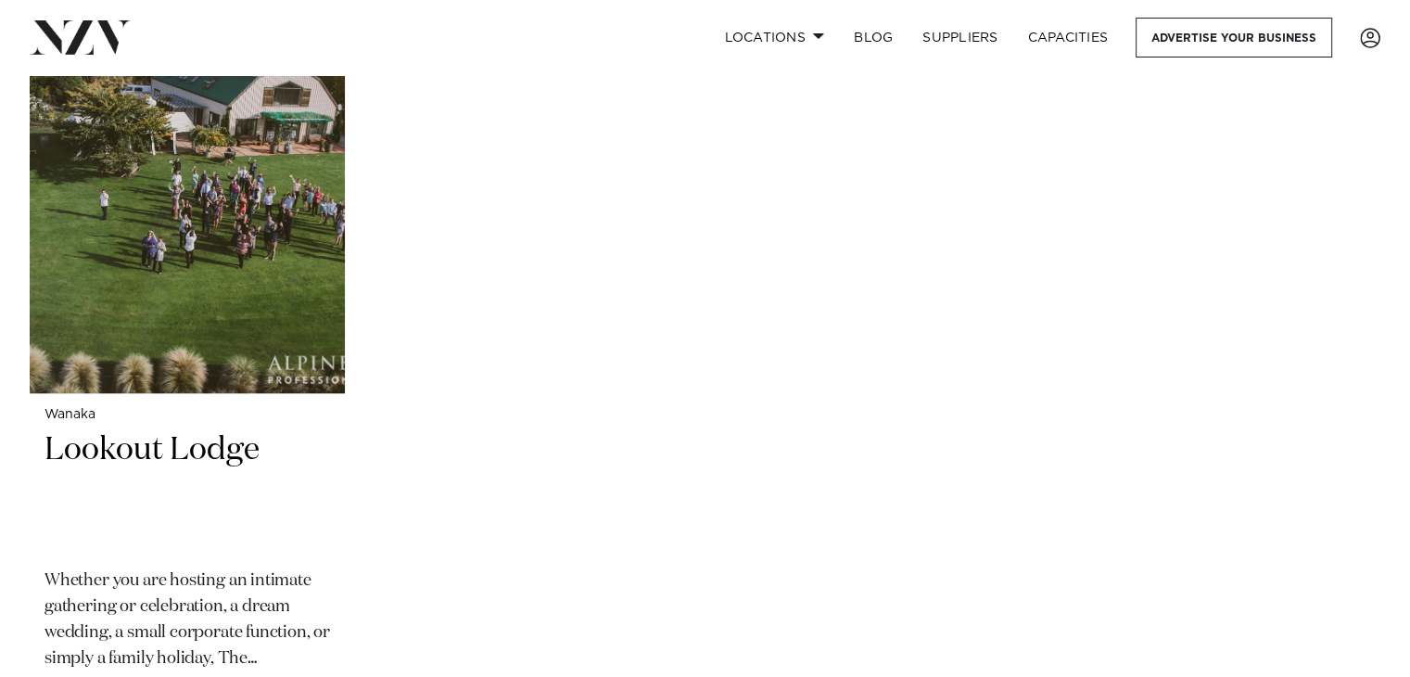
scroll to position [1607, 0]
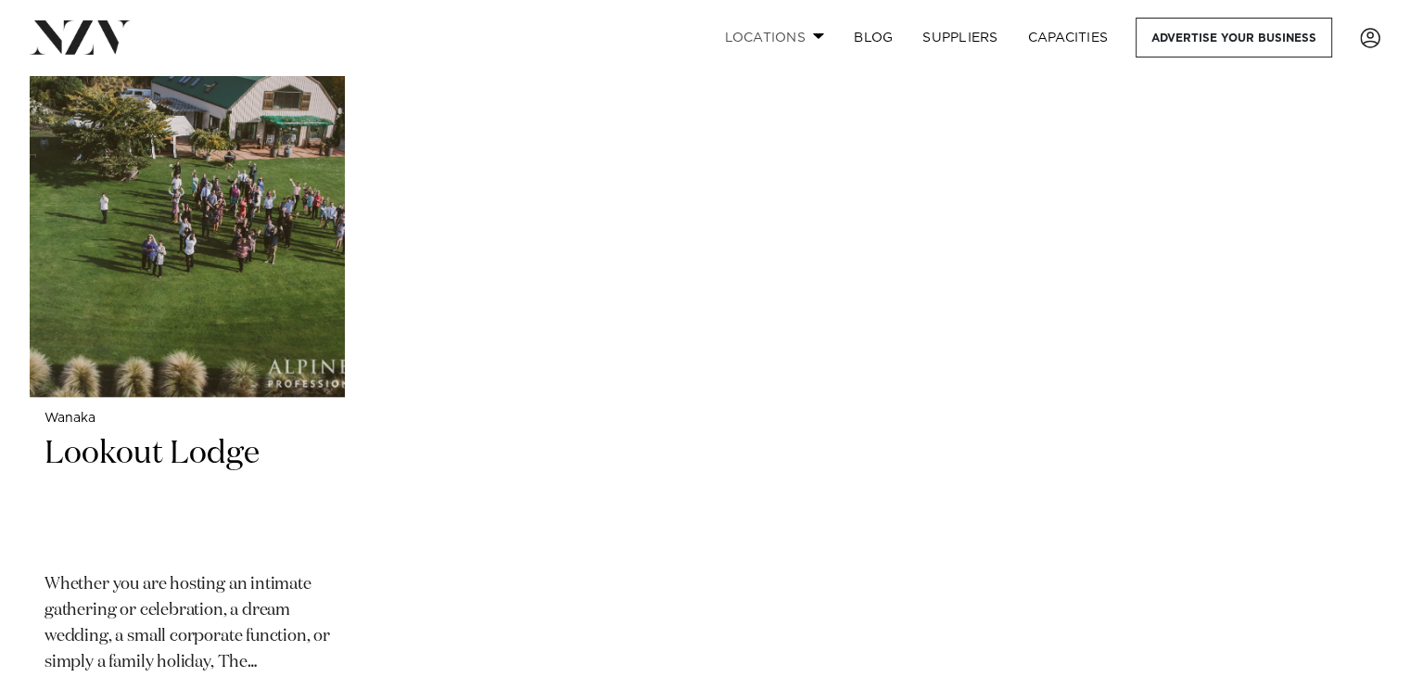
click at [777, 39] on link "Locations" at bounding box center [774, 38] width 130 height 40
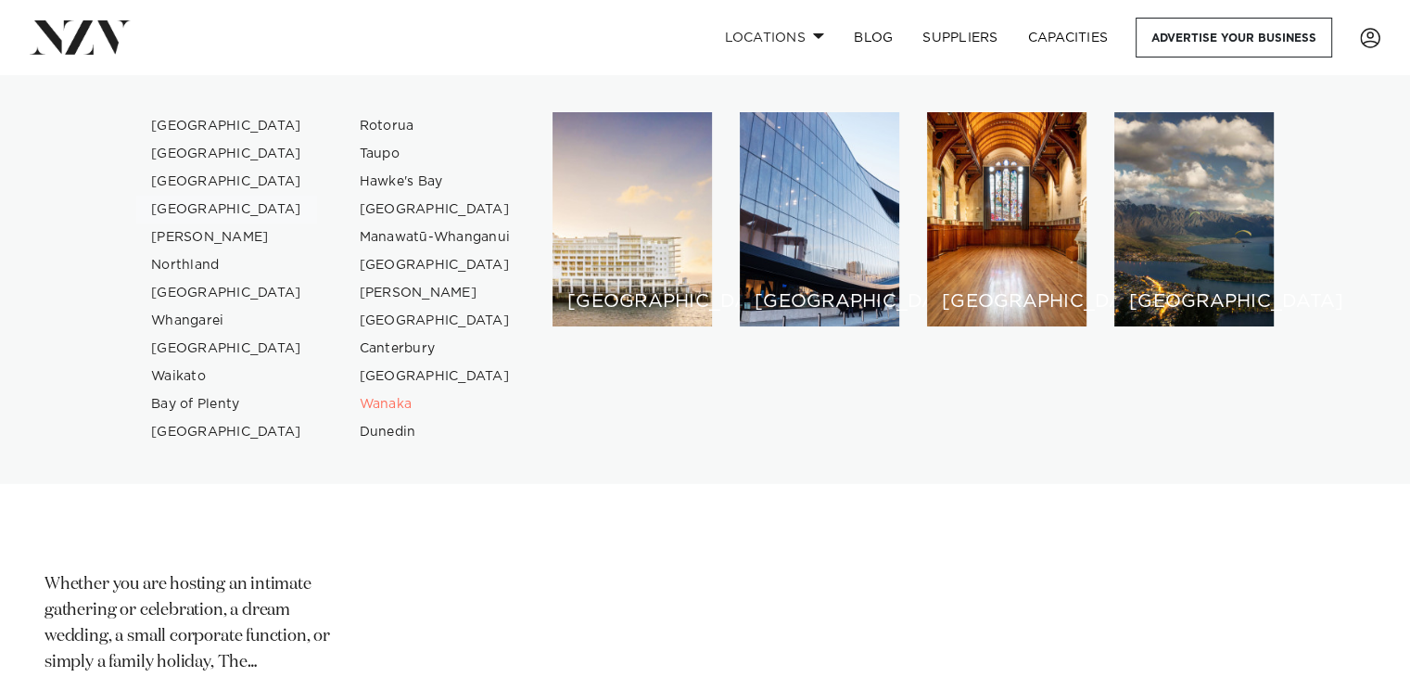
click at [181, 209] on link "[GEOGRAPHIC_DATA]" at bounding box center [226, 210] width 181 height 28
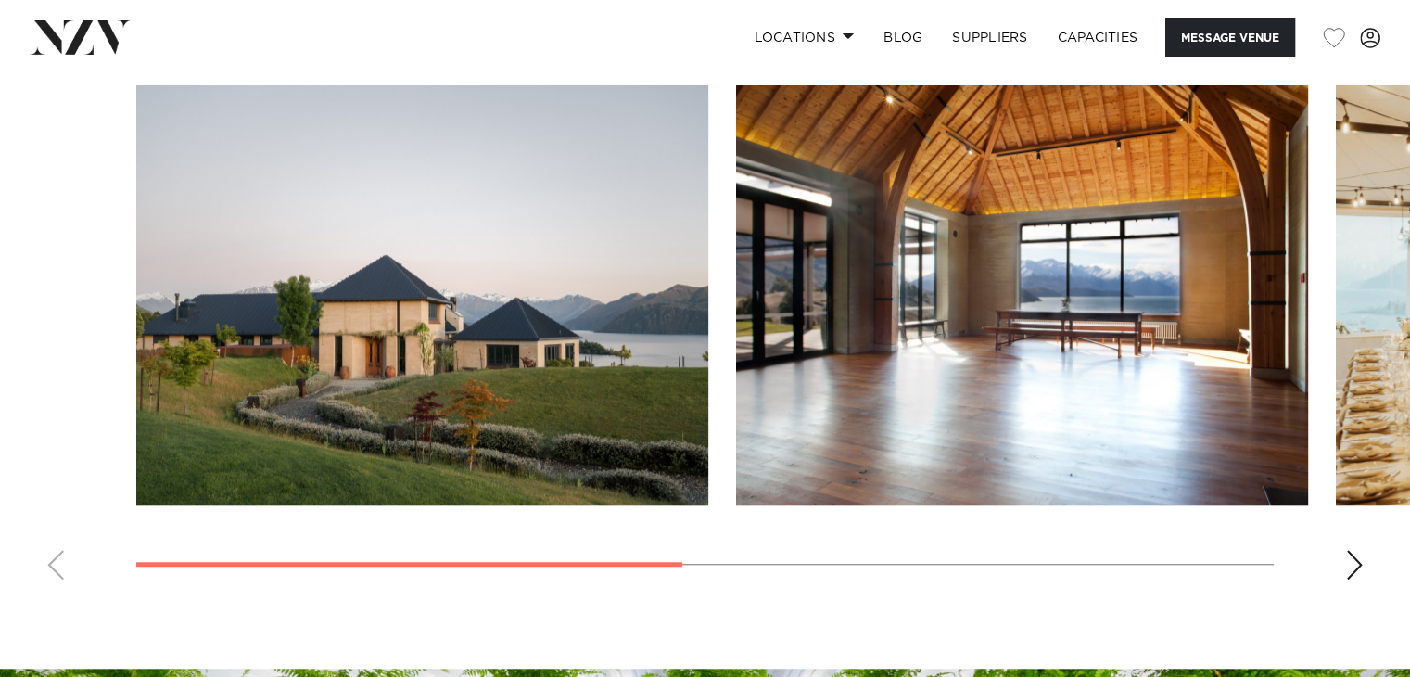
scroll to position [1422, 0]
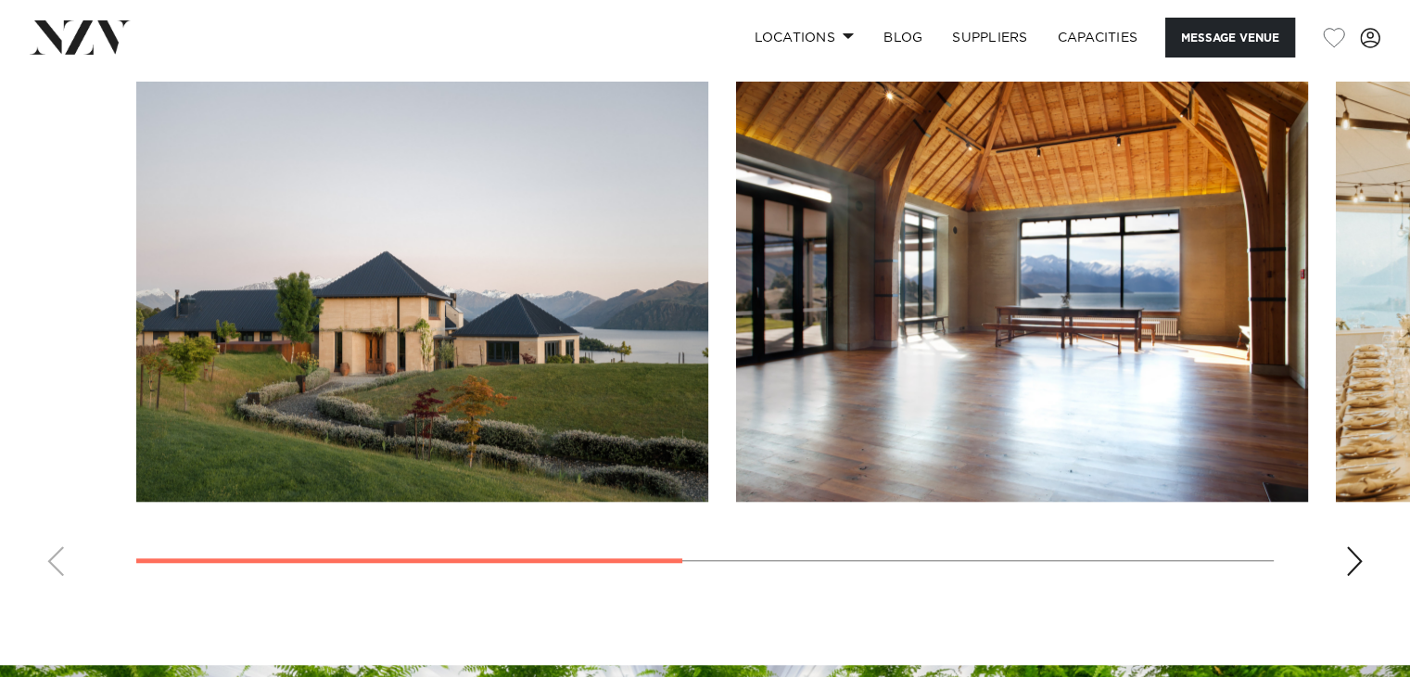
click at [1350, 557] on div "Next slide" at bounding box center [1354, 561] width 19 height 30
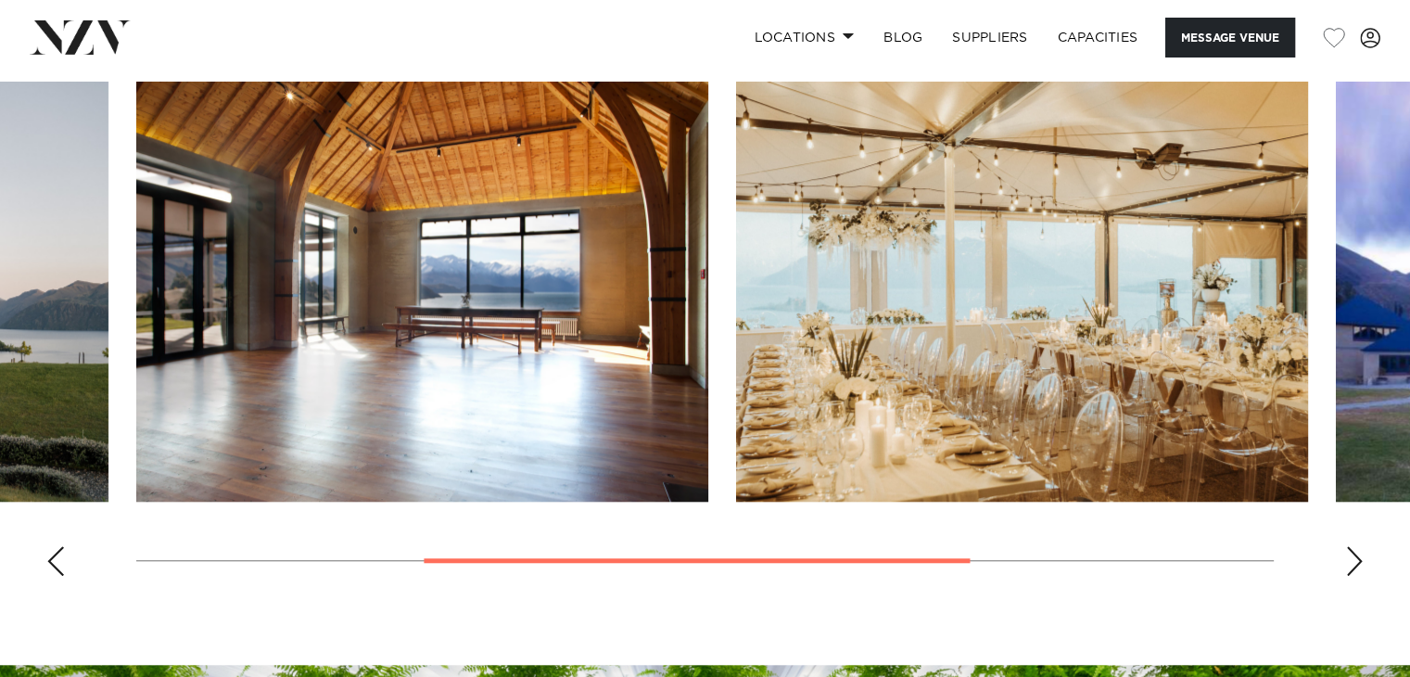
click at [1350, 557] on div "Next slide" at bounding box center [1354, 561] width 19 height 30
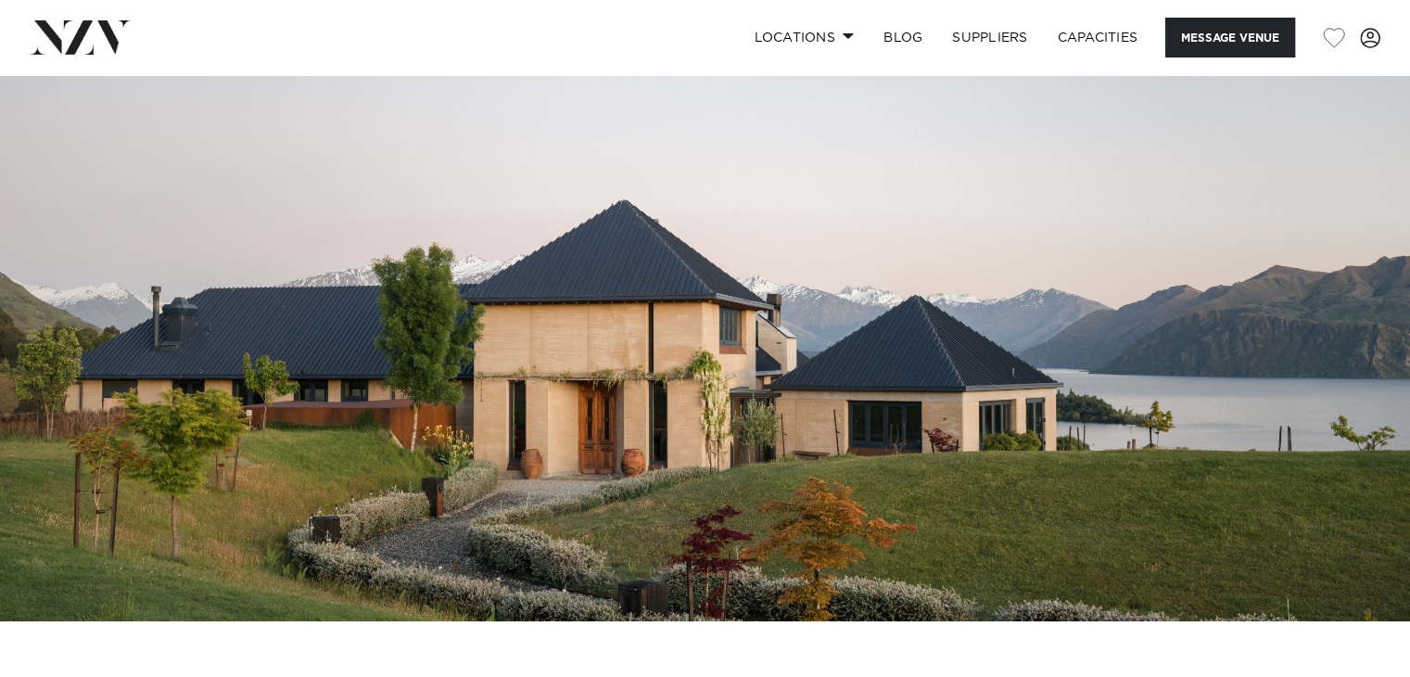
scroll to position [114, 0]
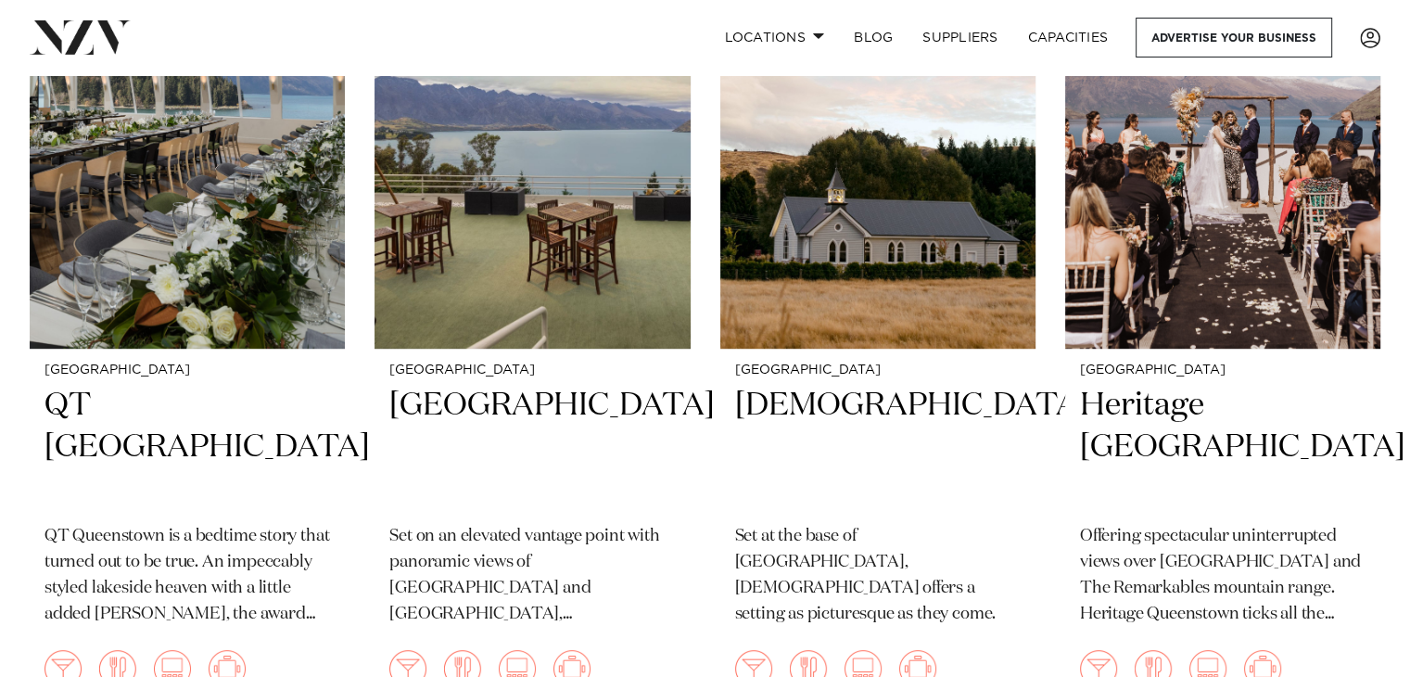
scroll to position [901, 0]
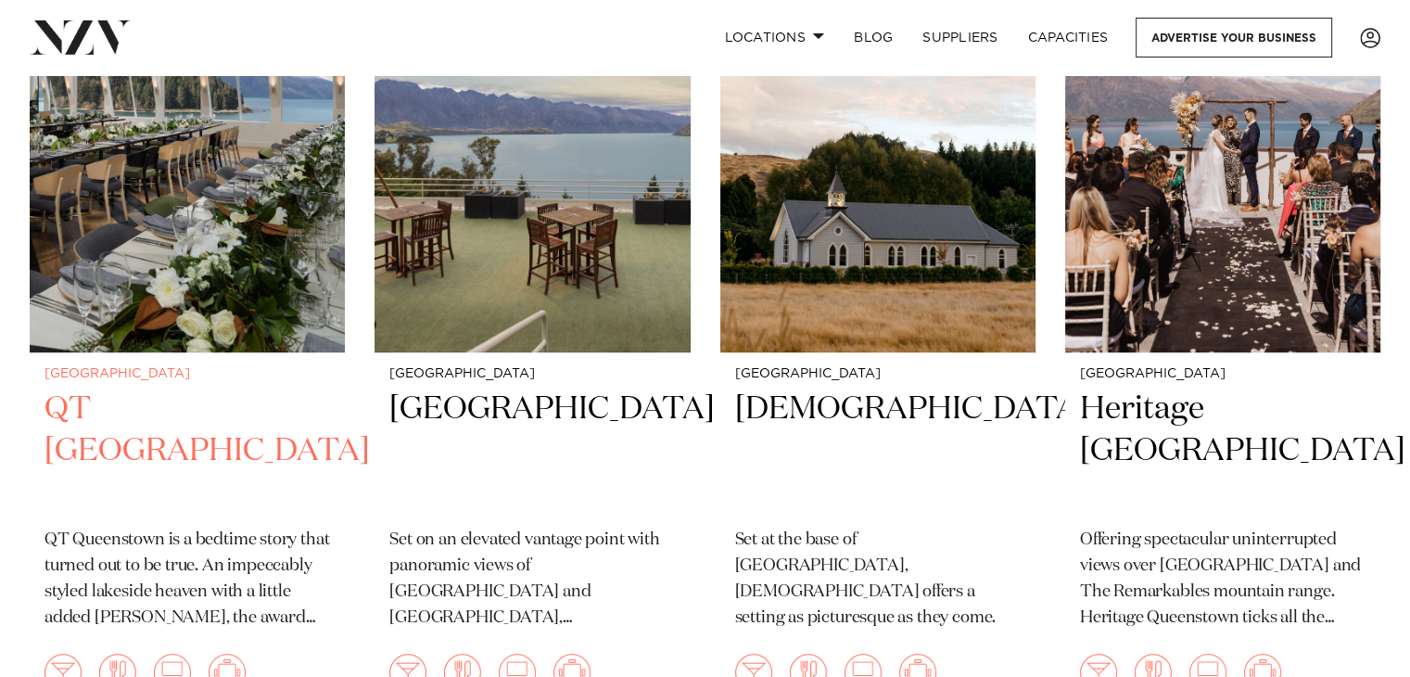
click at [230, 388] on h2 "QT [GEOGRAPHIC_DATA]" at bounding box center [186, 450] width 285 height 125
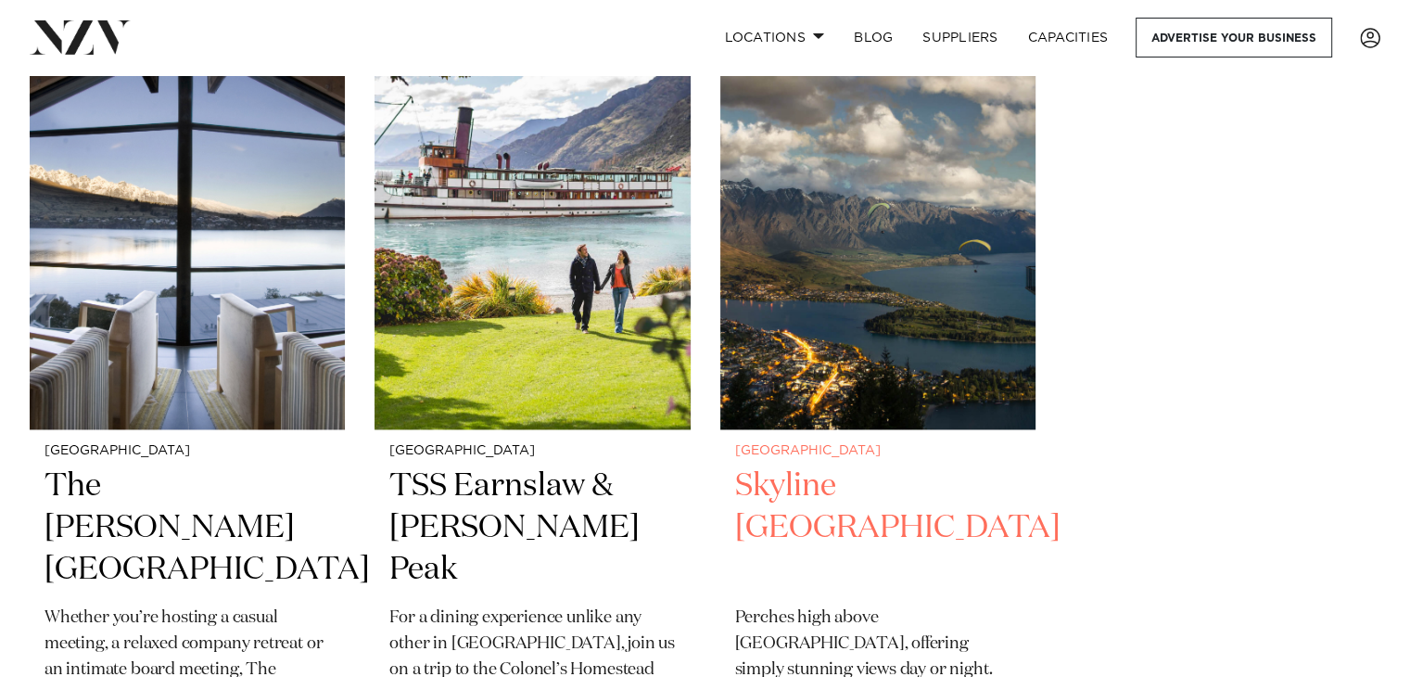
scroll to position [2627, 0]
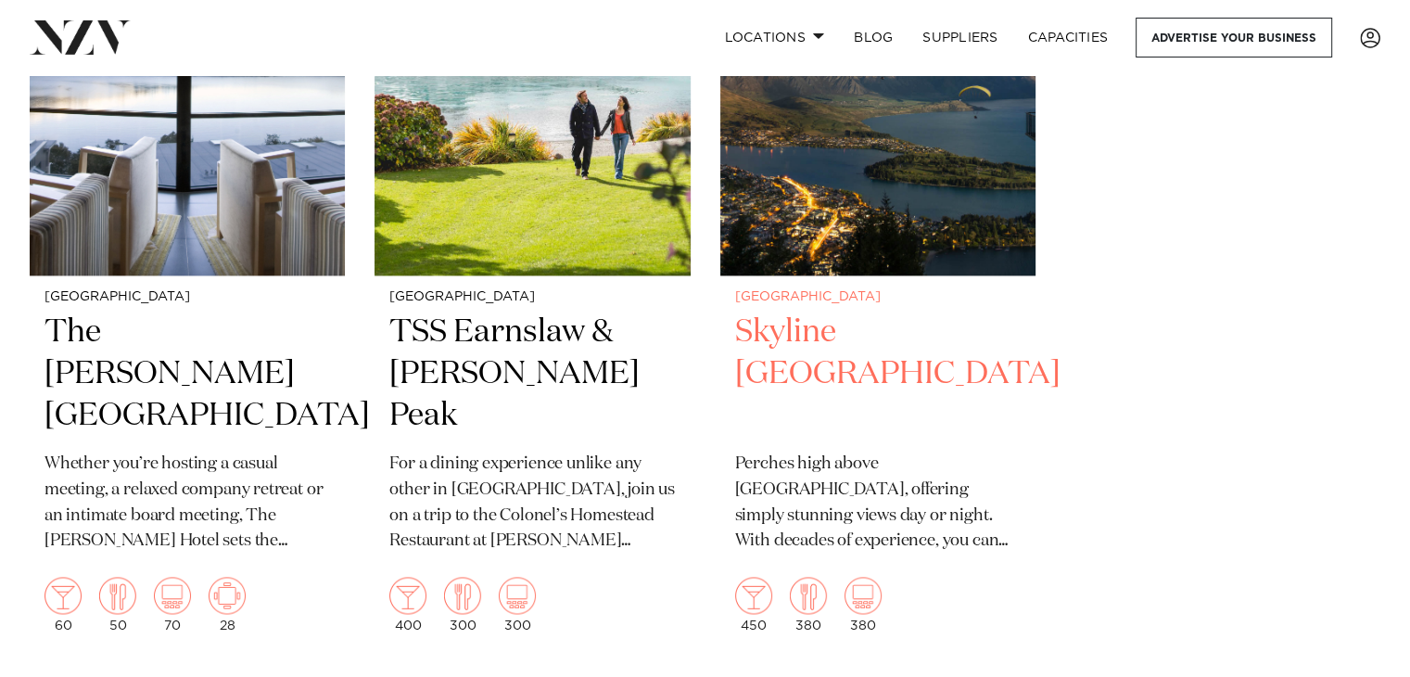
click at [787, 324] on h2 "Skyline Queenstown" at bounding box center [877, 373] width 285 height 125
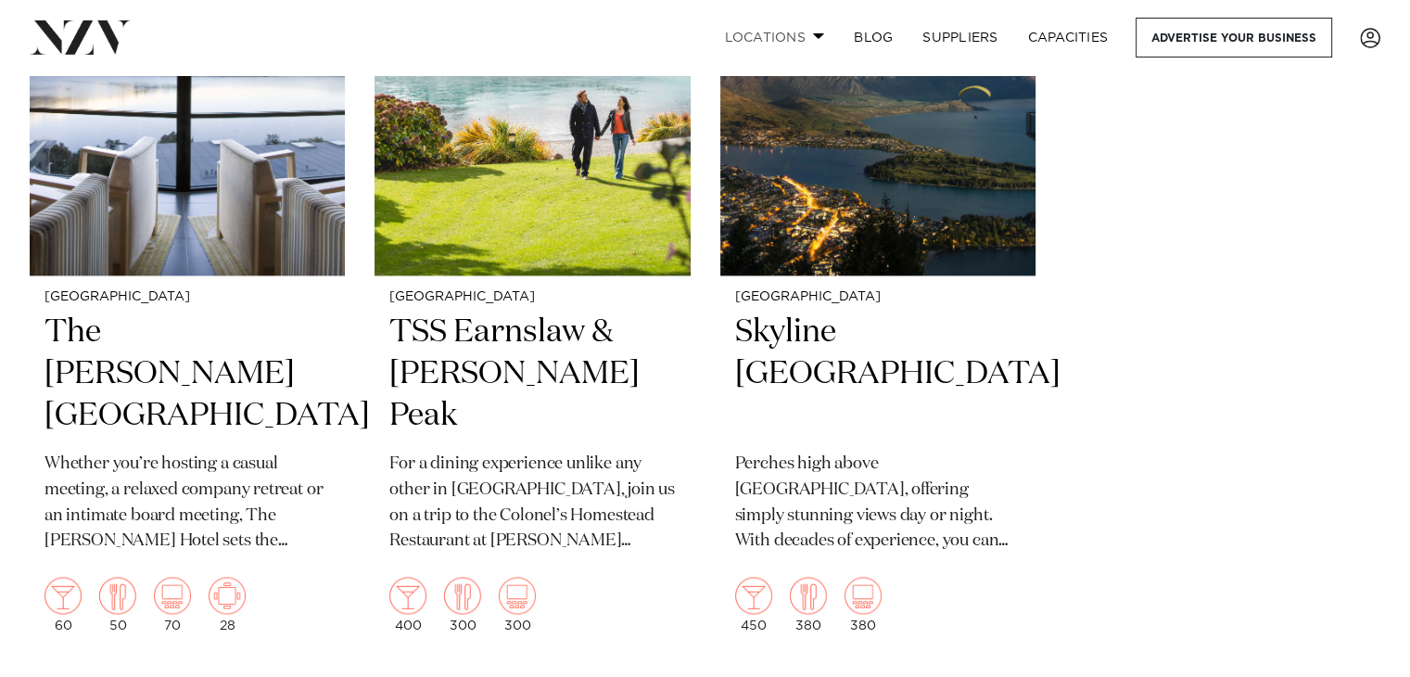
click at [753, 39] on link "Locations" at bounding box center [774, 38] width 130 height 40
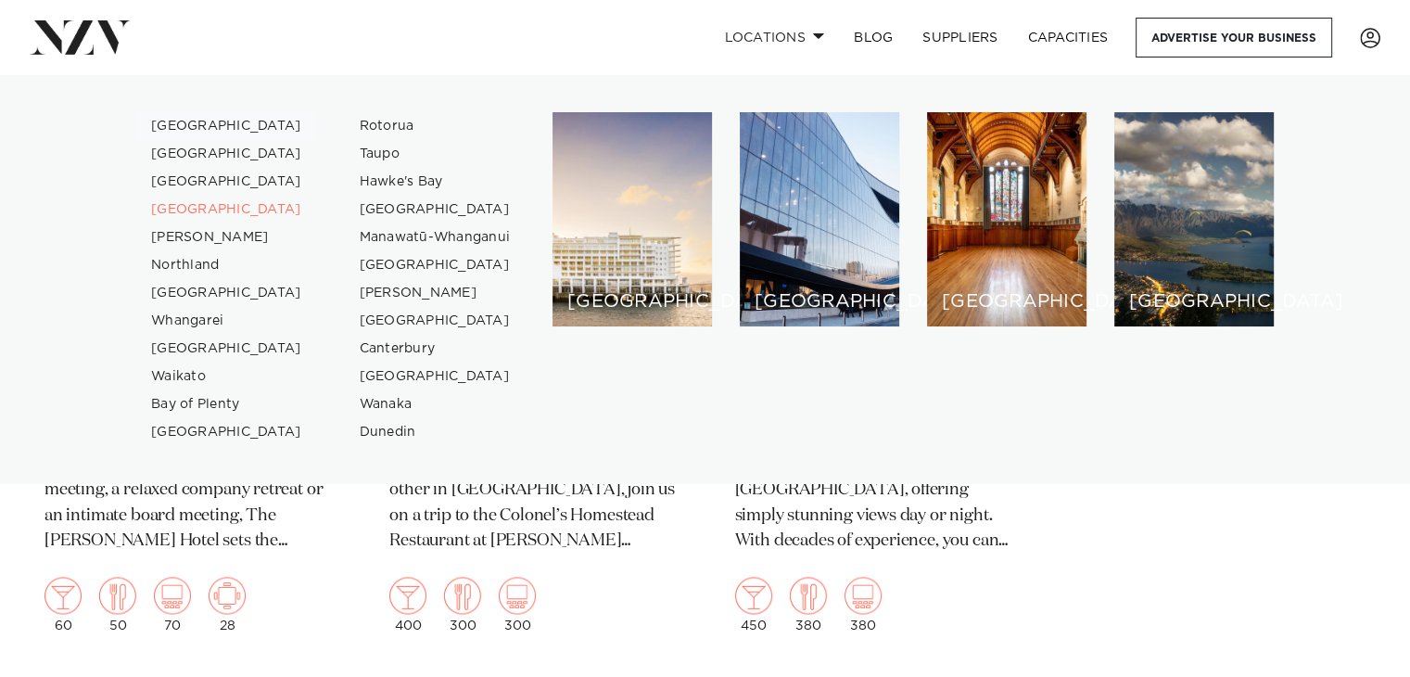
click at [190, 132] on link "[GEOGRAPHIC_DATA]" at bounding box center [226, 126] width 181 height 28
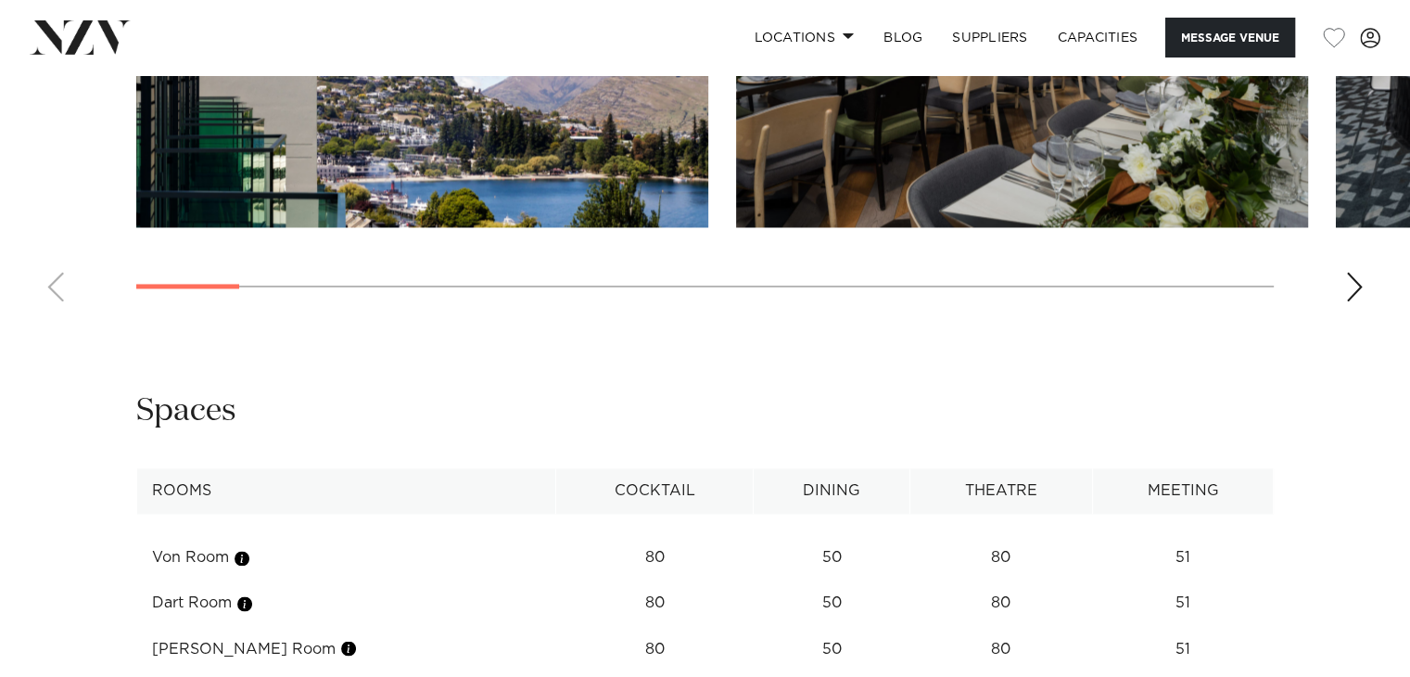
scroll to position [2914, 0]
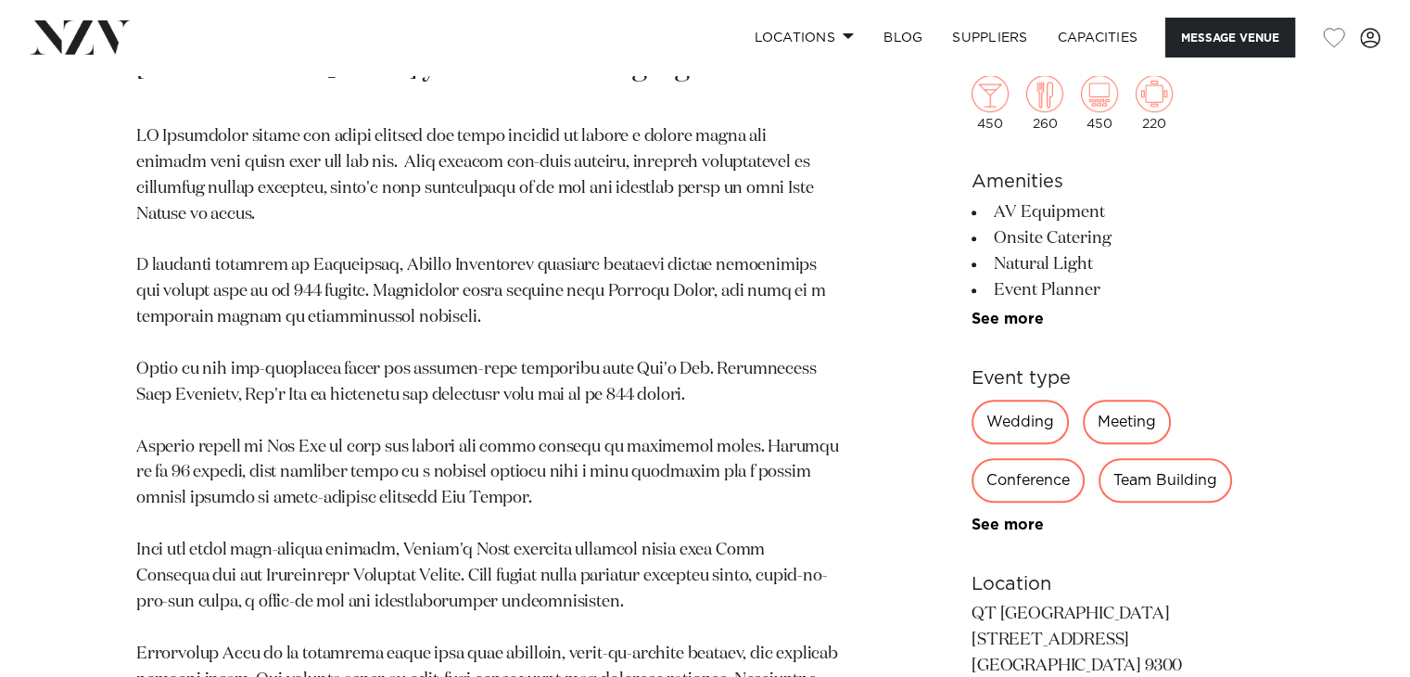
scroll to position [1201, 0]
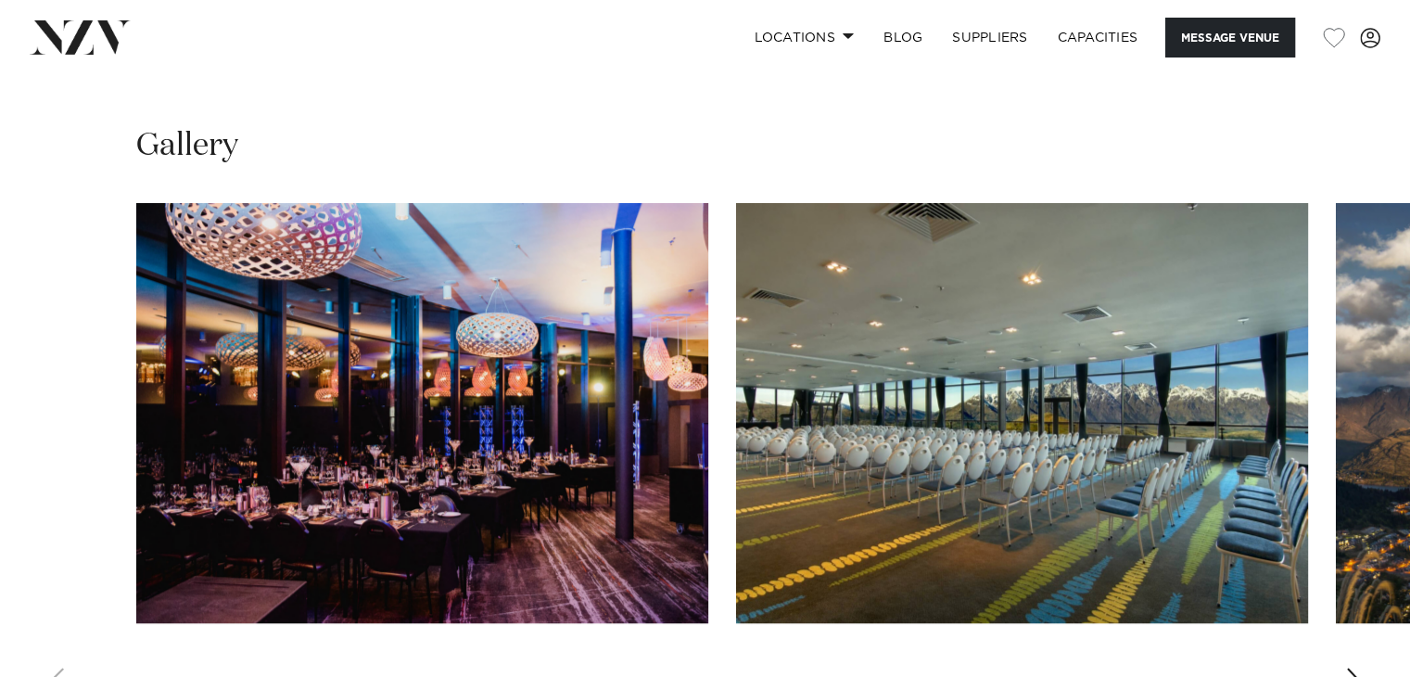
scroll to position [1465, 0]
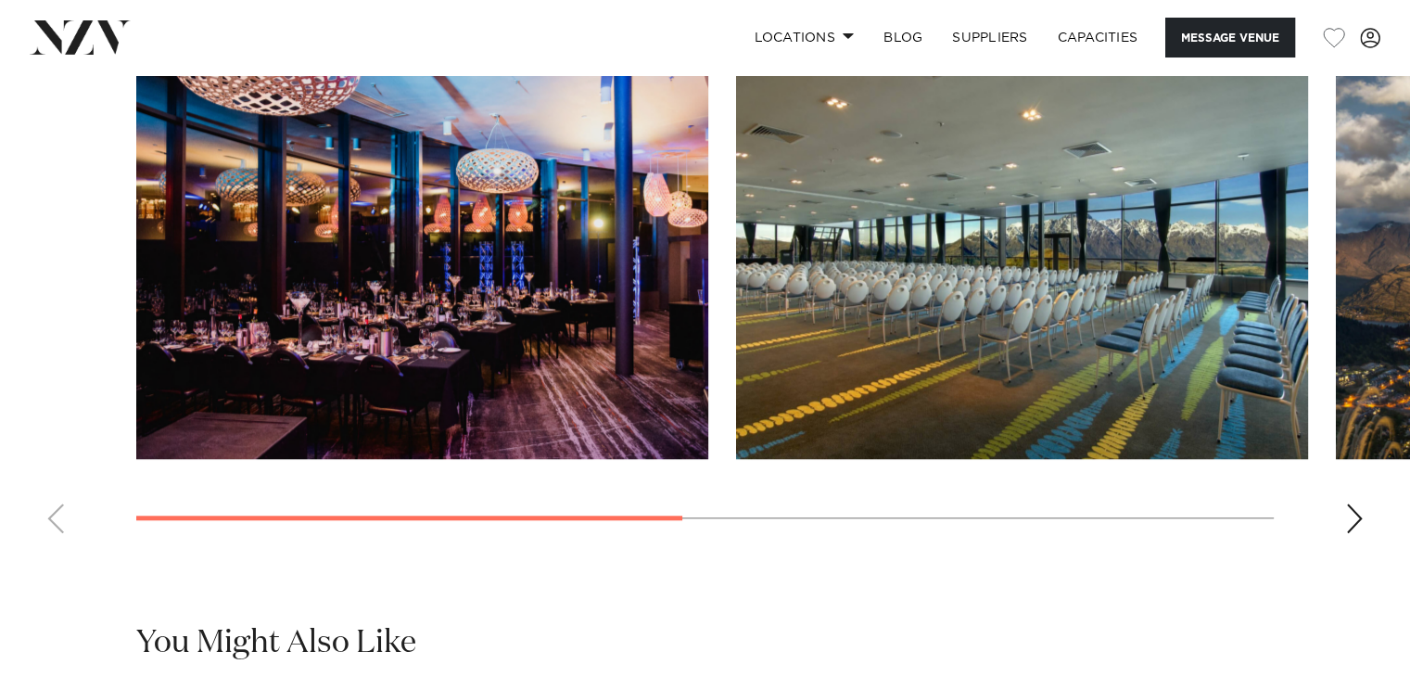
click at [1351, 519] on div "Next slide" at bounding box center [1354, 518] width 19 height 30
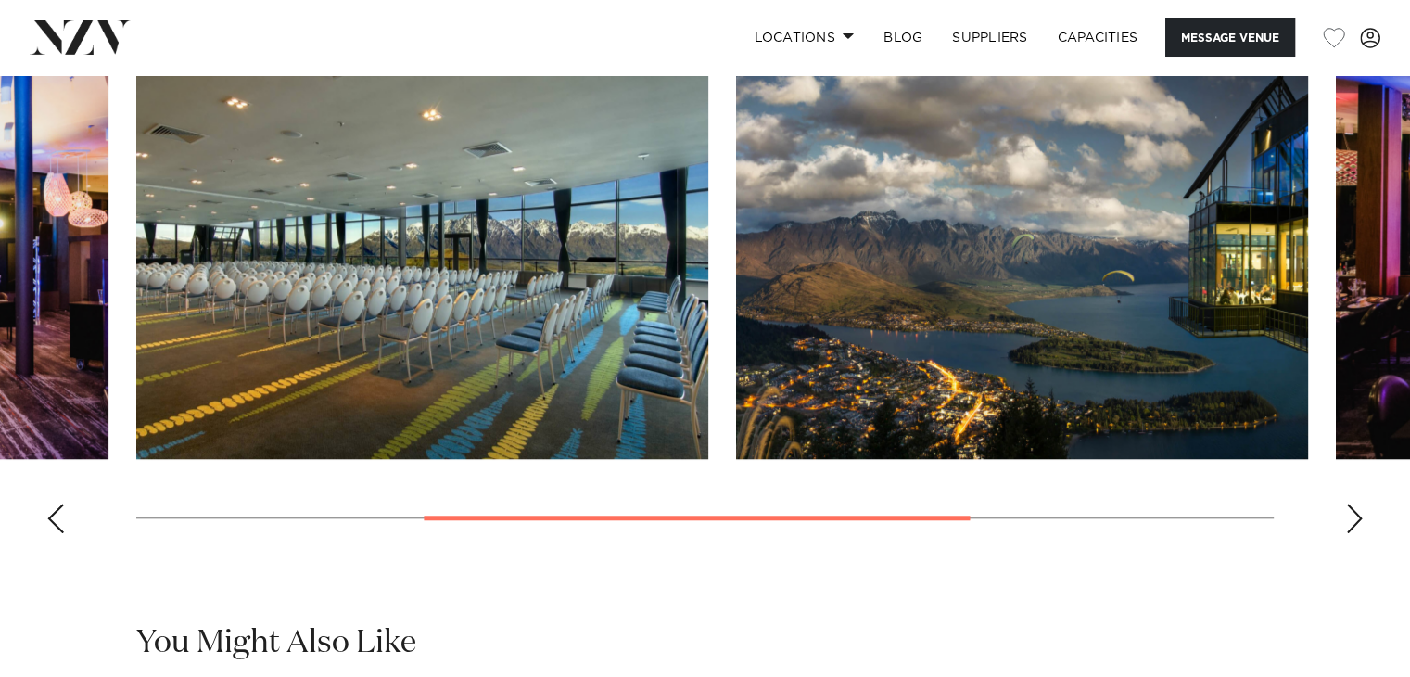
click at [1351, 519] on div "Next slide" at bounding box center [1354, 518] width 19 height 30
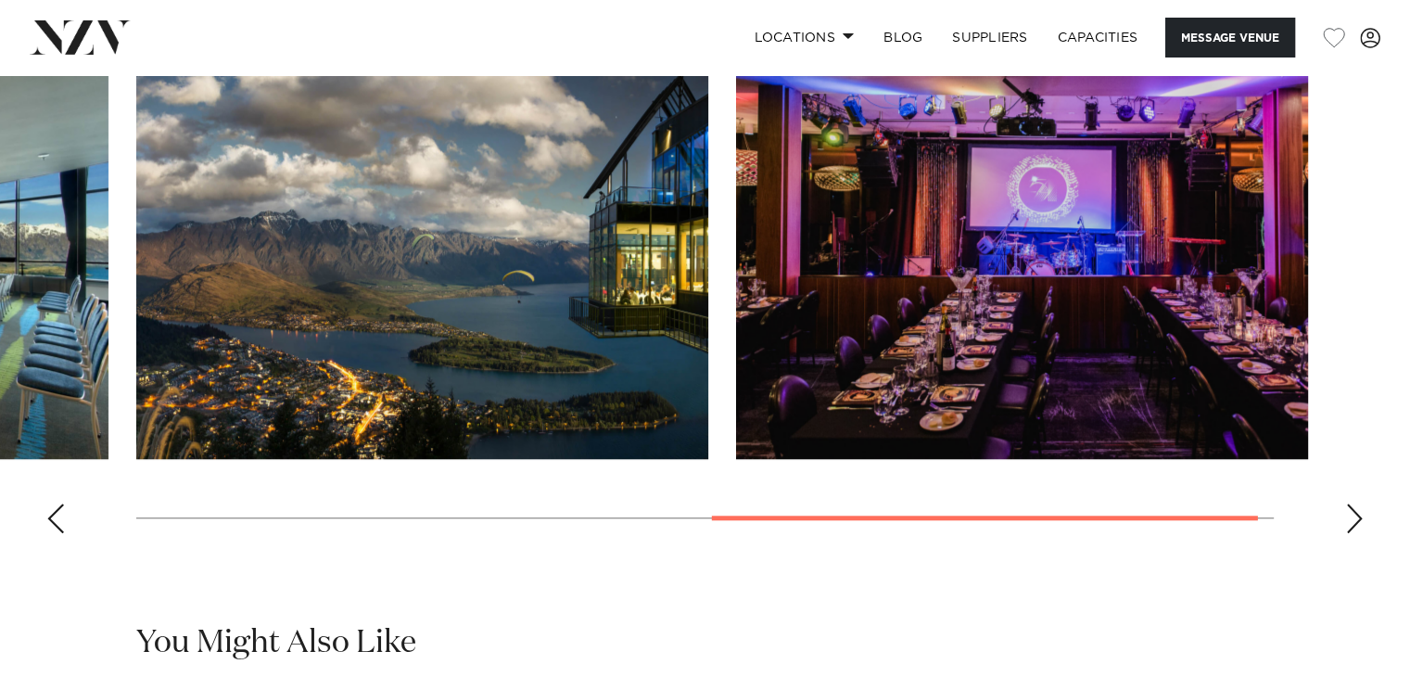
click at [1351, 519] on div "Next slide" at bounding box center [1354, 518] width 19 height 30
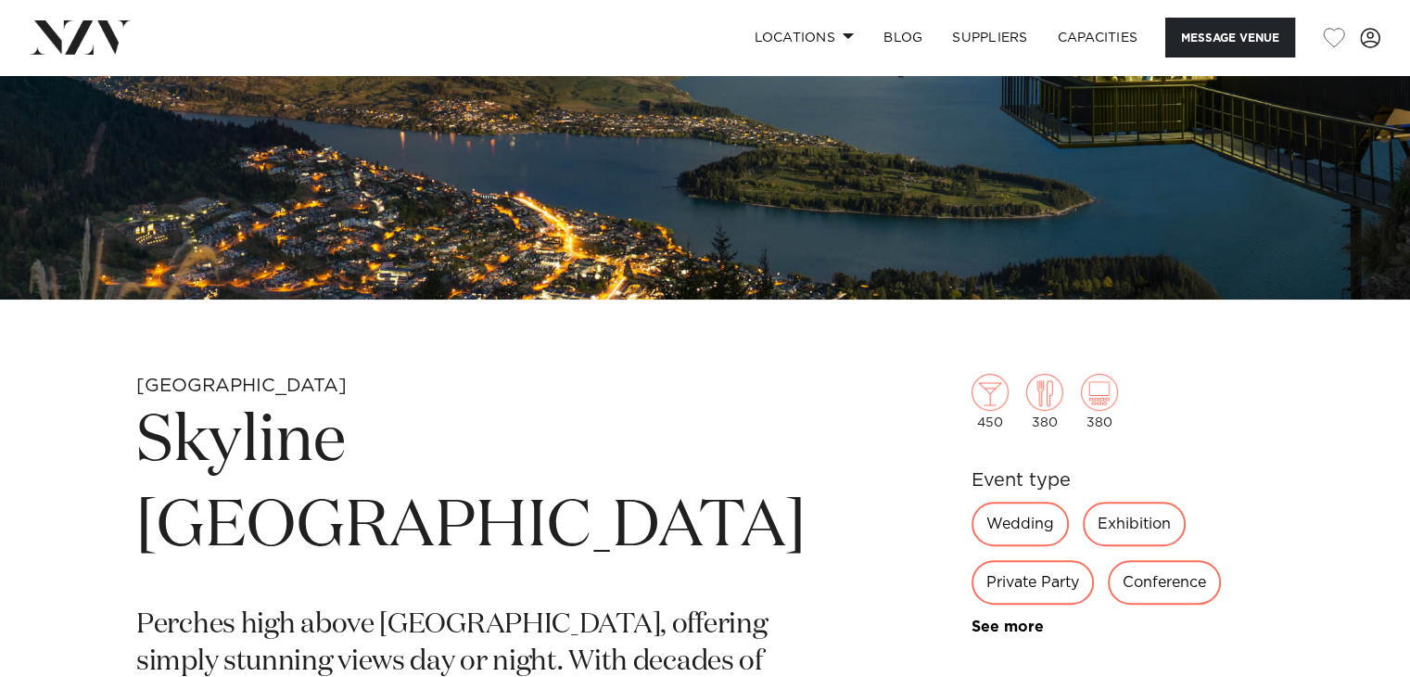
scroll to position [410, 0]
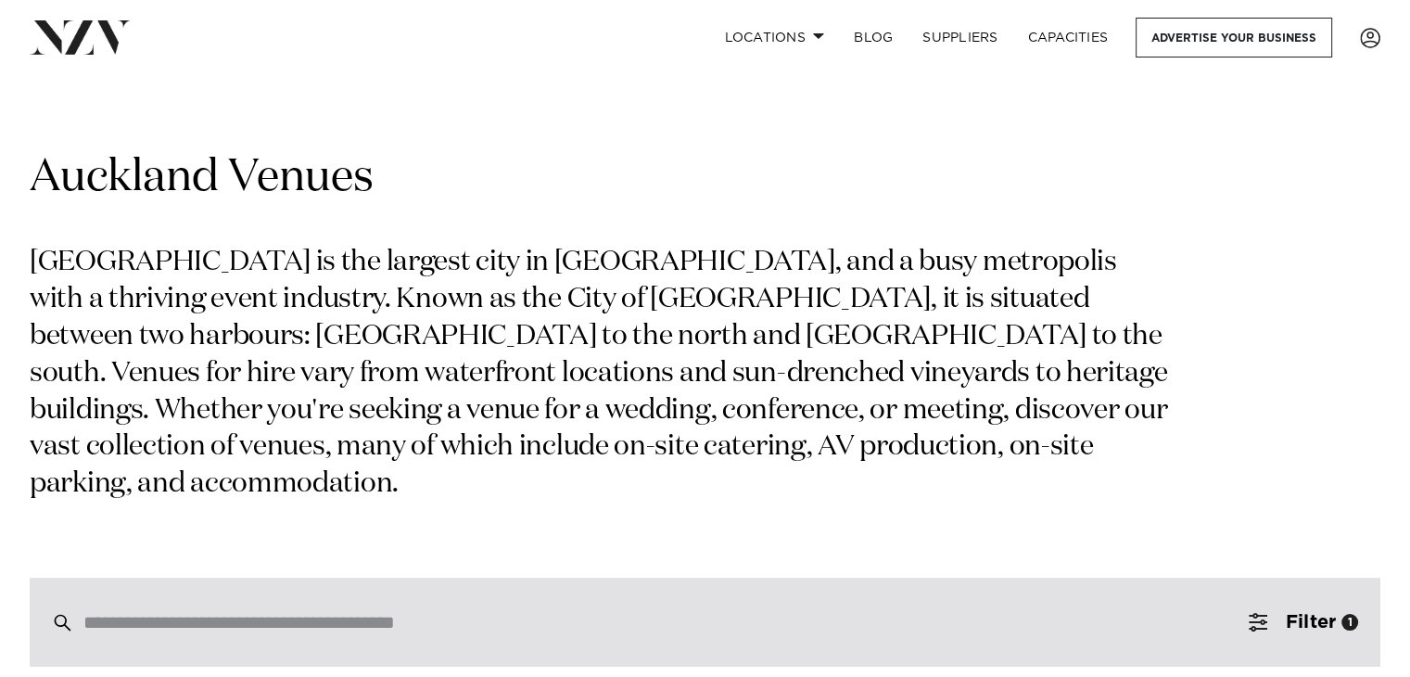
click at [532, 577] on div at bounding box center [705, 621] width 1351 height 89
type input "******"
type input "**********"
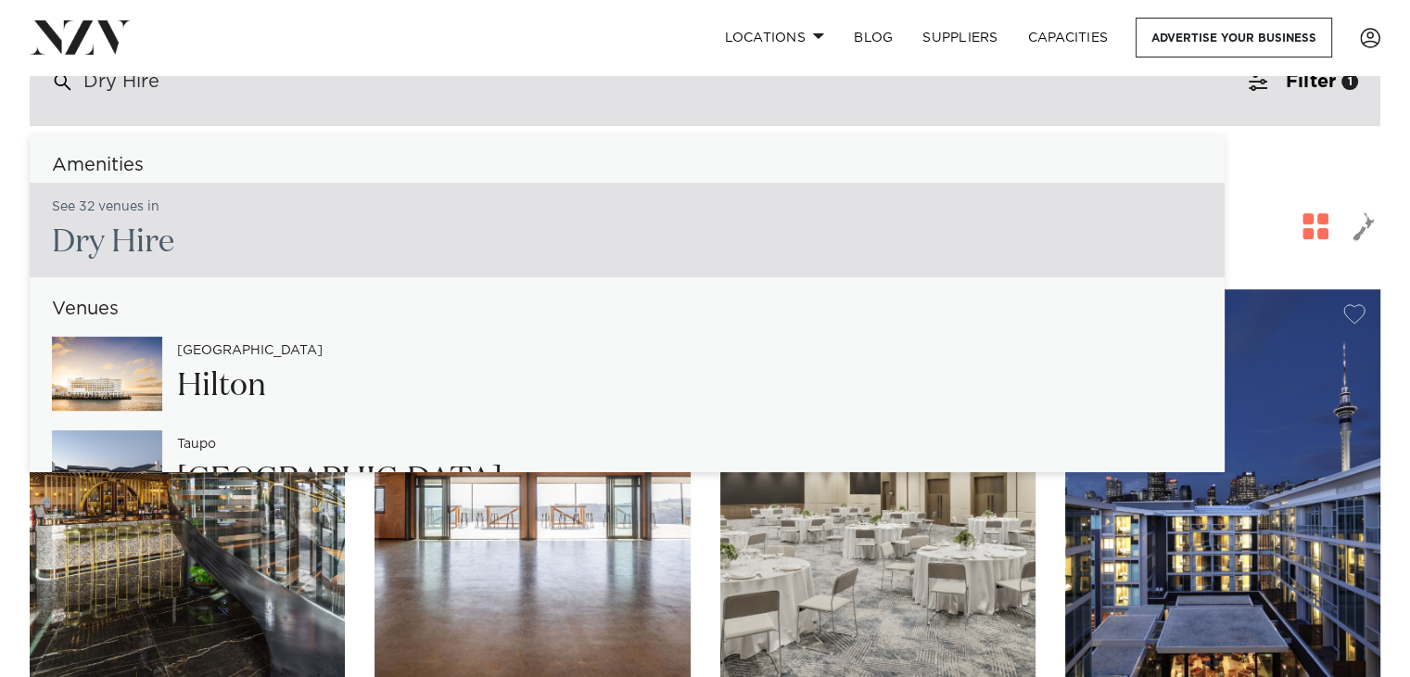
scroll to position [541, 0]
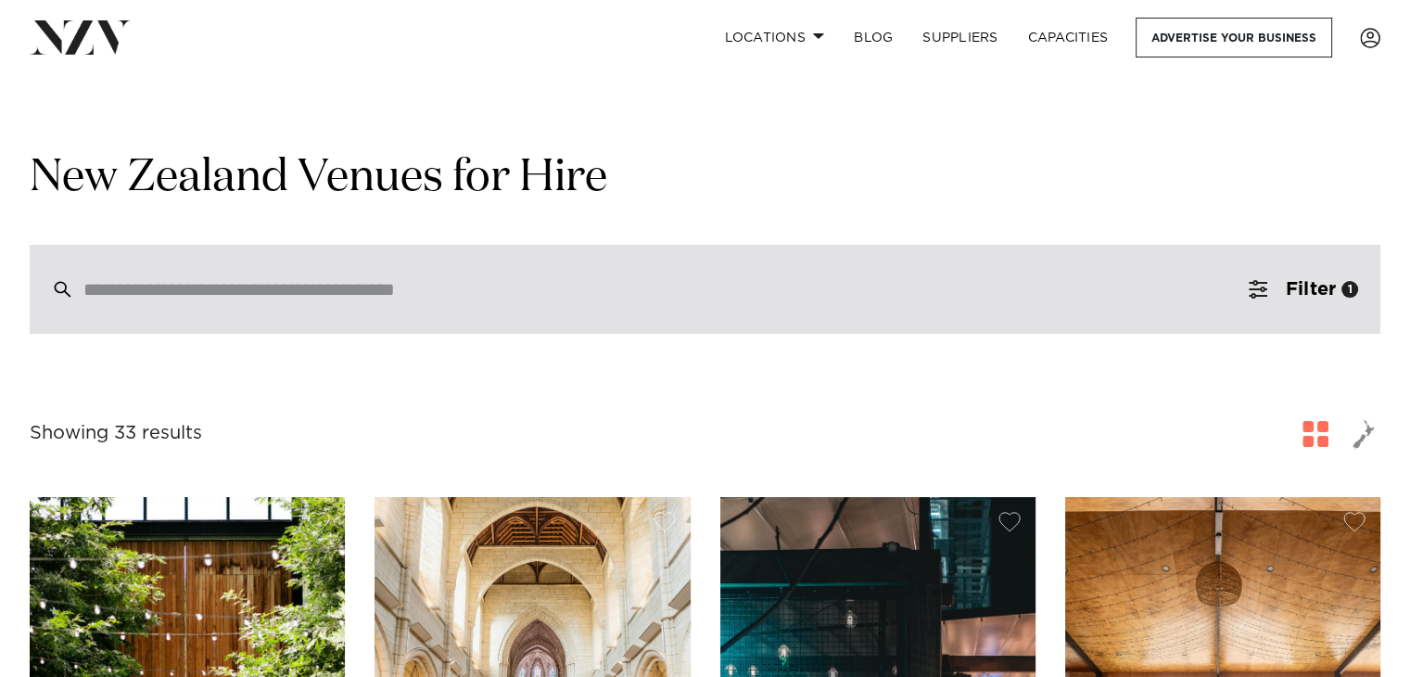
click at [524, 285] on input "search" at bounding box center [665, 289] width 1164 height 20
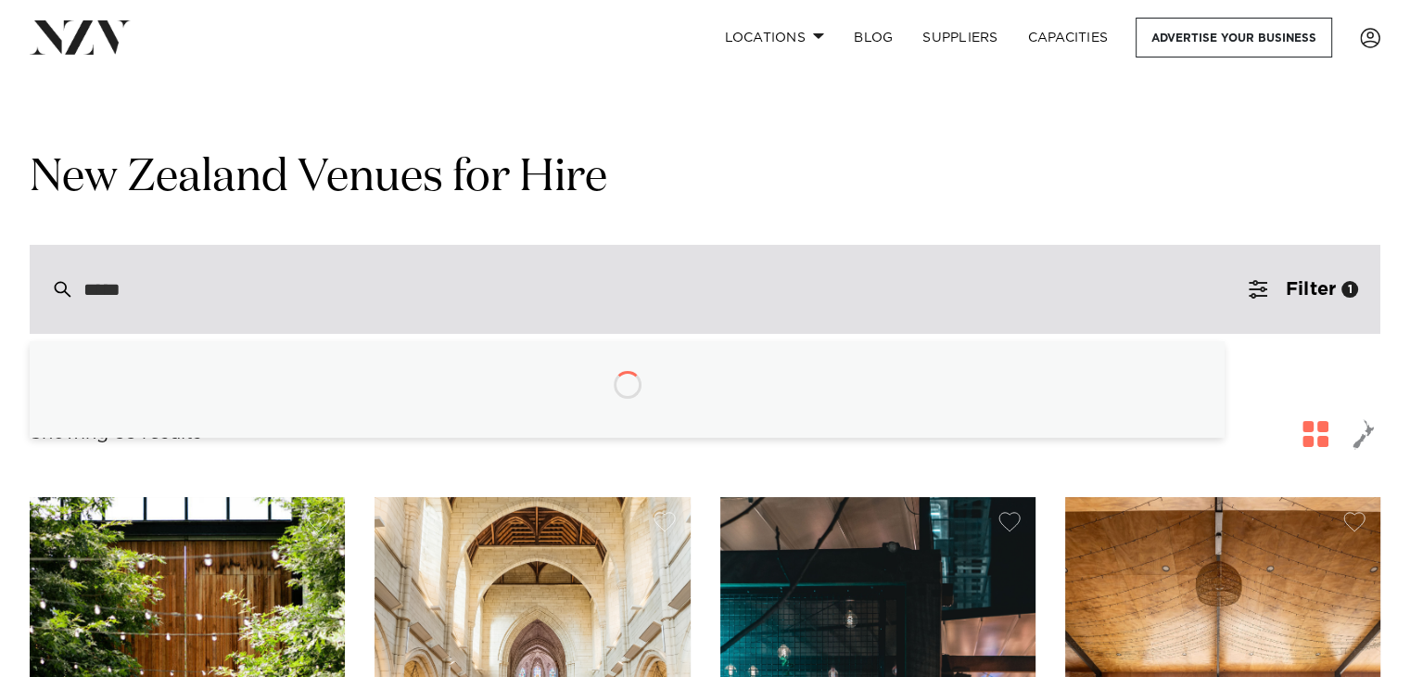
type input "******"
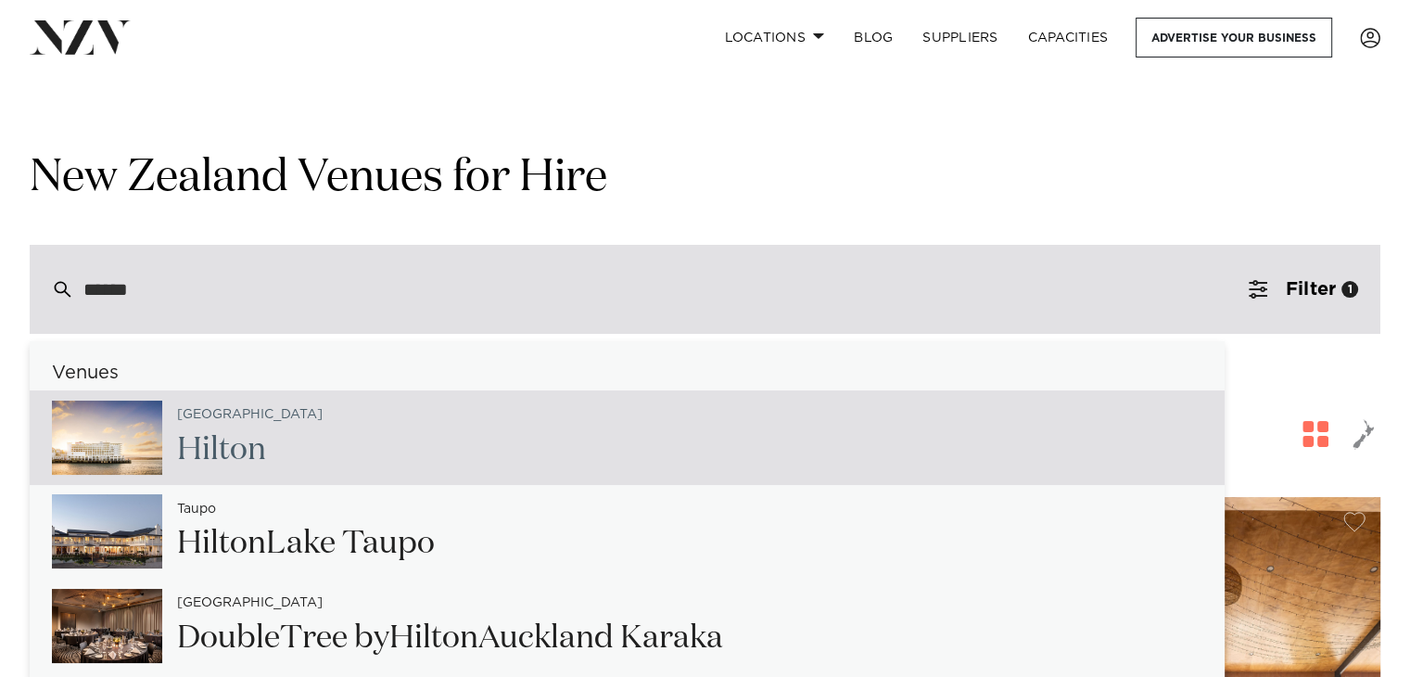
click at [387, 414] on div "Auckland Hilton" at bounding box center [627, 437] width 1195 height 95
type input "**********"
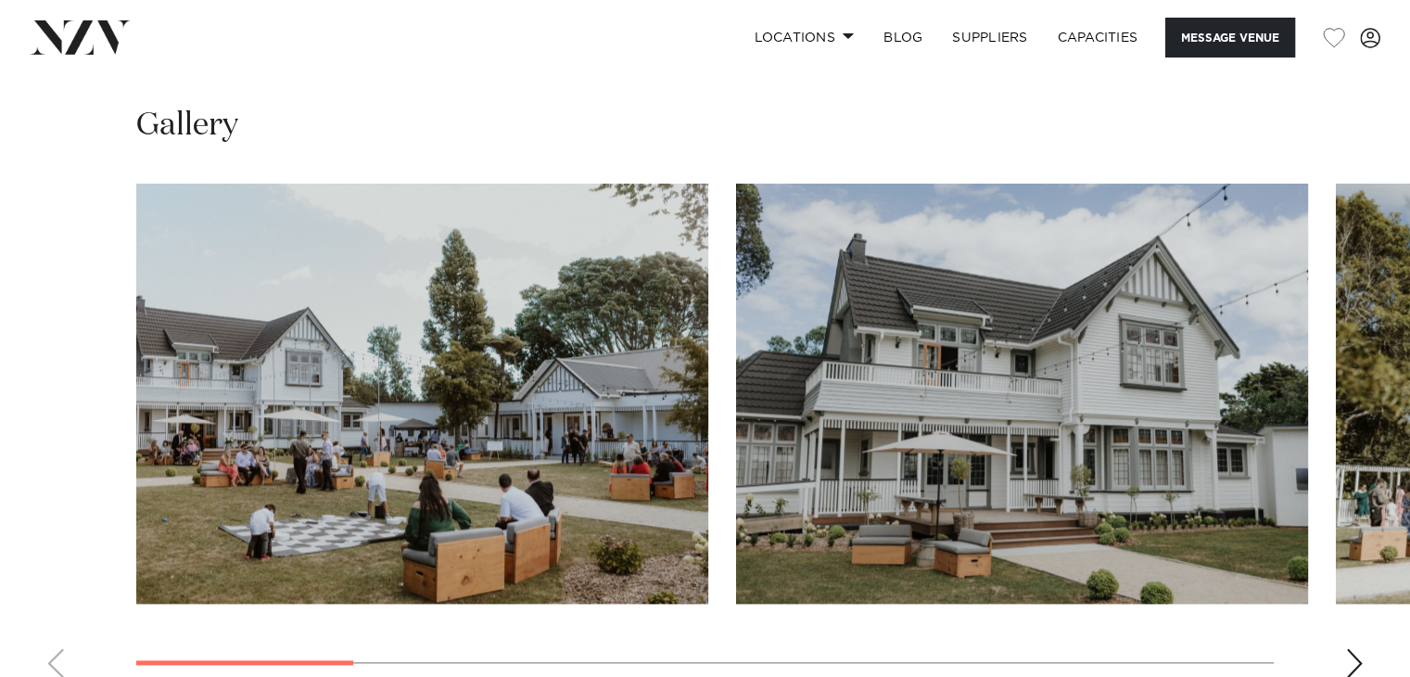
scroll to position [2131, 0]
click at [1361, 647] on div "Next slide" at bounding box center [1354, 662] width 19 height 30
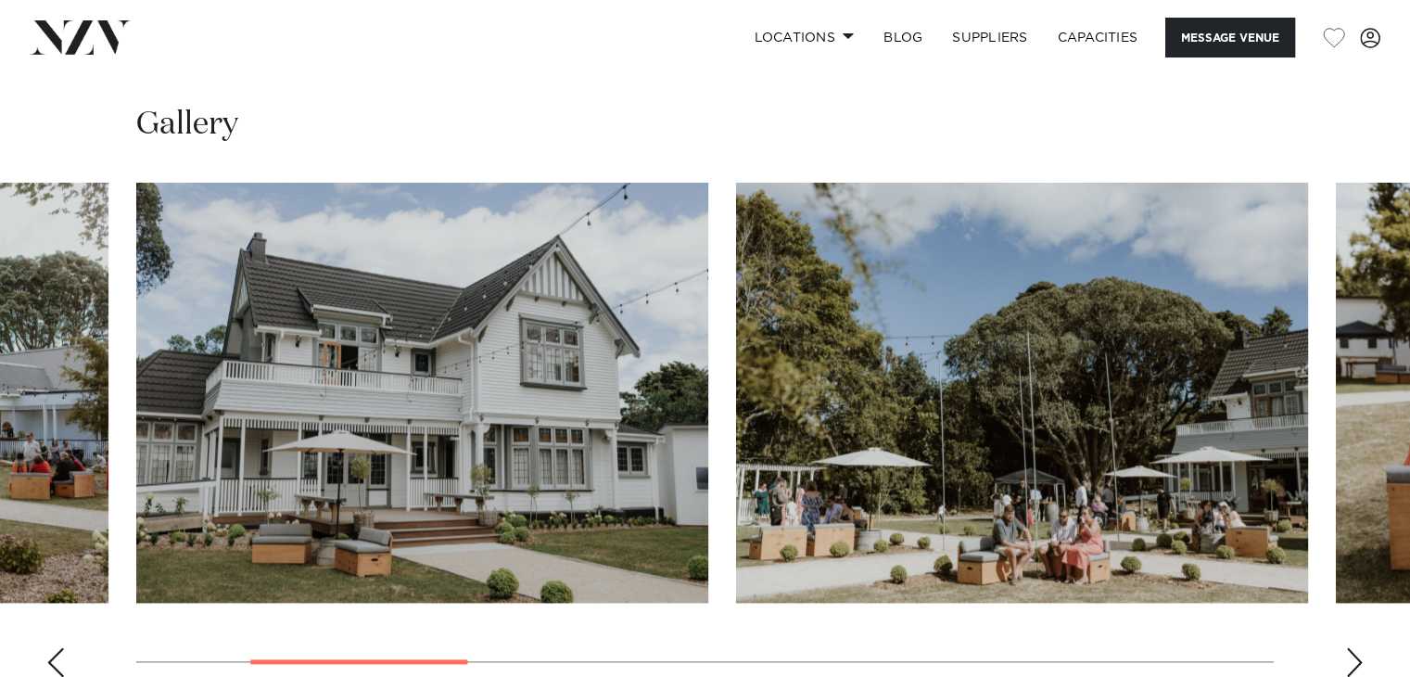
click at [1361, 647] on div "Next slide" at bounding box center [1354, 662] width 19 height 30
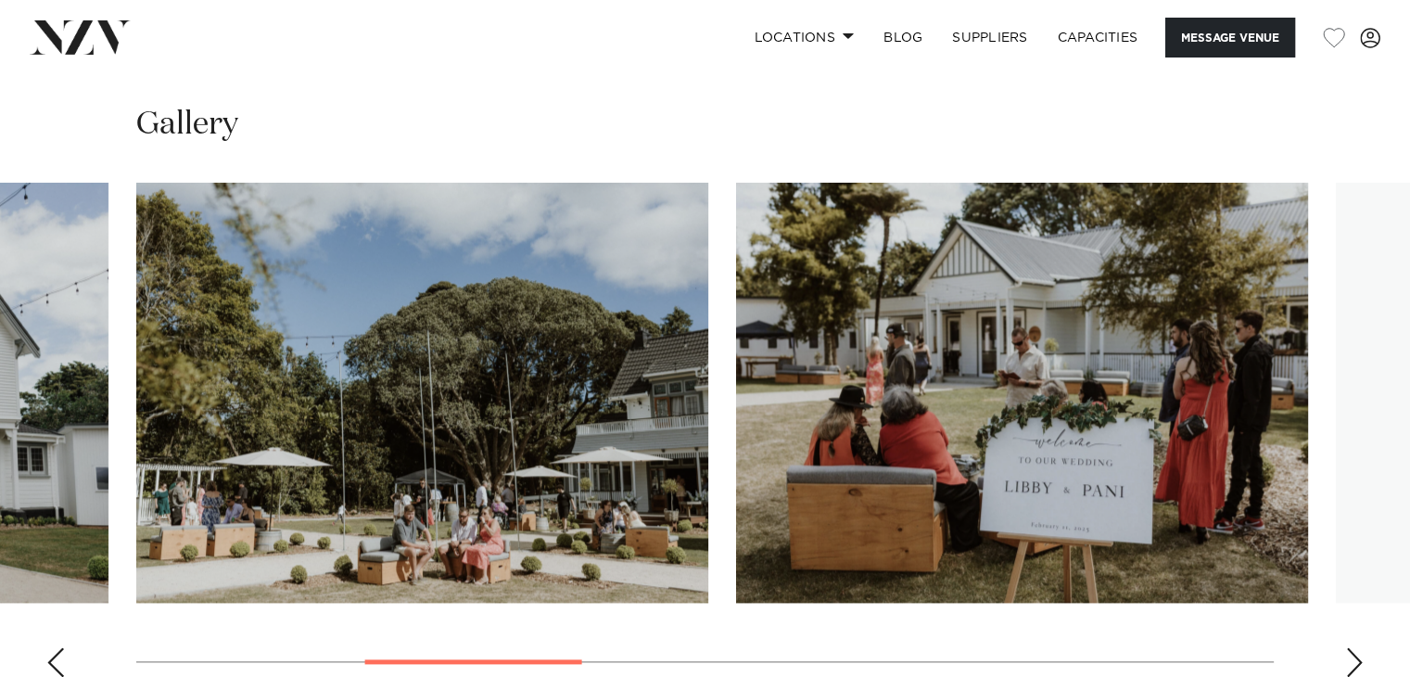
click at [1361, 647] on div "Next slide" at bounding box center [1354, 662] width 19 height 30
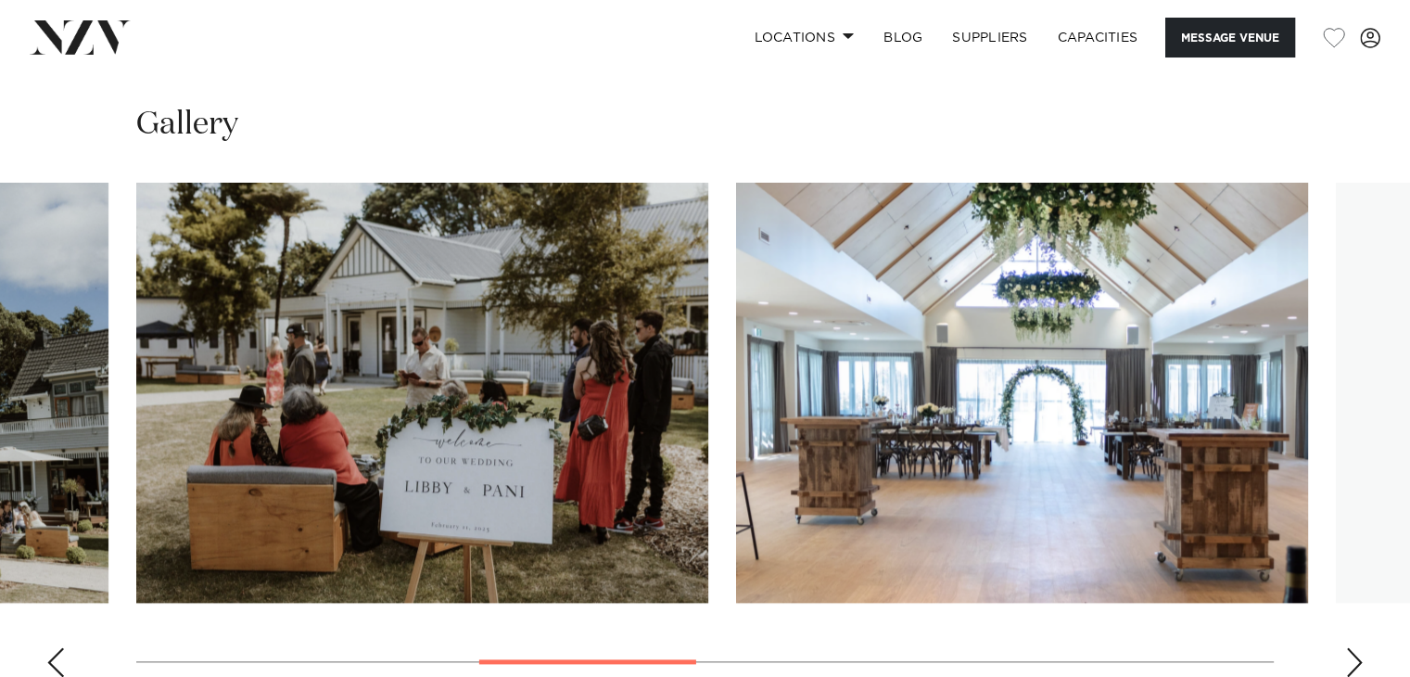
click at [1361, 647] on div "Next slide" at bounding box center [1354, 662] width 19 height 30
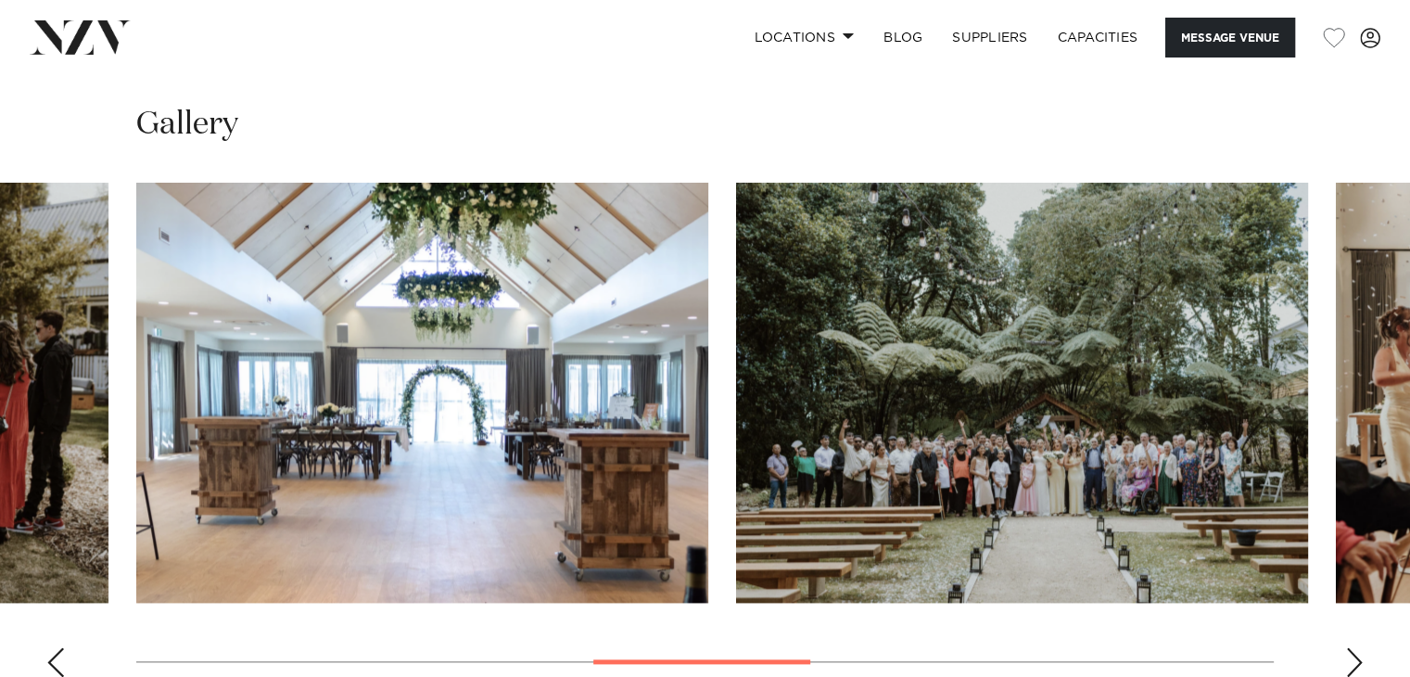
click at [1361, 647] on div "Next slide" at bounding box center [1354, 662] width 19 height 30
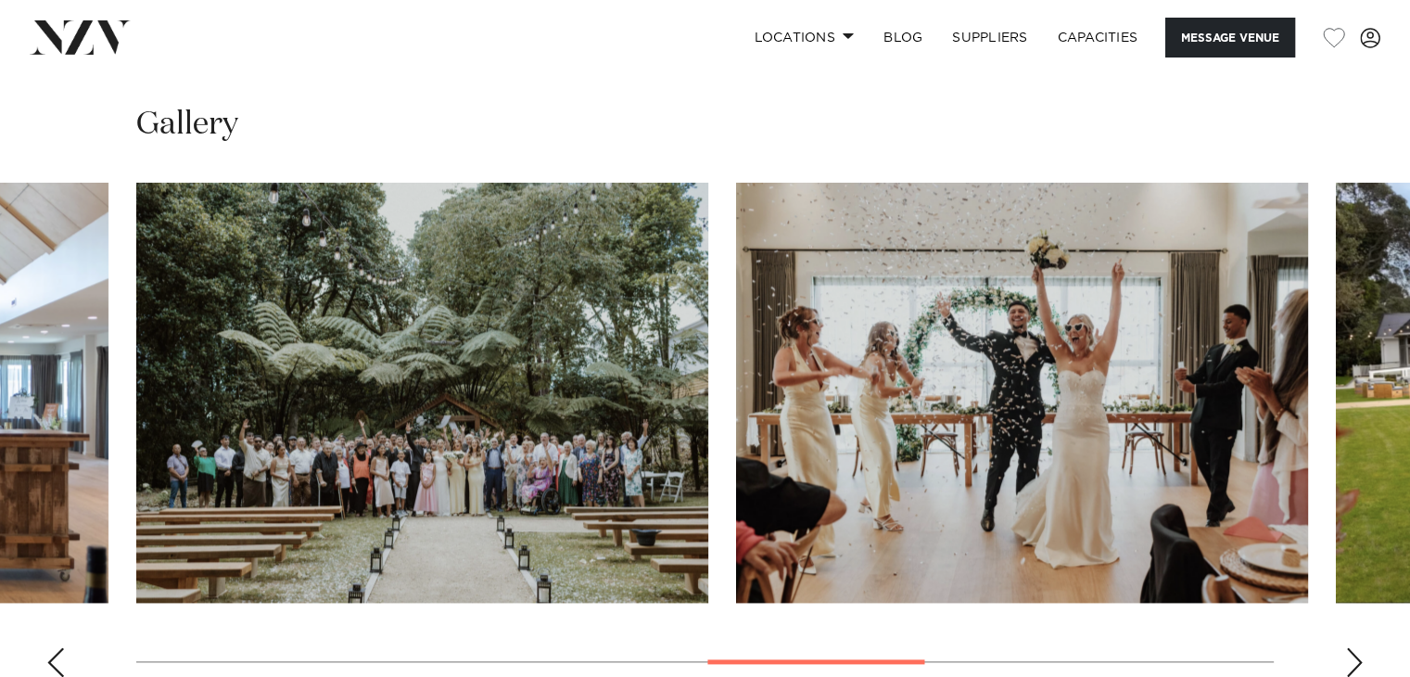
click at [1361, 647] on div "Next slide" at bounding box center [1354, 662] width 19 height 30
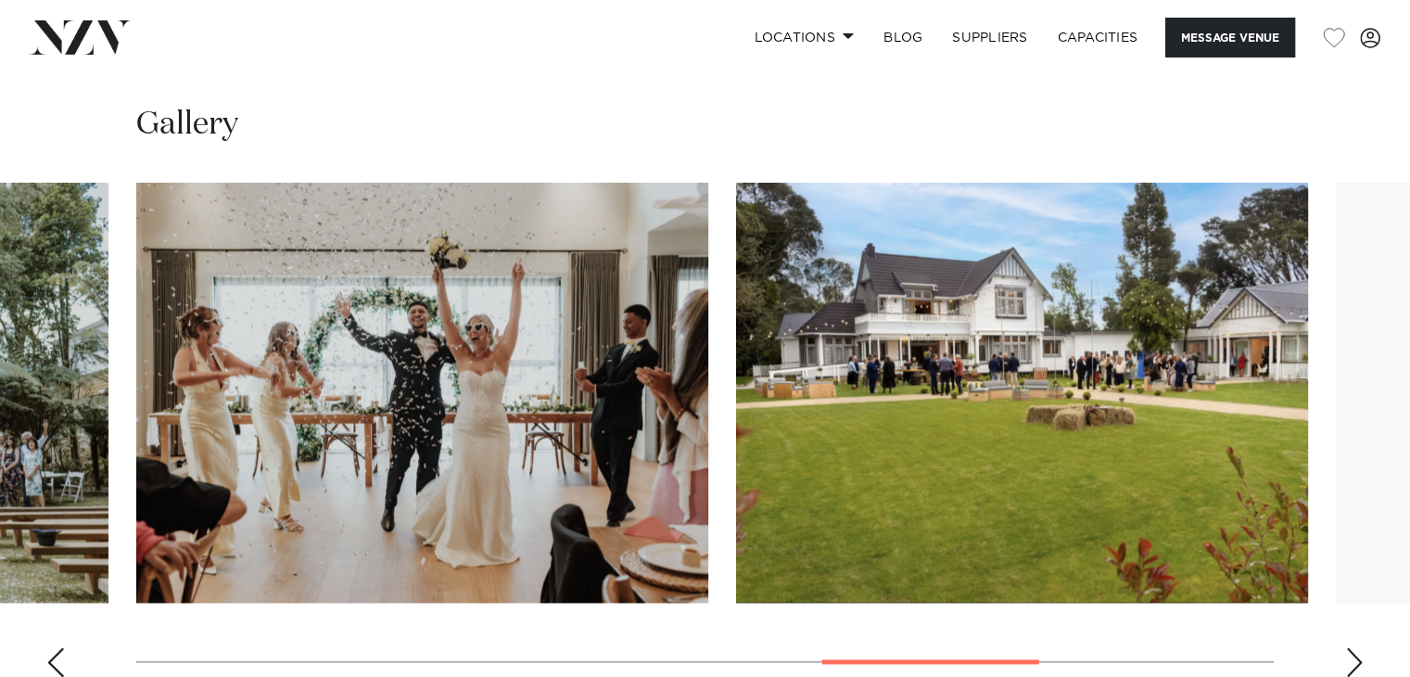
click at [1361, 647] on div "Next slide" at bounding box center [1354, 662] width 19 height 30
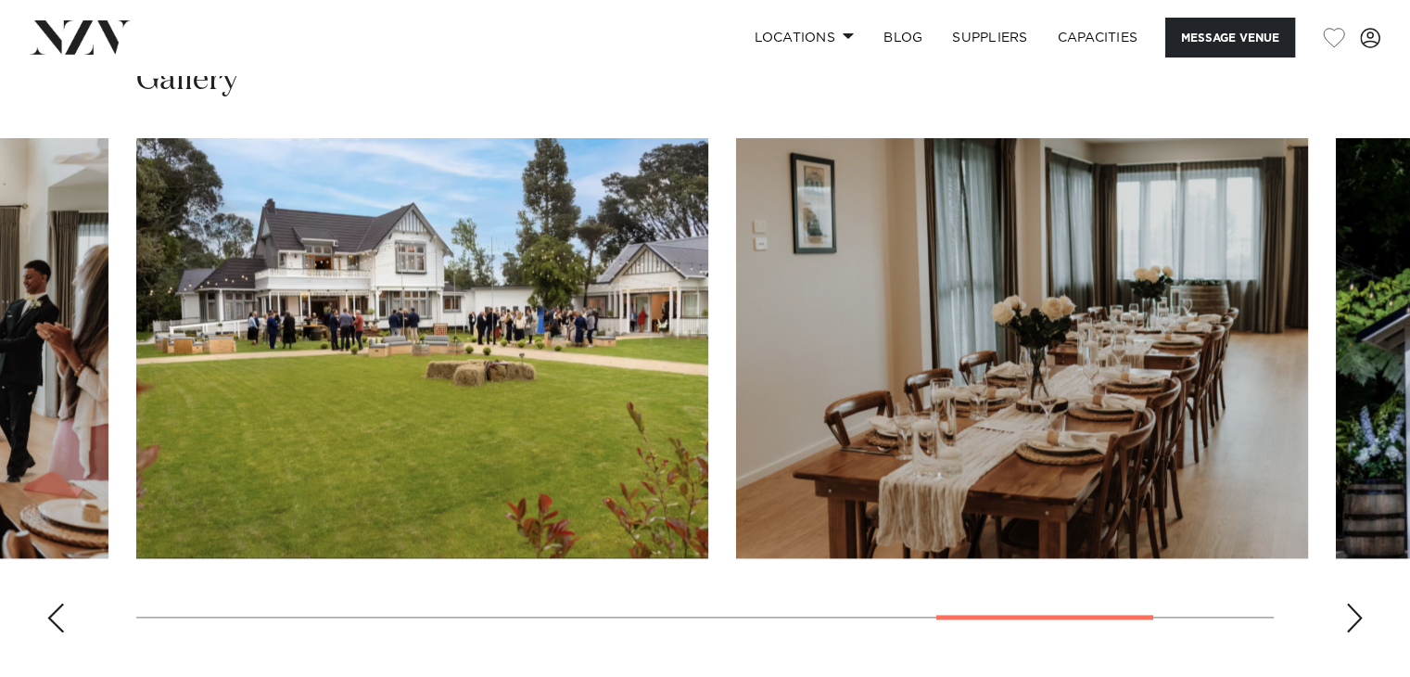
scroll to position [2175, 0]
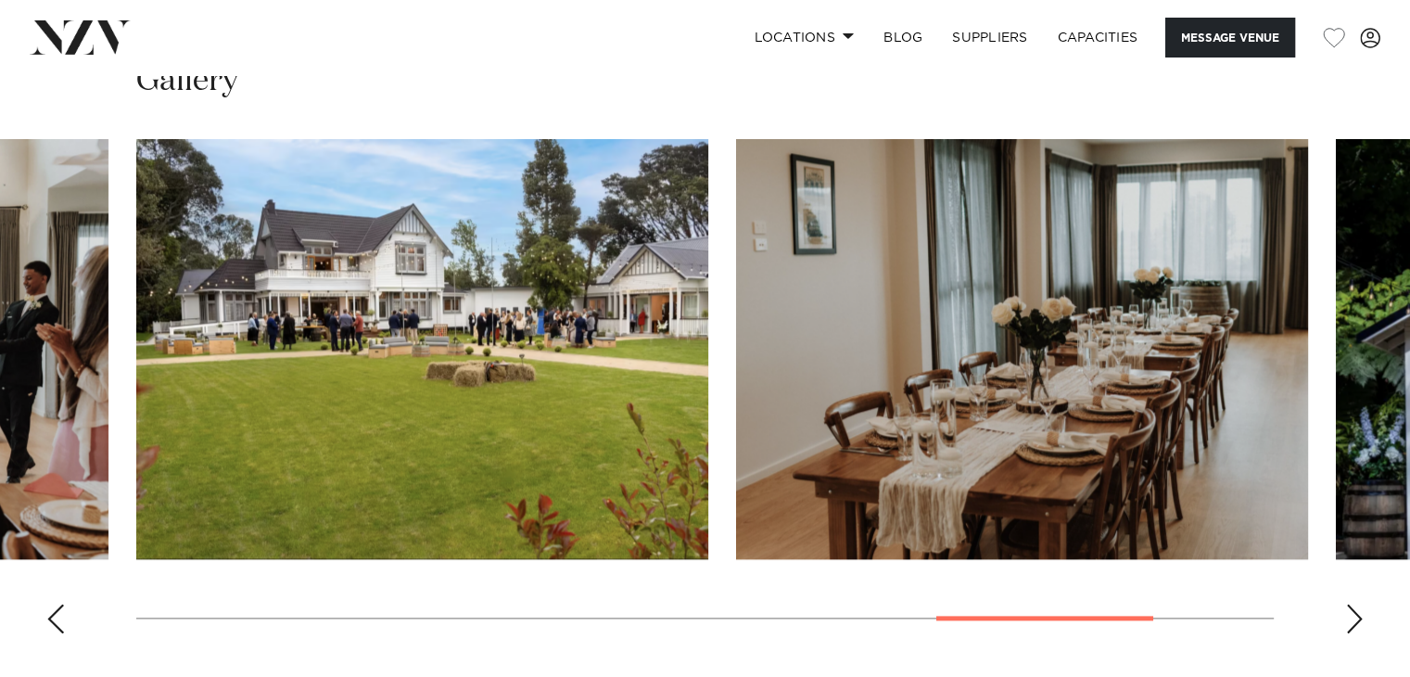
click at [1345, 603] on div "Next slide" at bounding box center [1354, 618] width 19 height 30
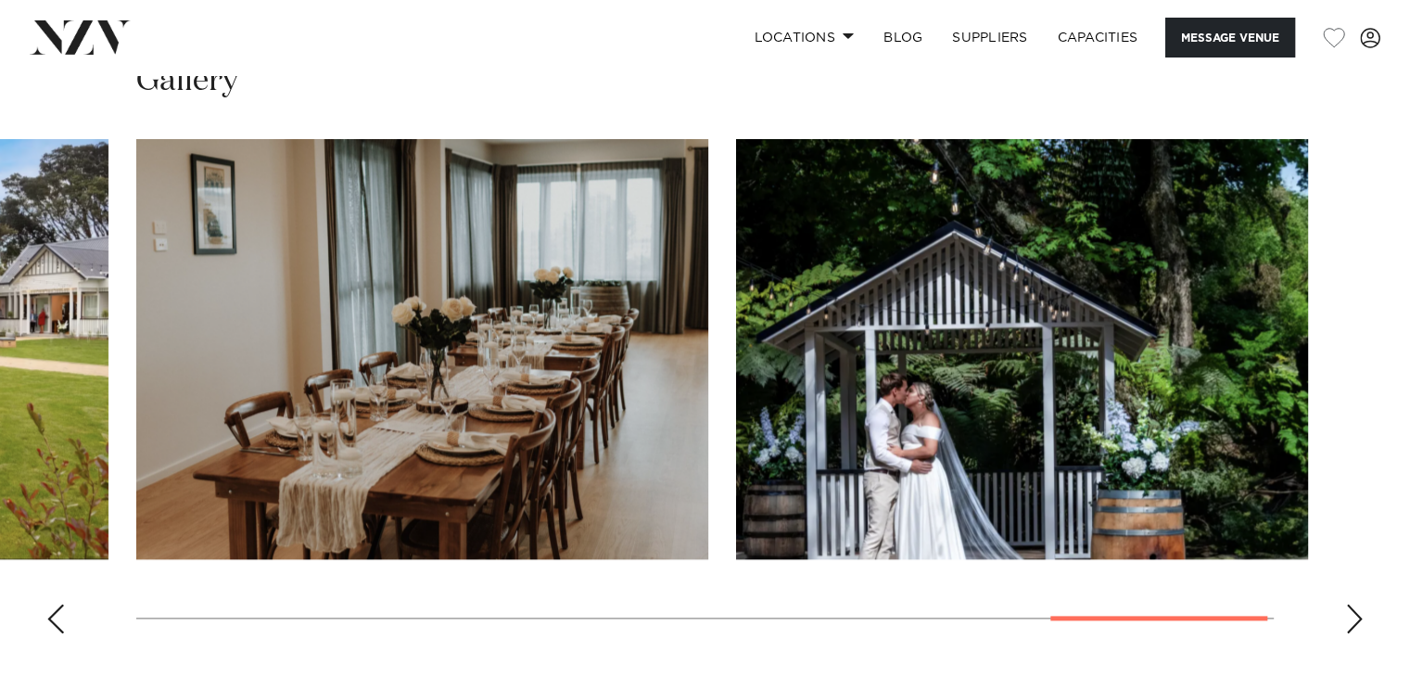
click at [1345, 603] on div "Next slide" at bounding box center [1354, 618] width 19 height 30
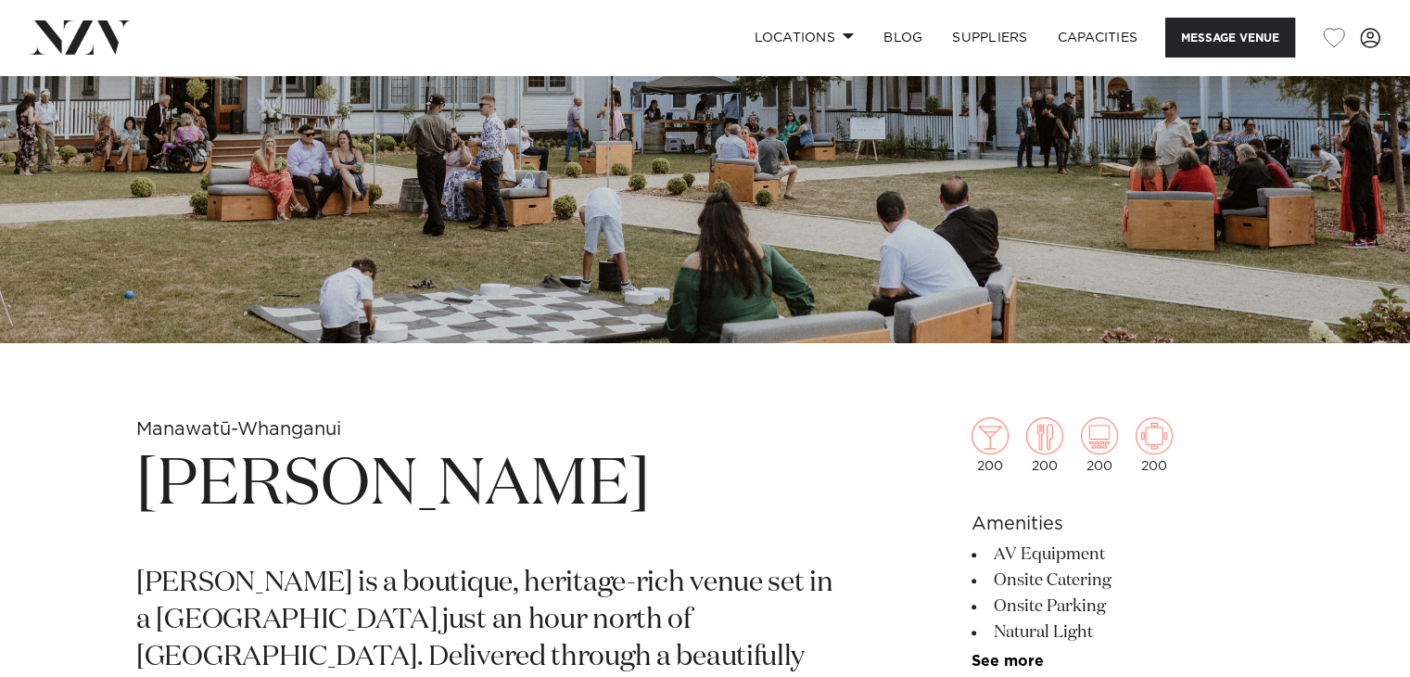
scroll to position [393, 0]
click at [265, 435] on small "Manawatū-Whanganui" at bounding box center [238, 429] width 205 height 19
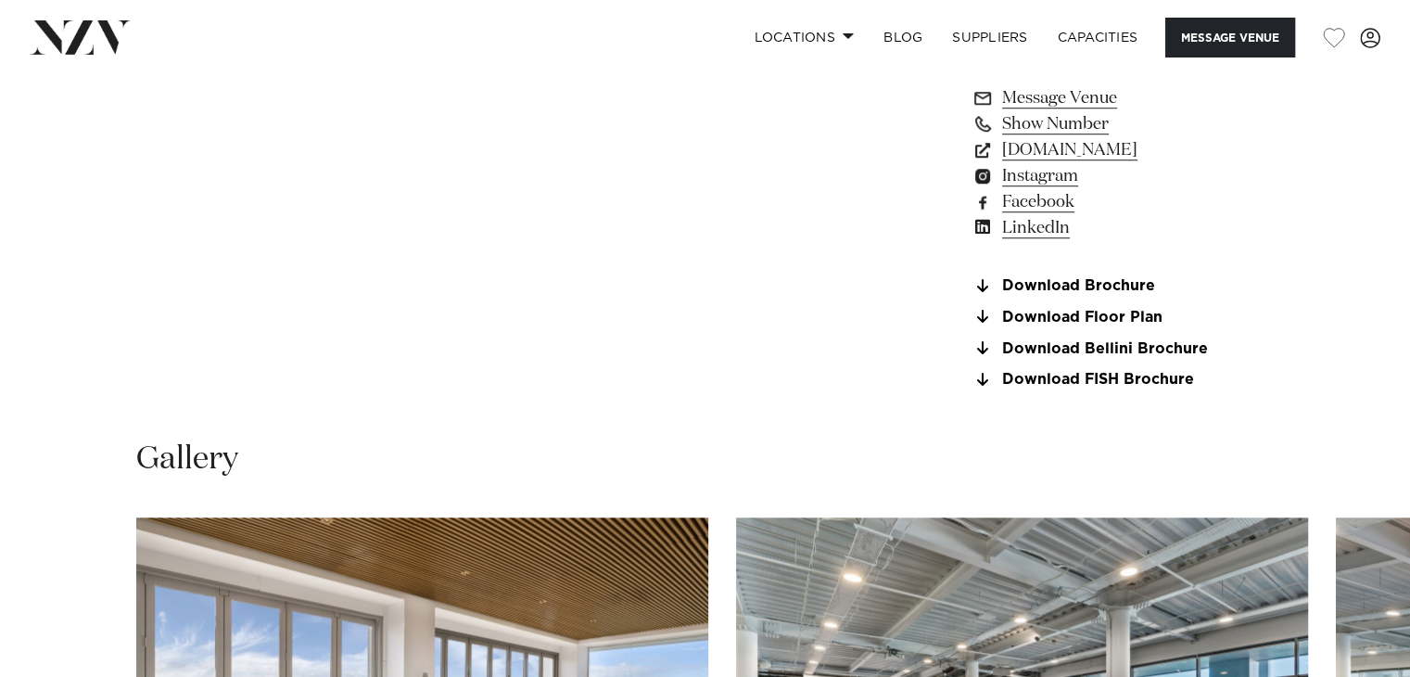
scroll to position [1498, 0]
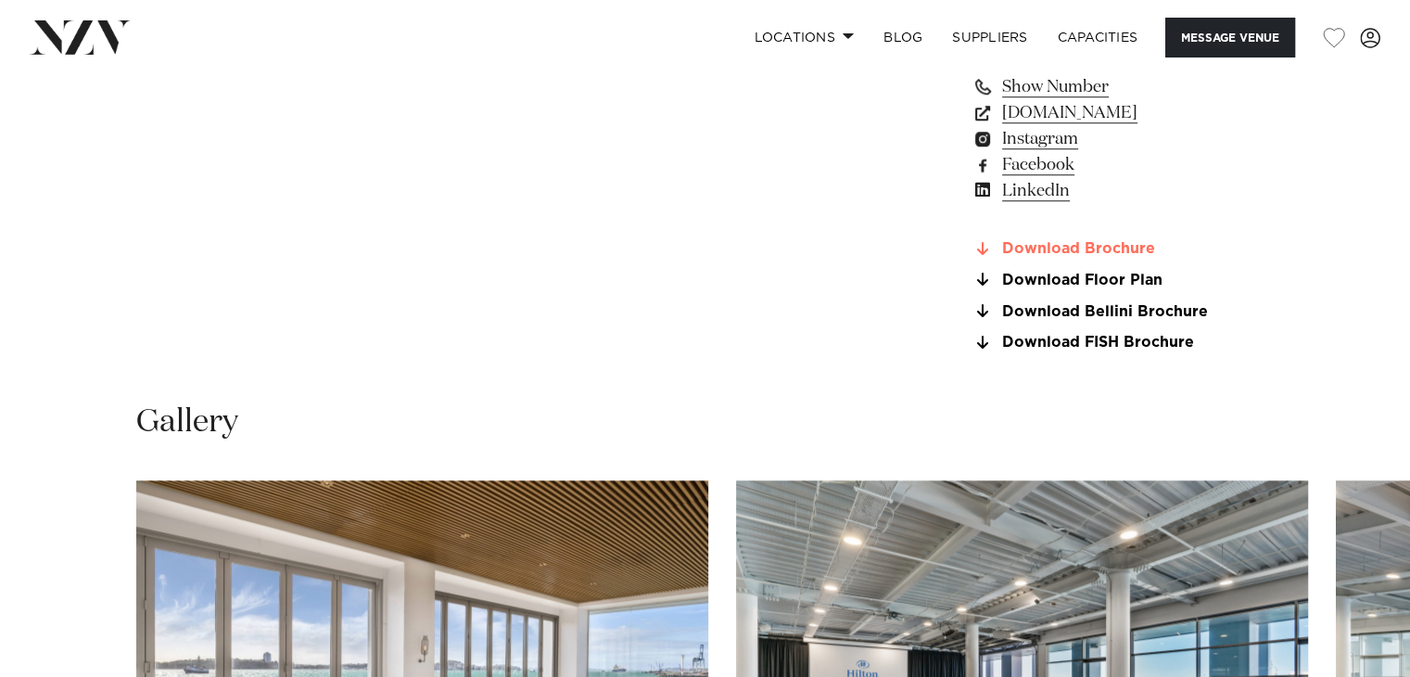
click at [1087, 241] on link "Download Brochure" at bounding box center [1122, 249] width 302 height 17
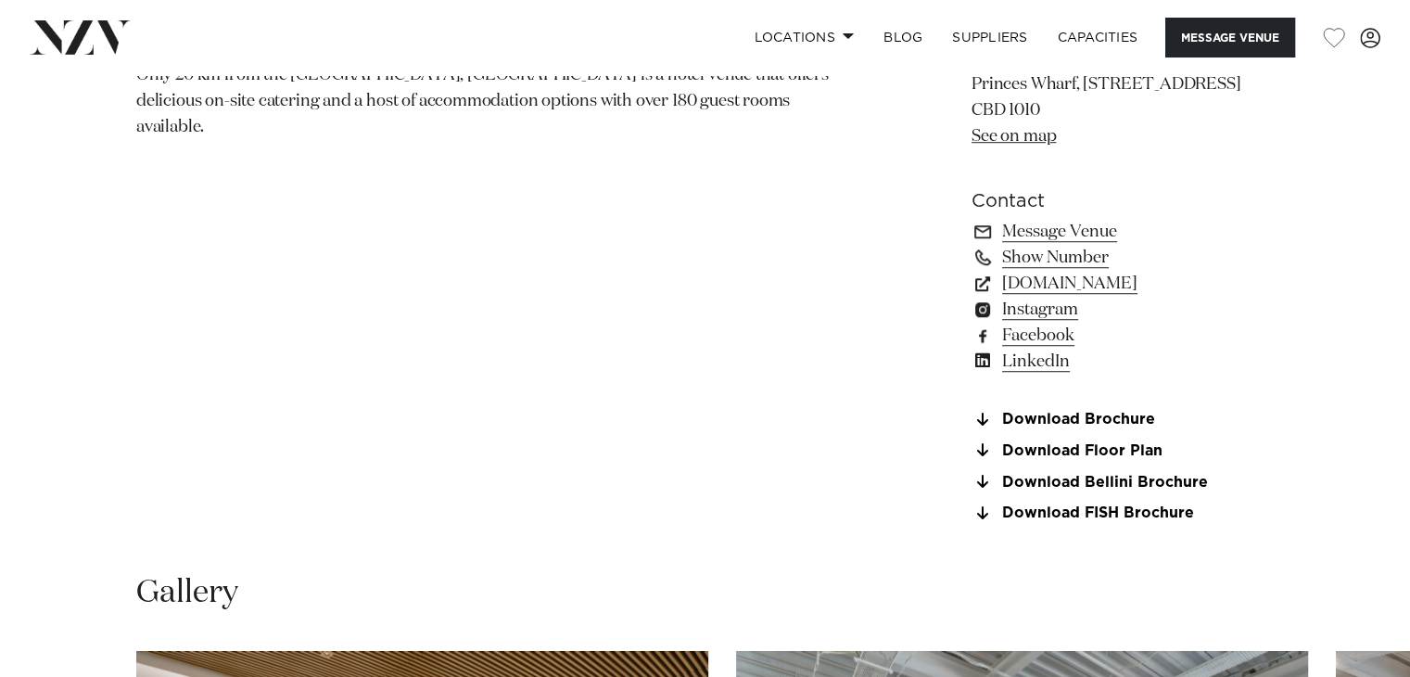
scroll to position [1361, 0]
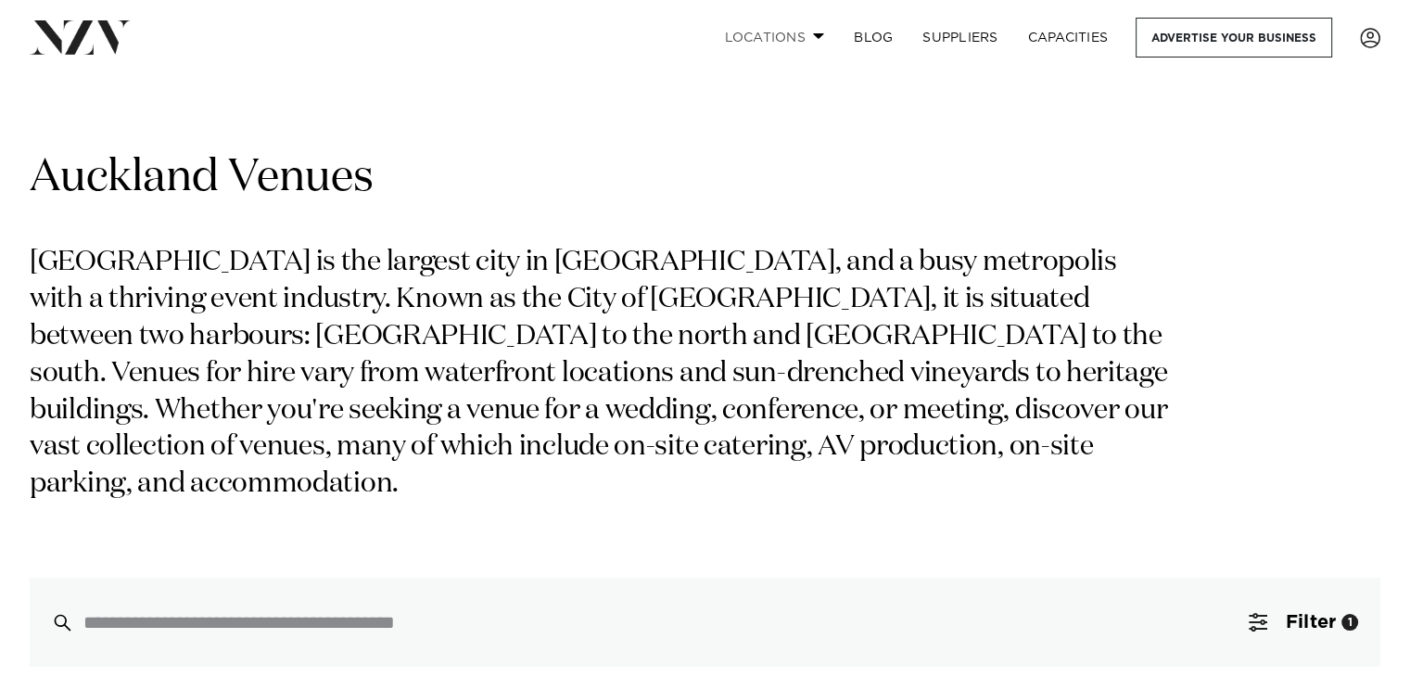
click at [764, 31] on link "Locations" at bounding box center [774, 38] width 130 height 40
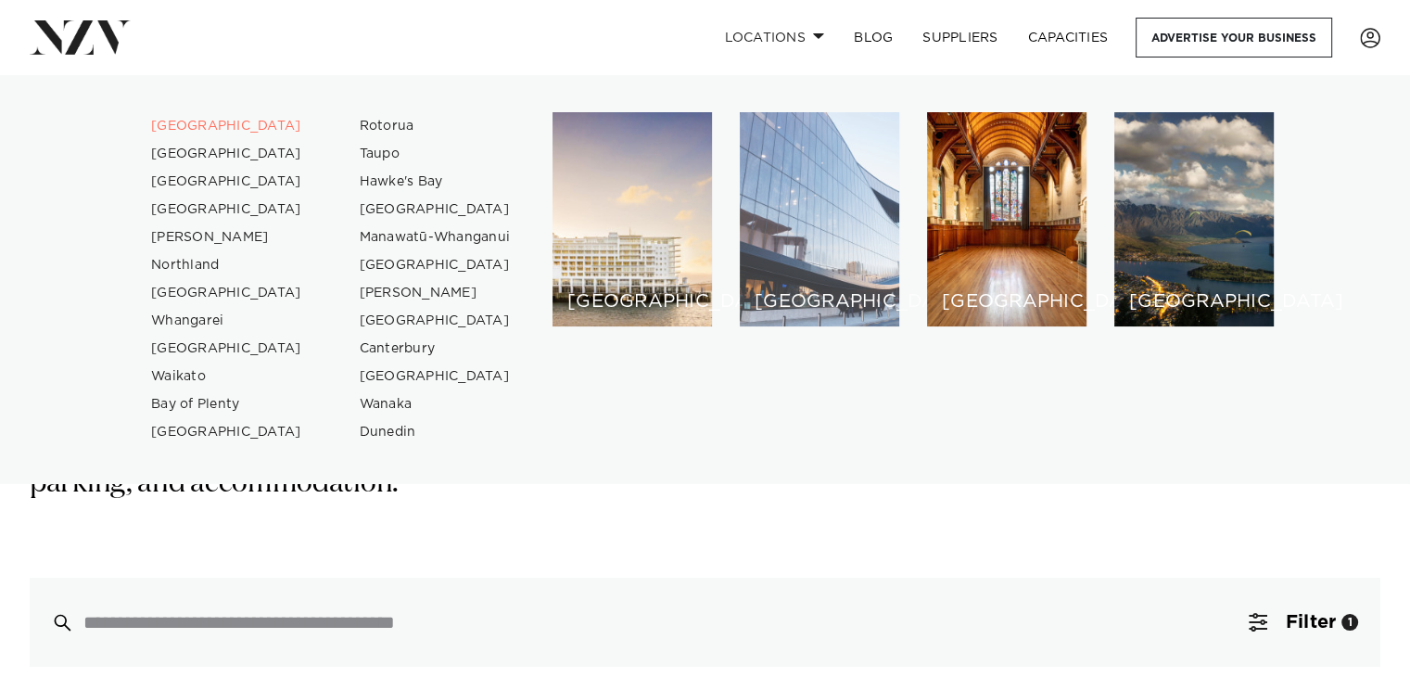
click at [853, 234] on div "[GEOGRAPHIC_DATA]" at bounding box center [819, 219] width 159 height 214
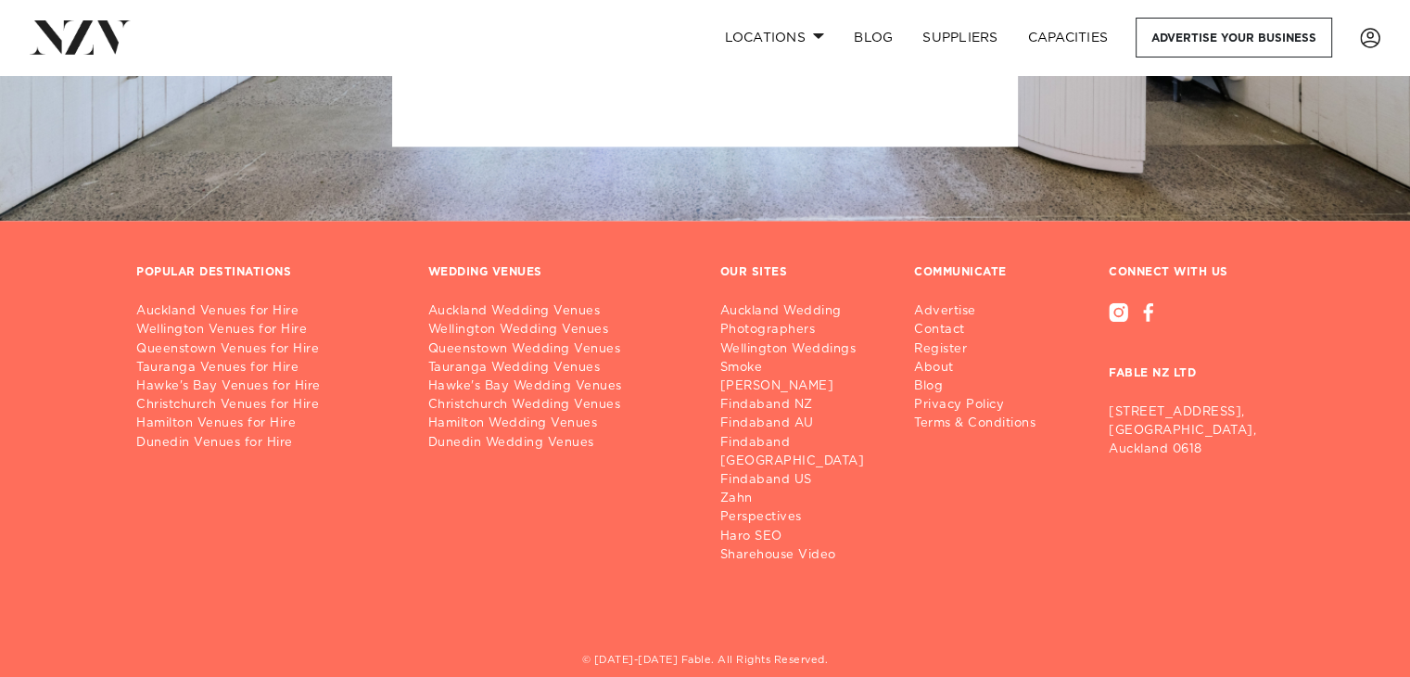
scroll to position [9531, 0]
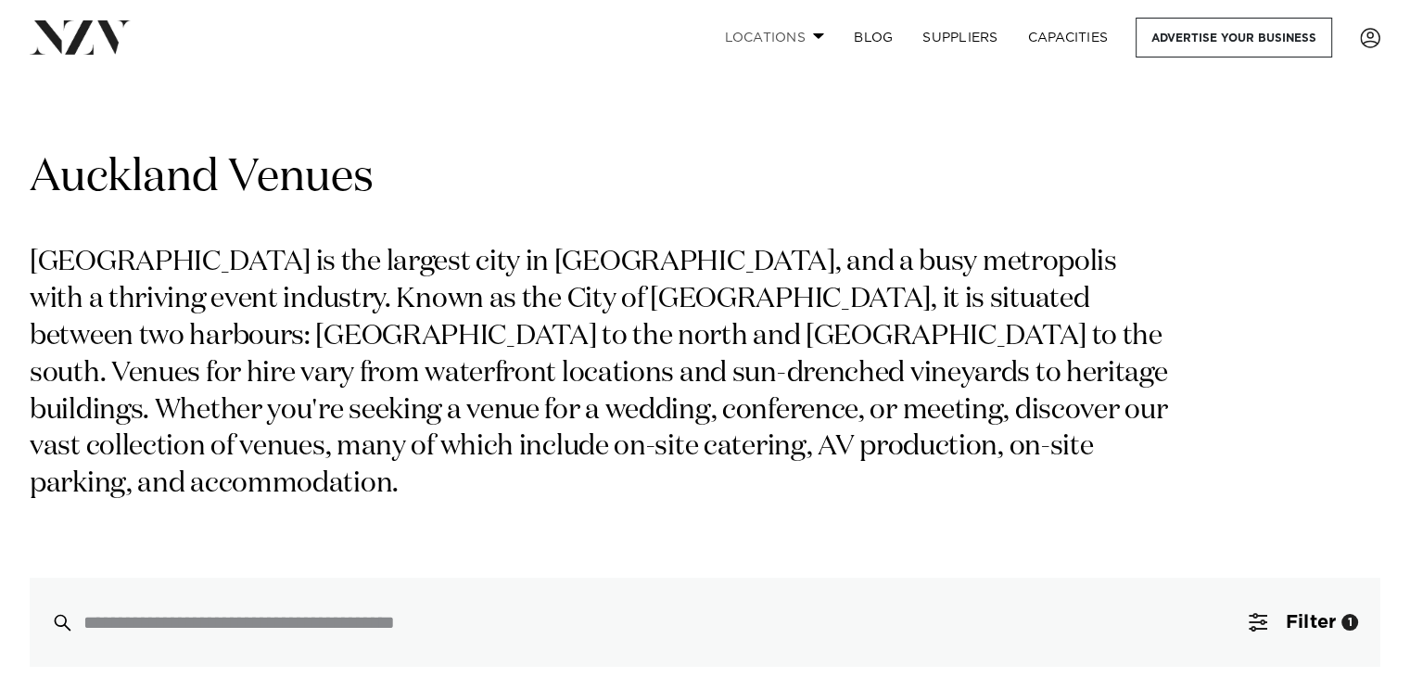
click at [808, 40] on link "Locations" at bounding box center [774, 38] width 130 height 40
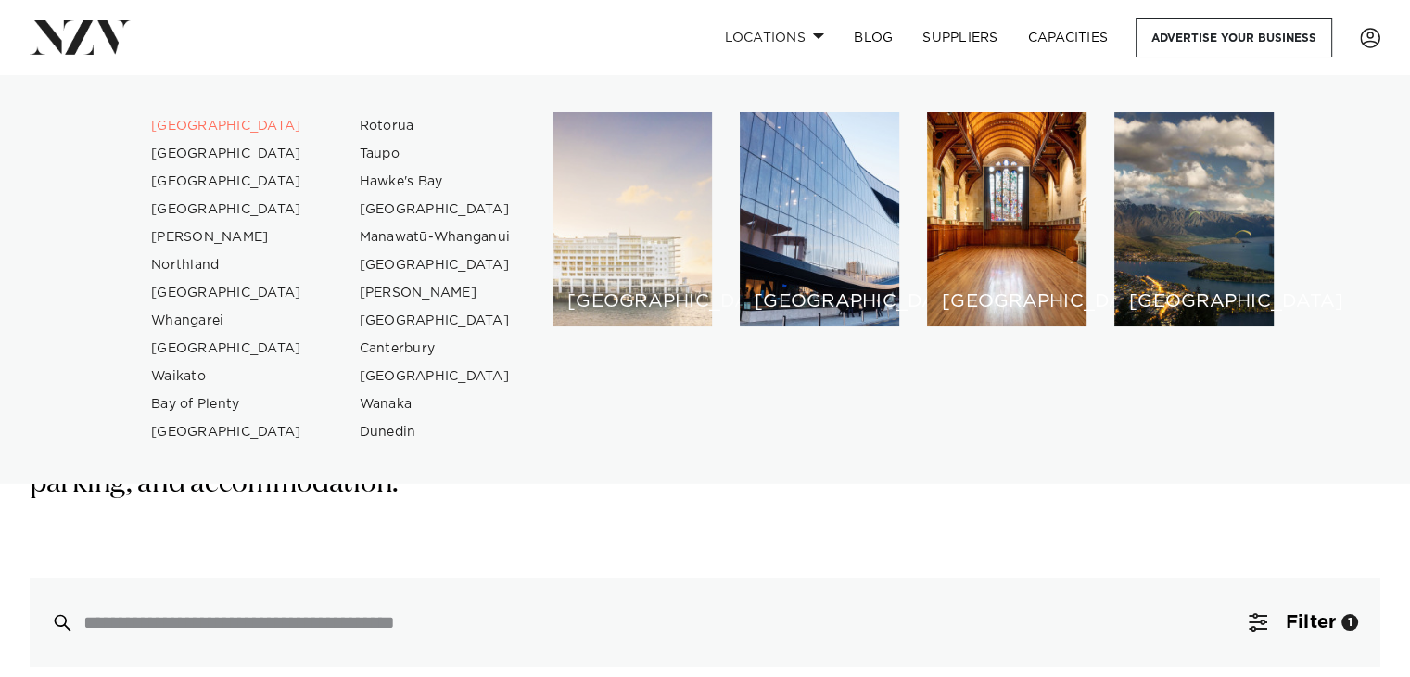
click at [649, 270] on div "[GEOGRAPHIC_DATA]" at bounding box center [631, 219] width 159 height 214
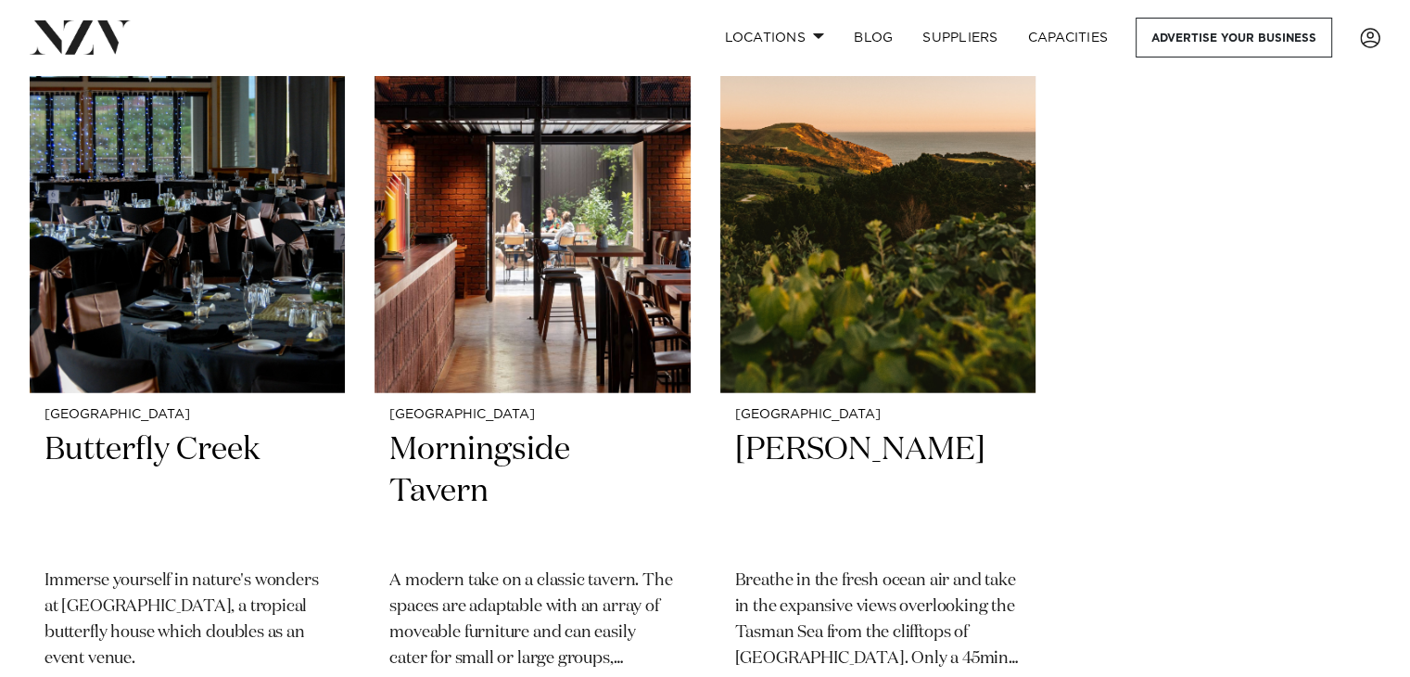
scroll to position [25652, 0]
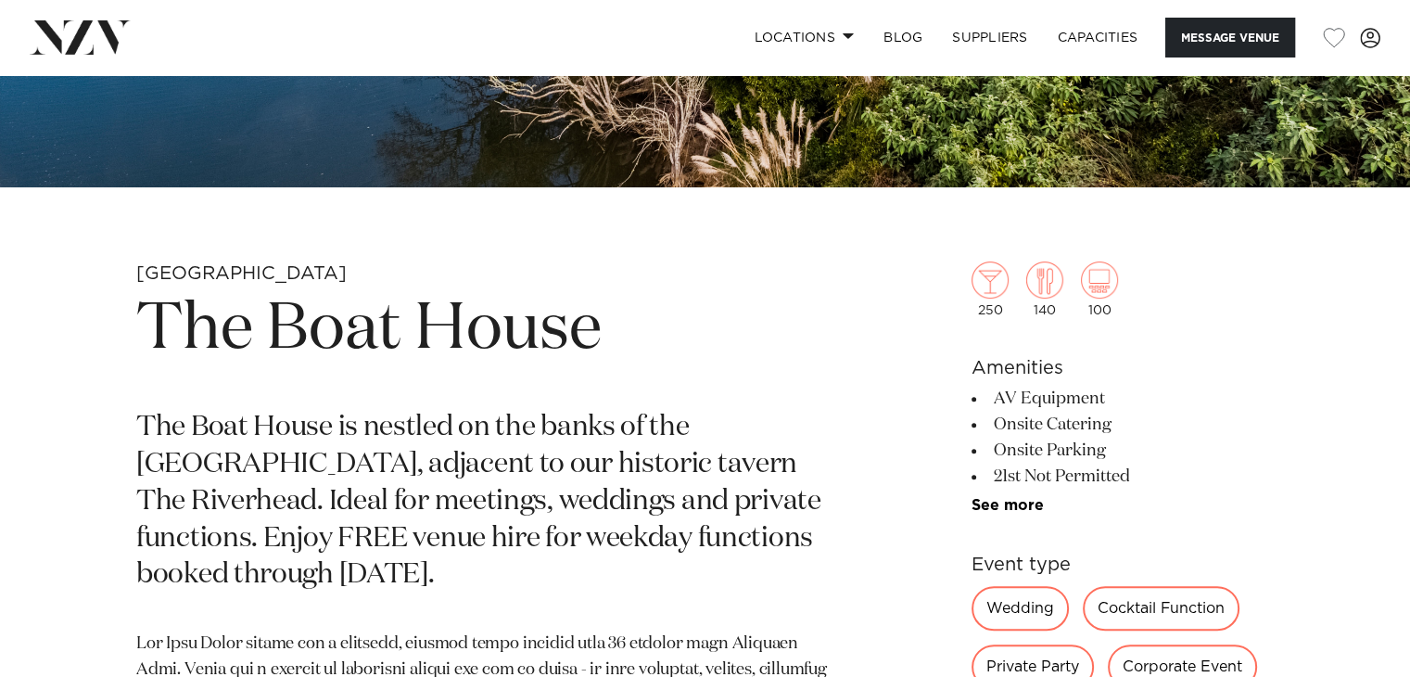
scroll to position [549, 0]
click at [780, 37] on link "Locations" at bounding box center [804, 38] width 130 height 40
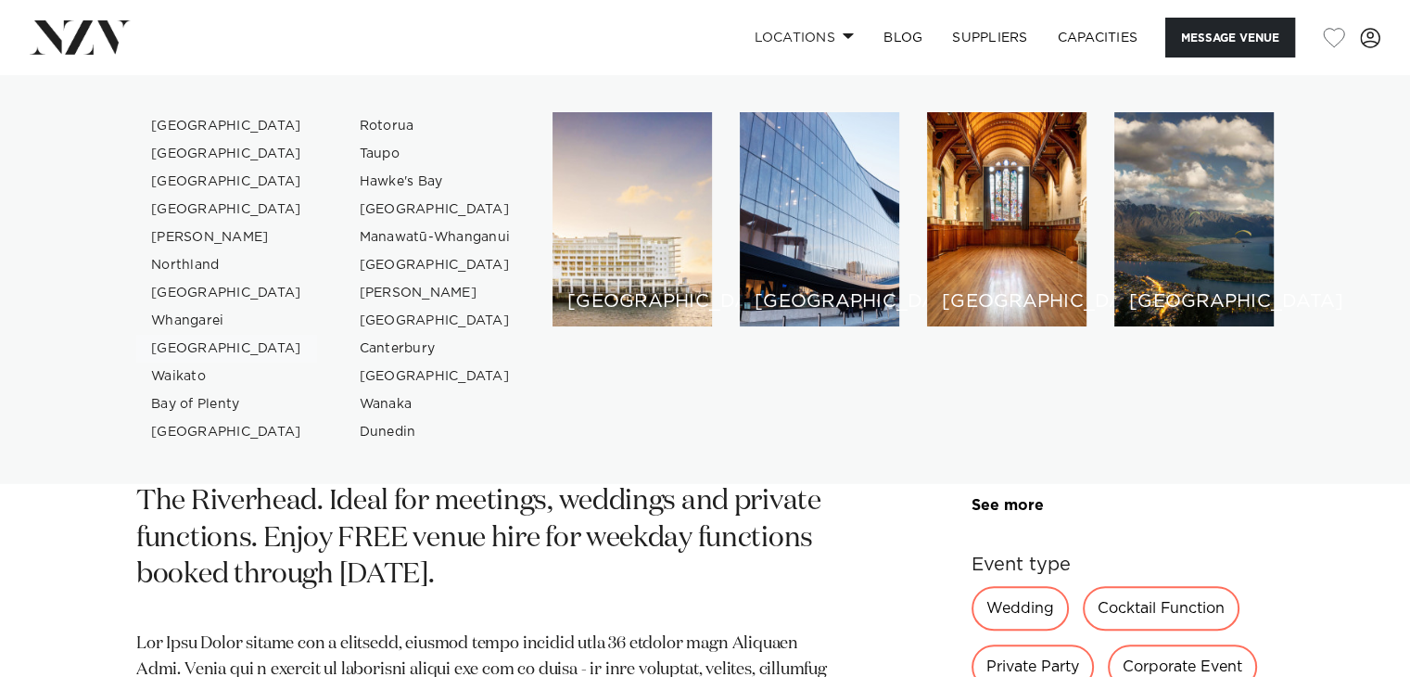
click at [195, 346] on link "[GEOGRAPHIC_DATA]" at bounding box center [226, 349] width 181 height 28
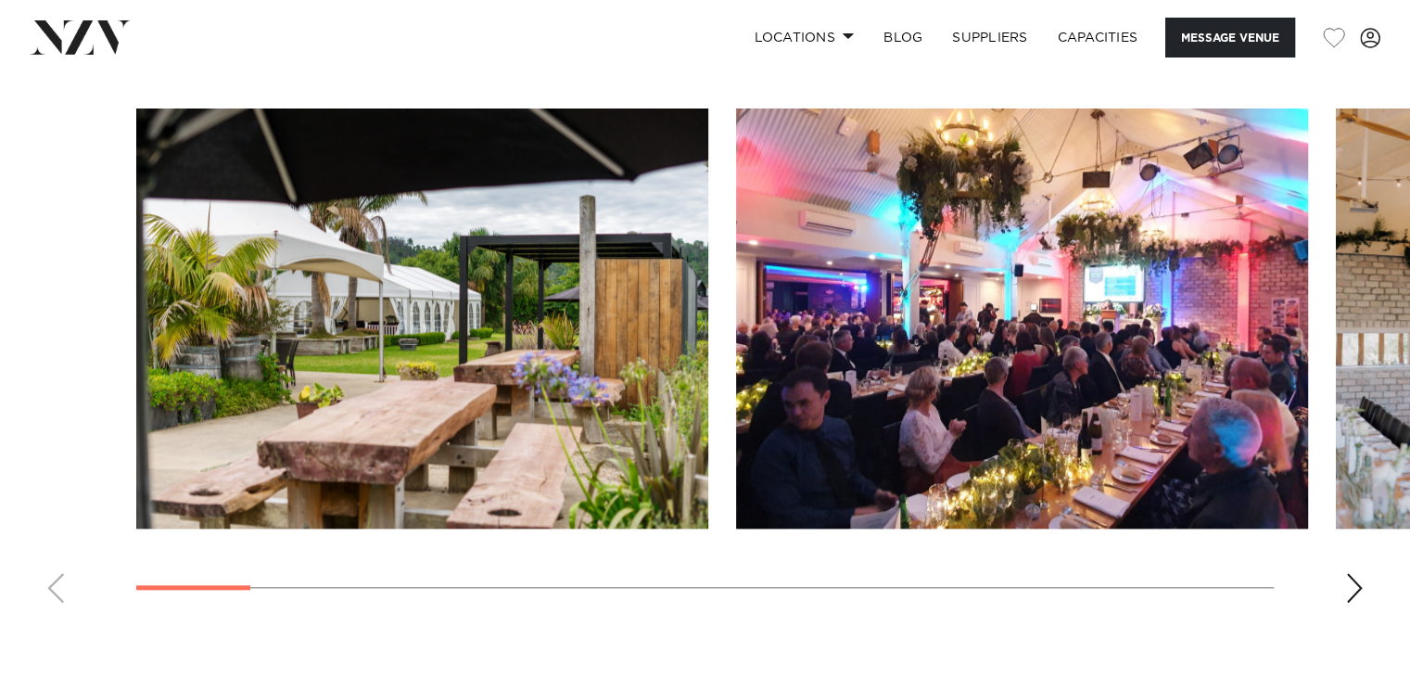
scroll to position [1842, 0]
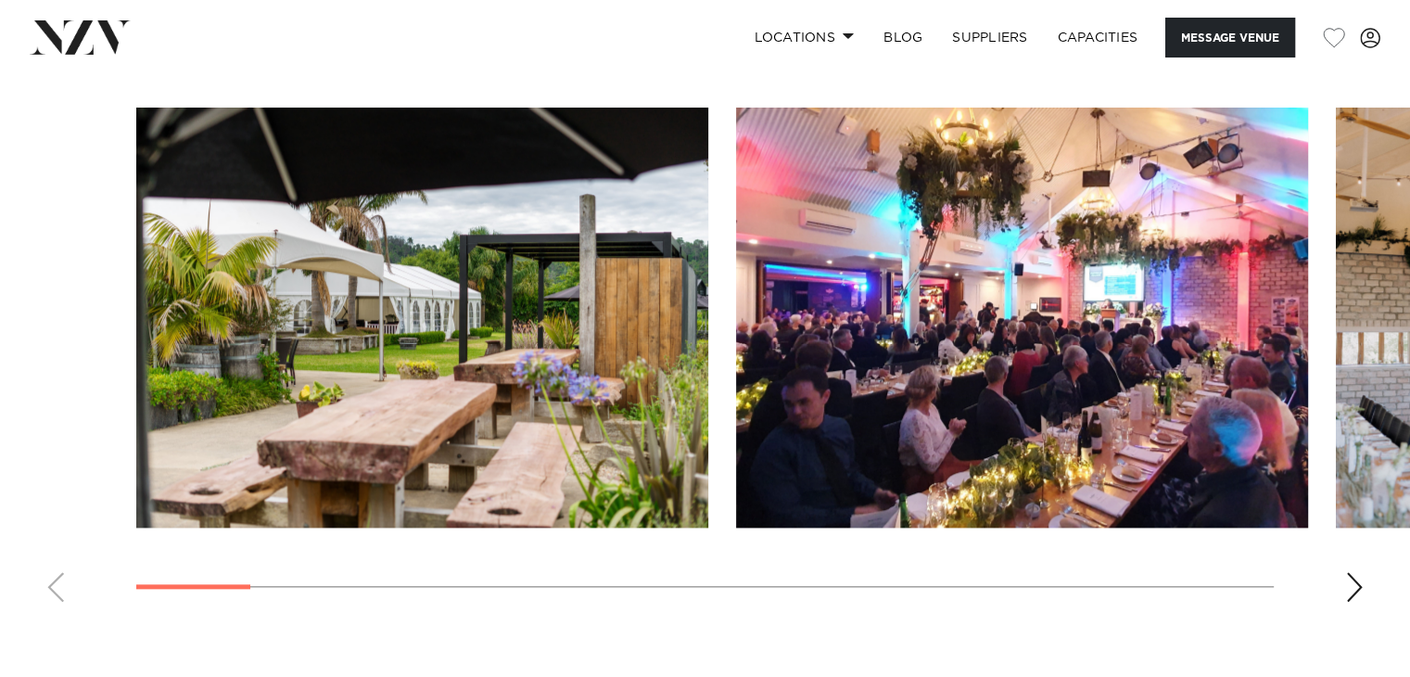
click at [1345, 572] on div "Next slide" at bounding box center [1354, 587] width 19 height 30
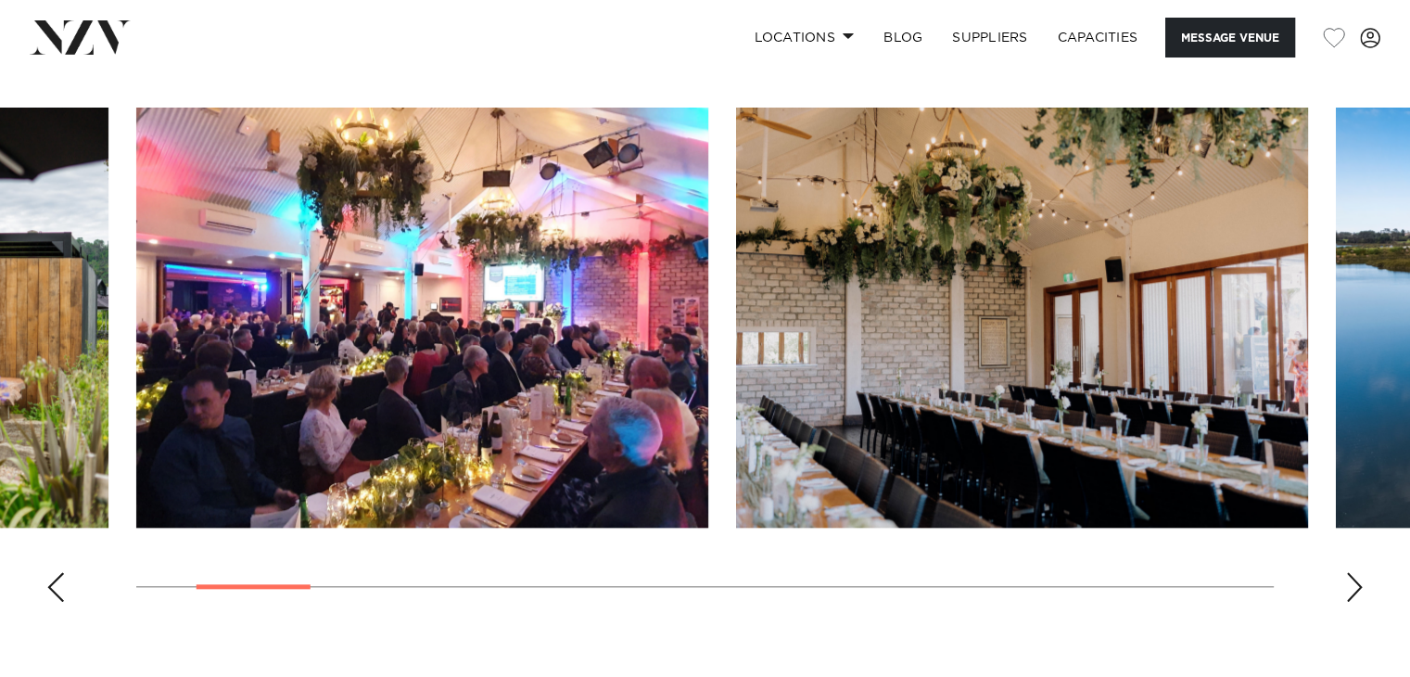
click at [1345, 572] on div "Next slide" at bounding box center [1354, 587] width 19 height 30
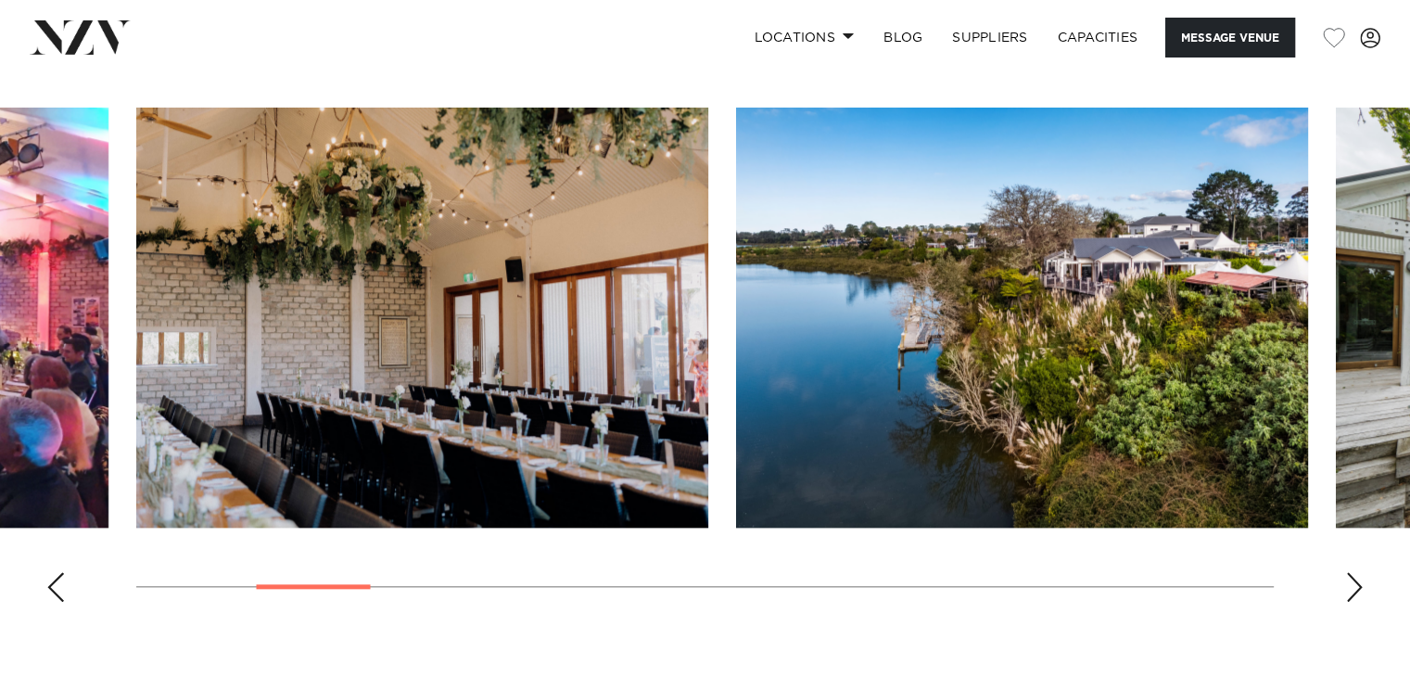
click at [1345, 572] on div "Next slide" at bounding box center [1354, 587] width 19 height 30
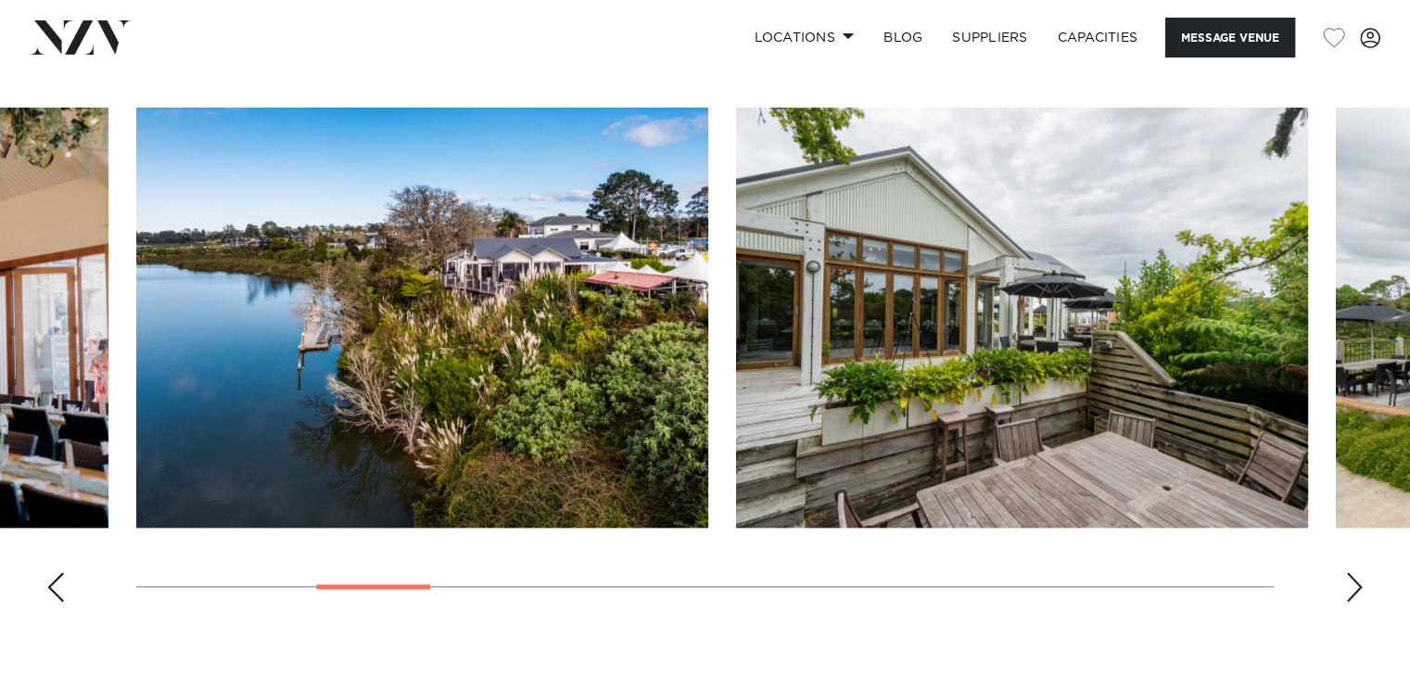
click at [1345, 572] on div "Next slide" at bounding box center [1354, 587] width 19 height 30
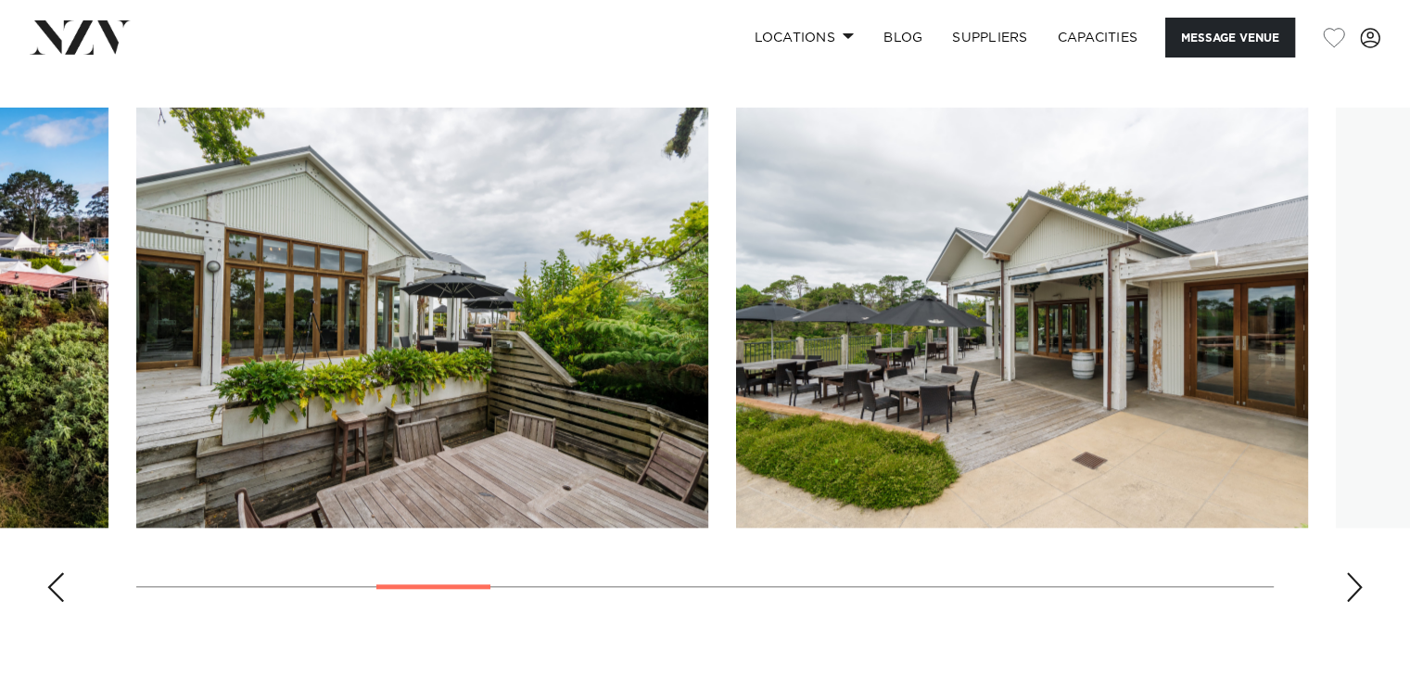
click at [1345, 572] on div "Next slide" at bounding box center [1354, 587] width 19 height 30
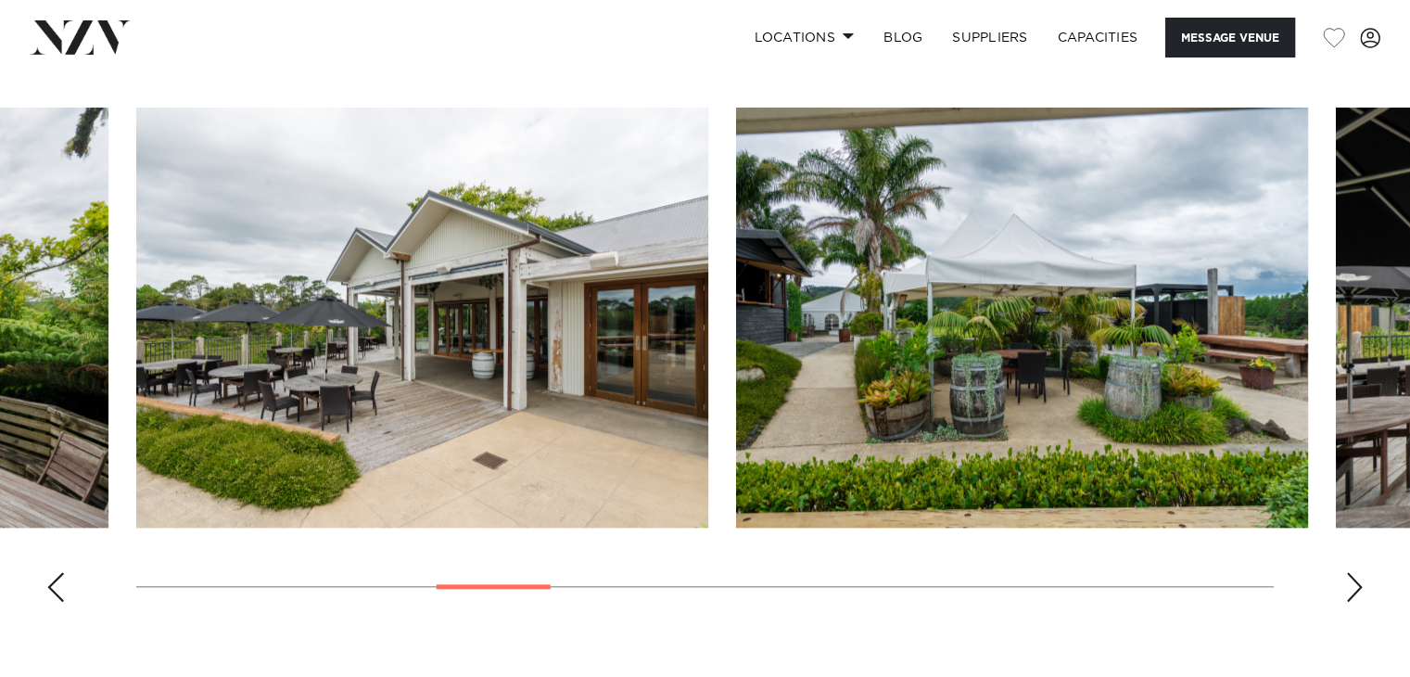
click at [1345, 572] on div "Next slide" at bounding box center [1354, 587] width 19 height 30
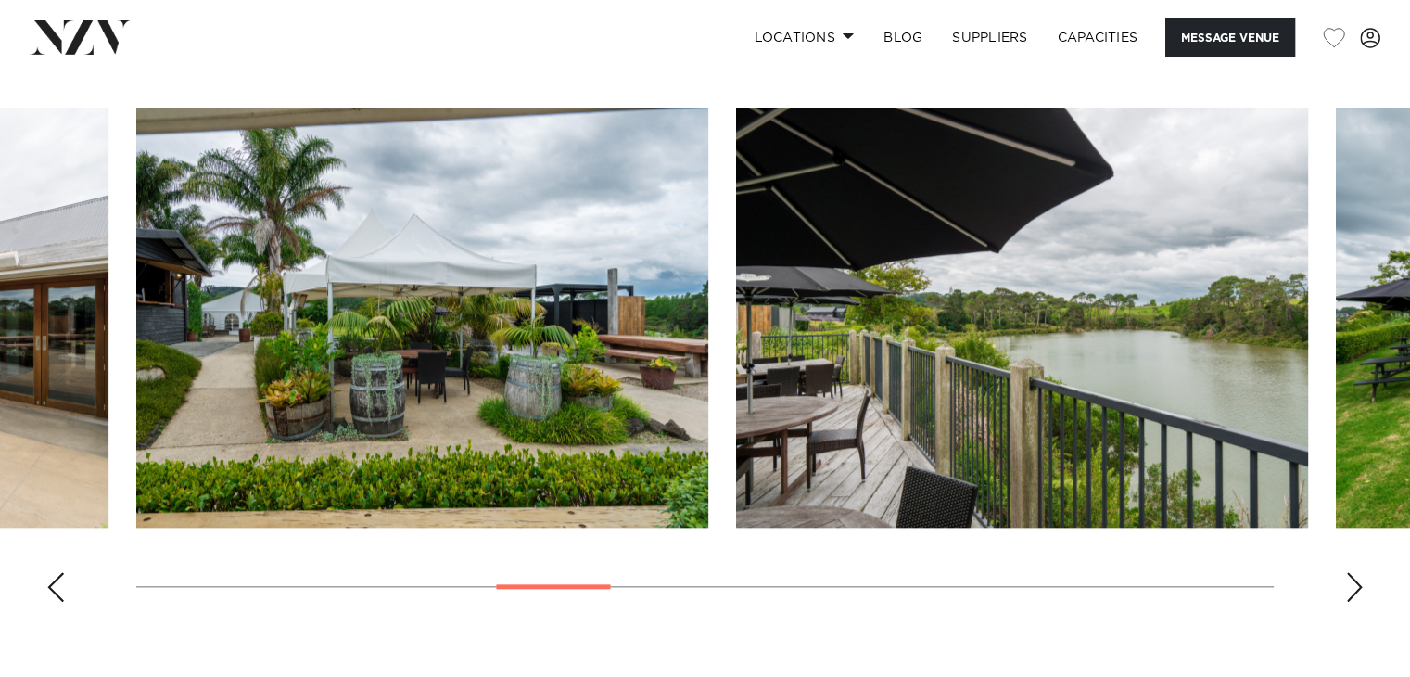
click at [1345, 572] on div "Next slide" at bounding box center [1354, 587] width 19 height 30
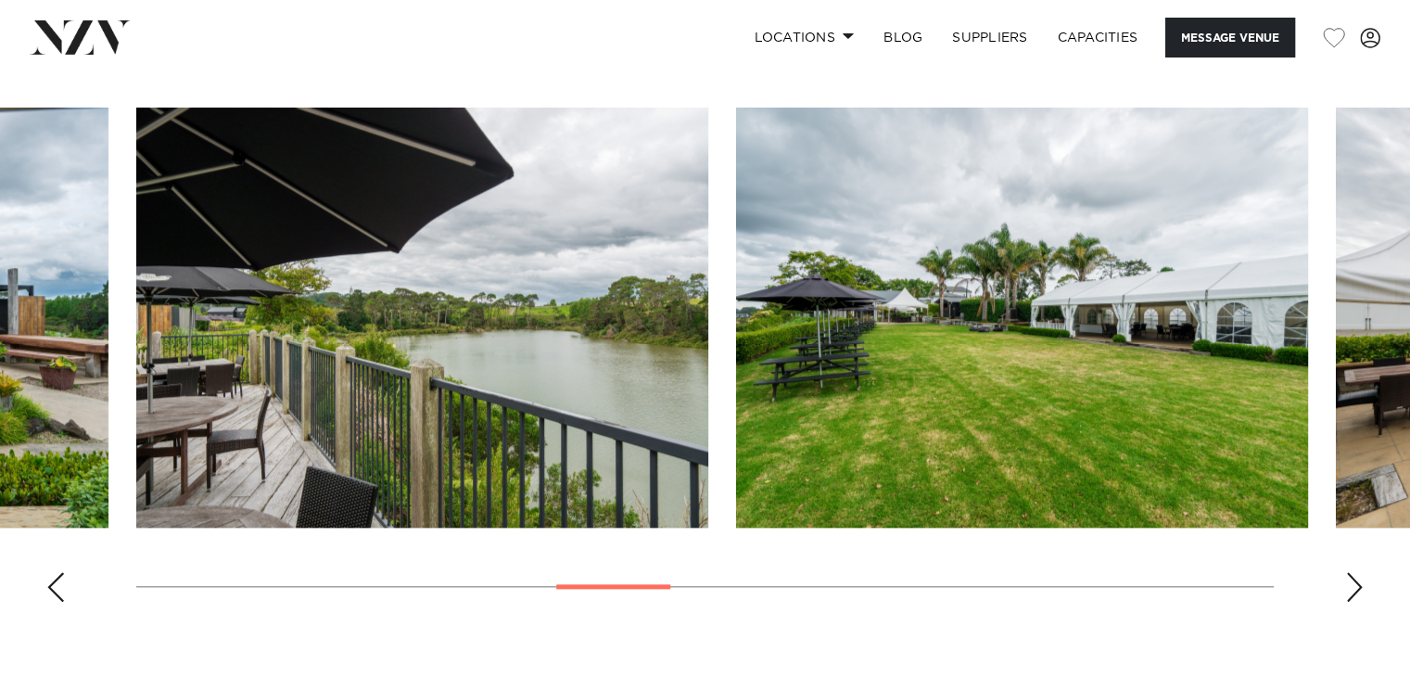
click at [1345, 572] on div "Next slide" at bounding box center [1354, 587] width 19 height 30
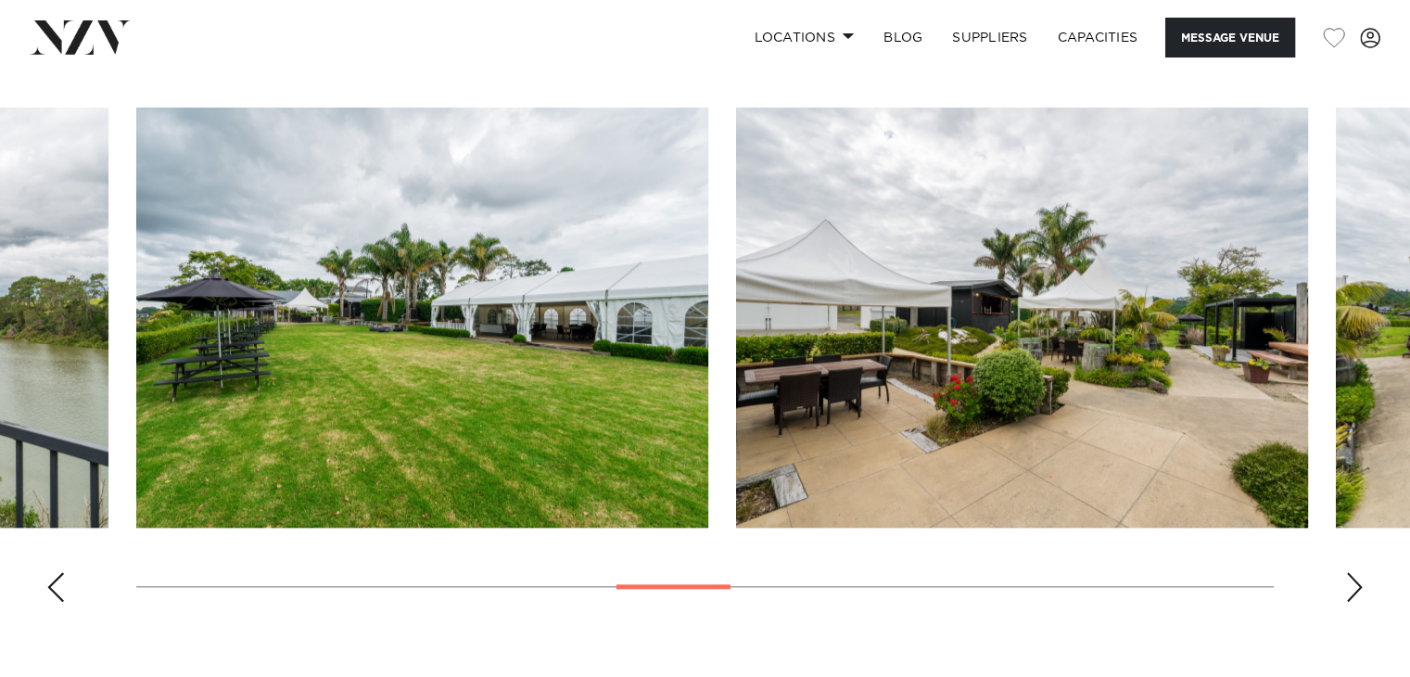
click at [1345, 572] on div "Next slide" at bounding box center [1354, 587] width 19 height 30
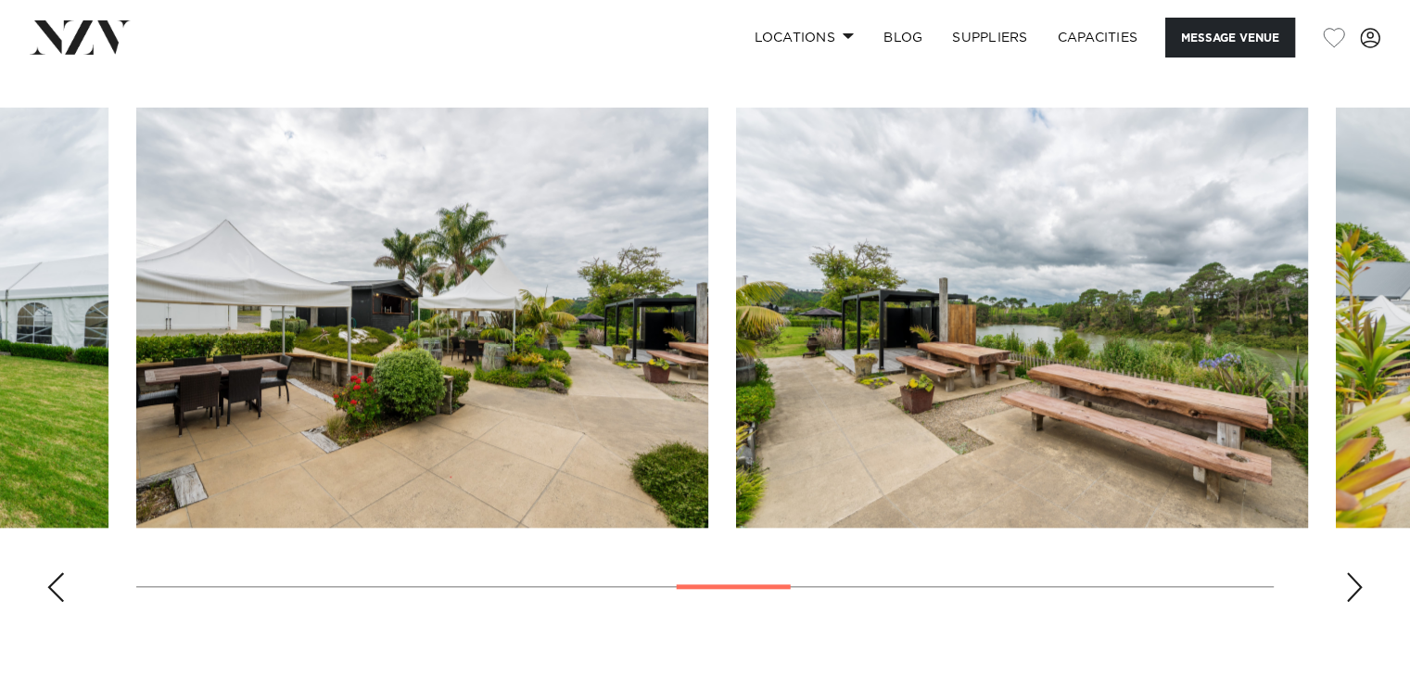
click at [1345, 572] on div "Next slide" at bounding box center [1354, 587] width 19 height 30
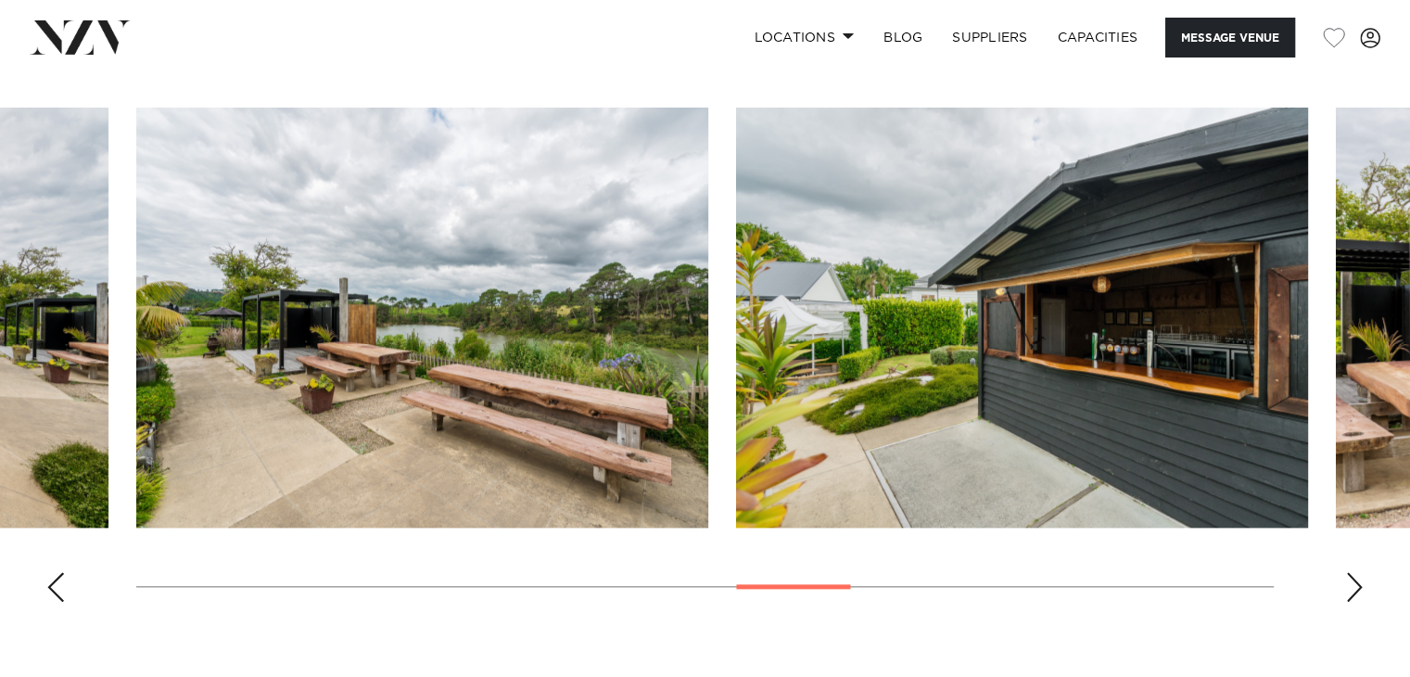
click at [1345, 572] on div "Next slide" at bounding box center [1354, 587] width 19 height 30
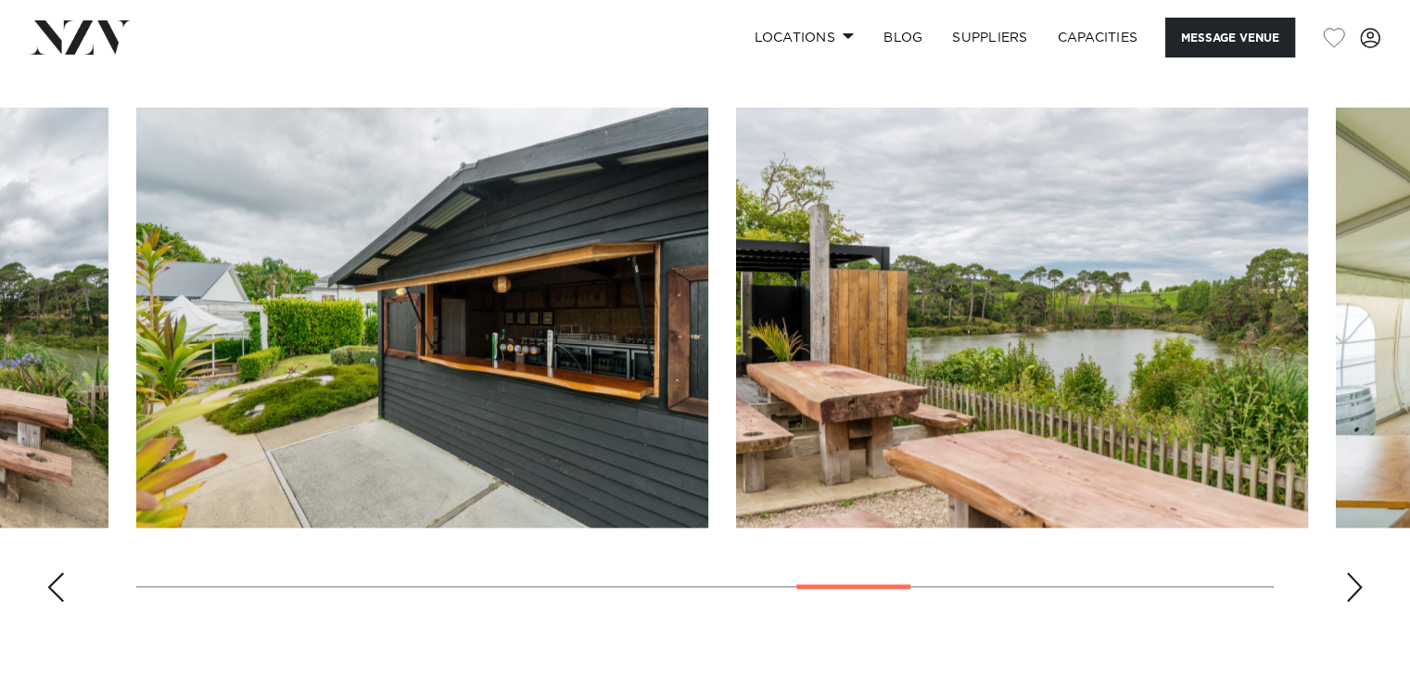
click at [1345, 572] on div "Next slide" at bounding box center [1354, 587] width 19 height 30
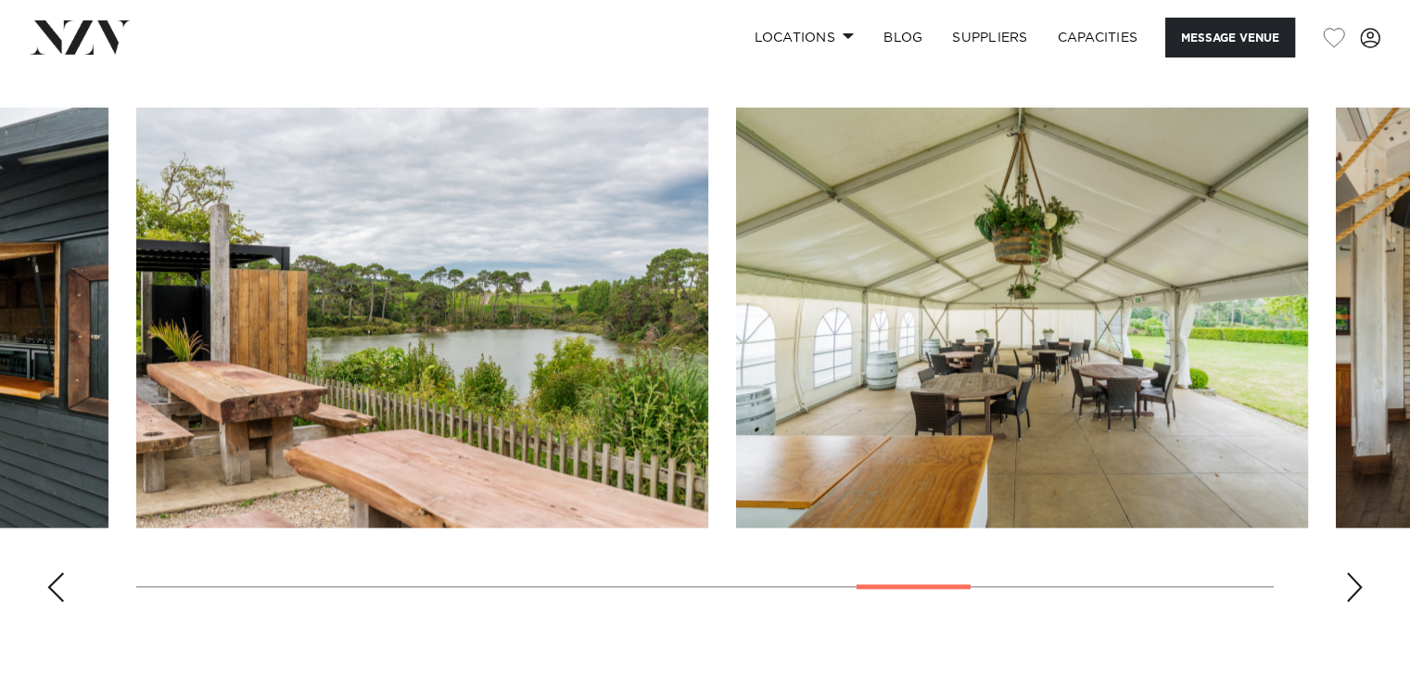
click at [1345, 572] on div "Next slide" at bounding box center [1354, 587] width 19 height 30
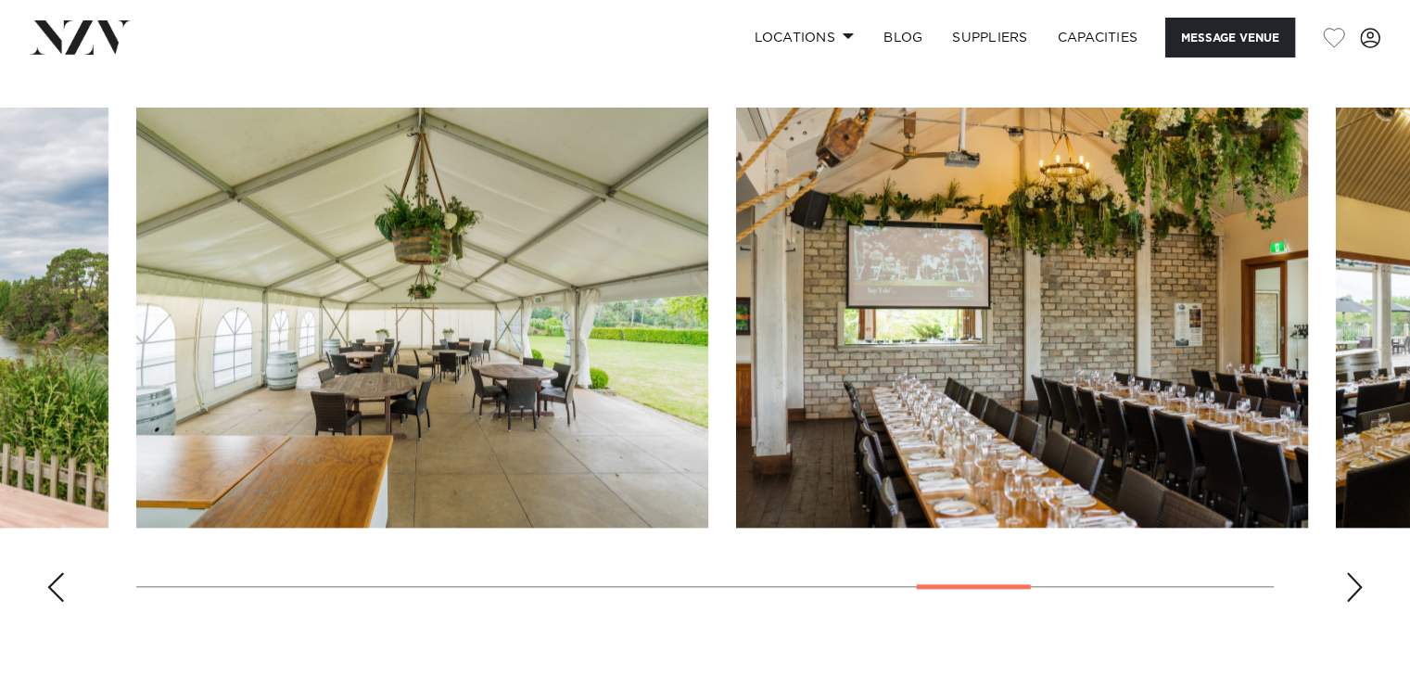
click at [1345, 572] on div "Next slide" at bounding box center [1354, 587] width 19 height 30
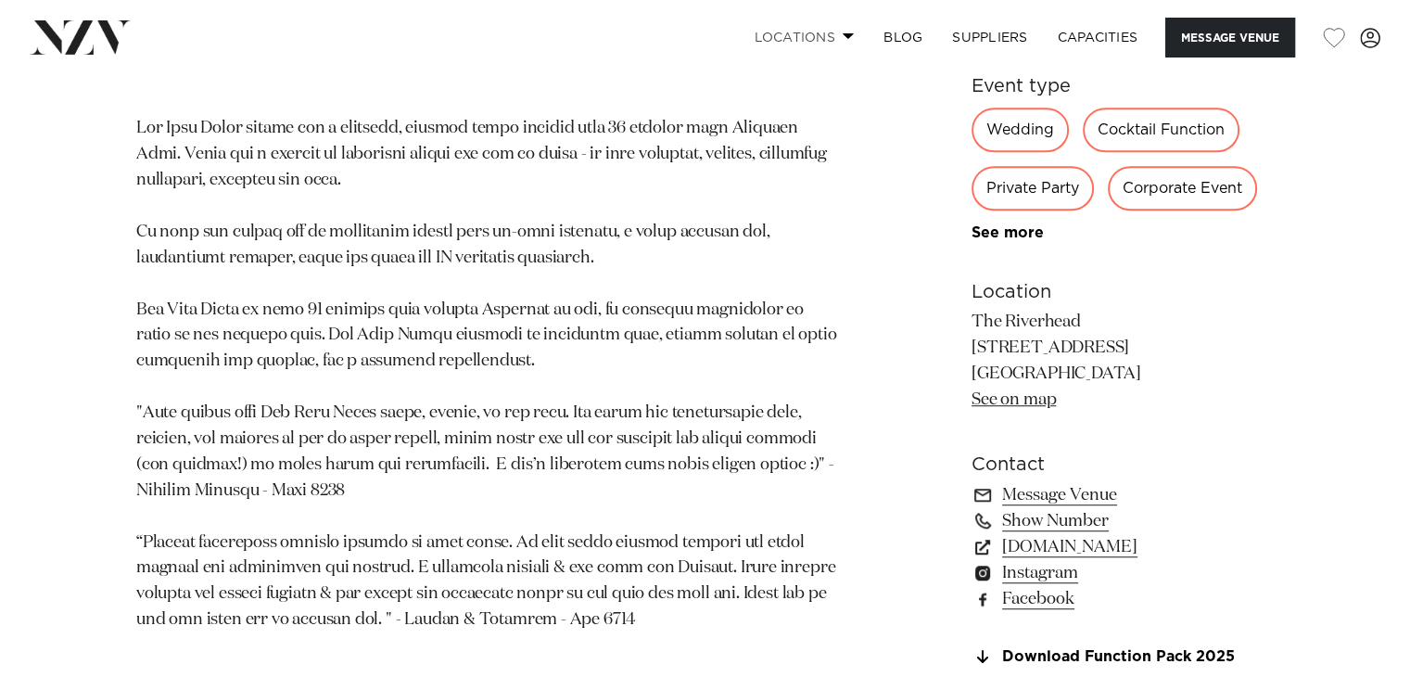
scroll to position [834, 0]
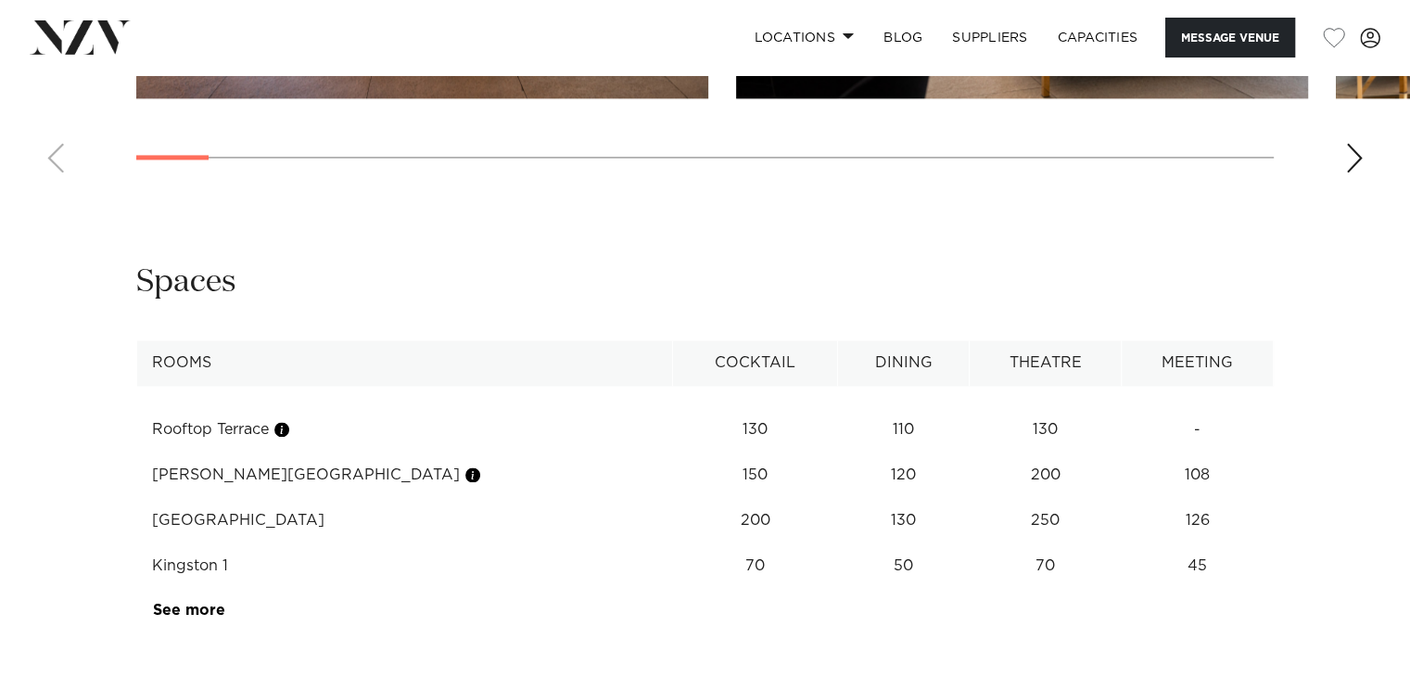
scroll to position [2859, 0]
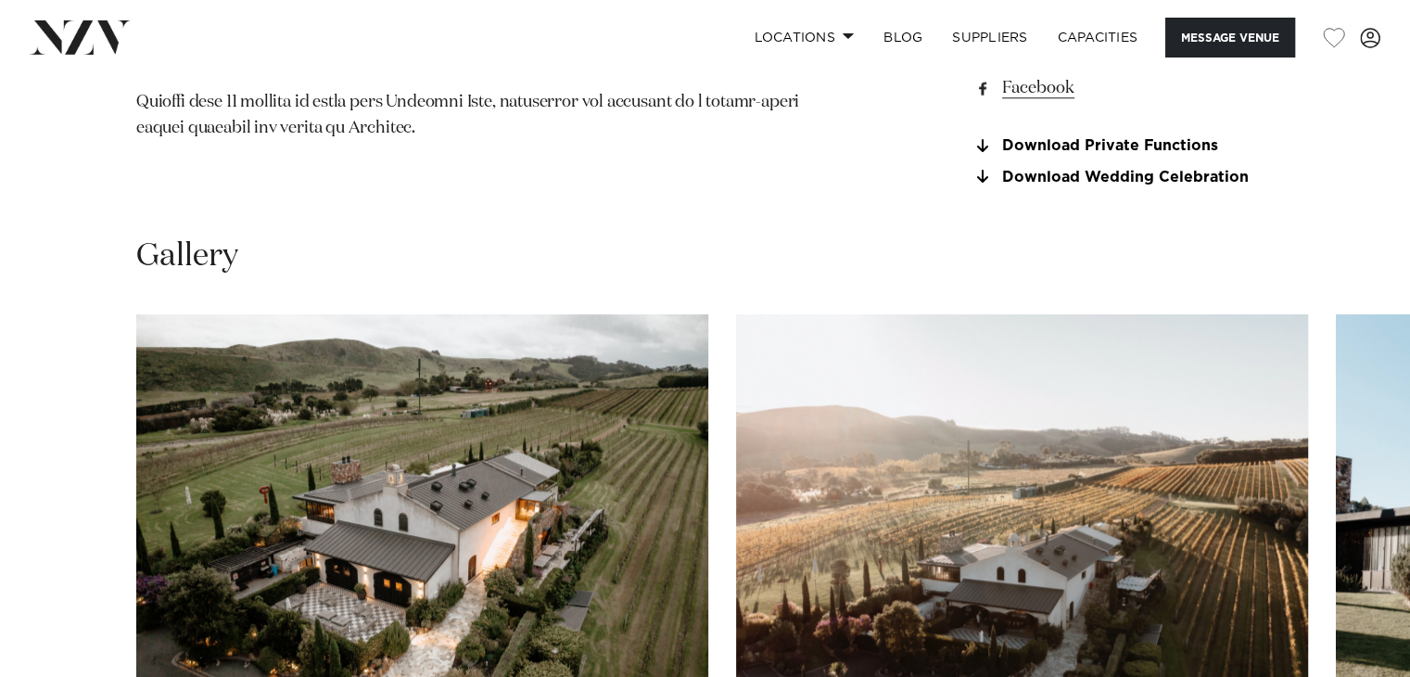
scroll to position [1916, 0]
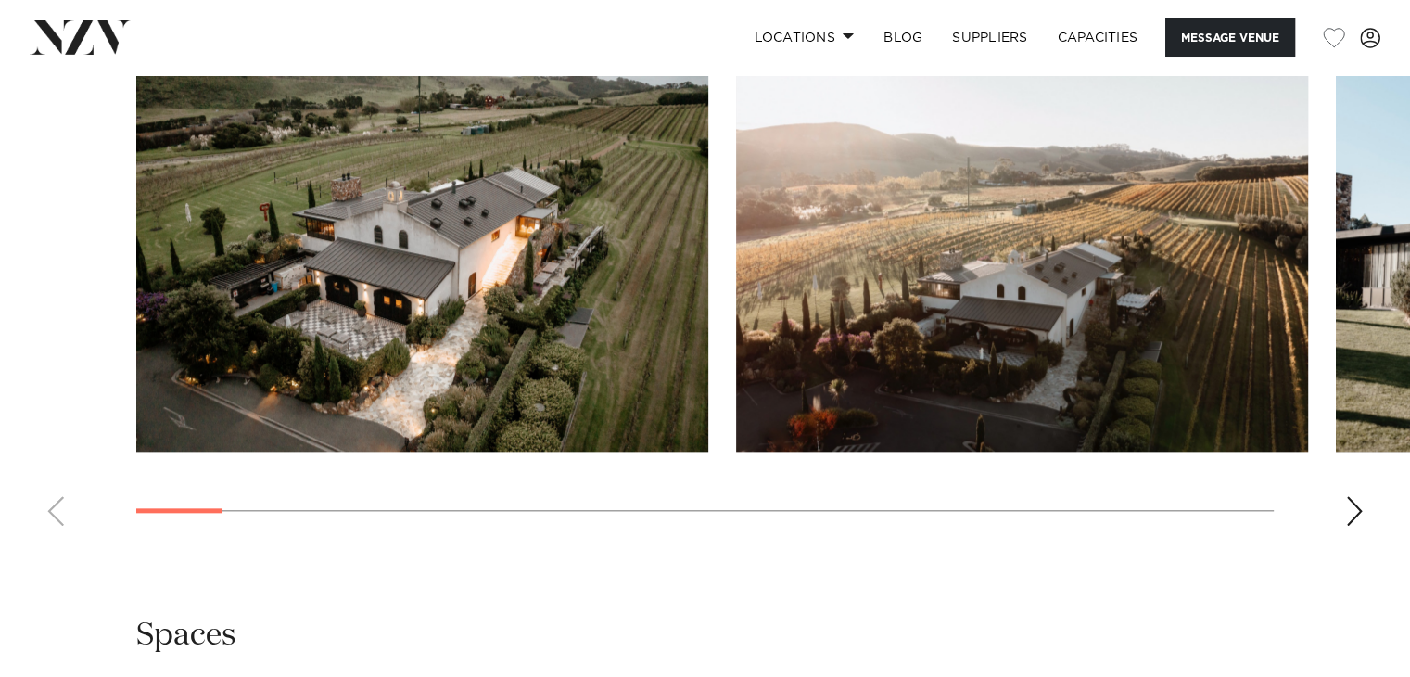
click at [1351, 499] on swiper-container at bounding box center [705, 286] width 1410 height 509
click at [1351, 499] on div "Next slide" at bounding box center [1354, 511] width 19 height 30
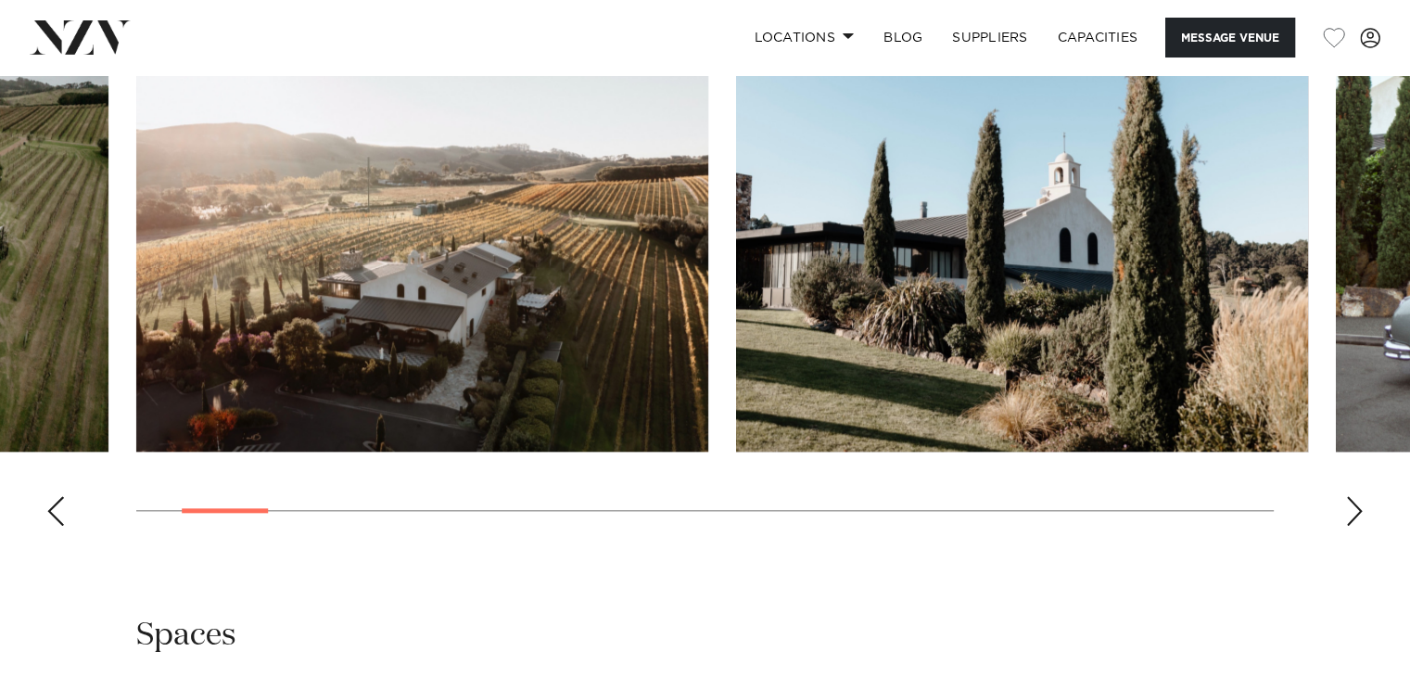
click at [1351, 499] on div "Next slide" at bounding box center [1354, 511] width 19 height 30
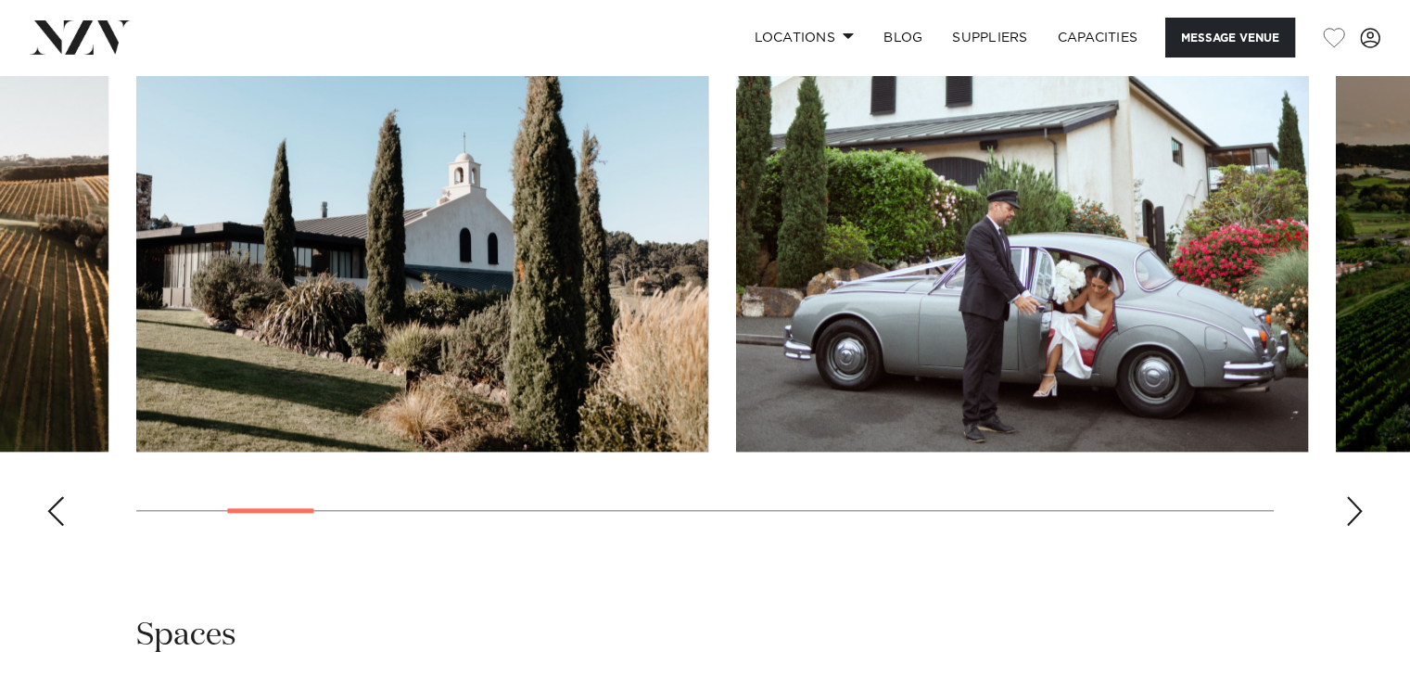
click at [1351, 499] on div "Next slide" at bounding box center [1354, 511] width 19 height 30
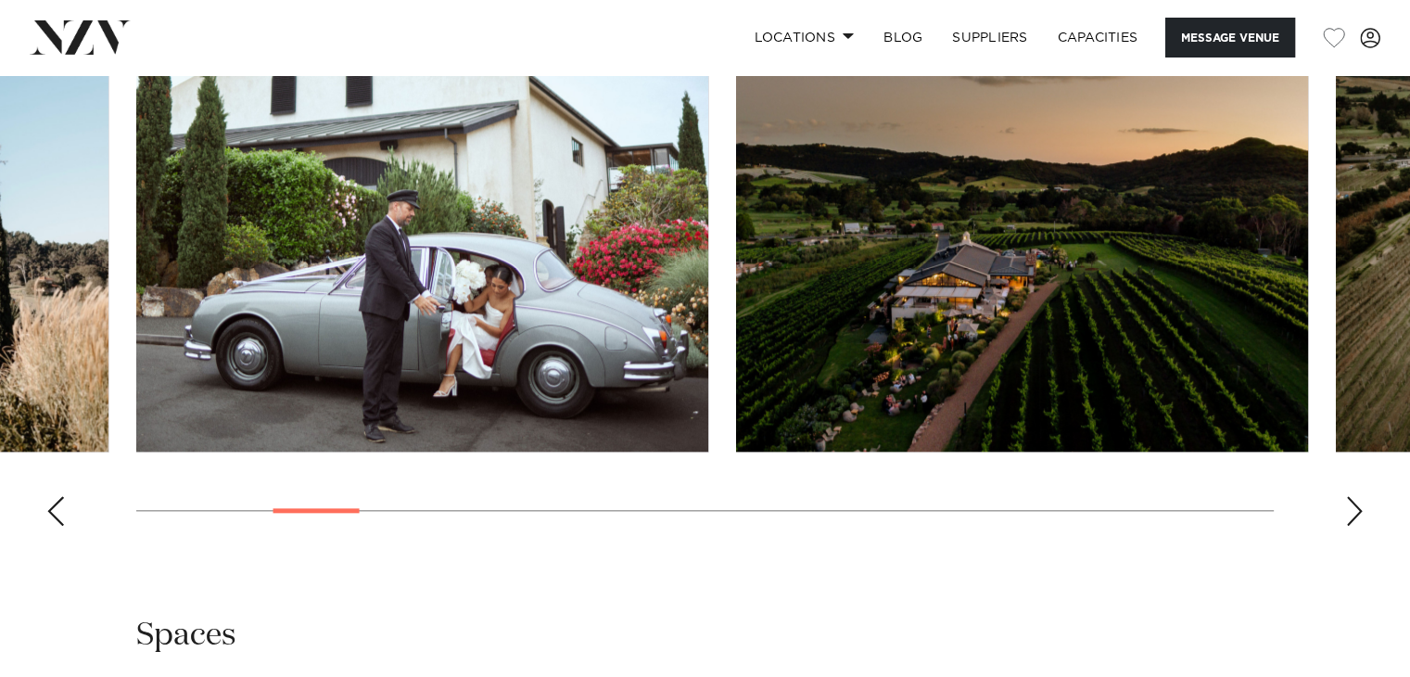
click at [1351, 499] on div "Next slide" at bounding box center [1354, 511] width 19 height 30
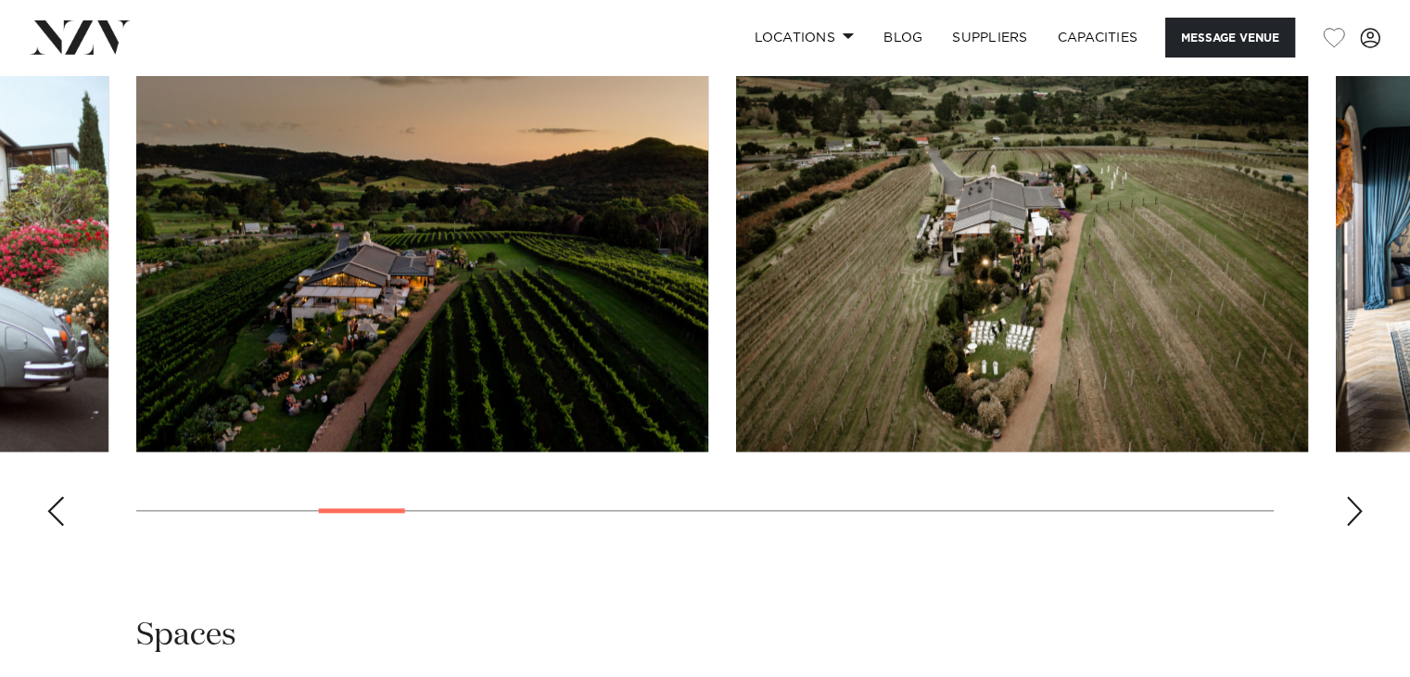
click at [1351, 499] on div "Next slide" at bounding box center [1354, 511] width 19 height 30
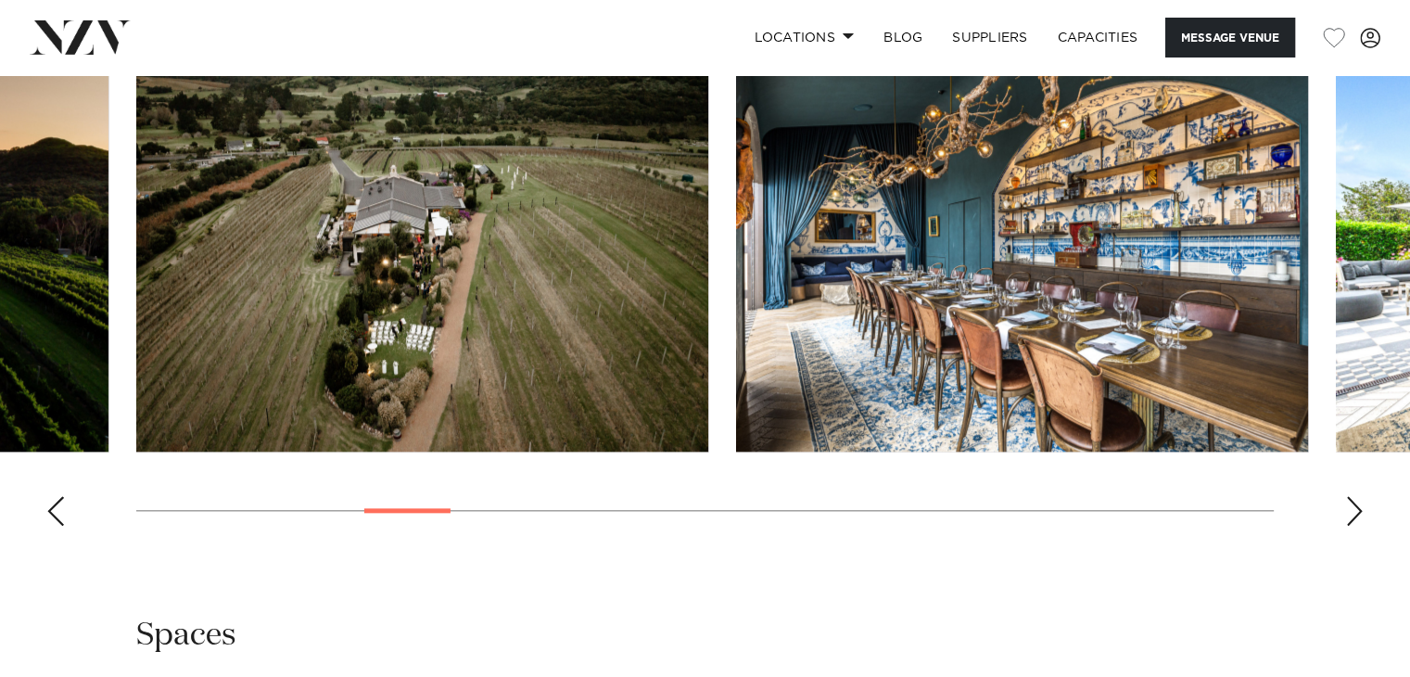
click at [1351, 499] on div "Next slide" at bounding box center [1354, 511] width 19 height 30
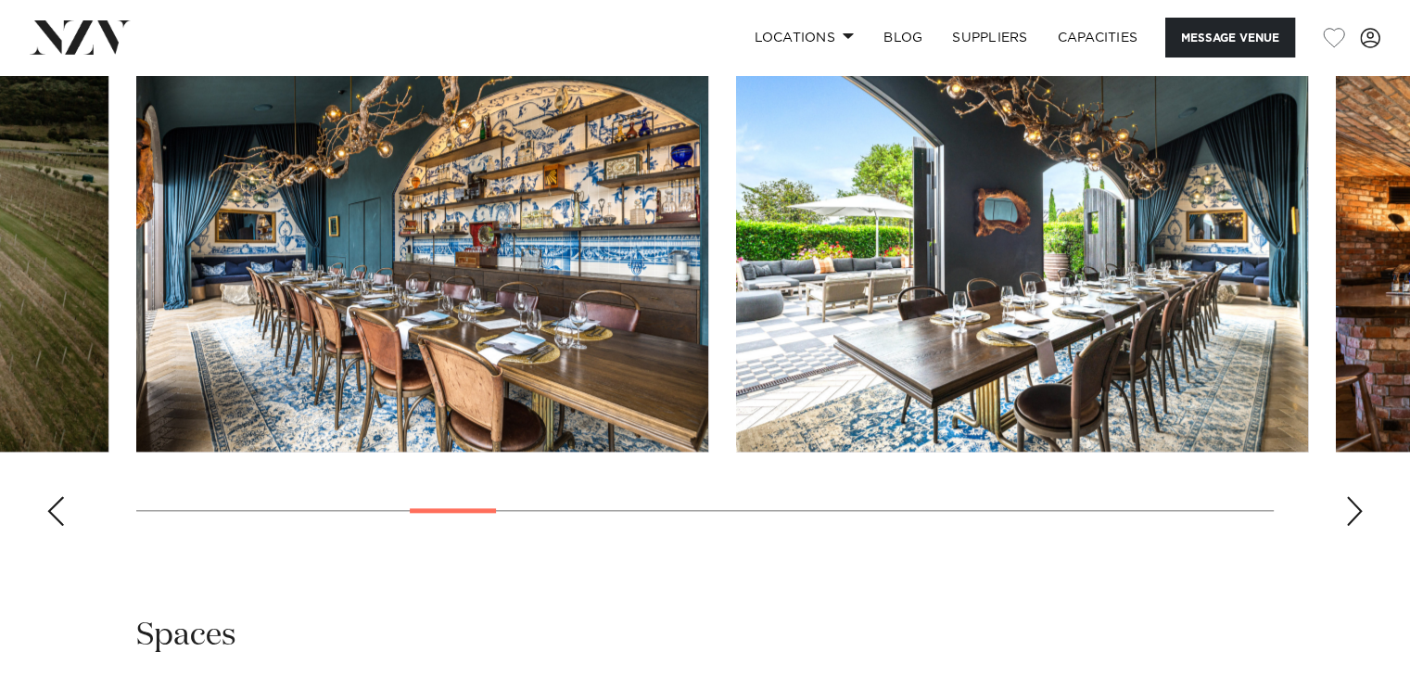
click at [1351, 499] on div "Next slide" at bounding box center [1354, 511] width 19 height 30
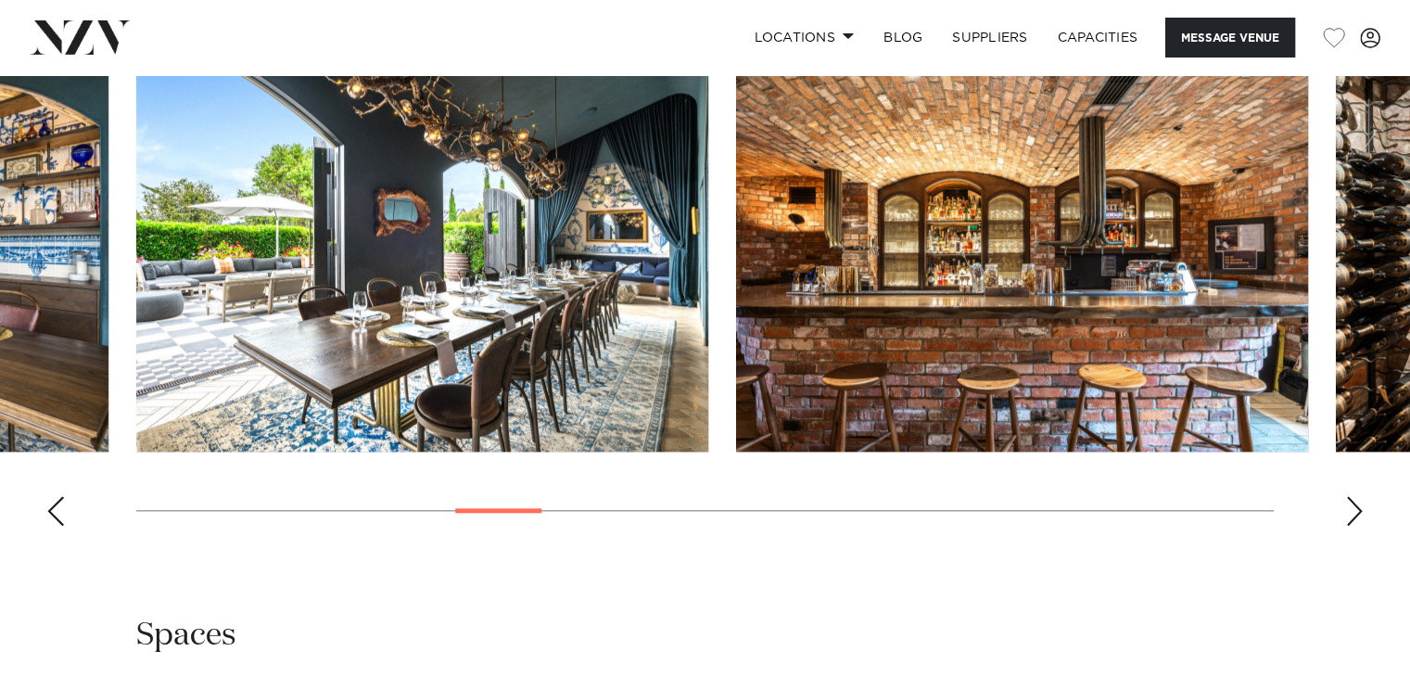
click at [1351, 499] on div "Next slide" at bounding box center [1354, 511] width 19 height 30
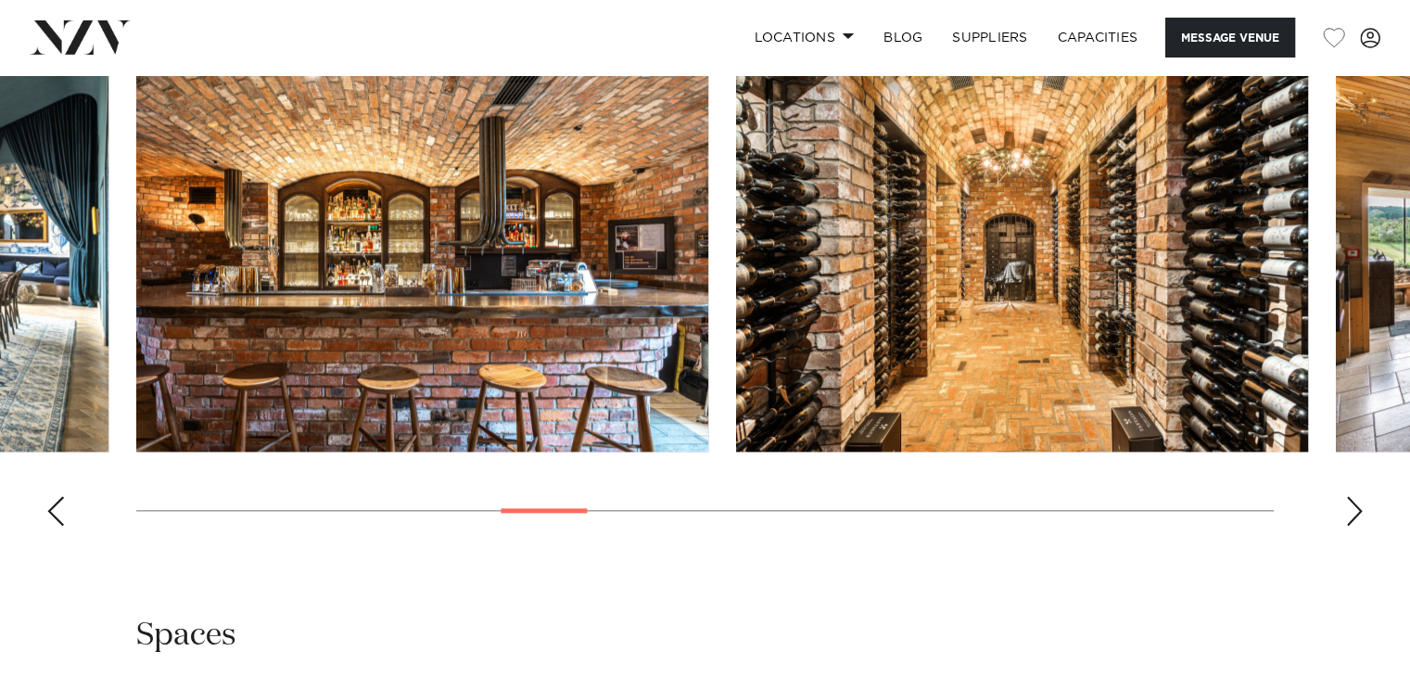
click at [1351, 499] on div "Next slide" at bounding box center [1354, 511] width 19 height 30
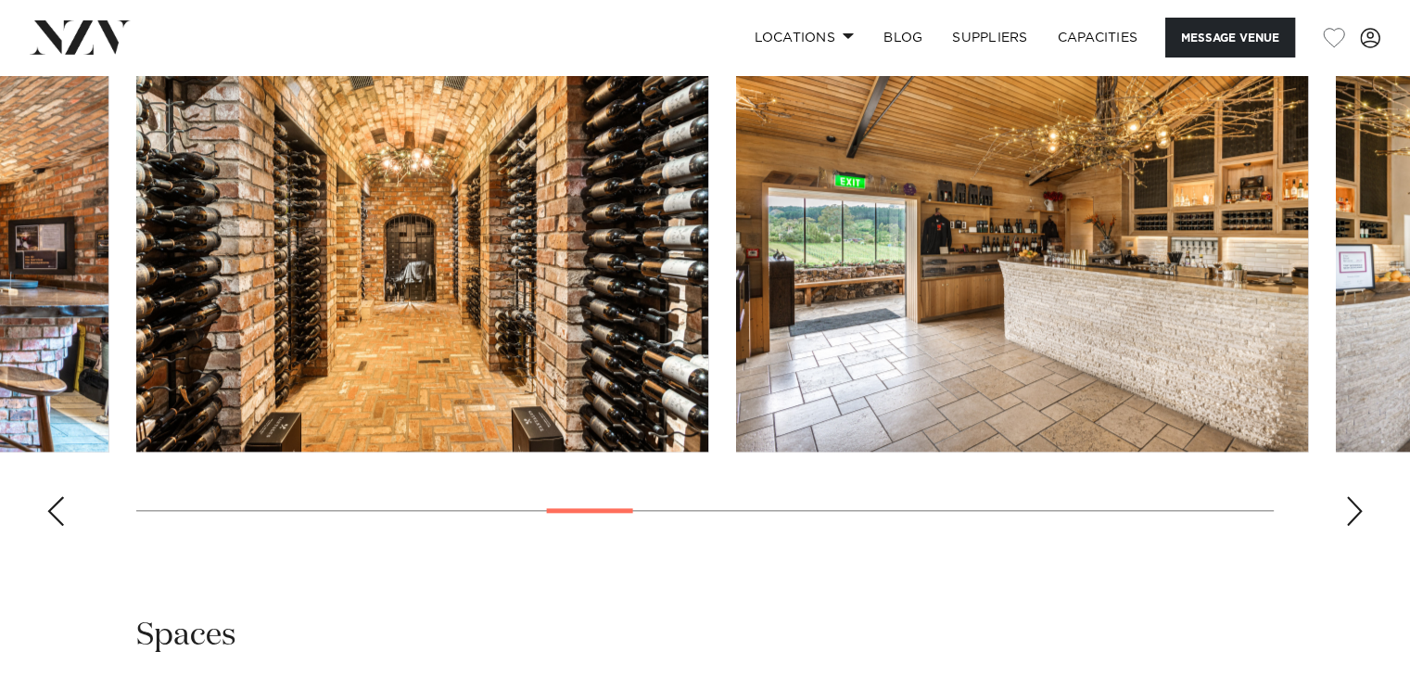
click at [1351, 499] on div "Next slide" at bounding box center [1354, 511] width 19 height 30
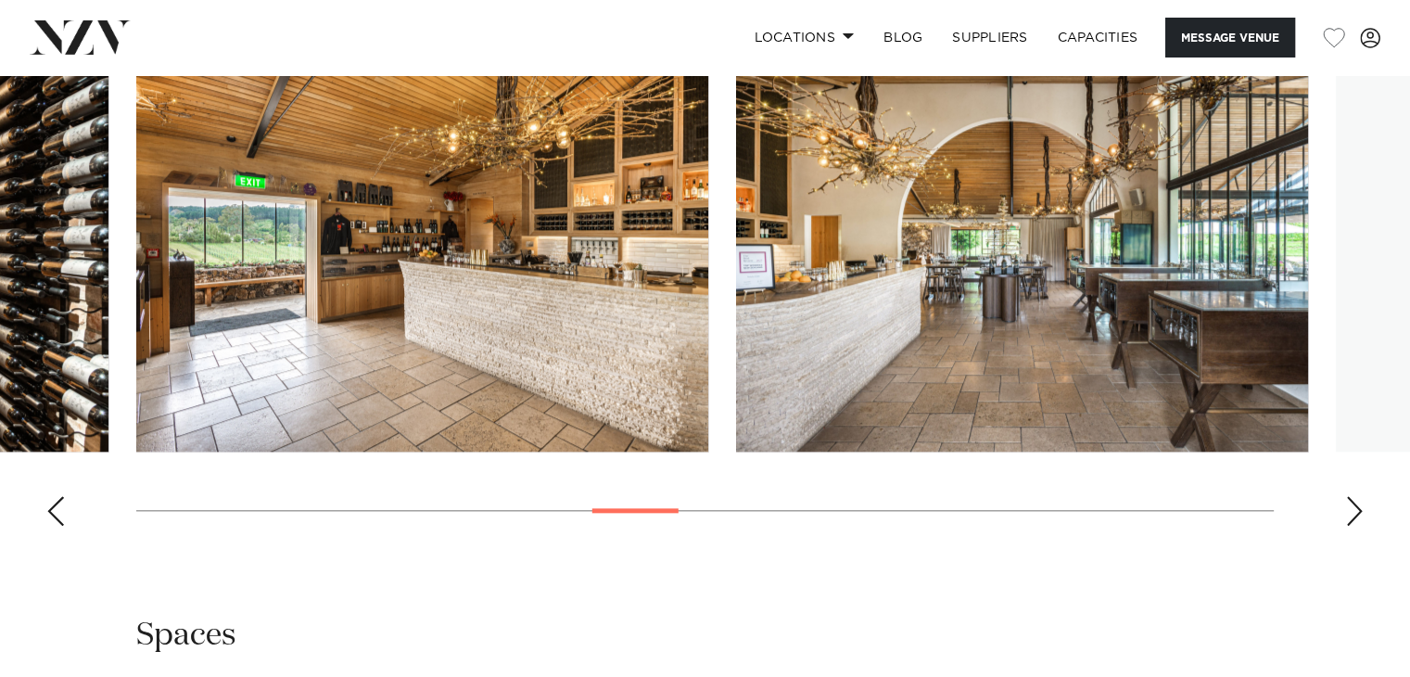
click at [1351, 499] on div "Next slide" at bounding box center [1354, 511] width 19 height 30
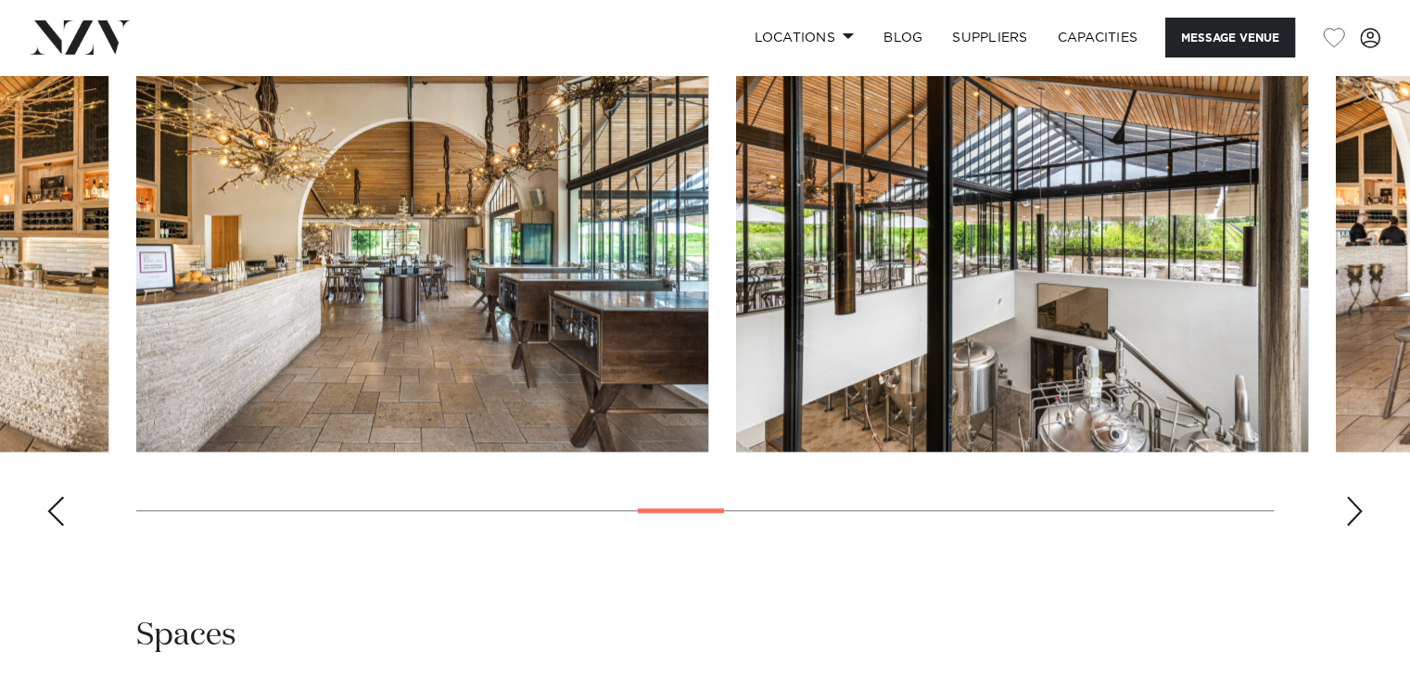
click at [1351, 499] on div "Next slide" at bounding box center [1354, 511] width 19 height 30
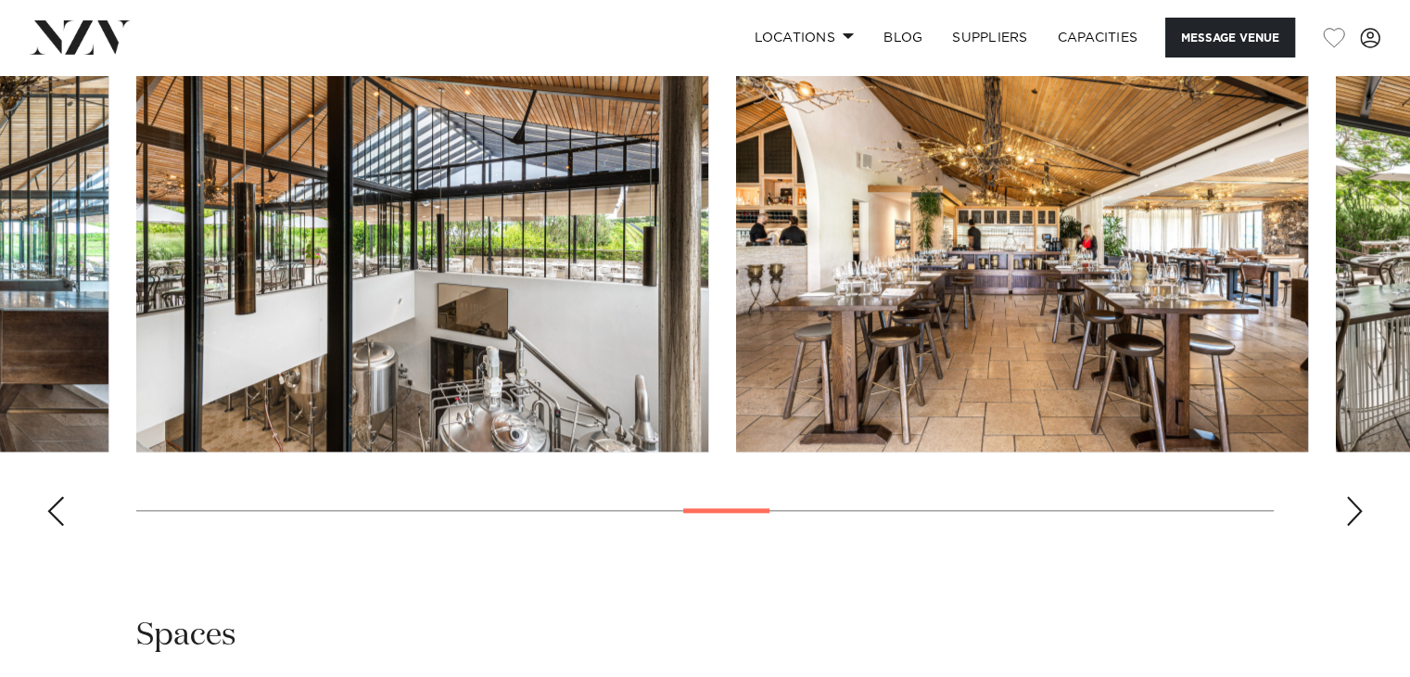
click at [1351, 499] on div "Next slide" at bounding box center [1354, 511] width 19 height 30
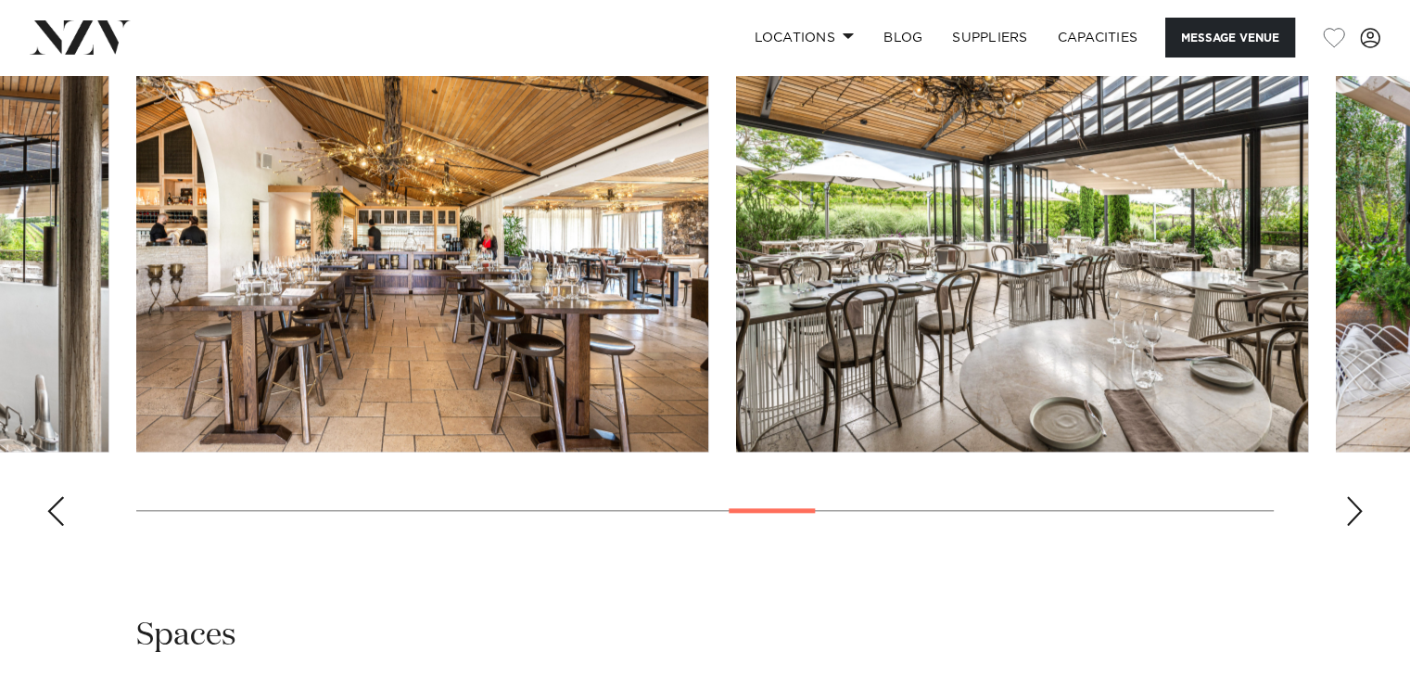
click at [1351, 499] on div "Next slide" at bounding box center [1354, 511] width 19 height 30
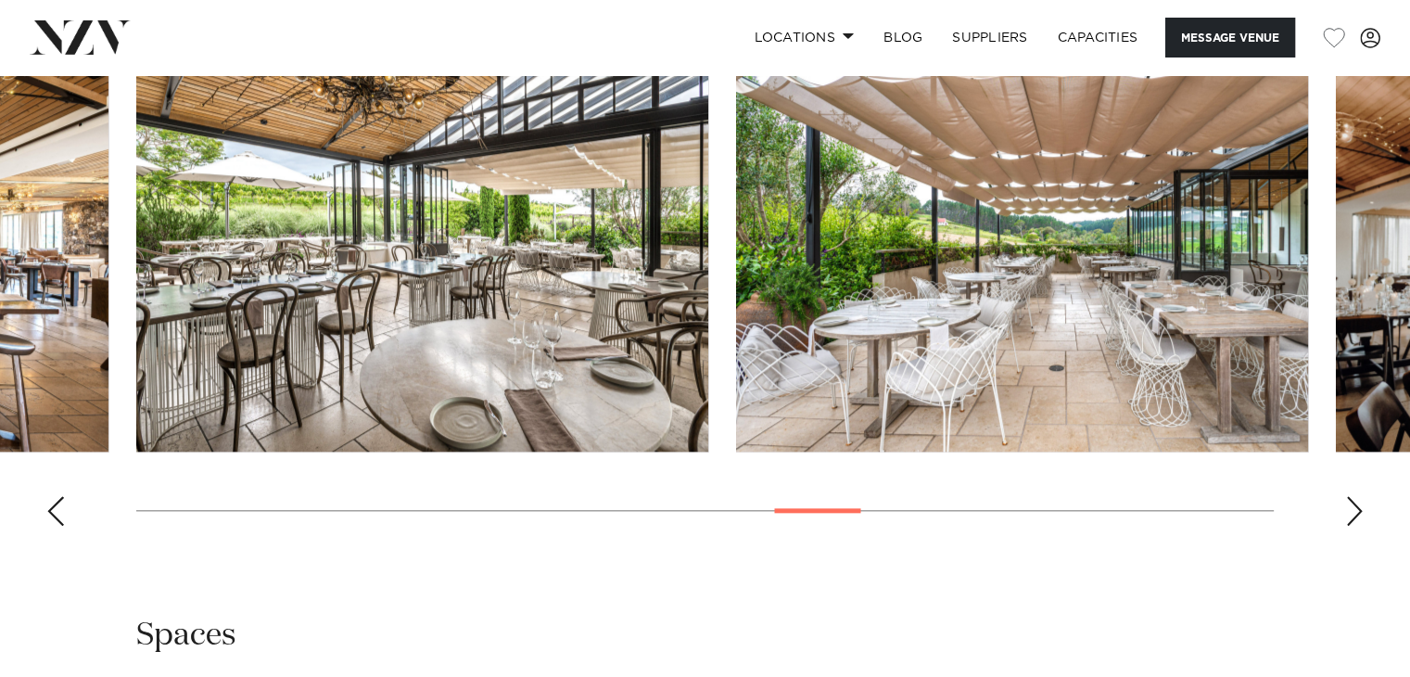
click at [1351, 499] on div "Next slide" at bounding box center [1354, 511] width 19 height 30
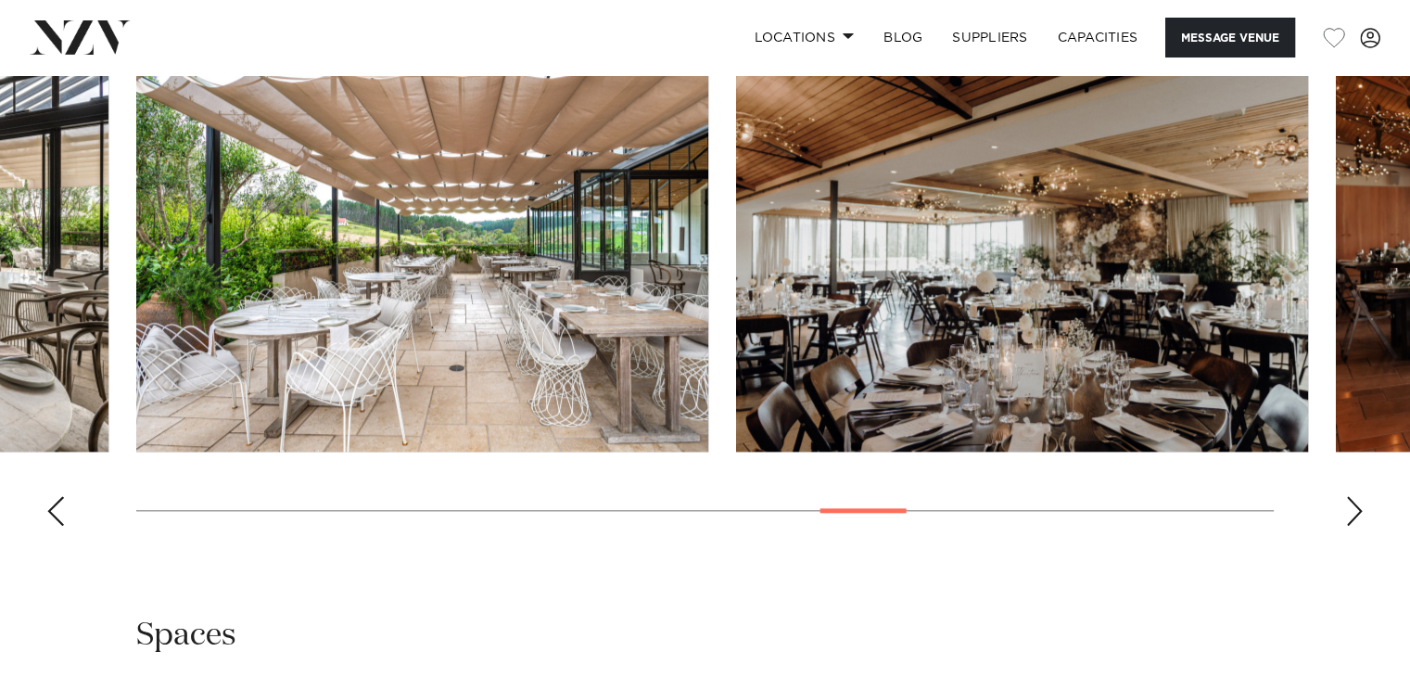
click at [1351, 499] on div "Next slide" at bounding box center [1354, 511] width 19 height 30
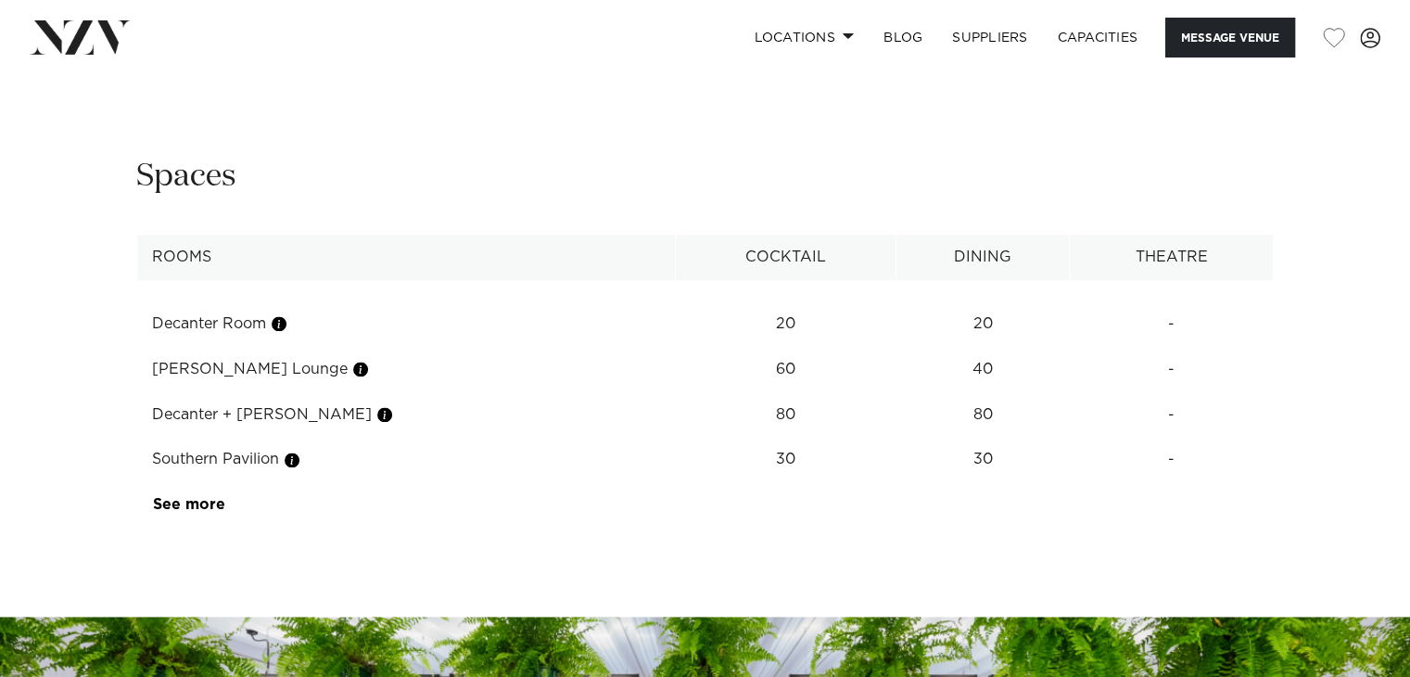
scroll to position [2376, 0]
click at [226, 505] on td "See more" at bounding box center [224, 503] width 175 height 45
click at [208, 501] on link "See more" at bounding box center [225, 503] width 145 height 15
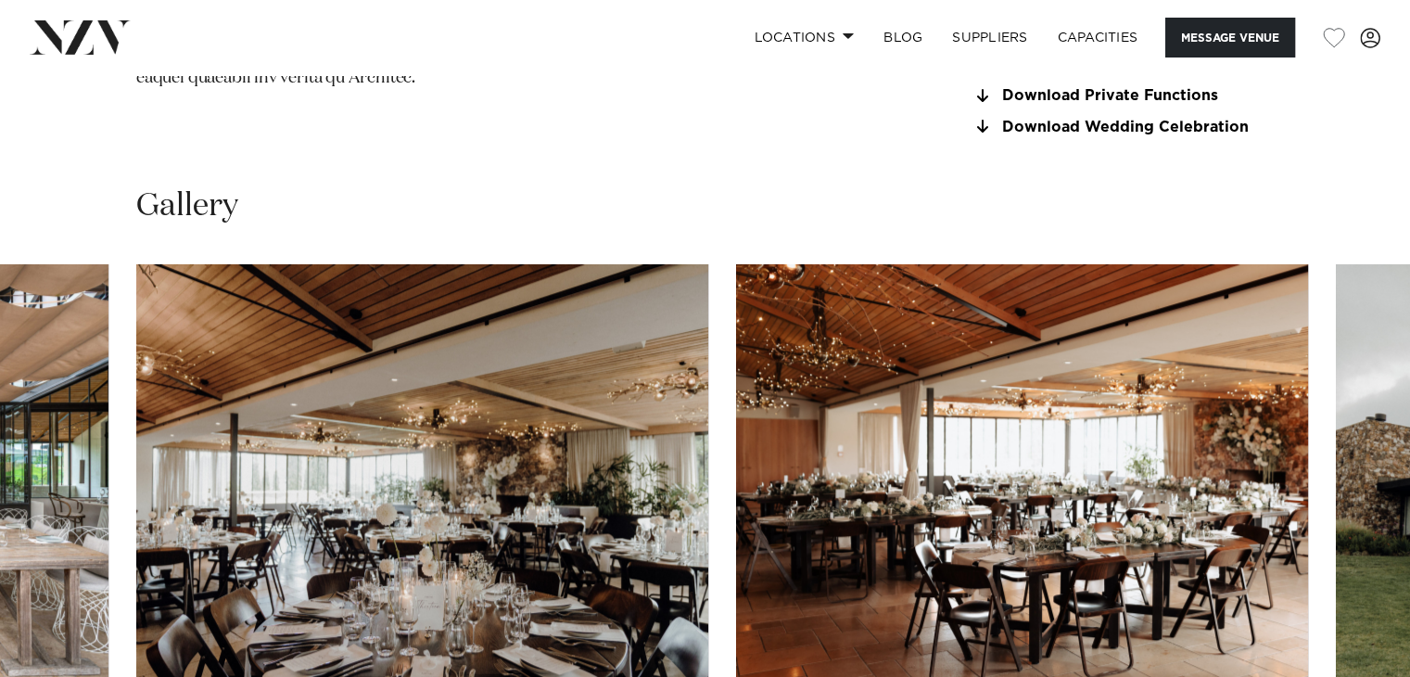
scroll to position [1682, 0]
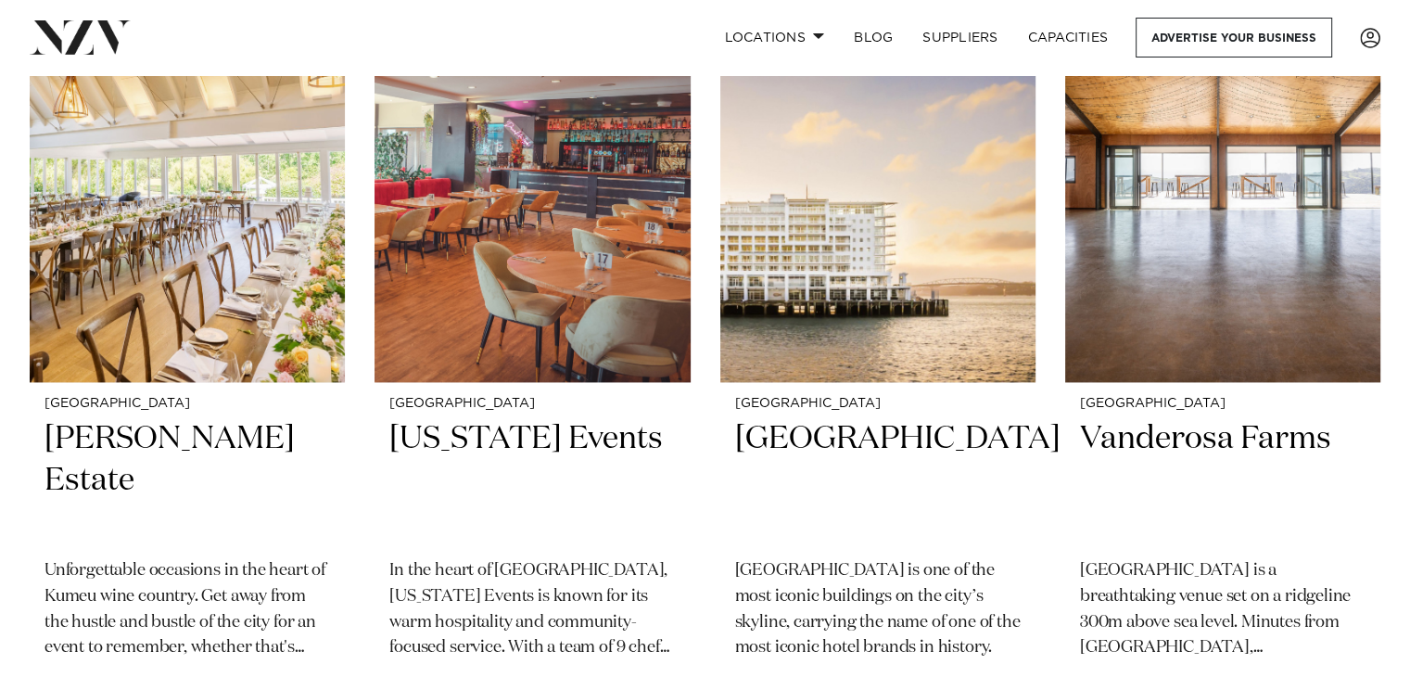
scroll to position [2521, 0]
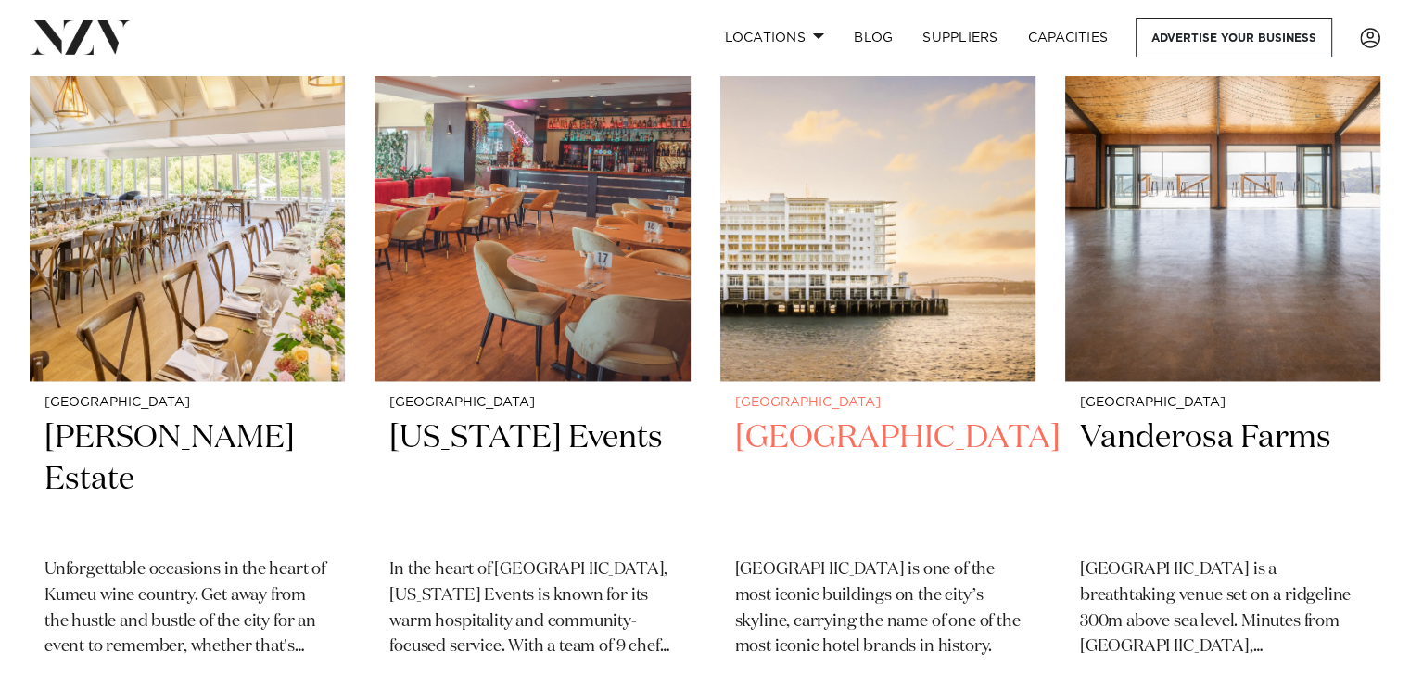
click at [803, 417] on h2 "[GEOGRAPHIC_DATA]" at bounding box center [877, 479] width 285 height 125
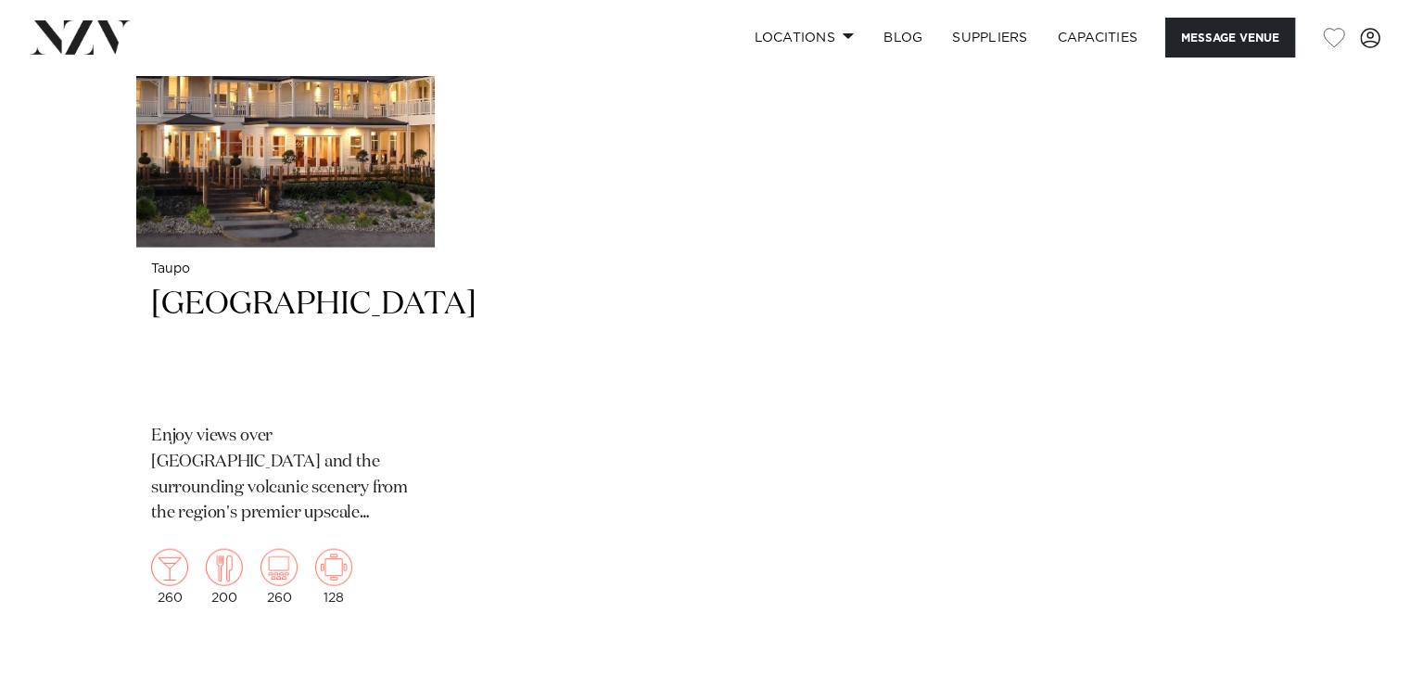
scroll to position [4069, 0]
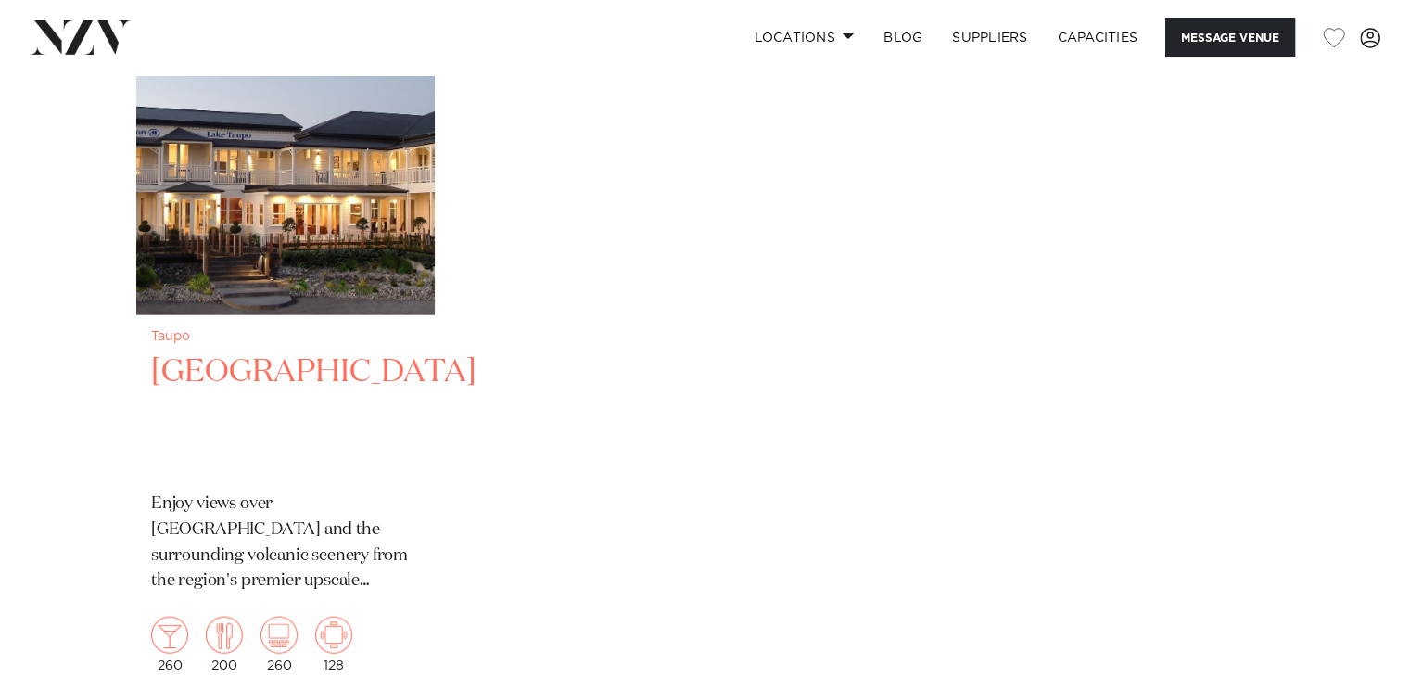
click at [426, 398] on div "Taupo [GEOGRAPHIC_DATA] Enjoy views over [GEOGRAPHIC_DATA] and the surrounding …" at bounding box center [285, 501] width 298 height 372
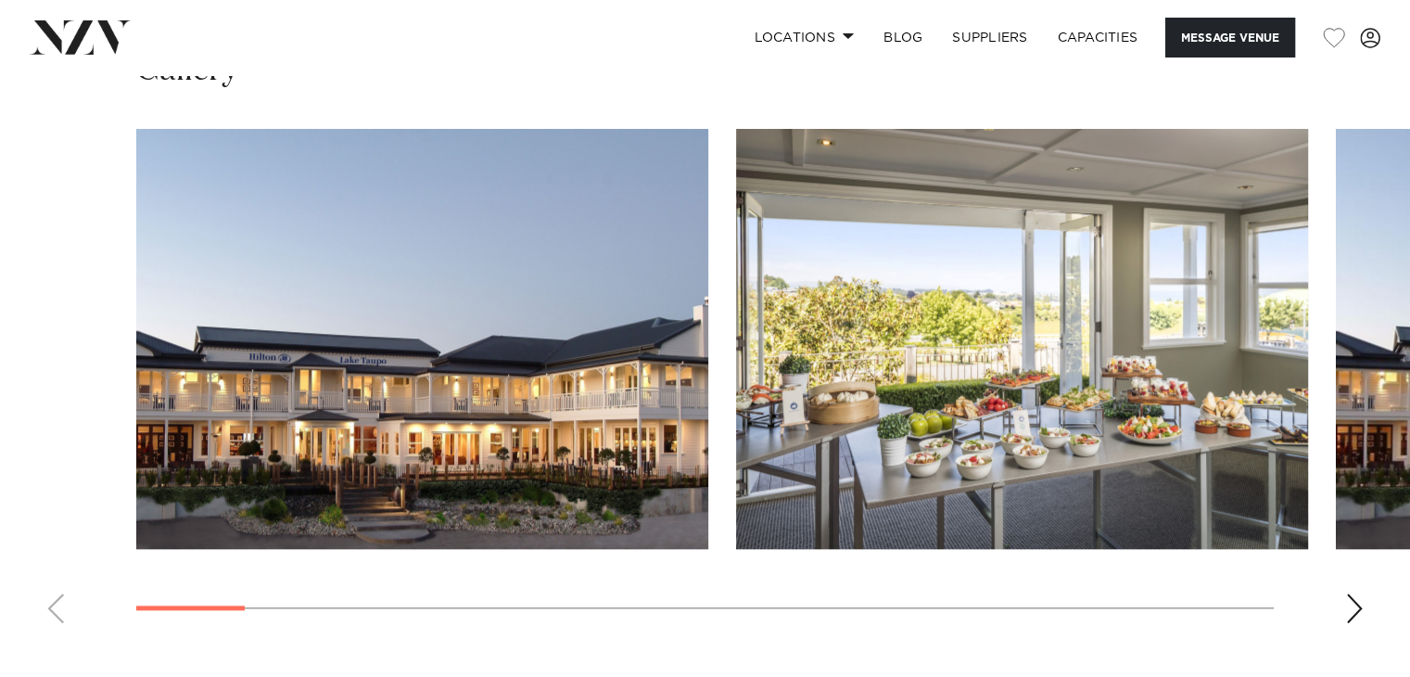
scroll to position [1817, 0]
click at [1349, 593] on div "Next slide" at bounding box center [1354, 608] width 19 height 30
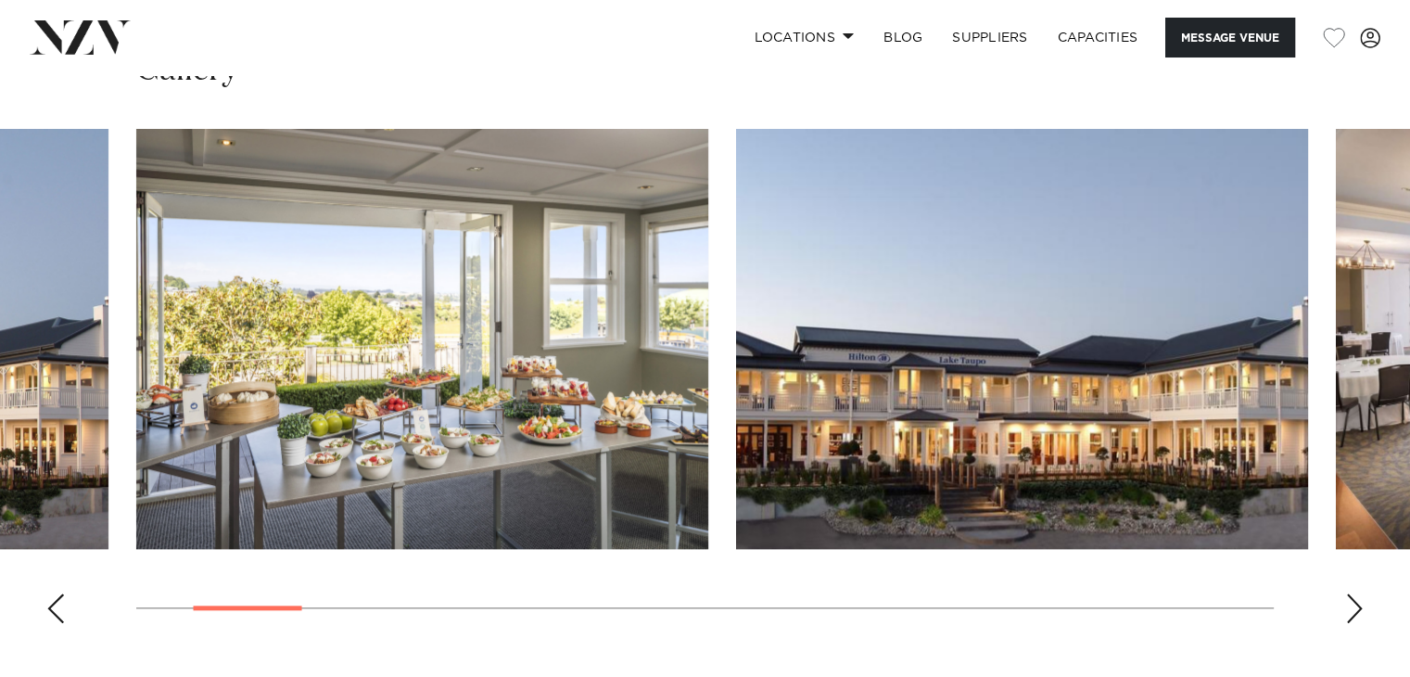
click at [1349, 593] on div "Next slide" at bounding box center [1354, 608] width 19 height 30
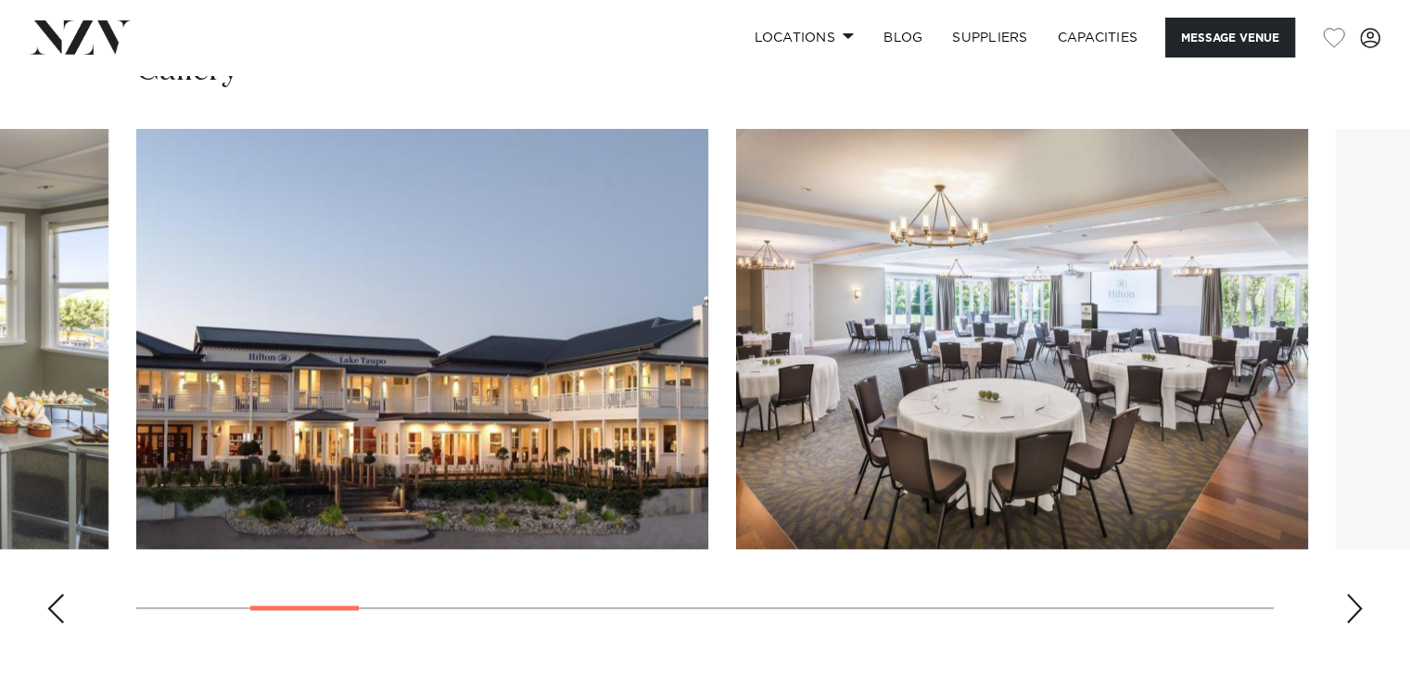
click at [1349, 593] on div "Next slide" at bounding box center [1354, 608] width 19 height 30
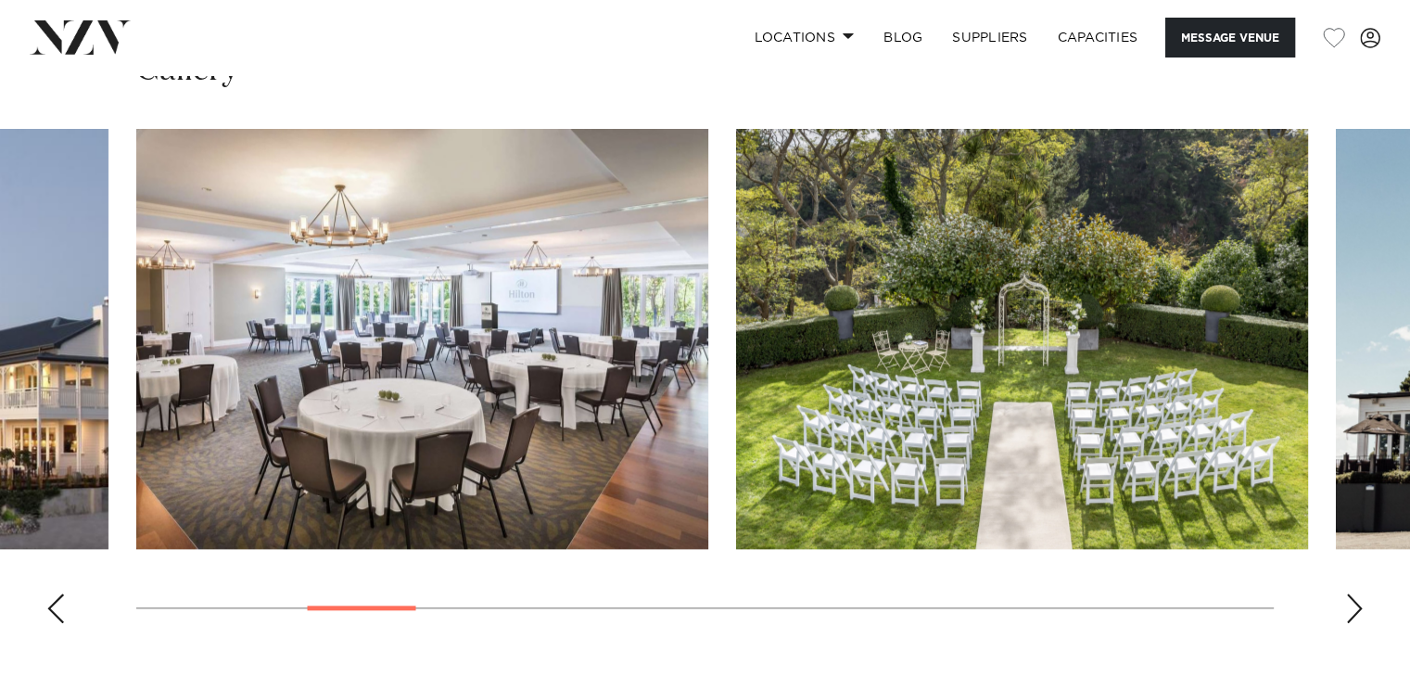
click at [1349, 593] on div "Next slide" at bounding box center [1354, 608] width 19 height 30
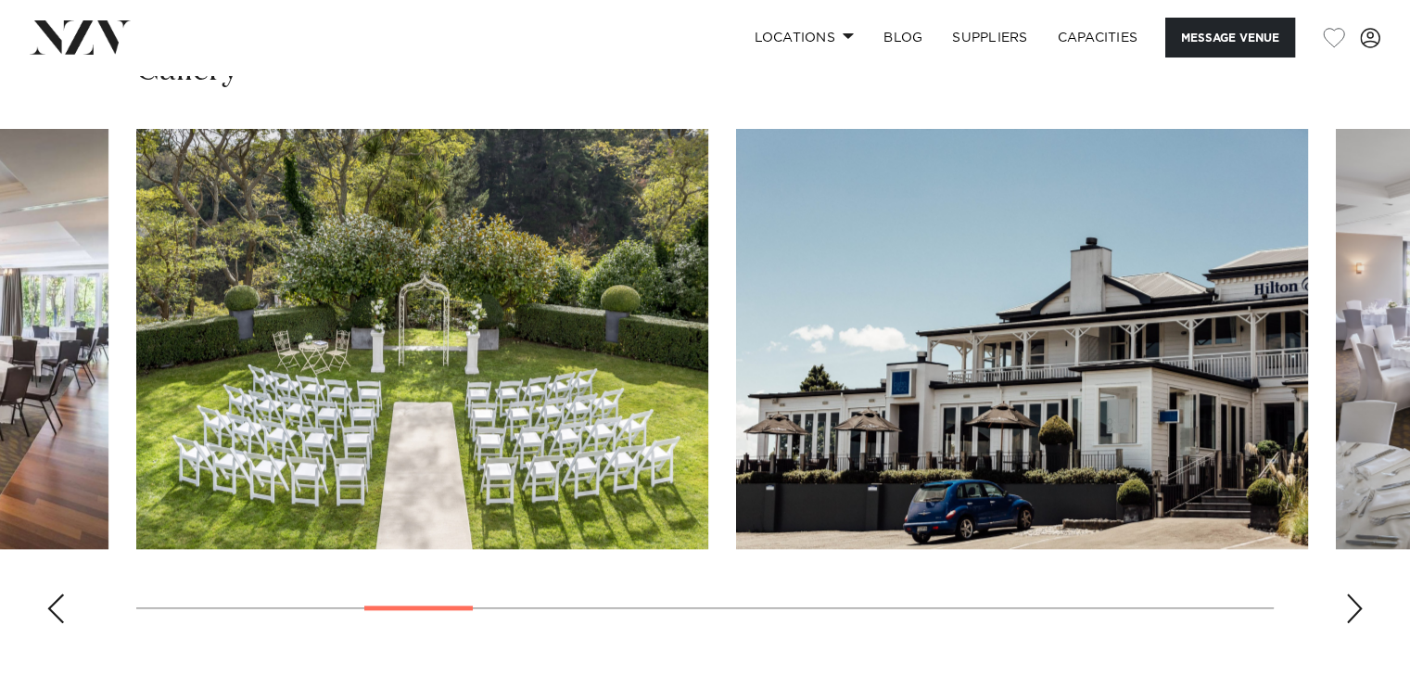
click at [52, 602] on div "Previous slide" at bounding box center [55, 608] width 19 height 30
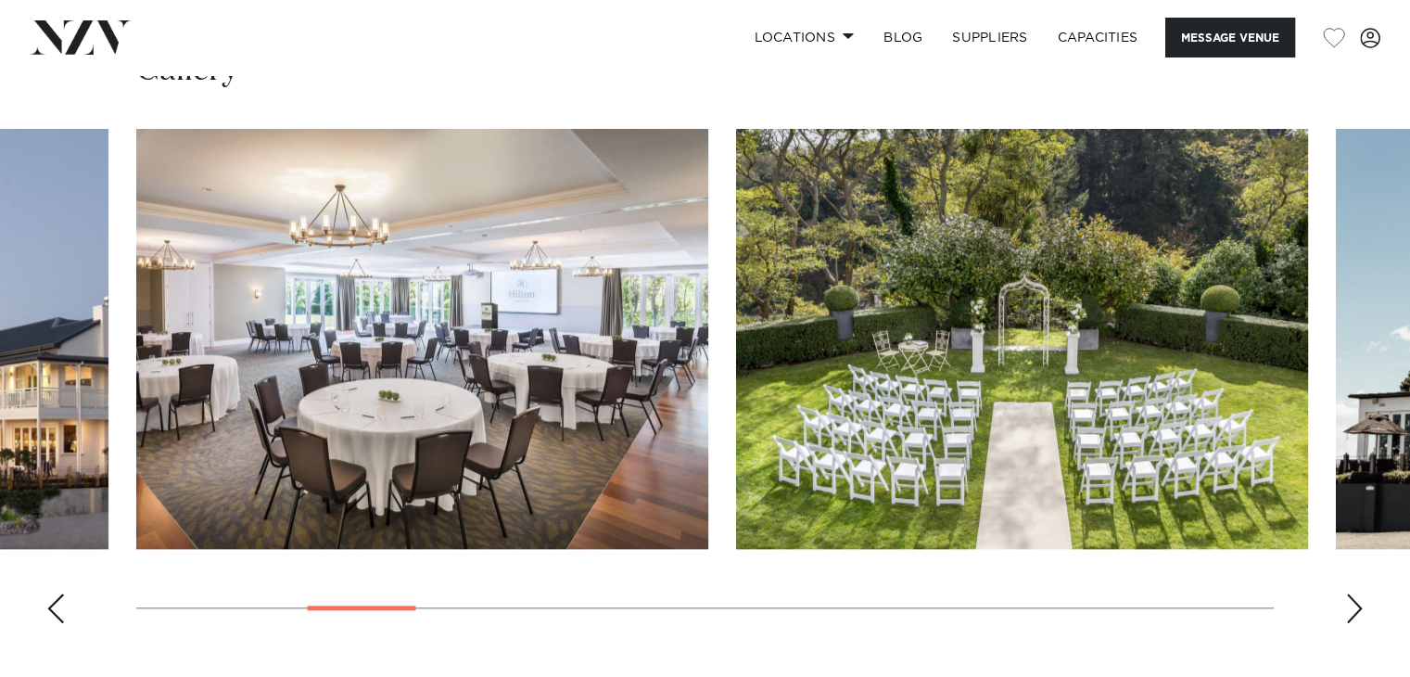
click at [1352, 602] on div "Next slide" at bounding box center [1354, 608] width 19 height 30
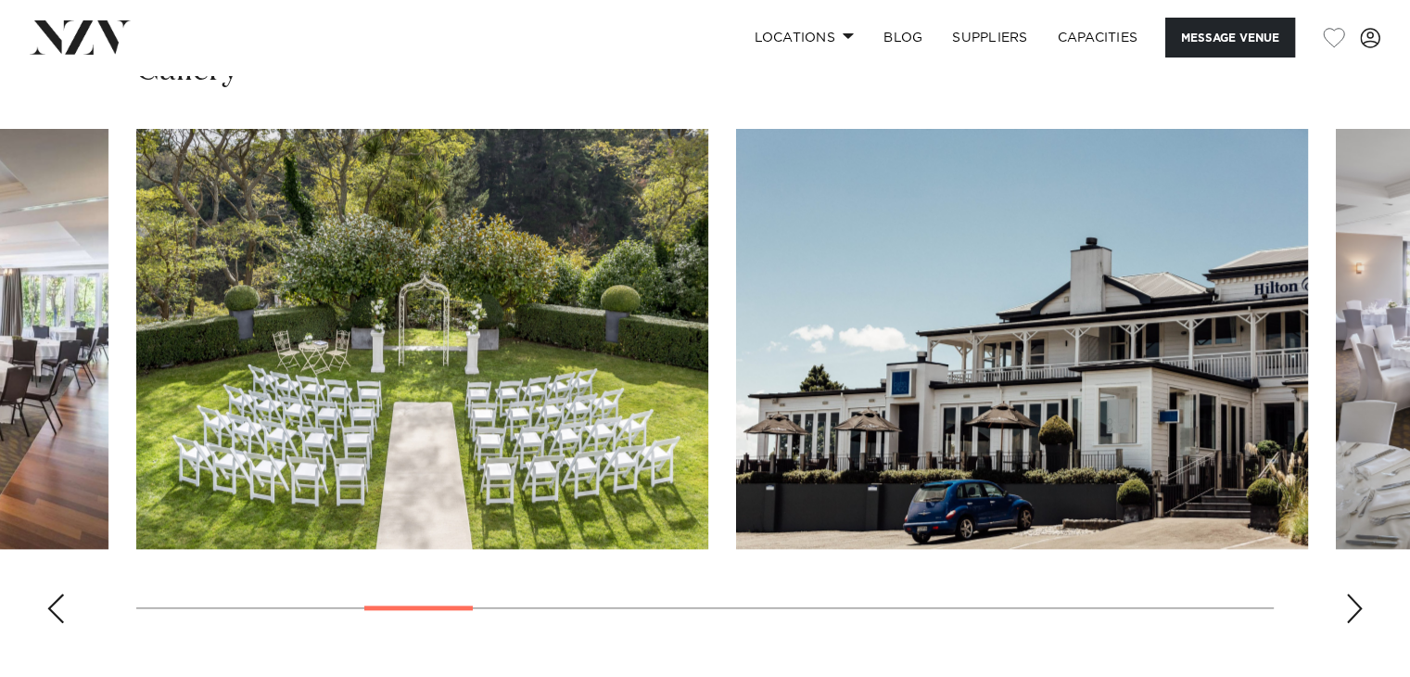
click at [1352, 602] on div "Next slide" at bounding box center [1354, 608] width 19 height 30
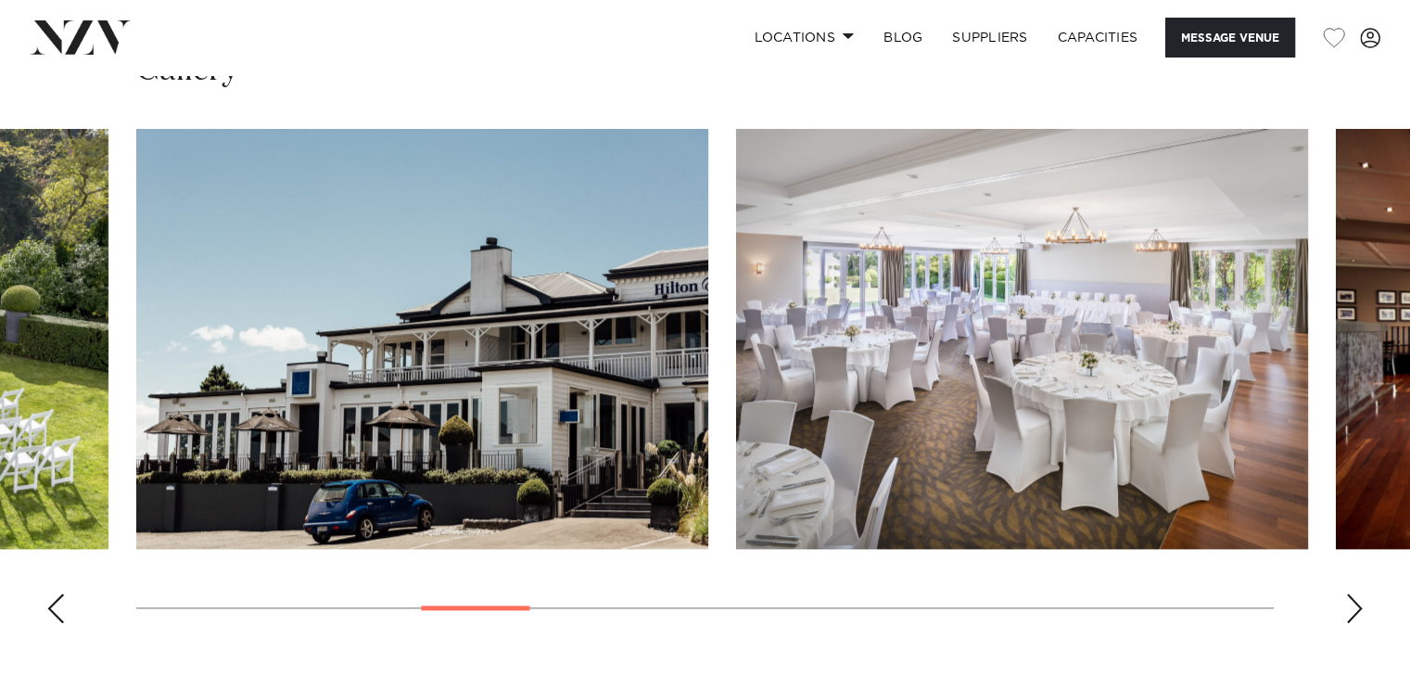
click at [1352, 602] on div "Next slide" at bounding box center [1354, 608] width 19 height 30
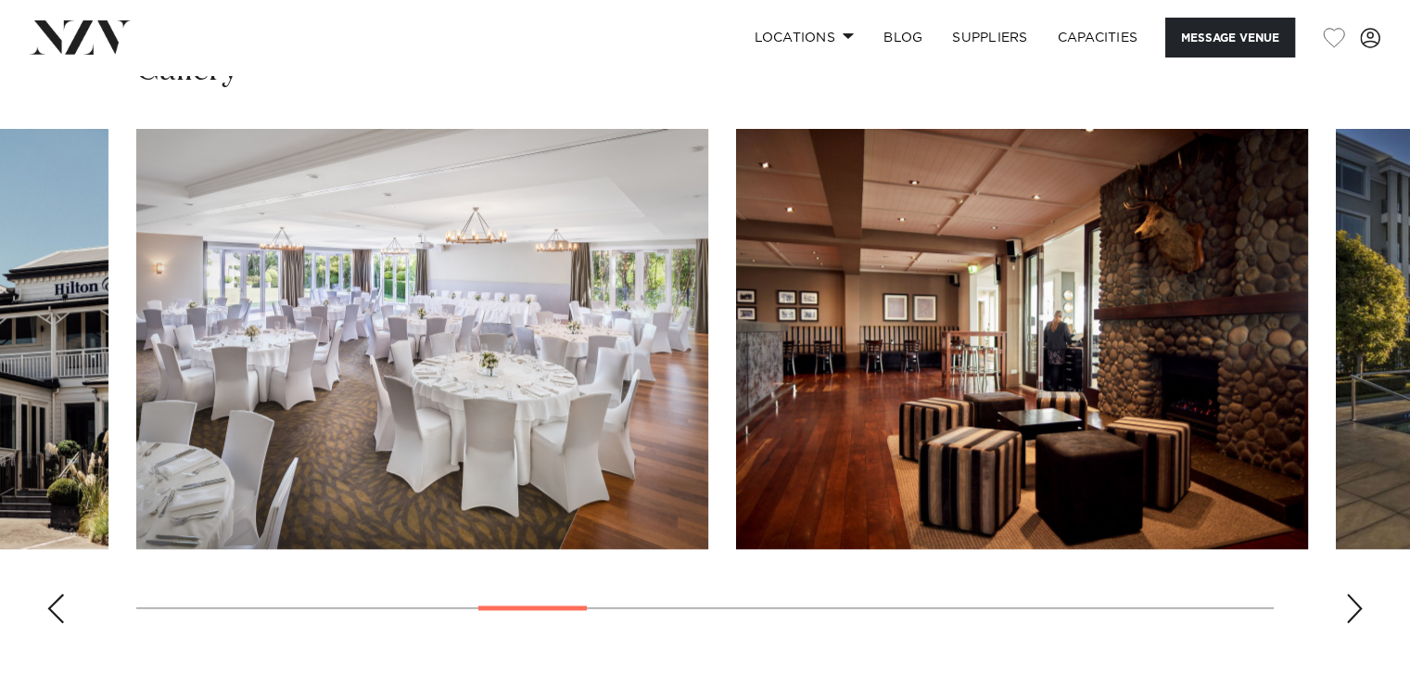
click at [1352, 602] on div "Next slide" at bounding box center [1354, 608] width 19 height 30
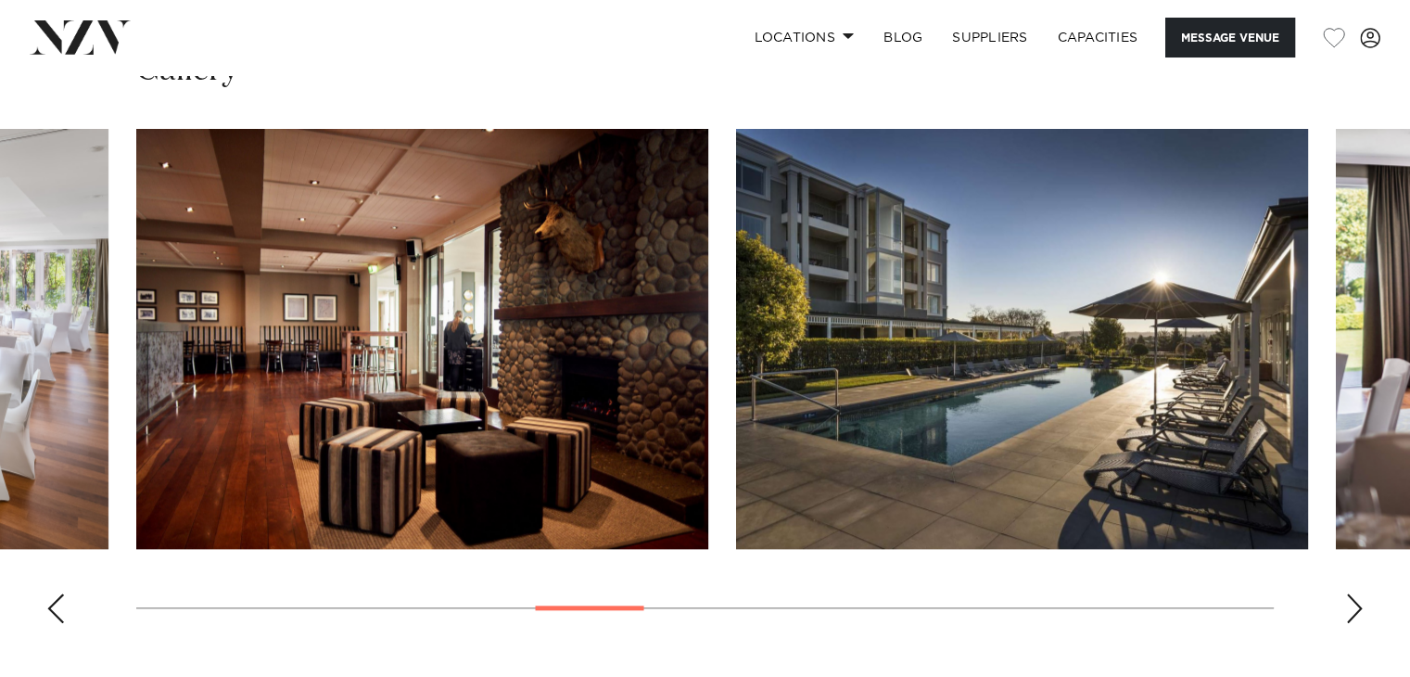
click at [1352, 602] on div "Next slide" at bounding box center [1354, 608] width 19 height 30
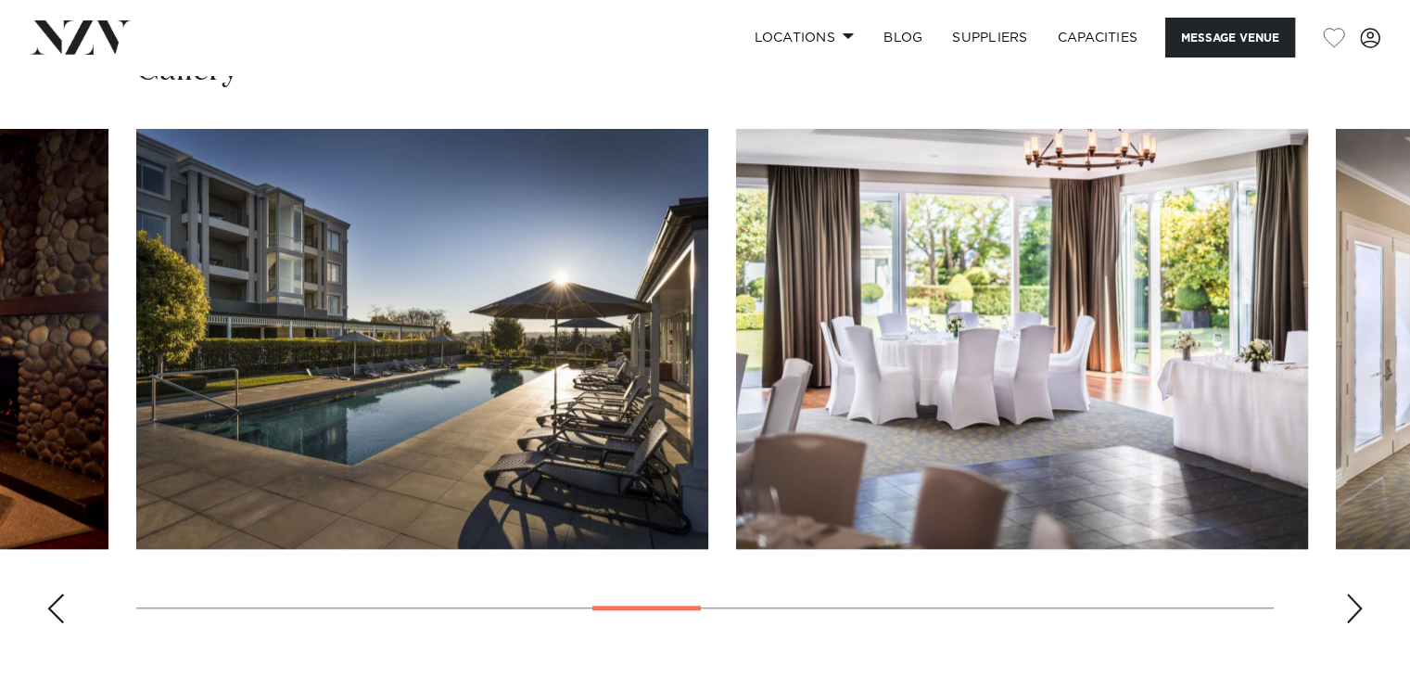
click at [1352, 602] on div "Next slide" at bounding box center [1354, 608] width 19 height 30
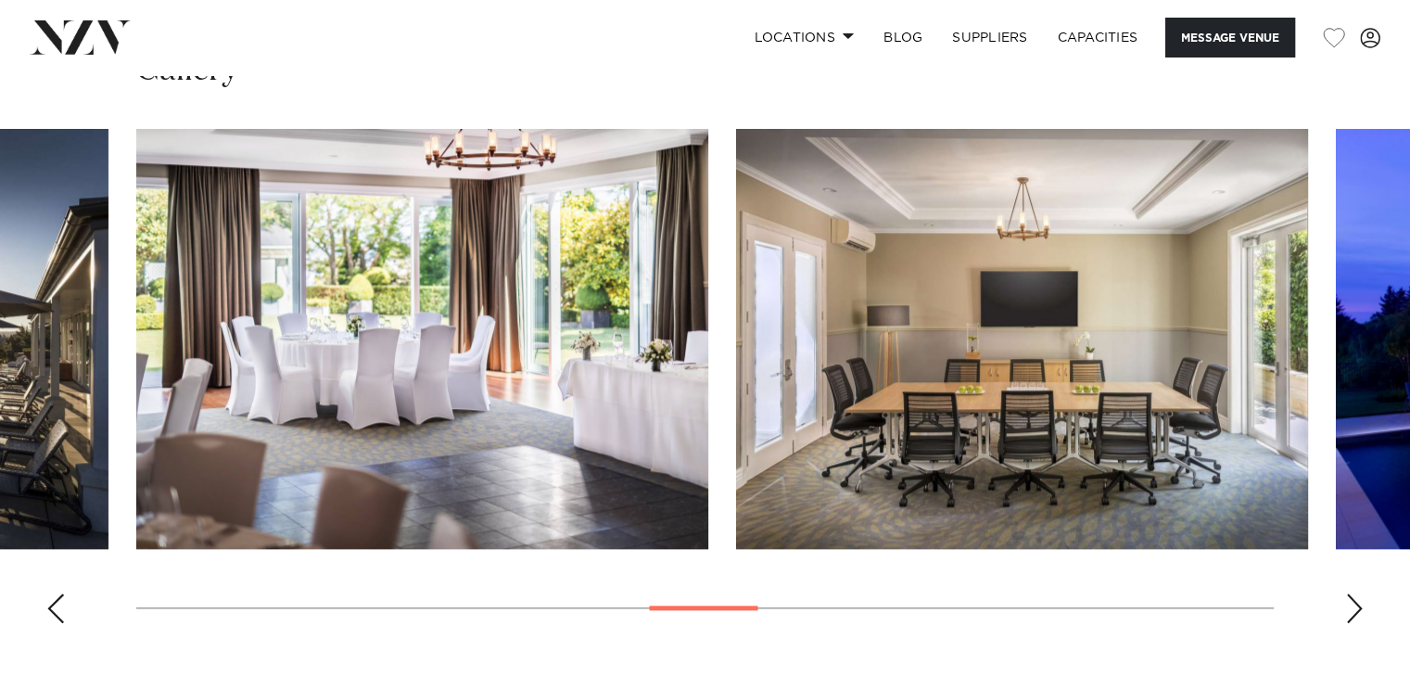
click at [1352, 602] on div "Next slide" at bounding box center [1354, 608] width 19 height 30
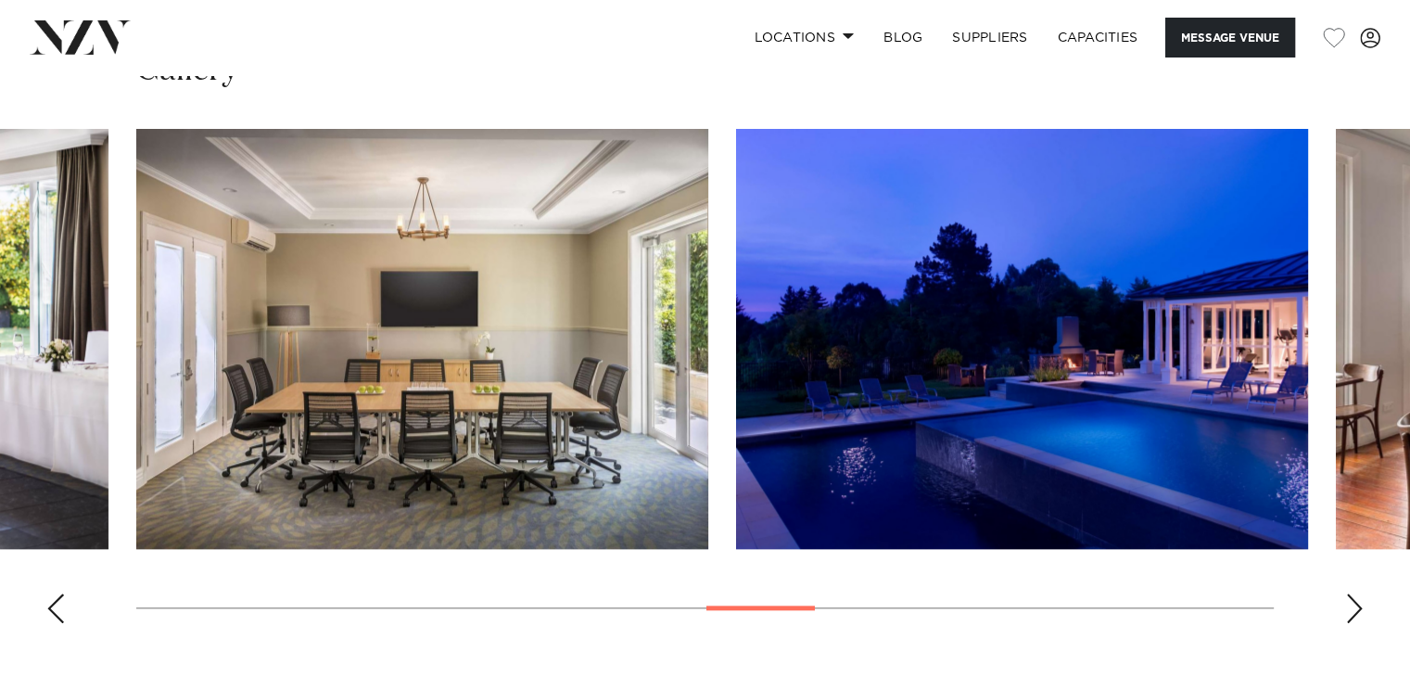
click at [1352, 602] on div "Next slide" at bounding box center [1354, 608] width 19 height 30
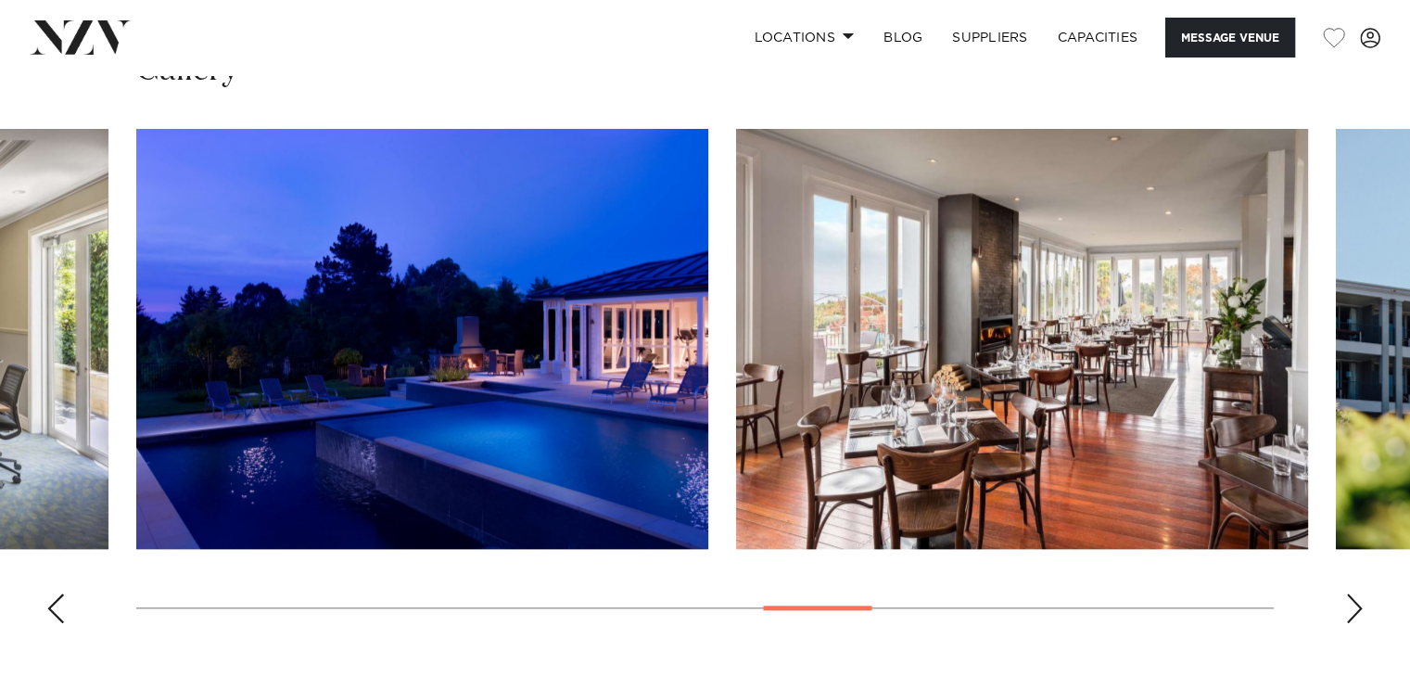
click at [1352, 602] on div "Next slide" at bounding box center [1354, 608] width 19 height 30
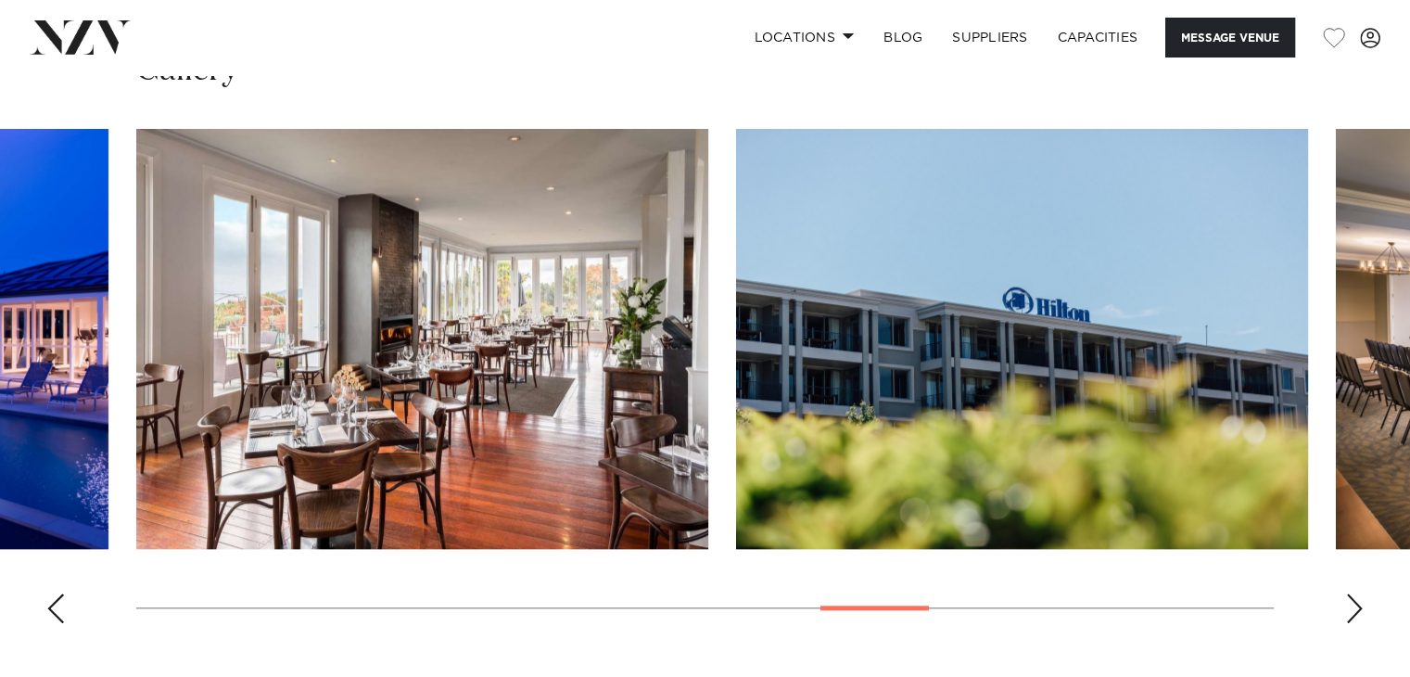
click at [1352, 602] on div "Next slide" at bounding box center [1354, 608] width 19 height 30
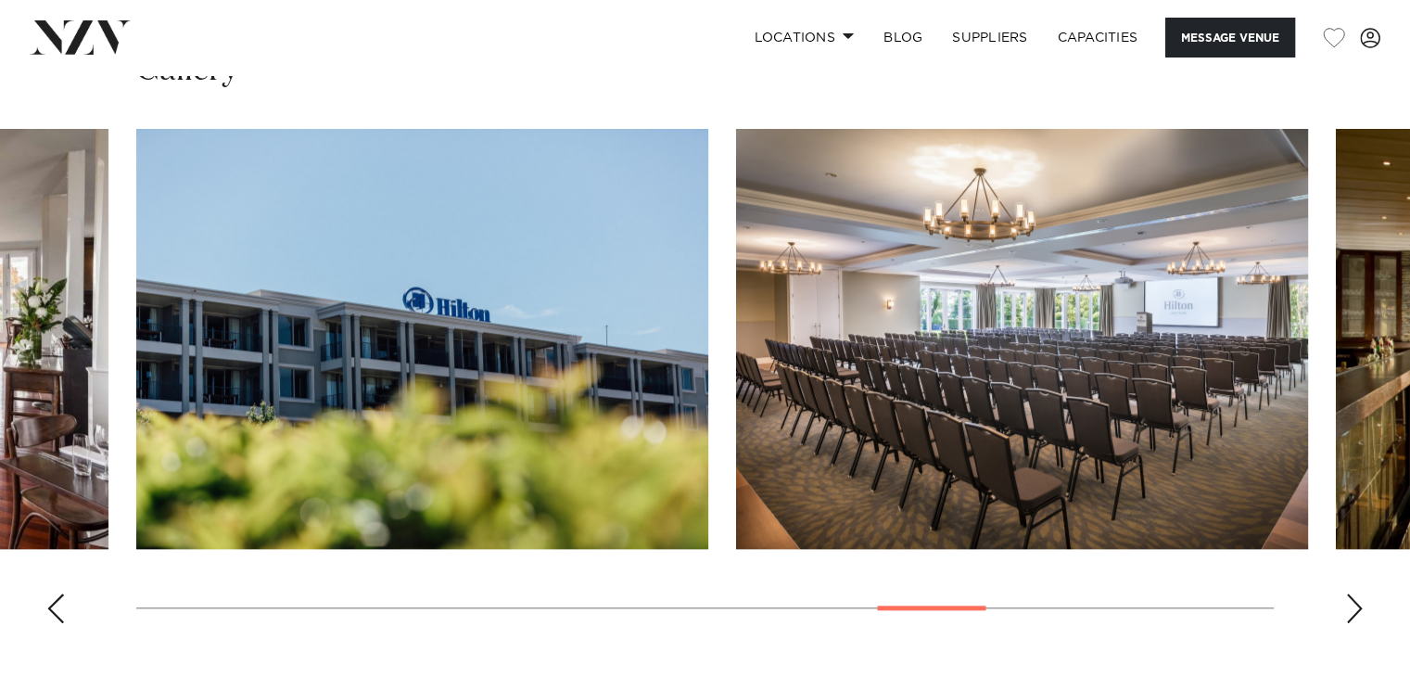
click at [1352, 602] on div "Next slide" at bounding box center [1354, 608] width 19 height 30
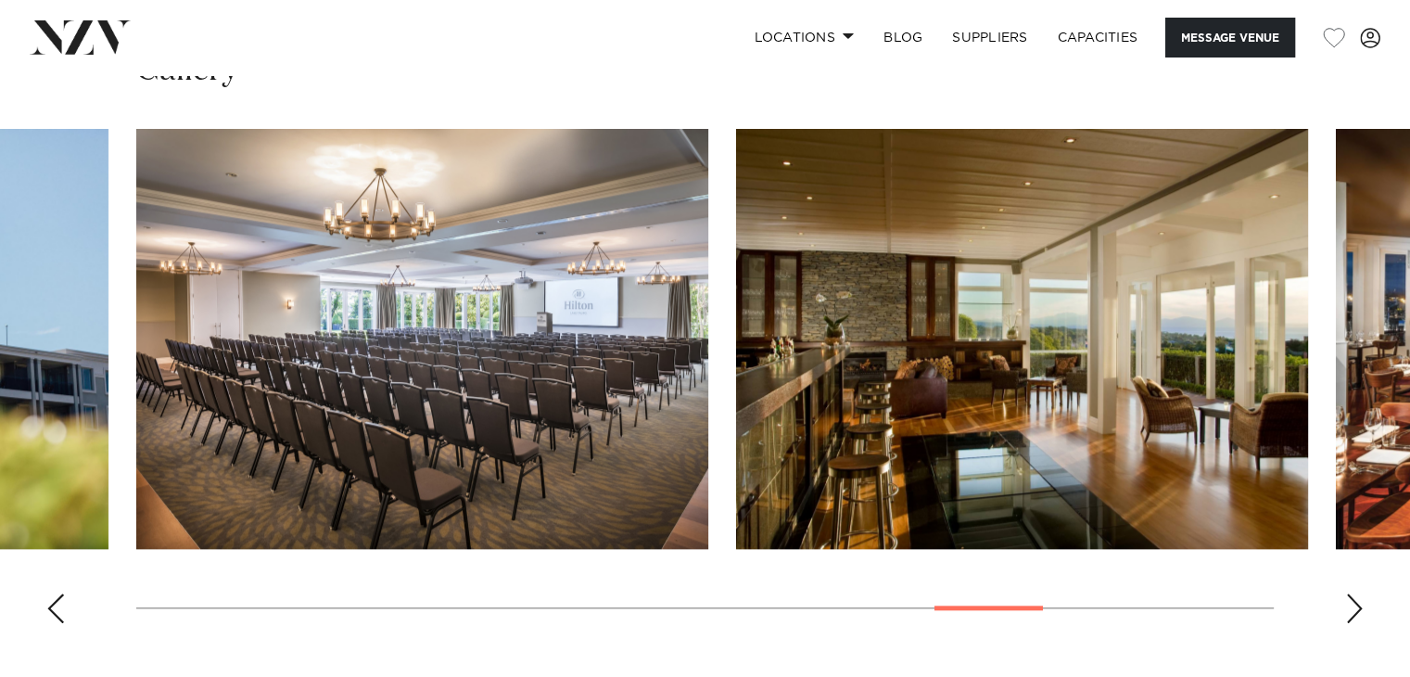
click at [1352, 602] on div "Next slide" at bounding box center [1354, 608] width 19 height 30
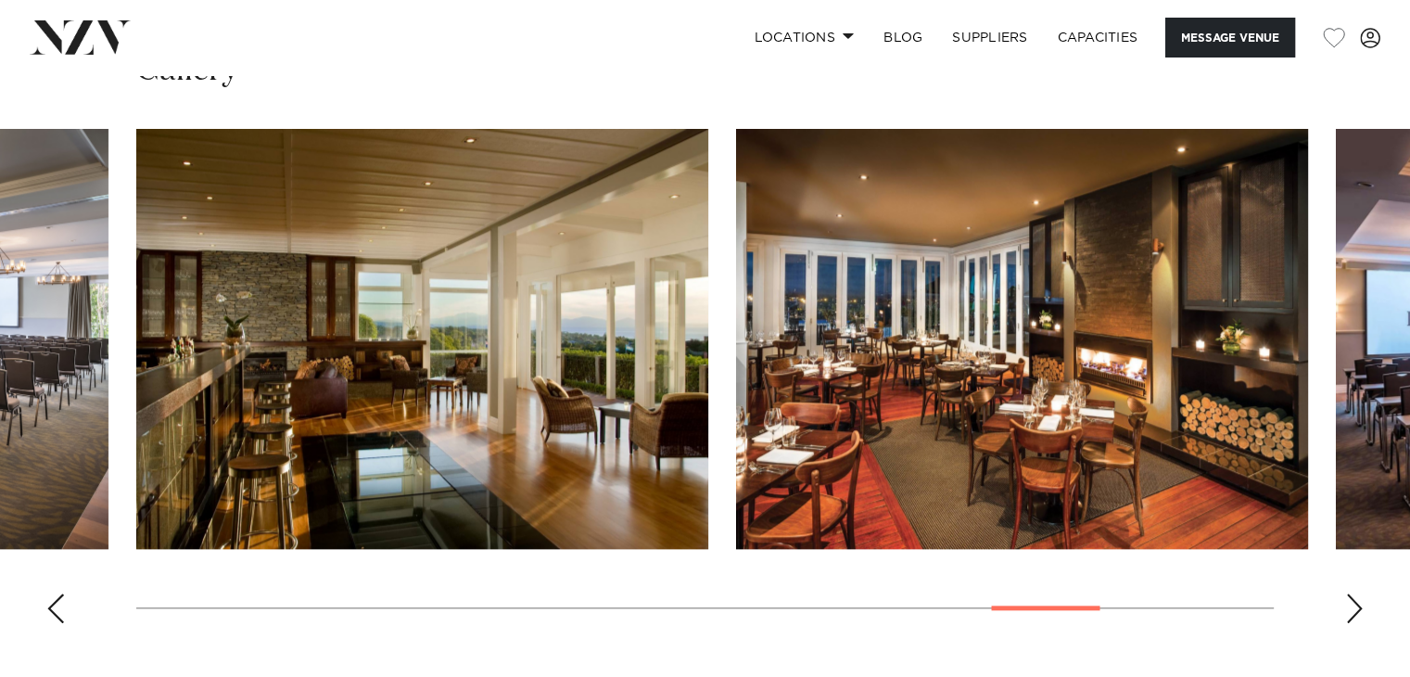
click at [1352, 602] on div "Next slide" at bounding box center [1354, 608] width 19 height 30
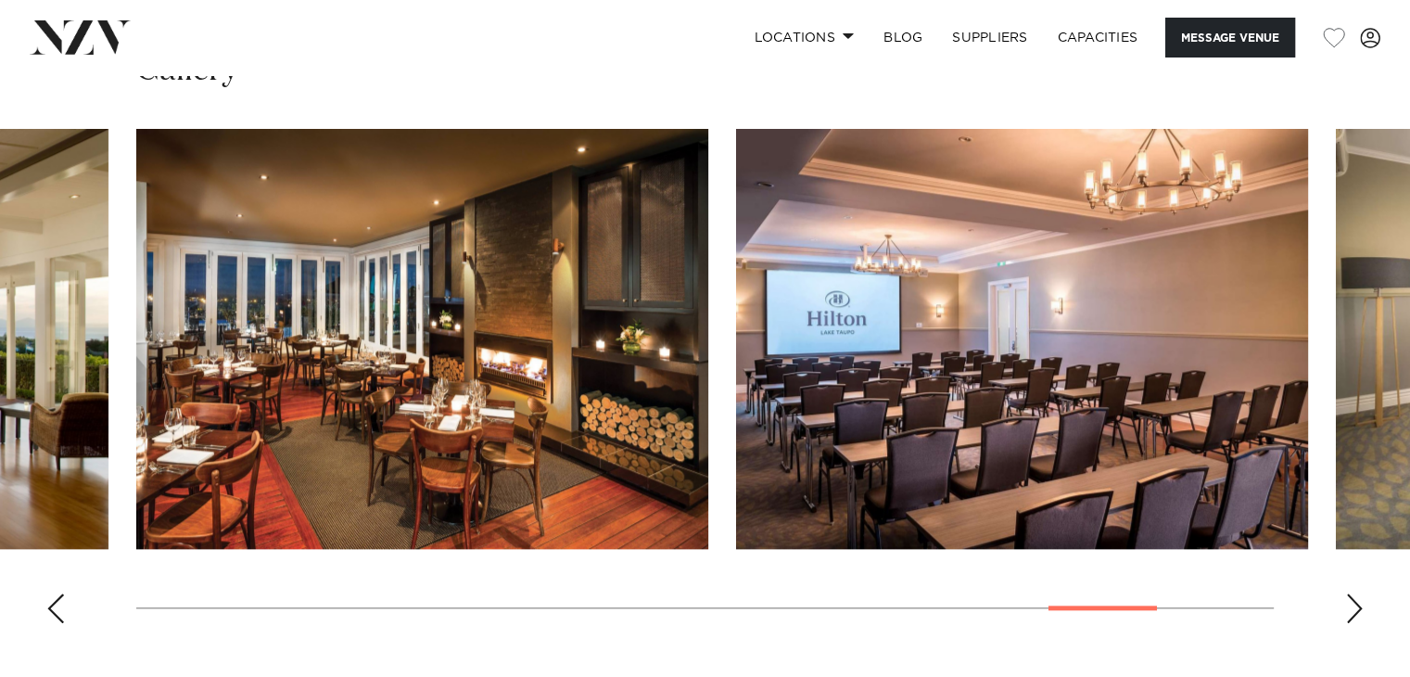
click at [1352, 602] on div "Next slide" at bounding box center [1354, 608] width 19 height 30
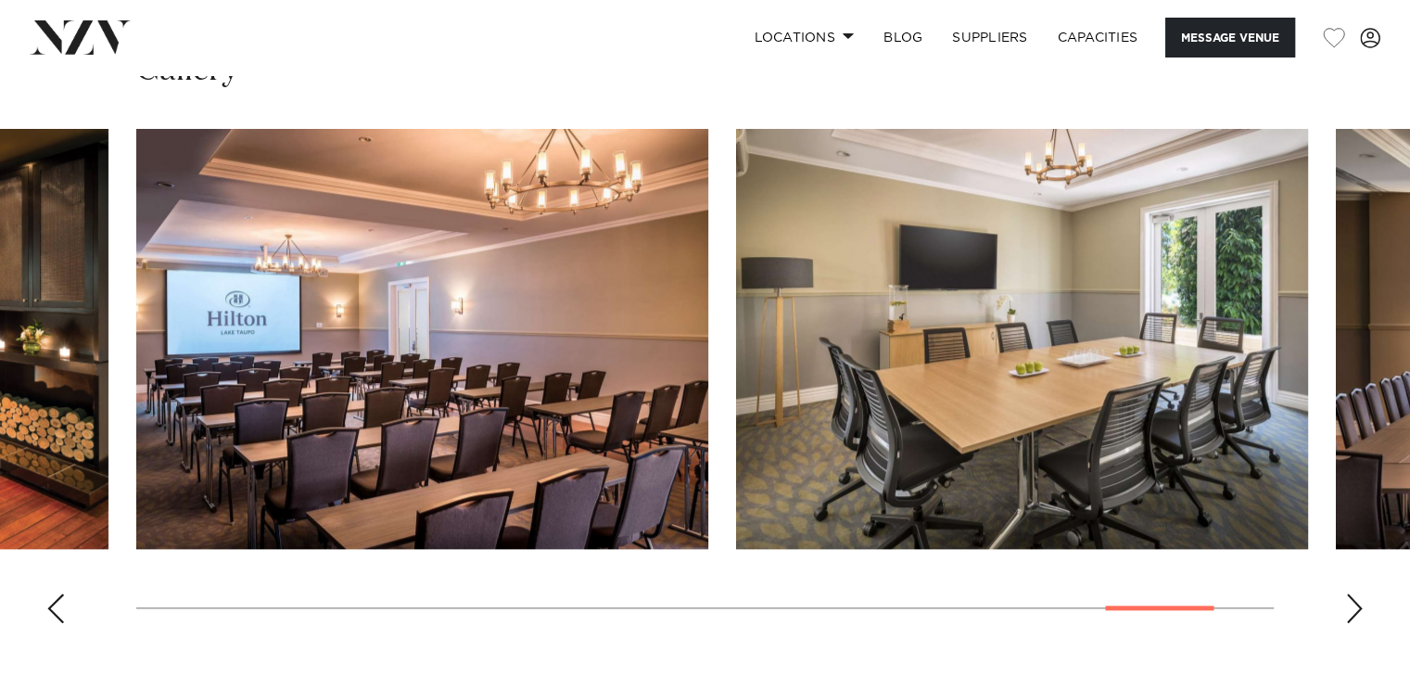
click at [1352, 602] on div "Next slide" at bounding box center [1354, 608] width 19 height 30
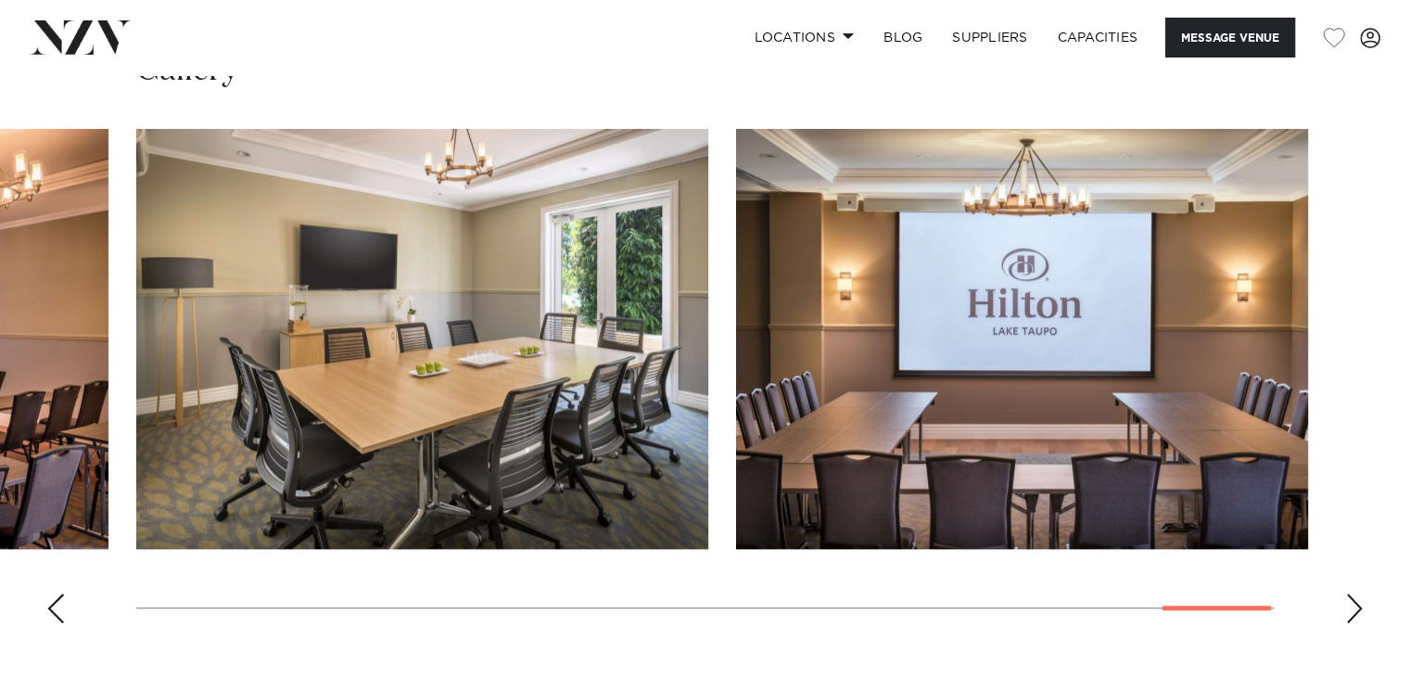
click at [1352, 602] on div "Next slide" at bounding box center [1354, 608] width 19 height 30
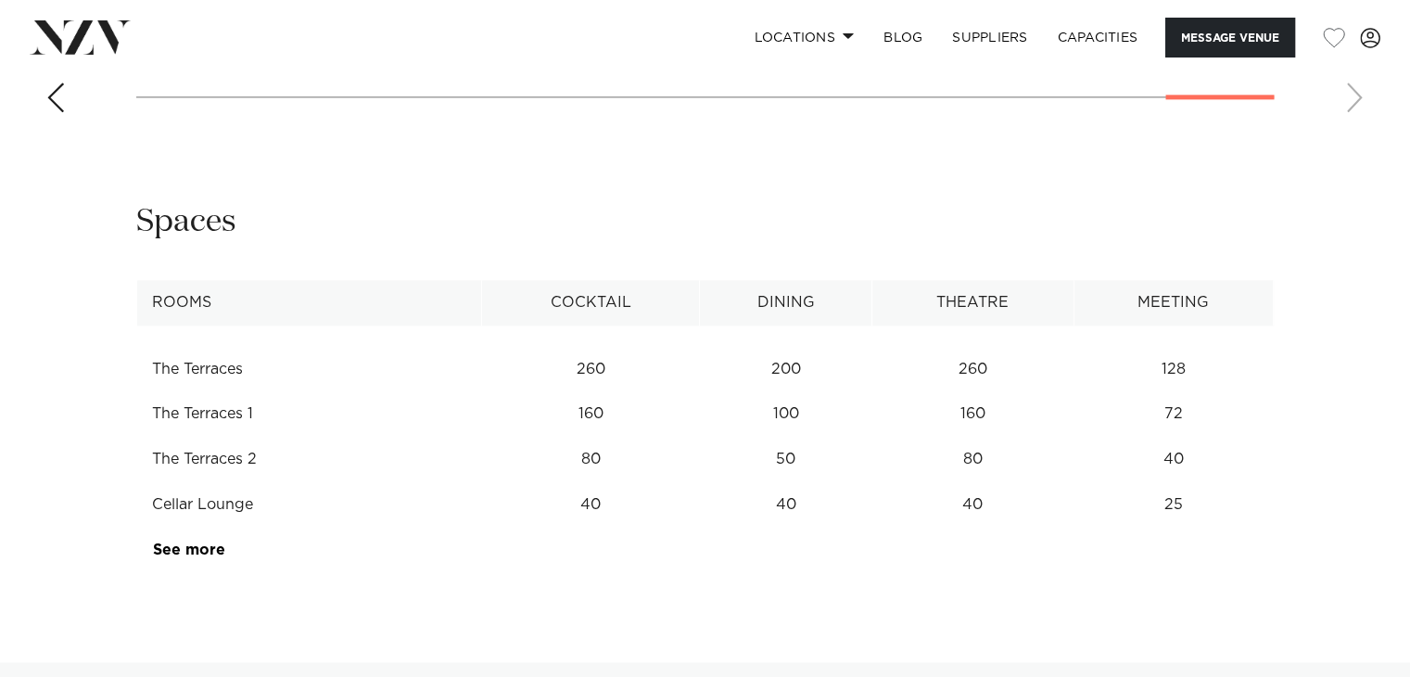
scroll to position [2338, 0]
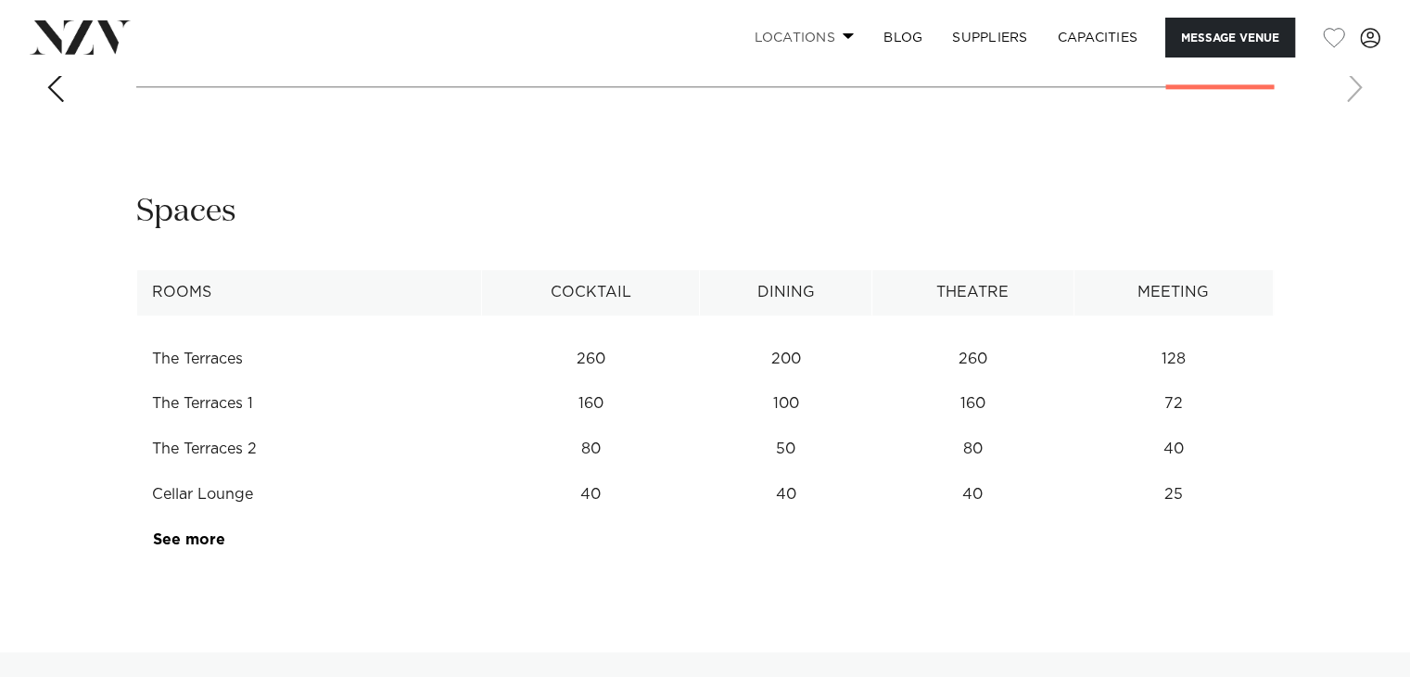
click at [821, 33] on link "Locations" at bounding box center [804, 38] width 130 height 40
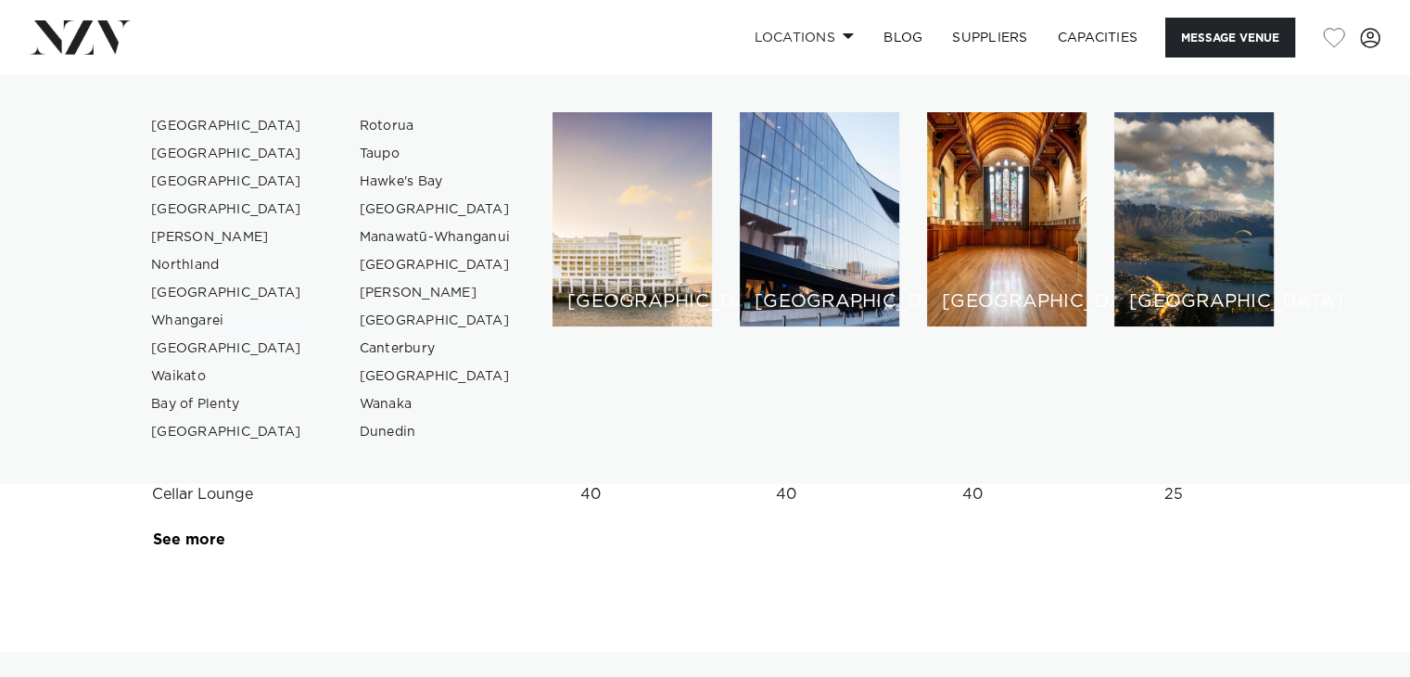
click at [199, 310] on link "Whangarei" at bounding box center [226, 321] width 181 height 28
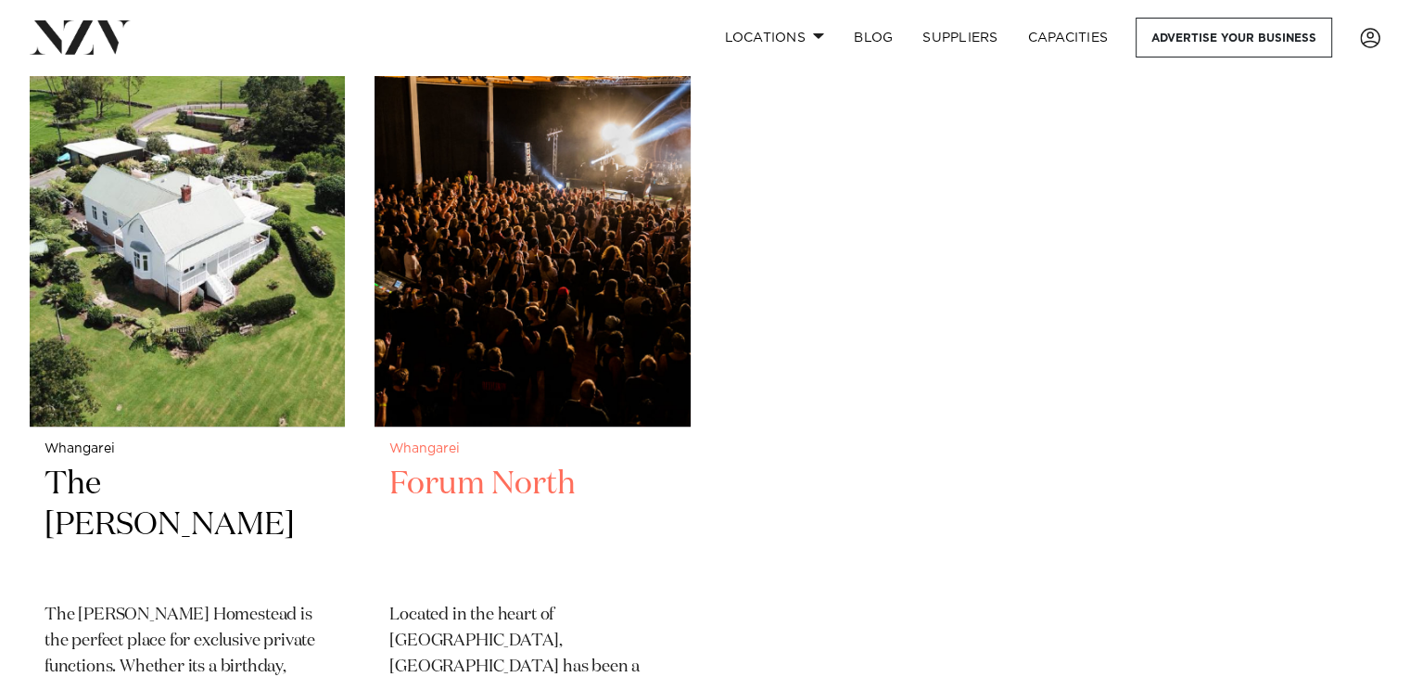
scroll to position [434, 0]
